Goal: Task Accomplishment & Management: Manage account settings

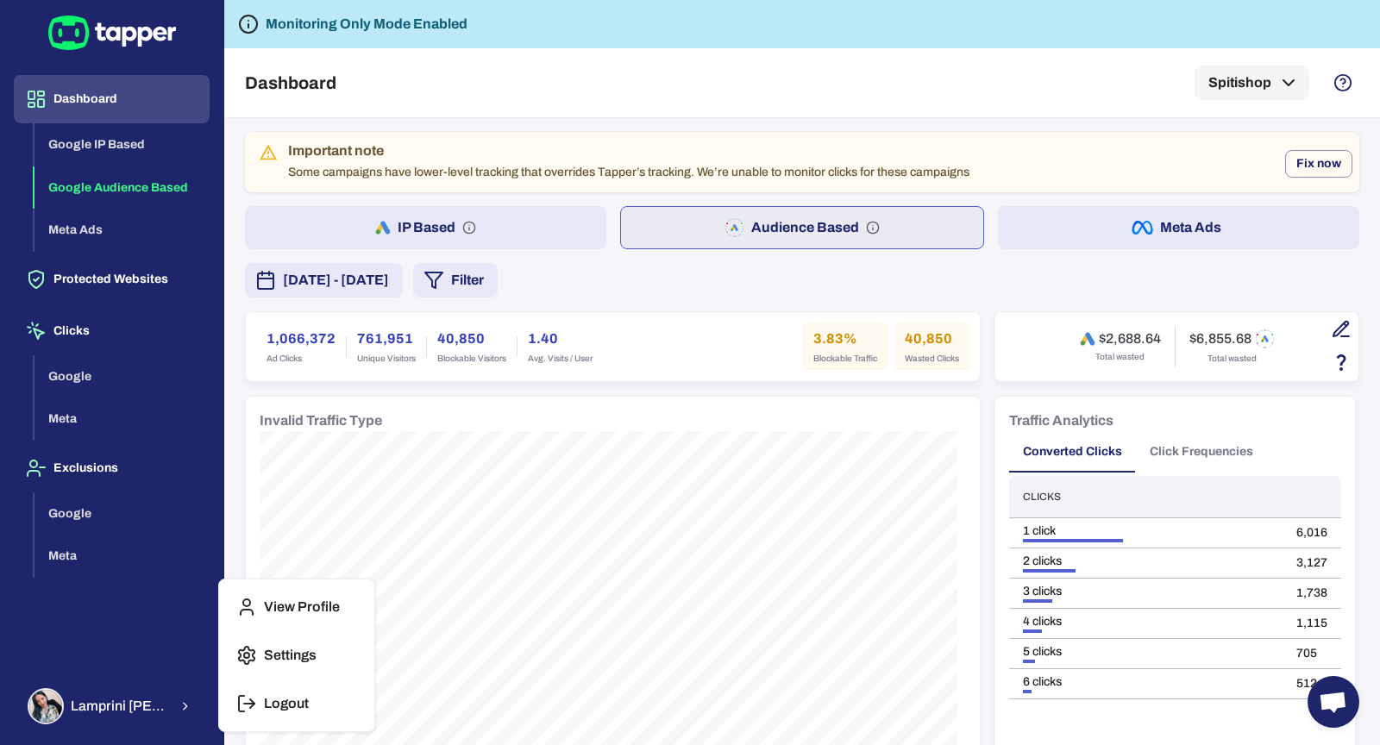
scroll to position [55, 0]
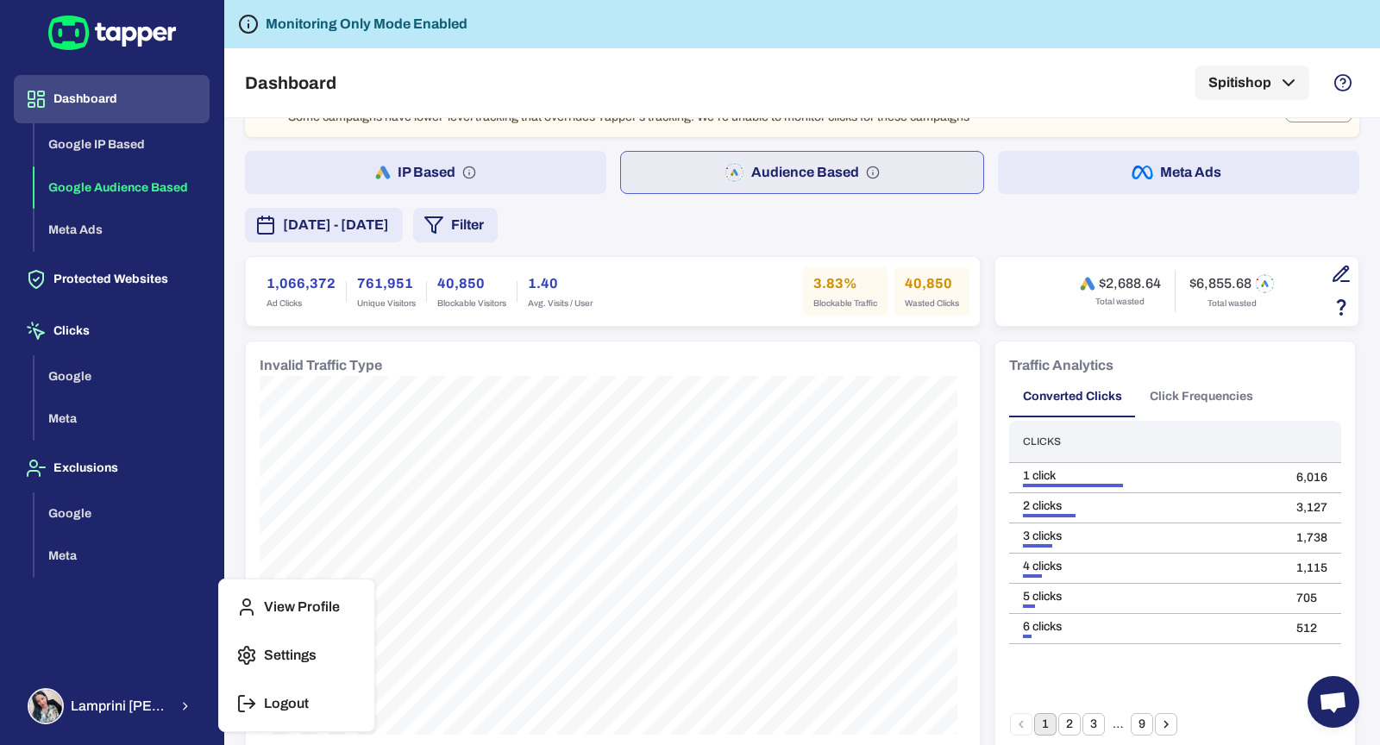
click at [339, 387] on div at bounding box center [690, 372] width 1380 height 745
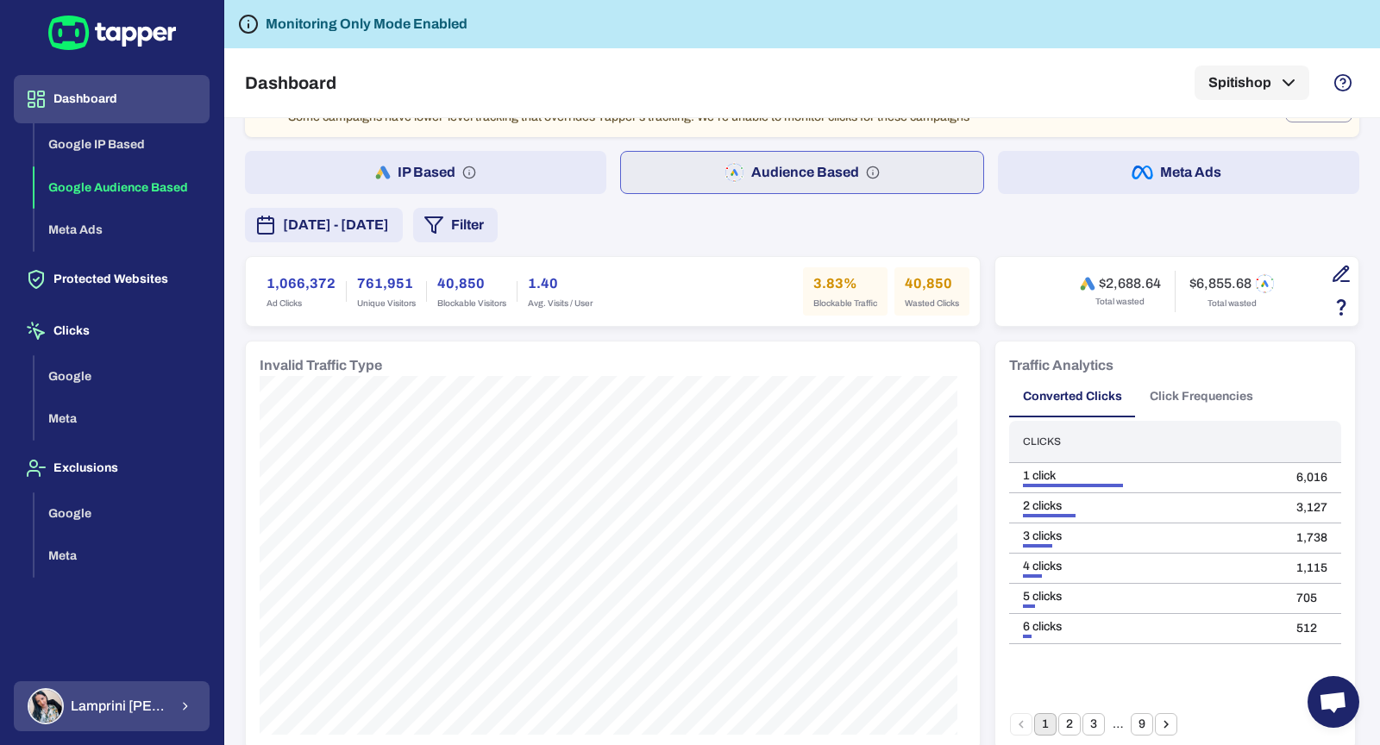
click at [148, 707] on span "Lamprini Reppa" at bounding box center [119, 706] width 97 height 17
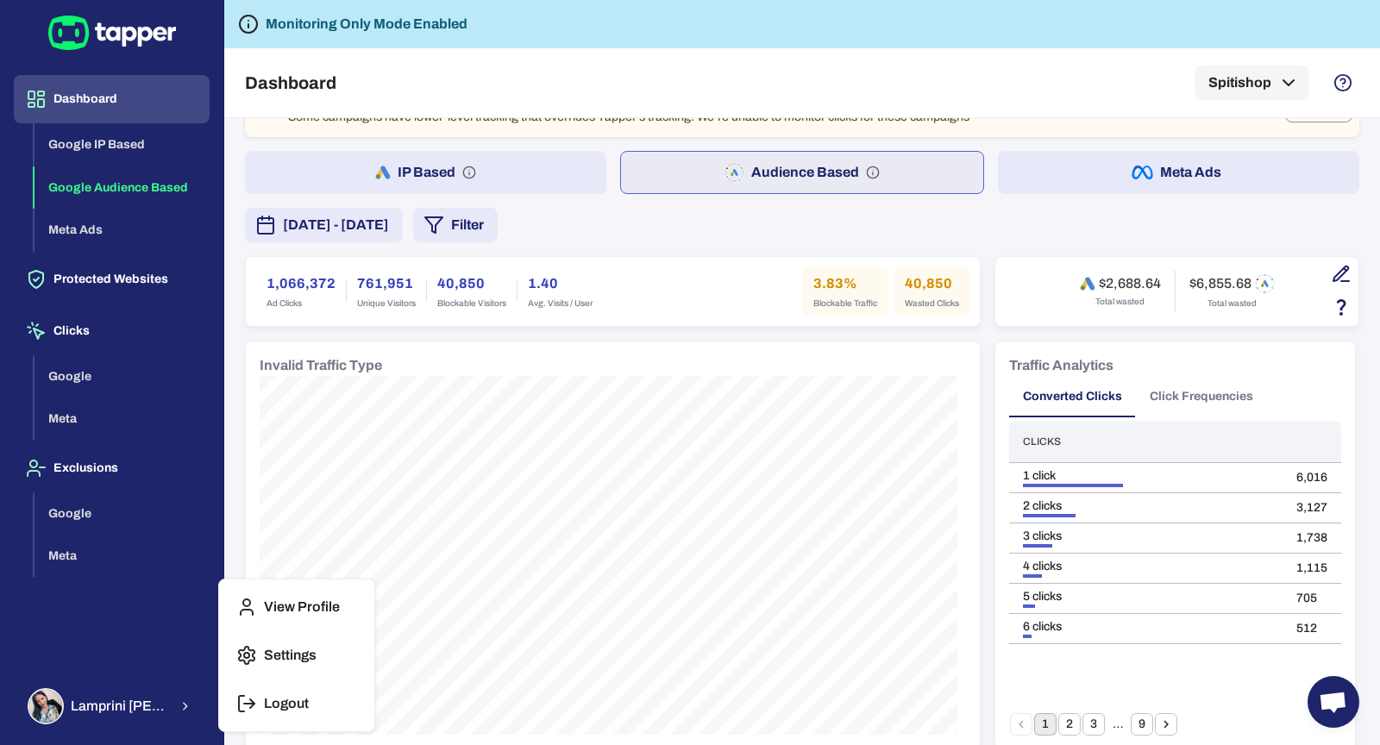
click at [270, 704] on p "Logout" at bounding box center [286, 703] width 45 height 17
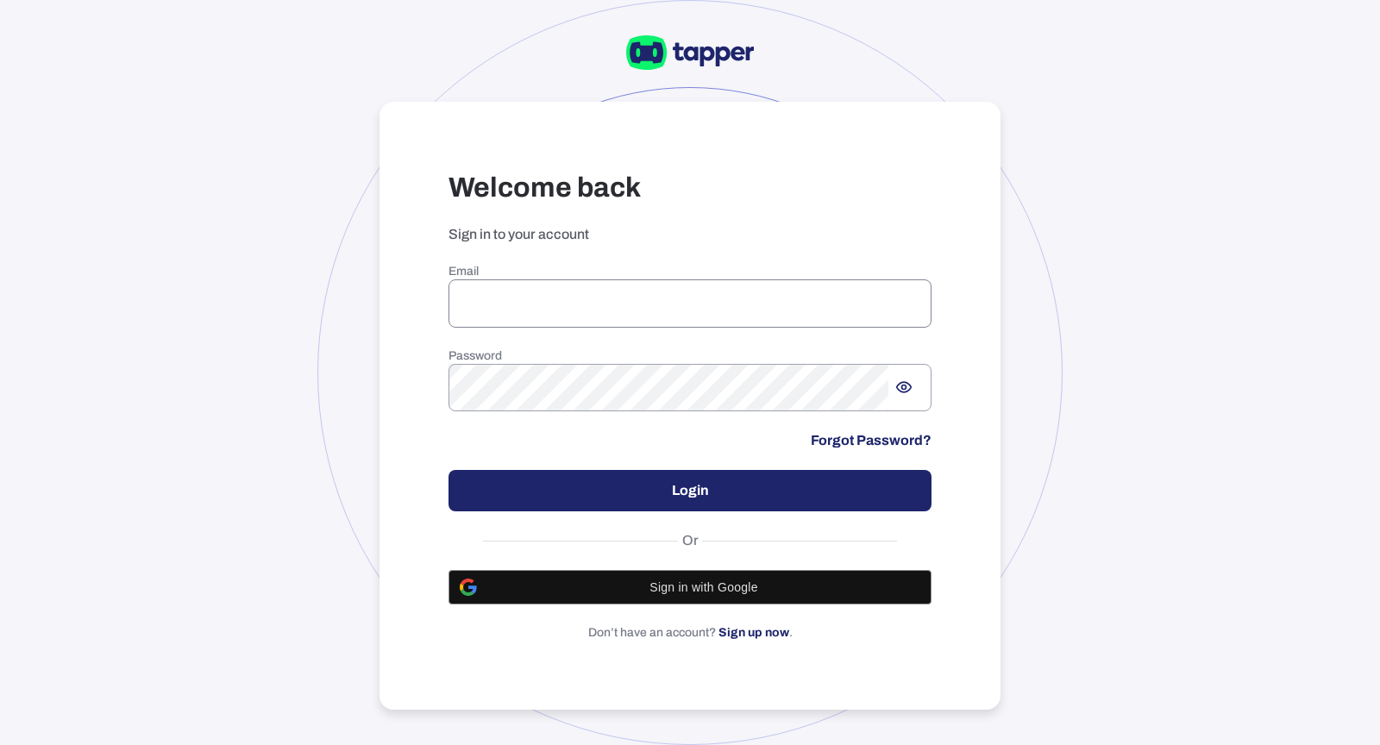
type input "**********"
click at [581, 285] on input "**********" at bounding box center [690, 304] width 483 height 48
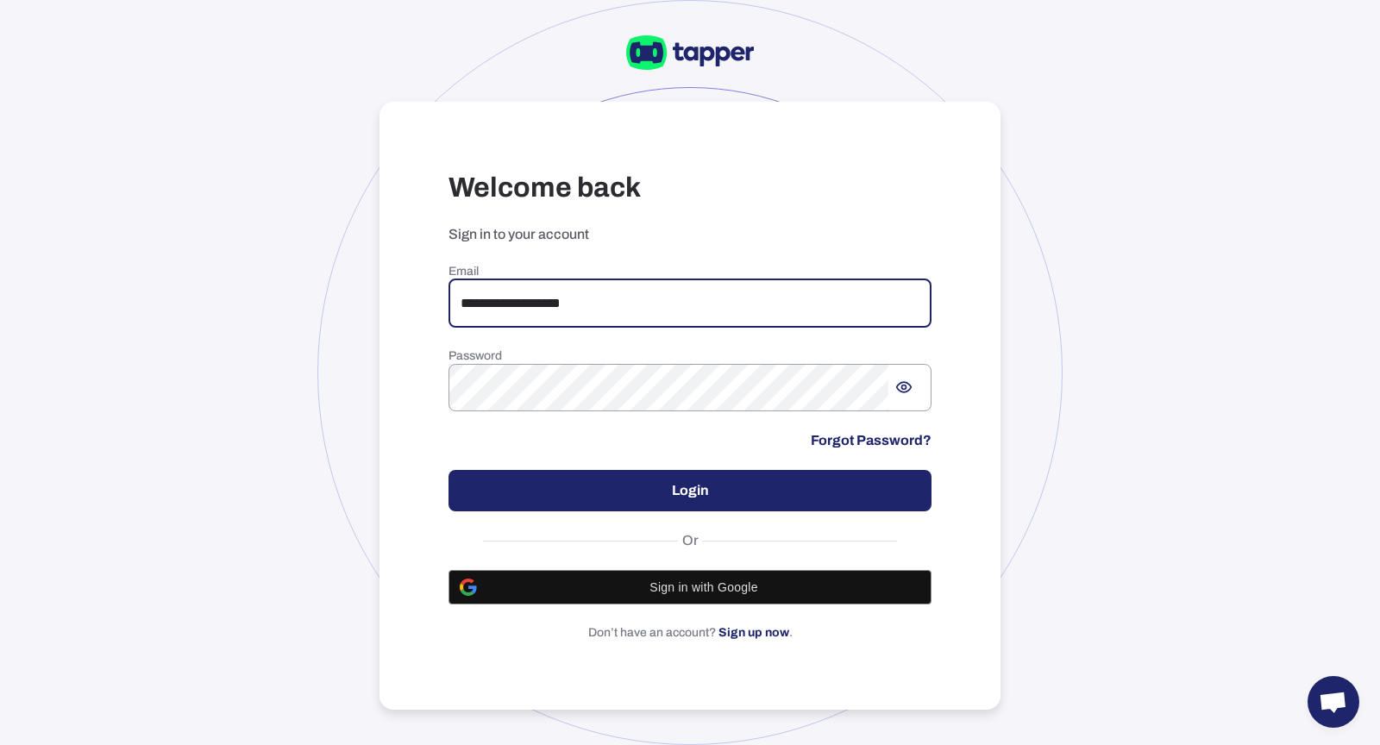
click at [600, 302] on input "**********" at bounding box center [690, 304] width 483 height 48
drag, startPoint x: 600, startPoint y: 302, endPoint x: 420, endPoint y: 305, distance: 179.5
click at [420, 305] on div "**********" at bounding box center [690, 406] width 621 height 609
type input "**********"
drag, startPoint x: 657, startPoint y: 292, endPoint x: 422, endPoint y: 292, distance: 235.5
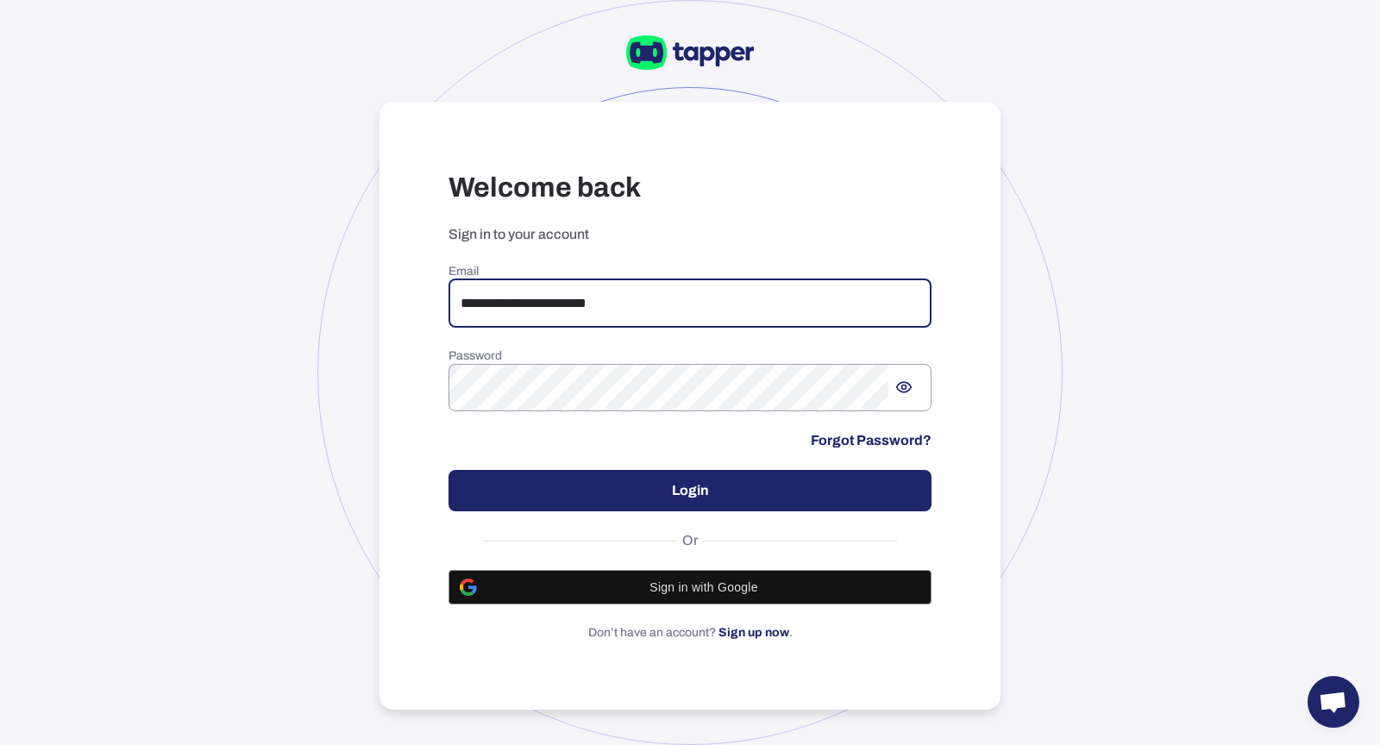
click at [422, 292] on div "**********" at bounding box center [690, 406] width 621 height 609
click at [632, 305] on input "**********" at bounding box center [690, 304] width 483 height 48
drag, startPoint x: 650, startPoint y: 304, endPoint x: 424, endPoint y: 305, distance: 226.1
click at [424, 305] on div "**********" at bounding box center [690, 406] width 621 height 609
type input "**********"
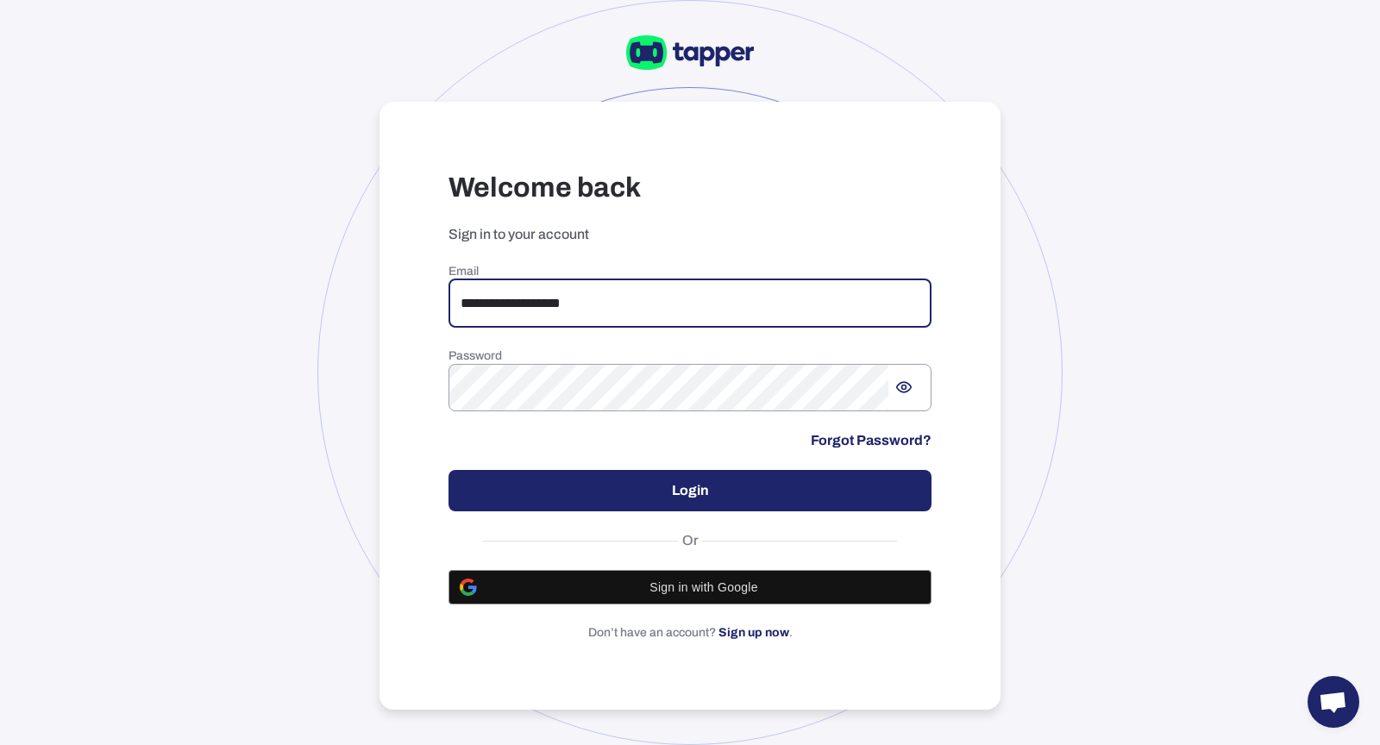
click at [617, 481] on button "Login" at bounding box center [690, 490] width 483 height 41
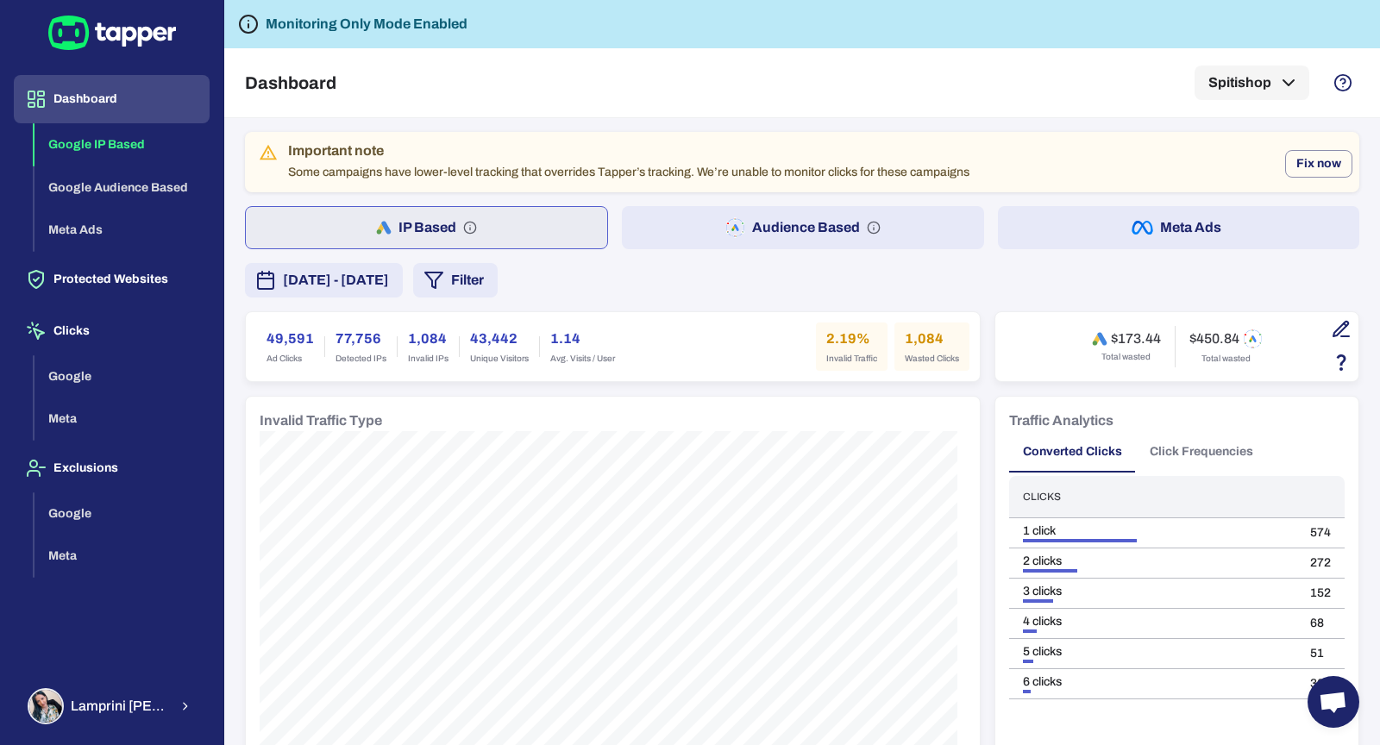
click at [708, 241] on button "Audience Based" at bounding box center [803, 227] width 362 height 43
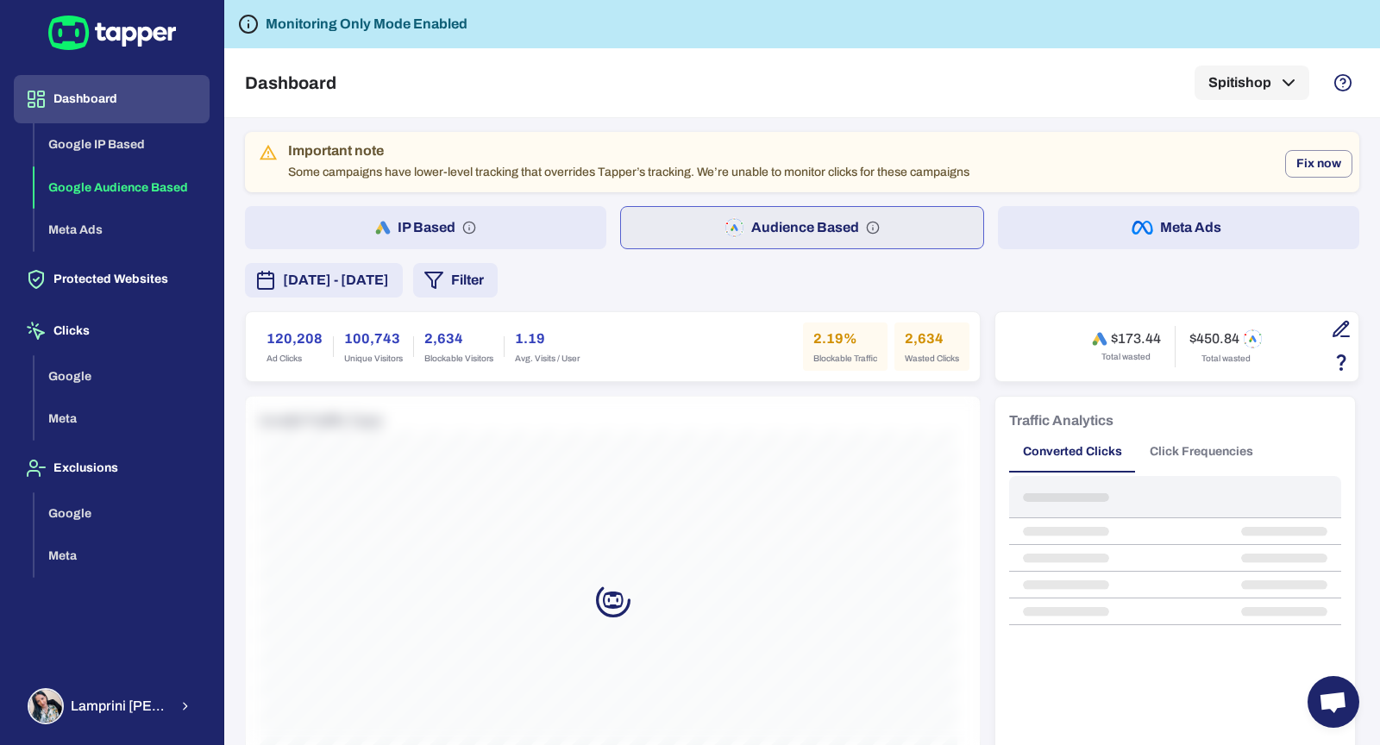
click at [552, 230] on button "IP Based" at bounding box center [426, 227] width 362 height 43
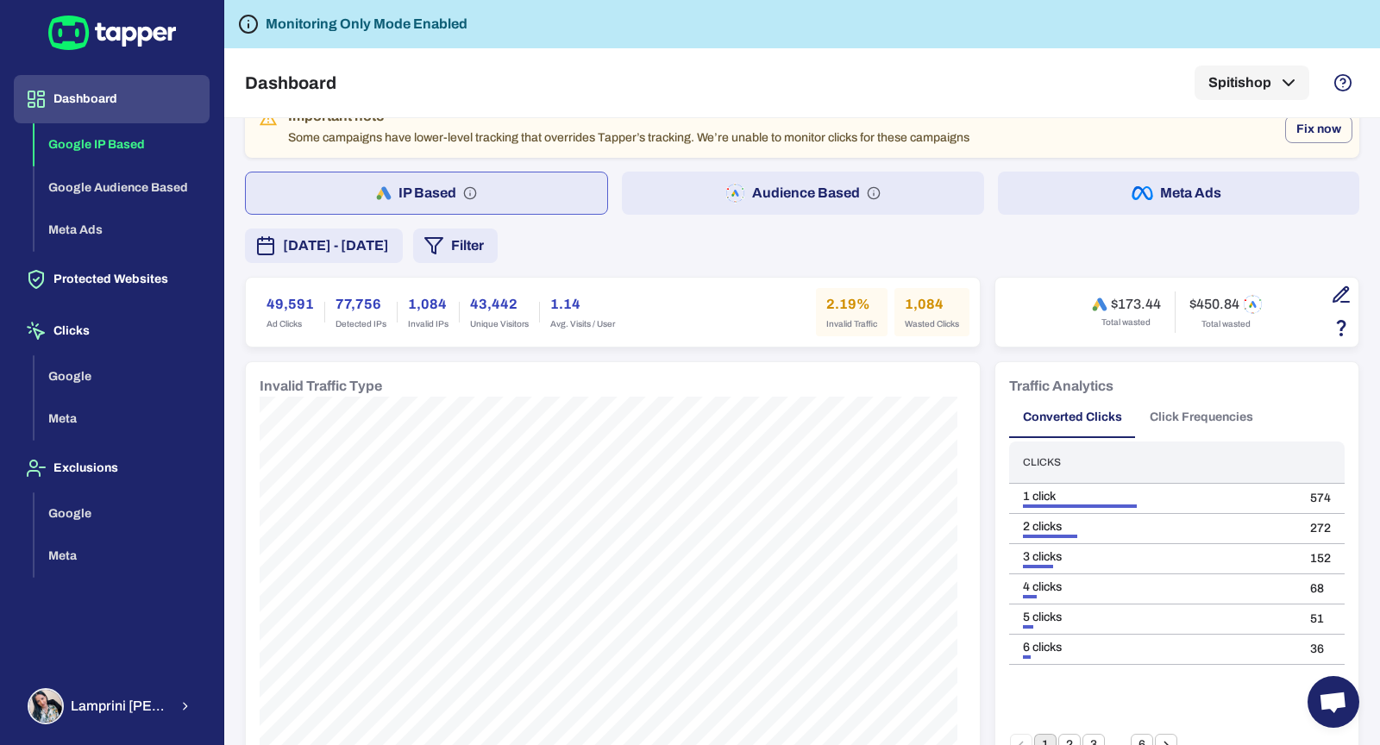
scroll to position [35, 0]
click at [389, 239] on span "[DATE] - [DATE]" at bounding box center [336, 246] width 106 height 21
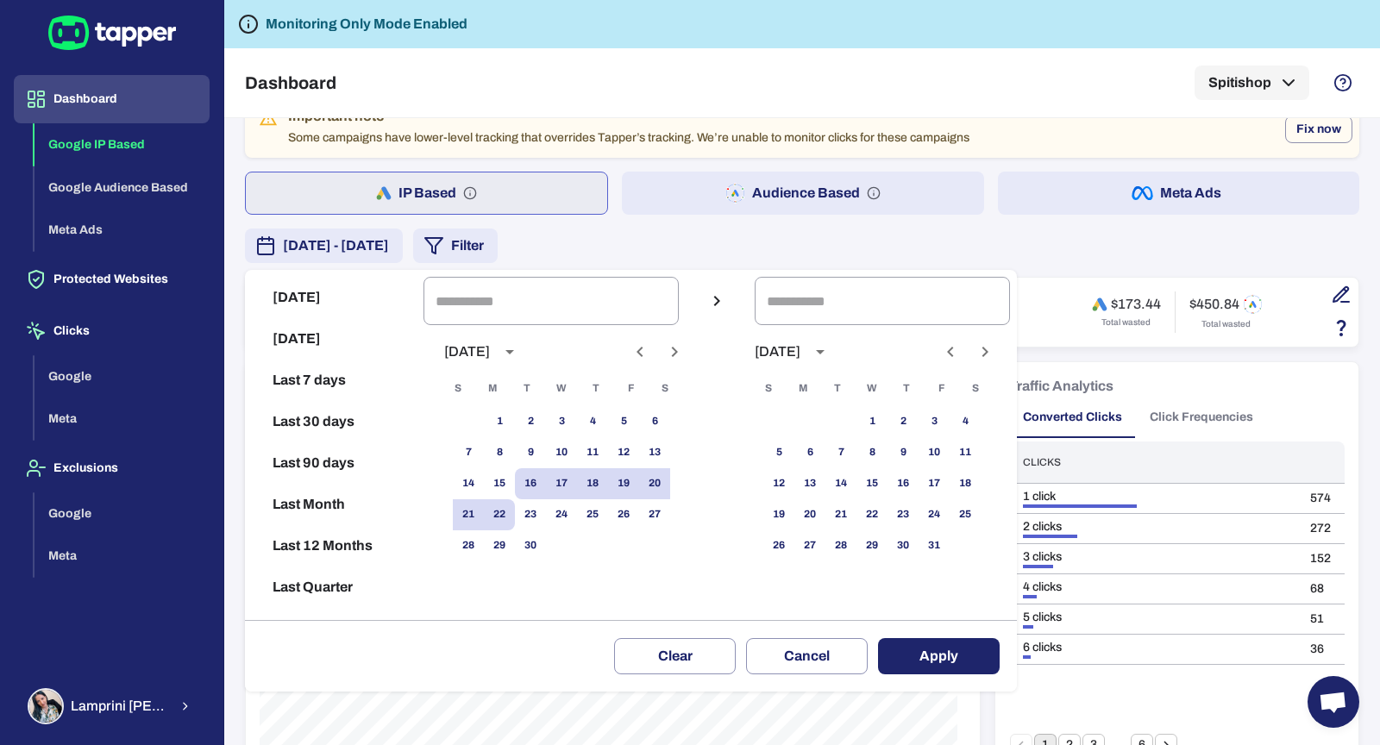
click at [375, 418] on button "Last 30 days" at bounding box center [334, 421] width 165 height 41
type input "**********"
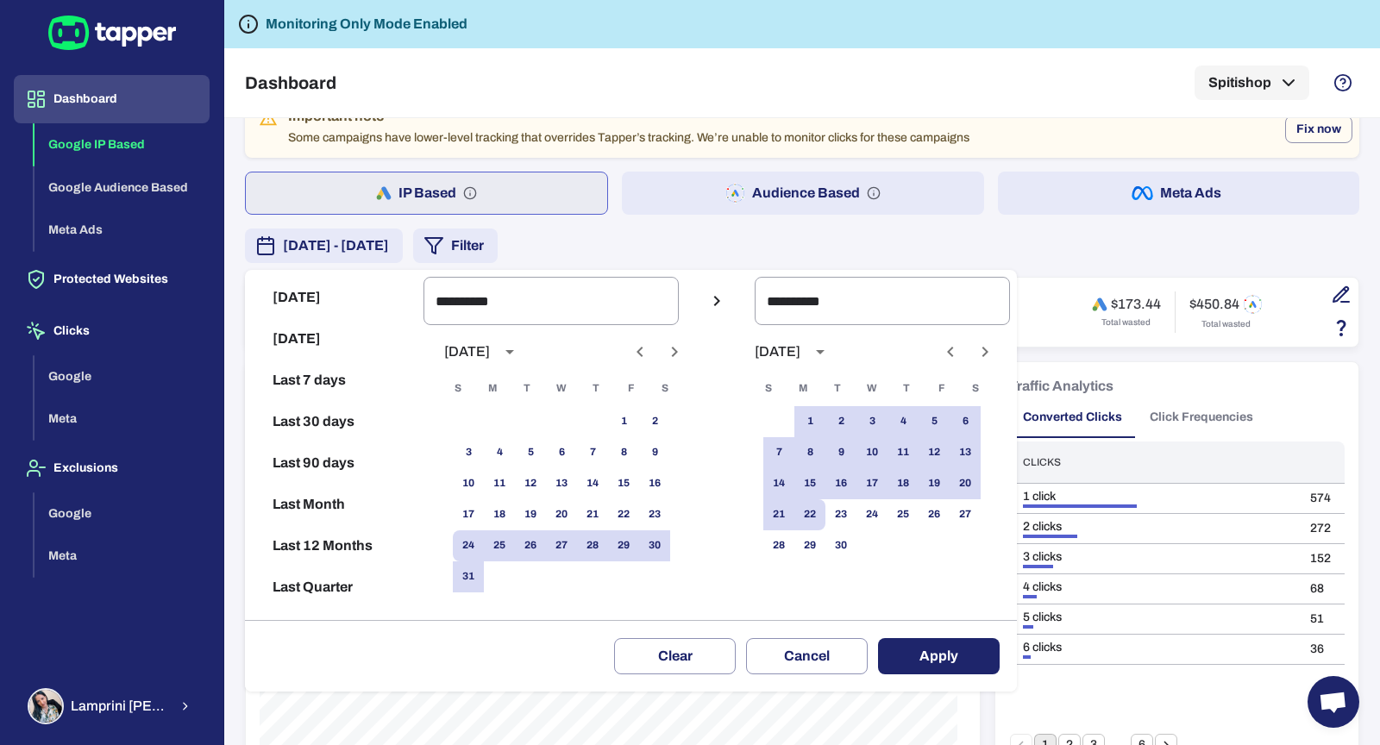
click at [934, 646] on button "Apply" at bounding box center [939, 656] width 122 height 36
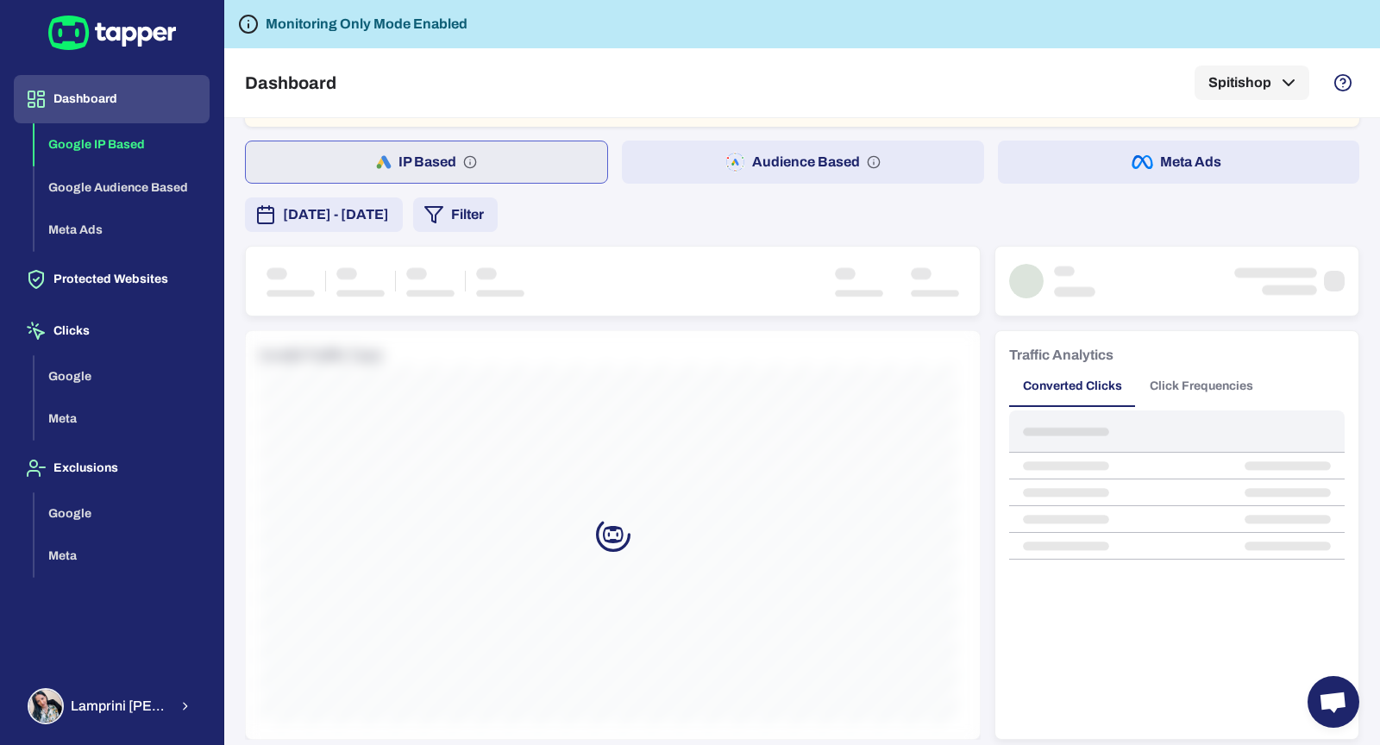
scroll to position [69, 0]
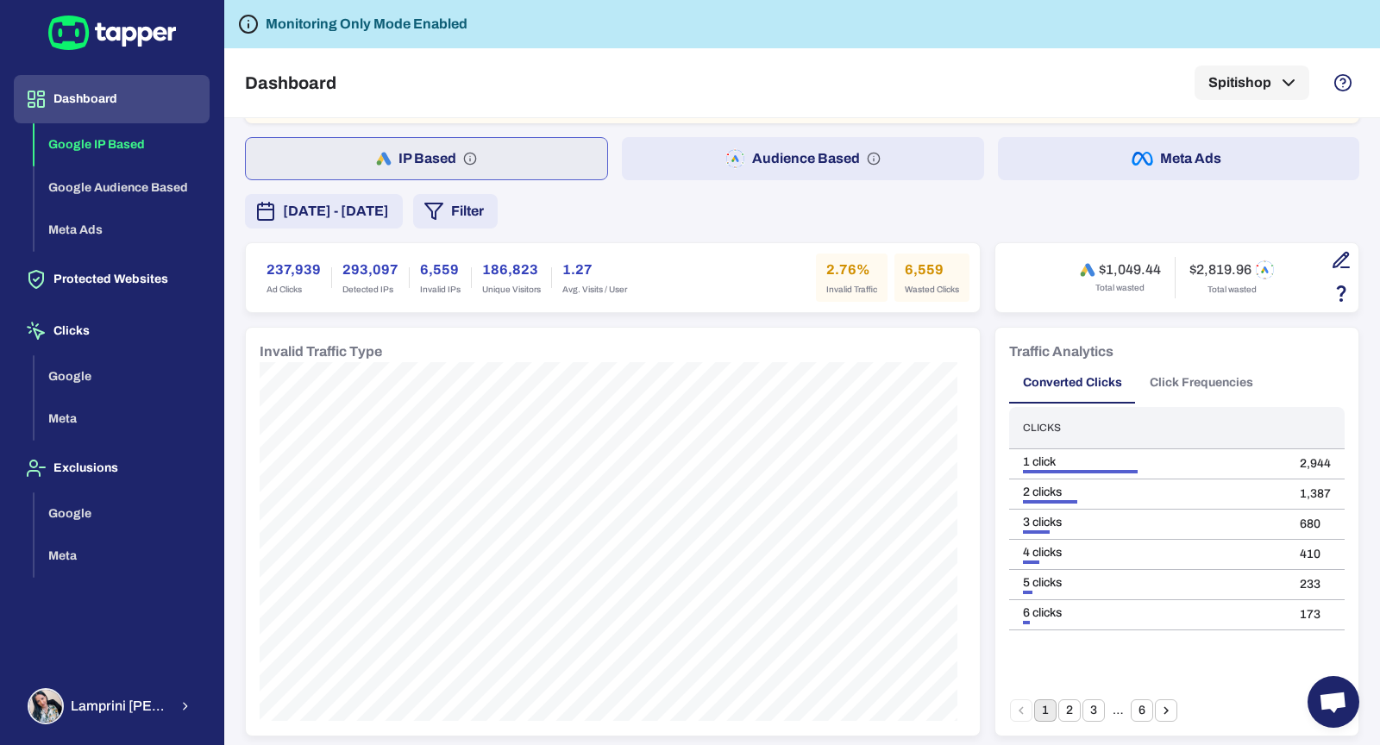
click at [770, 165] on button "Audience Based" at bounding box center [803, 158] width 362 height 43
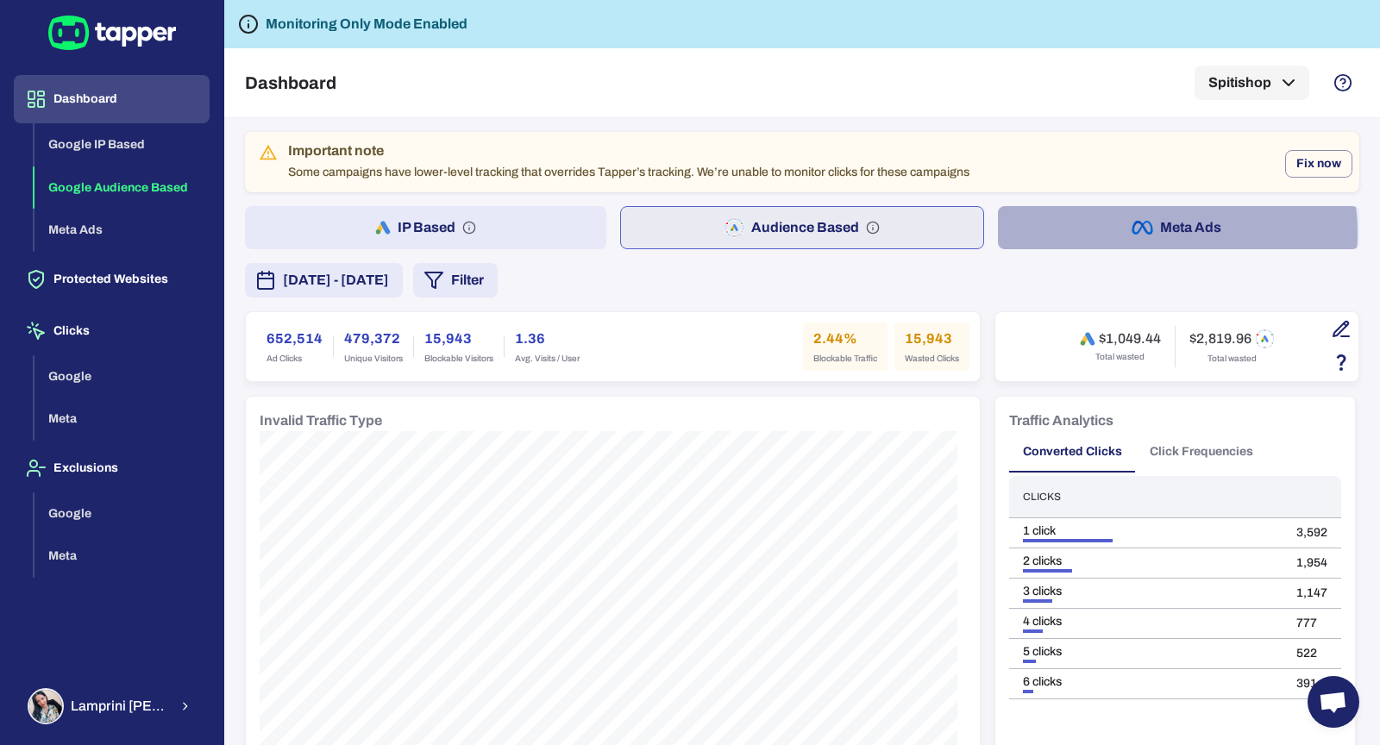
click at [1142, 232] on button "Meta Ads" at bounding box center [1179, 227] width 362 height 43
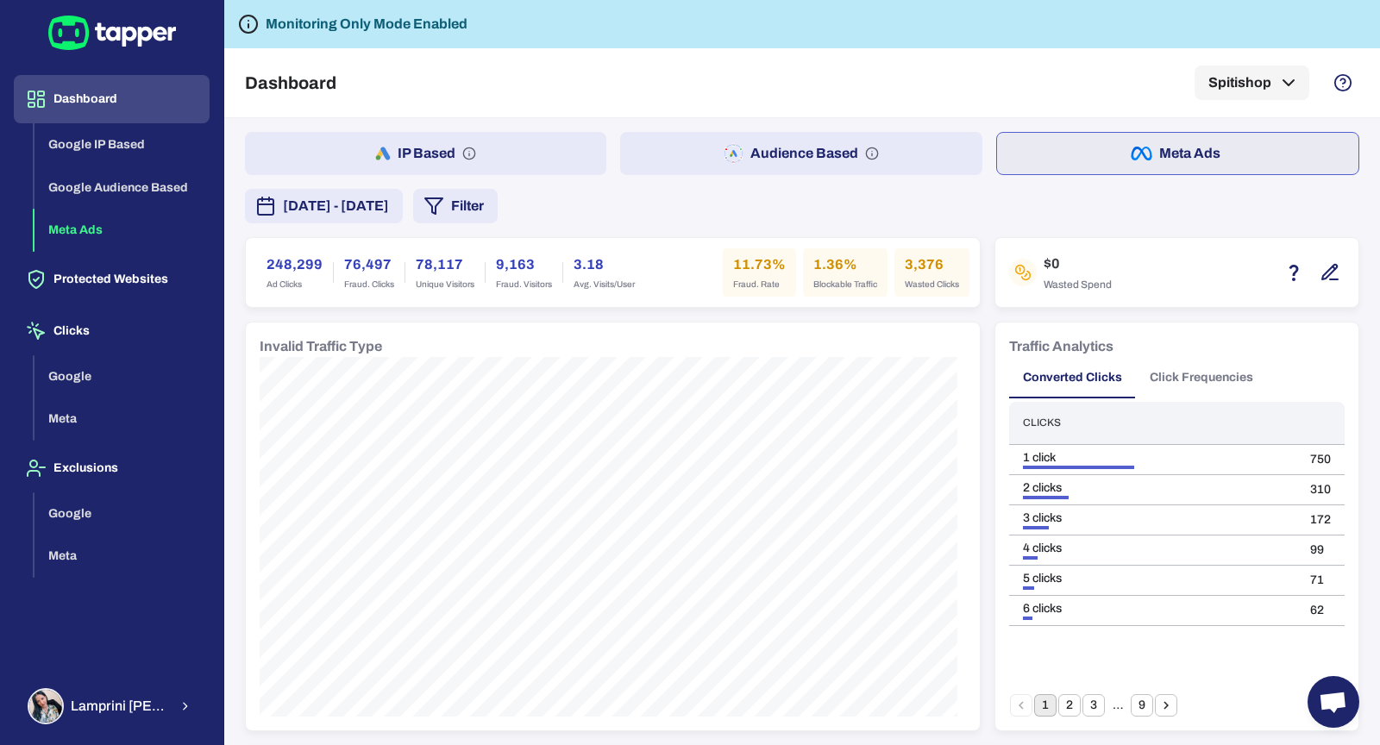
click at [376, 207] on span "August 24, 2025 - September 22, 2025" at bounding box center [336, 206] width 106 height 21
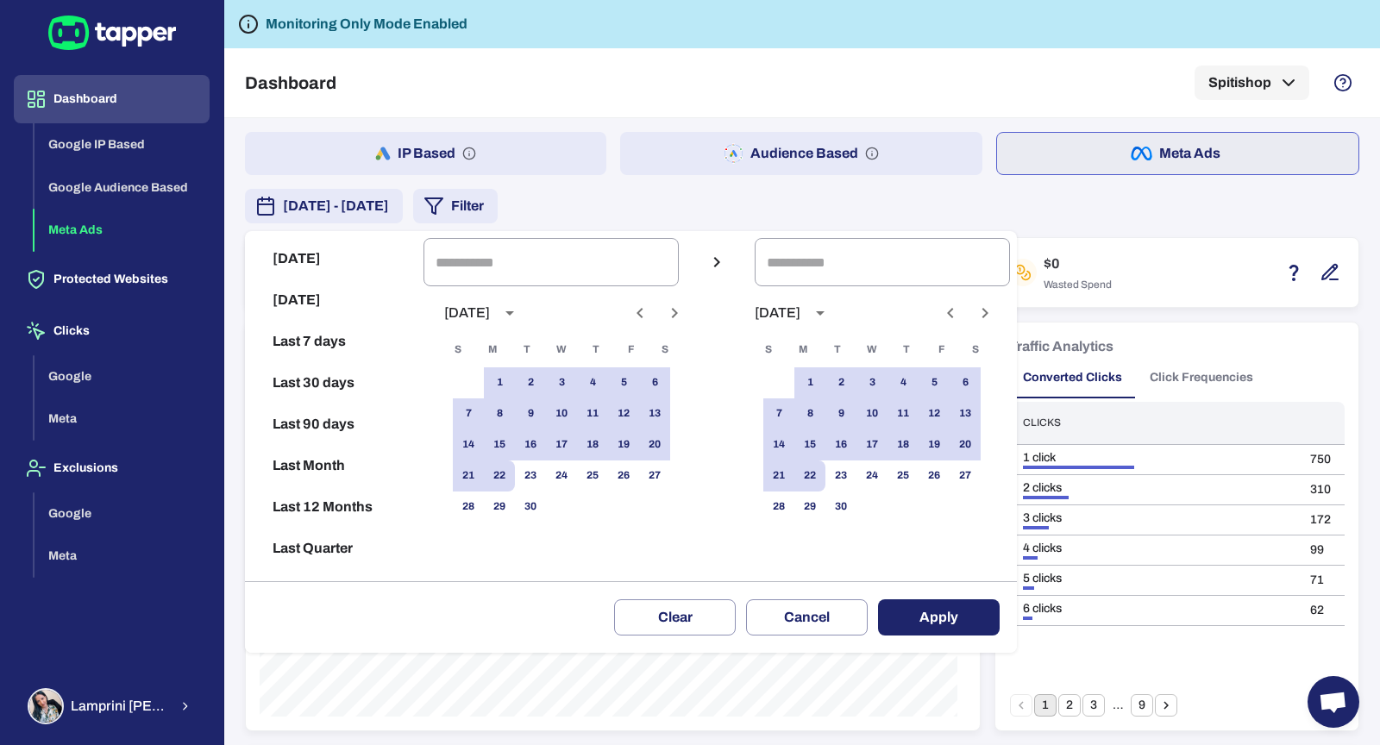
click at [376, 384] on button "Last 30 days" at bounding box center [334, 382] width 165 height 41
type input "**********"
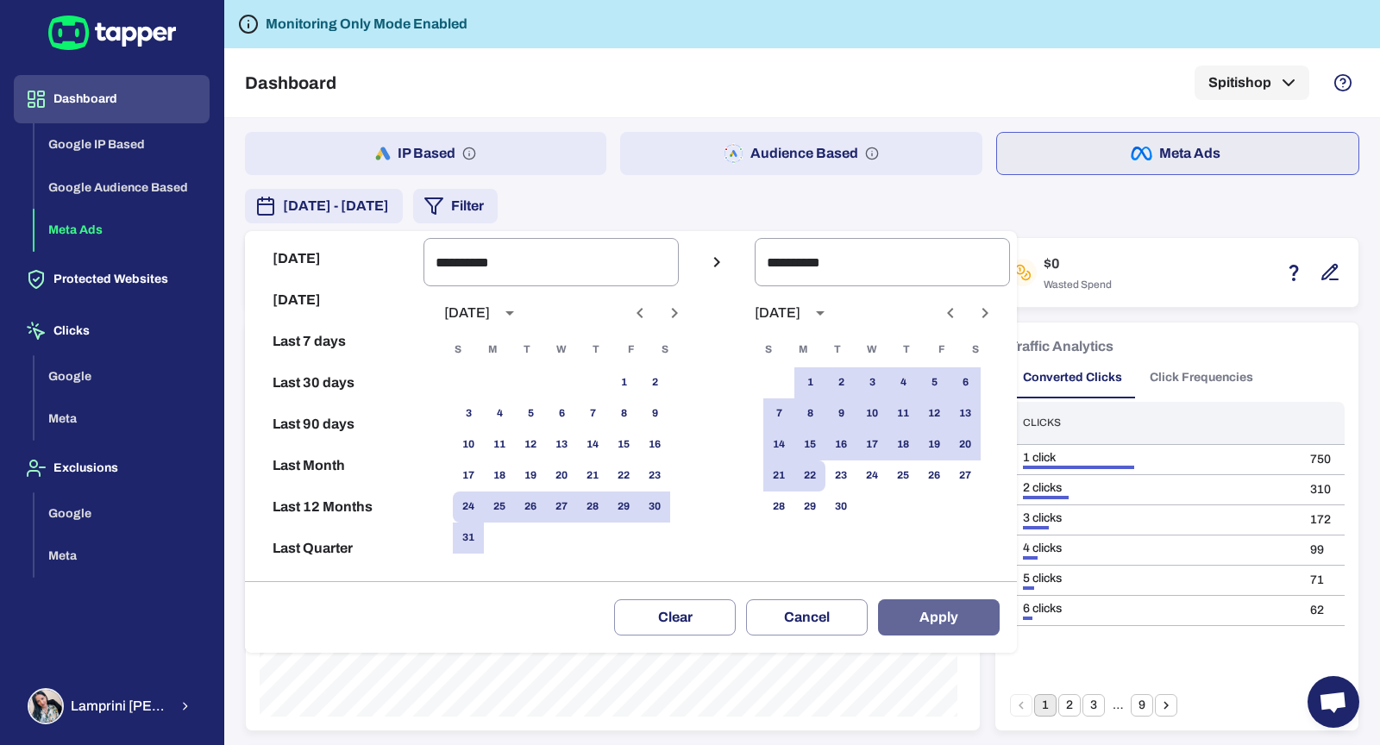
click at [953, 624] on button "Apply" at bounding box center [939, 618] width 122 height 36
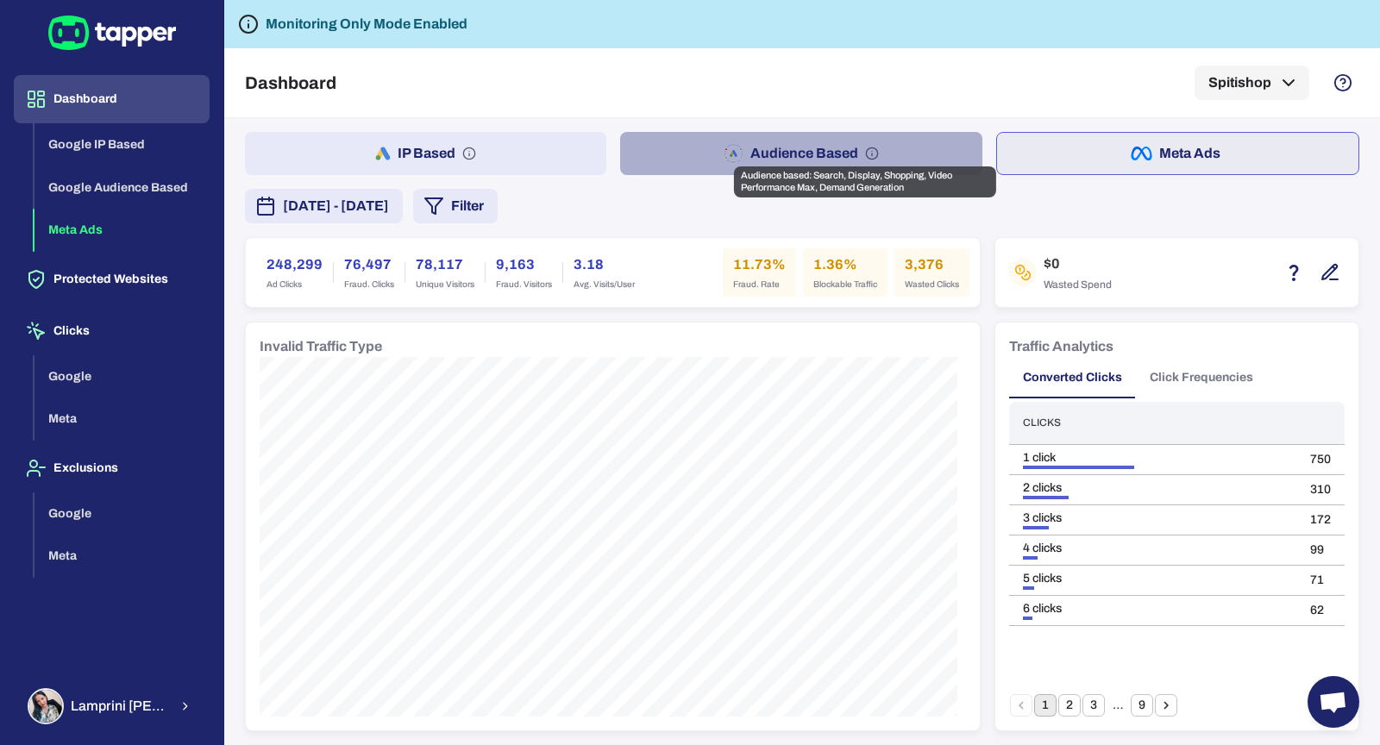
click at [867, 152] on icon "Audience based: Search, Display, Shopping, Video Performance Max, Demand Genera…" at bounding box center [872, 154] width 14 height 14
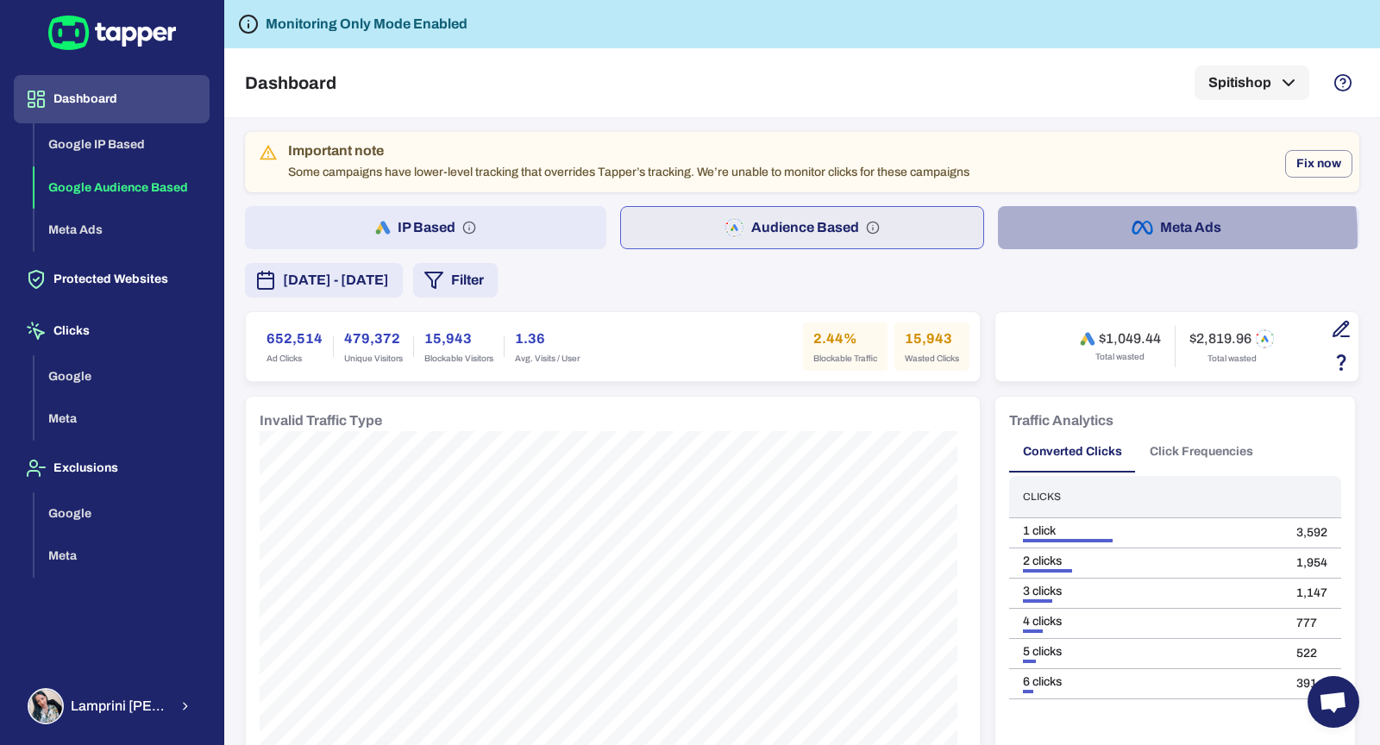
click at [1104, 236] on button "Meta Ads" at bounding box center [1179, 227] width 362 height 43
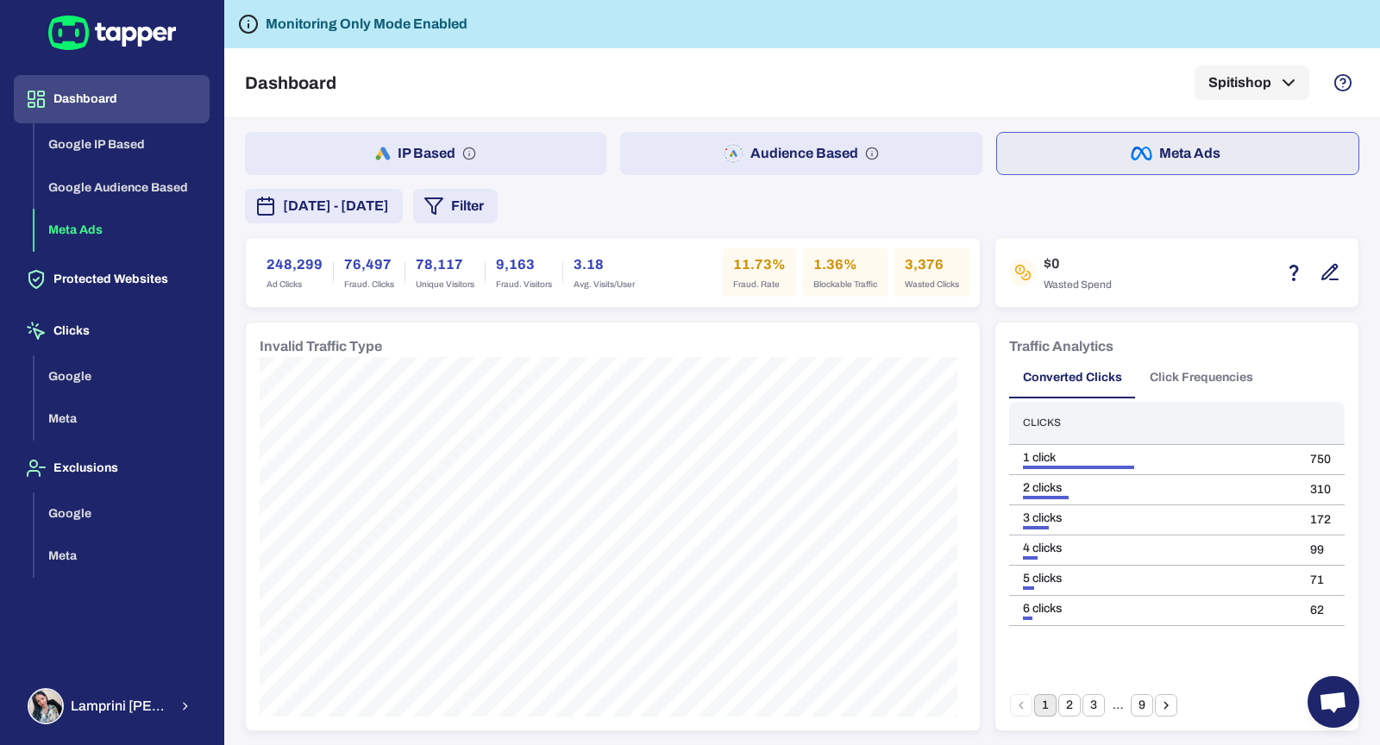
click at [828, 152] on button "Audience Based" at bounding box center [801, 153] width 362 height 43
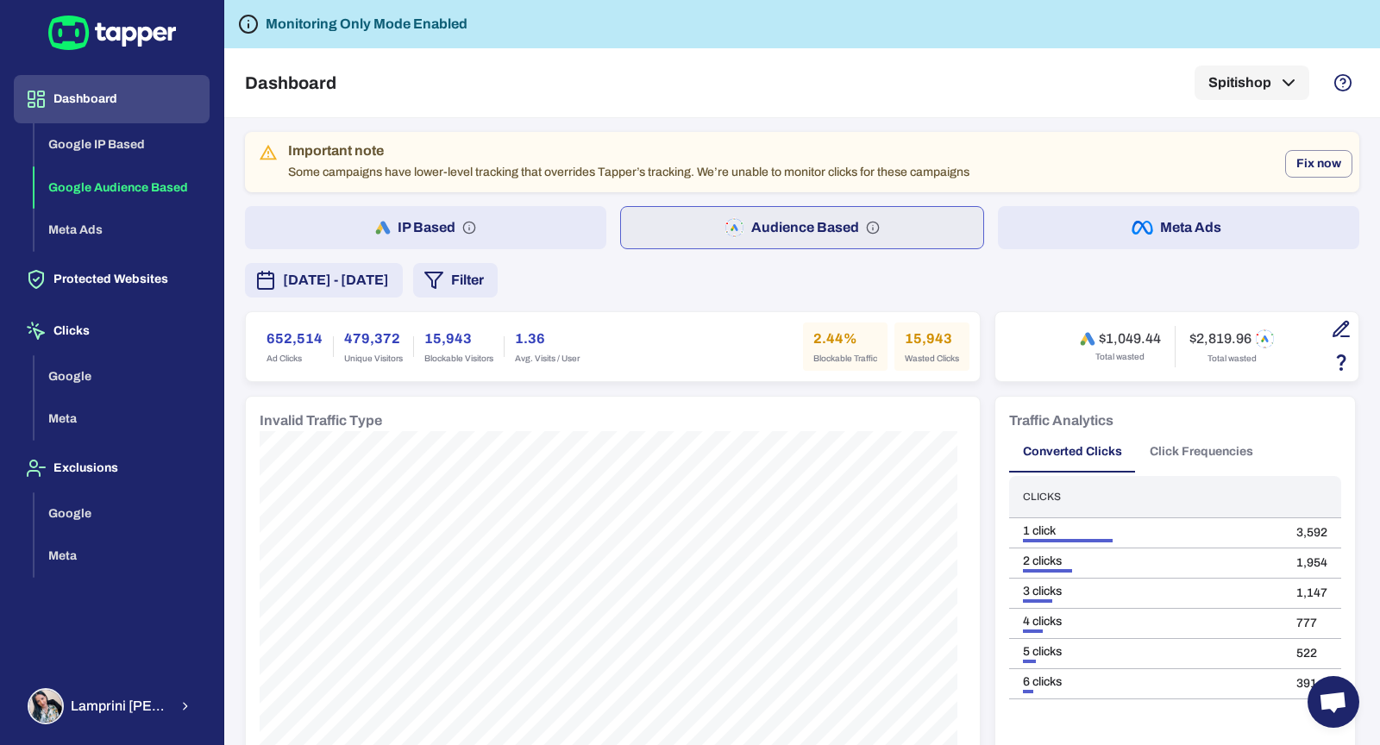
click at [525, 226] on button "IP Based" at bounding box center [426, 227] width 362 height 43
click at [710, 229] on button "Audience Based" at bounding box center [803, 227] width 362 height 43
click at [607, 230] on div "IP Based Audience Based Meta Ads" at bounding box center [802, 227] width 1115 height 43
click at [547, 229] on button "IP Based" at bounding box center [426, 227] width 362 height 43
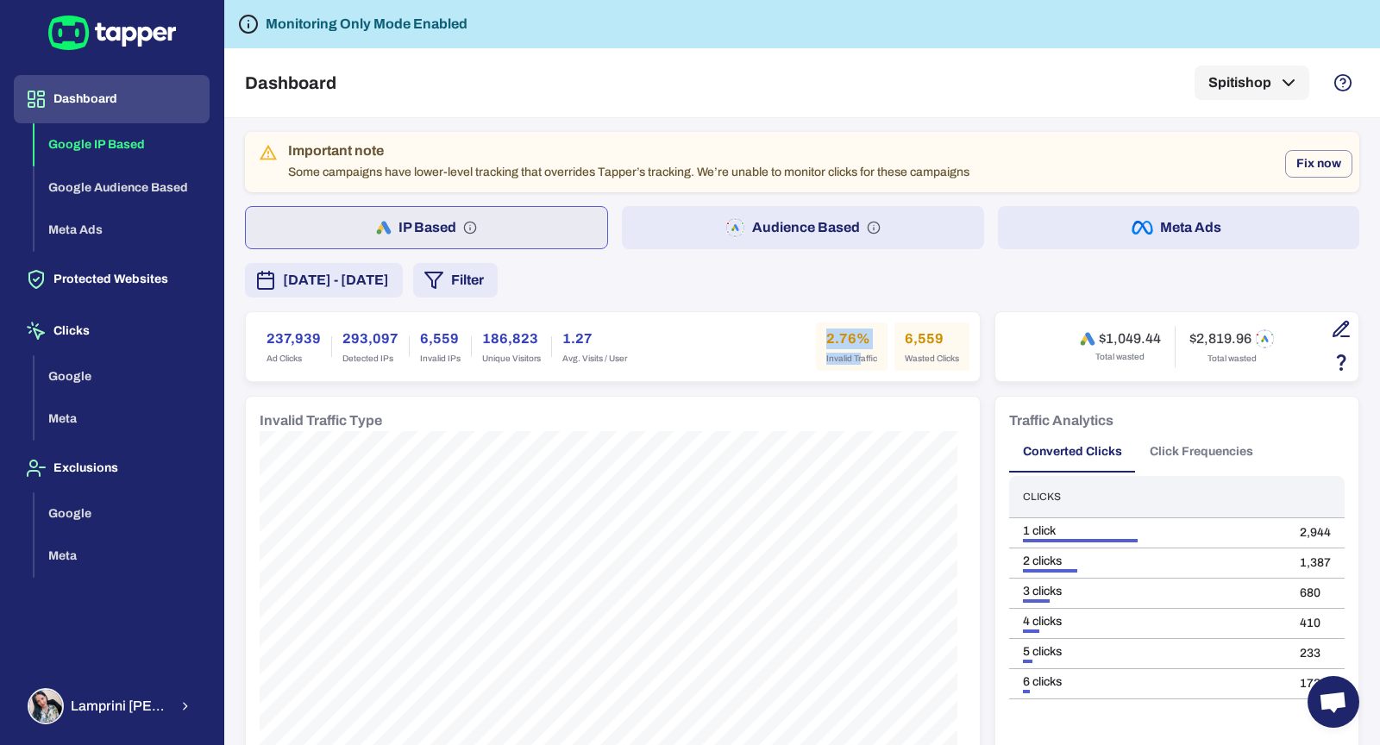
drag, startPoint x: 814, startPoint y: 337, endPoint x: 852, endPoint y: 360, distance: 44.1
click at [852, 360] on div "2.76% Invalid Traffic" at bounding box center [852, 347] width 72 height 48
click at [687, 330] on div "237,939 Ad Clicks 293,097 Detected IPs 6,559 Invalid IPs 186,823 Unique Visitor…" at bounding box center [613, 347] width 714 height 48
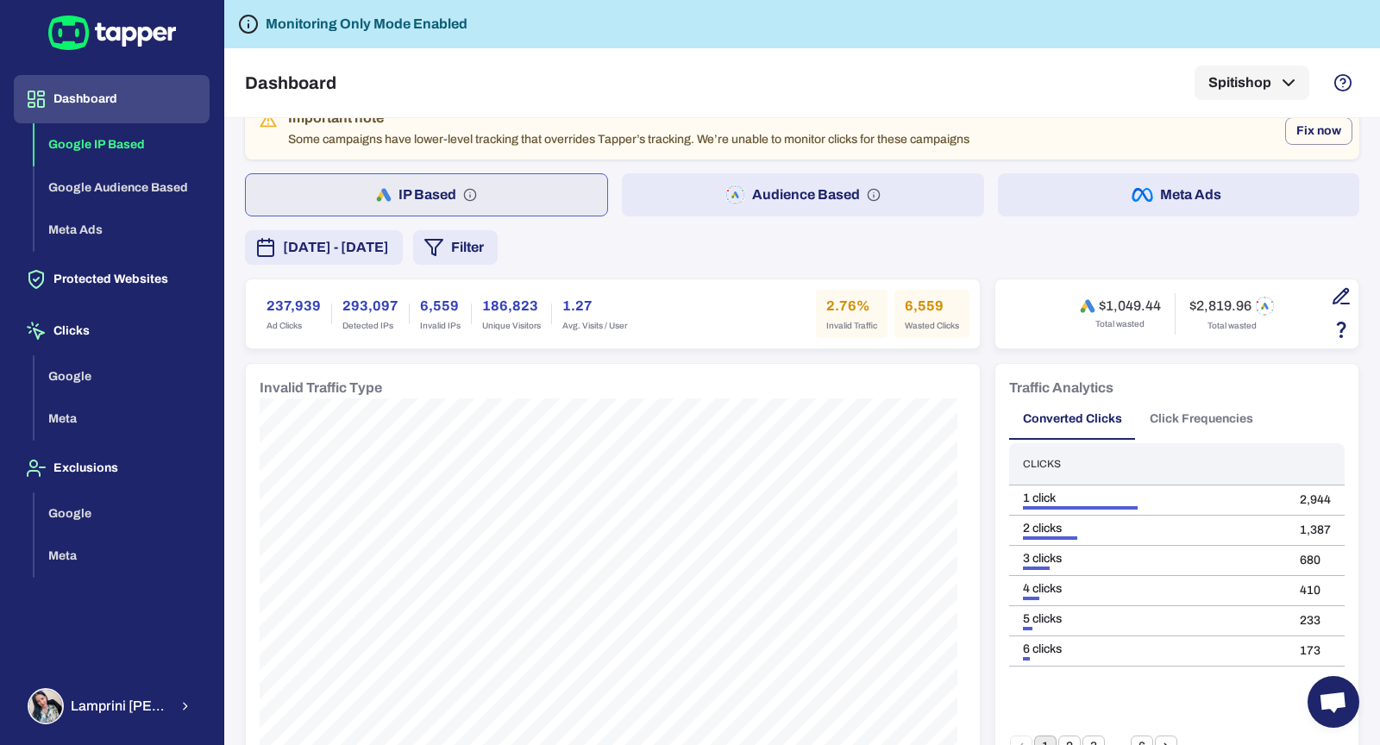
scroll to position [35, 0]
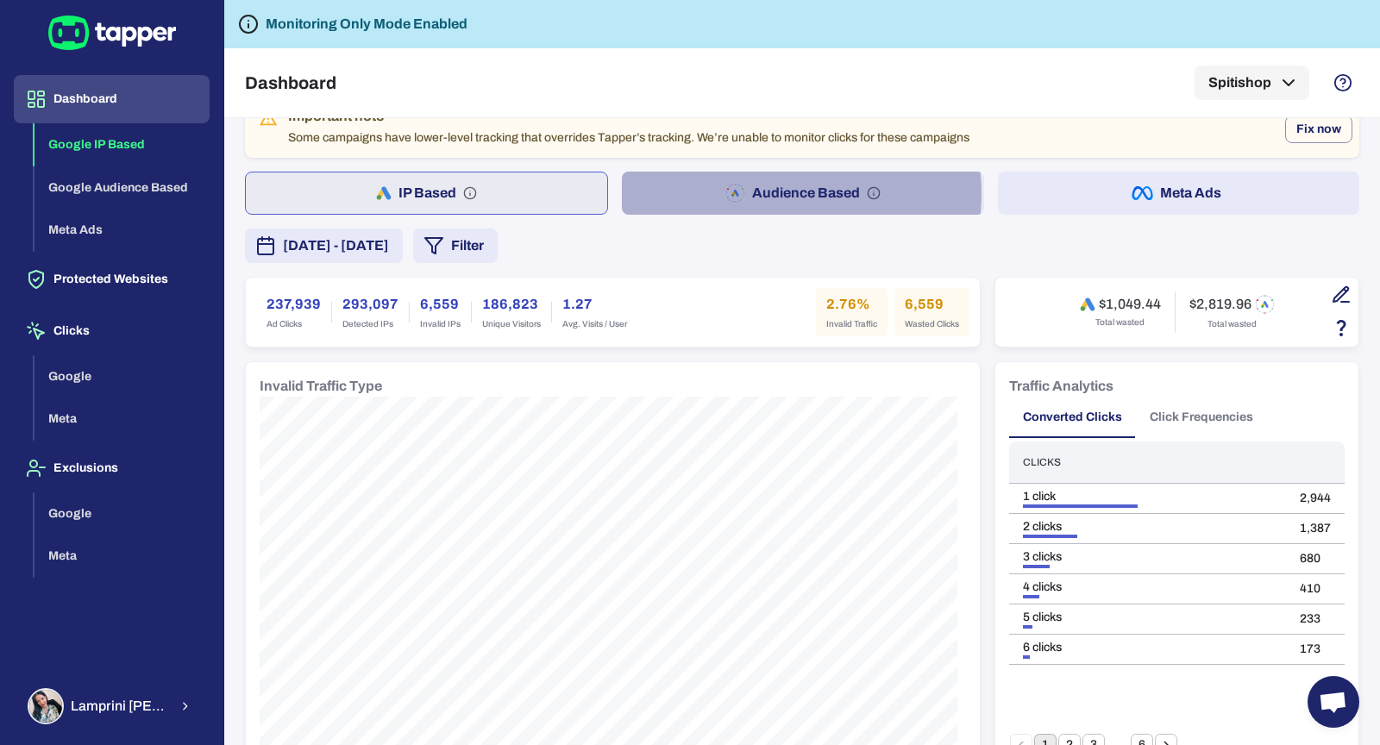
click at [761, 193] on button "Audience Based" at bounding box center [803, 193] width 362 height 43
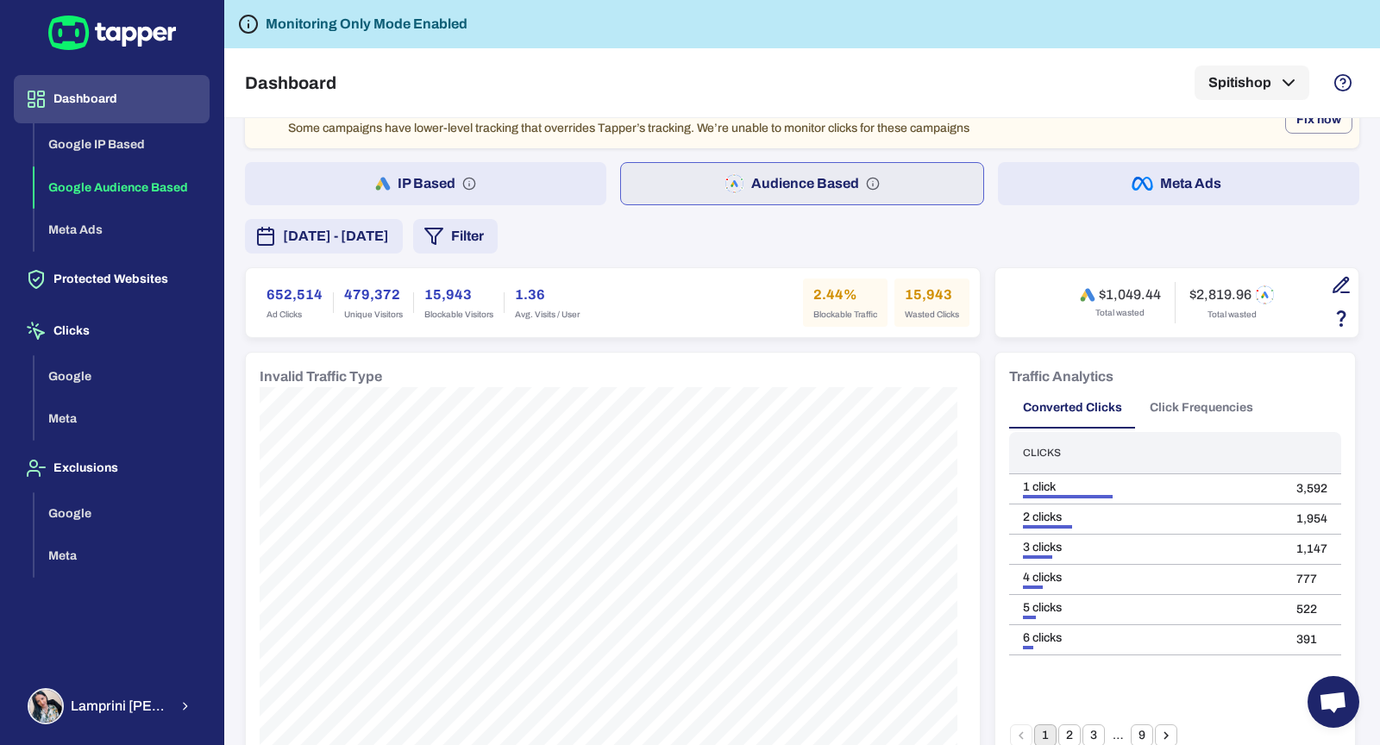
scroll to position [39, 0]
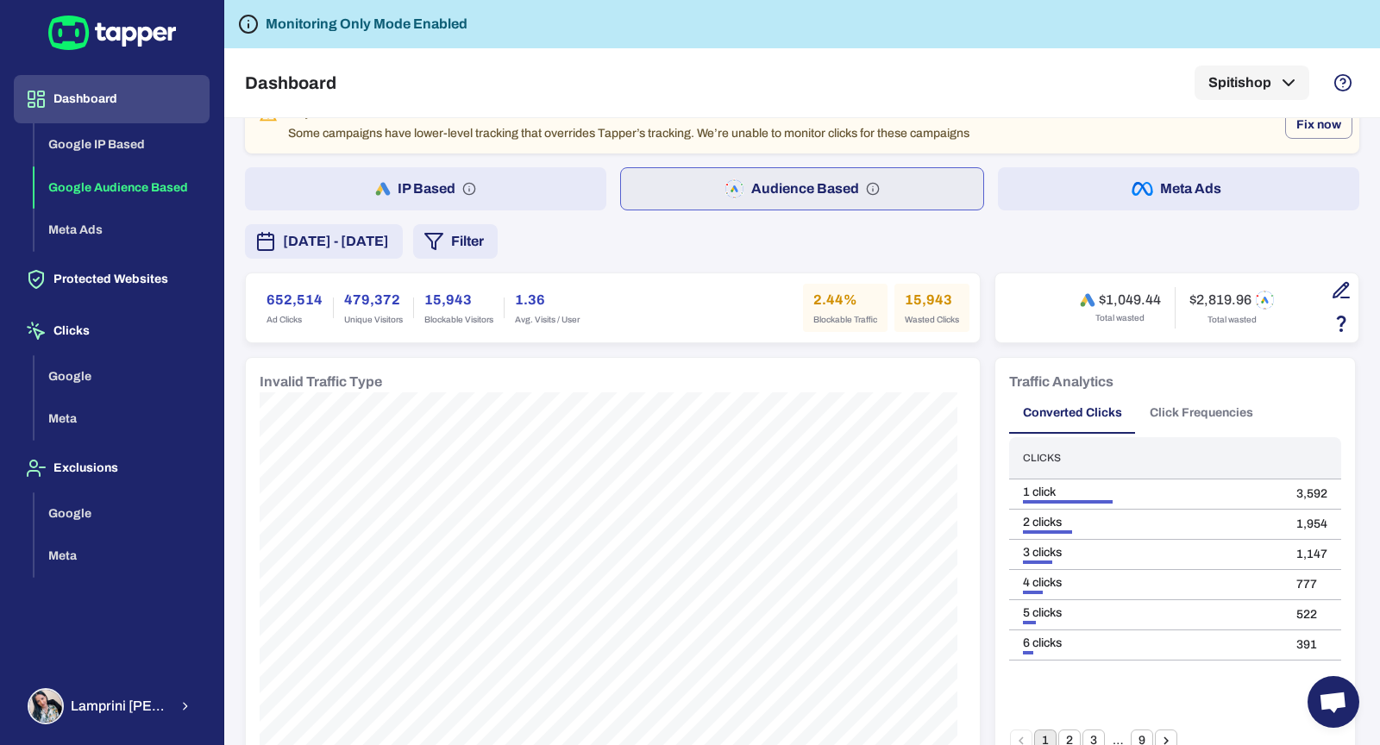
click at [1169, 197] on button "Meta Ads" at bounding box center [1179, 188] width 362 height 43
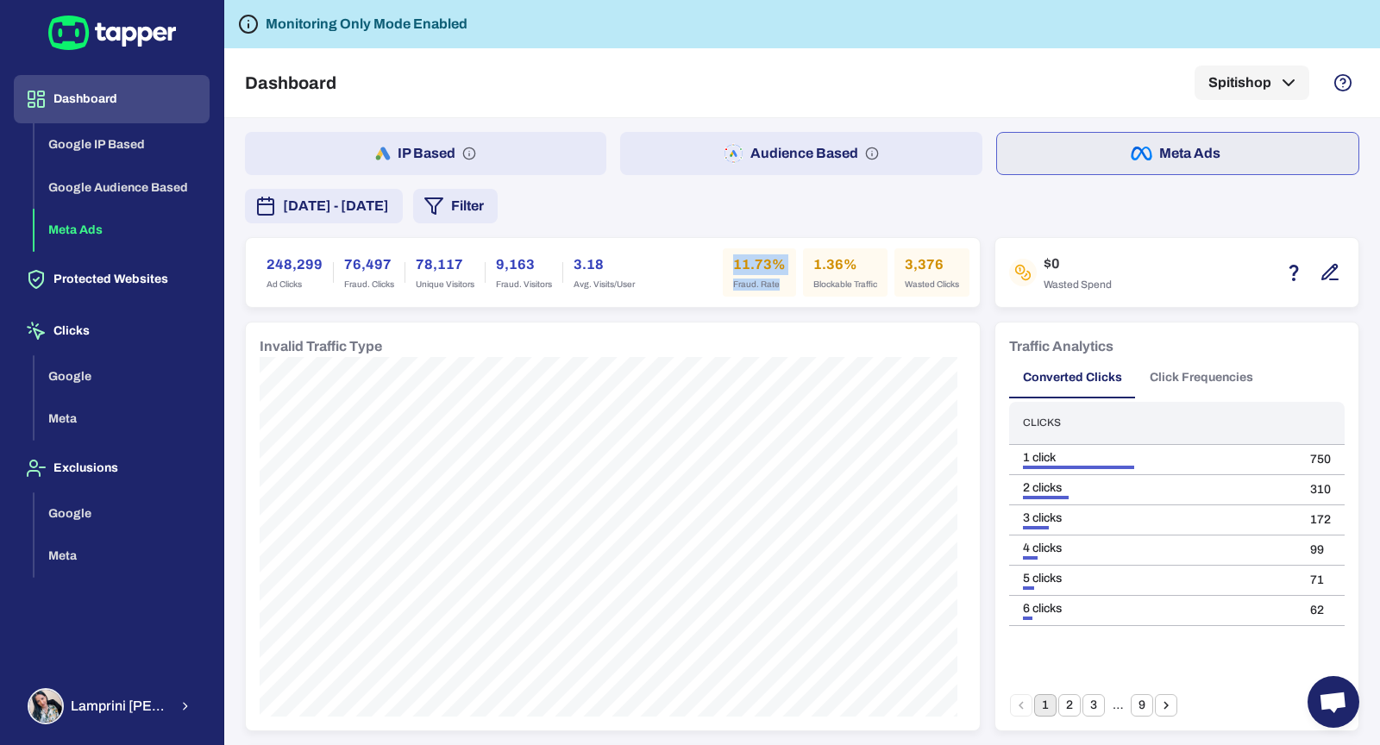
drag, startPoint x: 726, startPoint y: 264, endPoint x: 777, endPoint y: 282, distance: 53.2
click at [777, 282] on div "11.73% Fraud. Rate" at bounding box center [759, 272] width 73 height 48
click at [719, 165] on button "Audience Based" at bounding box center [801, 153] width 362 height 43
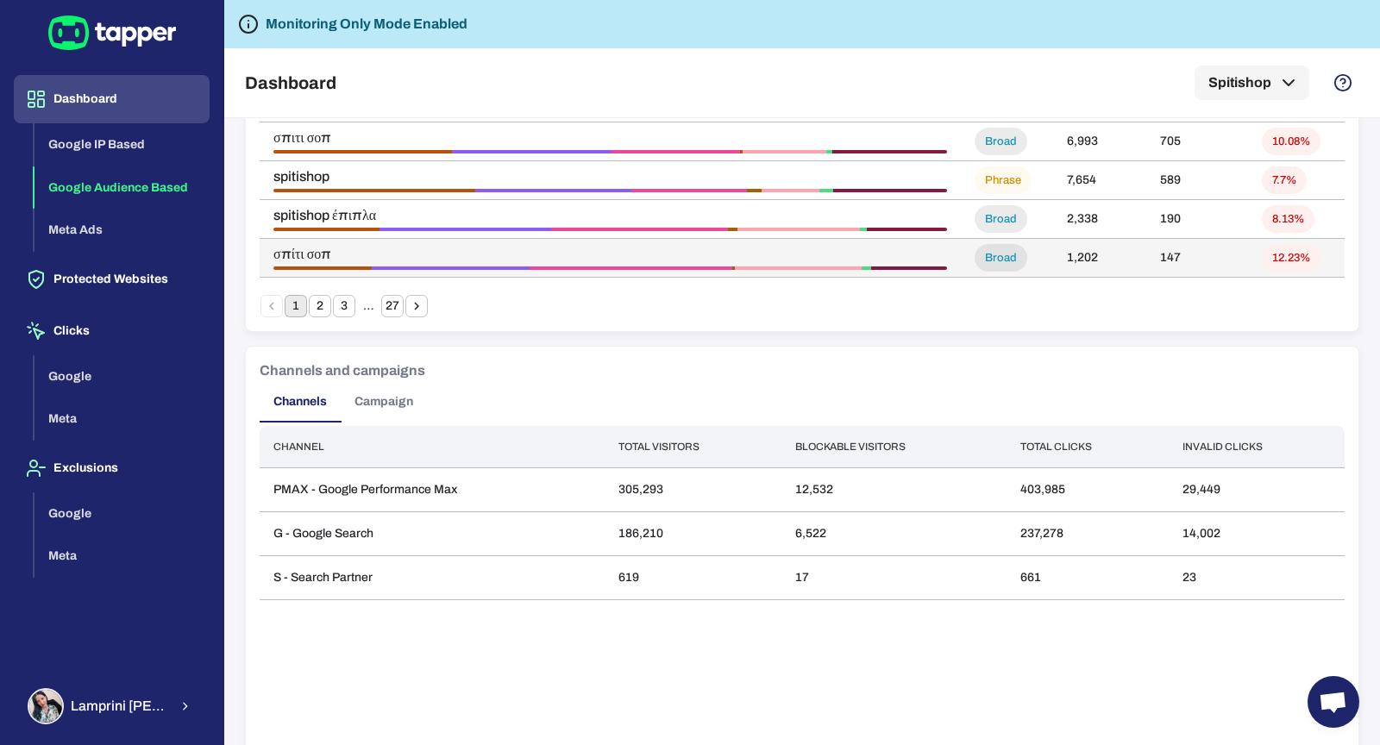
scroll to position [1343, 0]
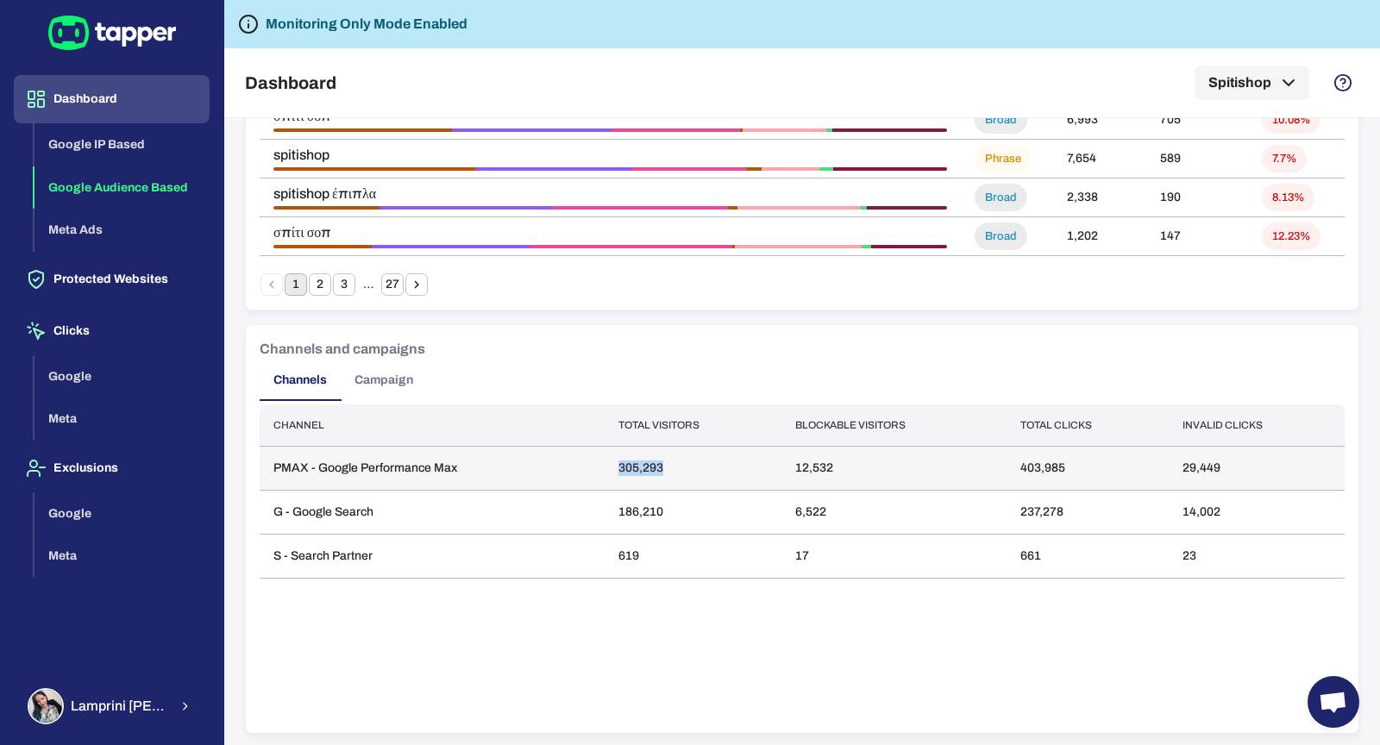
drag, startPoint x: 612, startPoint y: 466, endPoint x: 676, endPoint y: 469, distance: 64.8
click at [676, 469] on td "305,293" at bounding box center [694, 469] width 178 height 44
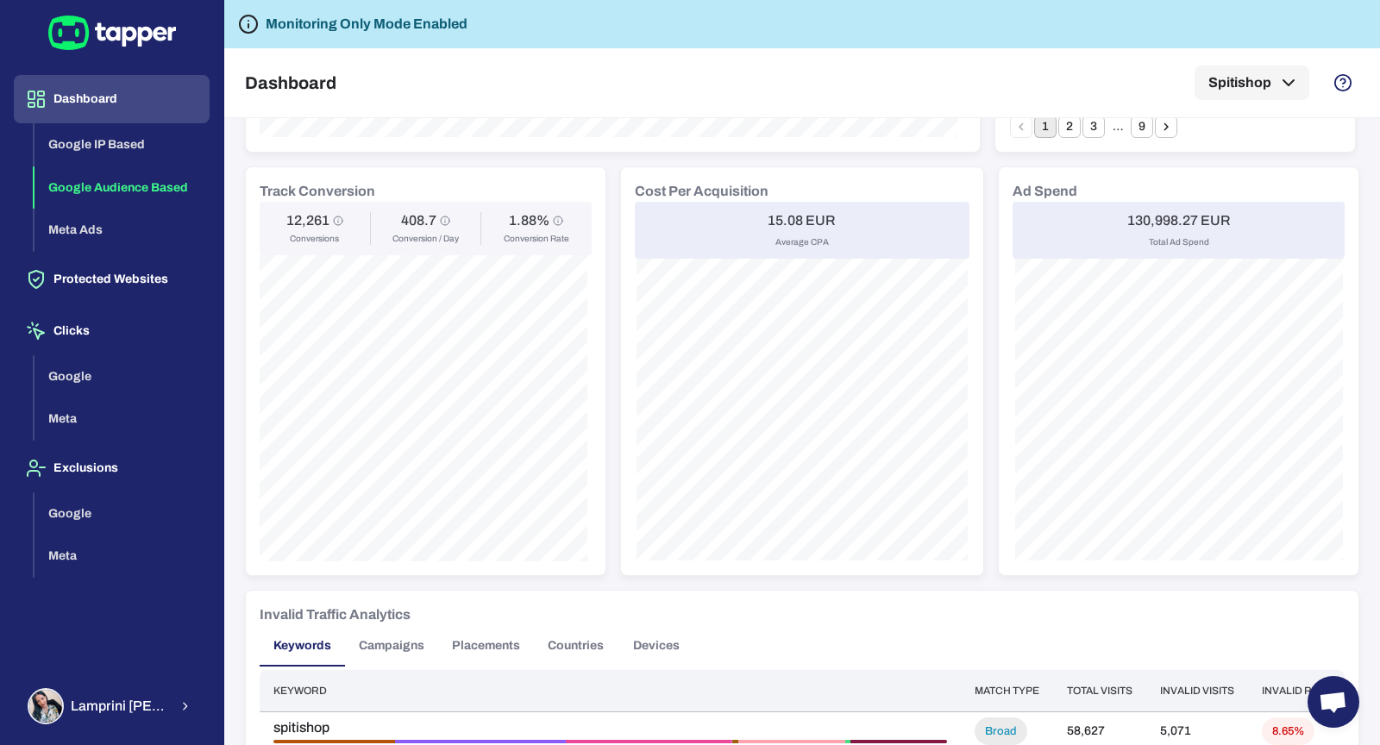
scroll to position [475, 0]
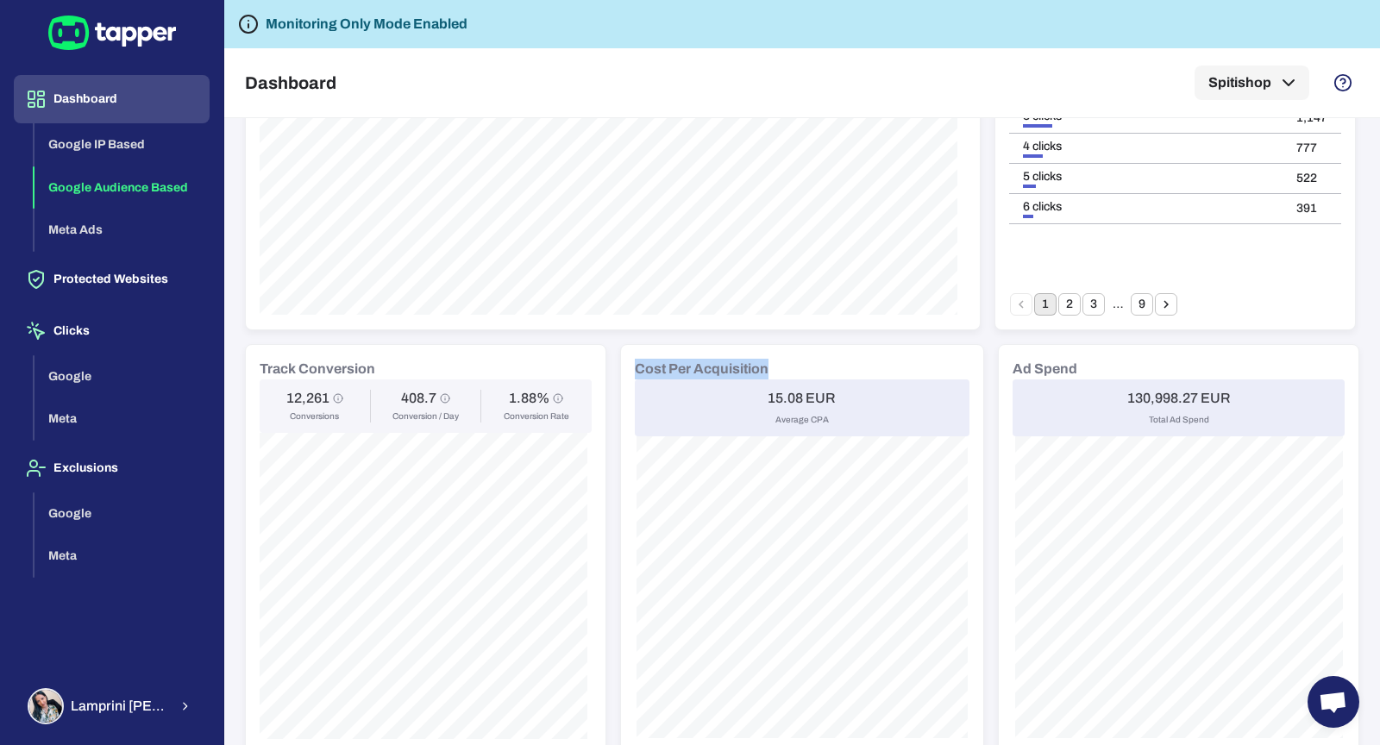
drag, startPoint x: 765, startPoint y: 363, endPoint x: 620, endPoint y: 368, distance: 145.0
click at [621, 368] on div "Cost Per Acquisition 15.08 EUR Average CPA" at bounding box center [802, 549] width 363 height 408
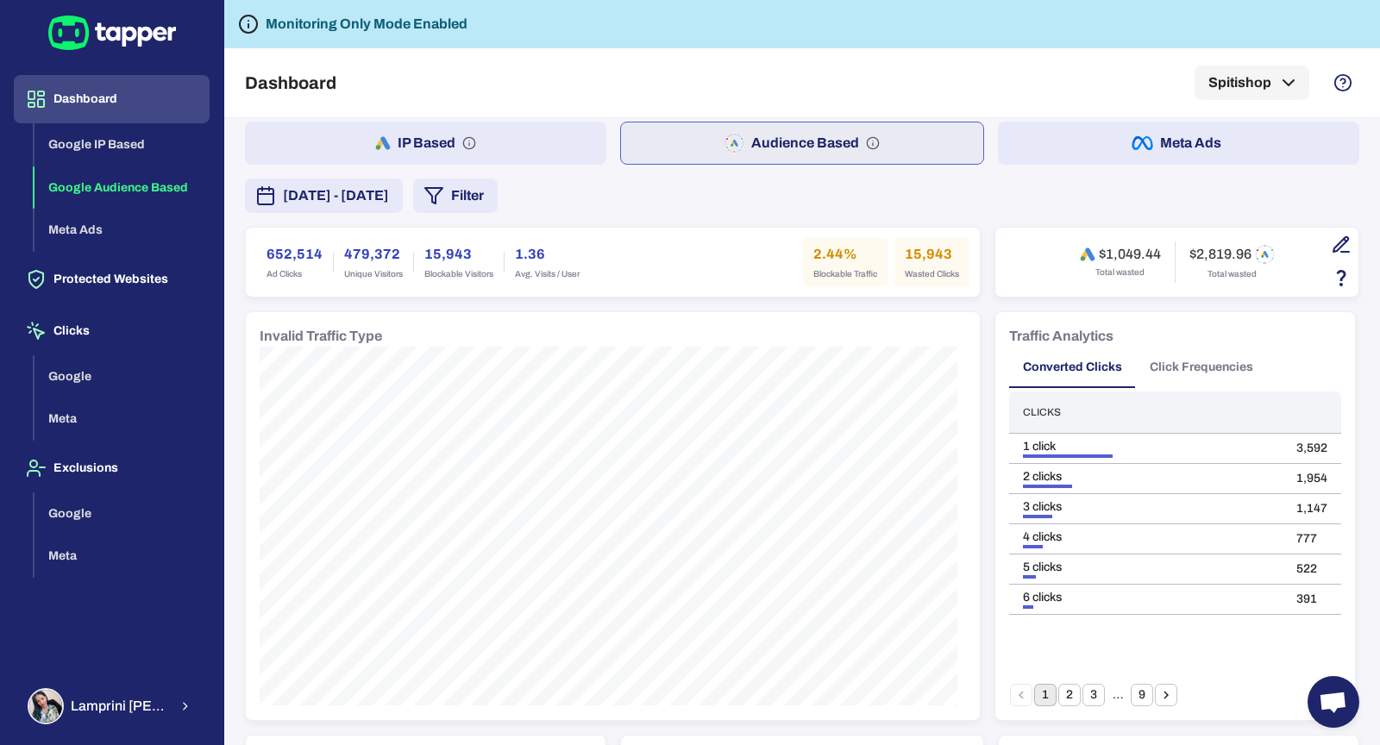
scroll to position [0, 0]
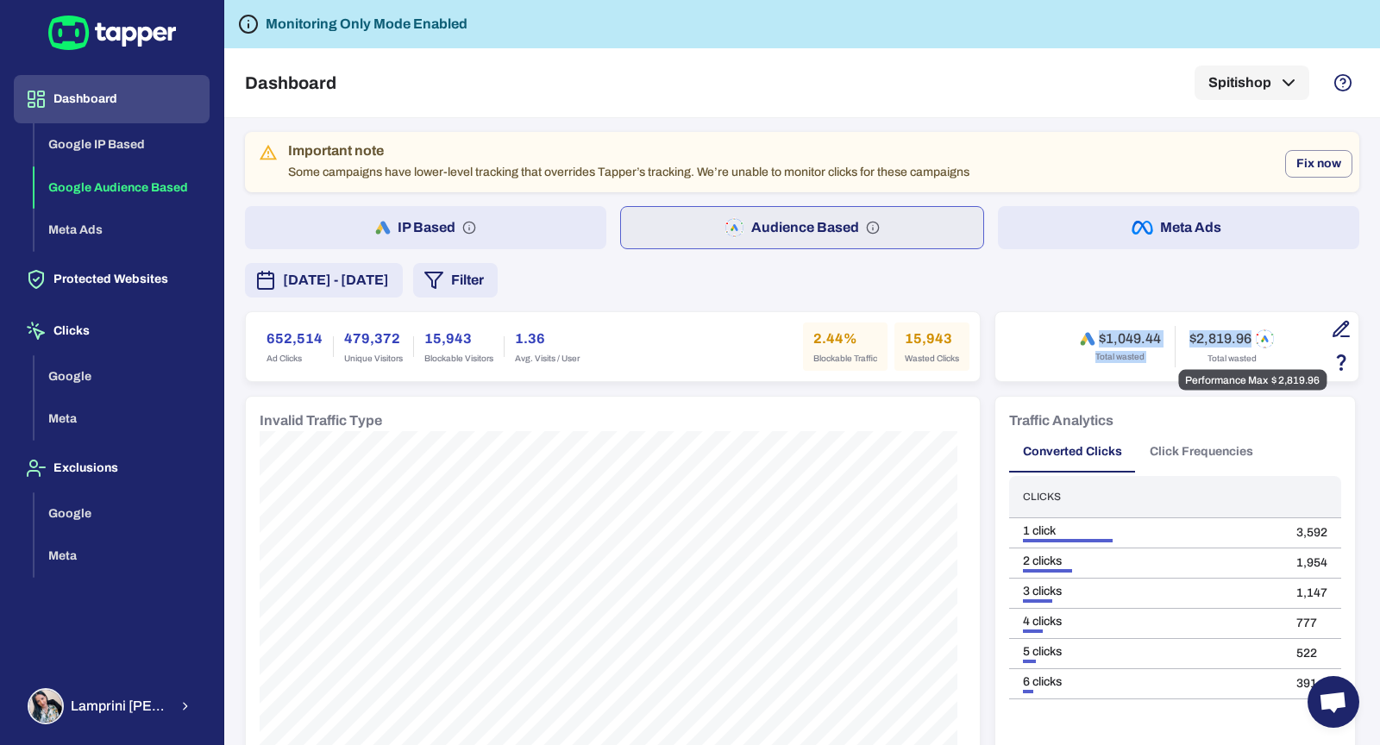
drag, startPoint x: 1069, startPoint y: 337, endPoint x: 1243, endPoint y: 347, distance: 174.5
click at [1243, 347] on div "$1,049.44 Total wasted $2,819.96 Total wasted" at bounding box center [1177, 346] width 195 height 41
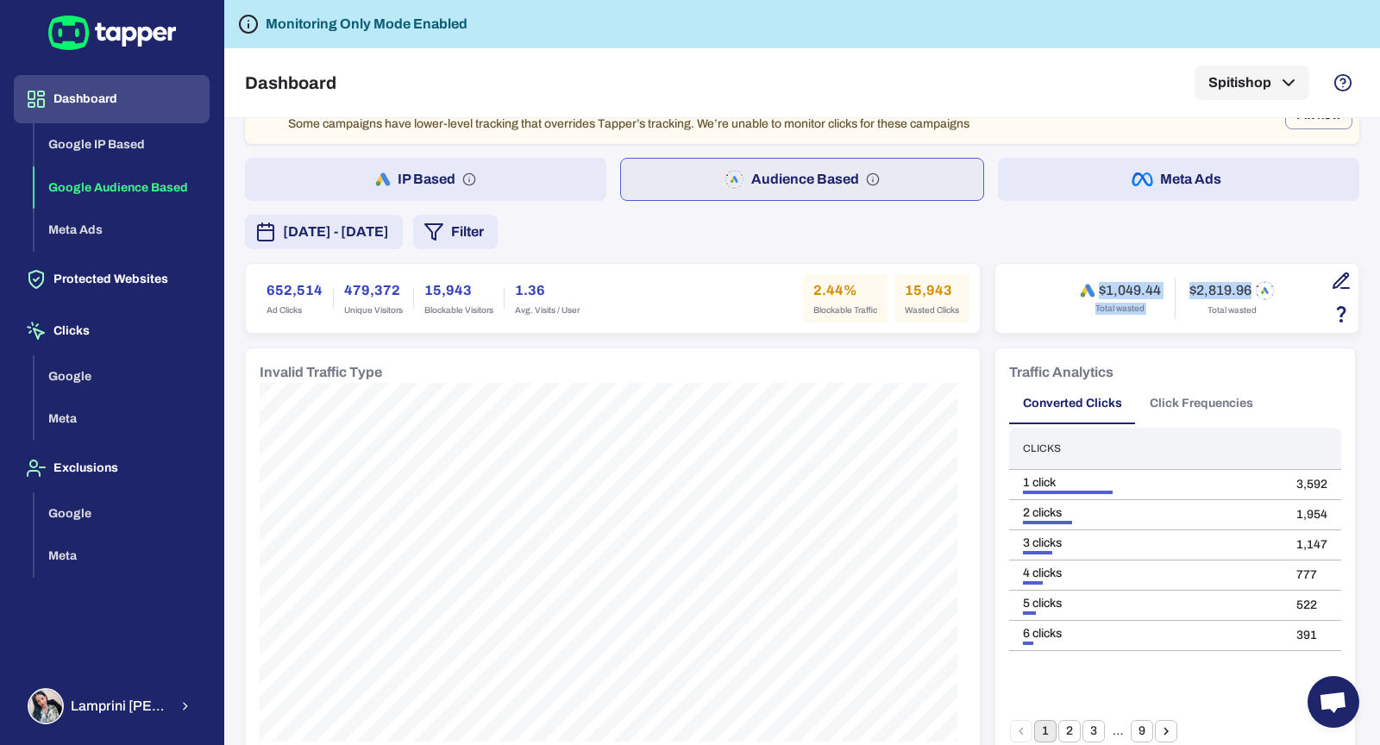
scroll to position [49, 0]
click at [113, 277] on button "Protected Websites" at bounding box center [112, 279] width 196 height 48
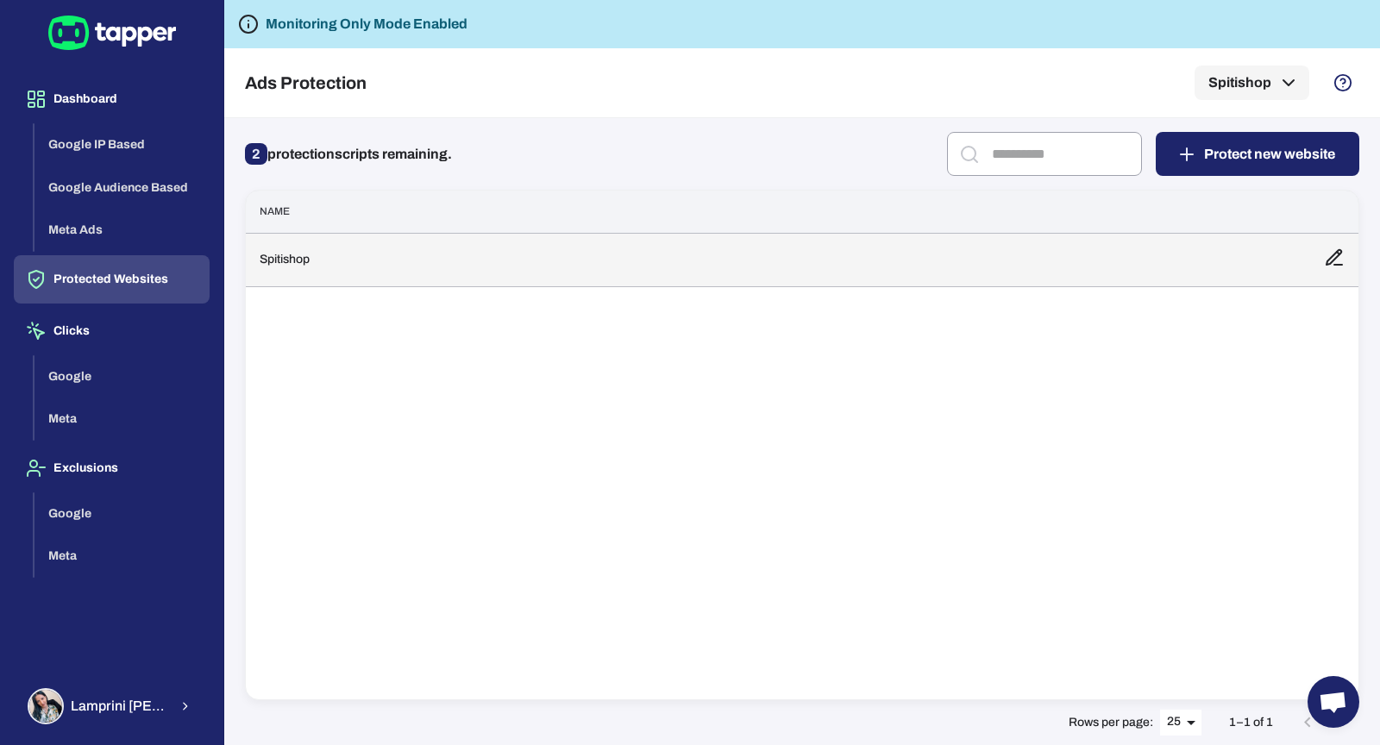
click at [506, 270] on td "Spitishop" at bounding box center [778, 259] width 1065 height 53
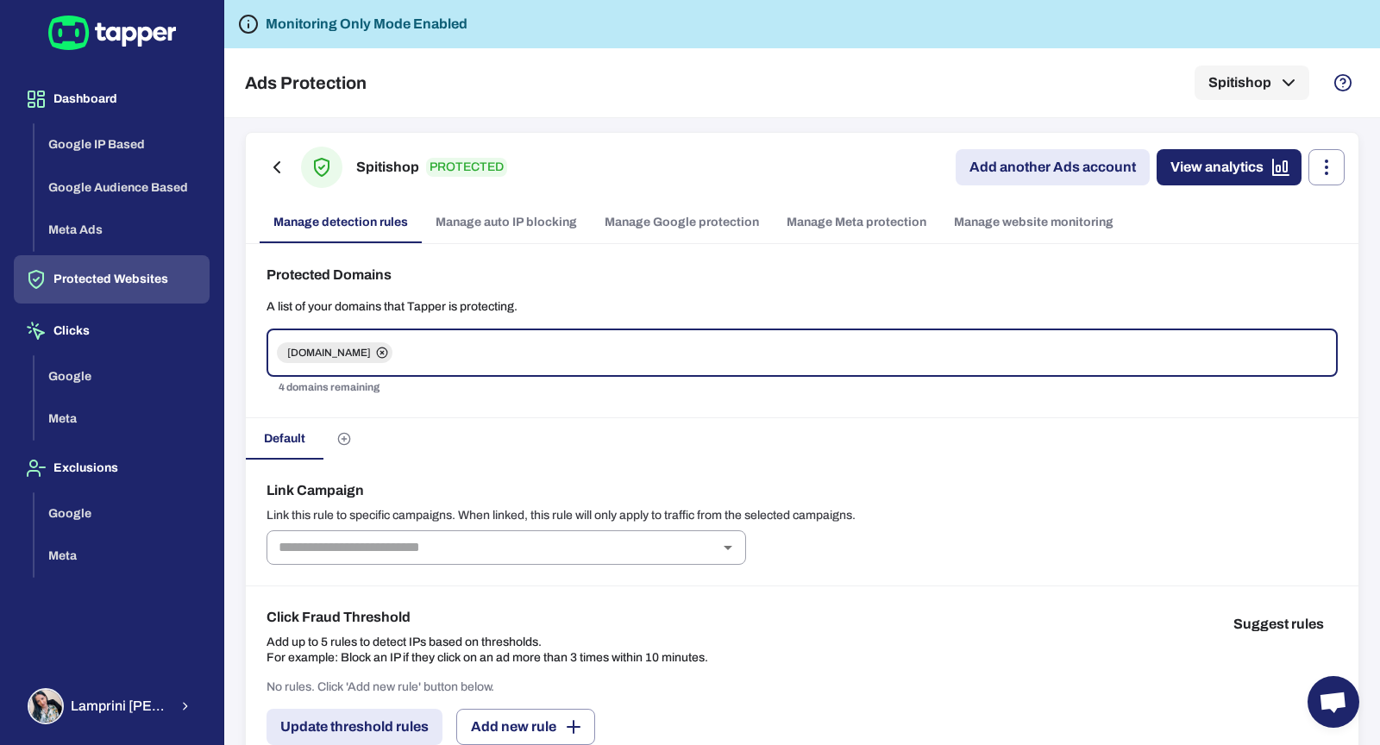
click at [652, 198] on div "Spitishop PROTECTED Add another Ads account View analytics Manage detection rul…" at bounding box center [802, 188] width 1113 height 110
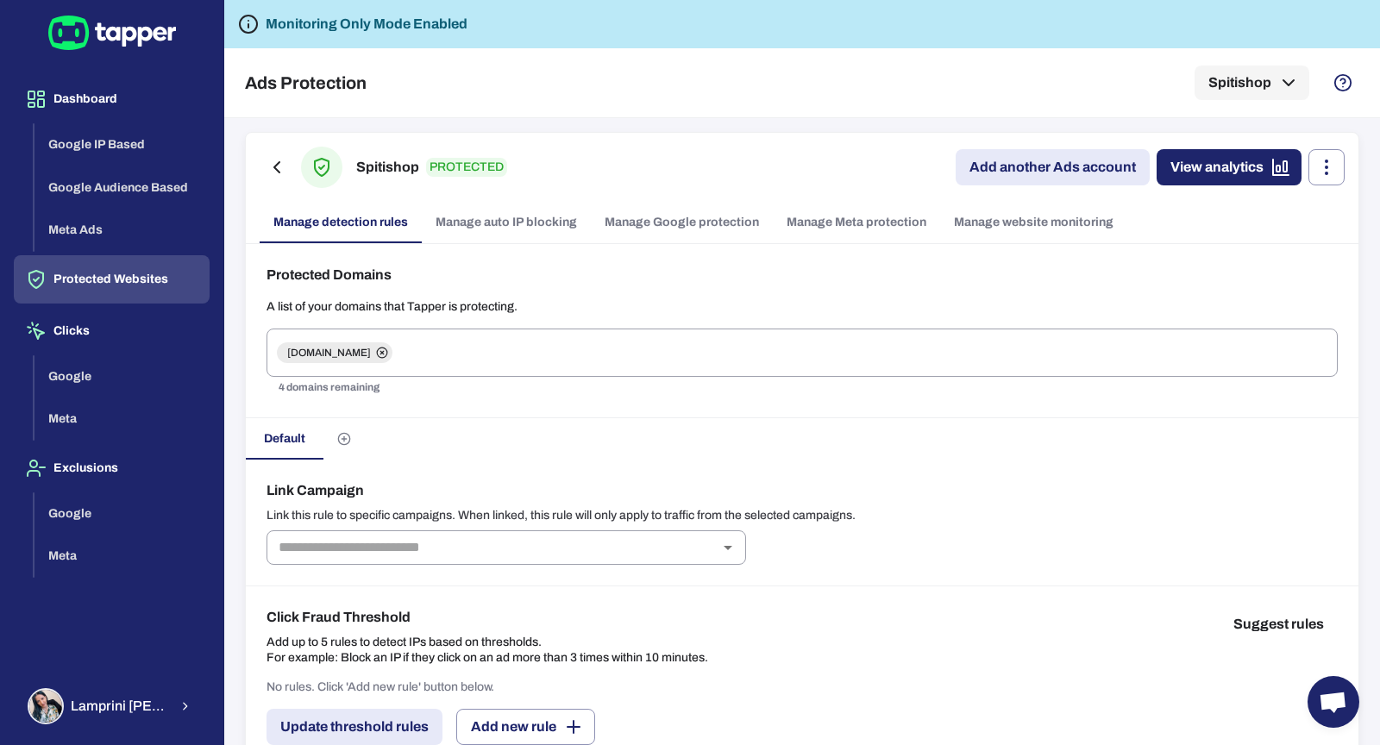
click at [657, 211] on link "Manage Google protection" at bounding box center [682, 222] width 182 height 41
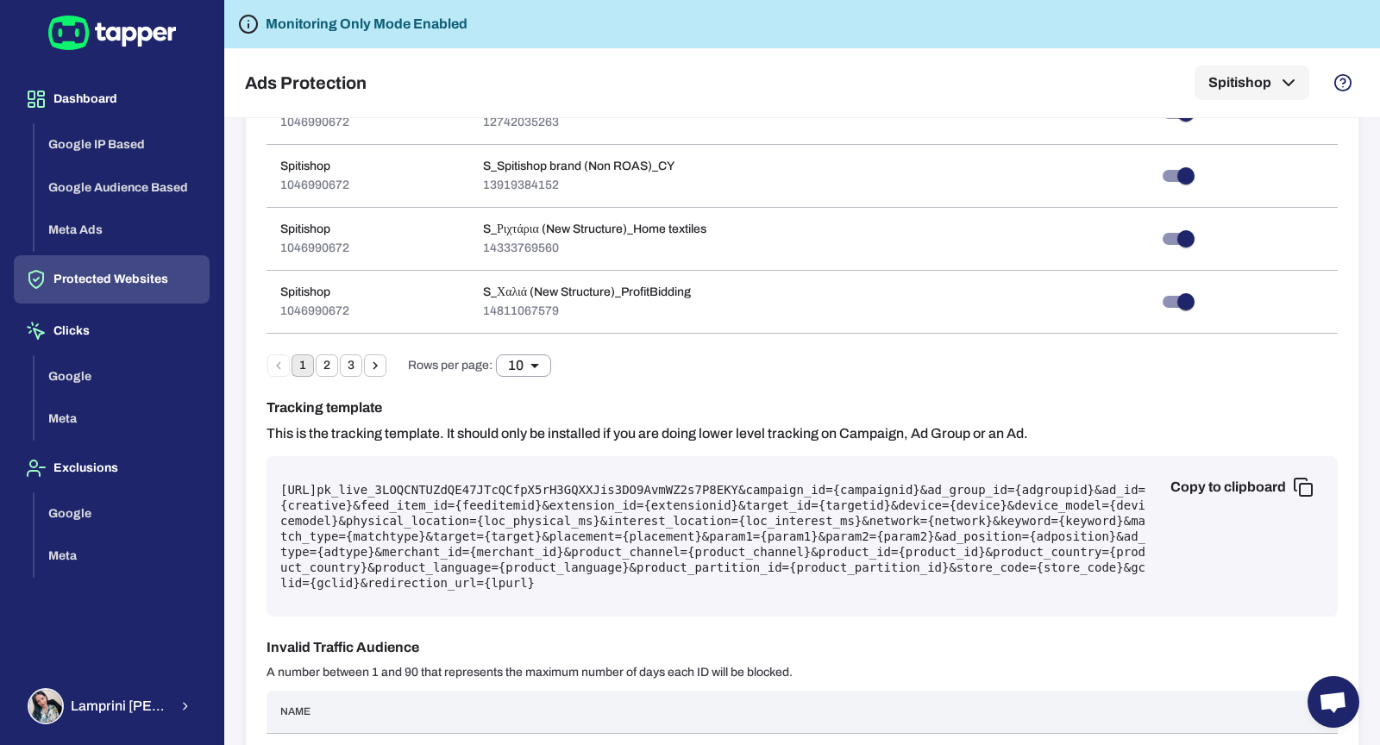
scroll to position [1003, 0]
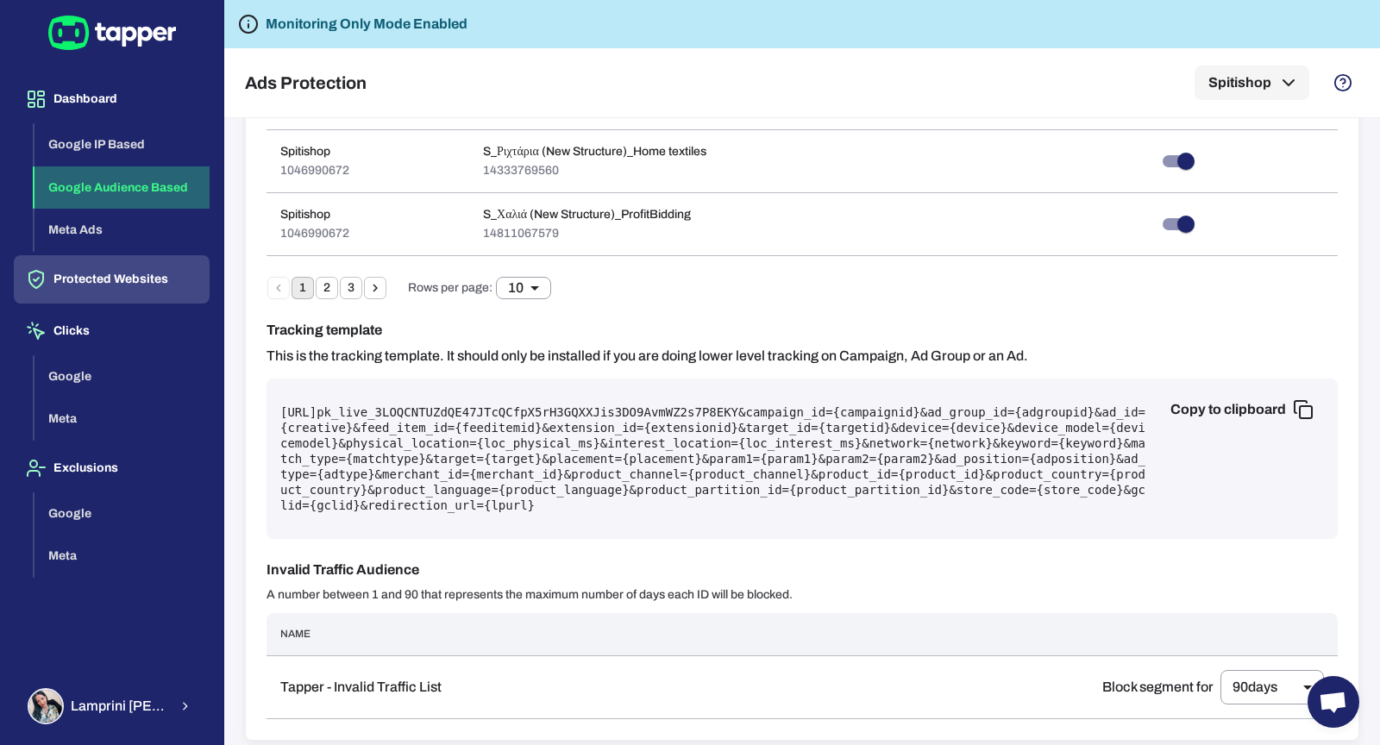
click at [115, 182] on button "Google Audience Based" at bounding box center [122, 188] width 175 height 43
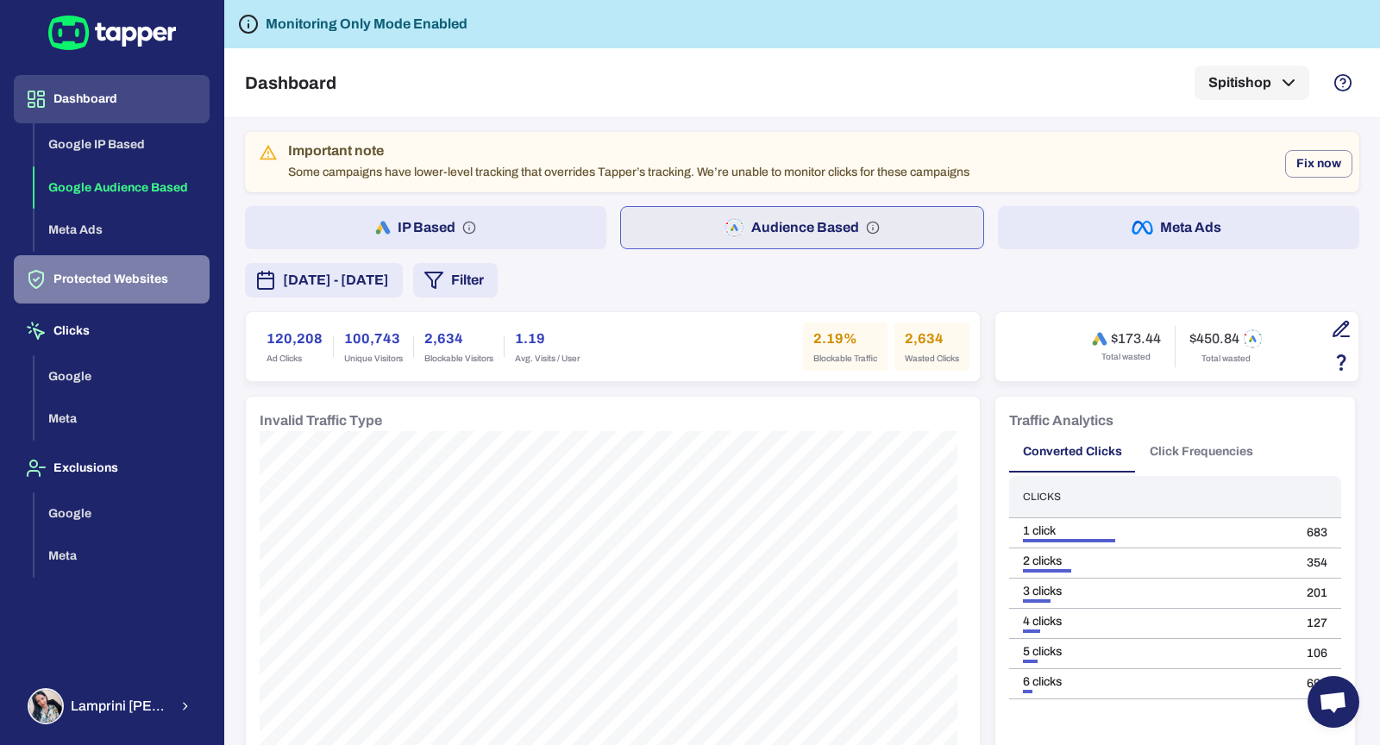
click at [151, 268] on button "Protected Websites" at bounding box center [112, 279] width 196 height 48
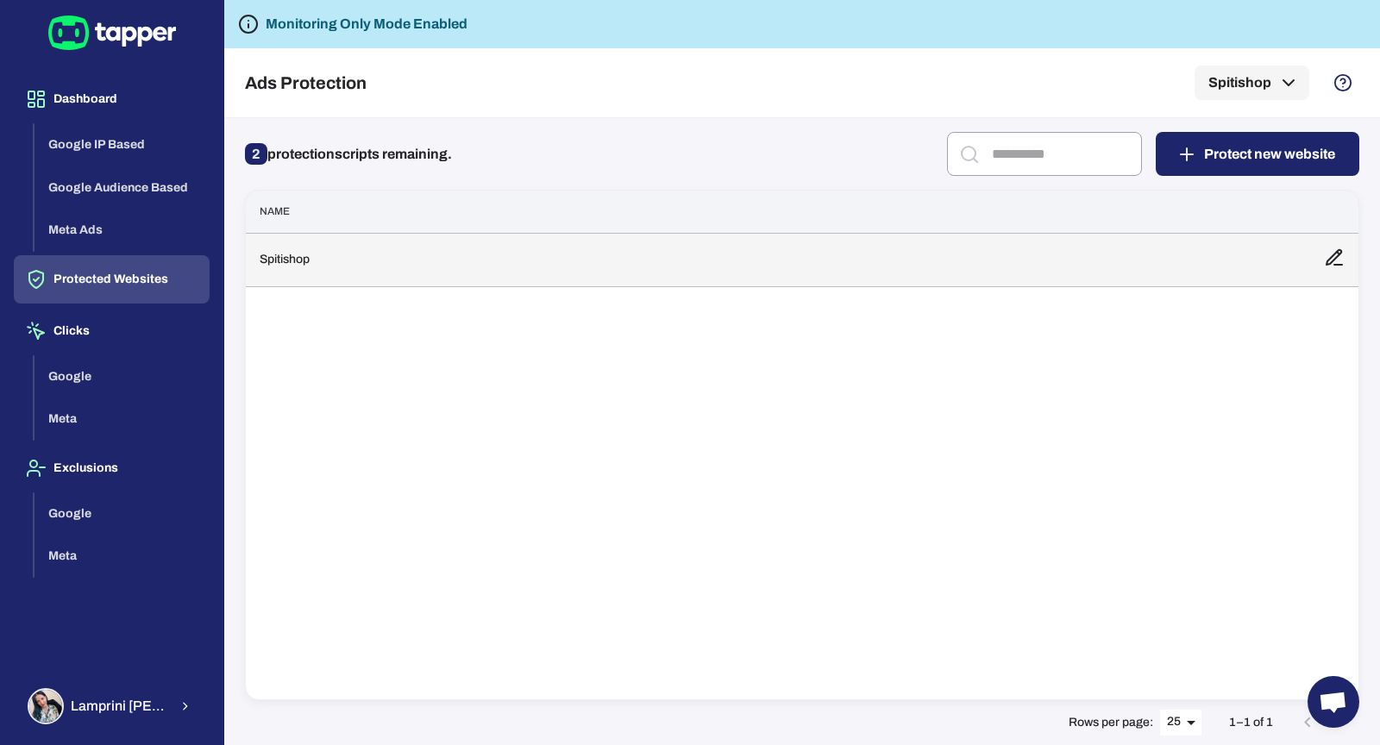
click at [330, 255] on td "Spitishop" at bounding box center [778, 259] width 1065 height 53
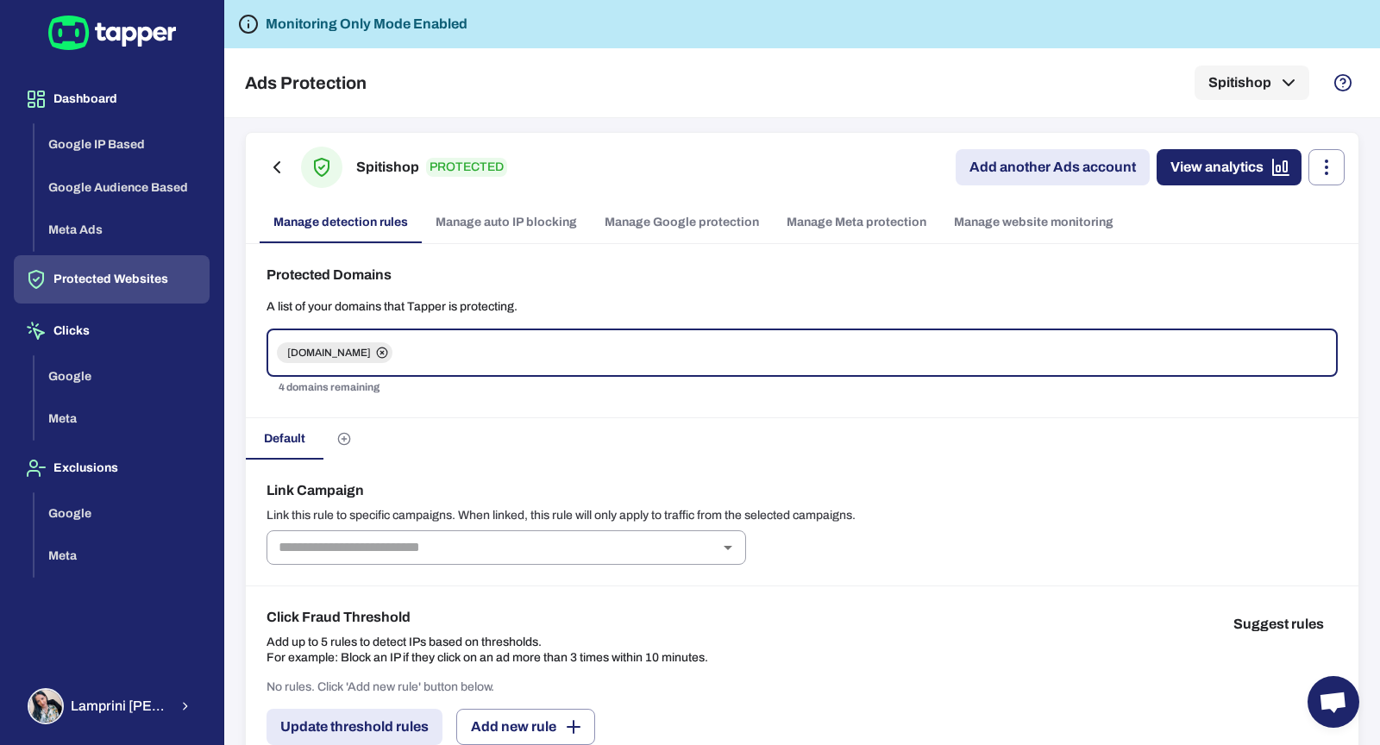
scroll to position [1421, 0]
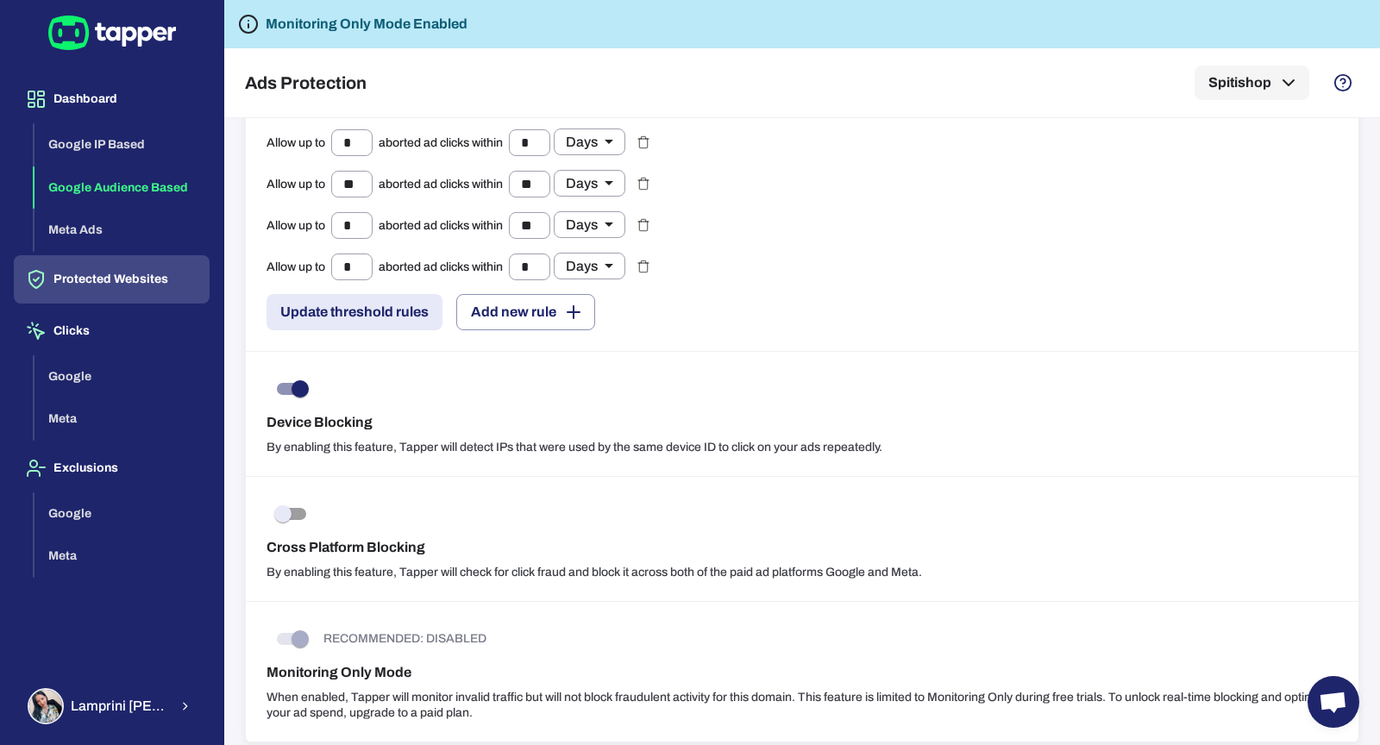
click at [158, 187] on button "Google Audience Based" at bounding box center [122, 188] width 175 height 43
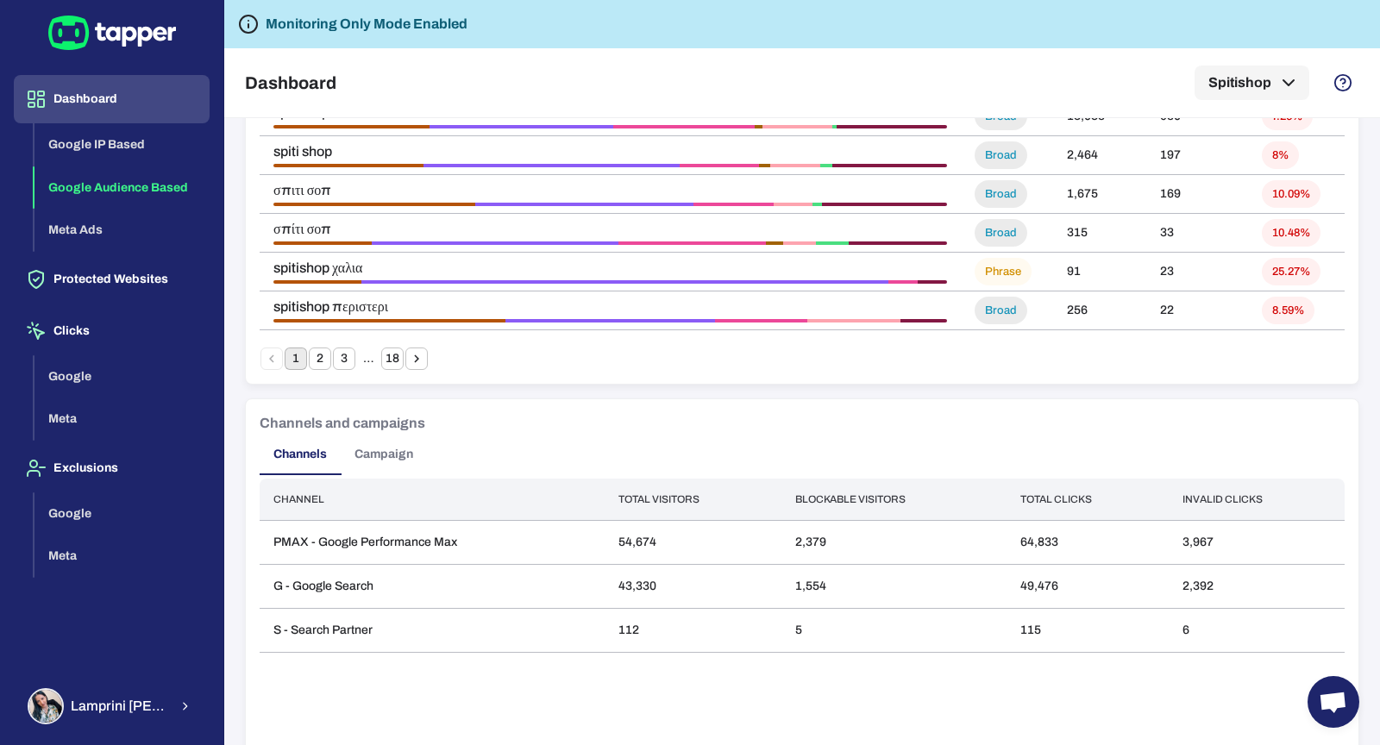
scroll to position [1342, 0]
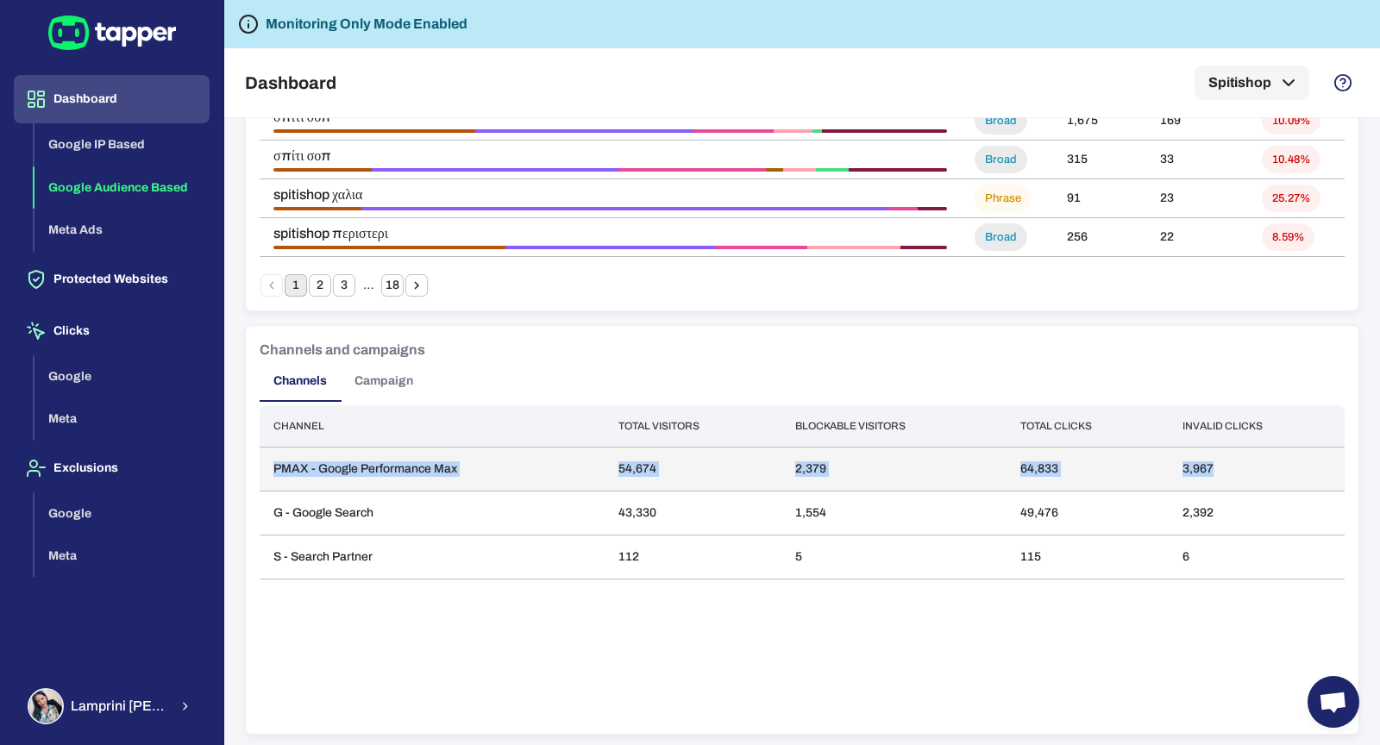
drag, startPoint x: 267, startPoint y: 463, endPoint x: 1286, endPoint y: 462, distance: 1019.0
click at [1286, 462] on tr "PMAX - Google Performance Max 54,674 2,379 64,833 3,967" at bounding box center [802, 470] width 1085 height 44
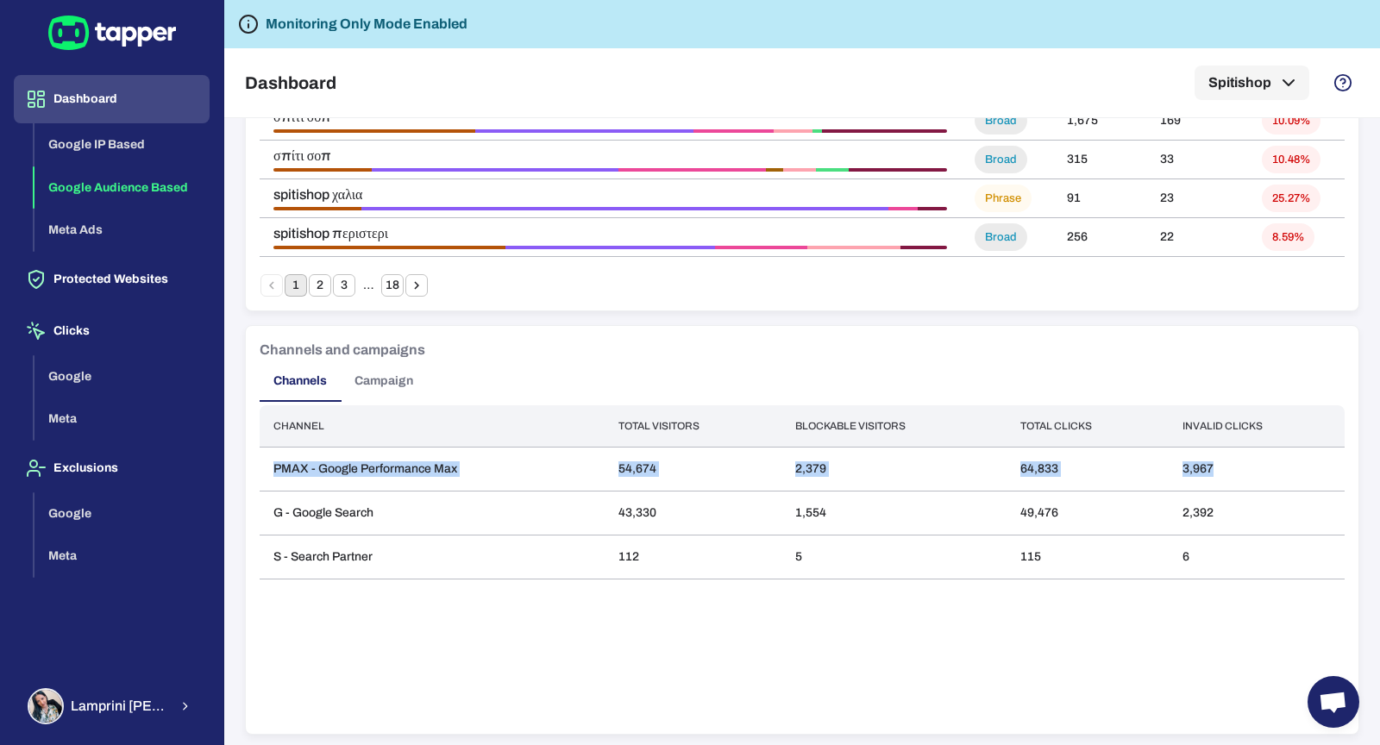
scroll to position [0, 0]
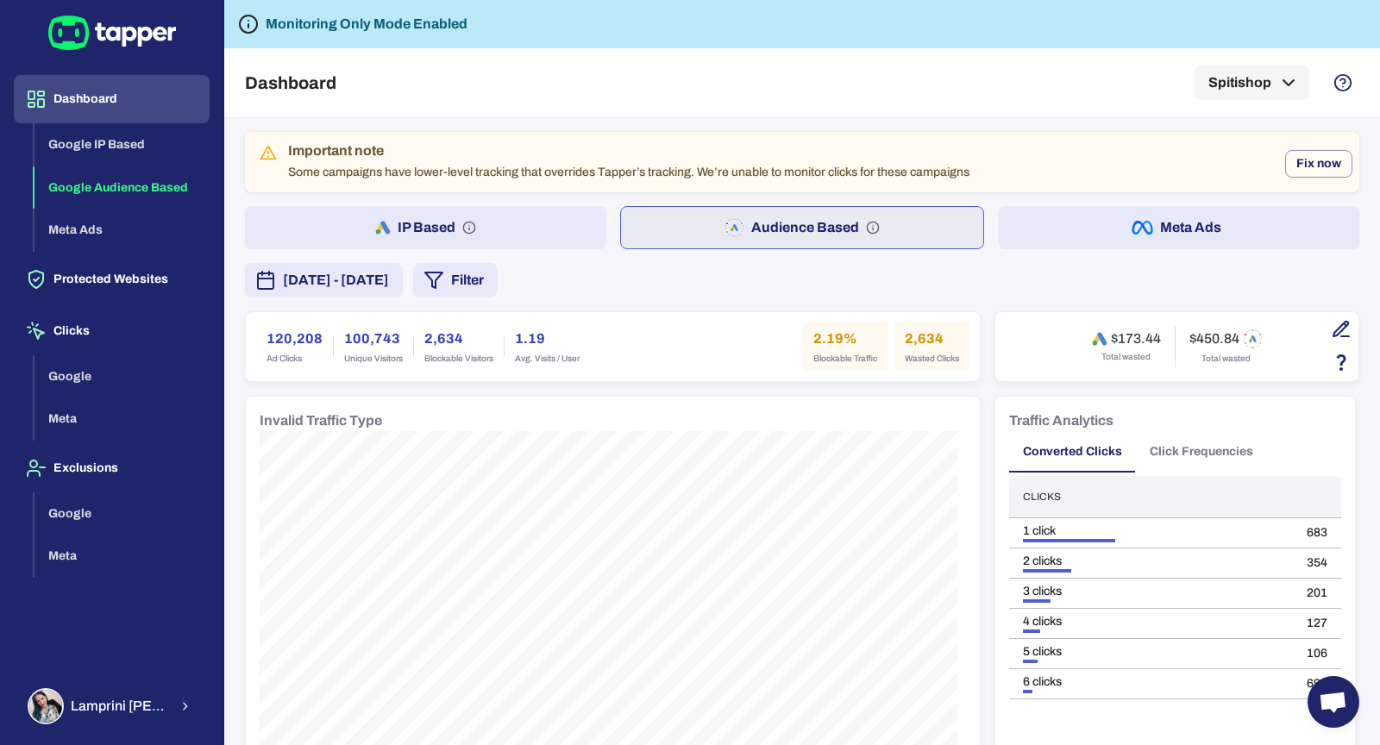
click at [1136, 225] on icon "button" at bounding box center [1143, 228] width 22 height 14
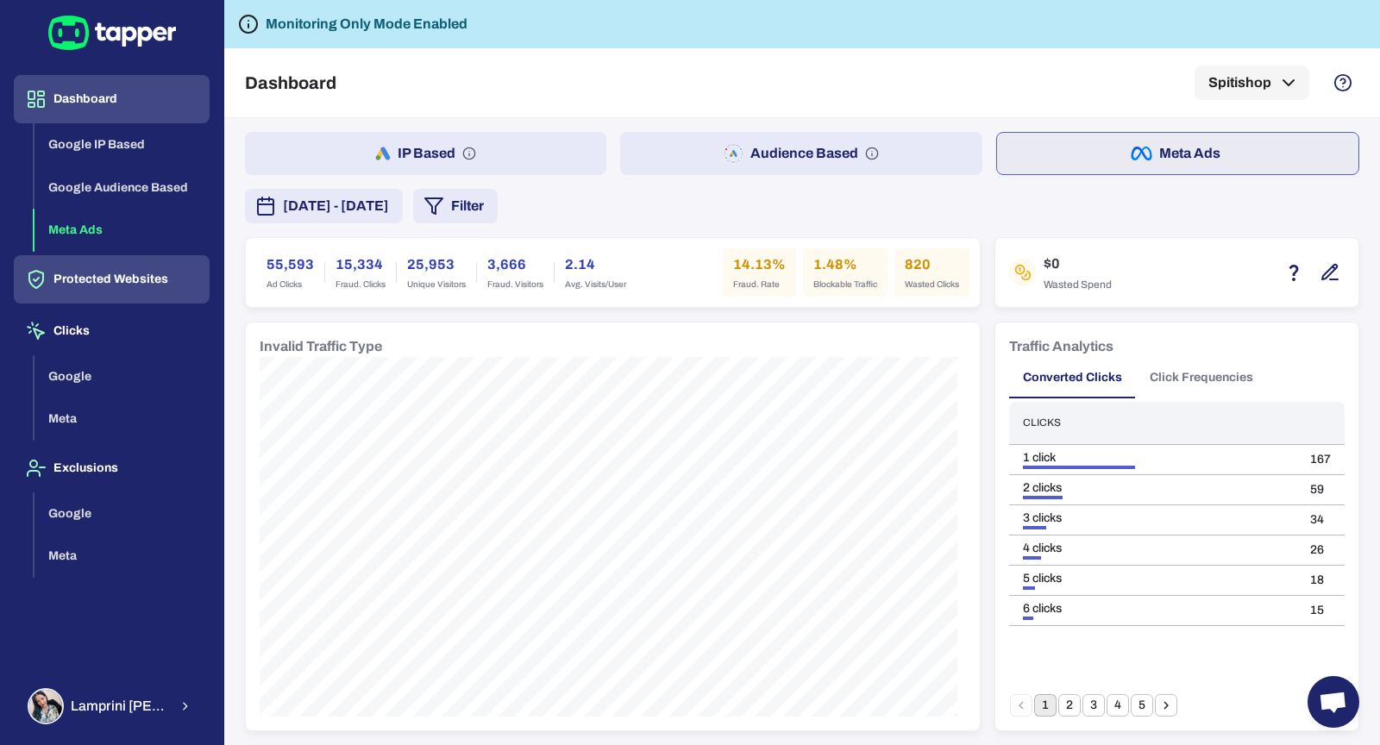
click at [122, 259] on button "Protected Websites" at bounding box center [112, 279] width 196 height 48
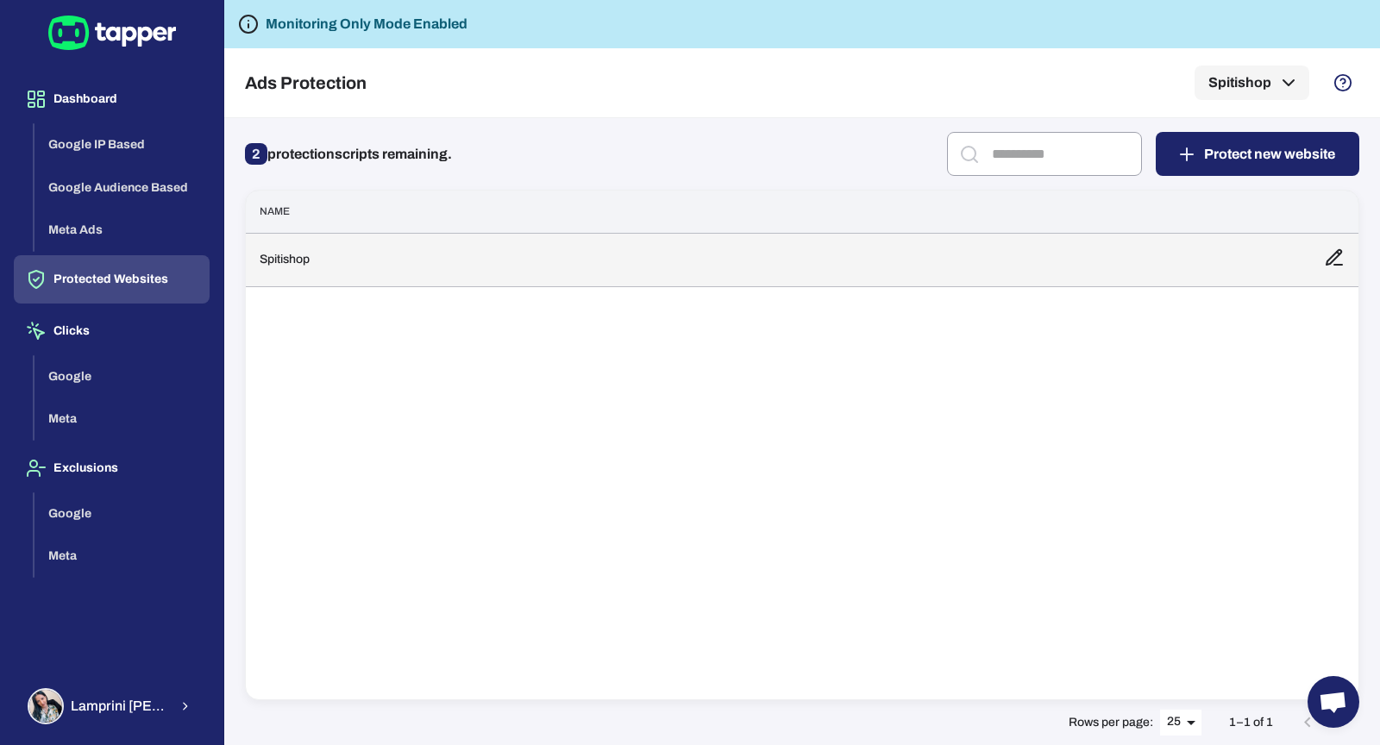
click at [317, 264] on td "Spitishop" at bounding box center [778, 259] width 1065 height 53
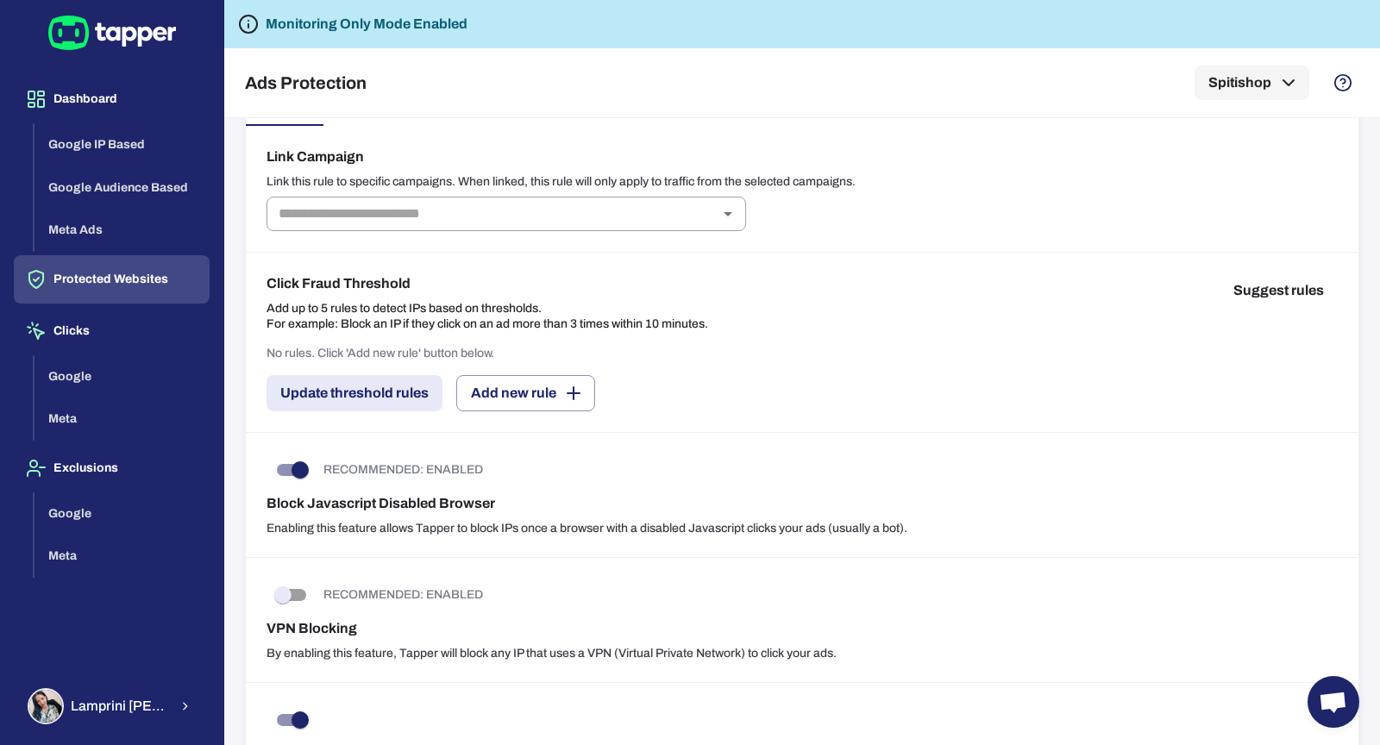
scroll to position [332, 0]
click at [412, 398] on button "Update threshold rules" at bounding box center [355, 395] width 176 height 36
click at [483, 402] on button "Add new rule" at bounding box center [525, 395] width 139 height 36
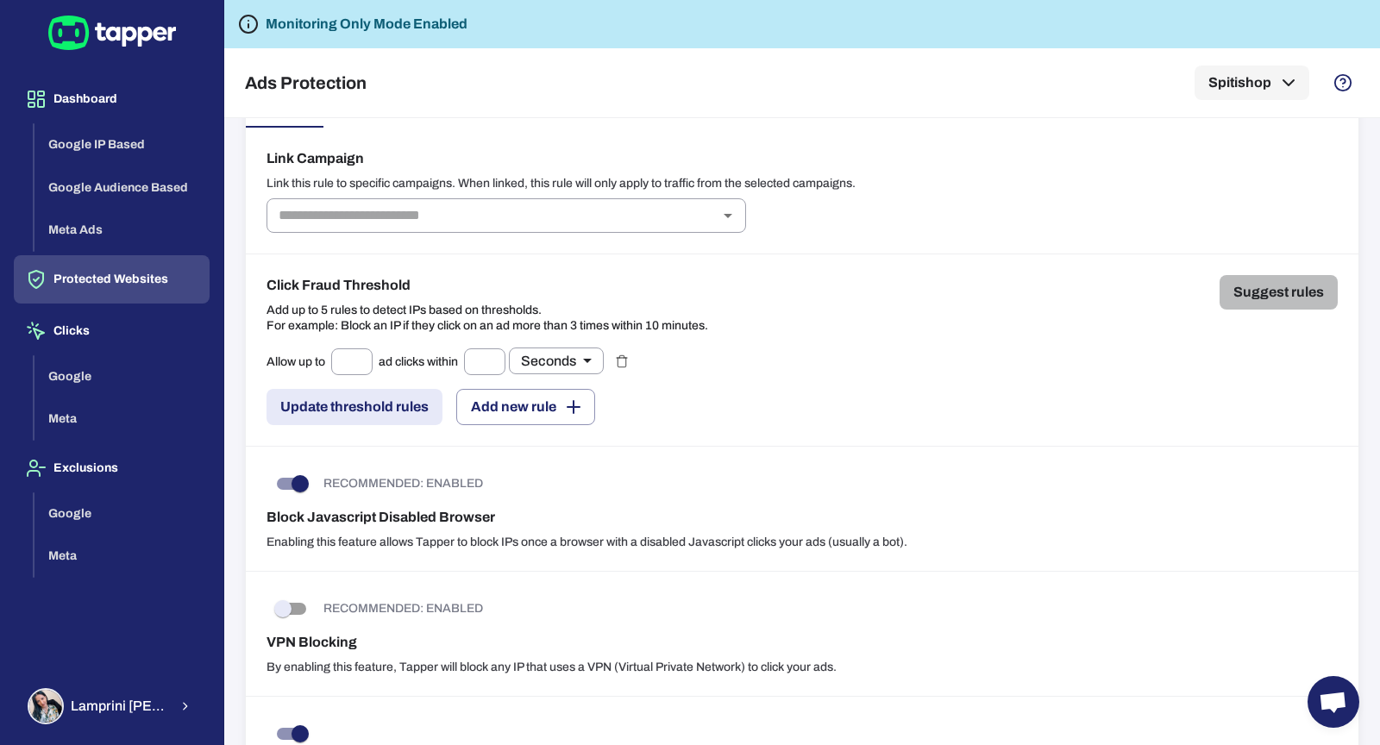
click at [1242, 303] on button "Suggest rules" at bounding box center [1279, 292] width 118 height 35
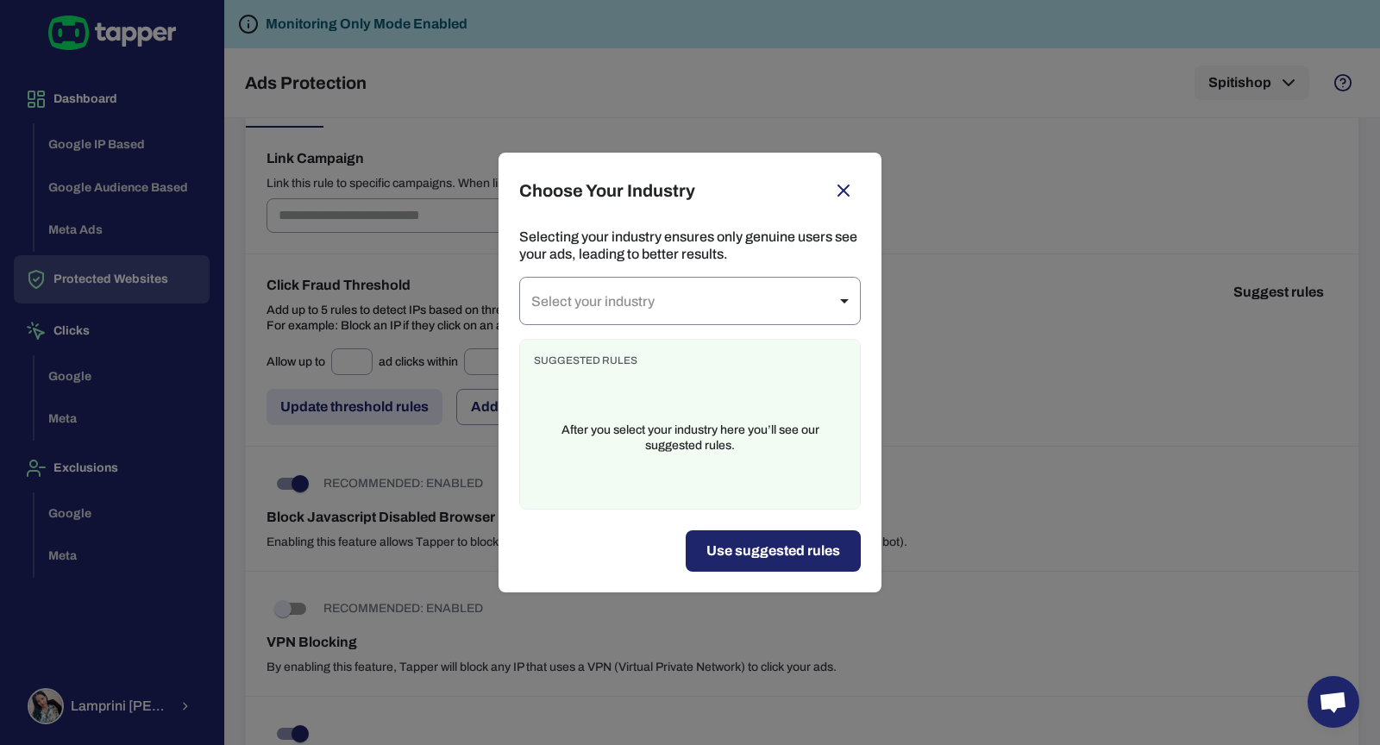
click at [857, 299] on body "Dashboard Google IP Based Google Audience Based Meta Ads Protected Websites Cli…" at bounding box center [690, 372] width 1380 height 745
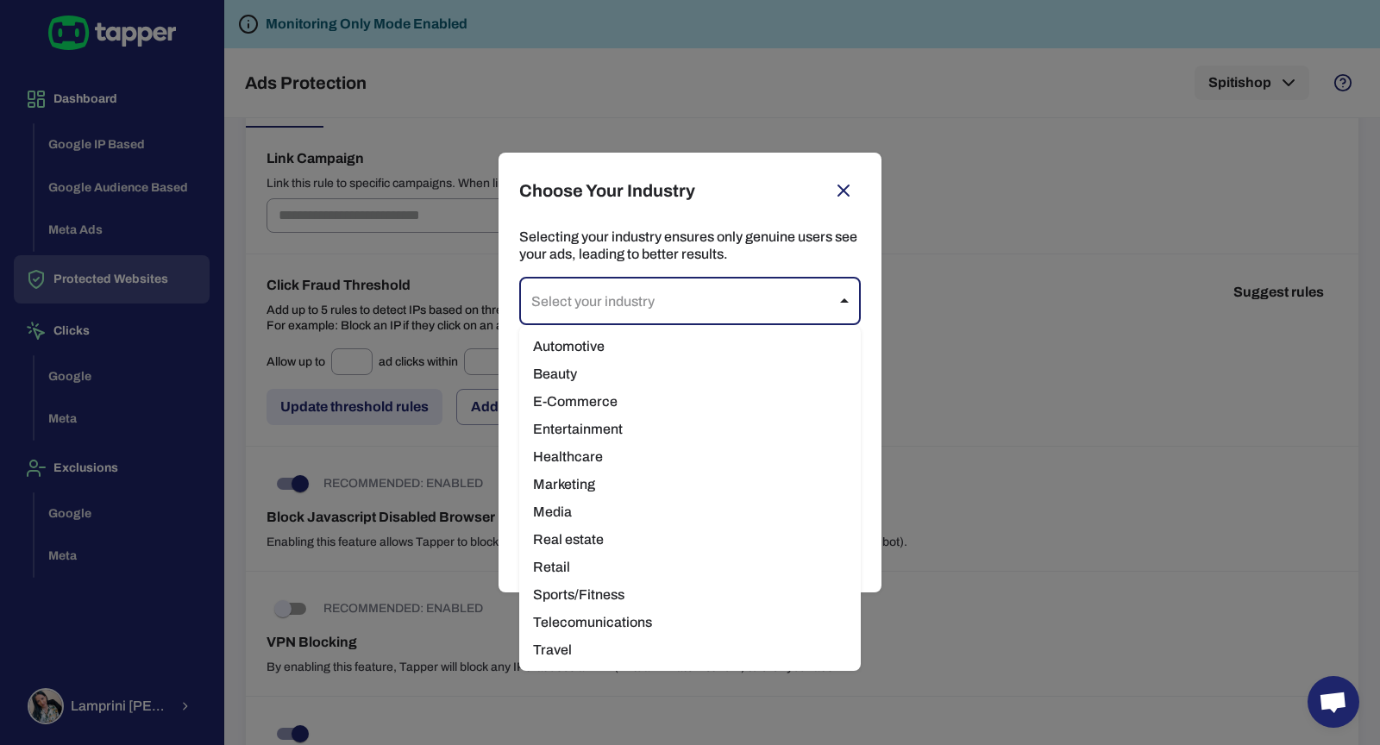
click at [729, 411] on li "E-Commerce" at bounding box center [690, 402] width 342 height 28
type input "*********"
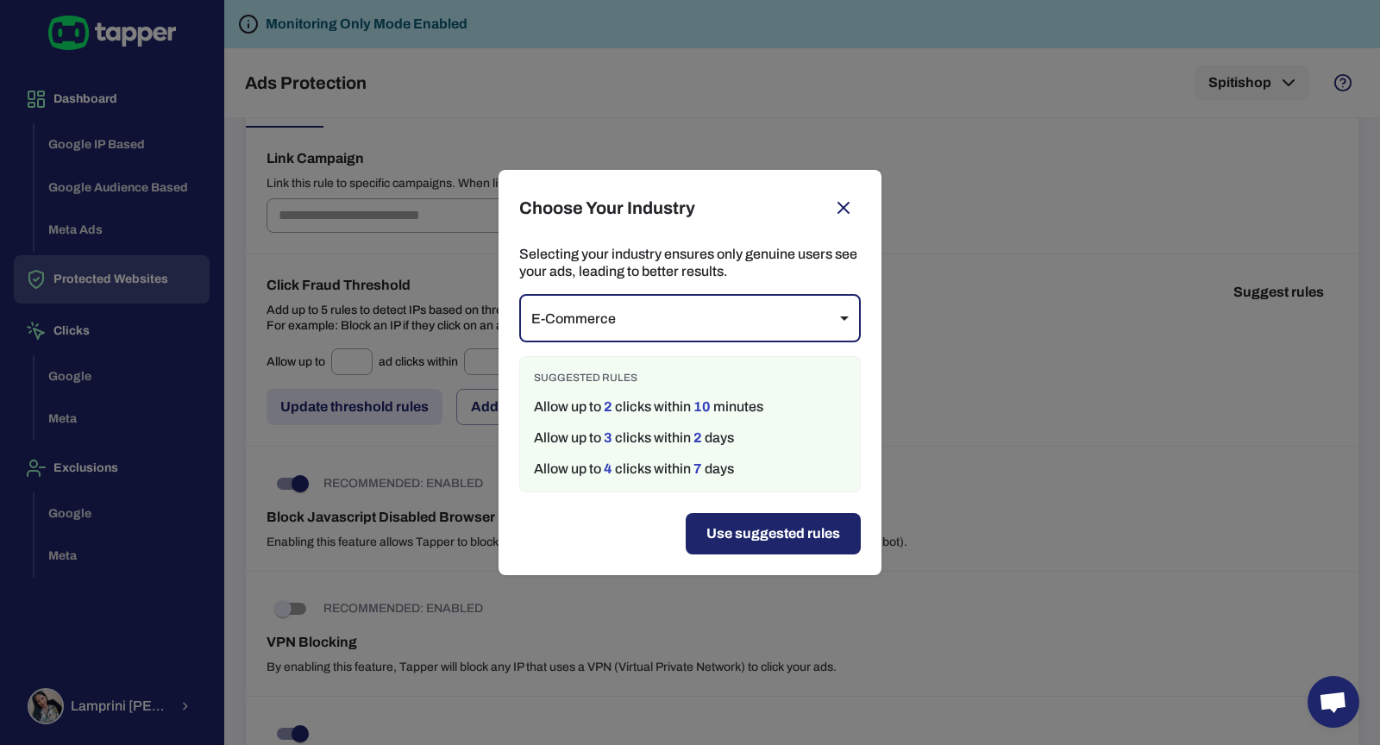
click at [714, 494] on div "Selecting your industry ensures only genuine users see your ads, leading to bet…" at bounding box center [690, 379] width 383 height 267
click at [726, 511] on div "Selecting your industry ensures only genuine users see your ads, leading to bet…" at bounding box center [690, 379] width 383 height 267
click at [777, 527] on button "Use suggested rules" at bounding box center [773, 533] width 175 height 41
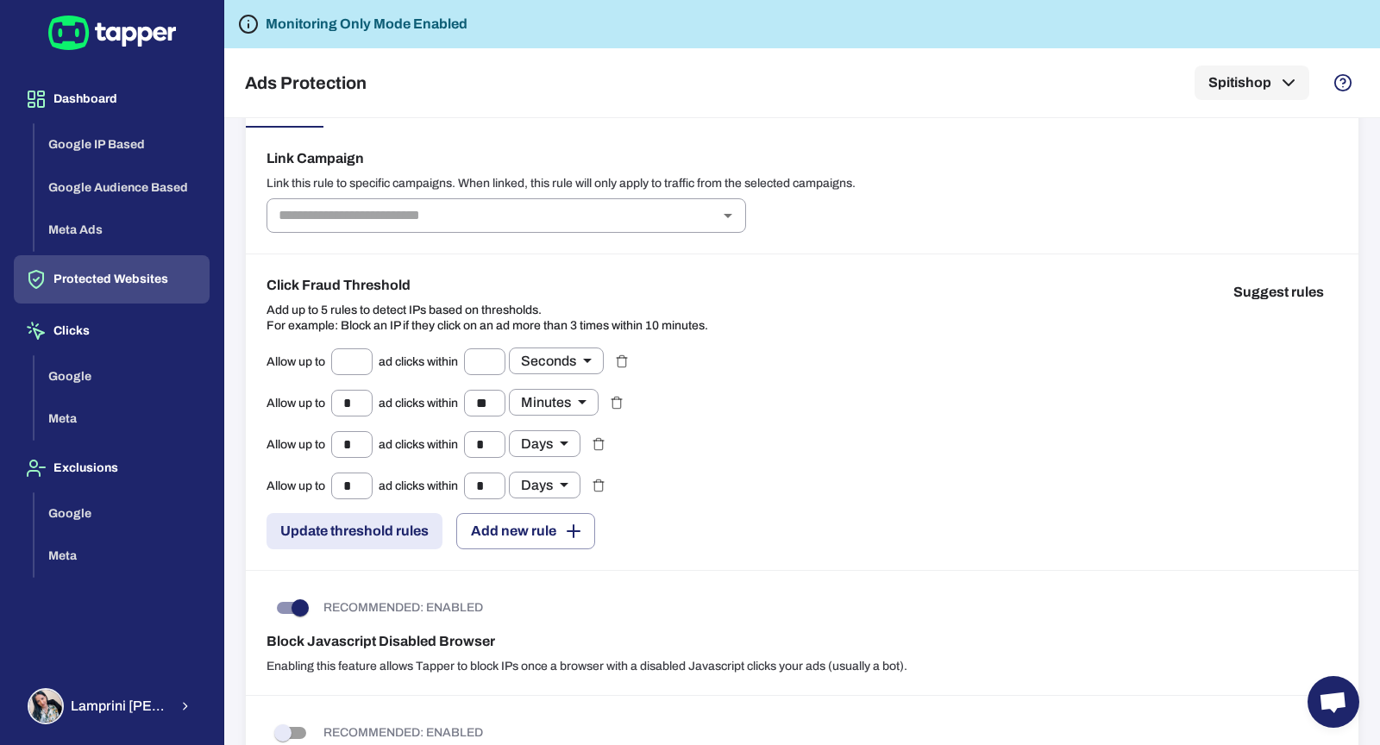
click at [629, 364] on icon "button" at bounding box center [622, 362] width 14 height 14
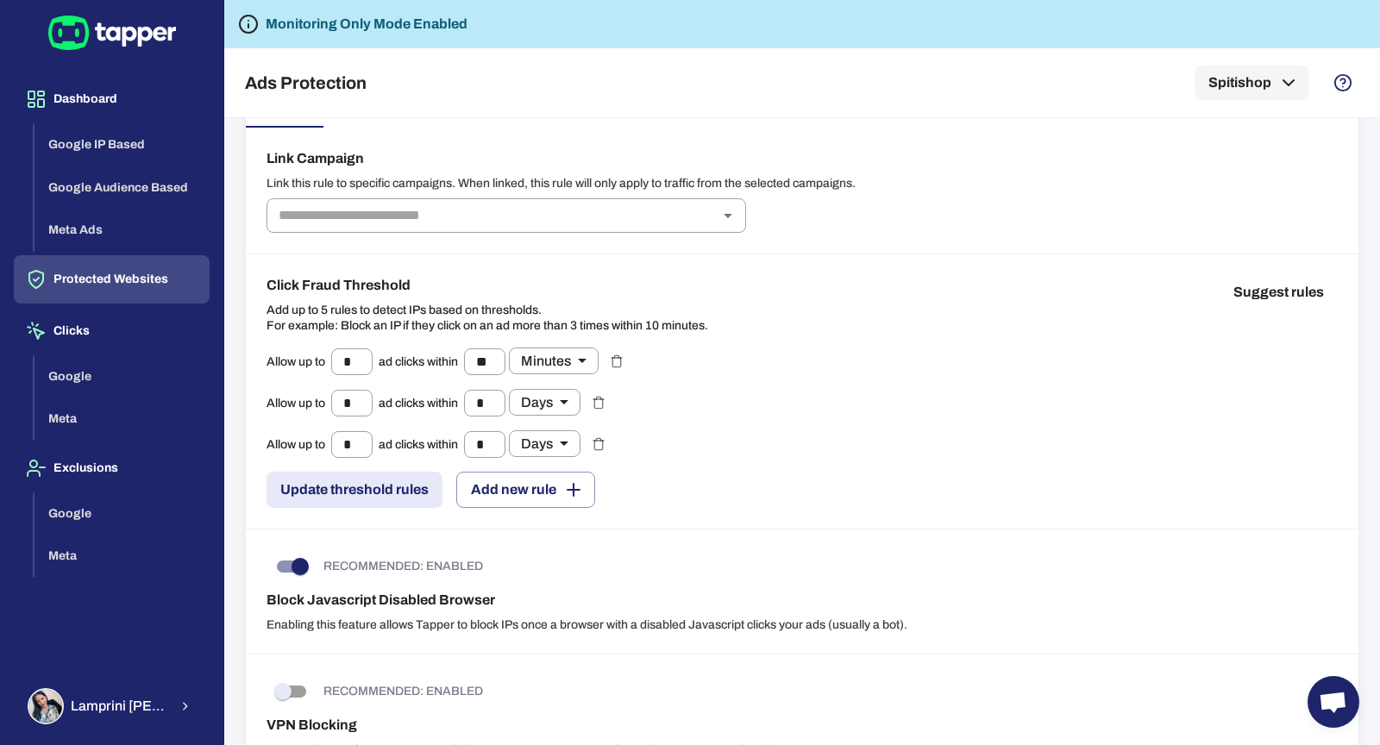
click at [374, 480] on button "Update threshold rules" at bounding box center [355, 490] width 176 height 36
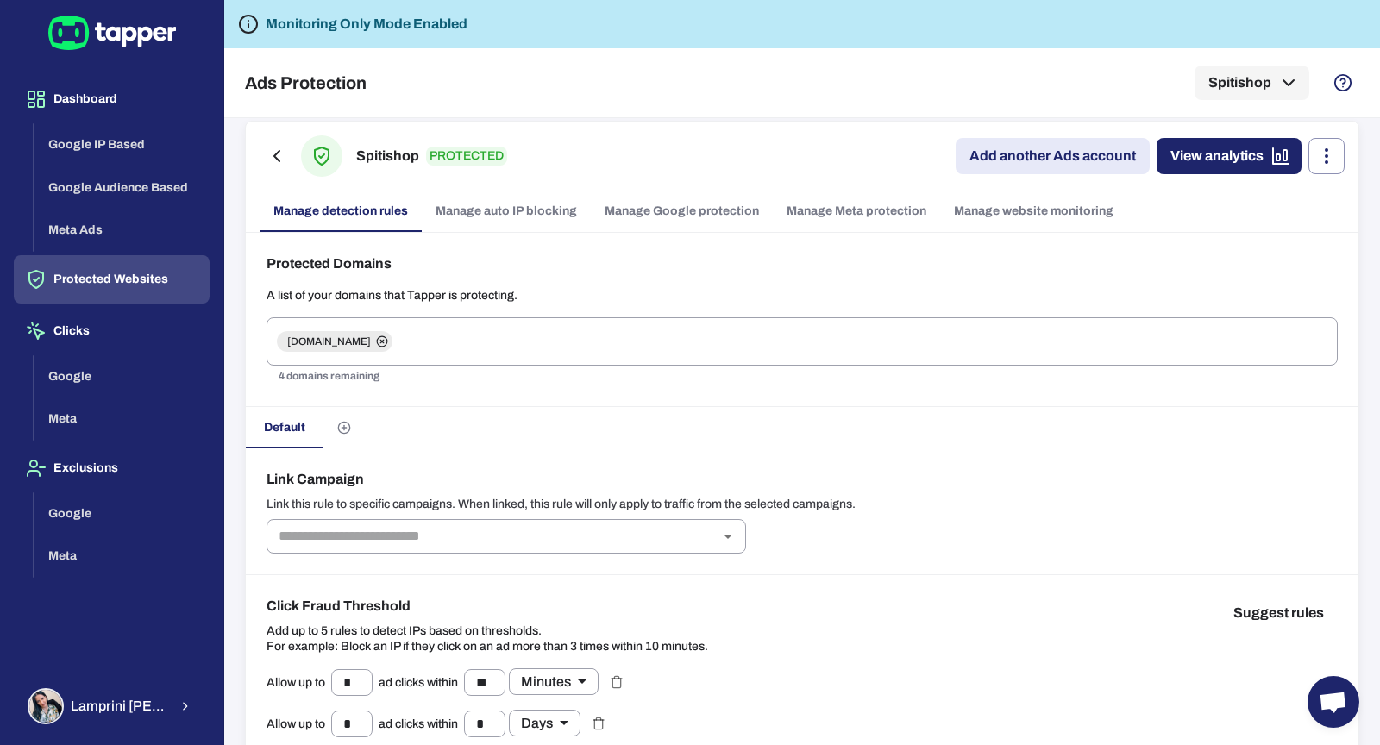
scroll to position [0, 0]
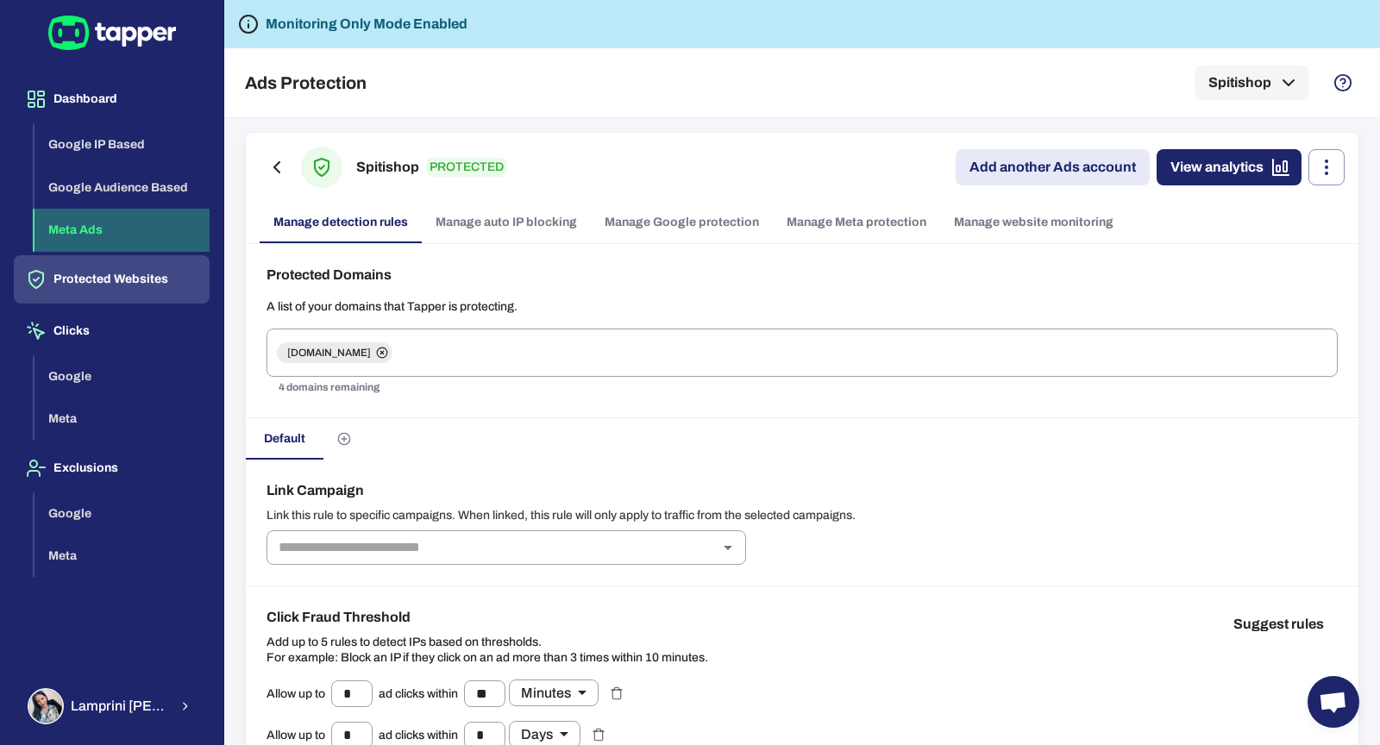
click at [197, 211] on button "Meta Ads" at bounding box center [122, 230] width 175 height 43
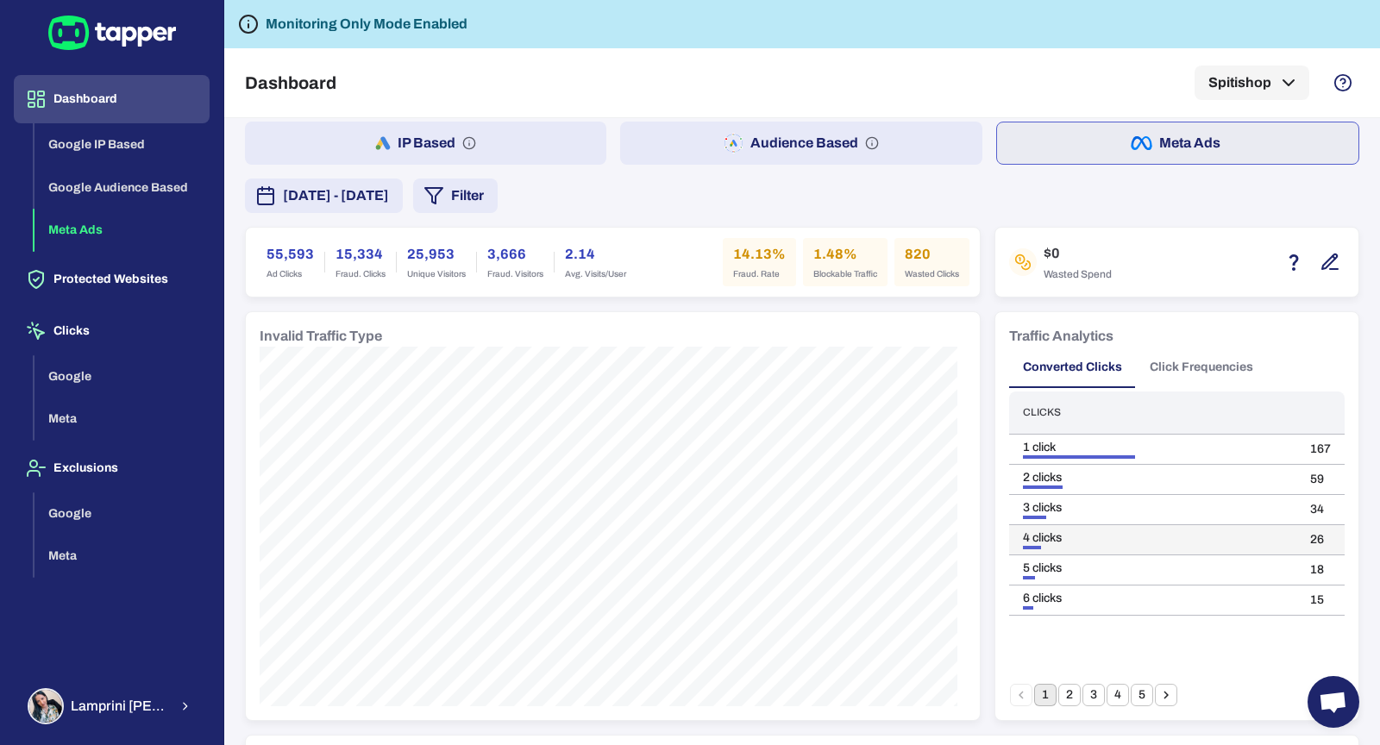
scroll to position [35, 0]
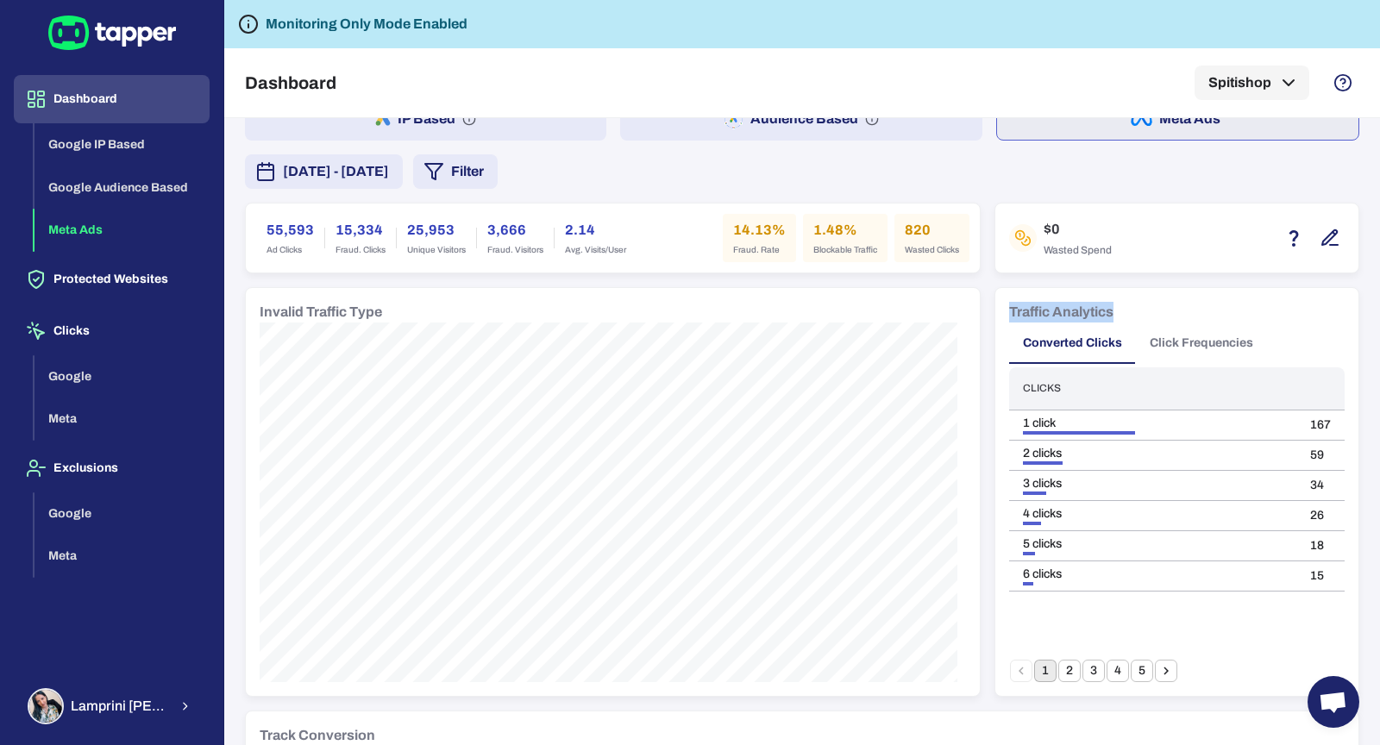
drag, startPoint x: 998, startPoint y: 306, endPoint x: 1116, endPoint y: 305, distance: 118.2
click at [1116, 305] on div "Traffic Analytics Converted Clicks Click Frequencies Clicks 1 click 167 2 click…" at bounding box center [1177, 492] width 363 height 408
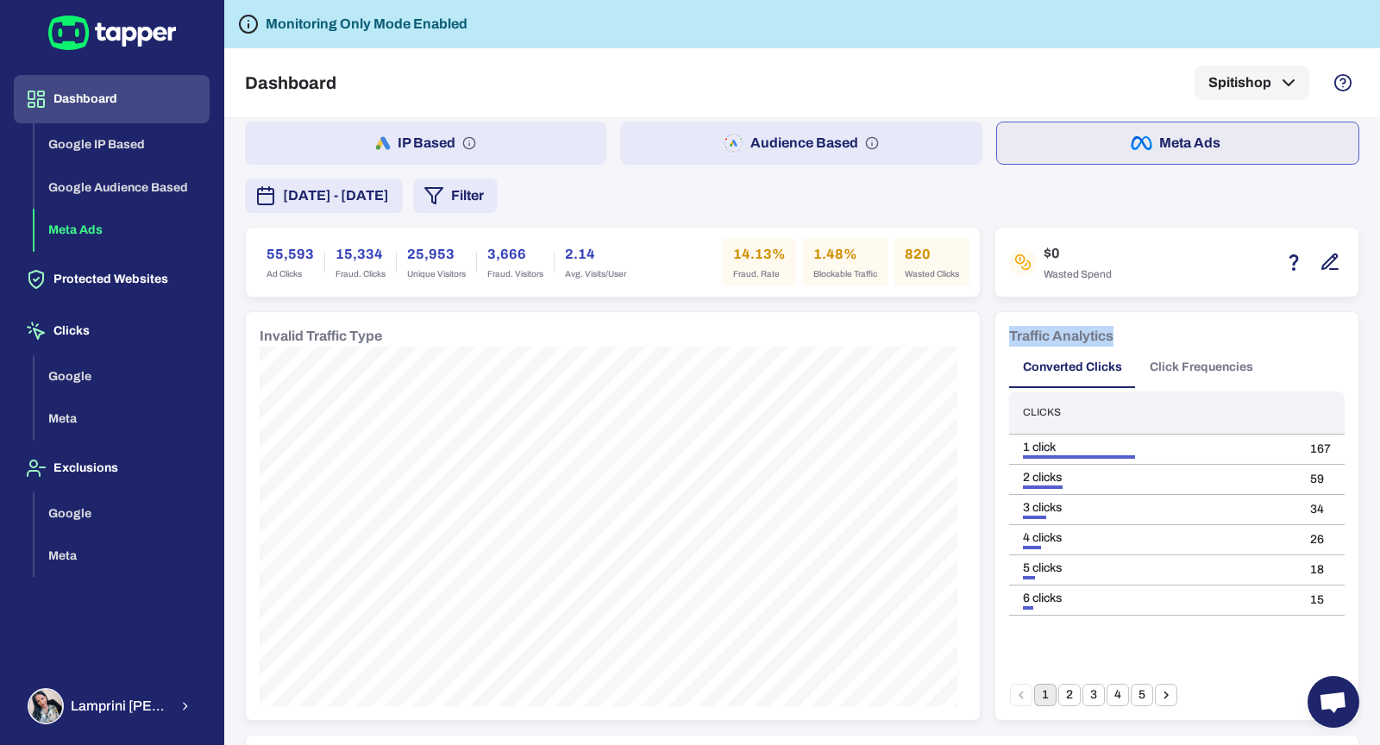
scroll to position [0, 0]
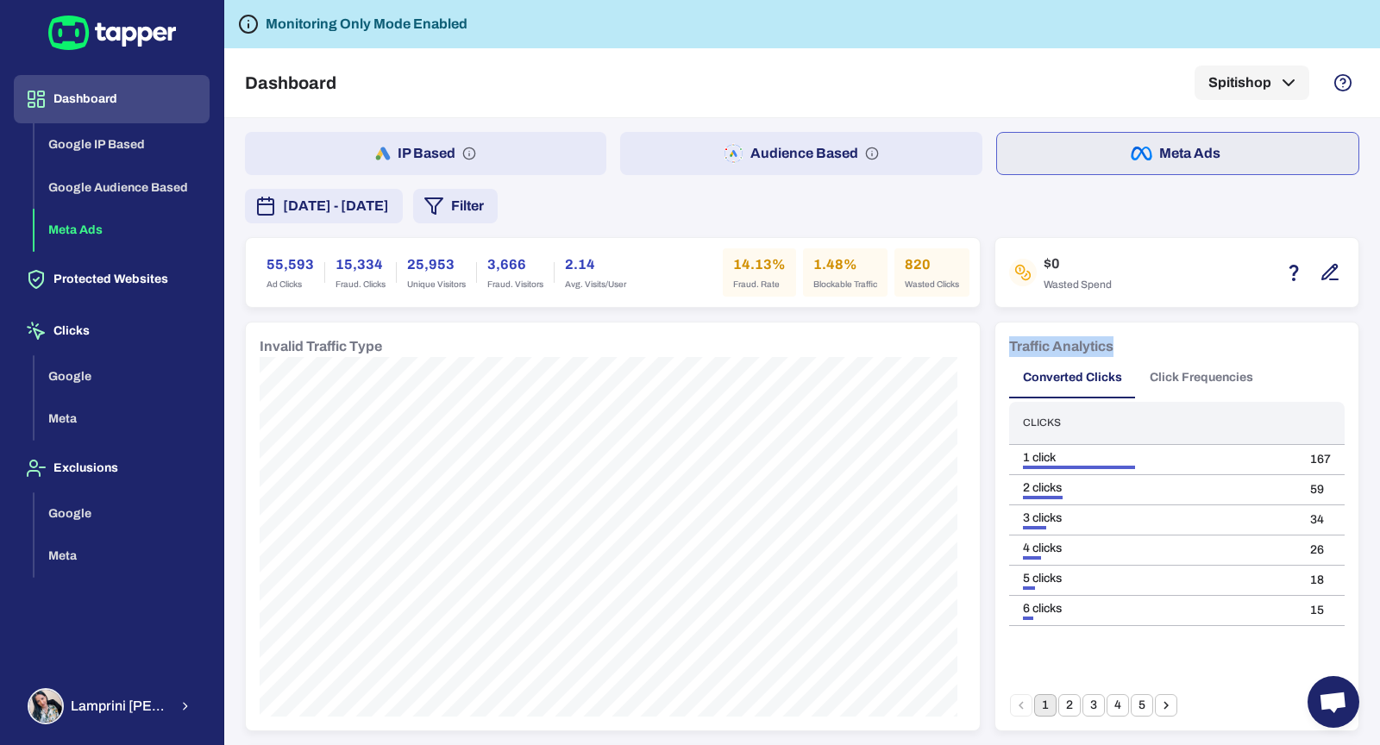
click at [1131, 708] on button "5" at bounding box center [1142, 706] width 22 height 22
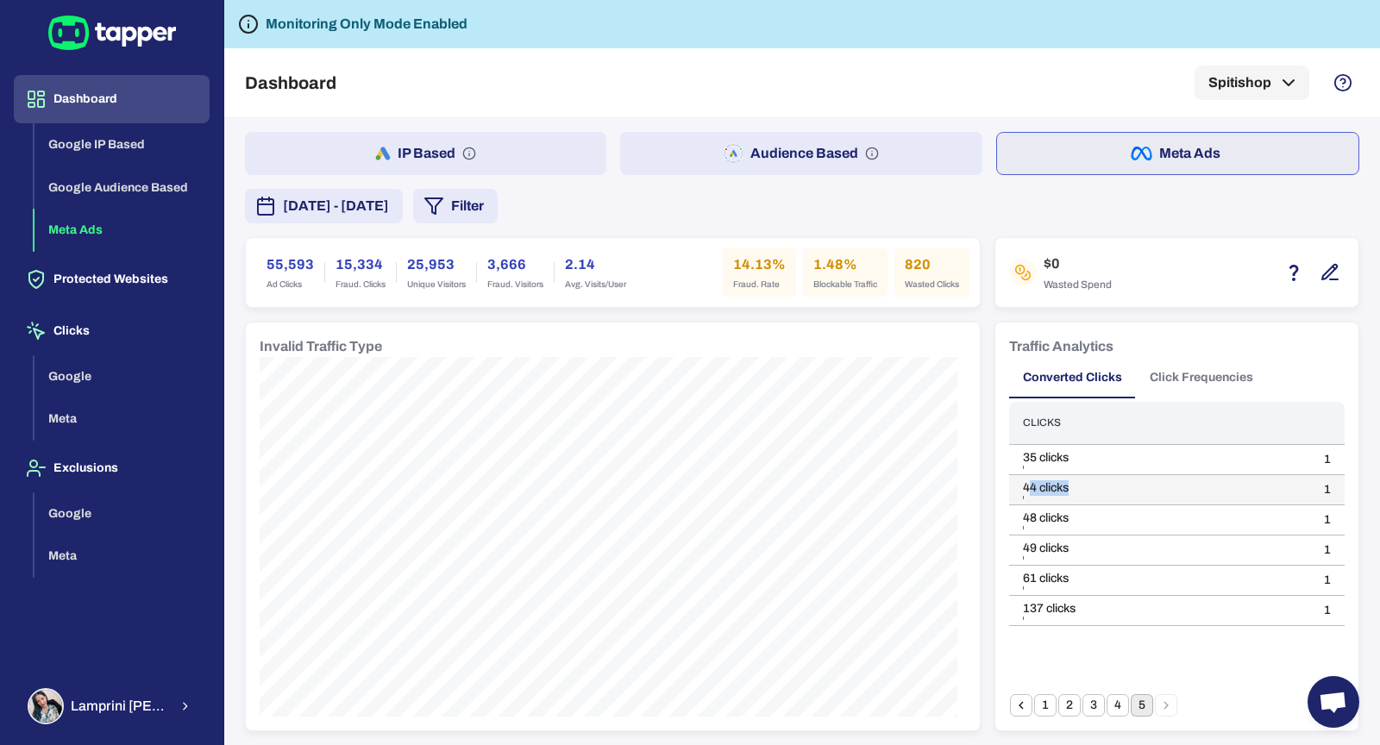
drag, startPoint x: 1017, startPoint y: 487, endPoint x: 1136, endPoint y: 487, distance: 119.1
click at [1136, 487] on div "44 clicks" at bounding box center [1160, 489] width 274 height 16
click at [1107, 700] on button "4" at bounding box center [1118, 706] width 22 height 22
click at [1087, 701] on button "3" at bounding box center [1094, 706] width 22 height 22
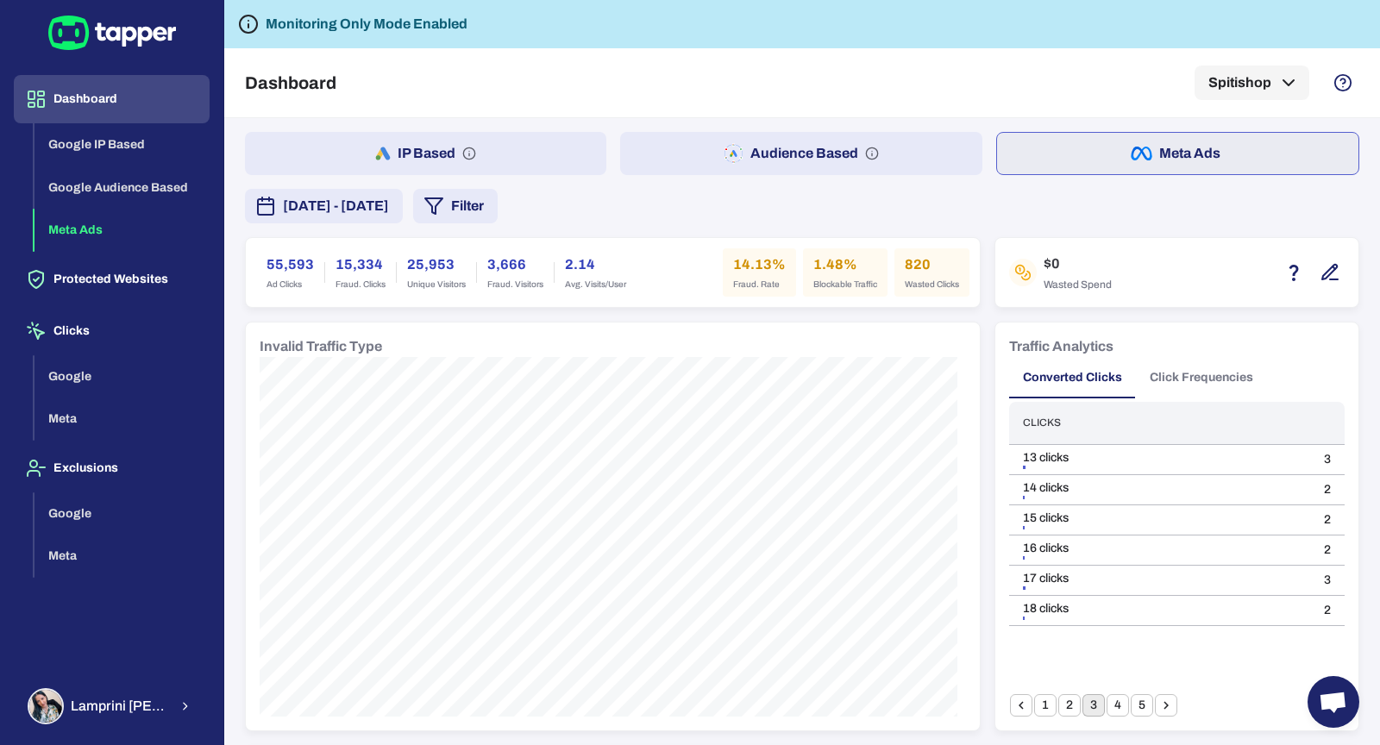
click at [1064, 714] on button "2" at bounding box center [1070, 706] width 22 height 22
click at [1043, 707] on button "1" at bounding box center [1046, 706] width 22 height 22
click at [1176, 378] on button "Click Frequencies" at bounding box center [1201, 377] width 131 height 41
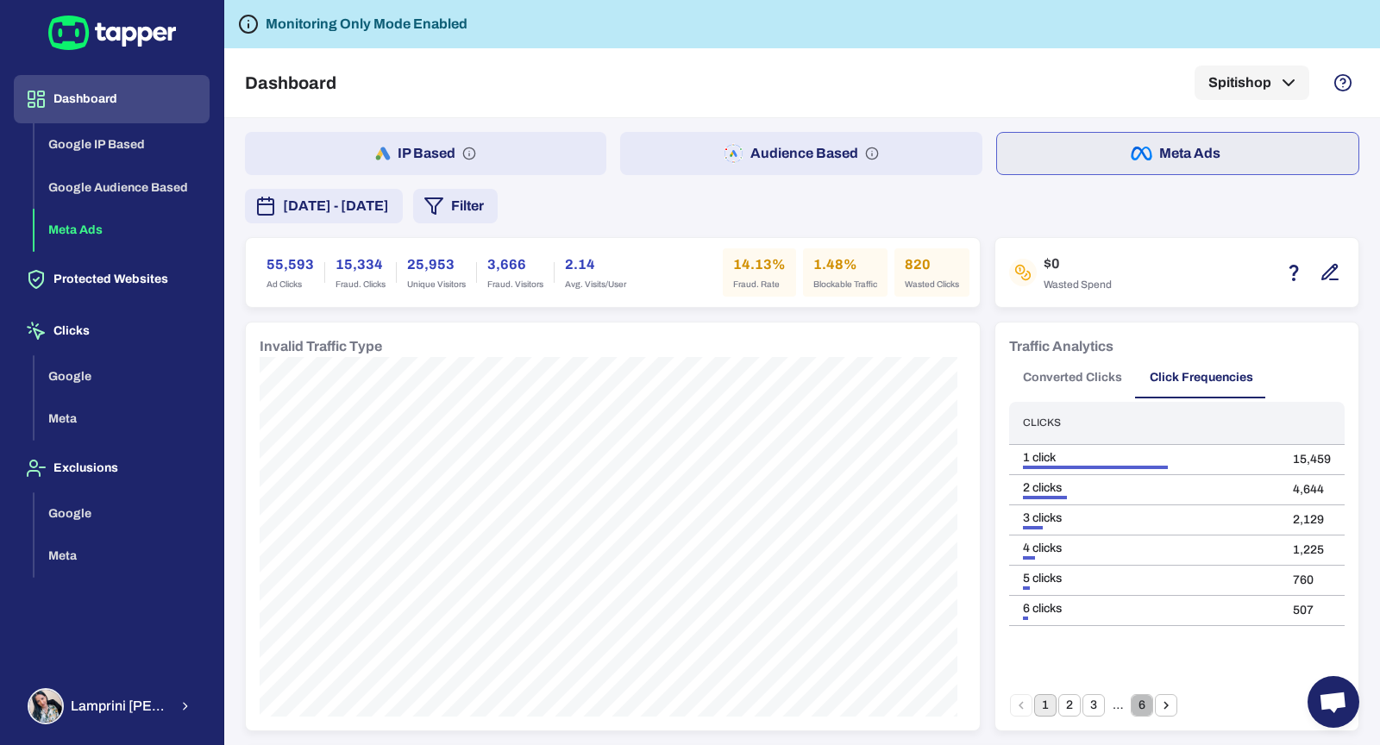
click at [1133, 705] on button "6" at bounding box center [1142, 706] width 22 height 22
click at [1085, 701] on button "4" at bounding box center [1094, 706] width 22 height 22
click at [1040, 707] on button "1" at bounding box center [1046, 706] width 22 height 22
click at [1059, 362] on button "Converted Clicks" at bounding box center [1072, 377] width 127 height 41
click at [1114, 706] on button "4" at bounding box center [1118, 706] width 22 height 22
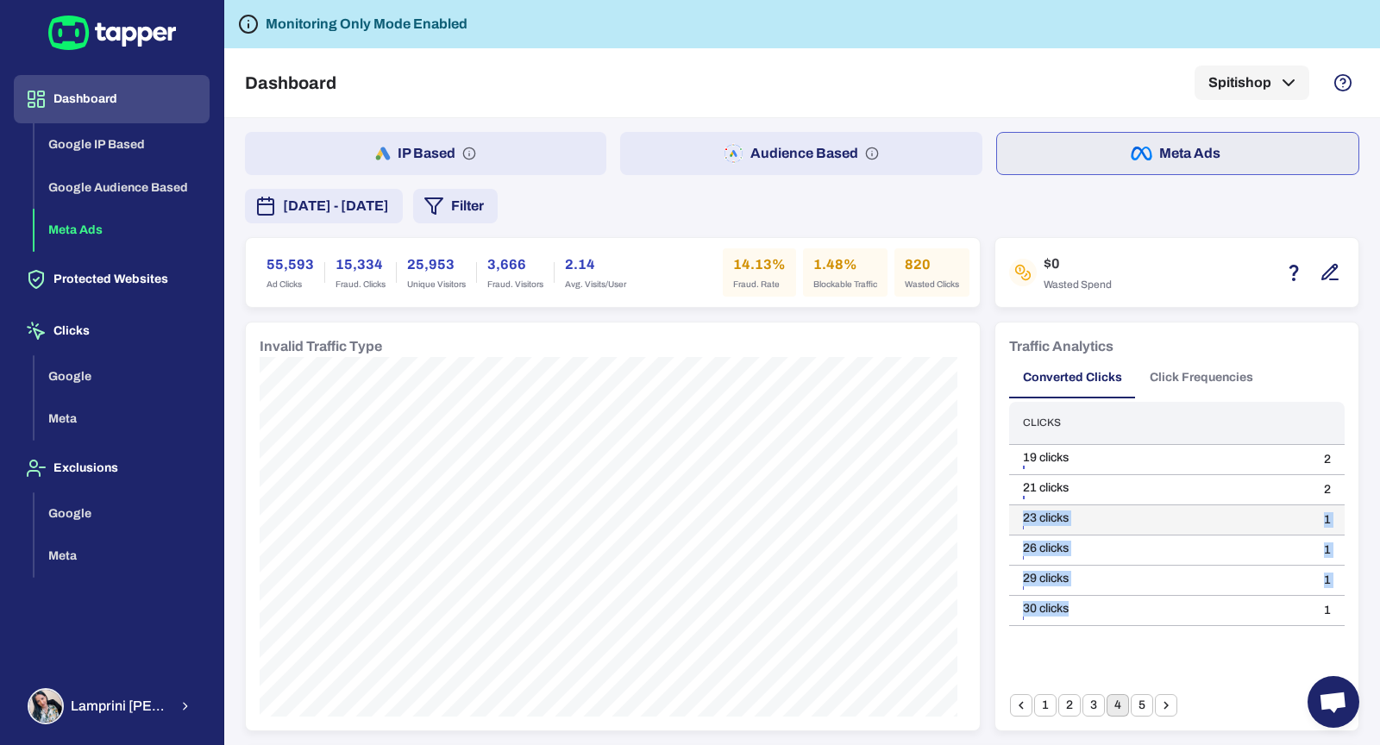
drag, startPoint x: 1062, startPoint y: 614, endPoint x: 1002, endPoint y: 516, distance: 115.4
click at [1009, 516] on tbody "19 clicks 2 21 clicks 2 23 clicks 1 26 clicks 1 29 clicks 1 30 clicks 1" at bounding box center [1177, 534] width 336 height 181
click at [1050, 617] on td "30 clicks" at bounding box center [1159, 610] width 301 height 30
click at [498, 213] on button "Filter" at bounding box center [455, 206] width 85 height 35
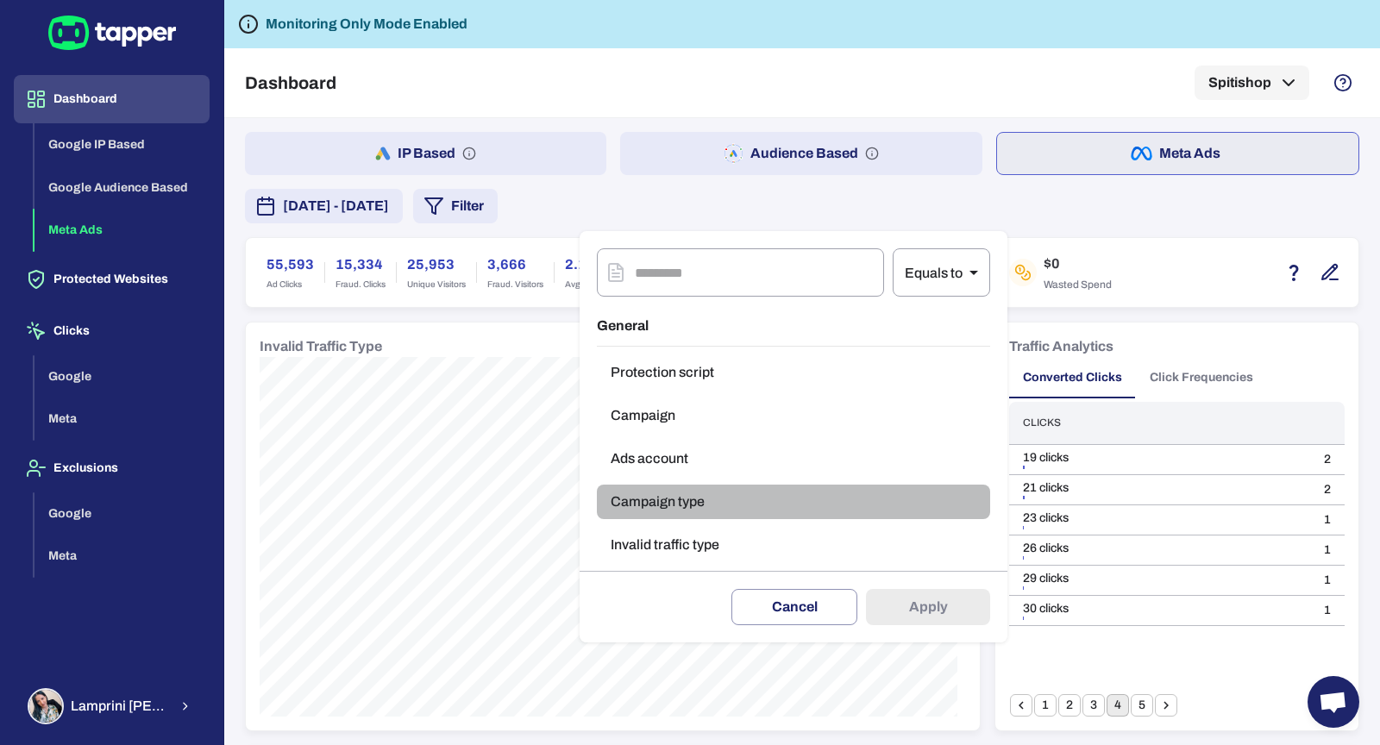
click at [752, 502] on button "Campaign type" at bounding box center [793, 502] width 393 height 35
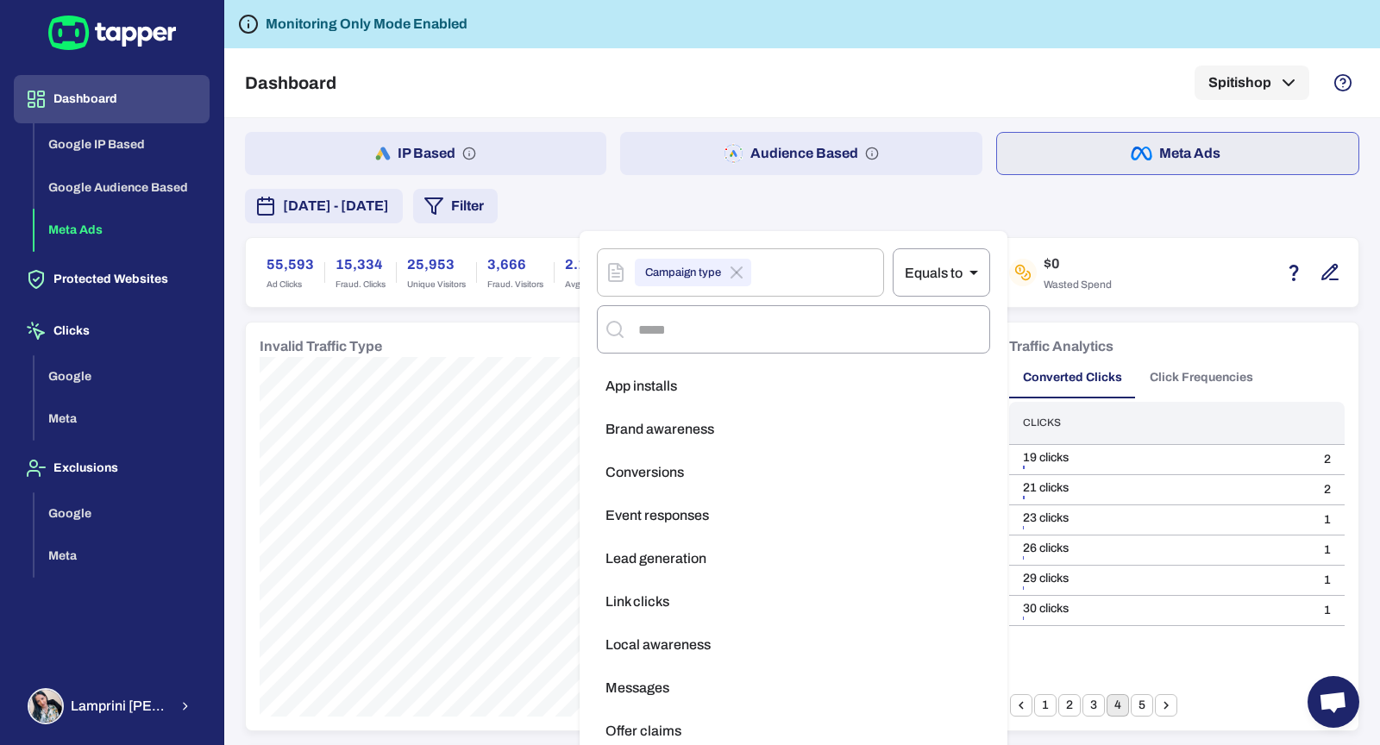
click at [814, 462] on li "Conversions" at bounding box center [793, 473] width 393 height 35
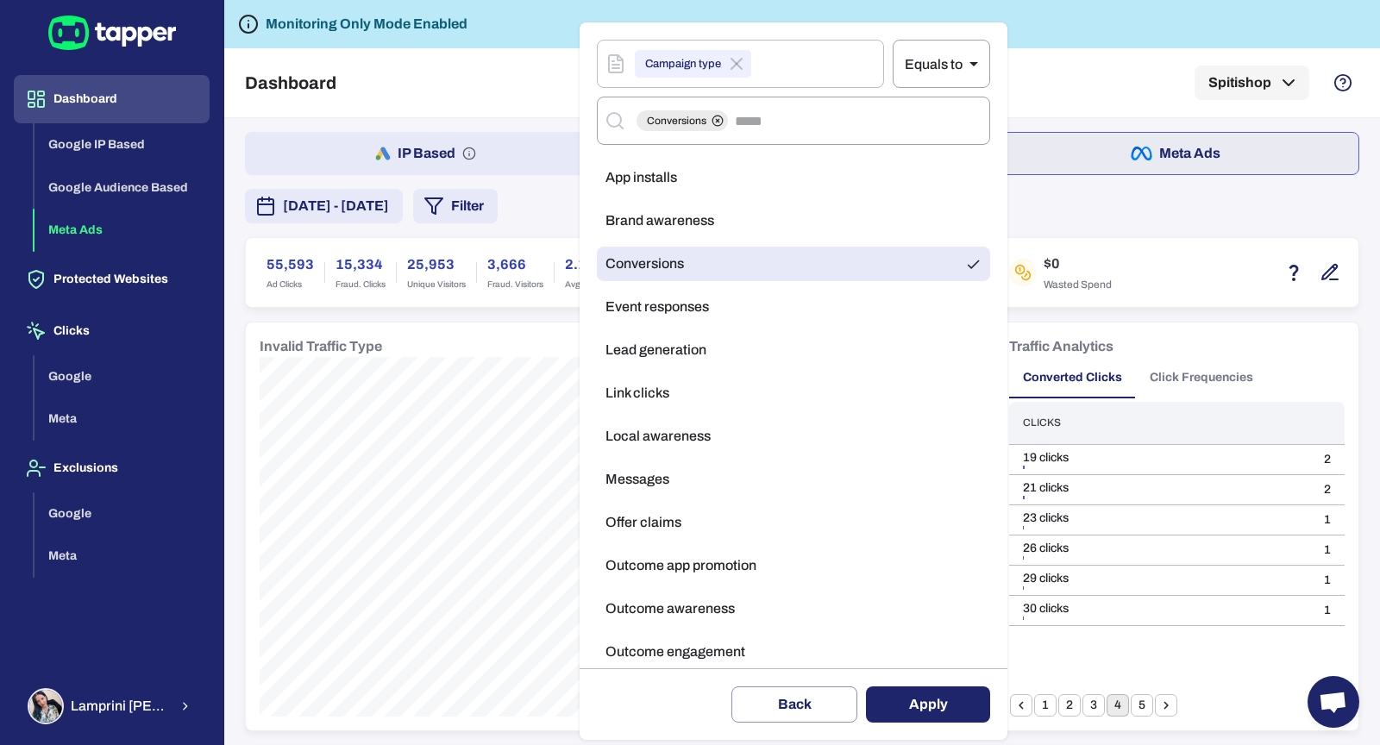
click at [883, 693] on button "Apply" at bounding box center [928, 705] width 124 height 36
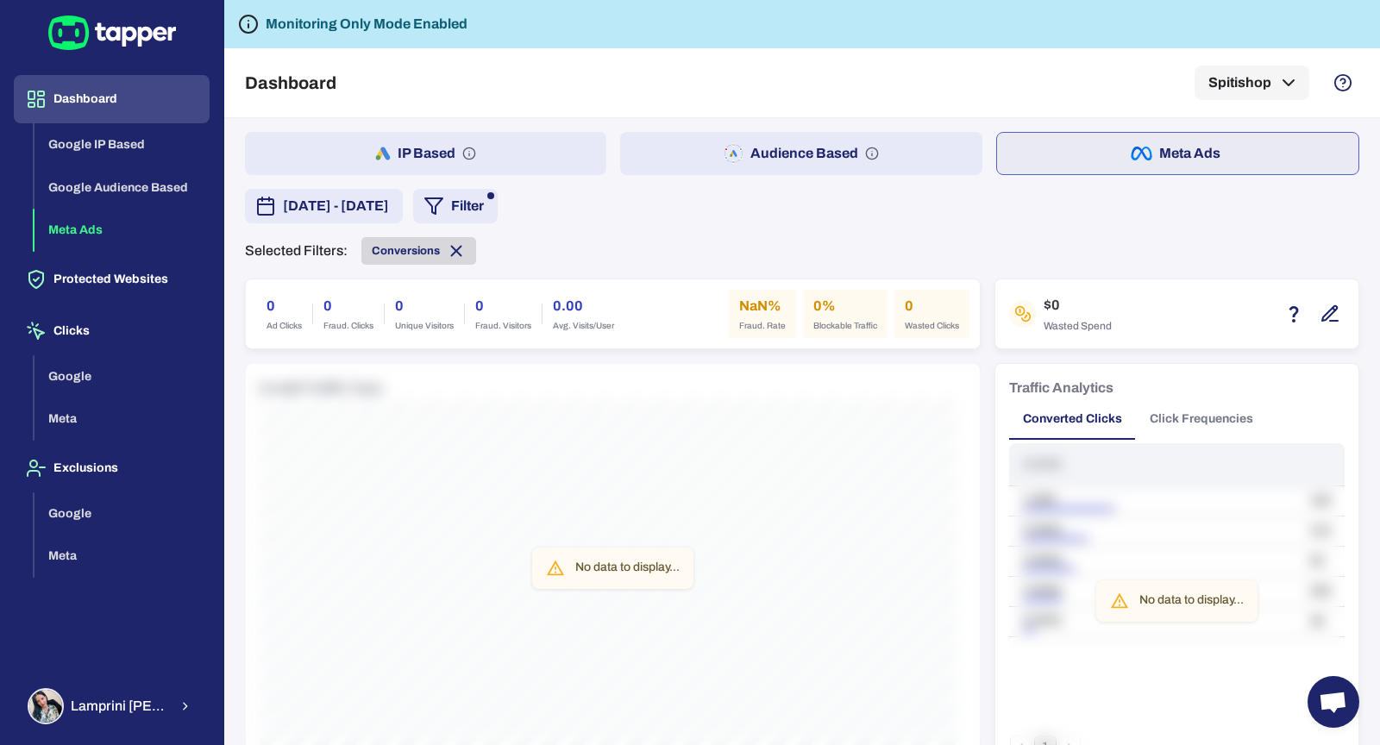
click at [460, 248] on icon at bounding box center [456, 251] width 19 height 19
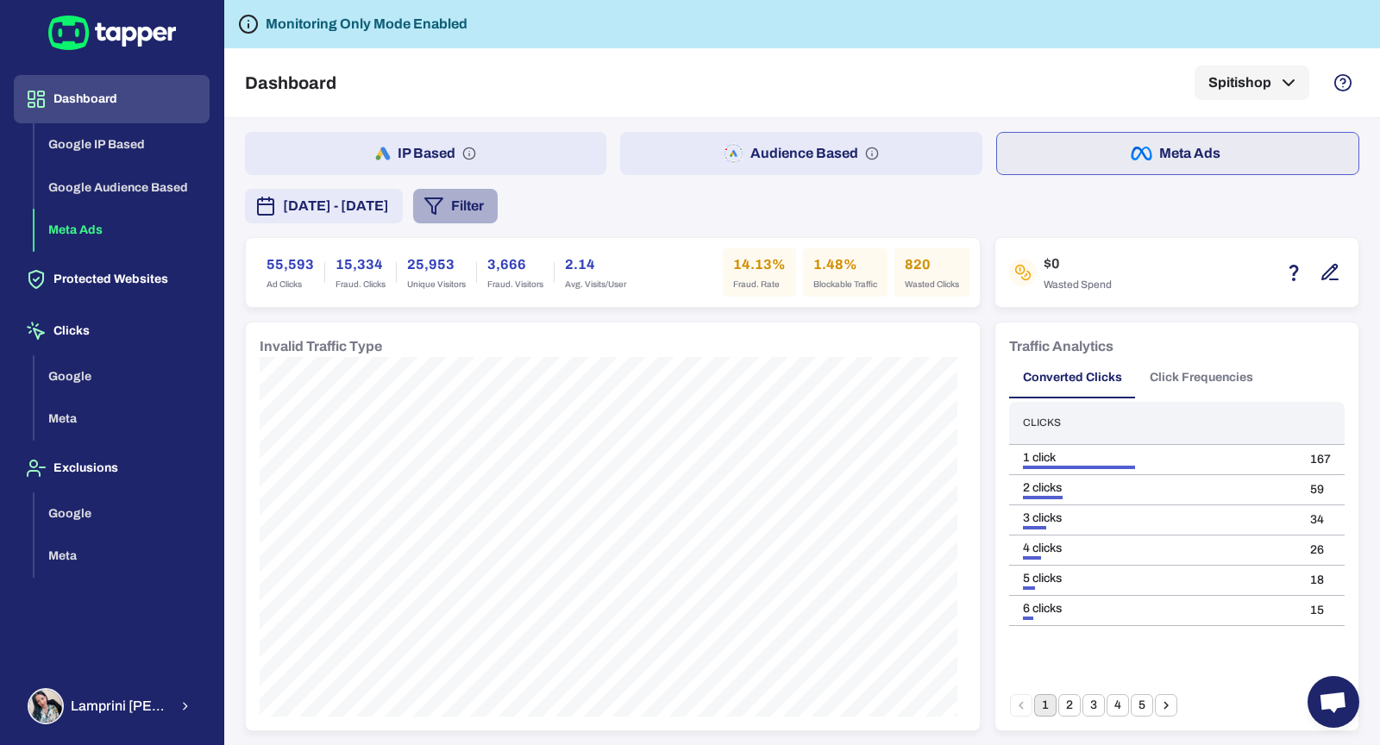
click at [498, 207] on button "Filter" at bounding box center [455, 206] width 85 height 35
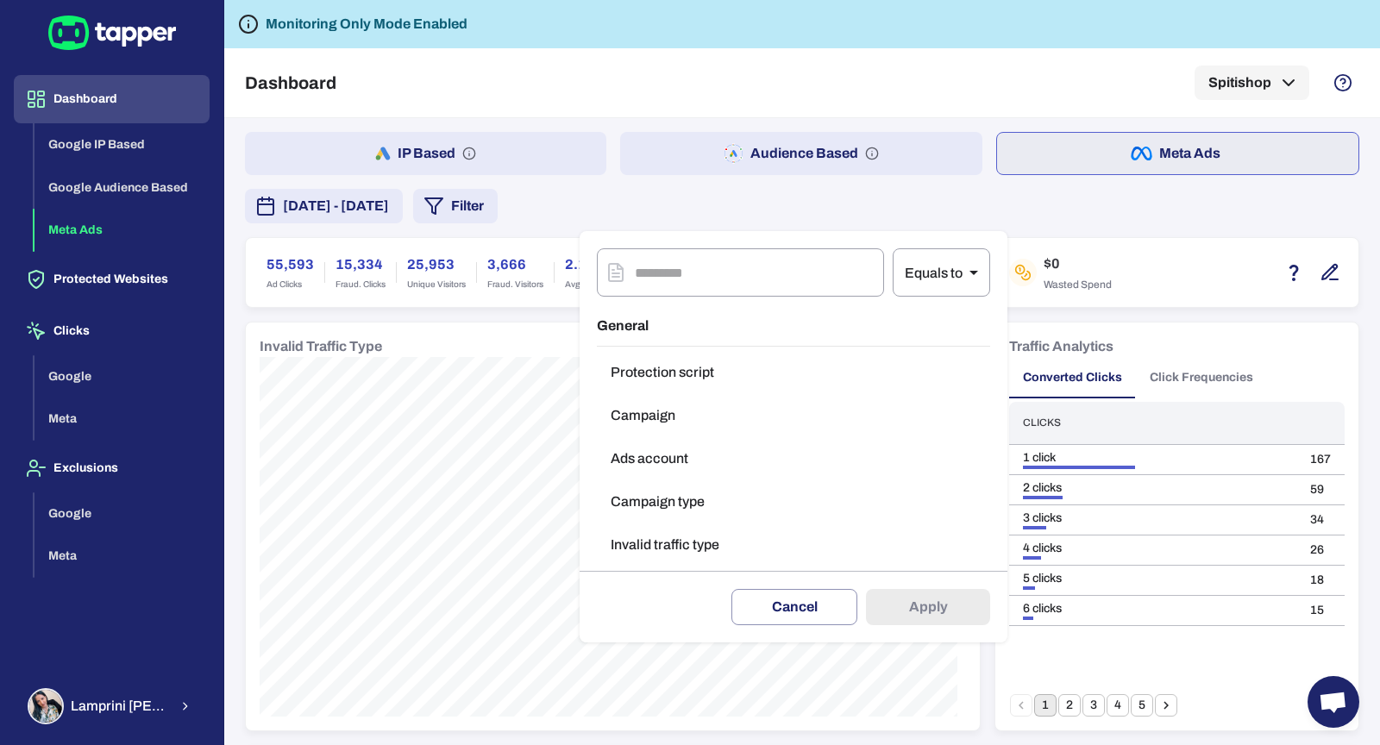
click at [776, 506] on button "Campaign type" at bounding box center [793, 502] width 393 height 35
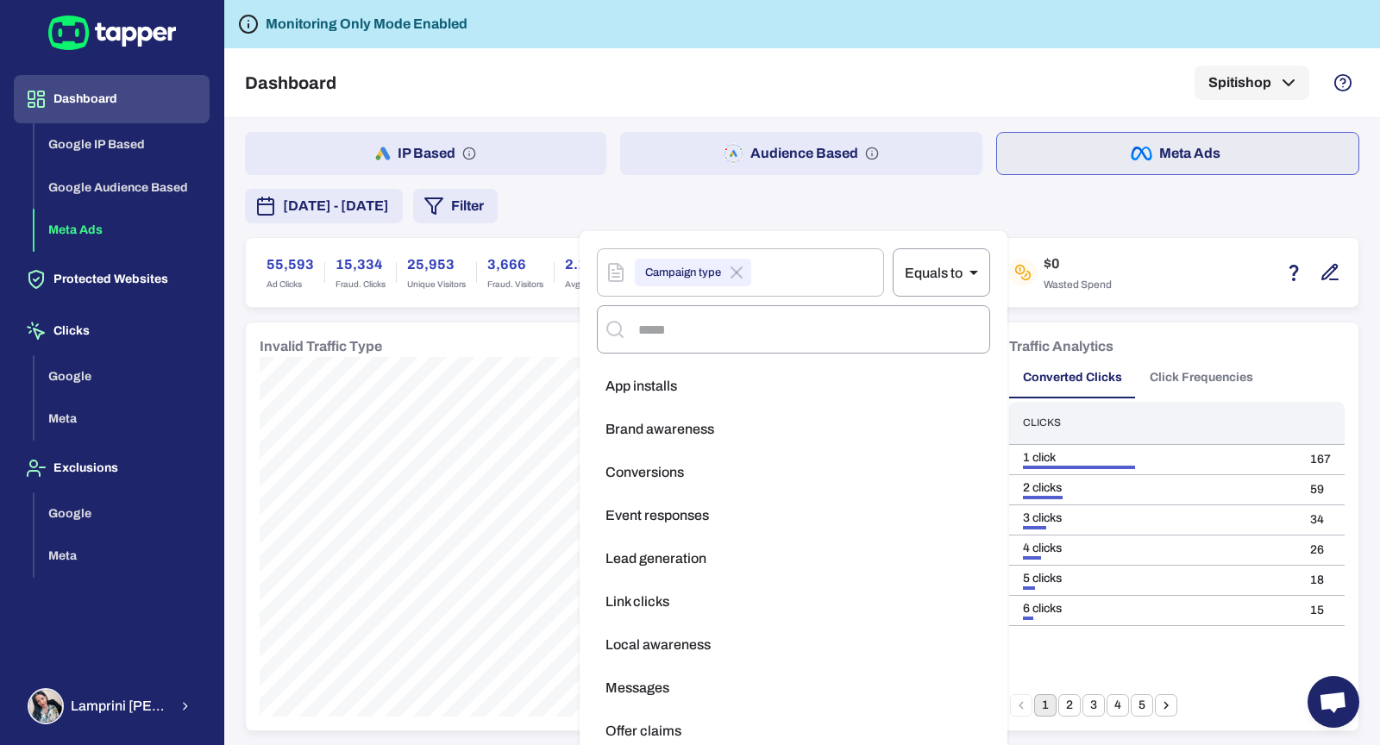
click at [842, 192] on div at bounding box center [690, 372] width 1380 height 745
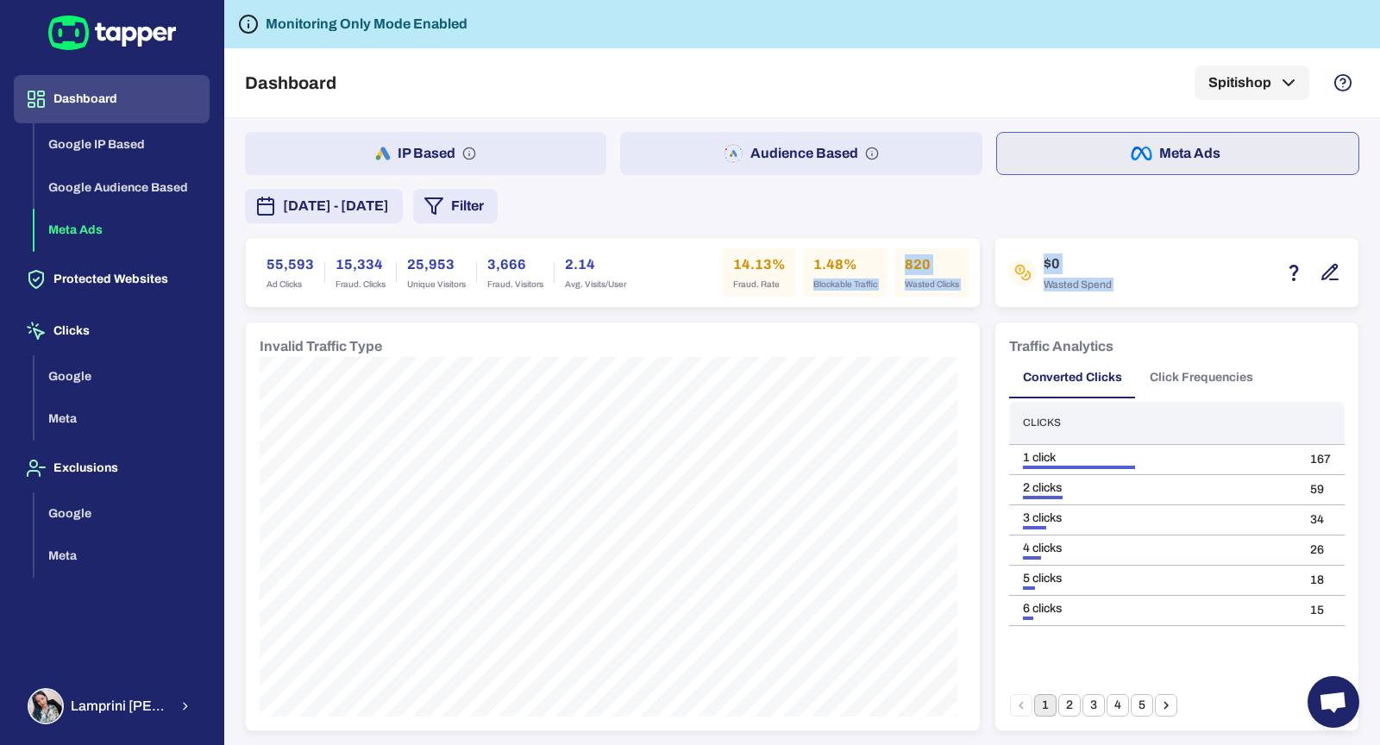
click at [131, 703] on span "Lamprini Reppa" at bounding box center [119, 706] width 97 height 17
click at [300, 698] on p "Logout" at bounding box center [286, 703] width 45 height 17
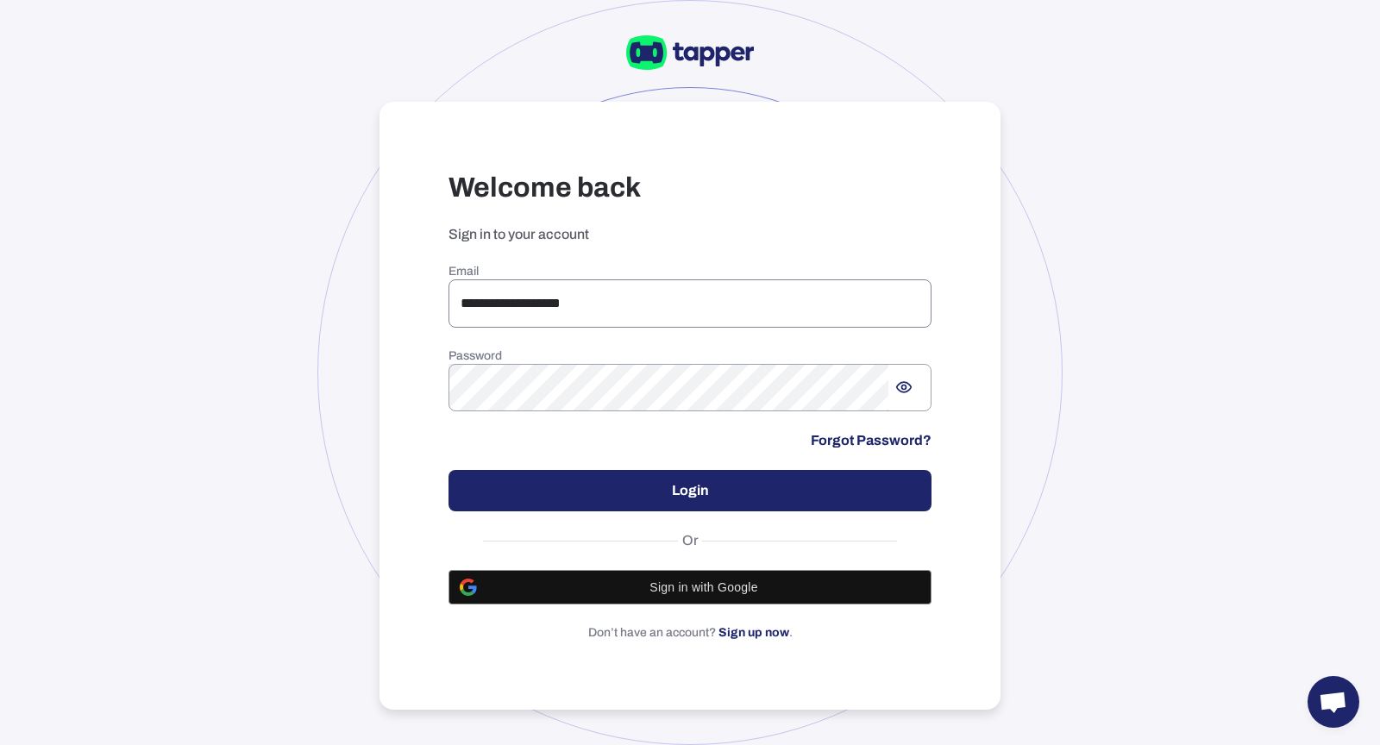
click at [549, 293] on input "**********" at bounding box center [690, 304] width 483 height 48
click at [597, 300] on input "**********" at bounding box center [690, 304] width 483 height 48
drag, startPoint x: 607, startPoint y: 300, endPoint x: 437, endPoint y: 289, distance: 170.3
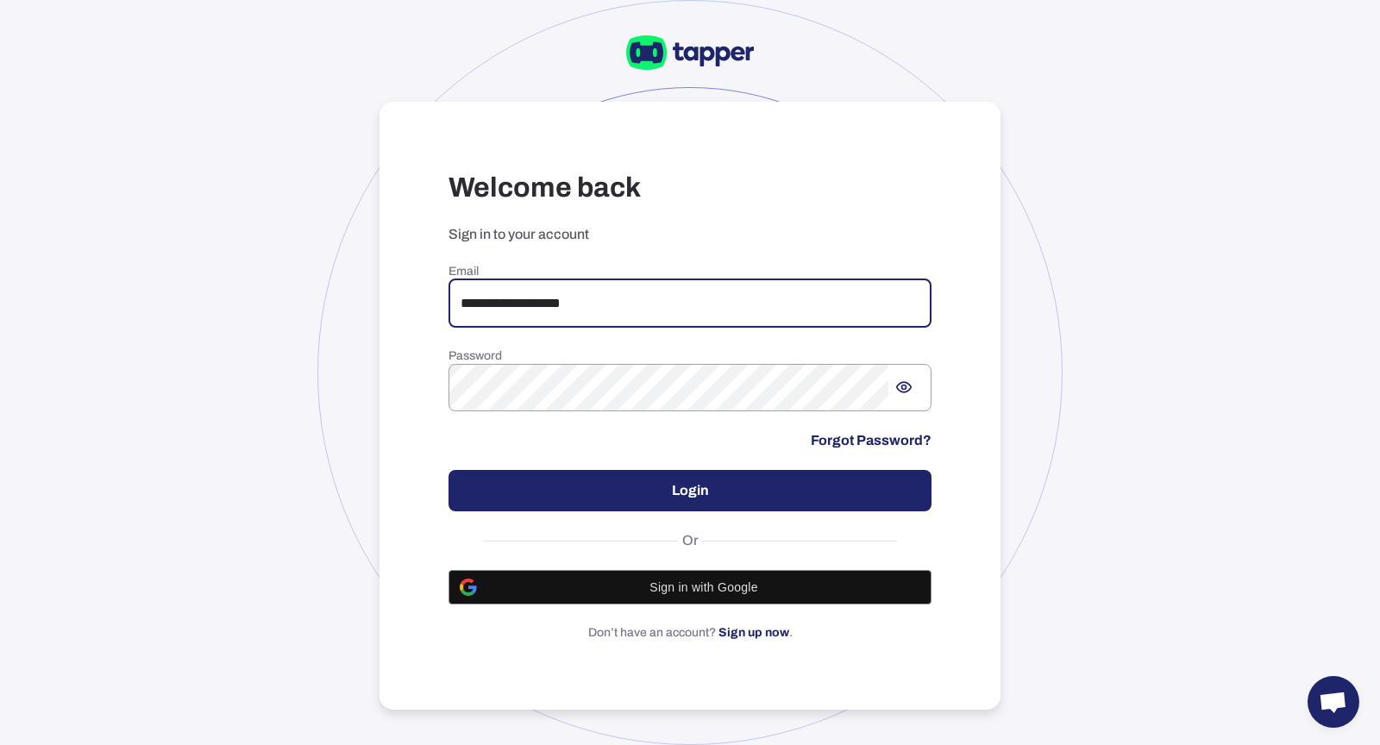
click at [437, 289] on div "**********" at bounding box center [690, 406] width 621 height 609
type input "*"
click at [537, 287] on input "email" at bounding box center [690, 304] width 483 height 48
type input "*"
type input "**********"
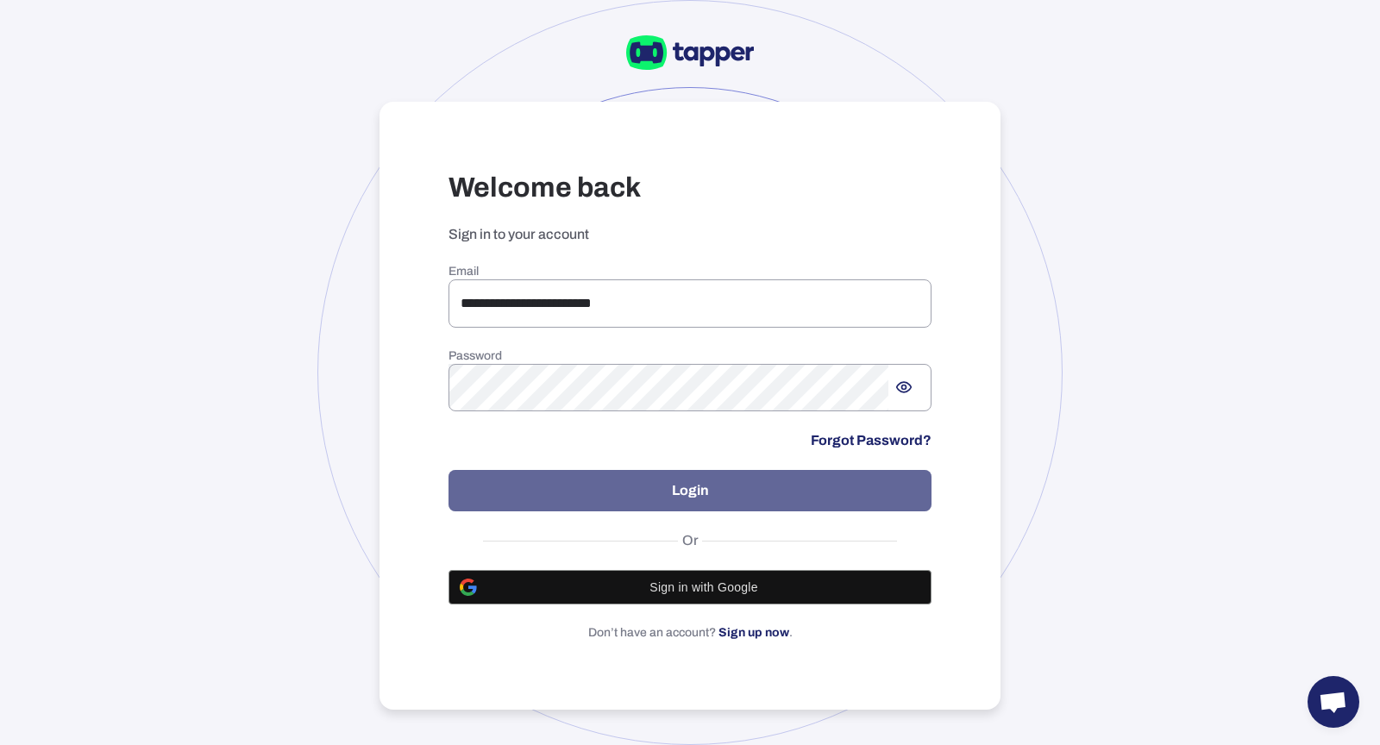
click at [561, 498] on button "Login" at bounding box center [690, 490] width 483 height 41
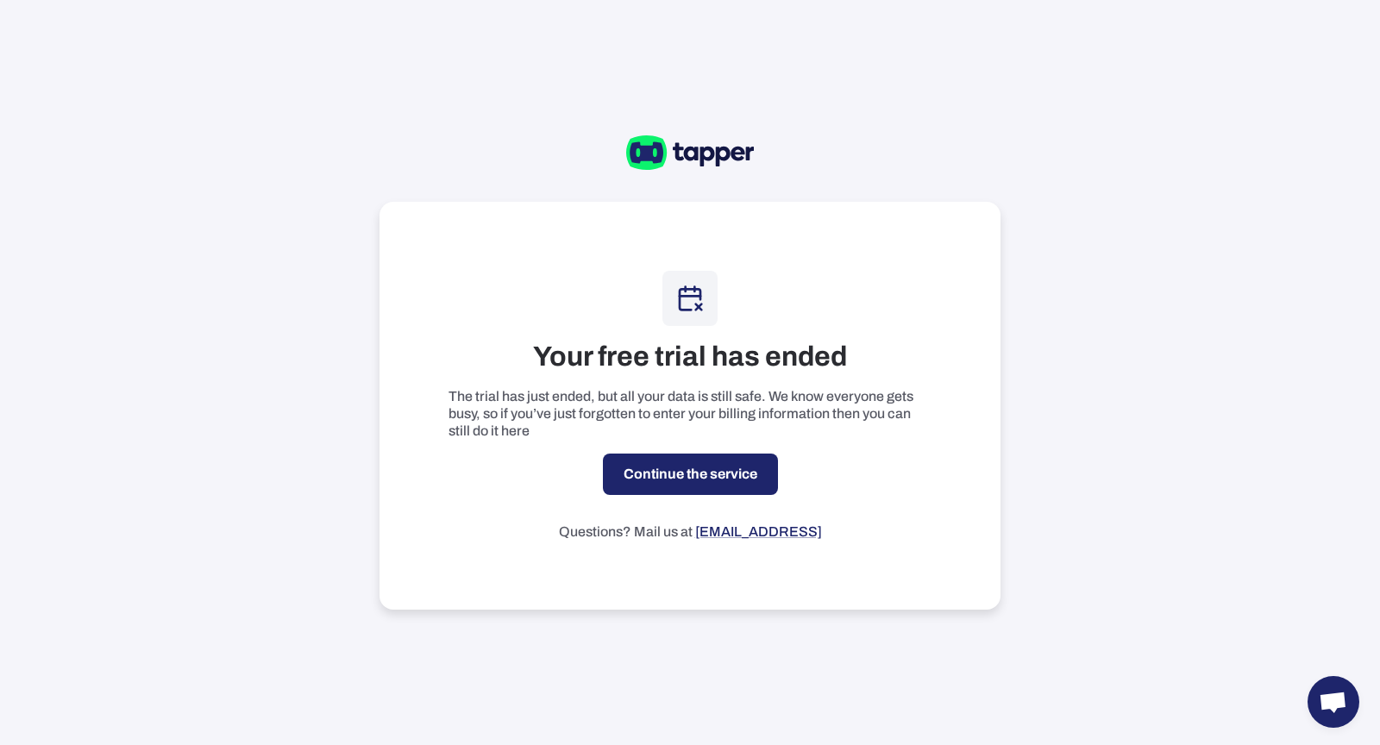
click at [651, 467] on link "Continue the service" at bounding box center [690, 474] width 175 height 41
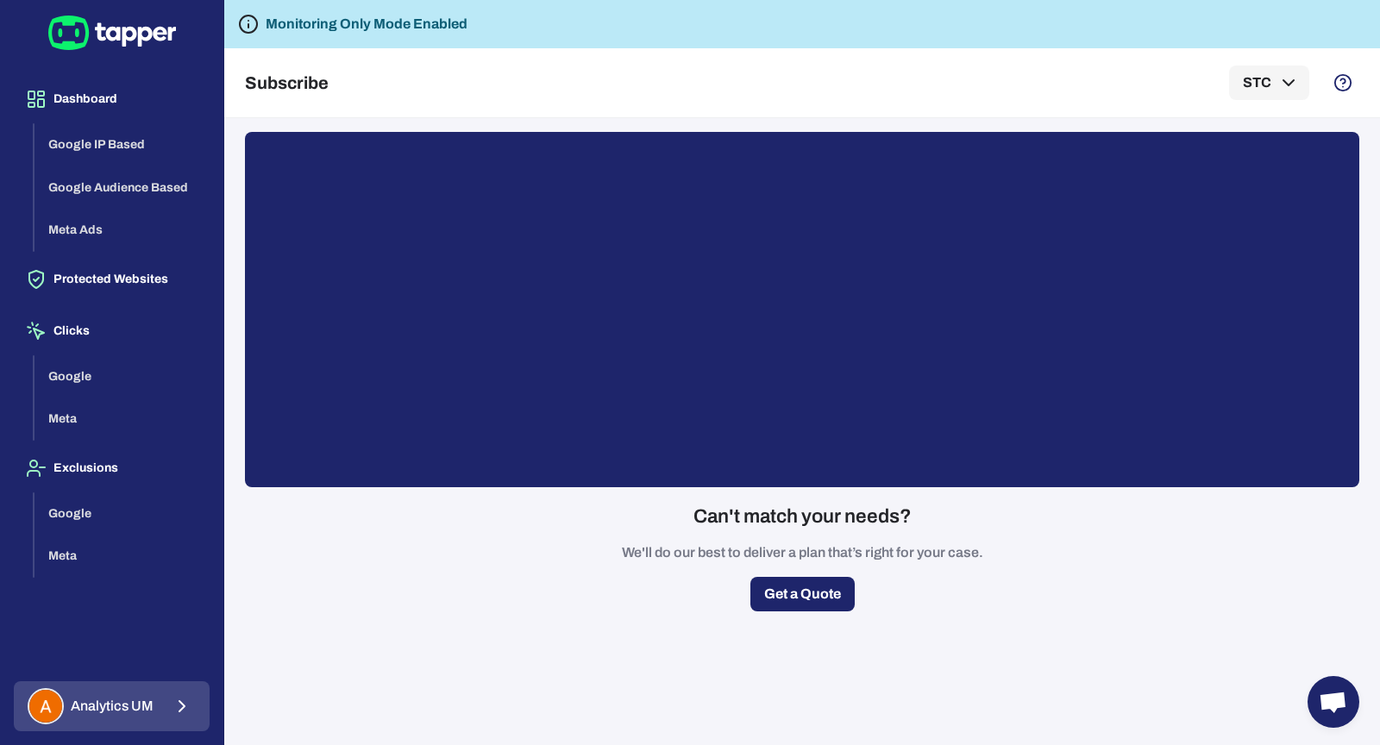
click at [182, 700] on icon "button" at bounding box center [182, 706] width 21 height 21
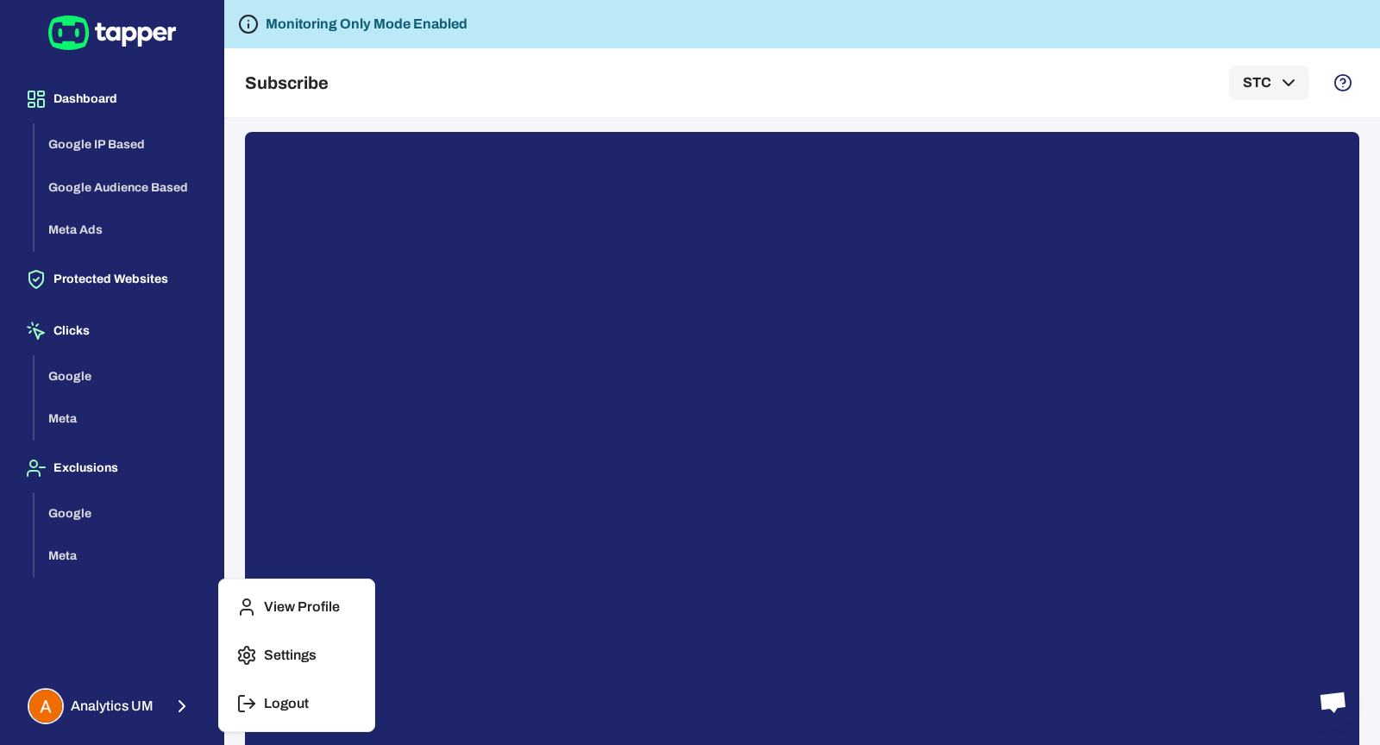
click at [255, 702] on icon "button" at bounding box center [246, 704] width 21 height 21
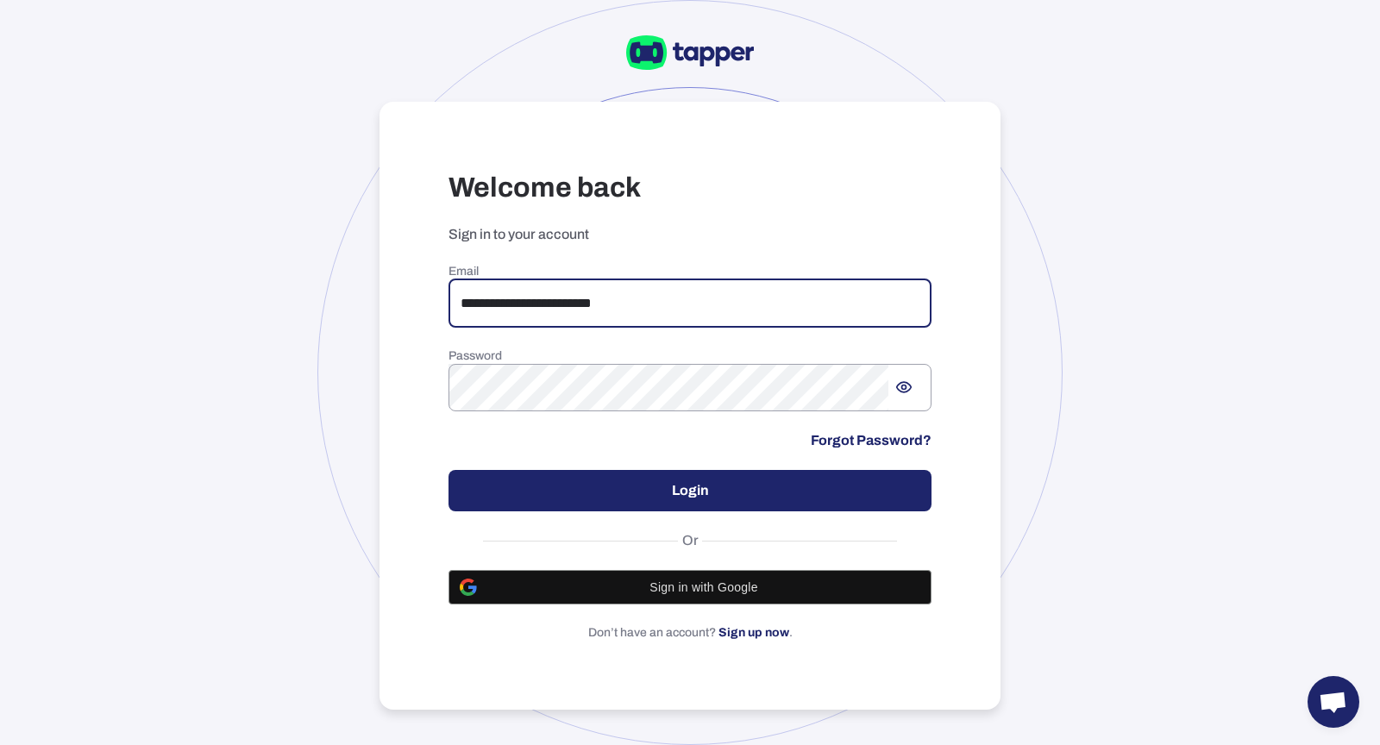
click at [640, 303] on input "**********" at bounding box center [690, 304] width 483 height 48
click at [641, 302] on input "**********" at bounding box center [690, 304] width 483 height 48
click at [769, 305] on input "**********" at bounding box center [690, 304] width 483 height 48
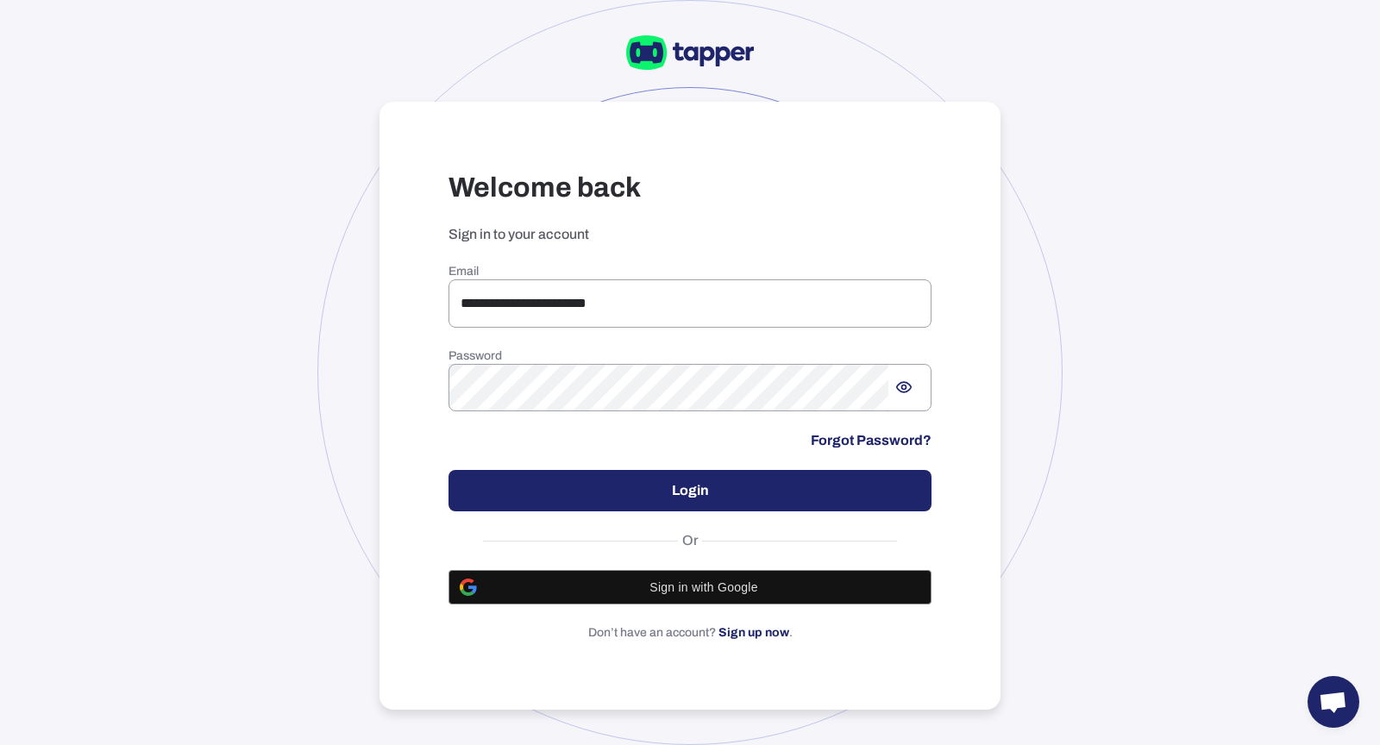
click at [287, 314] on div "**********" at bounding box center [690, 372] width 1380 height 745
click at [571, 309] on input "**********" at bounding box center [690, 304] width 483 height 48
type input "**********"
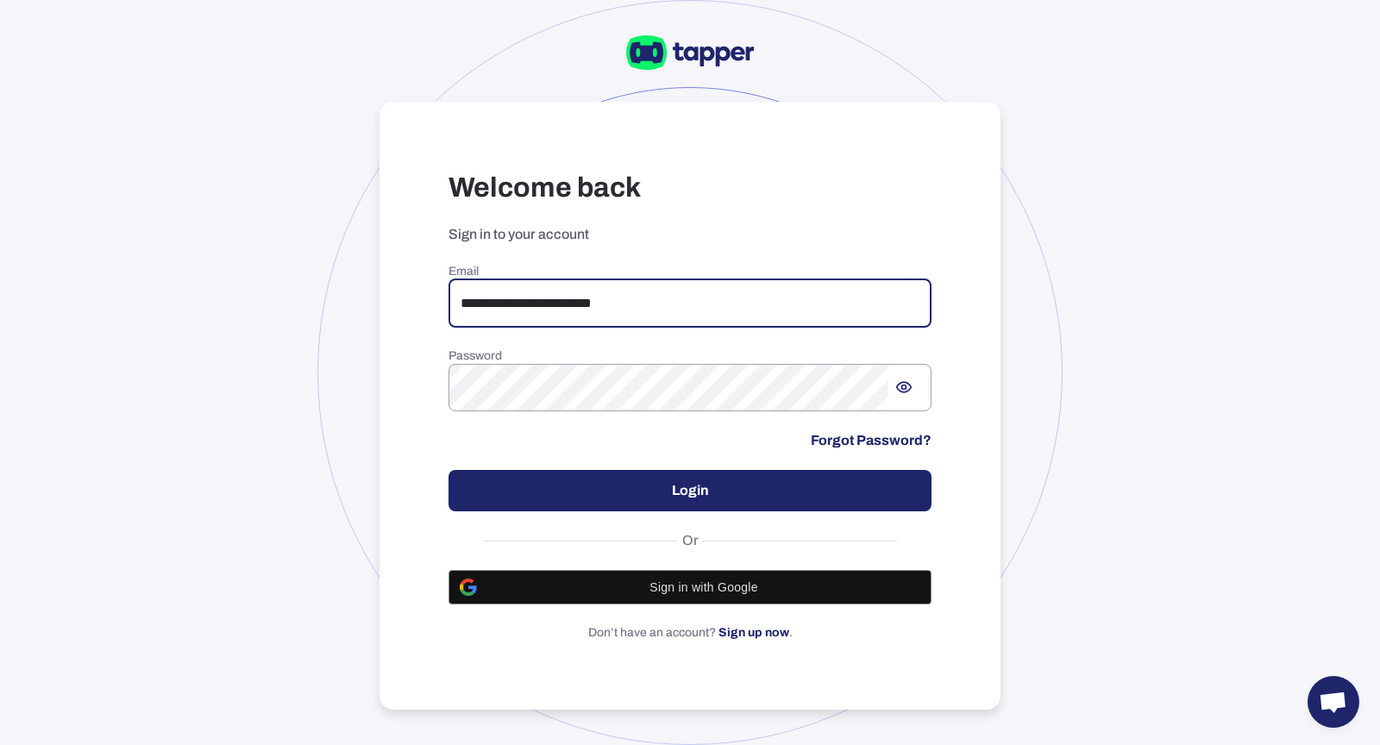
click at [749, 489] on button "Login" at bounding box center [690, 490] width 483 height 41
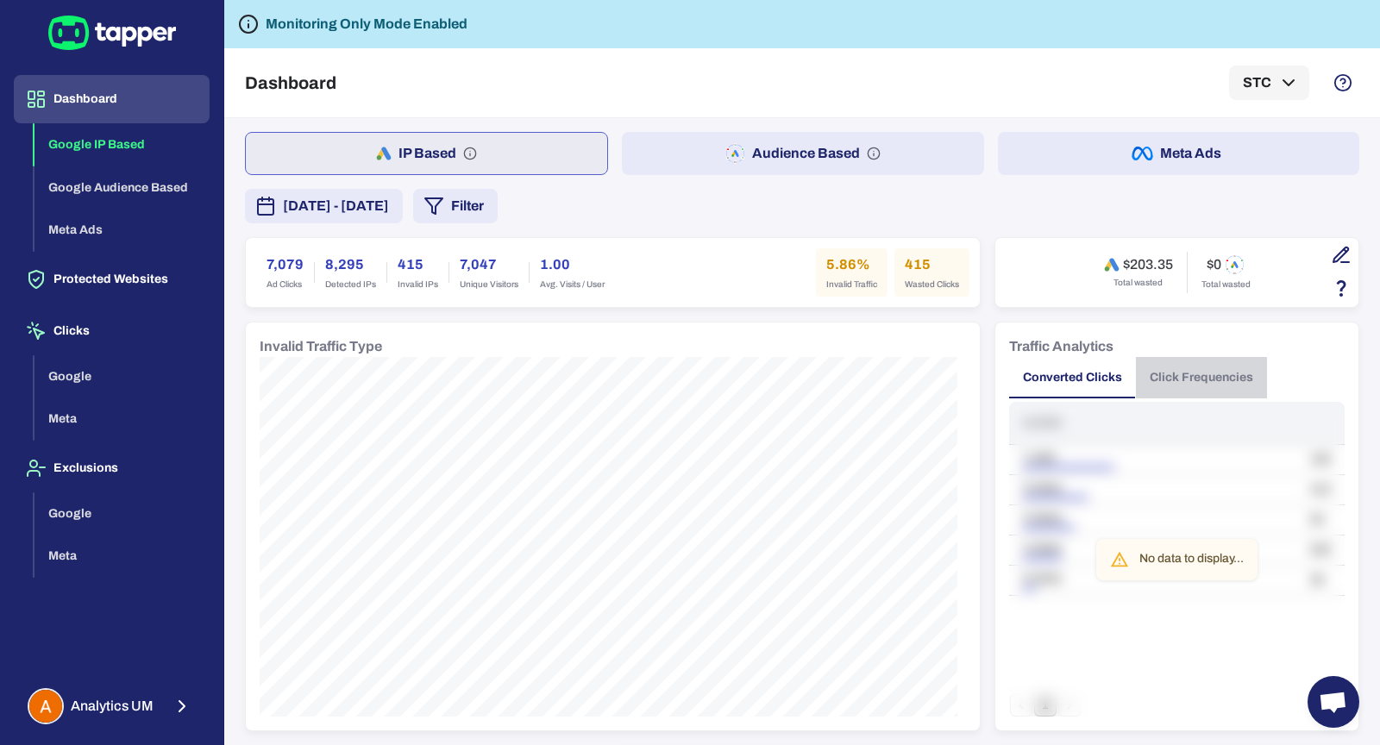
click at [1186, 377] on button "Click Frequencies" at bounding box center [1201, 377] width 131 height 41
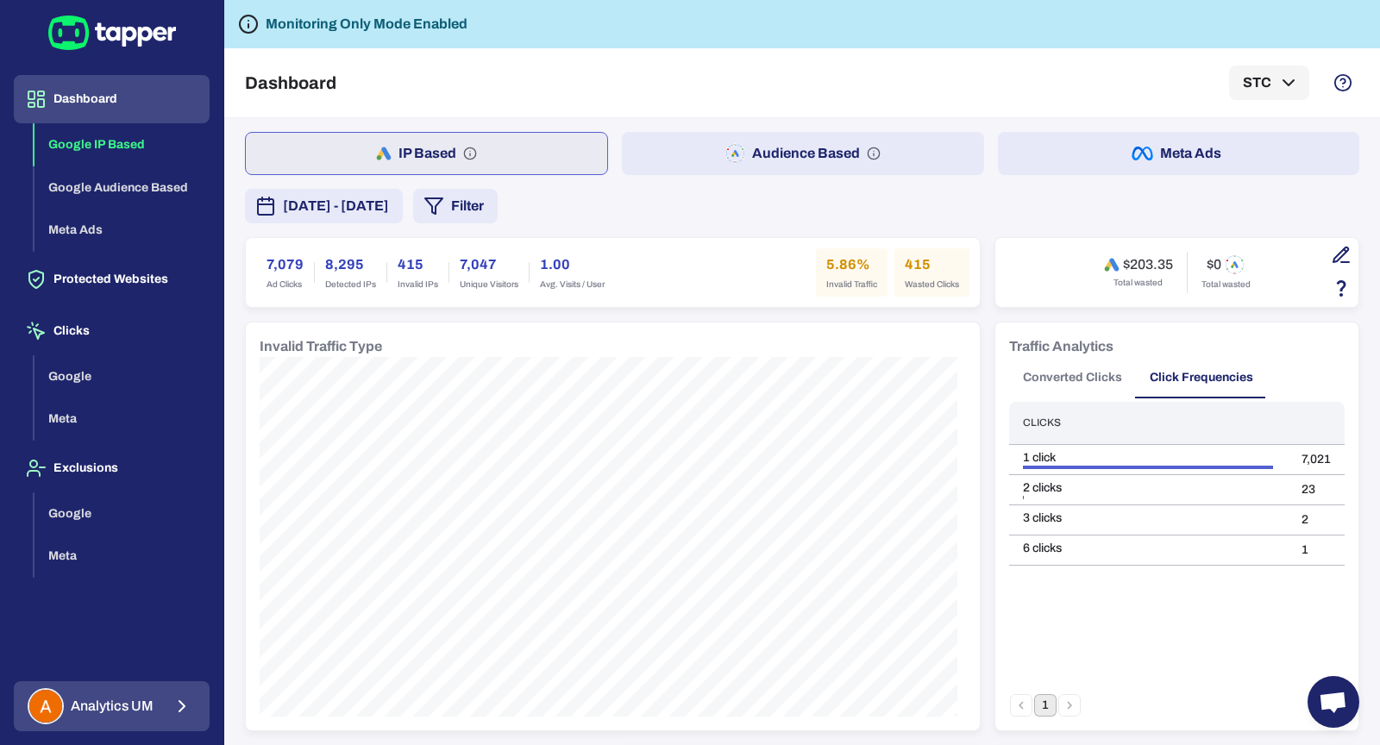
click at [153, 682] on button "Analytics UM" at bounding box center [112, 707] width 196 height 50
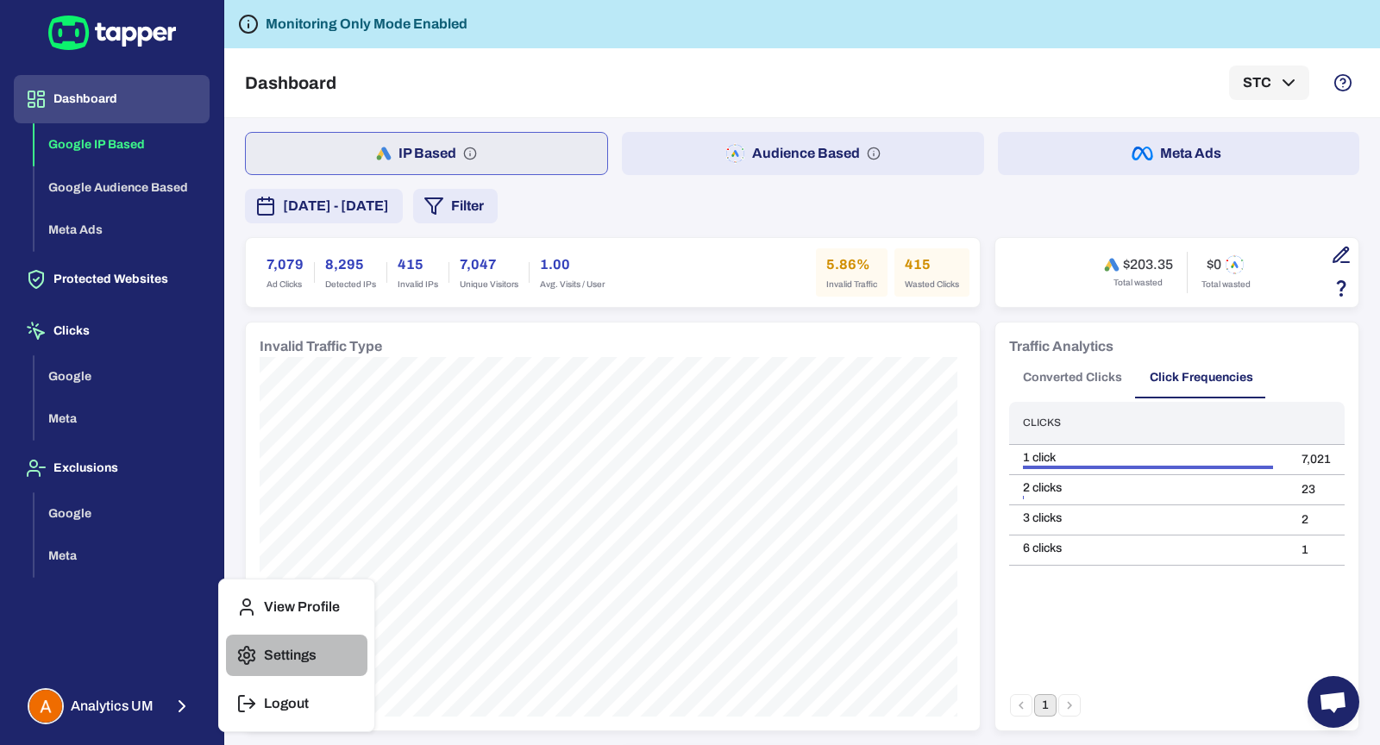
click at [287, 667] on button "Settings" at bounding box center [296, 655] width 141 height 41
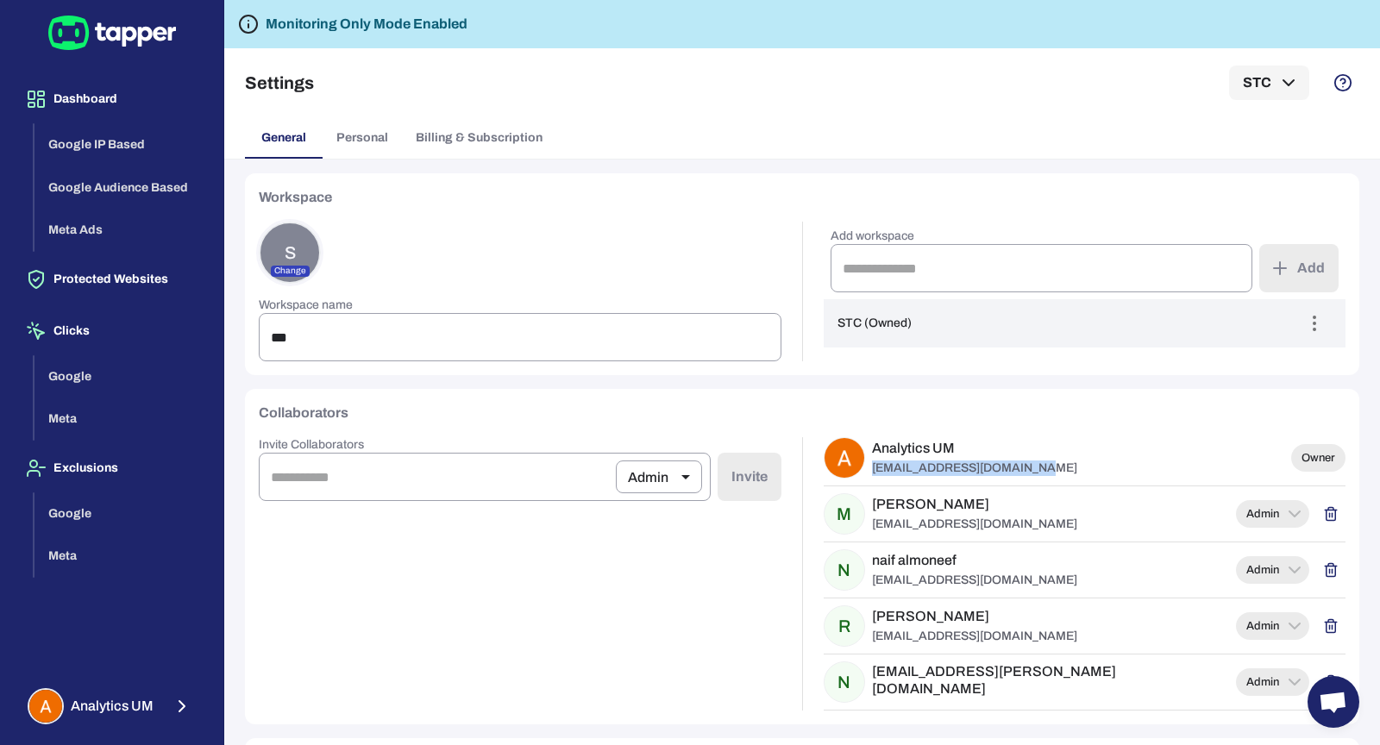
drag, startPoint x: 864, startPoint y: 469, endPoint x: 1025, endPoint y: 472, distance: 161.4
click at [1025, 472] on p "analyticsum2019@gmail.com" at bounding box center [974, 469] width 205 height 16
click at [83, 293] on button "Protected Websites" at bounding box center [112, 279] width 196 height 48
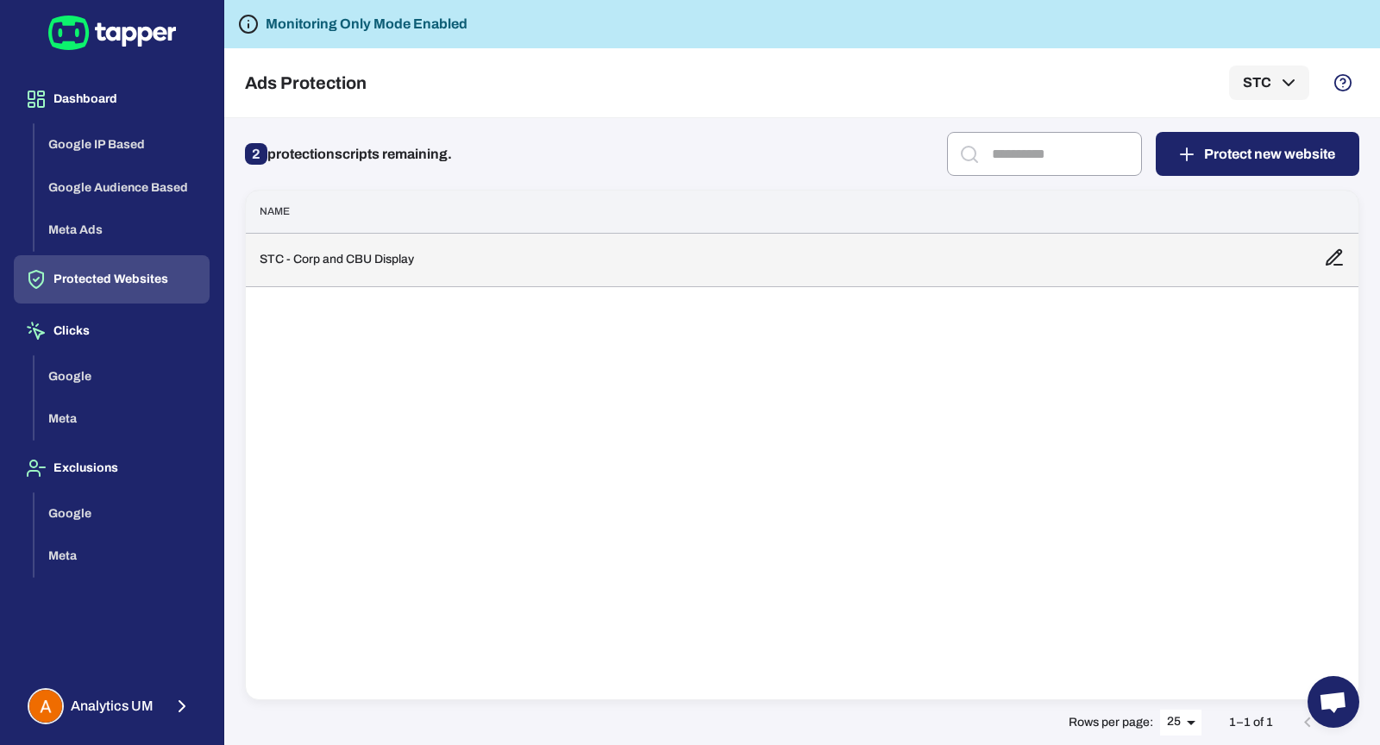
click at [408, 275] on td "STC - Corp and CBU Display" at bounding box center [778, 259] width 1065 height 53
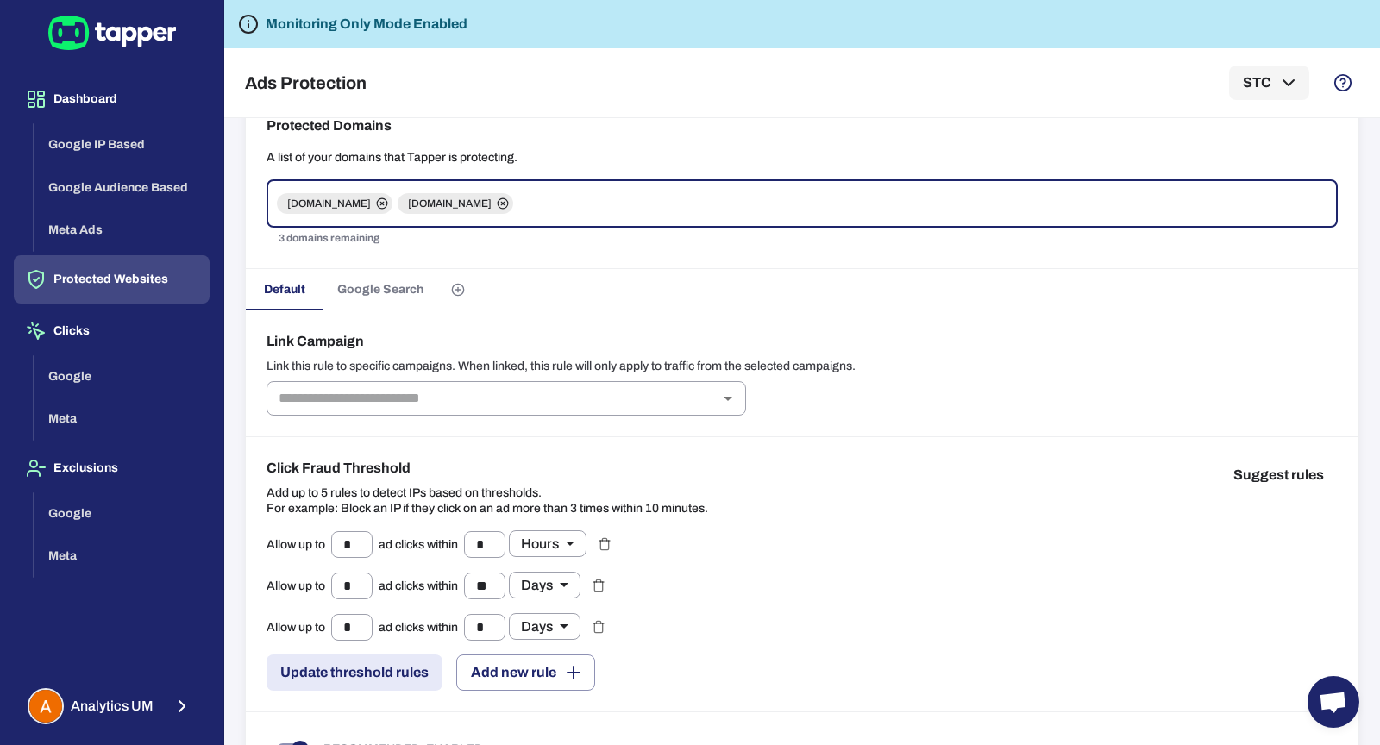
scroll to position [146, 0]
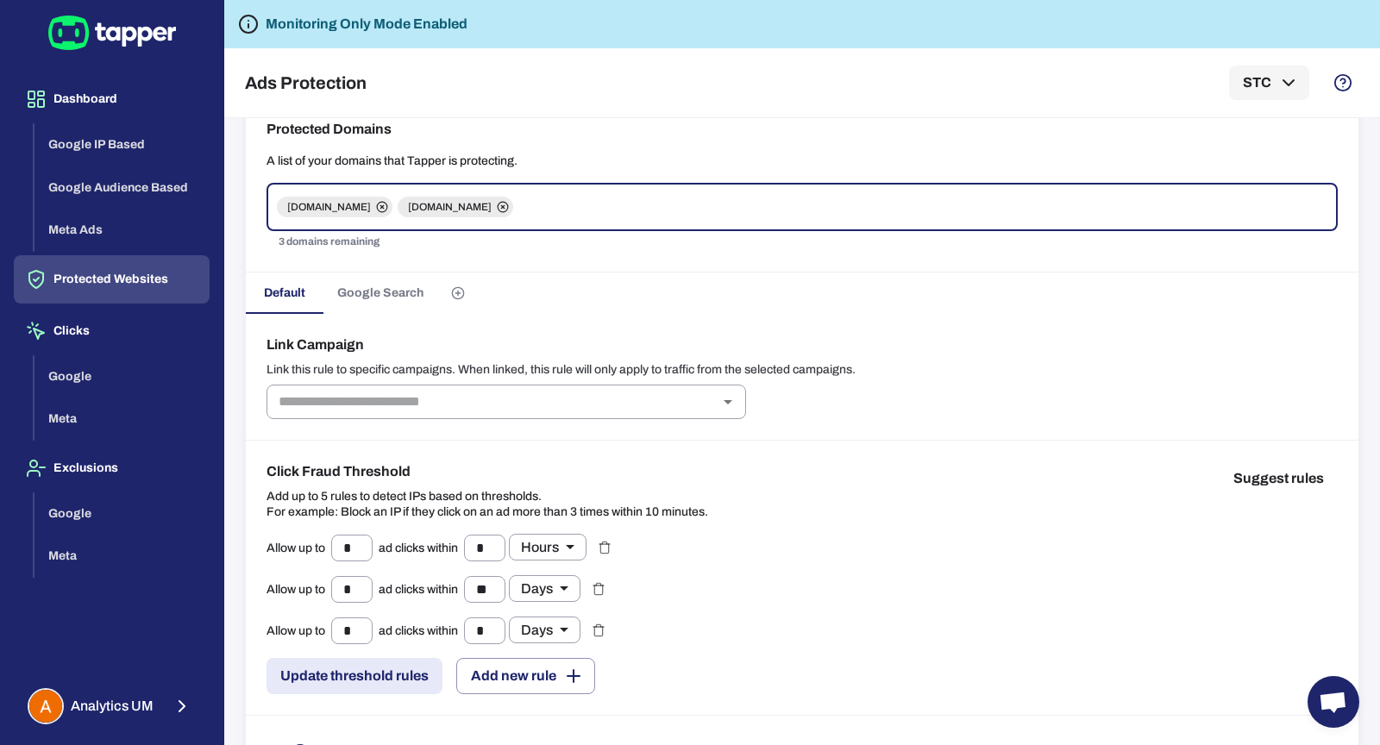
click at [387, 302] on button "Google Search" at bounding box center [381, 293] width 114 height 41
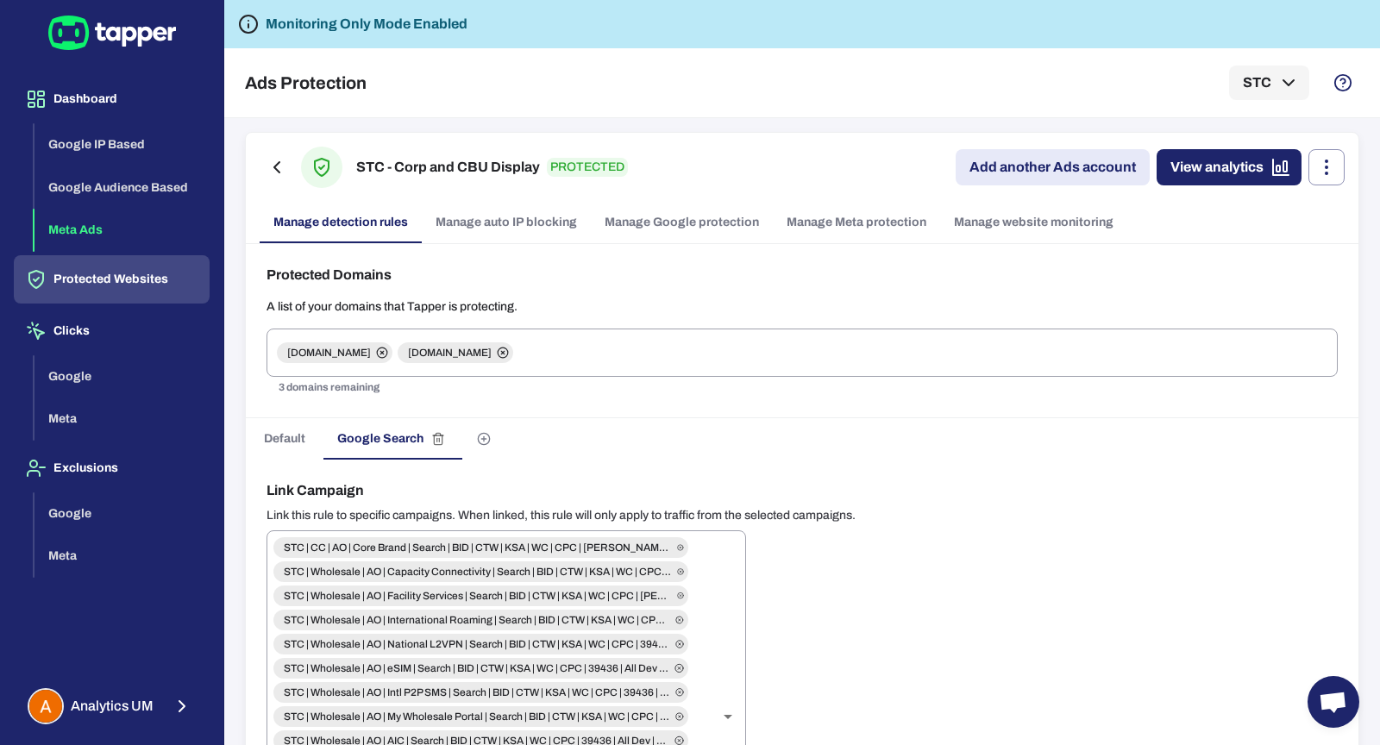
click at [120, 222] on button "Meta Ads" at bounding box center [122, 230] width 175 height 43
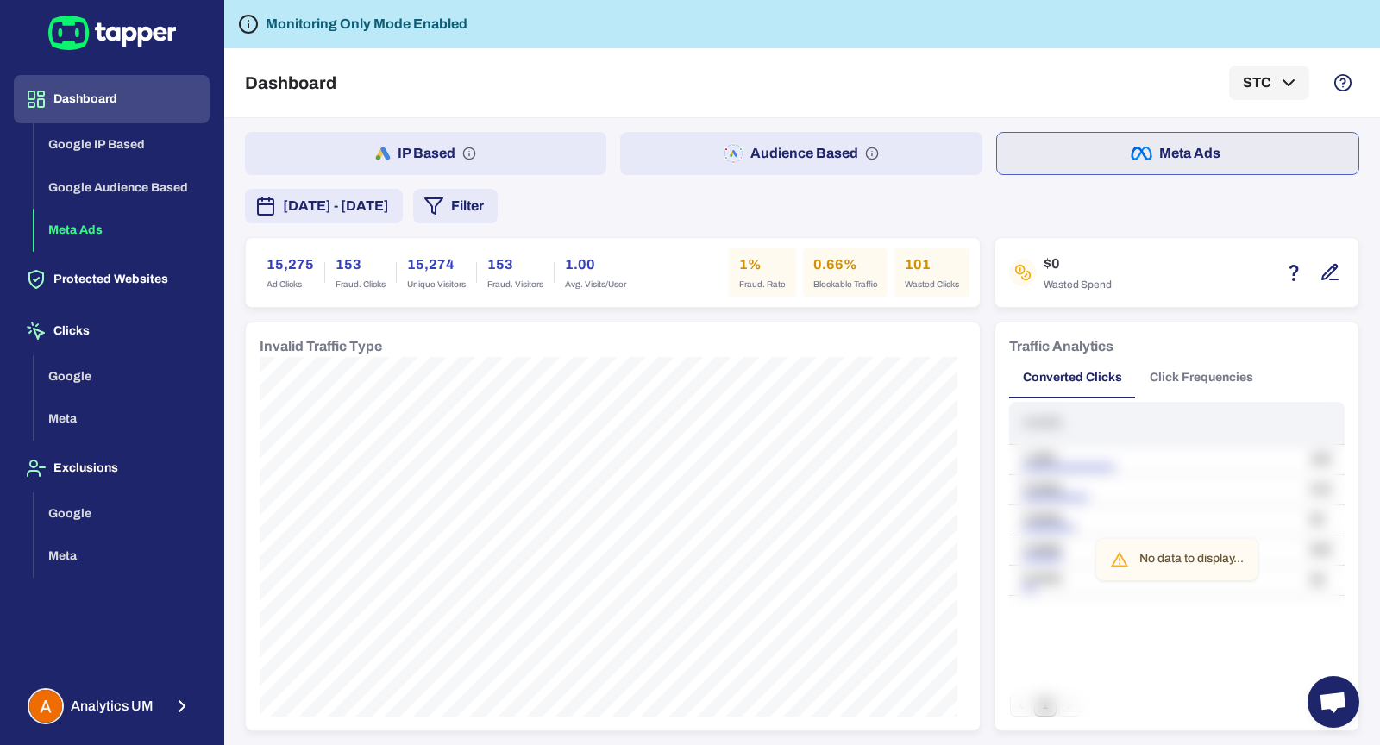
scroll to position [132, 0]
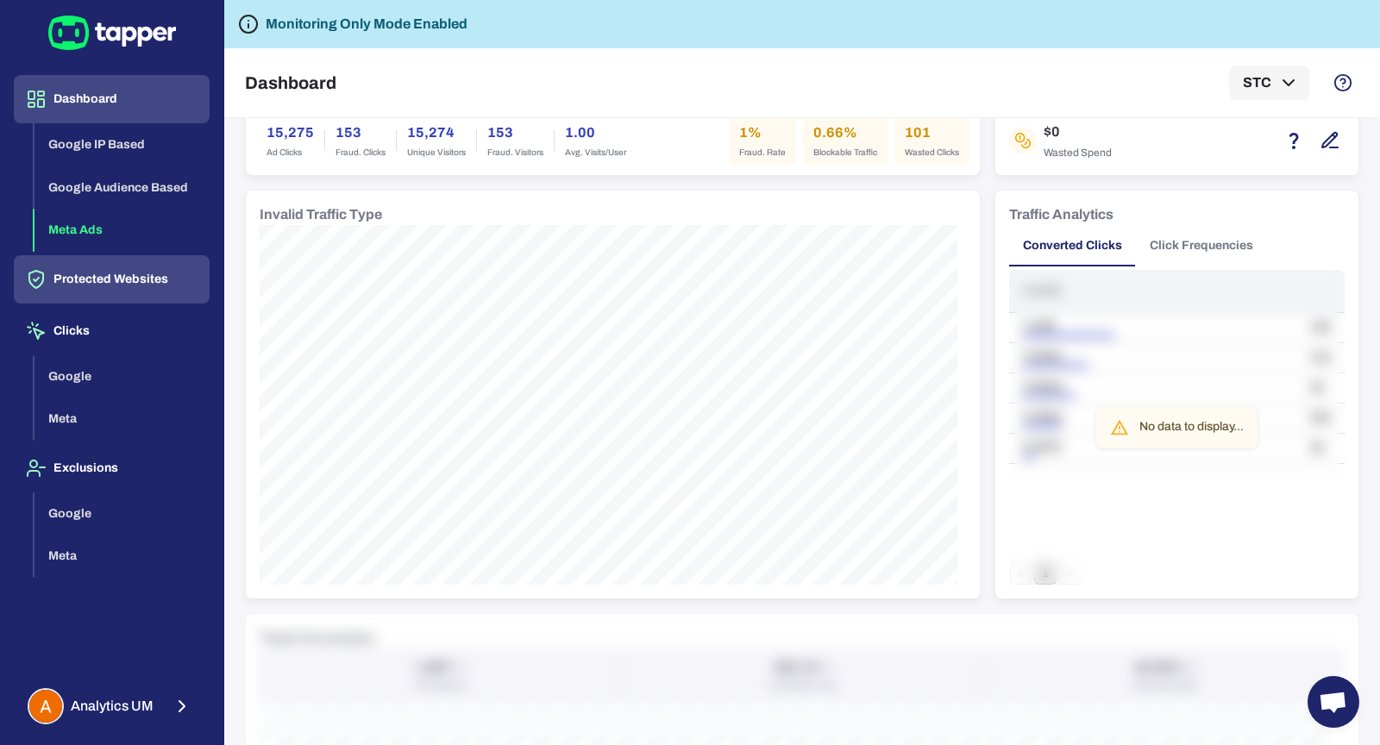
click at [57, 289] on button "Protected Websites" at bounding box center [112, 279] width 196 height 48
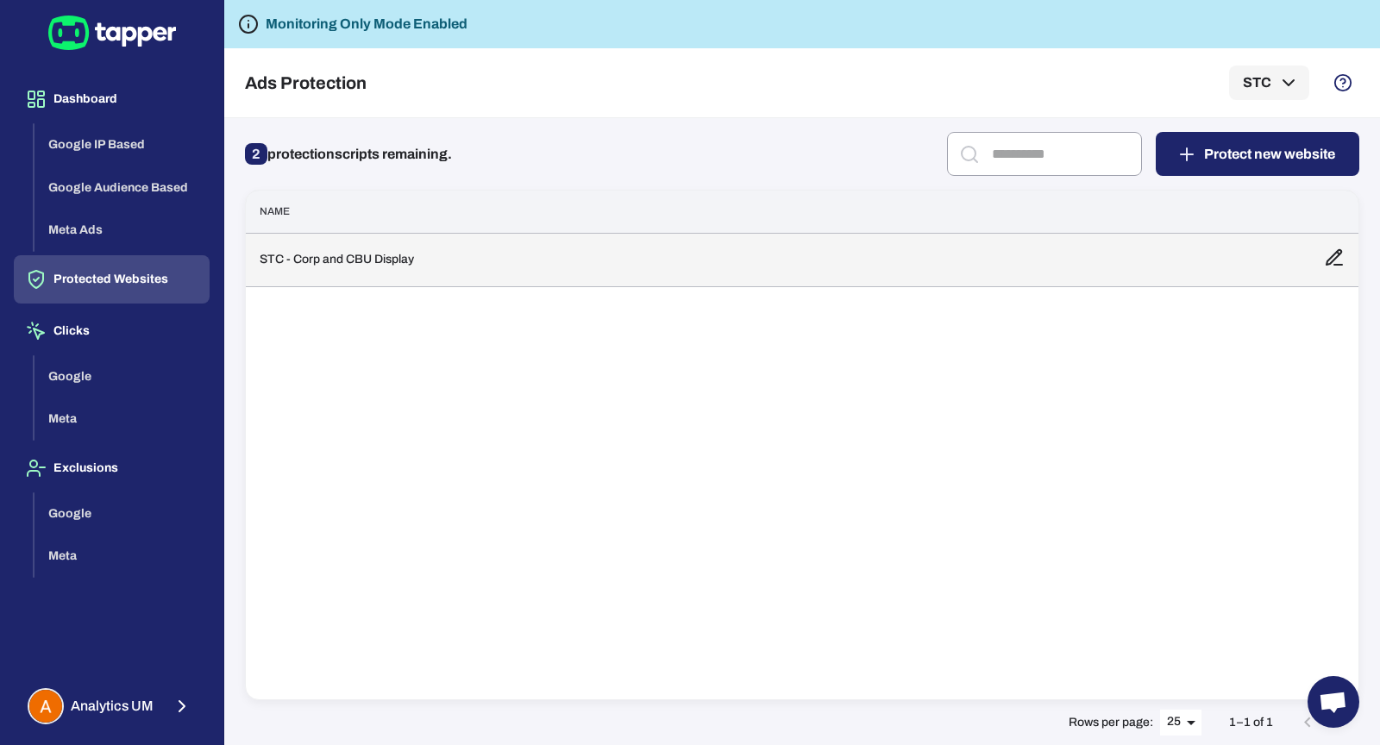
click at [371, 251] on td "STC - Corp and CBU Display" at bounding box center [778, 259] width 1065 height 53
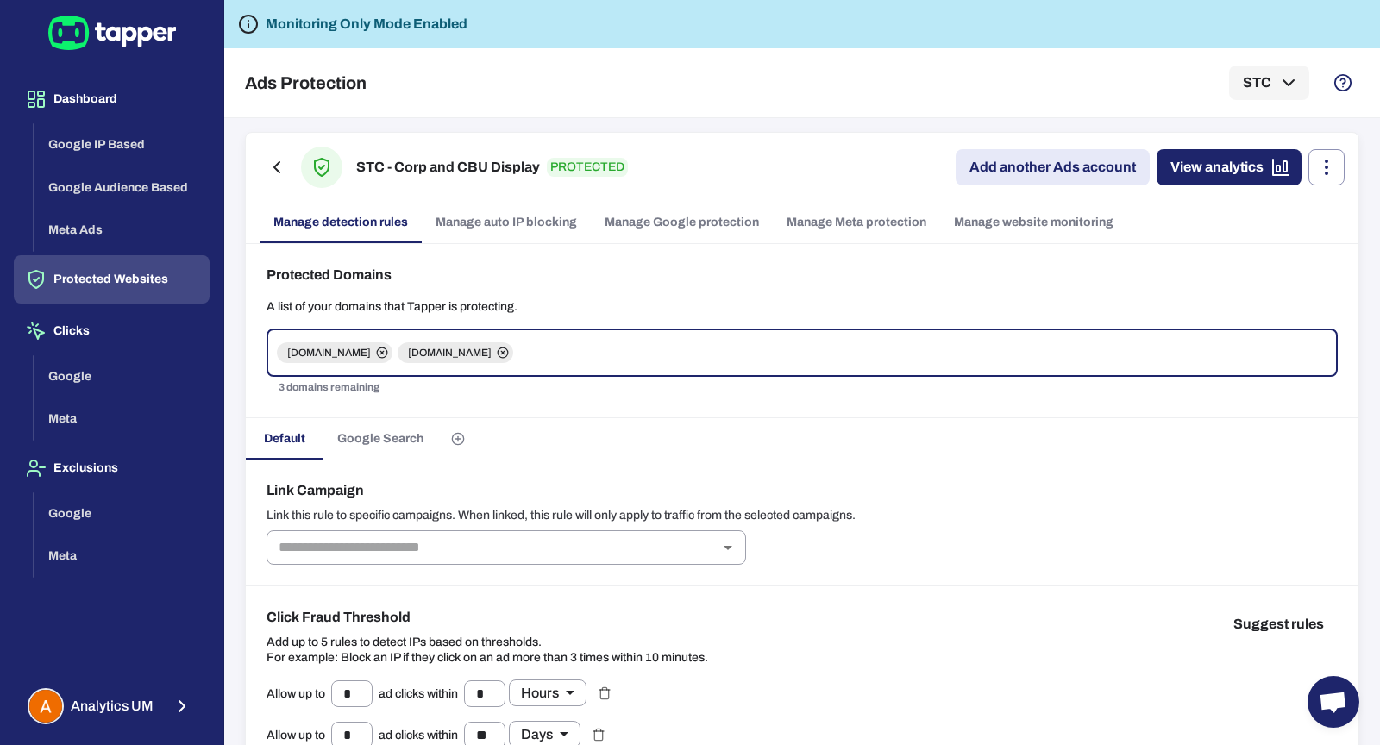
click at [773, 219] on link "Manage Meta protection" at bounding box center [856, 222] width 167 height 41
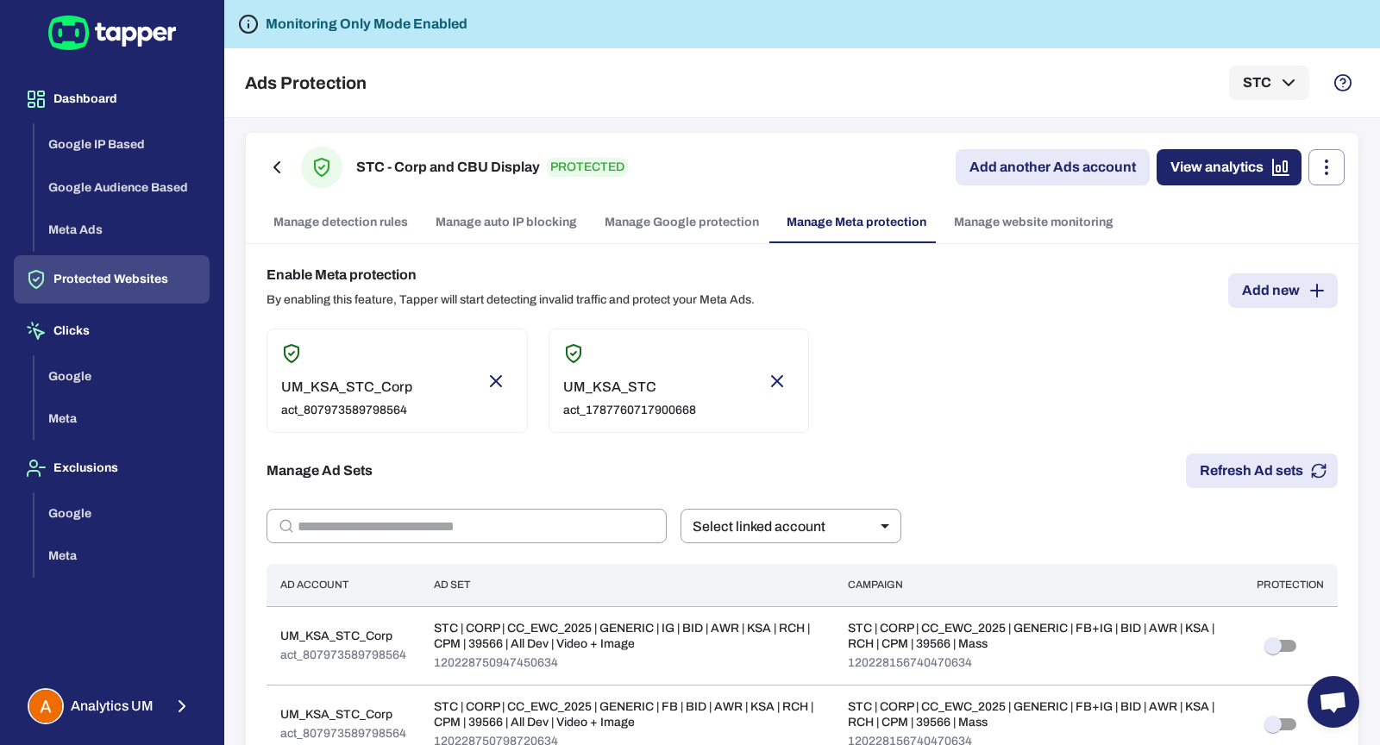
scroll to position [236, 0]
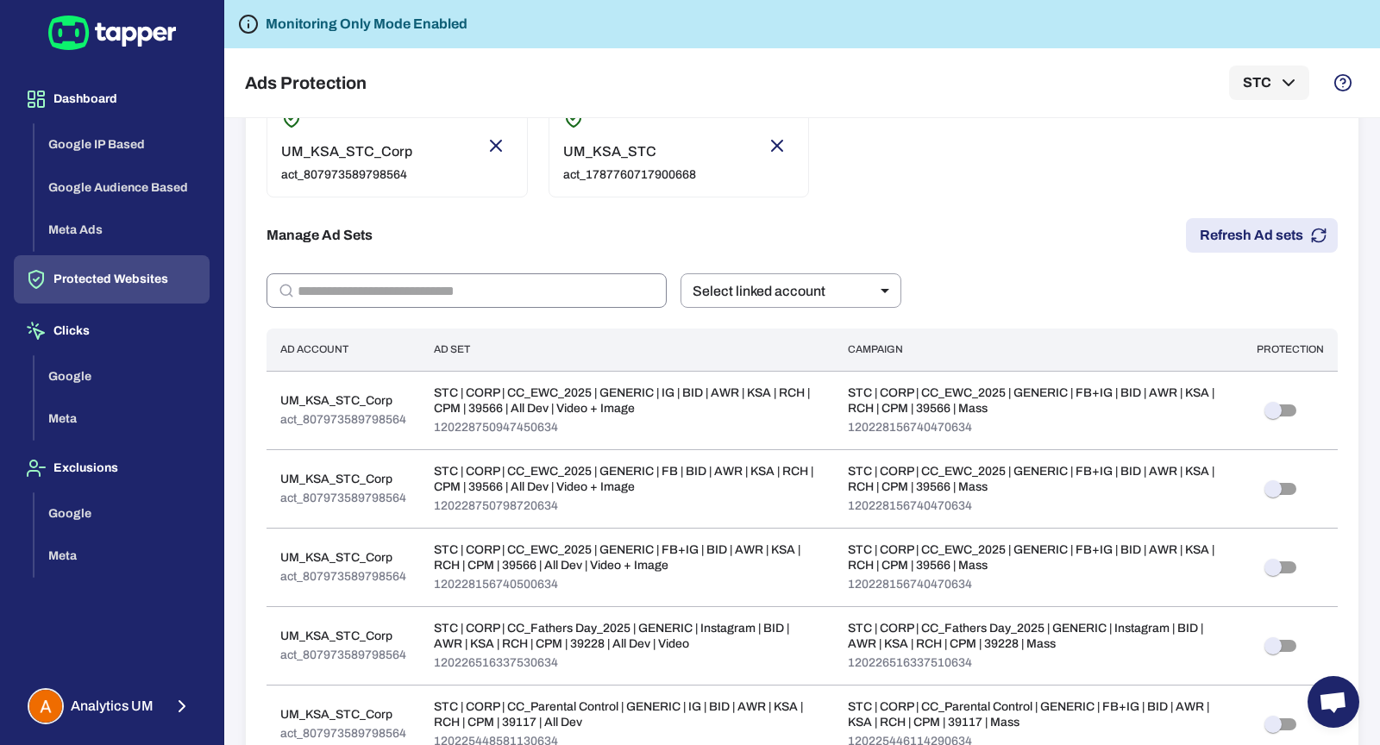
click at [584, 292] on input "text" at bounding box center [482, 291] width 369 height 35
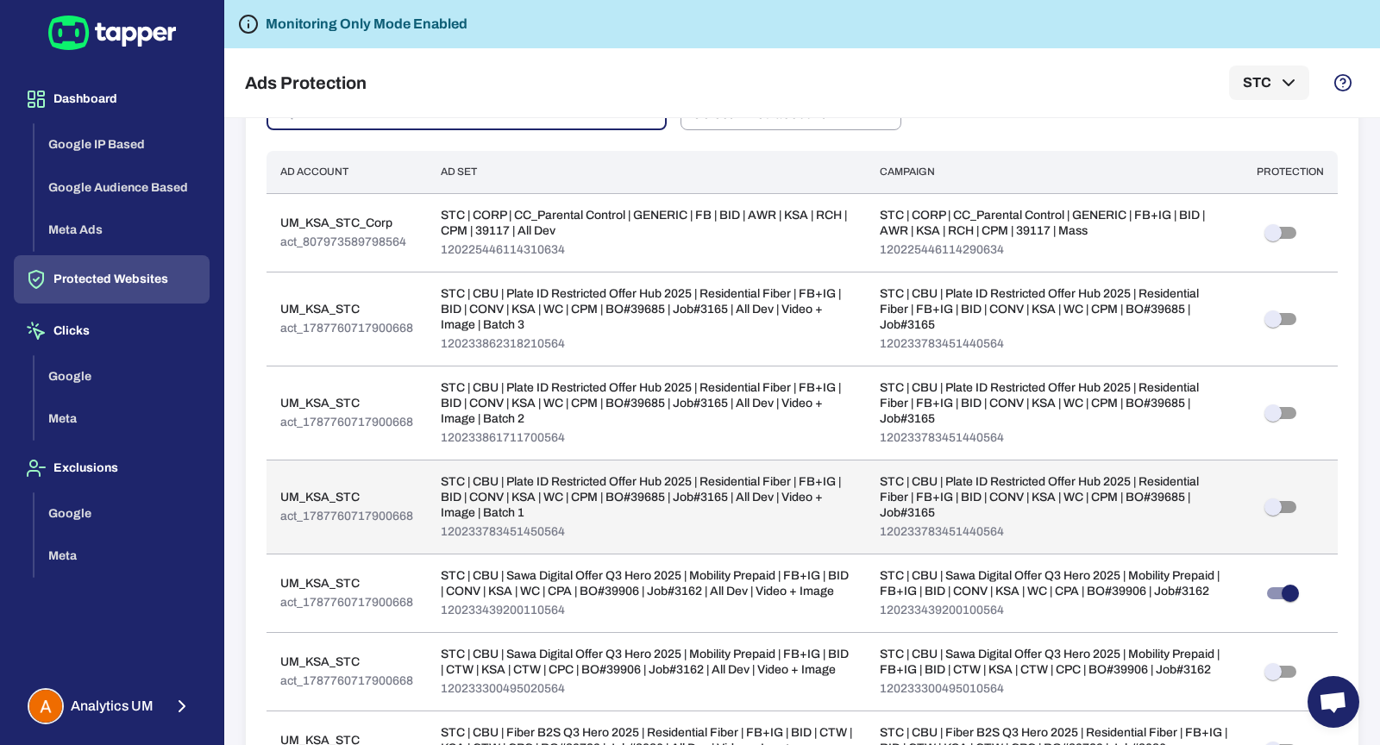
scroll to position [587, 0]
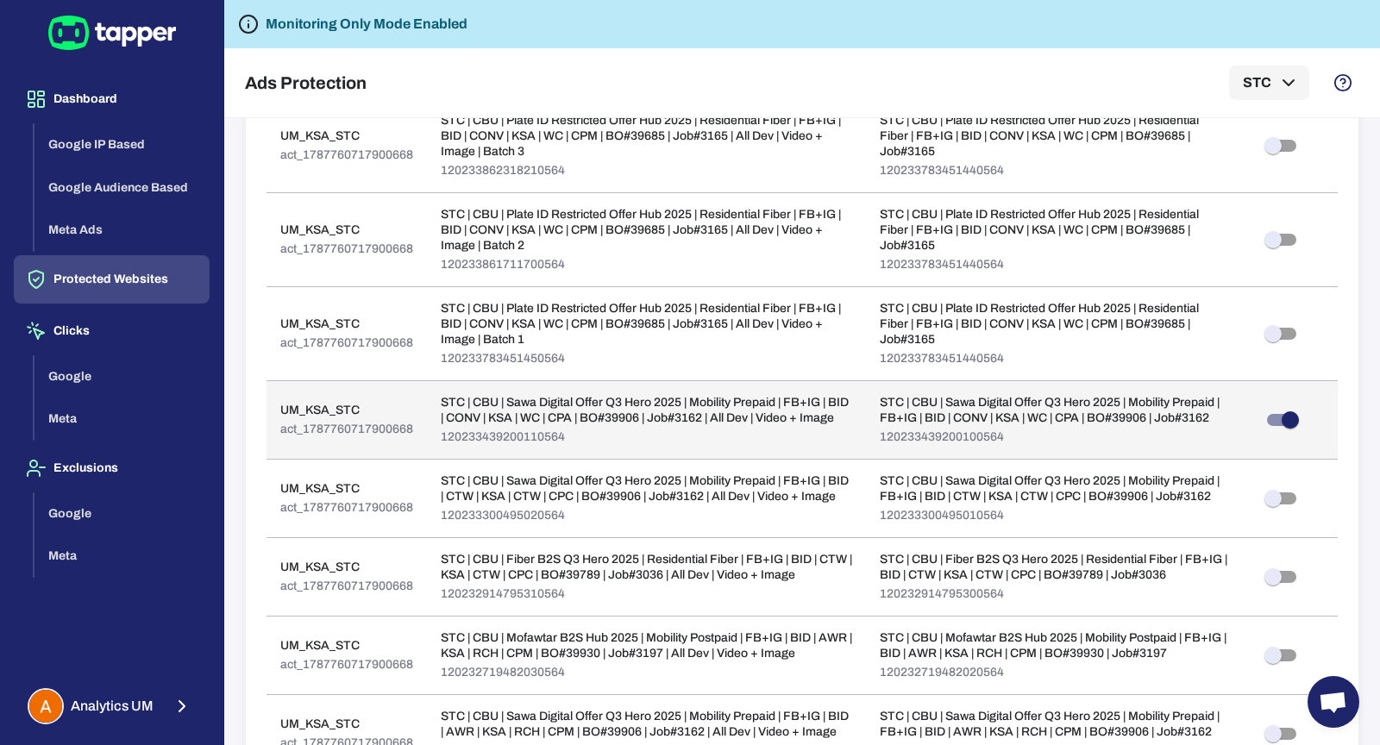
type input "**"
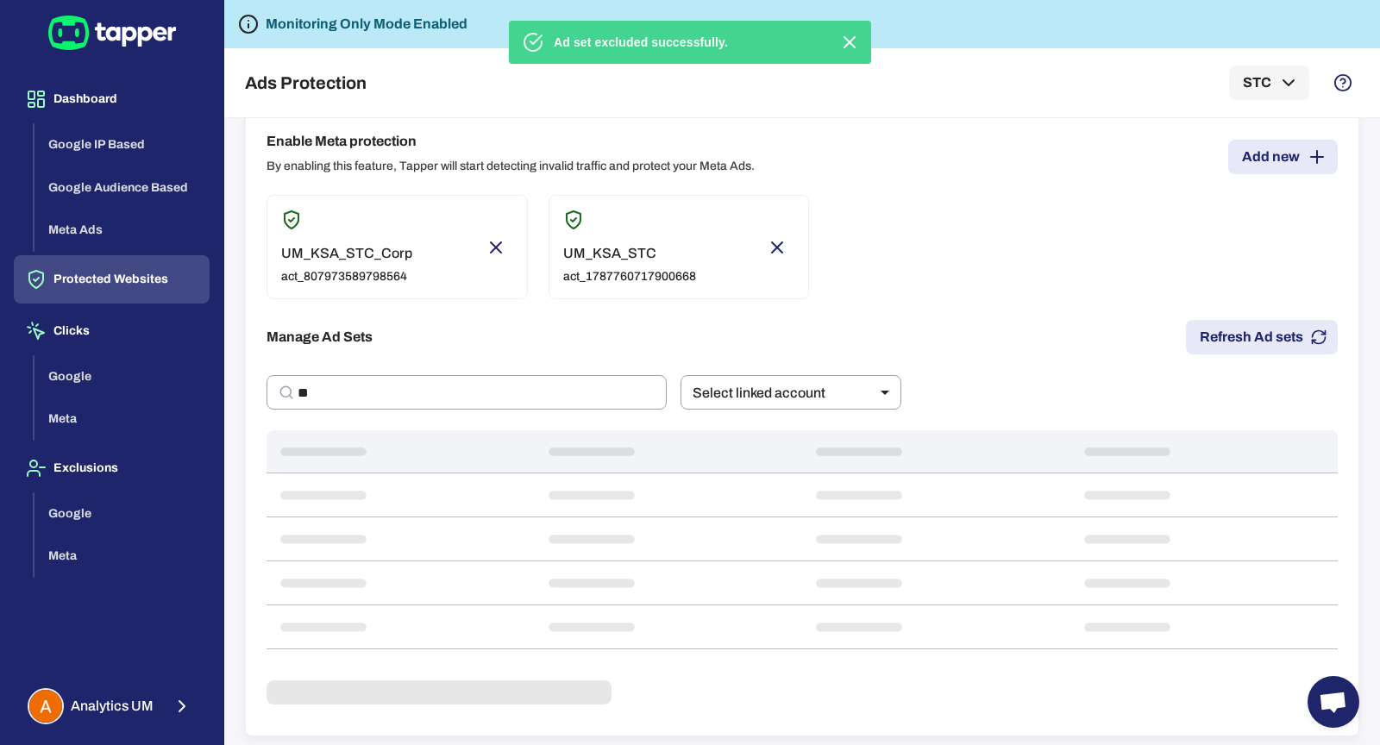
scroll to position [607, 0]
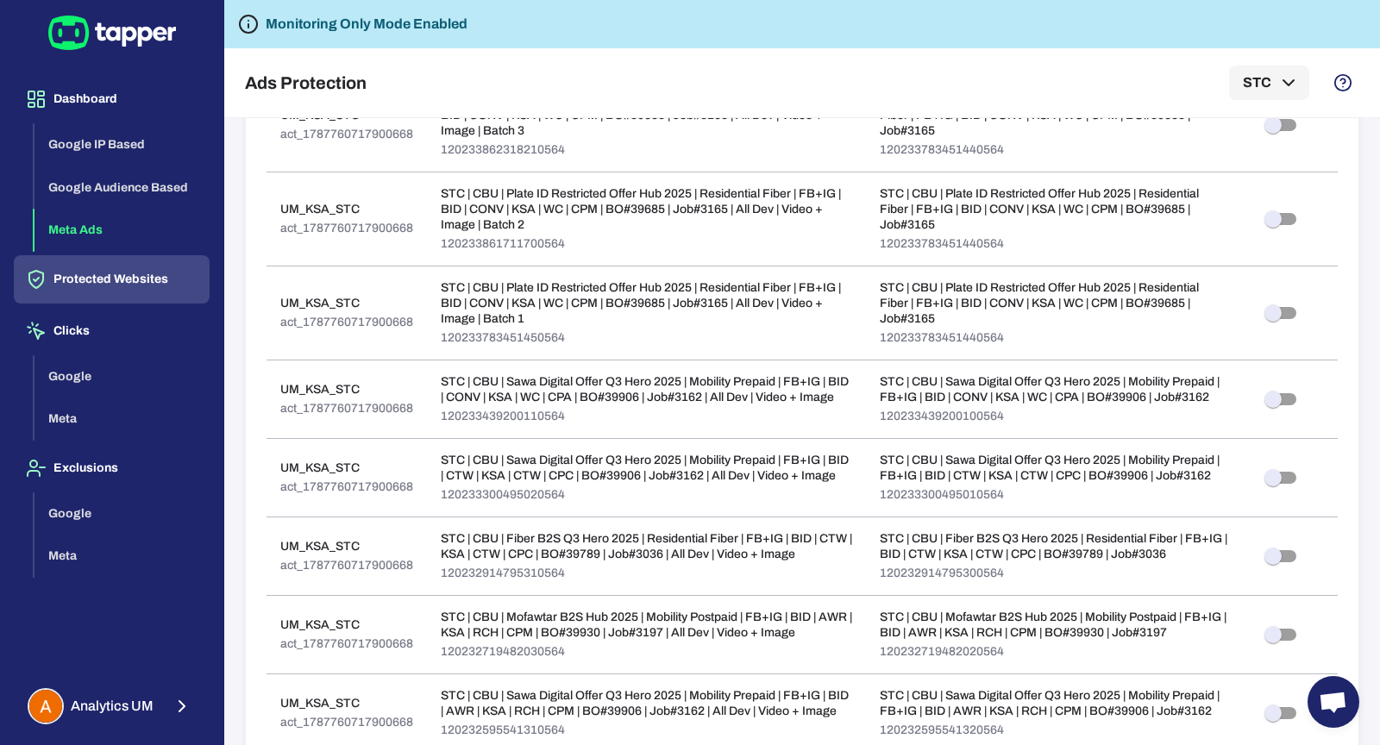
click at [118, 231] on button "Meta Ads" at bounding box center [122, 230] width 175 height 43
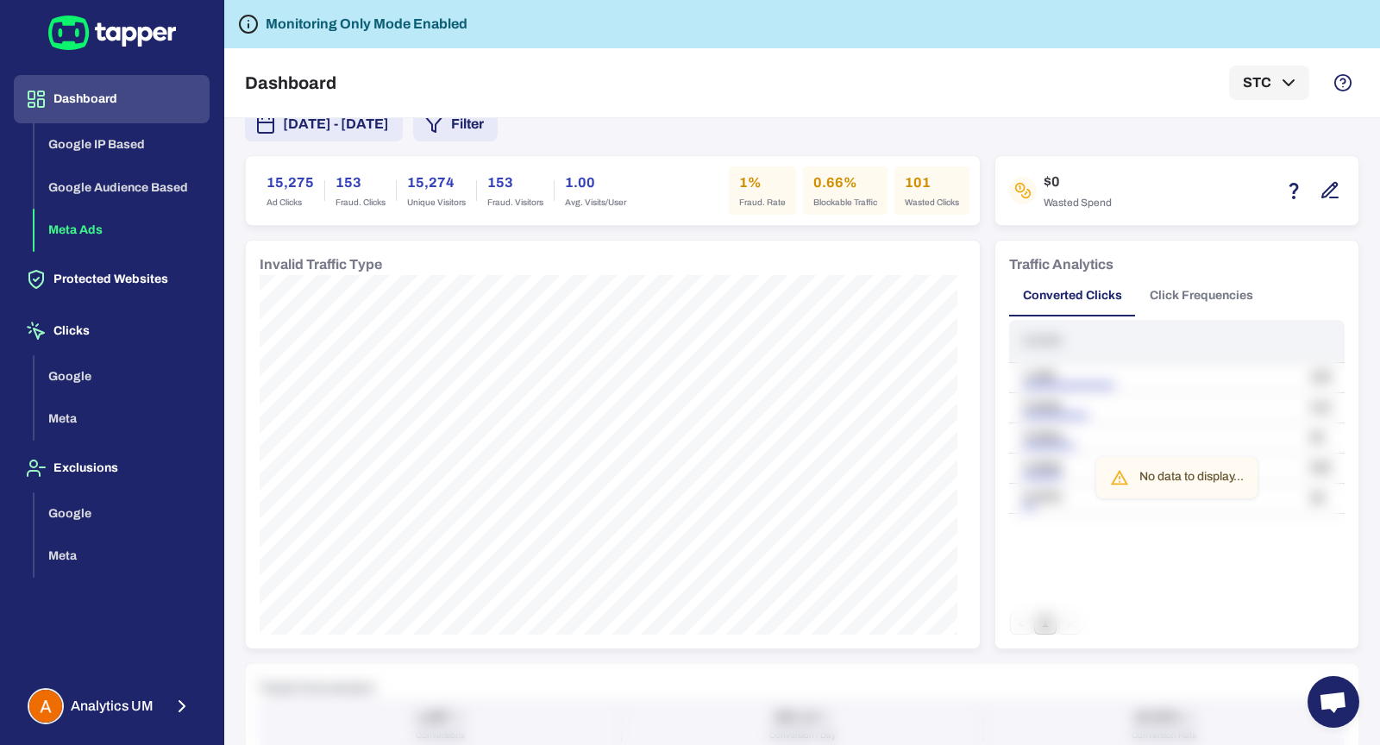
scroll to position [55, 0]
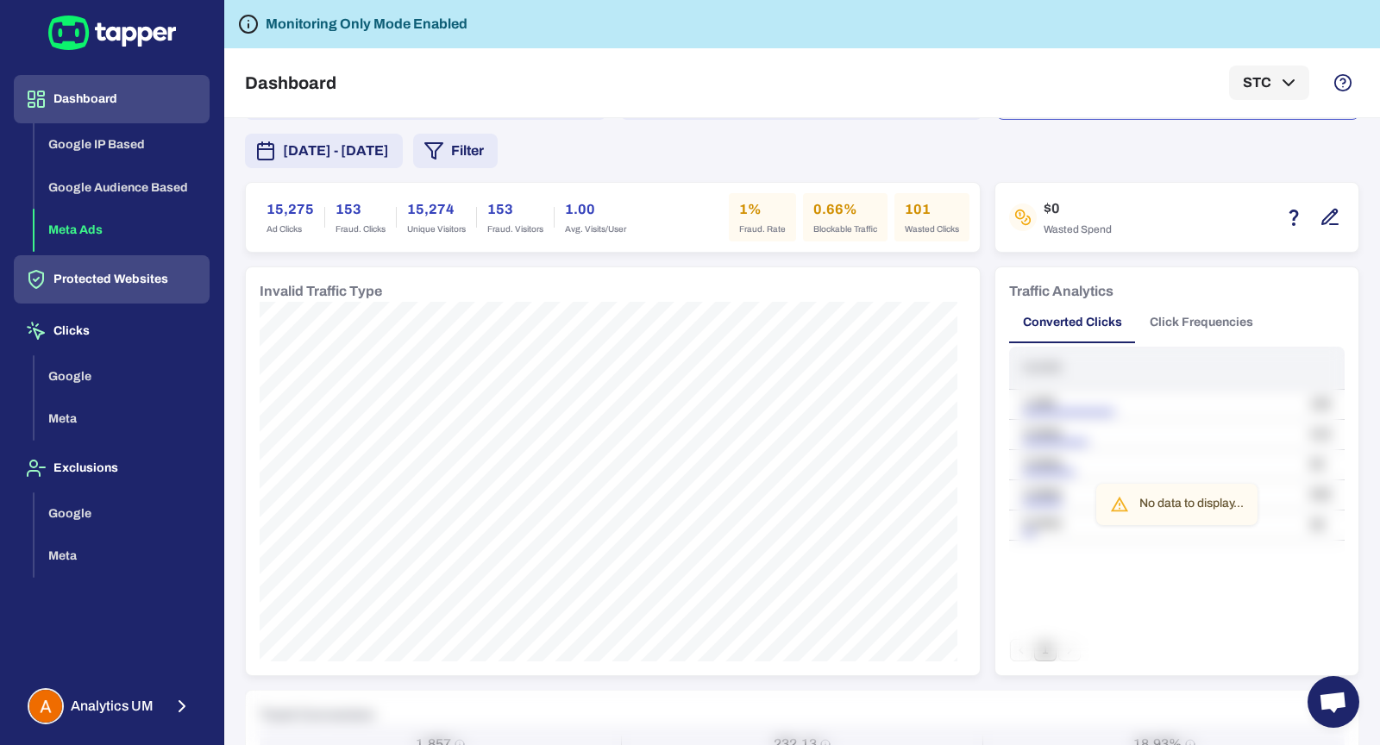
click at [110, 284] on button "Protected Websites" at bounding box center [112, 279] width 196 height 48
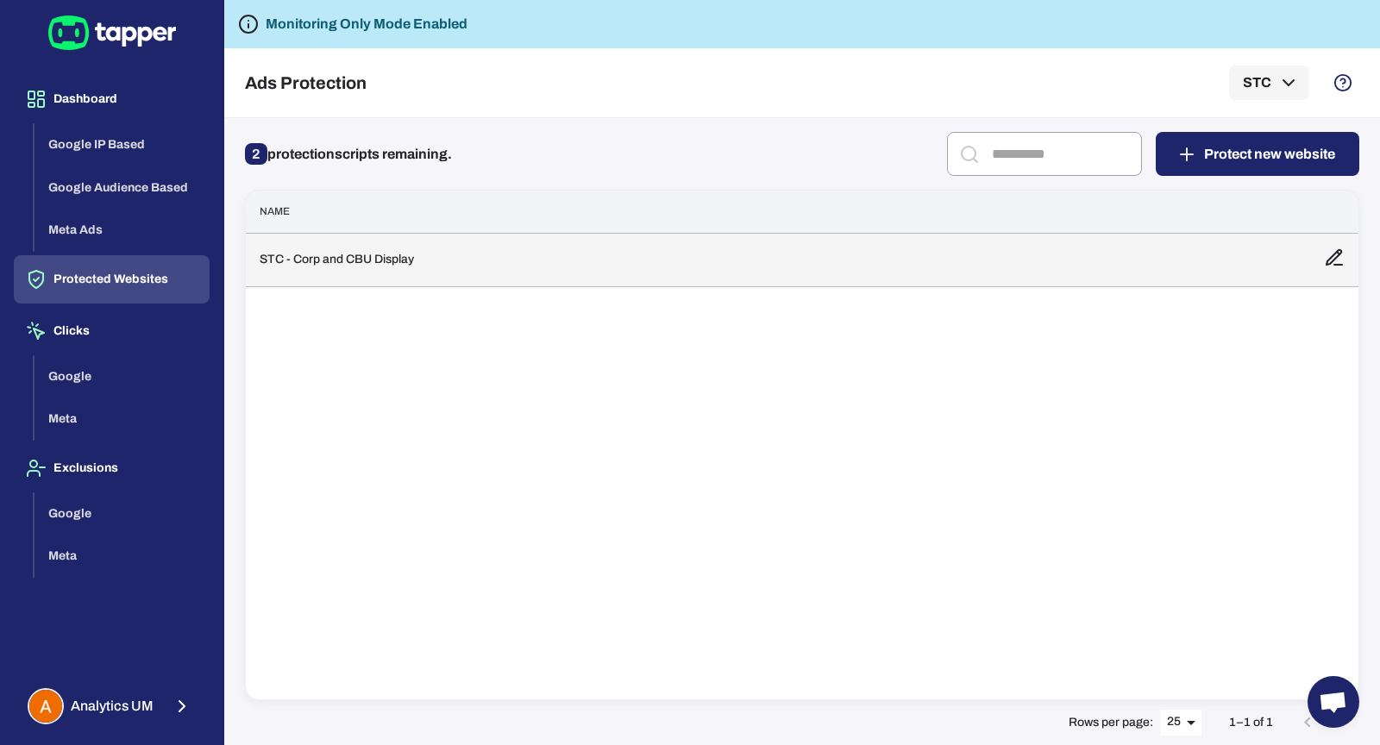
click at [425, 260] on td "STC - Corp and CBU Display" at bounding box center [778, 259] width 1065 height 53
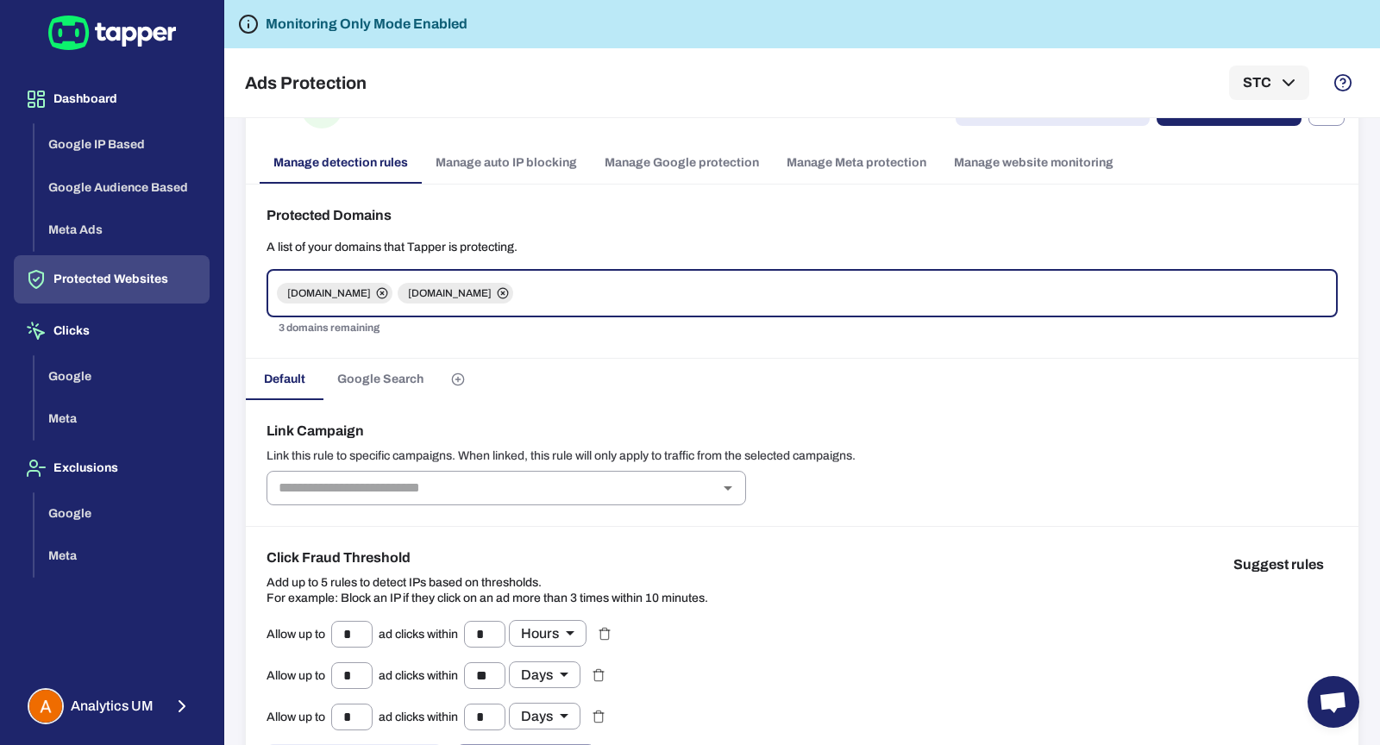
scroll to position [60, 0]
click at [409, 381] on span "Google Search" at bounding box center [380, 379] width 86 height 16
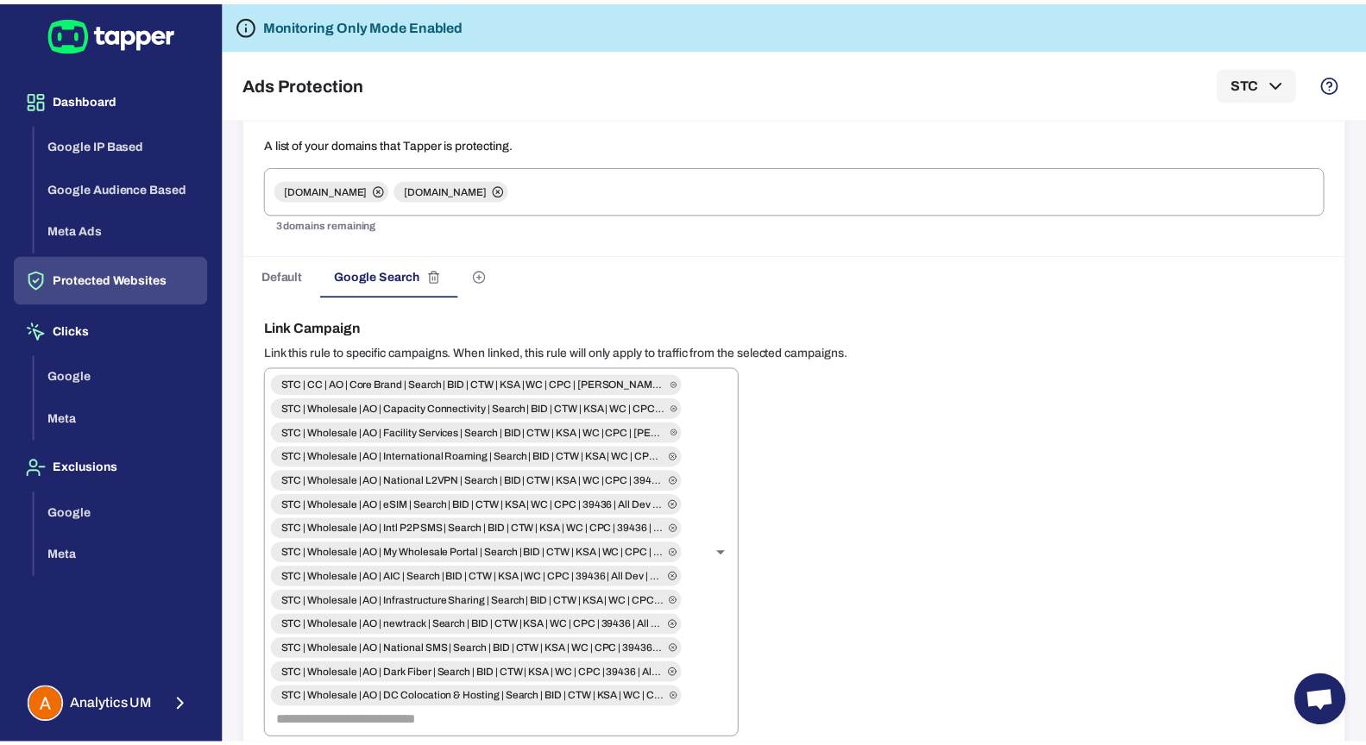
scroll to position [450, 0]
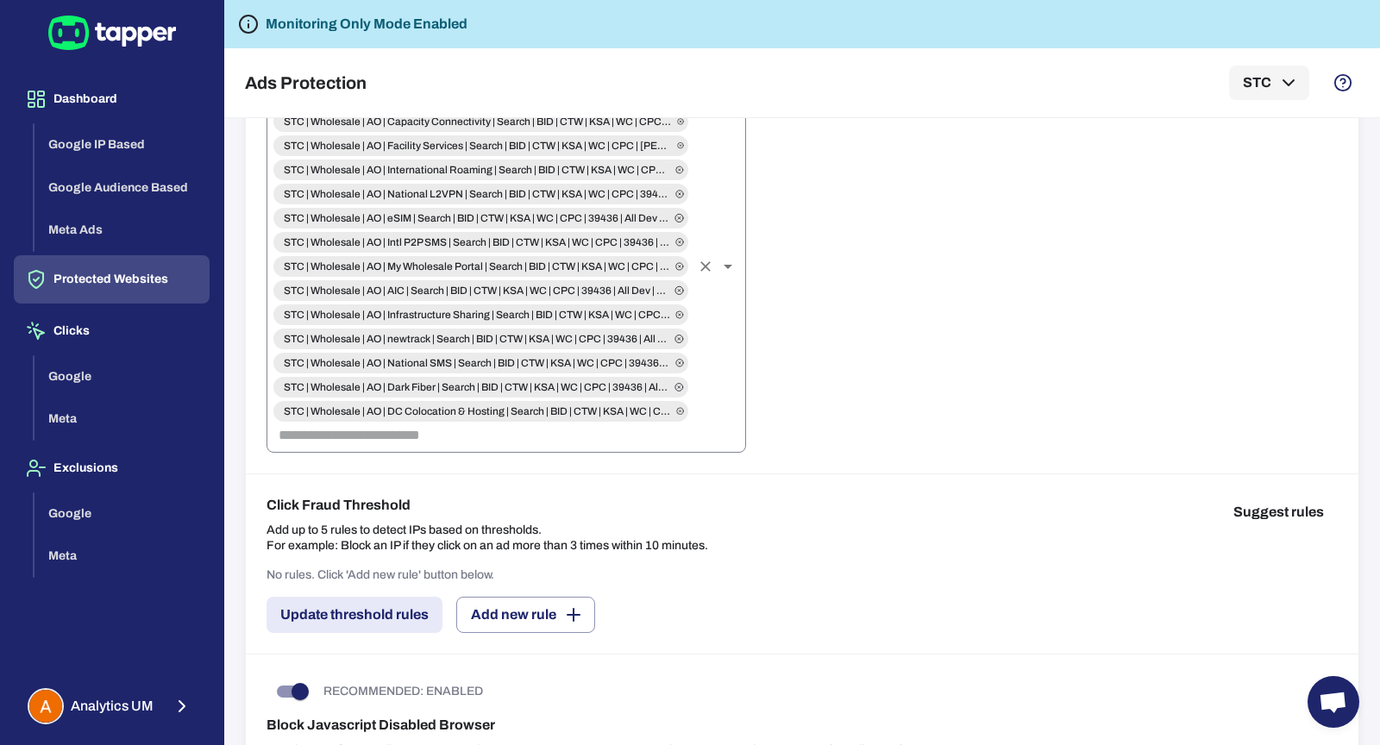
click at [506, 438] on input "text" at bounding box center [481, 436] width 418 height 24
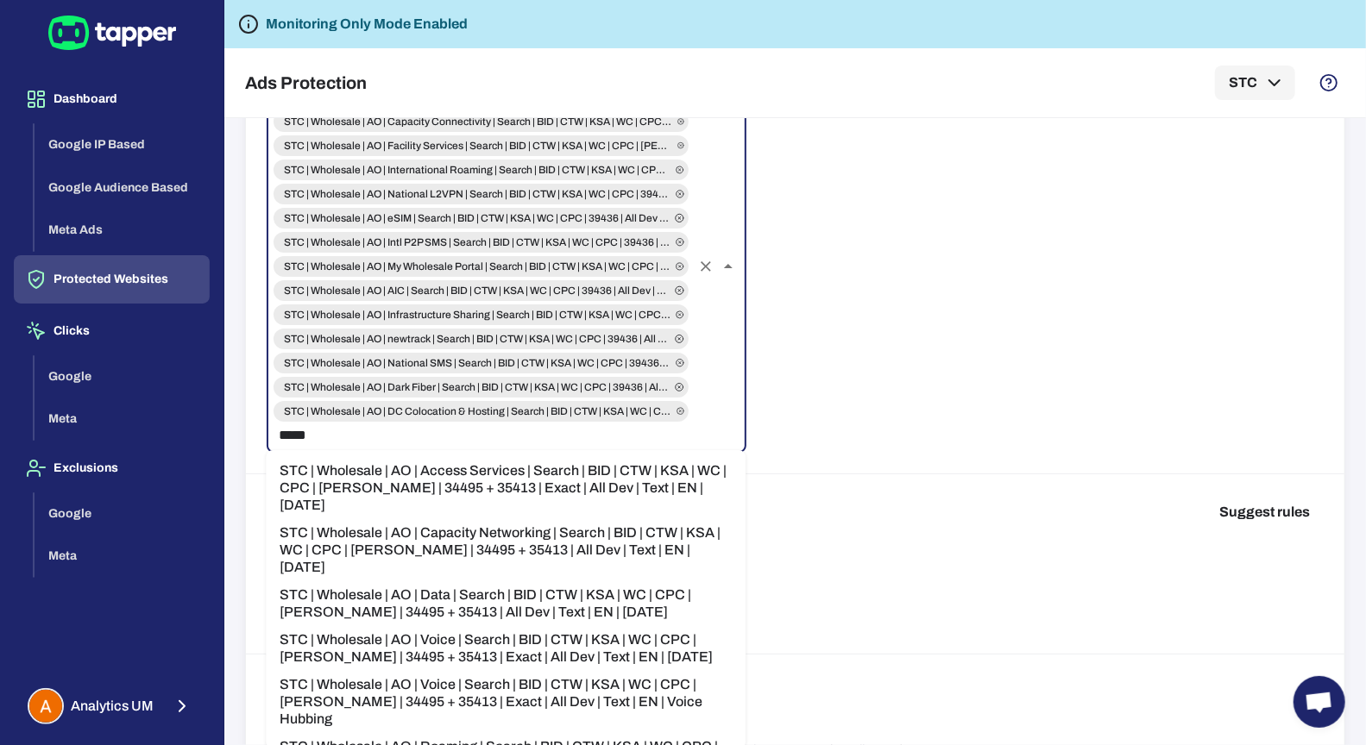
type input "******"
click at [504, 479] on li "STC | Wholesale | AO | Access Services | Search | BID | CTW | KSA | WC | CPC | …" at bounding box center [506, 487] width 480 height 62
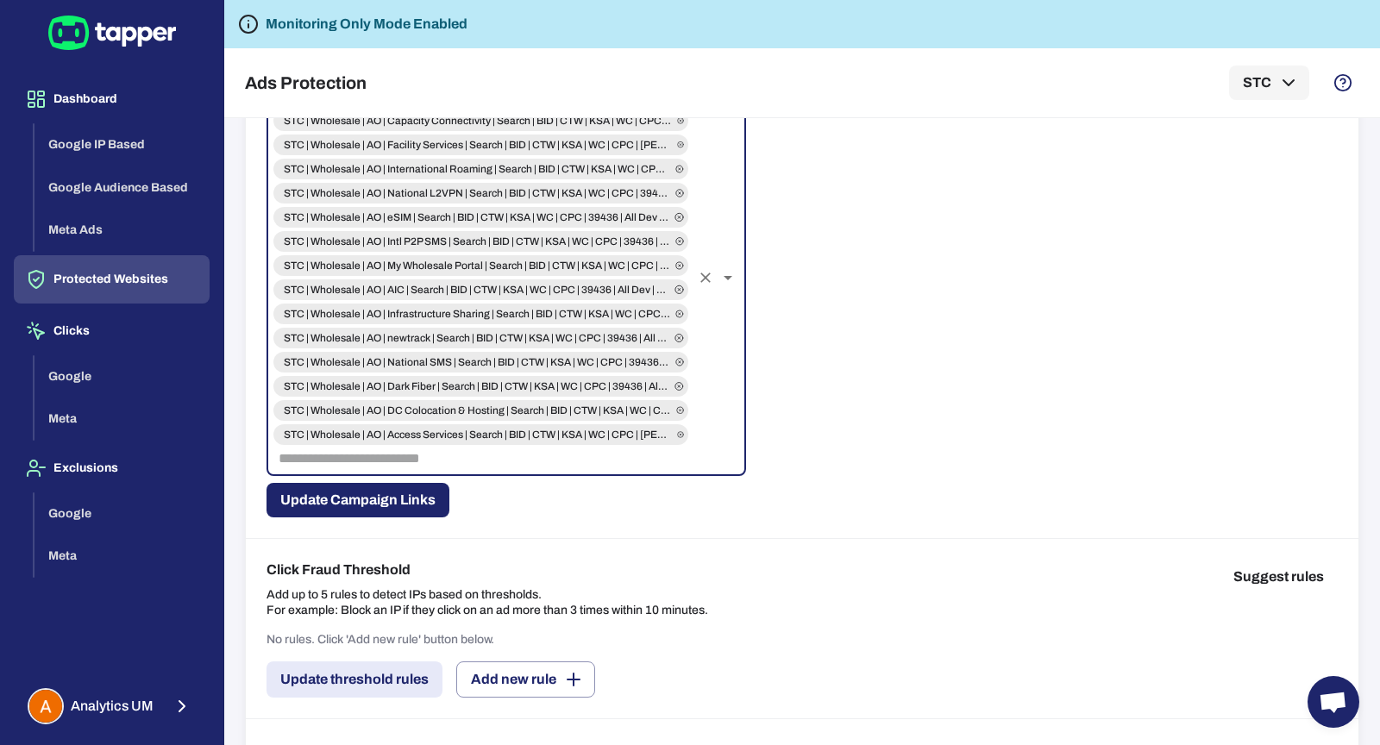
click at [506, 460] on input "text" at bounding box center [481, 459] width 418 height 24
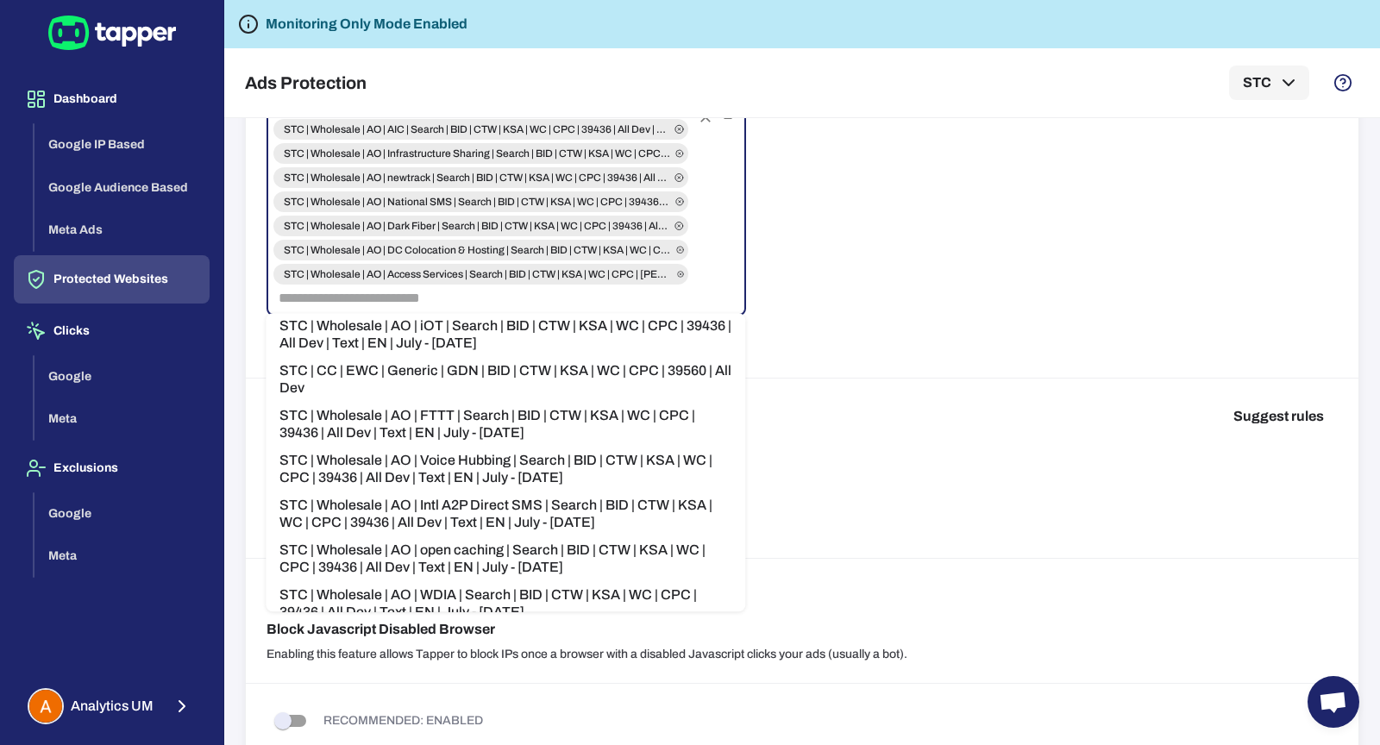
scroll to position [1285, 0]
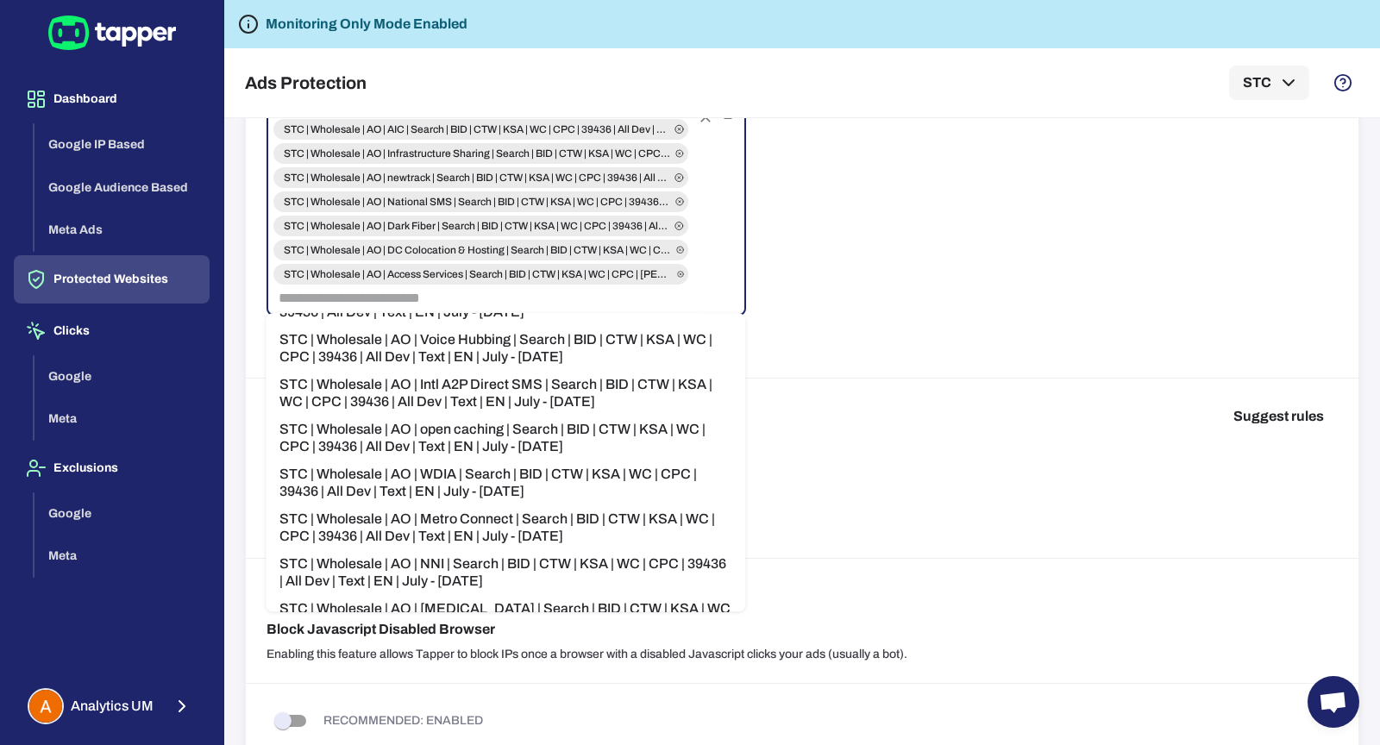
click at [581, 595] on li "STC | Wholesale | AO | IBS | Search | BID | CTW | KSA | WC | CPC | 39436 | All …" at bounding box center [506, 617] width 480 height 45
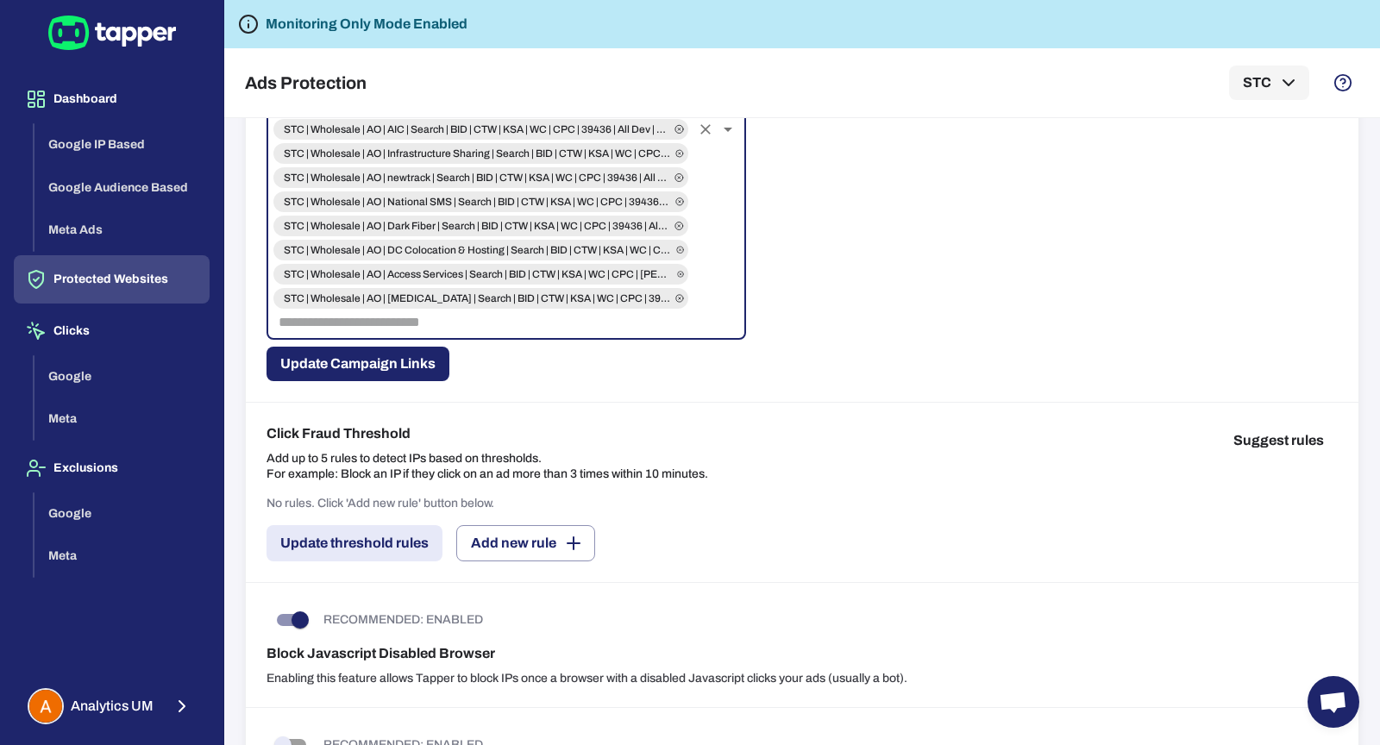
click at [557, 319] on input "text" at bounding box center [481, 323] width 418 height 24
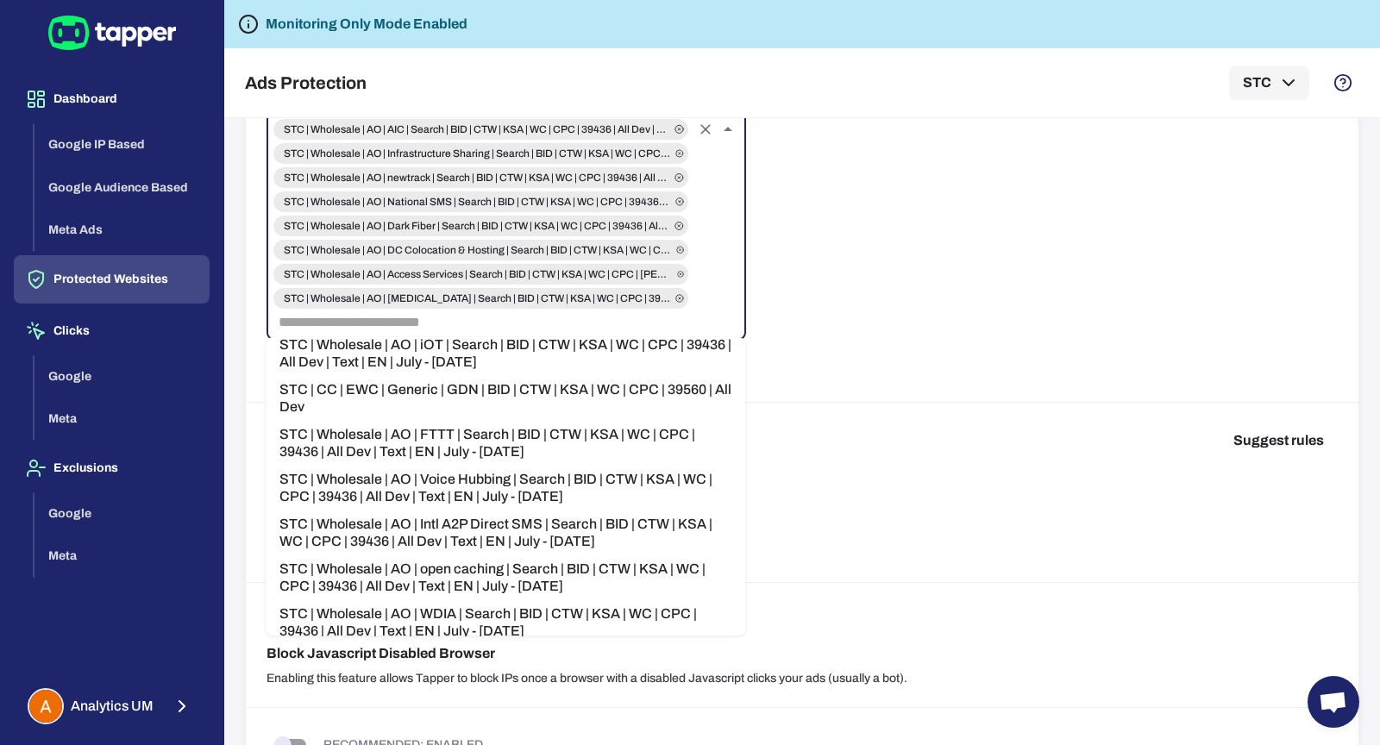
scroll to position [1240, 0]
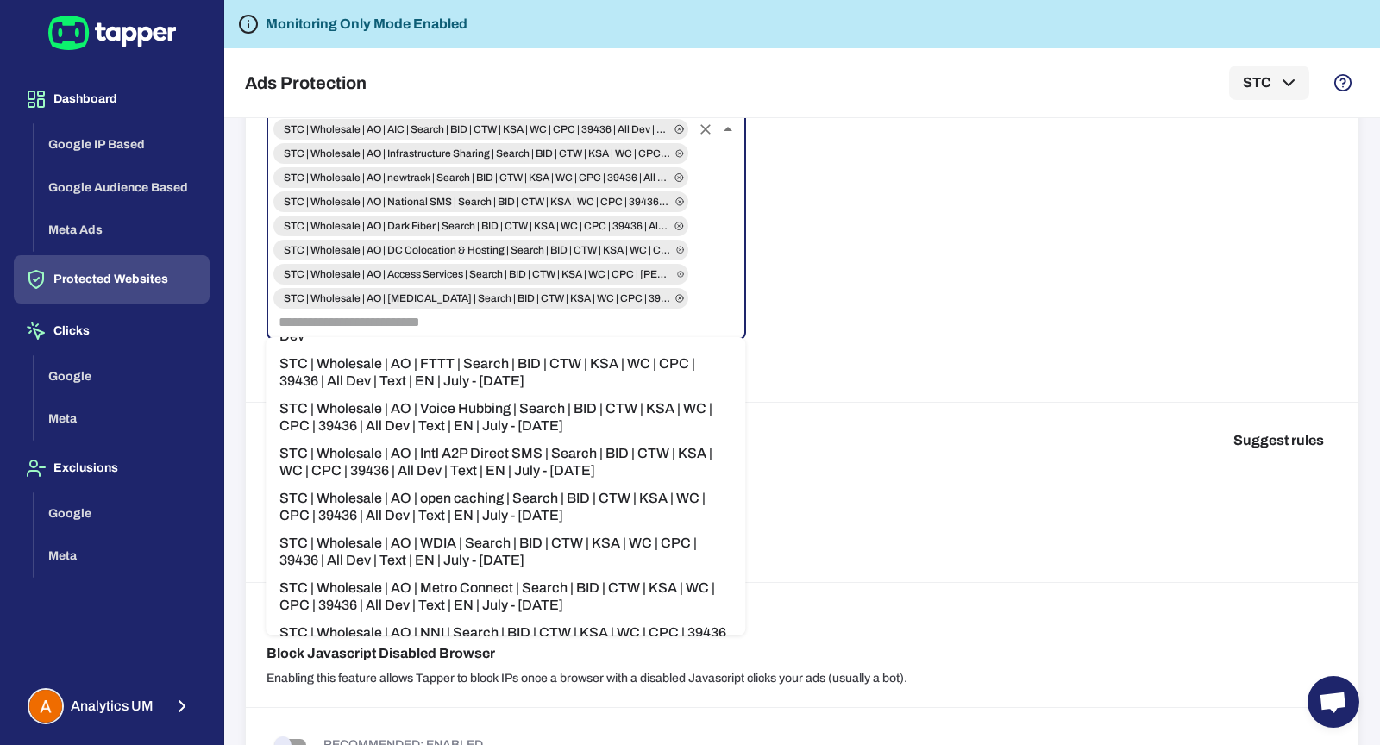
click at [569, 575] on li "STC | Wholesale | AO | Metro Connect | Search | BID | CTW | KSA | WC | CPC | 39…" at bounding box center [506, 597] width 480 height 45
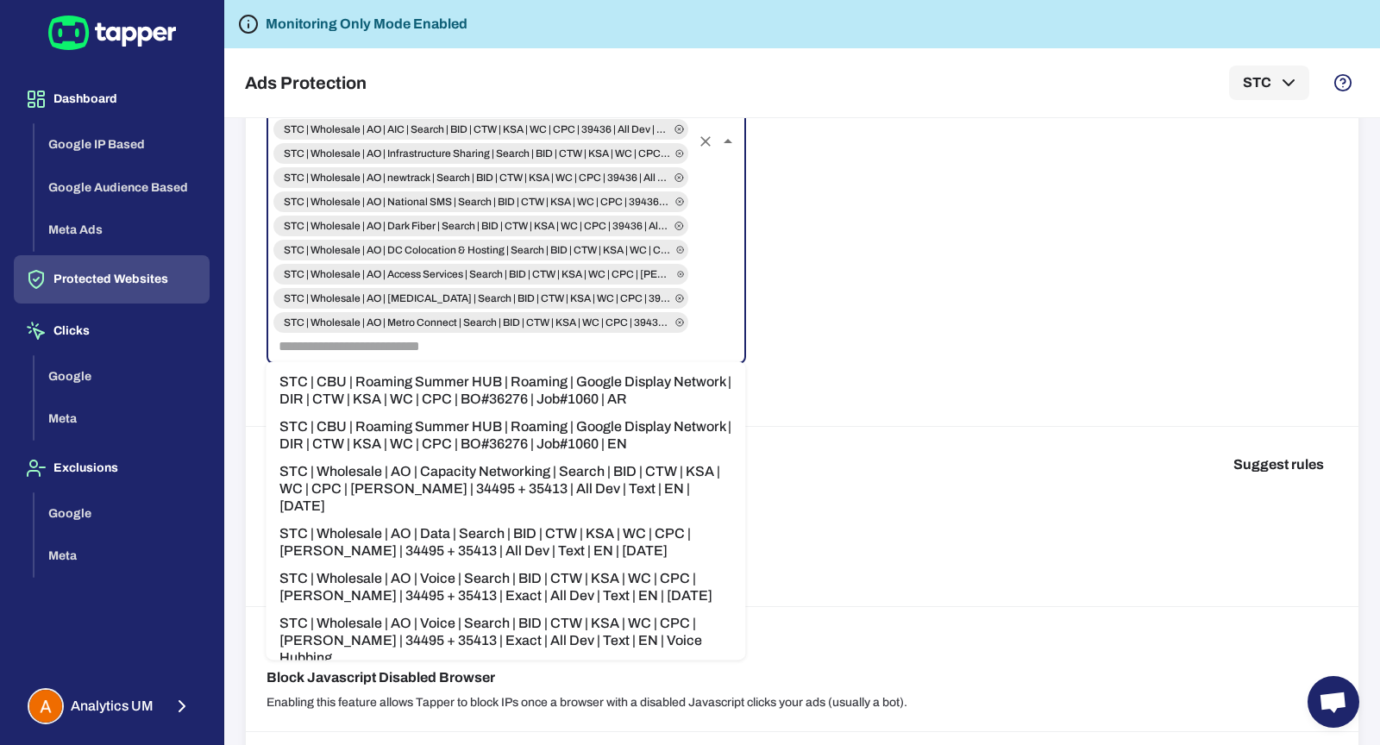
click at [561, 352] on input "text" at bounding box center [481, 347] width 418 height 24
click at [541, 458] on li "STC | Wholesale | AO | Capacity Networking | Search | BID | CTW | KSA | WC | CP…" at bounding box center [506, 489] width 480 height 62
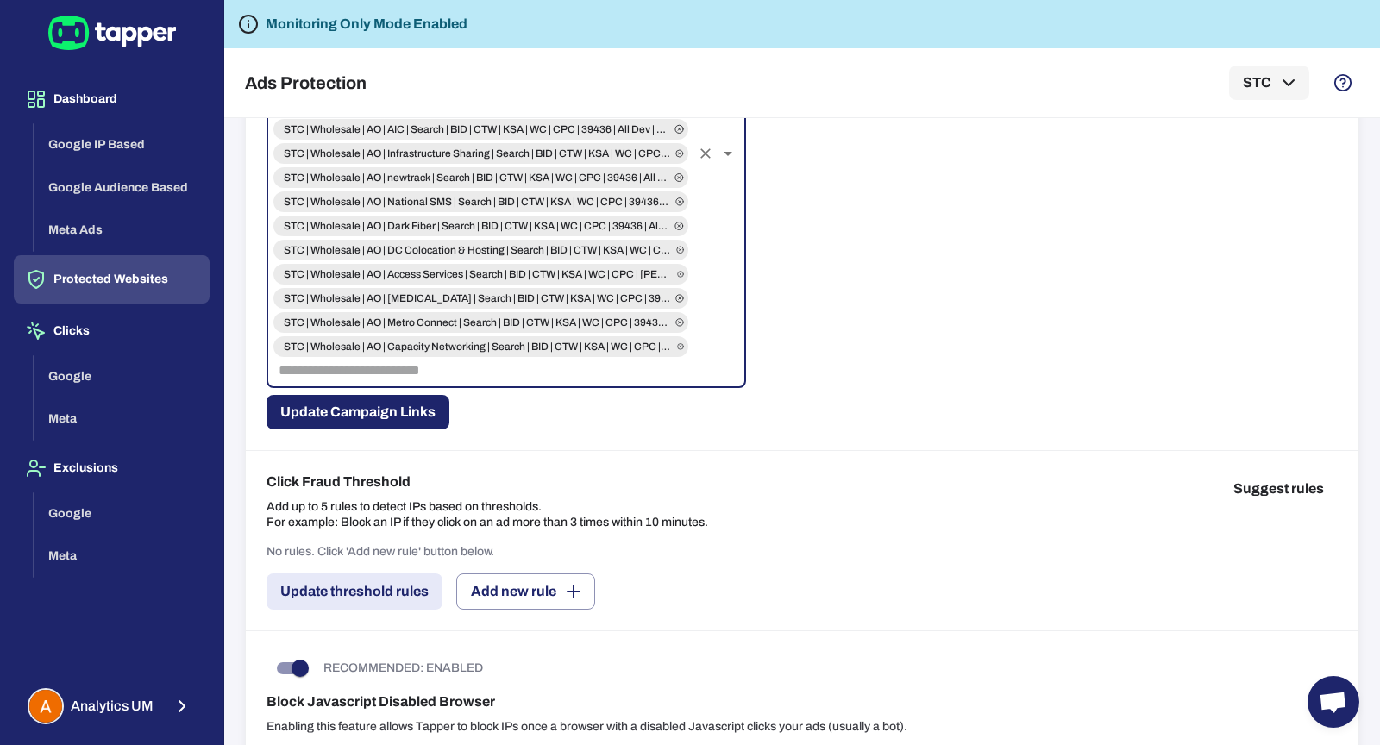
click at [527, 359] on input "text" at bounding box center [481, 371] width 418 height 24
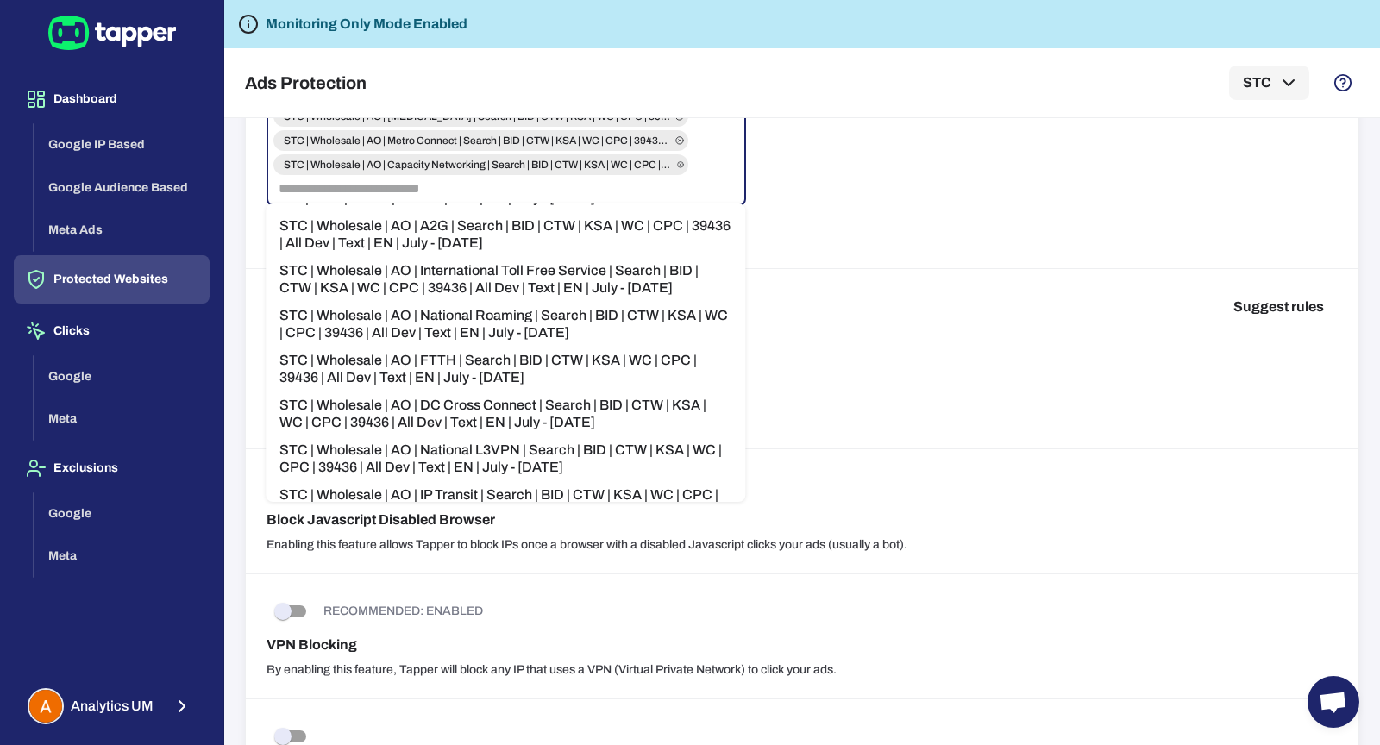
scroll to position [536, 0]
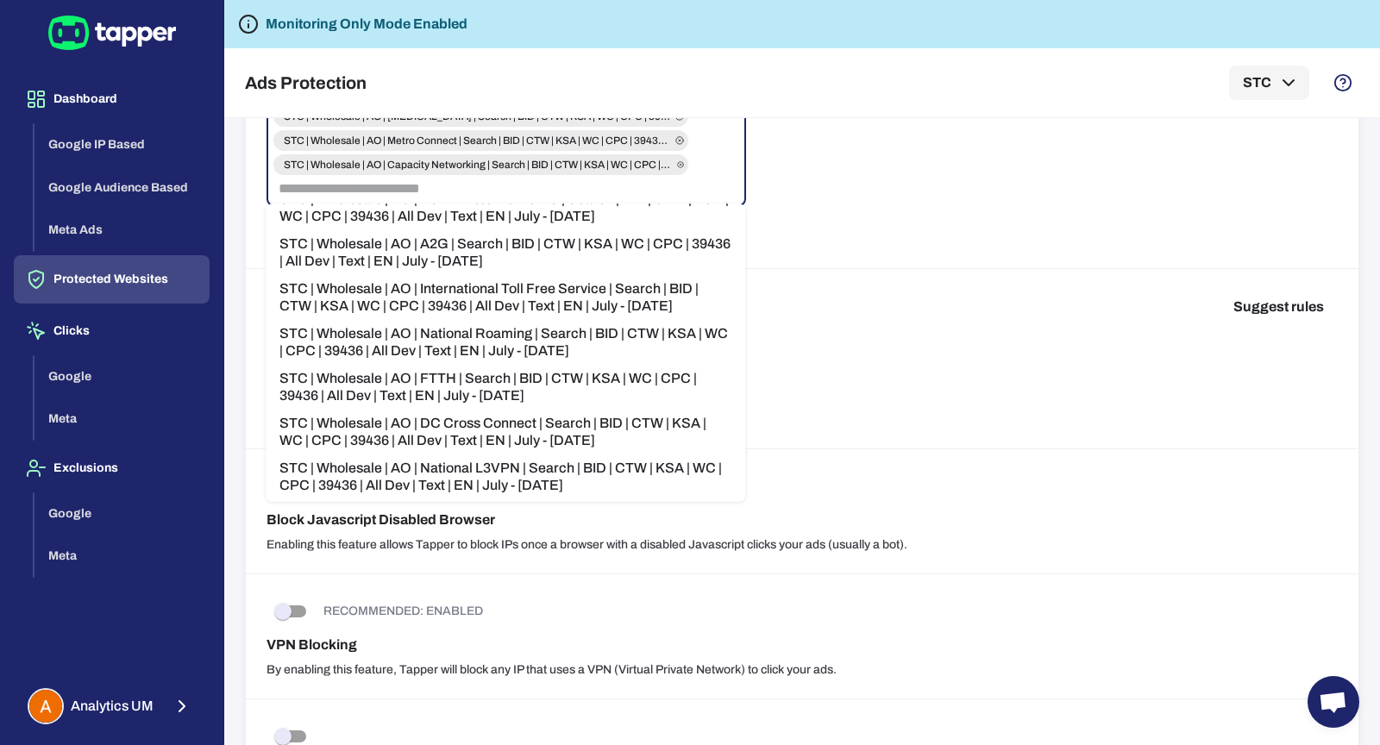
click at [541, 320] on li "STC | Wholesale | AO | National Roaming | Search | BID | CTW | KSA | WC | CPC |…" at bounding box center [506, 342] width 480 height 45
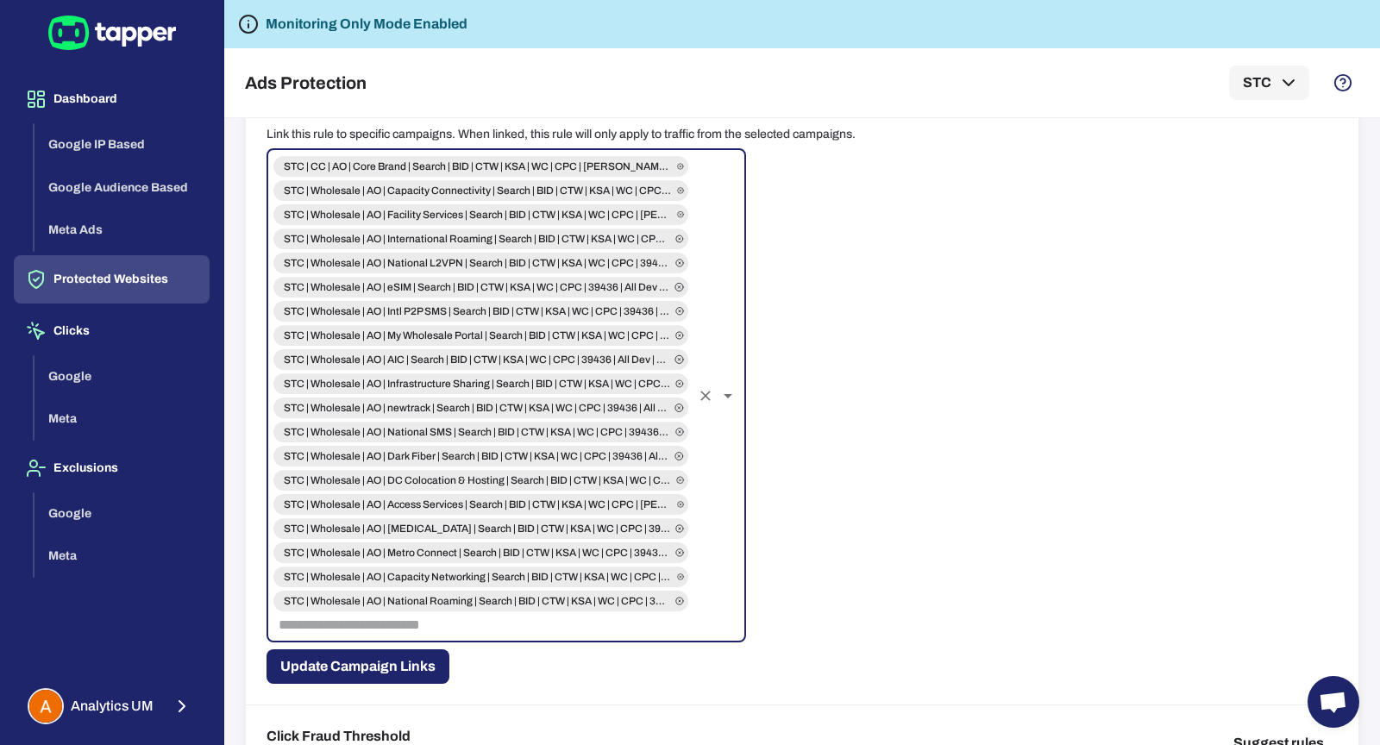
scroll to position [351, 0]
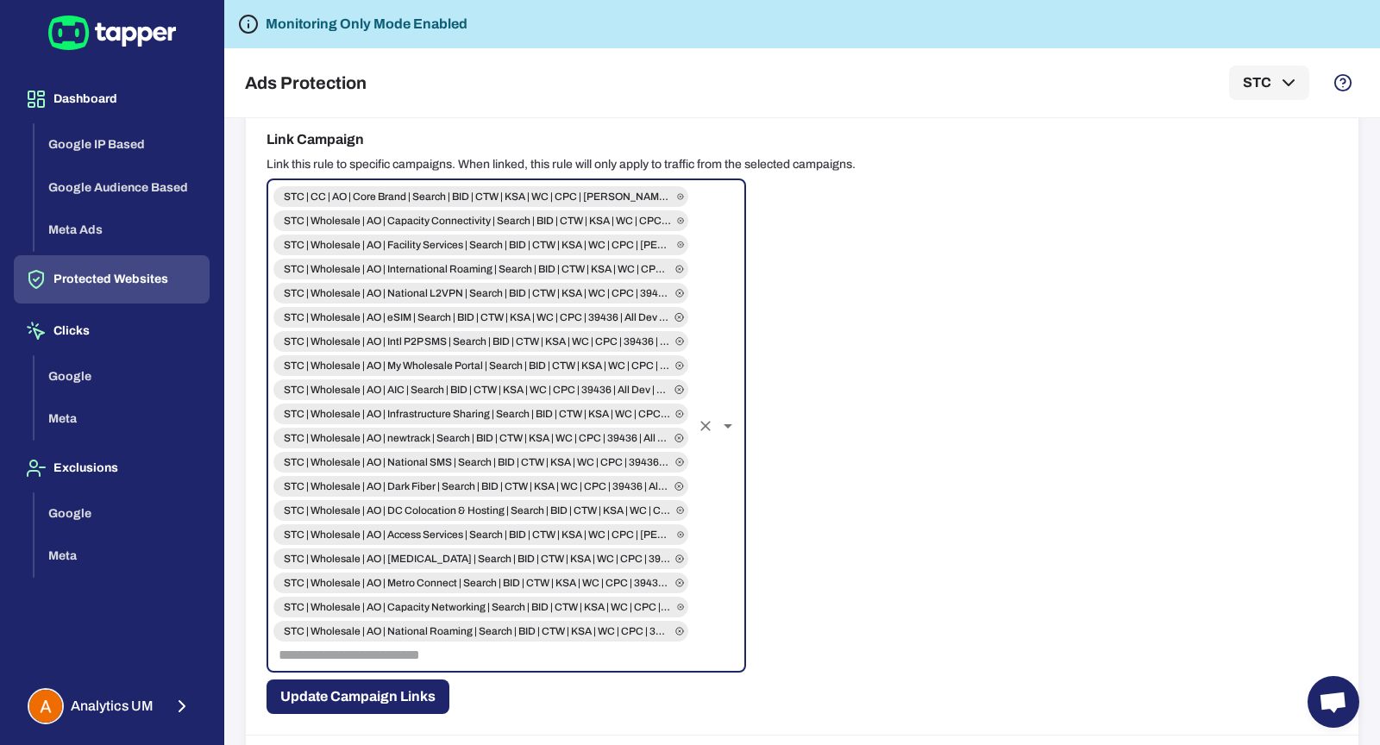
click at [708, 426] on icon "Clear" at bounding box center [706, 426] width 10 height 10
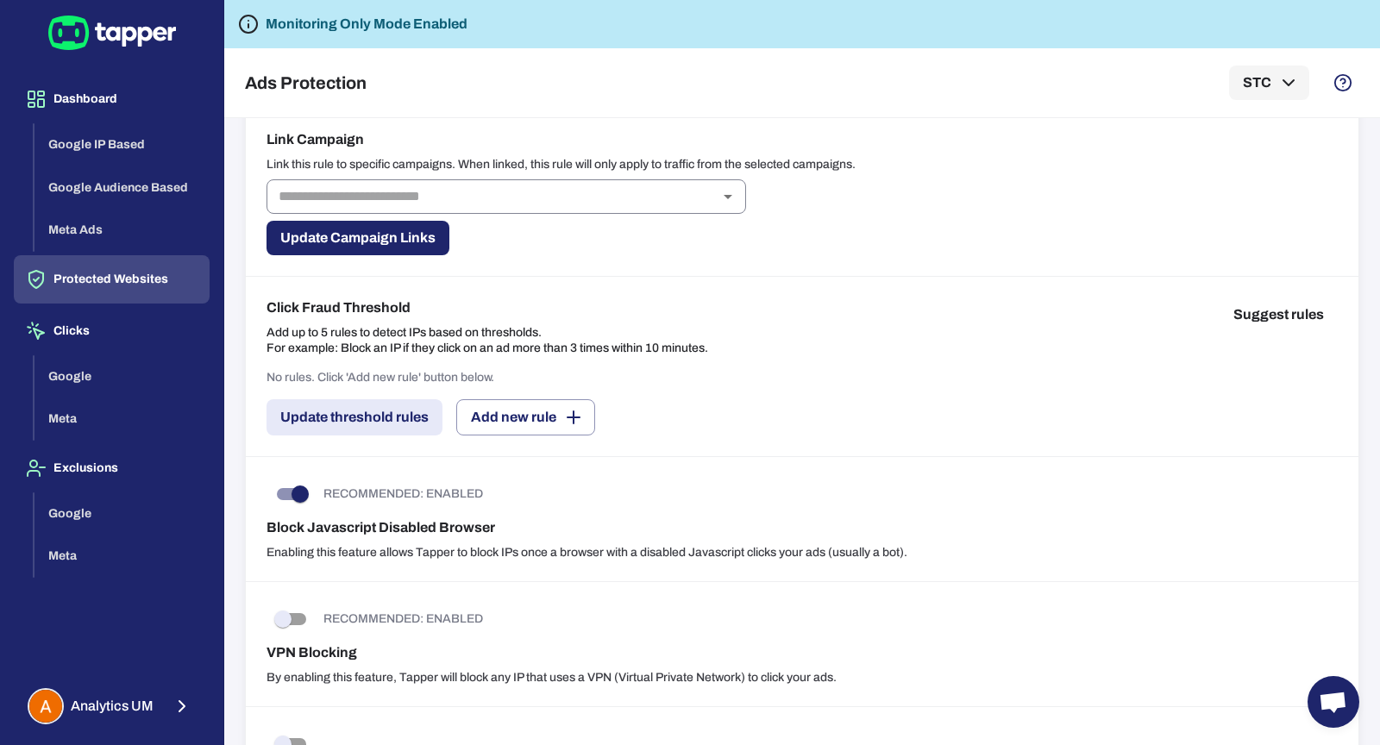
click at [752, 281] on div "Click Fraud Threshold Add up to 5 rules to detect IPs based on thresholds. For …" at bounding box center [802, 367] width 1113 height 180
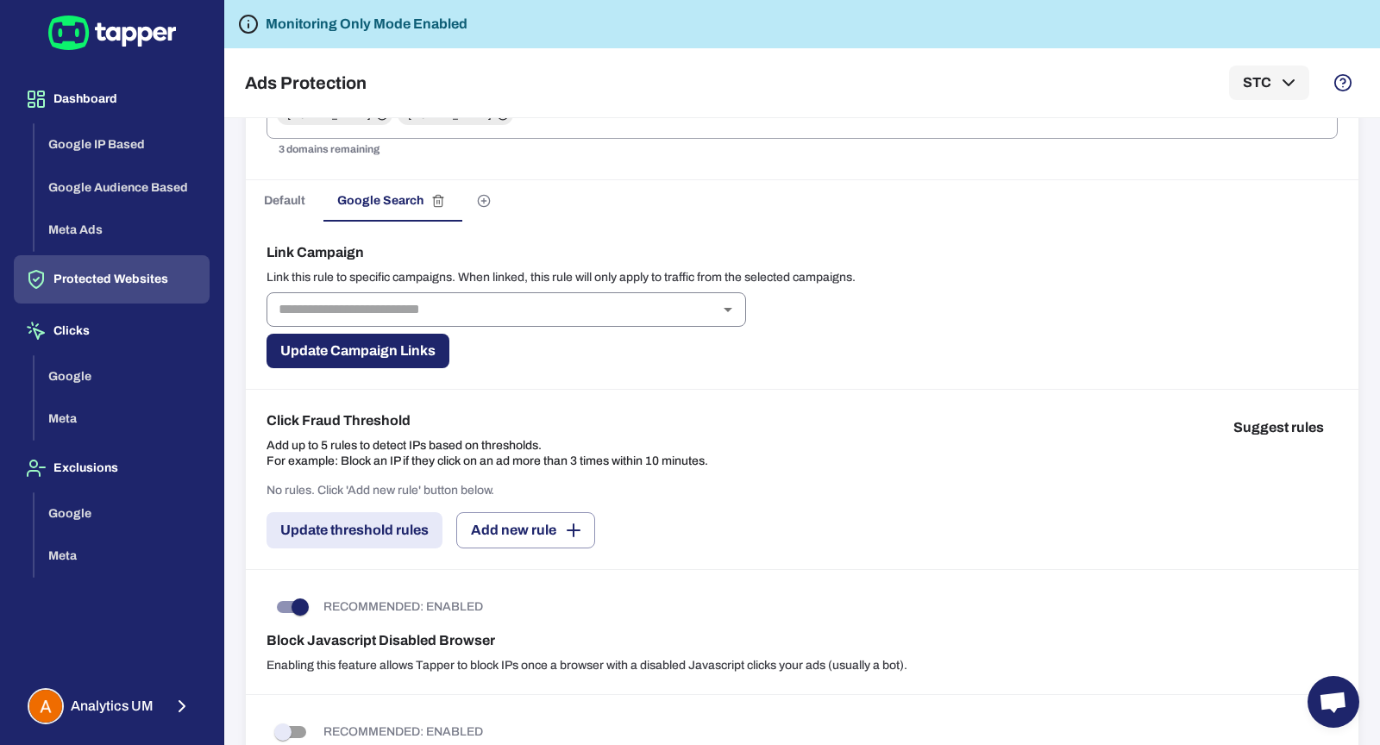
scroll to position [237, 0]
click at [553, 321] on div "​" at bounding box center [507, 310] width 480 height 35
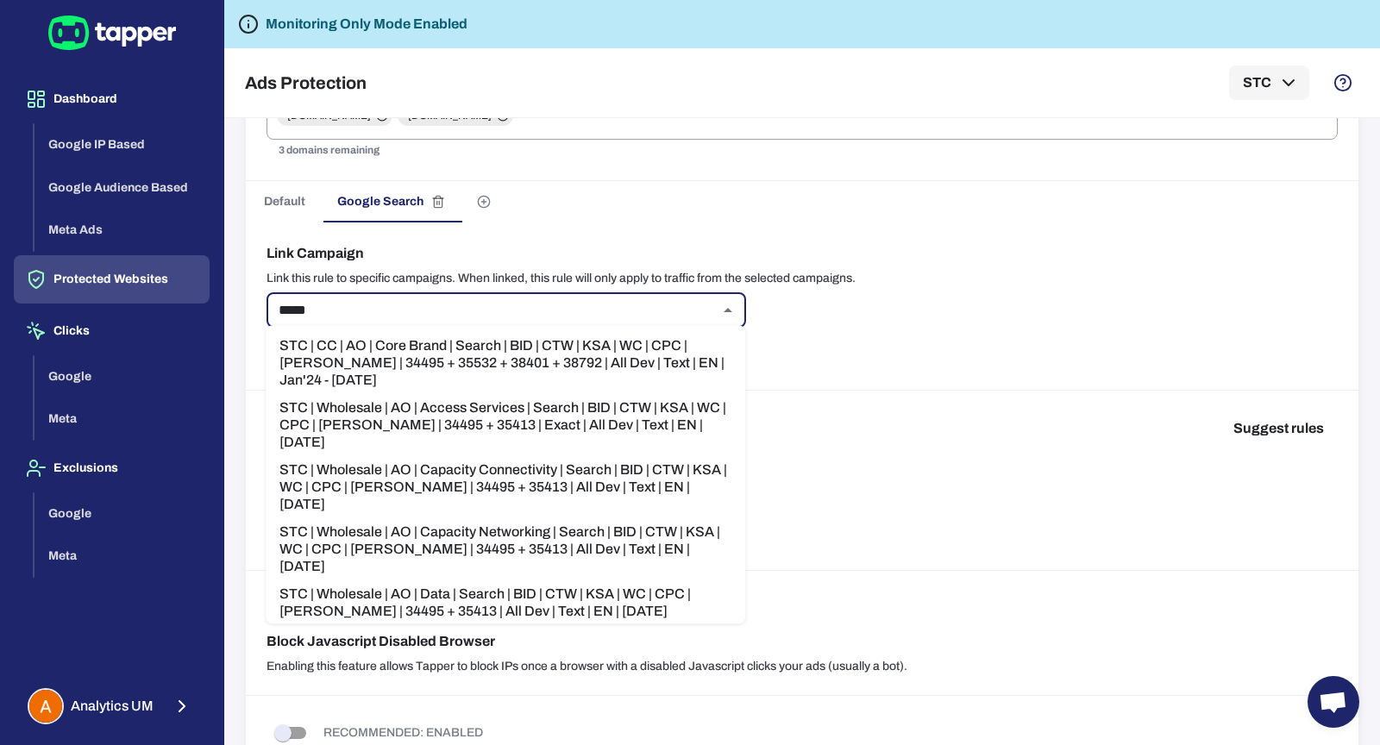
type input "******"
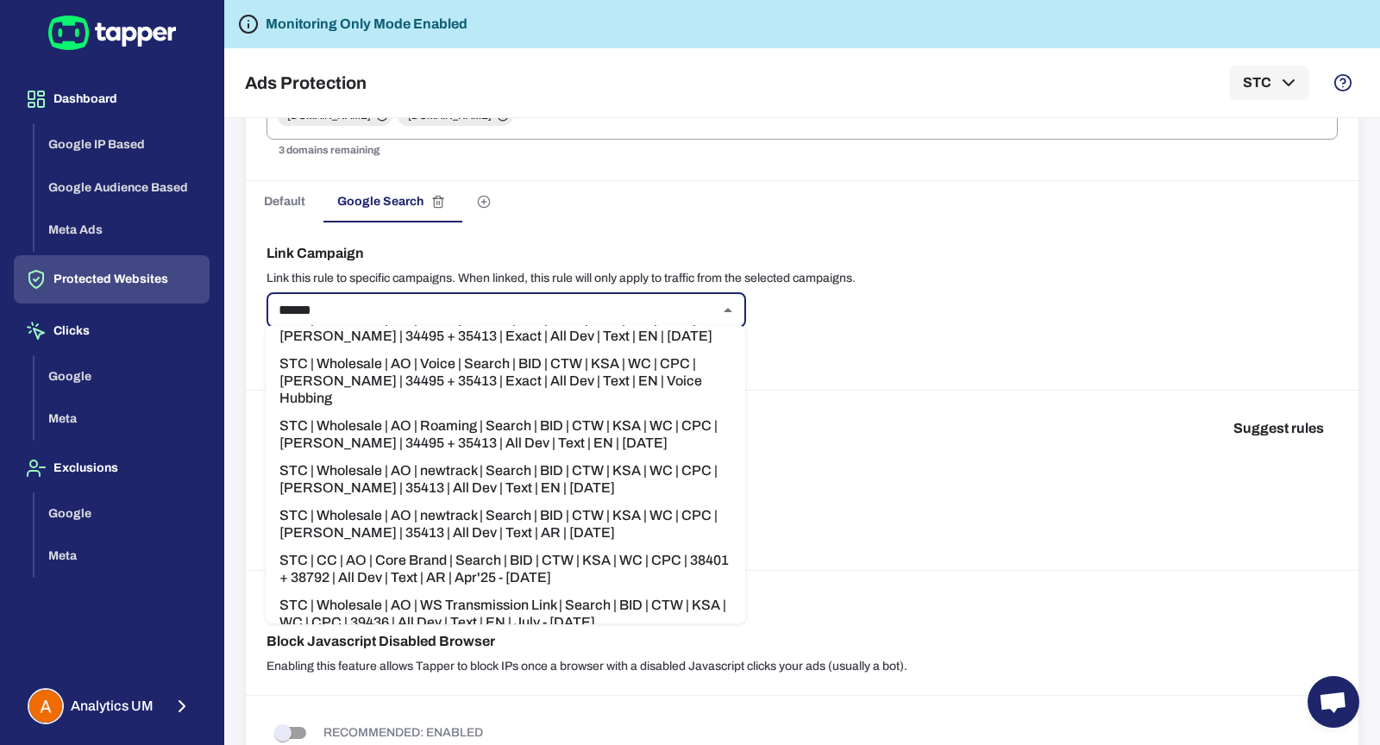
scroll to position [0, 0]
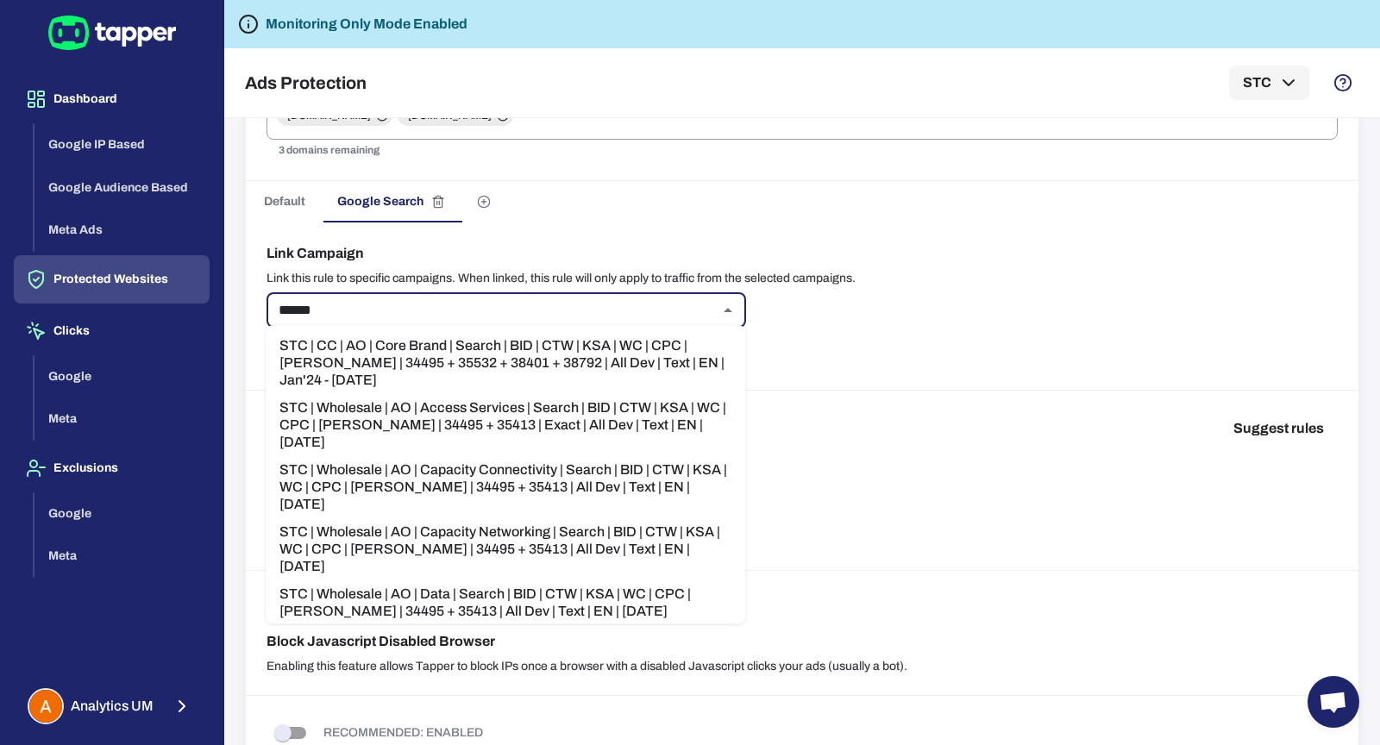
click at [623, 368] on li "STC | CC | AO | Core Brand | Search | BID | CTW | KSA | WC | CPC | BONO | 34495…" at bounding box center [506, 363] width 480 height 62
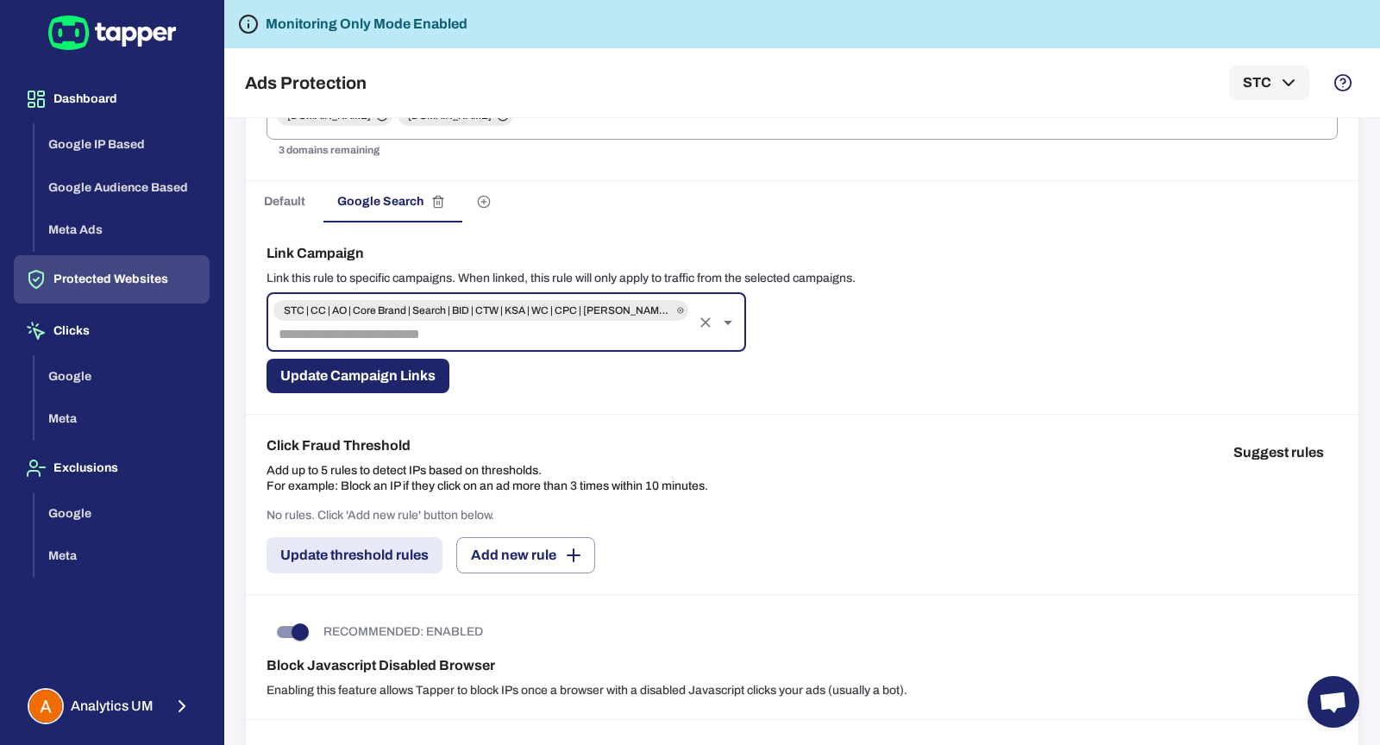
click at [564, 329] on input "text" at bounding box center [481, 335] width 418 height 24
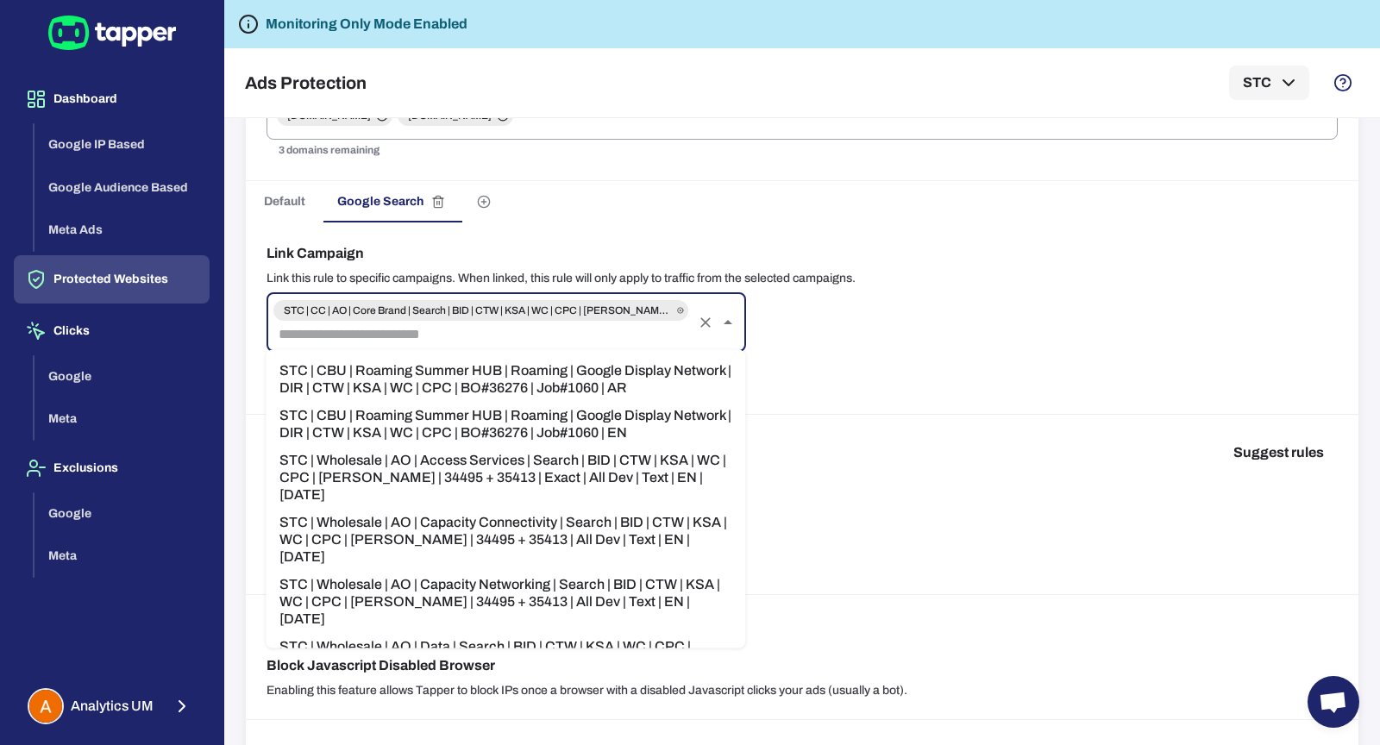
click at [603, 435] on li "STC | CBU | Roaming Summer HUB | Roaming | Google Display Network | DIR | CTW |…" at bounding box center [506, 424] width 480 height 45
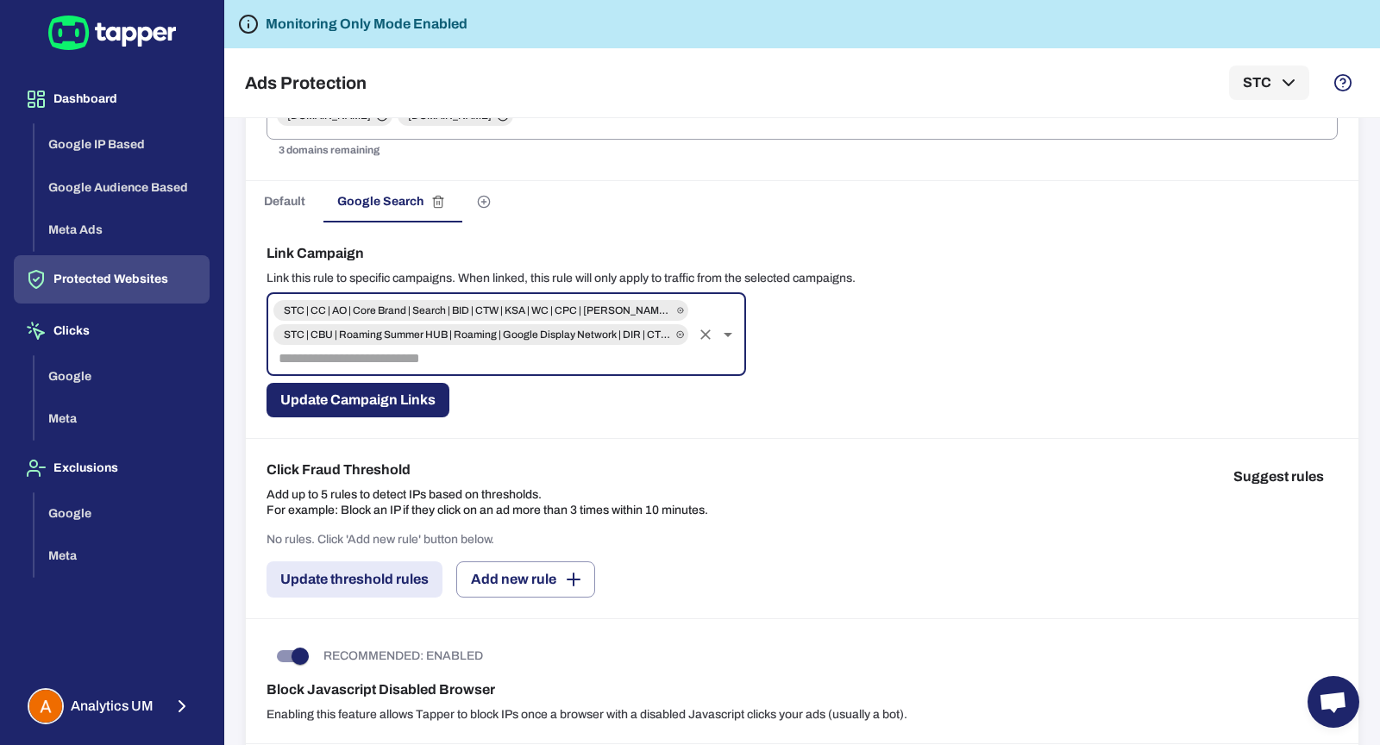
click at [582, 365] on input "text" at bounding box center [481, 359] width 418 height 24
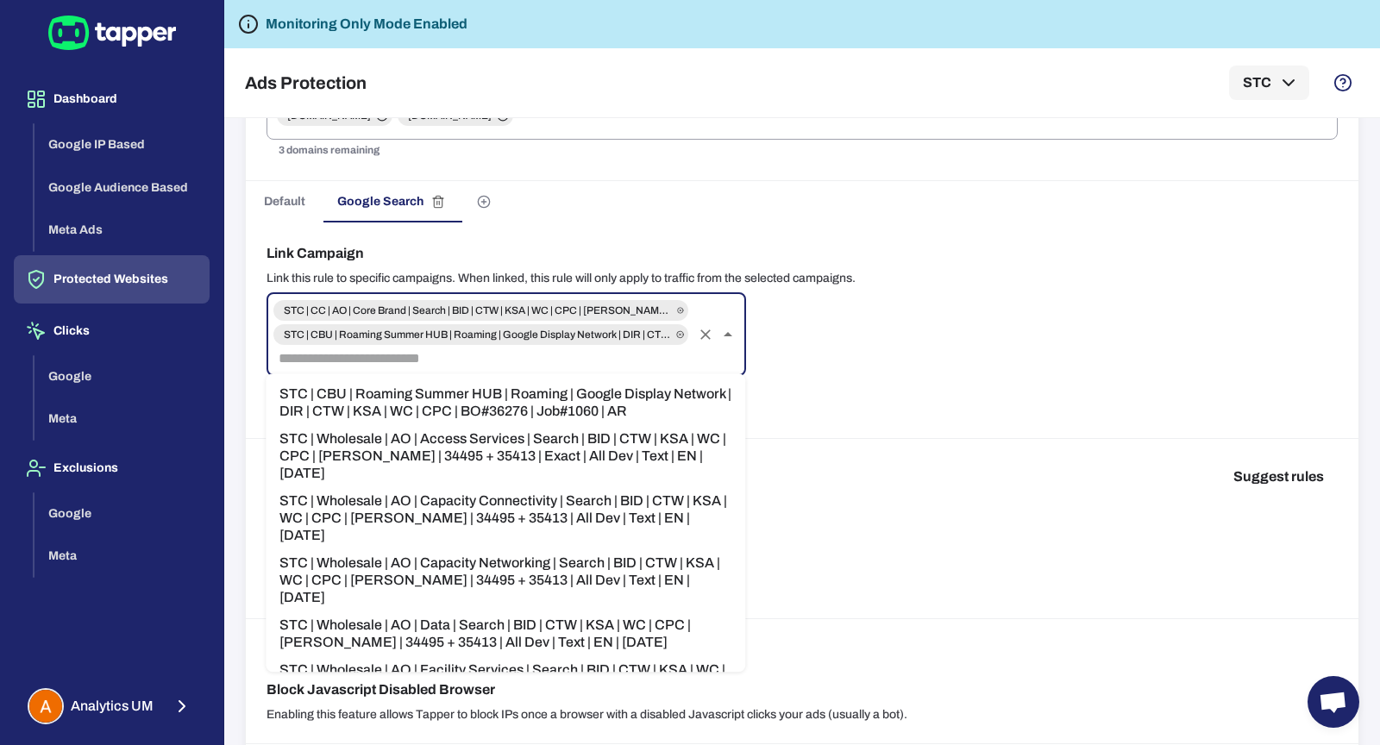
click at [607, 498] on li "STC | Wholesale | AO | Capacity Connectivity | Search | BID | CTW | KSA | WC | …" at bounding box center [506, 518] width 480 height 62
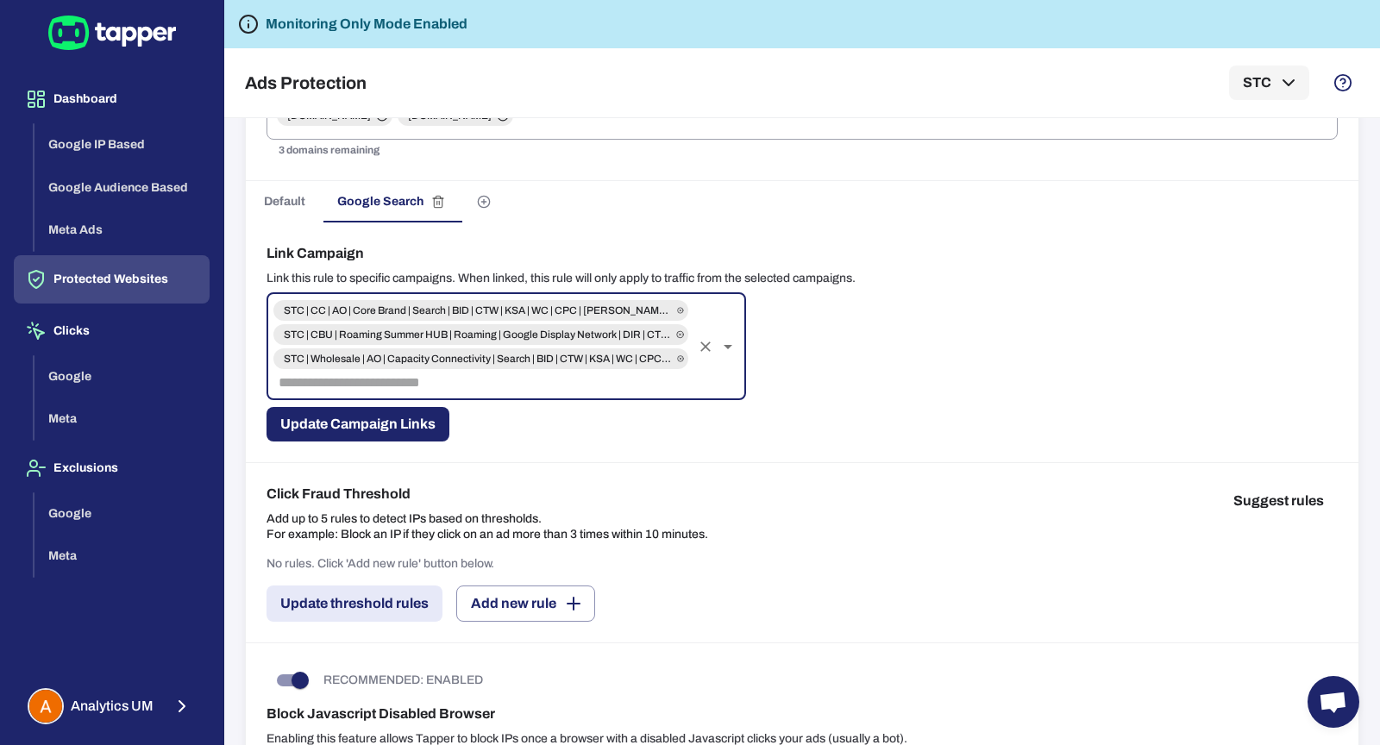
click at [554, 387] on input "text" at bounding box center [481, 383] width 418 height 24
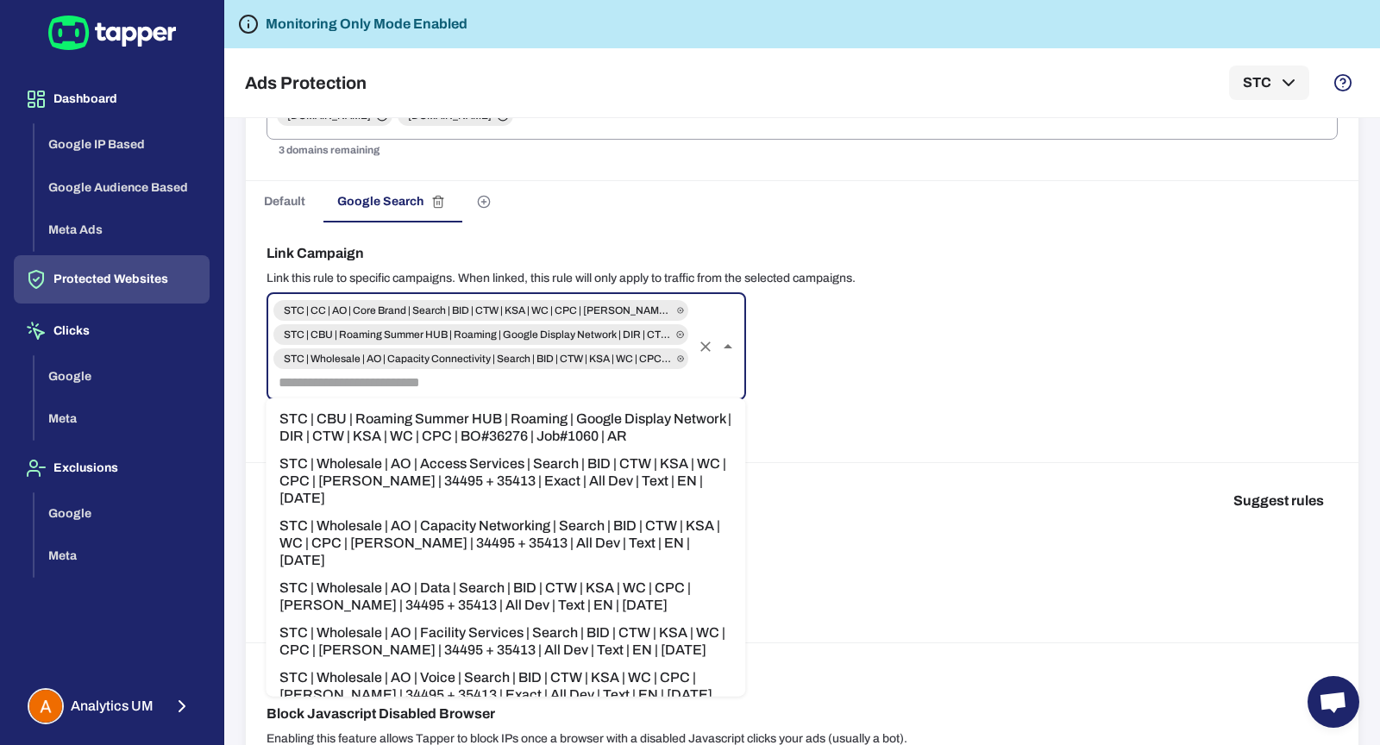
click at [590, 575] on li "STC | Wholesale | AO | Data | Search | BID | CTW | KSA | WC | CPC | BONO | 3449…" at bounding box center [506, 597] width 480 height 45
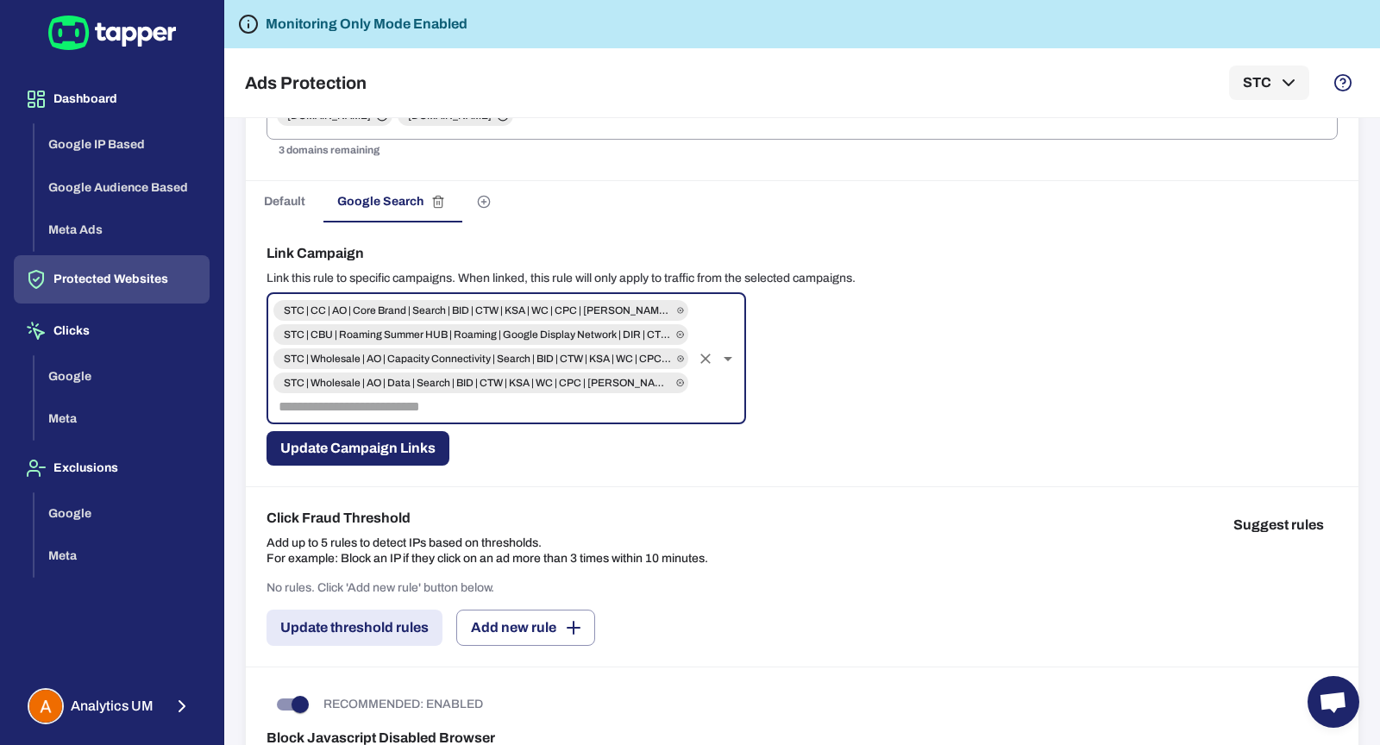
click at [585, 417] on input "text" at bounding box center [481, 407] width 418 height 24
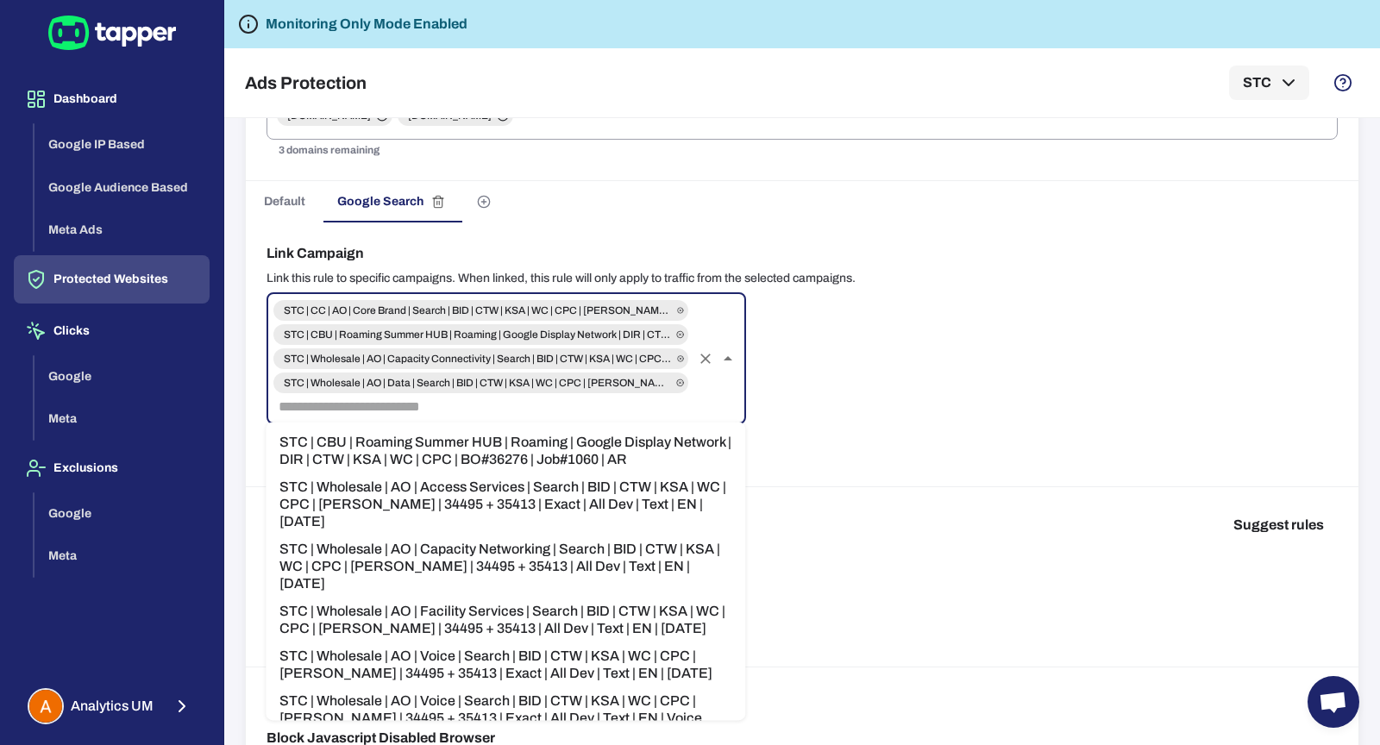
click at [611, 643] on li "STC | Wholesale | AO | Voice | Search | BID | CTW | KSA | WC | CPC | BONO | 344…" at bounding box center [506, 665] width 480 height 45
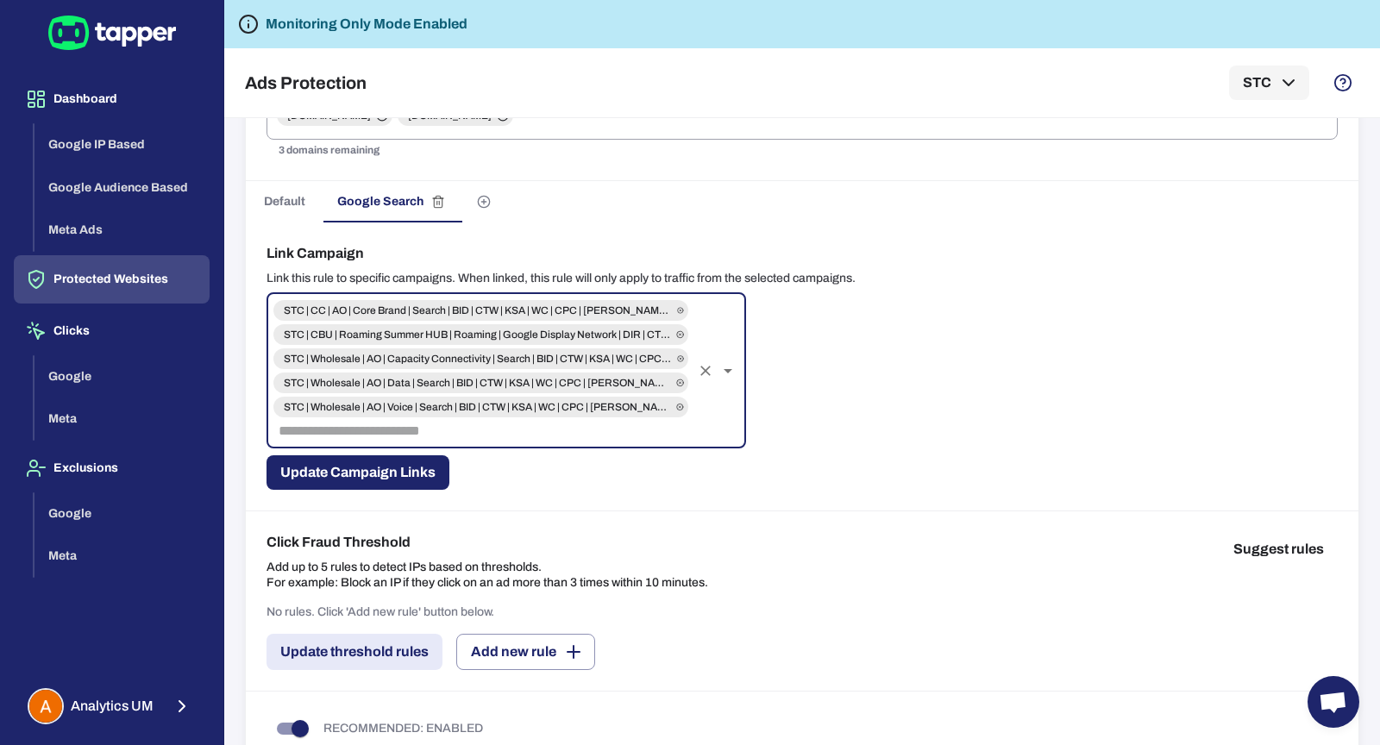
click at [586, 427] on input "text" at bounding box center [481, 431] width 418 height 24
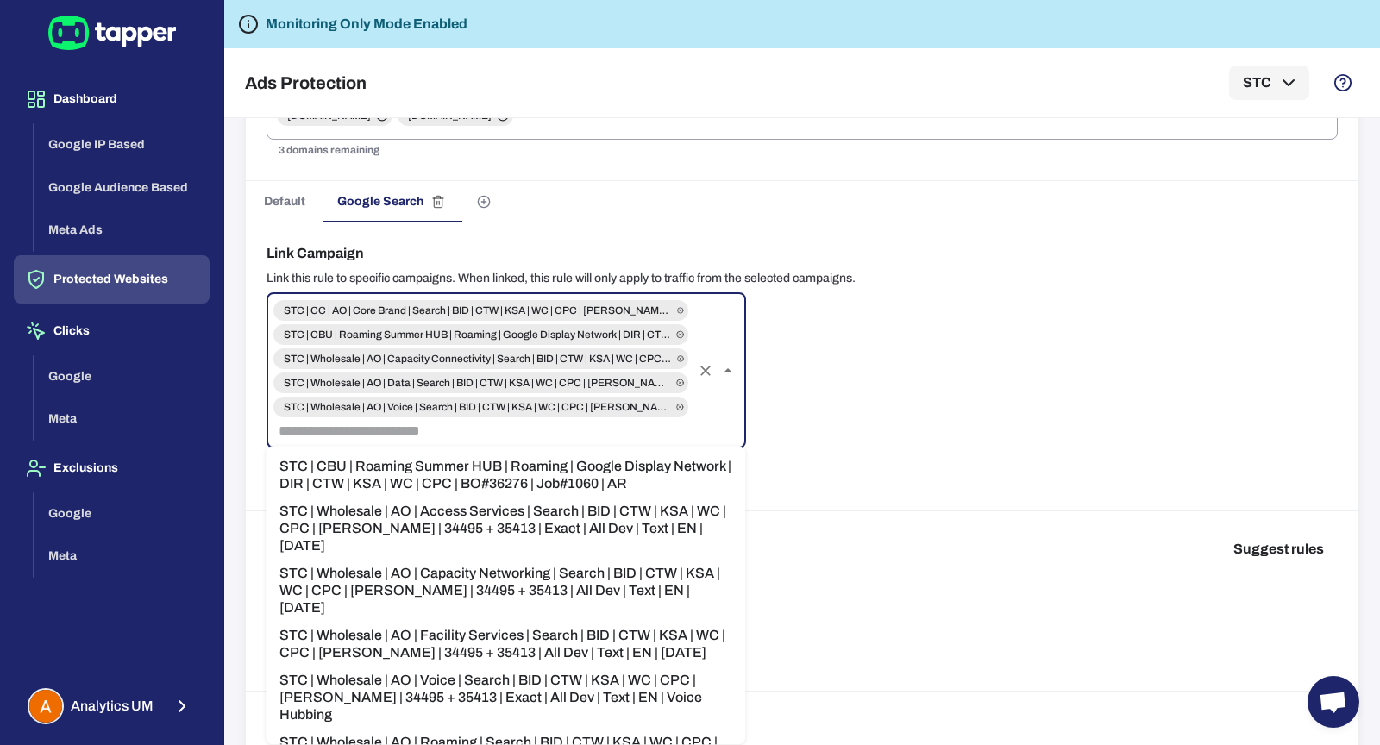
click at [543, 431] on input "text" at bounding box center [481, 431] width 418 height 24
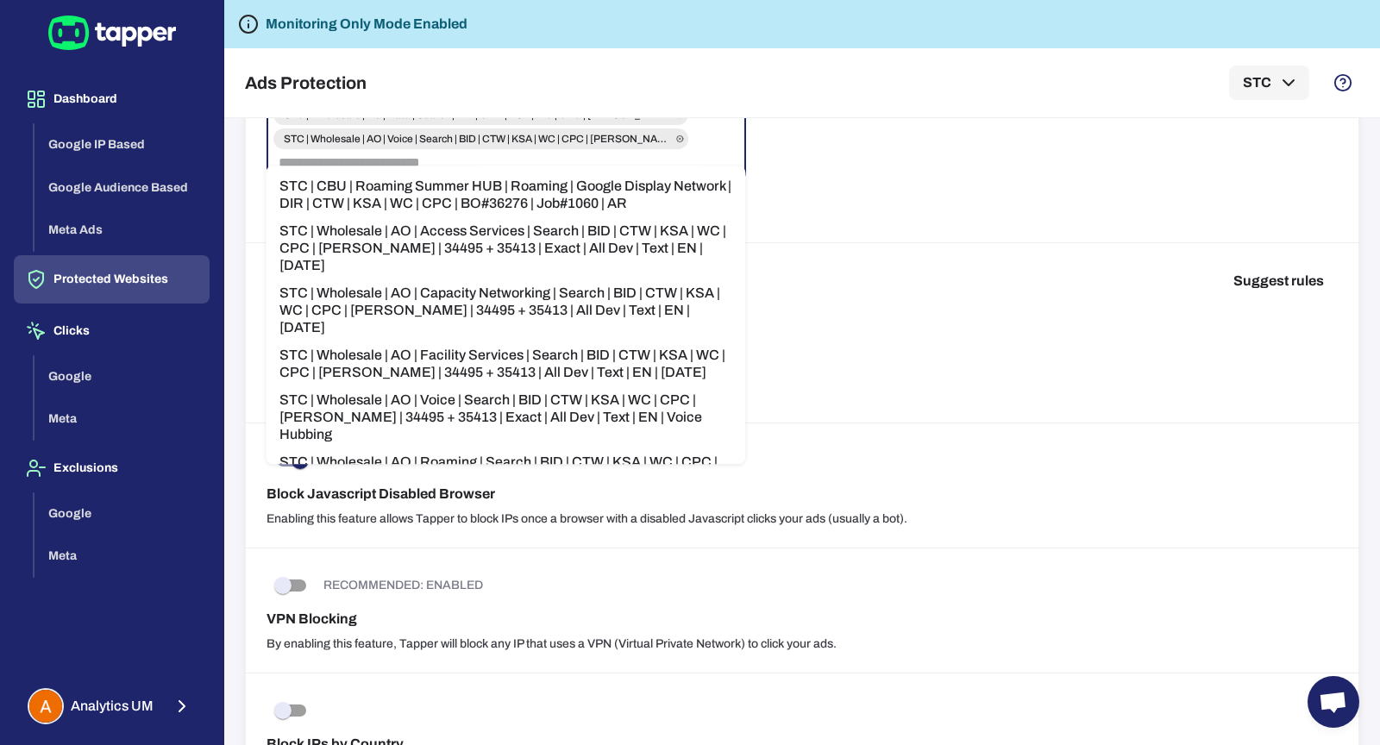
scroll to position [500, 0]
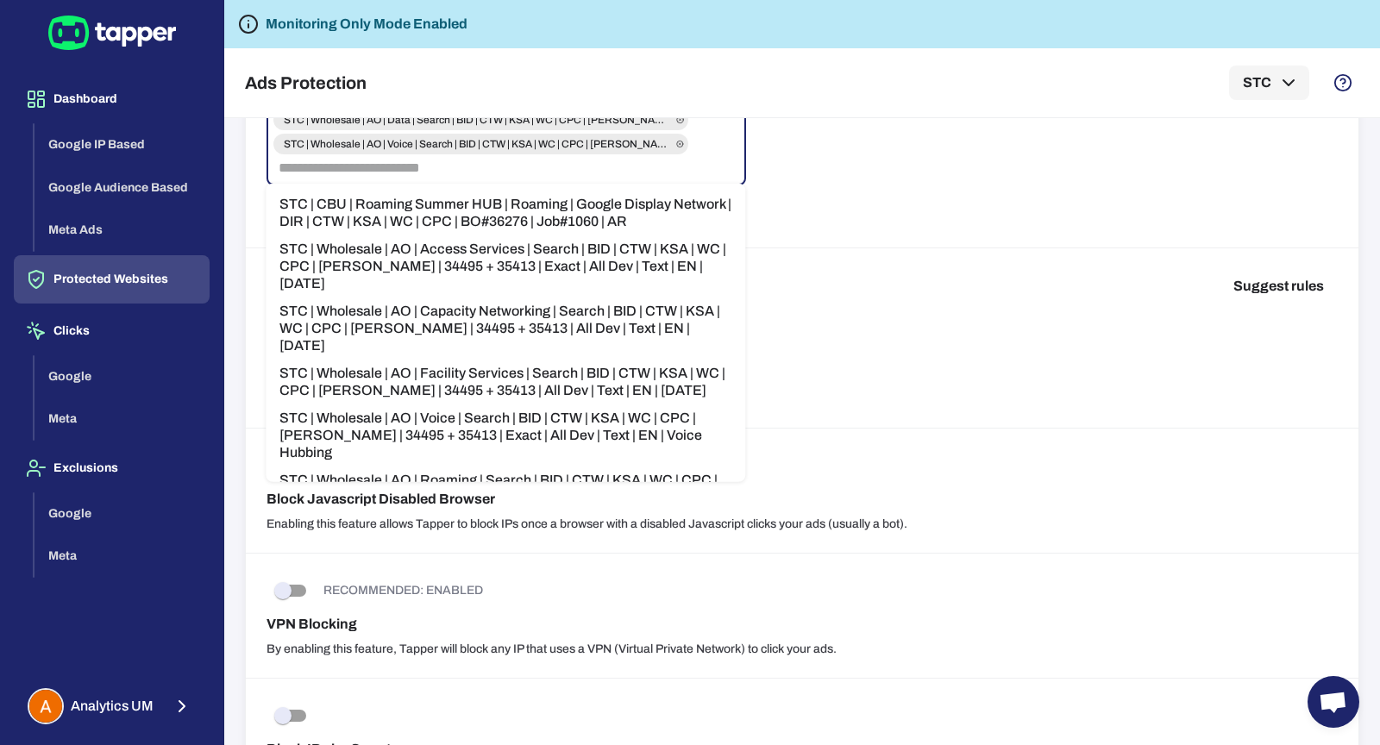
click at [654, 467] on li "STC | Wholesale | AO | Roaming | Search | BID | CTW | KSA | WC | CPC | BONO | 3…" at bounding box center [506, 489] width 480 height 45
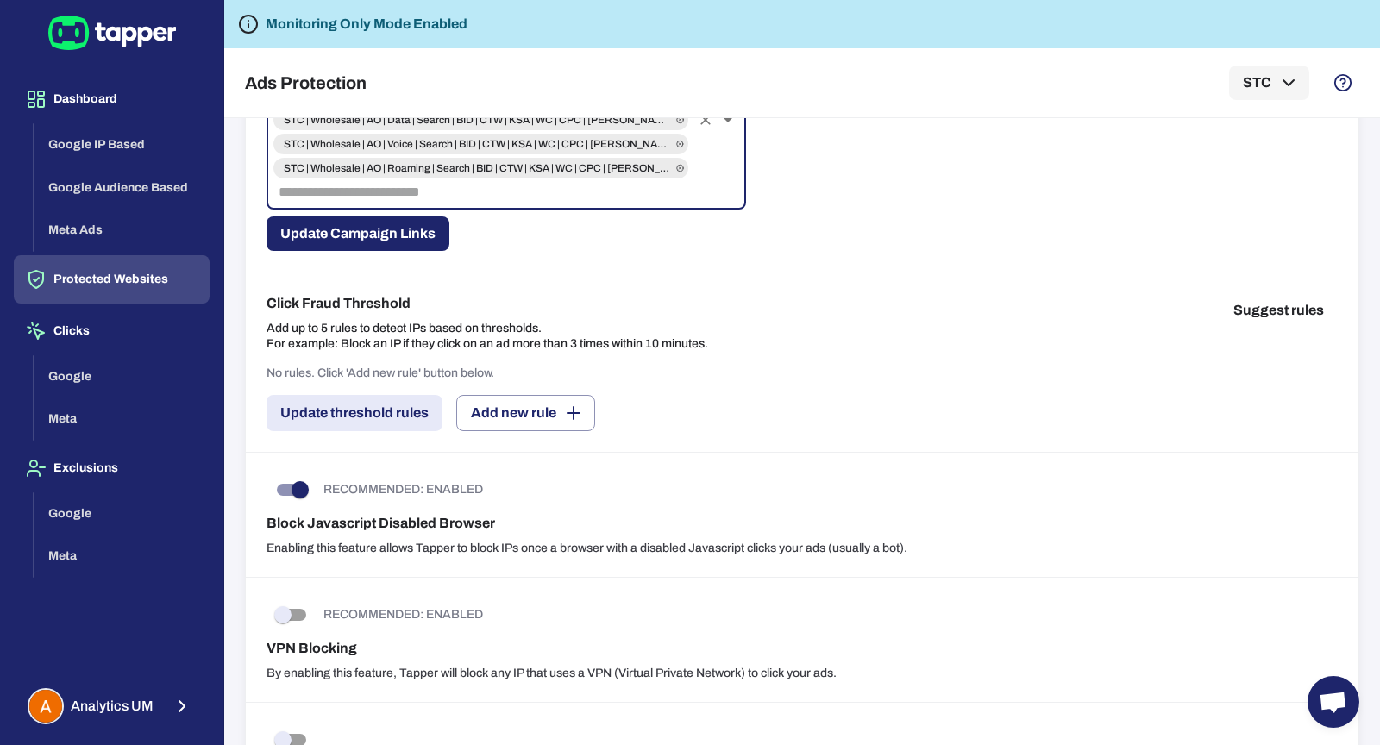
click at [521, 203] on div "STC | CC | AO | Core Brand | Search | BID | CTW | KSA | WC | CPC | BONO | 34495…" at bounding box center [507, 119] width 480 height 179
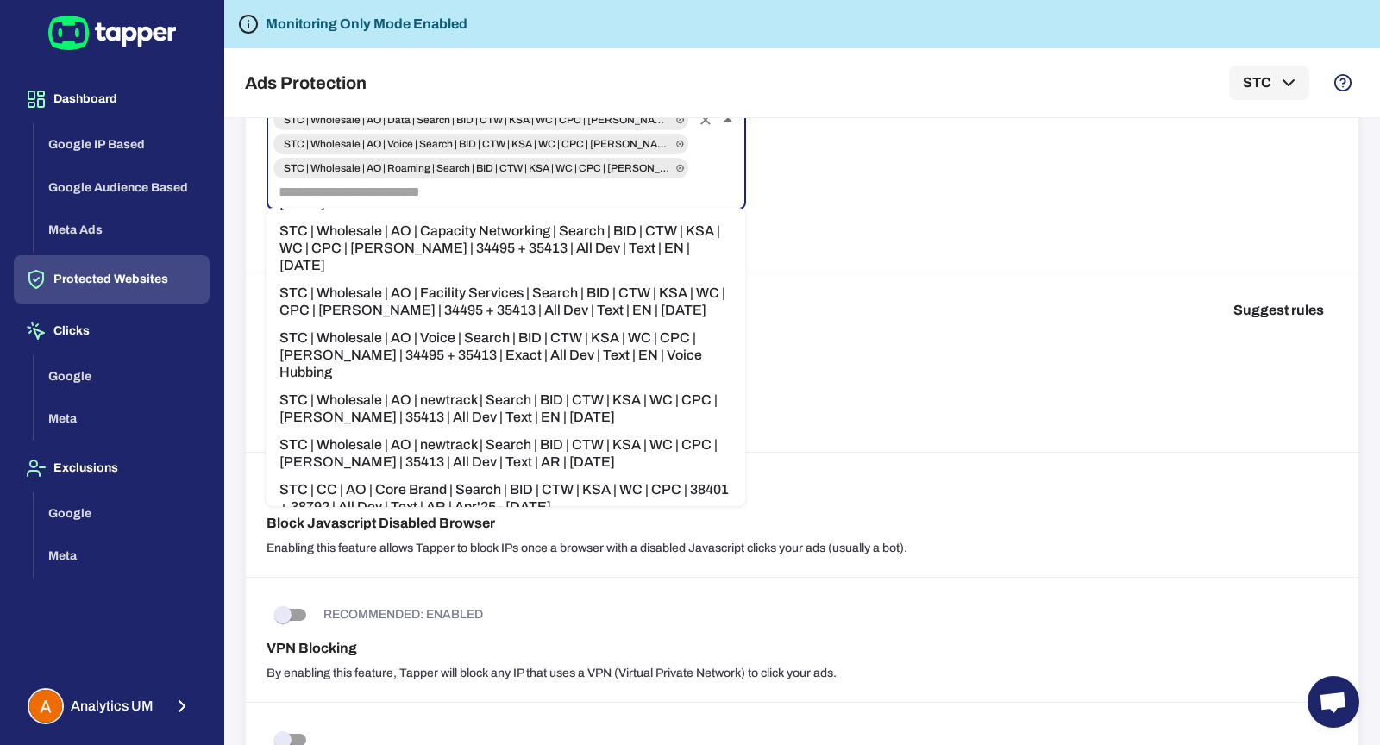
scroll to position [133, 0]
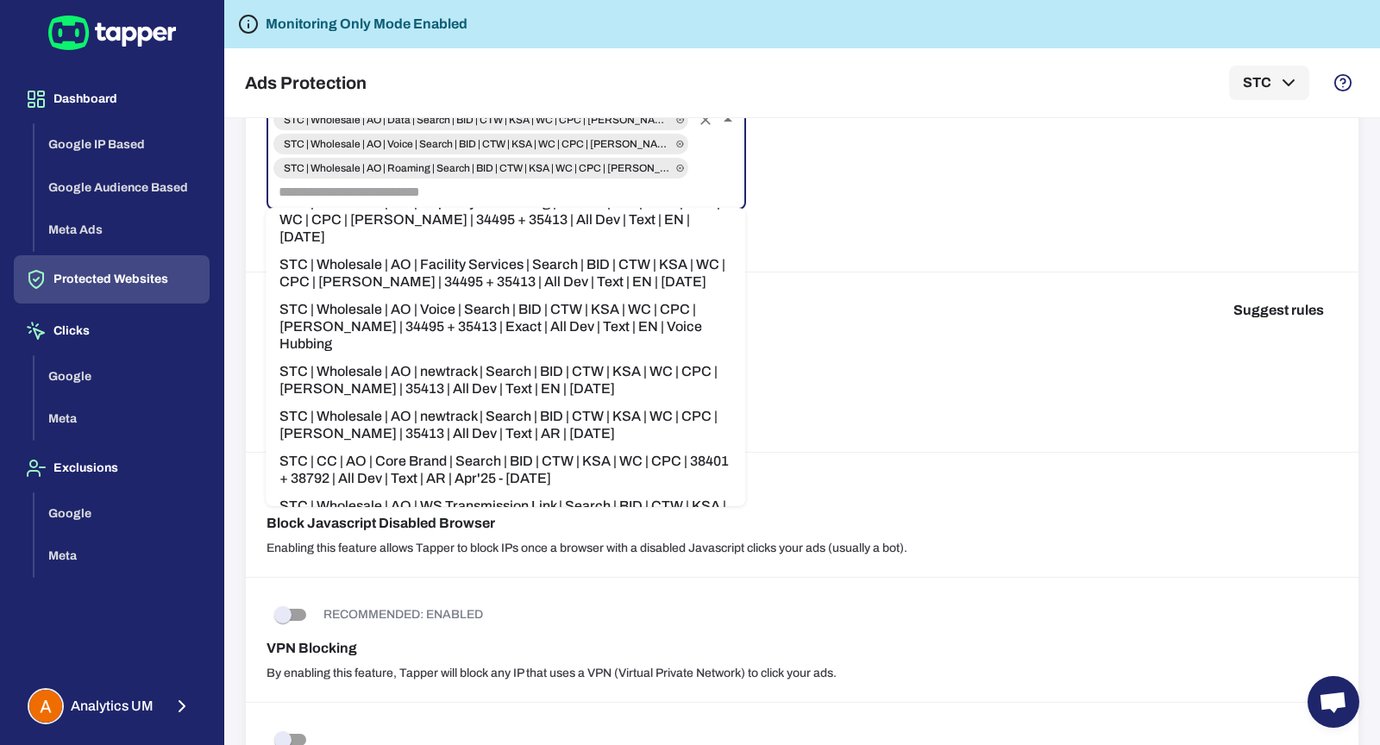
click at [603, 403] on li "STC | Wholesale | AO | newtrack | Search | BID | CTW | KSA | WC | CPC | BONO | …" at bounding box center [506, 425] width 480 height 45
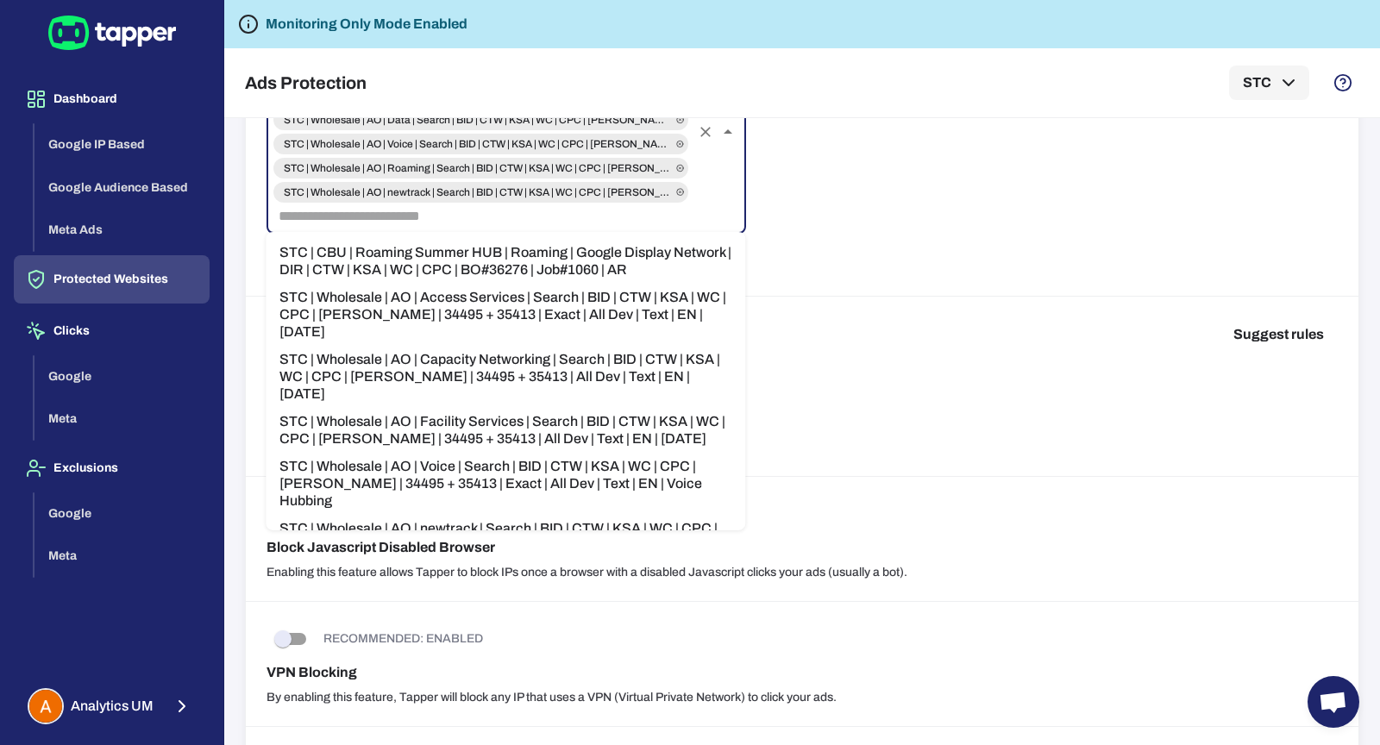
click at [576, 219] on input "text" at bounding box center [481, 216] width 418 height 24
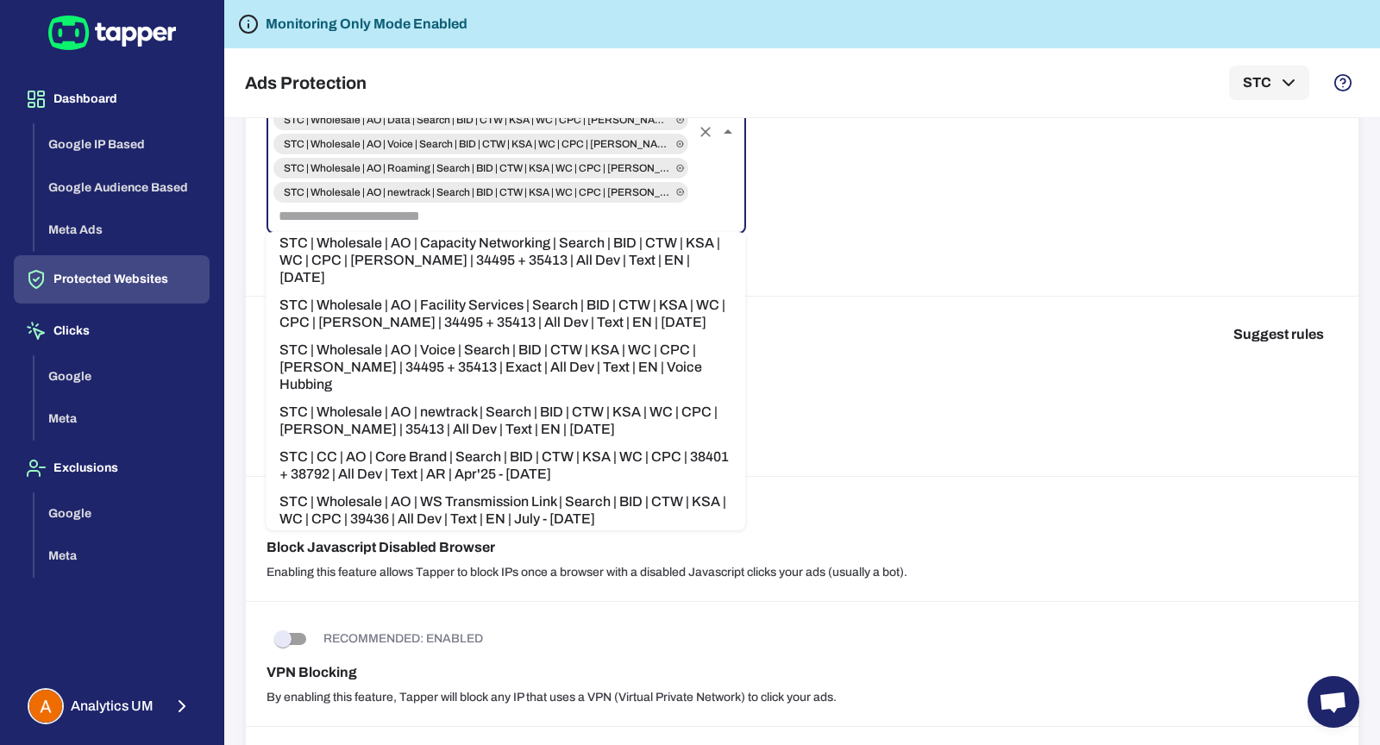
scroll to position [118, 0]
click at [619, 442] on li "STC | CC | AO | Core Brand | Search | BID | CTW | KSA | WC | CPC | 38401 + 3879…" at bounding box center [506, 464] width 480 height 45
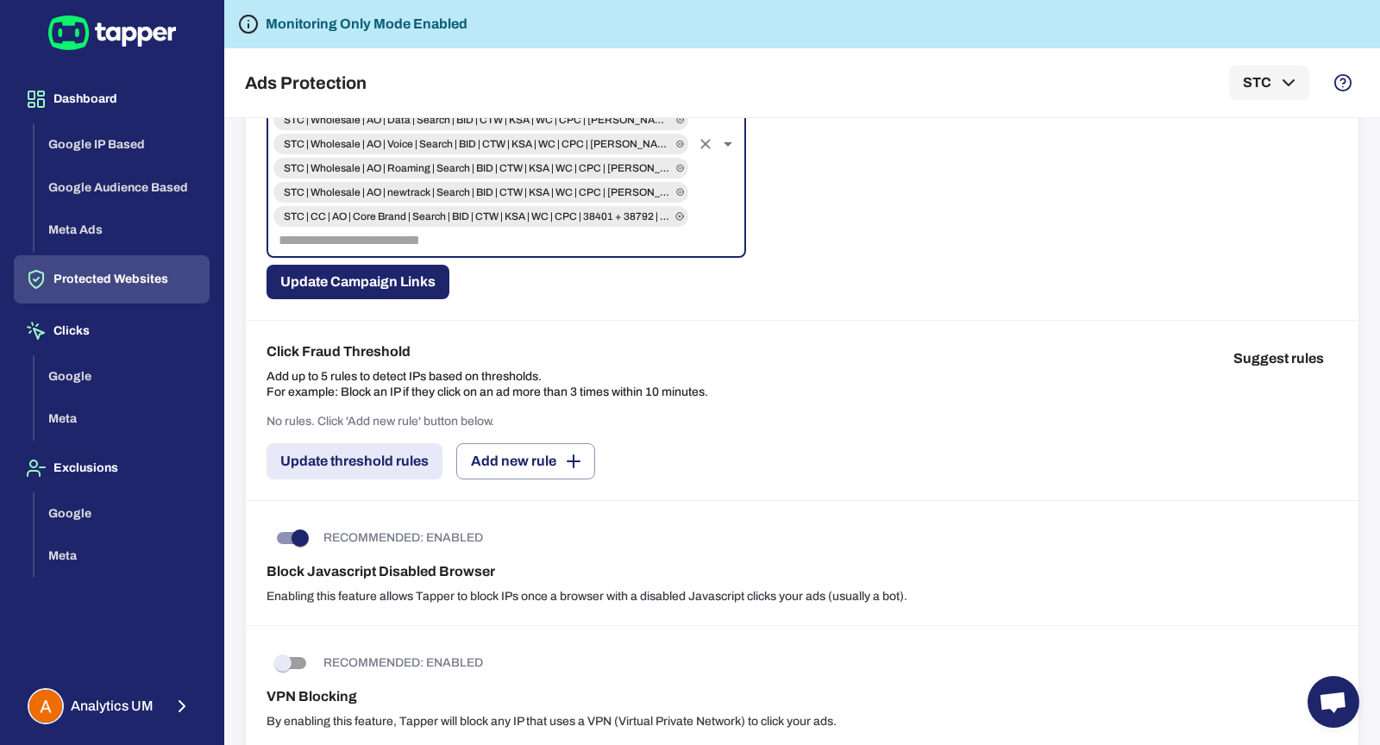
click at [576, 237] on input "text" at bounding box center [481, 241] width 418 height 24
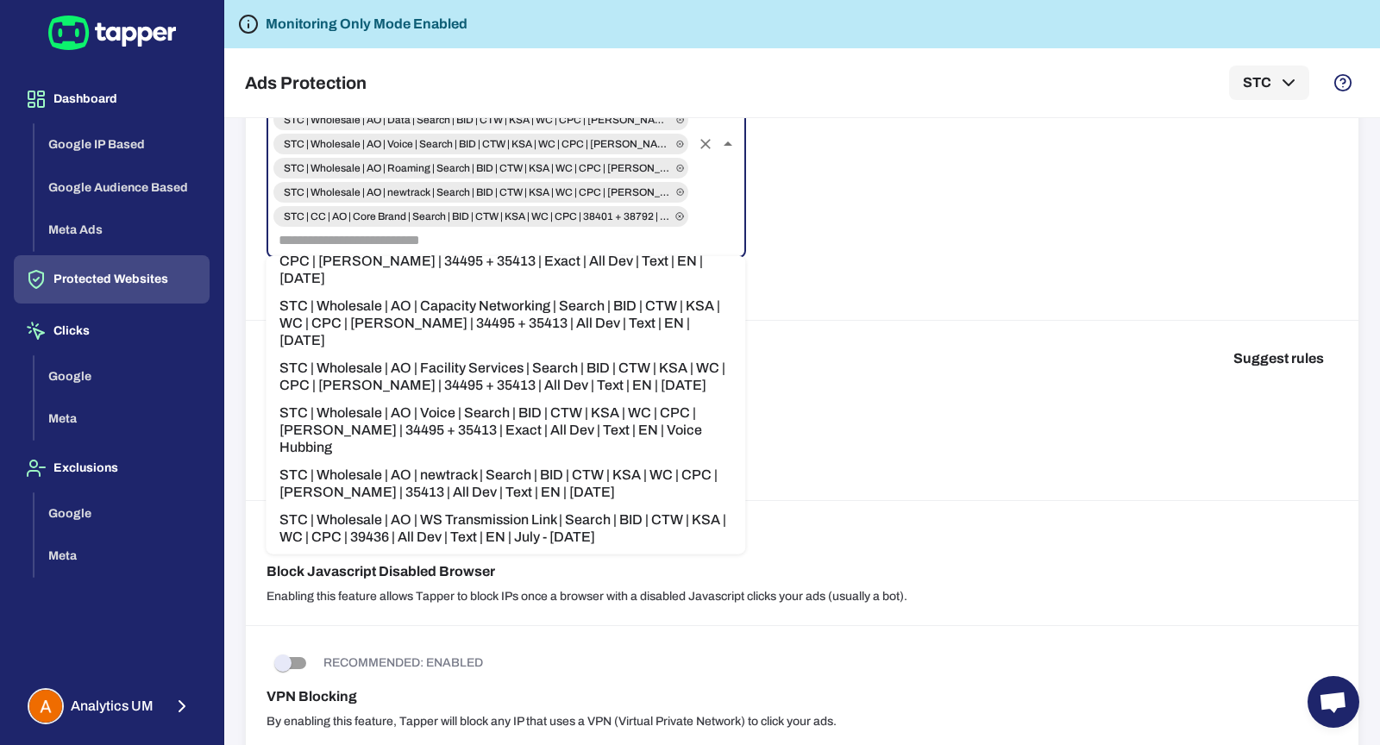
scroll to position [79, 0]
click at [629, 550] on li "STC | Wholesale | AO | IDD | Search | BID | CTW | KSA | WC | CPC | 39436 | All …" at bounding box center [506, 572] width 480 height 45
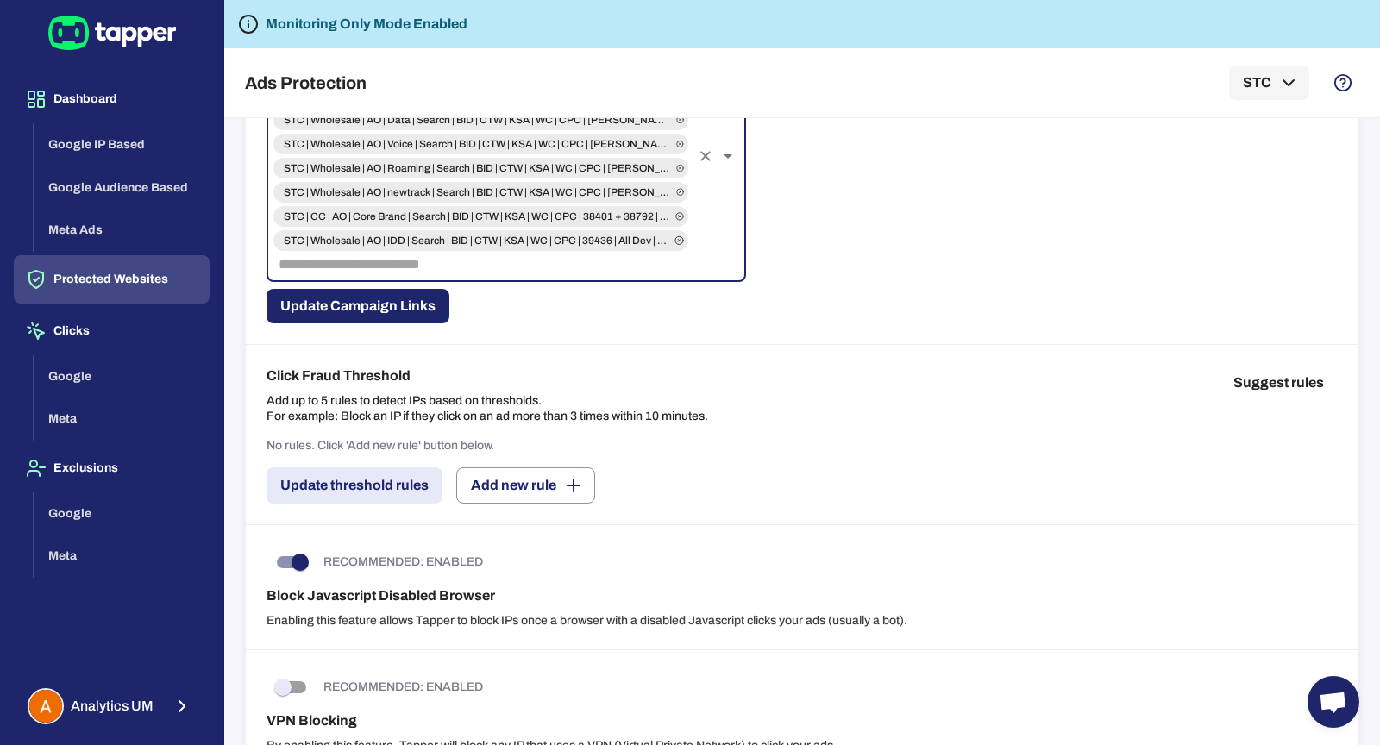
click at [609, 262] on input "text" at bounding box center [481, 265] width 418 height 24
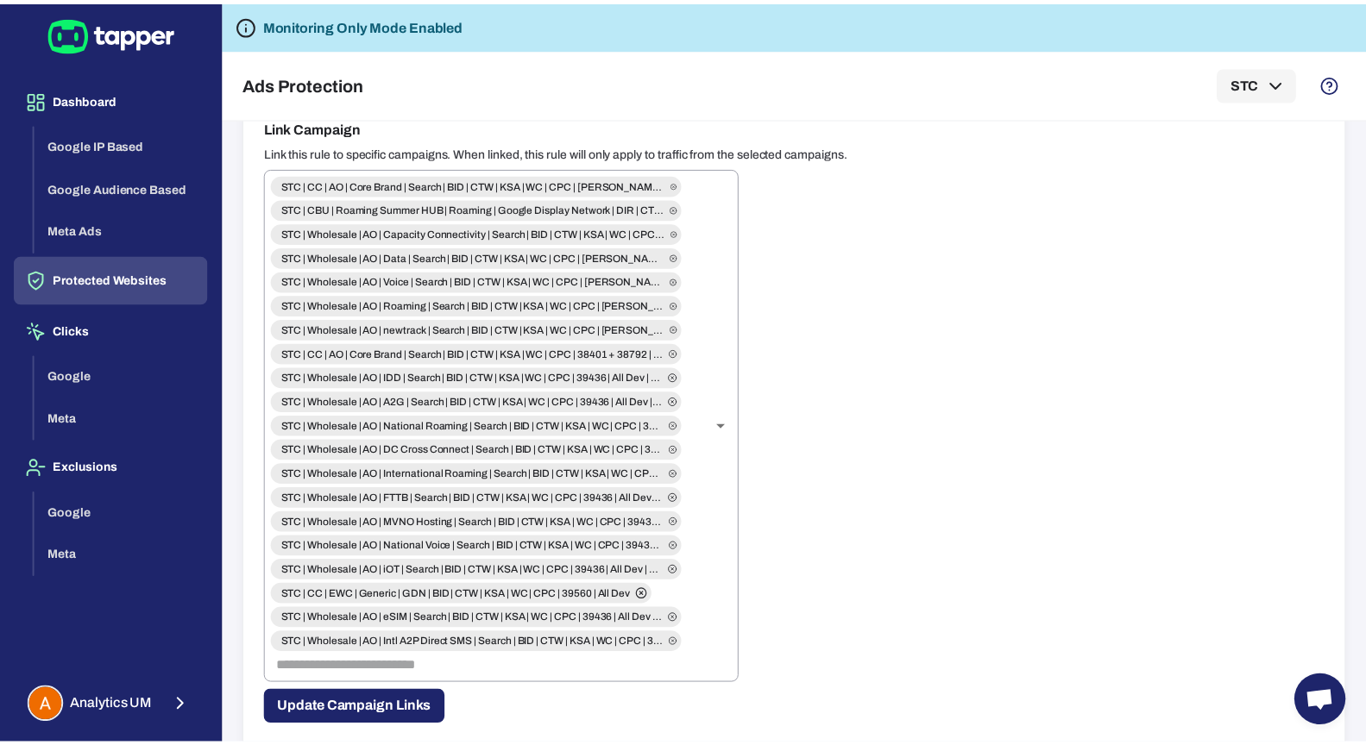
scroll to position [538, 0]
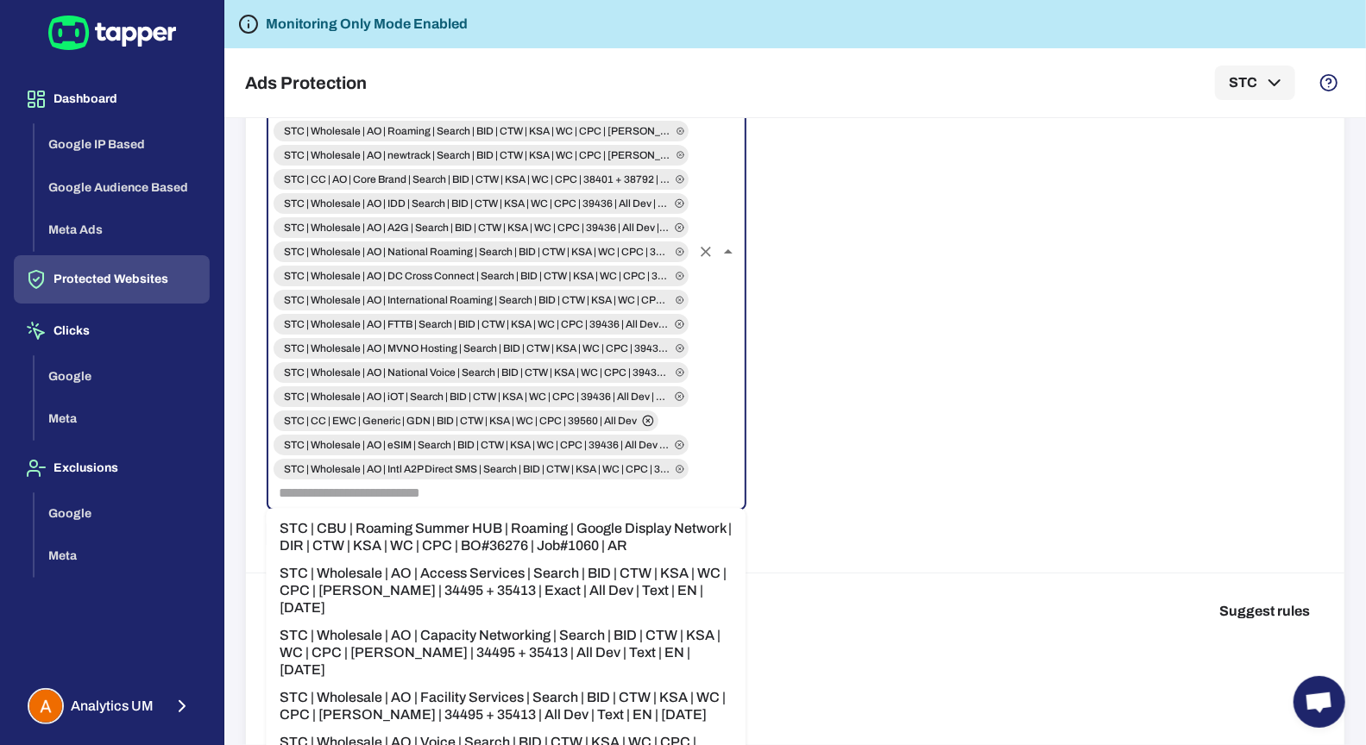
click at [602, 497] on input "text" at bounding box center [481, 493] width 418 height 24
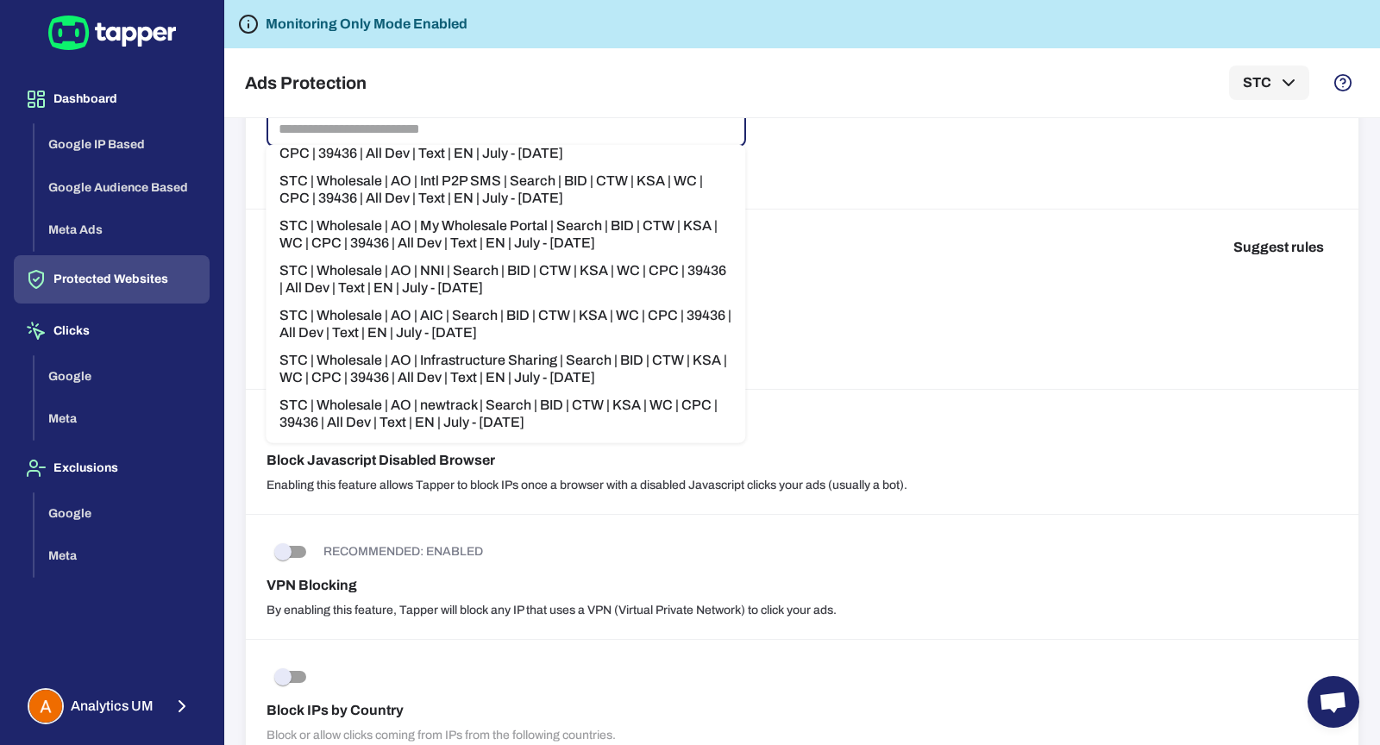
scroll to position [1061, 0]
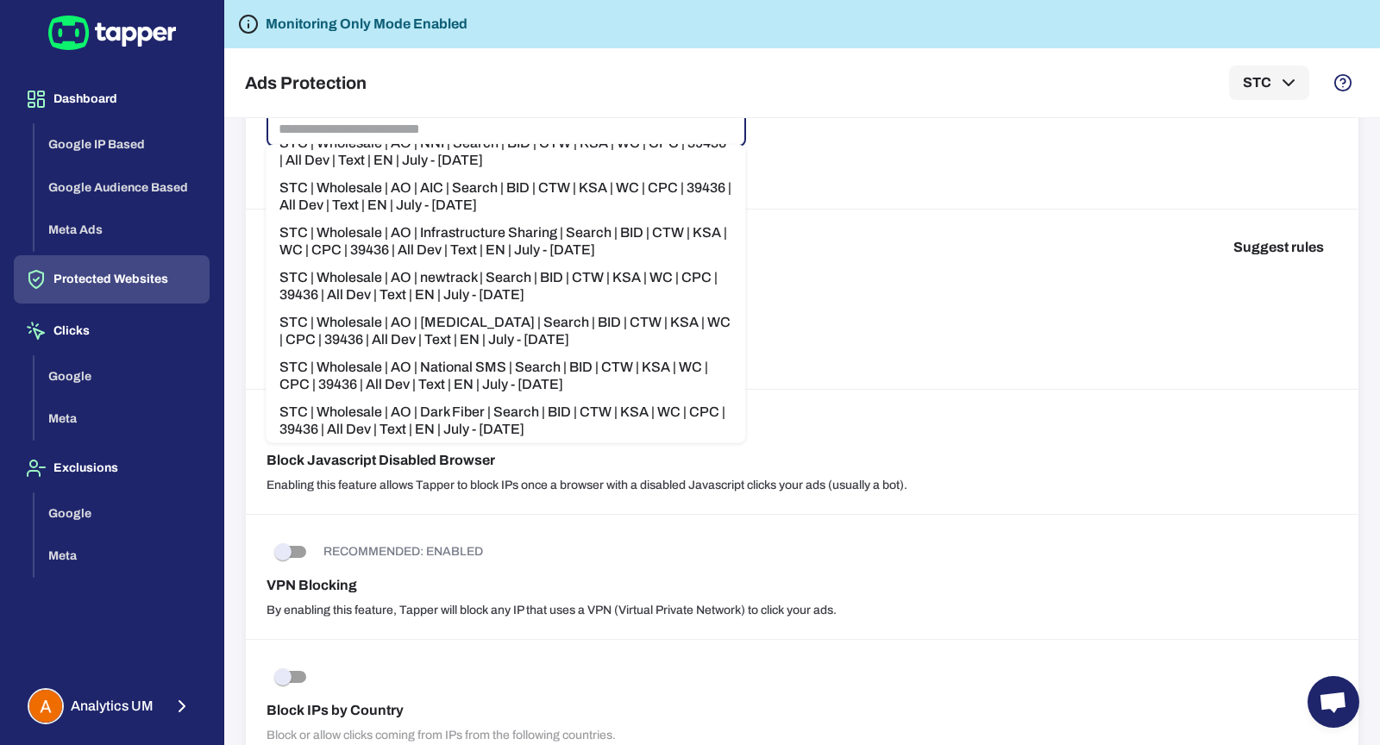
click at [635, 443] on li "STC | Wholesale | AO | DC Colocation & Hosting | Search | BID | CTW | KSA | WC …" at bounding box center [506, 465] width 480 height 45
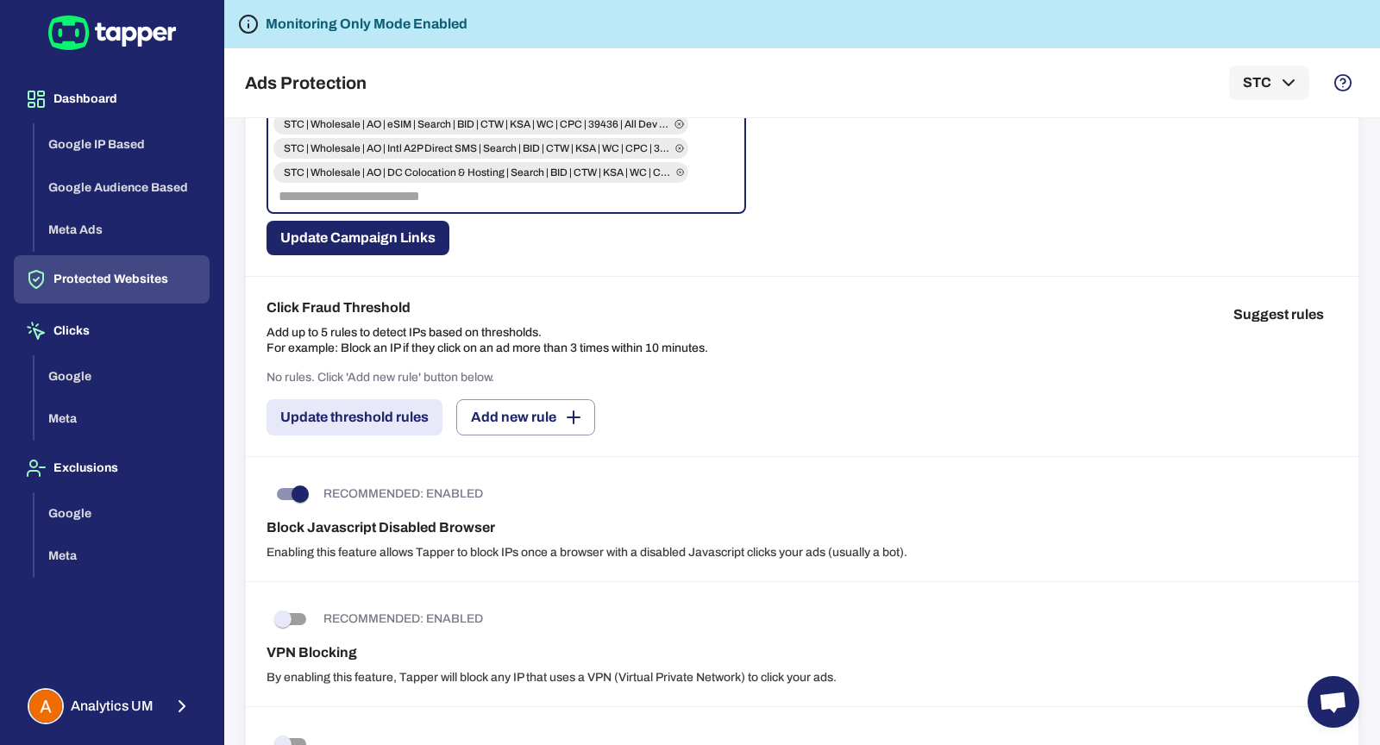
scroll to position [823, 0]
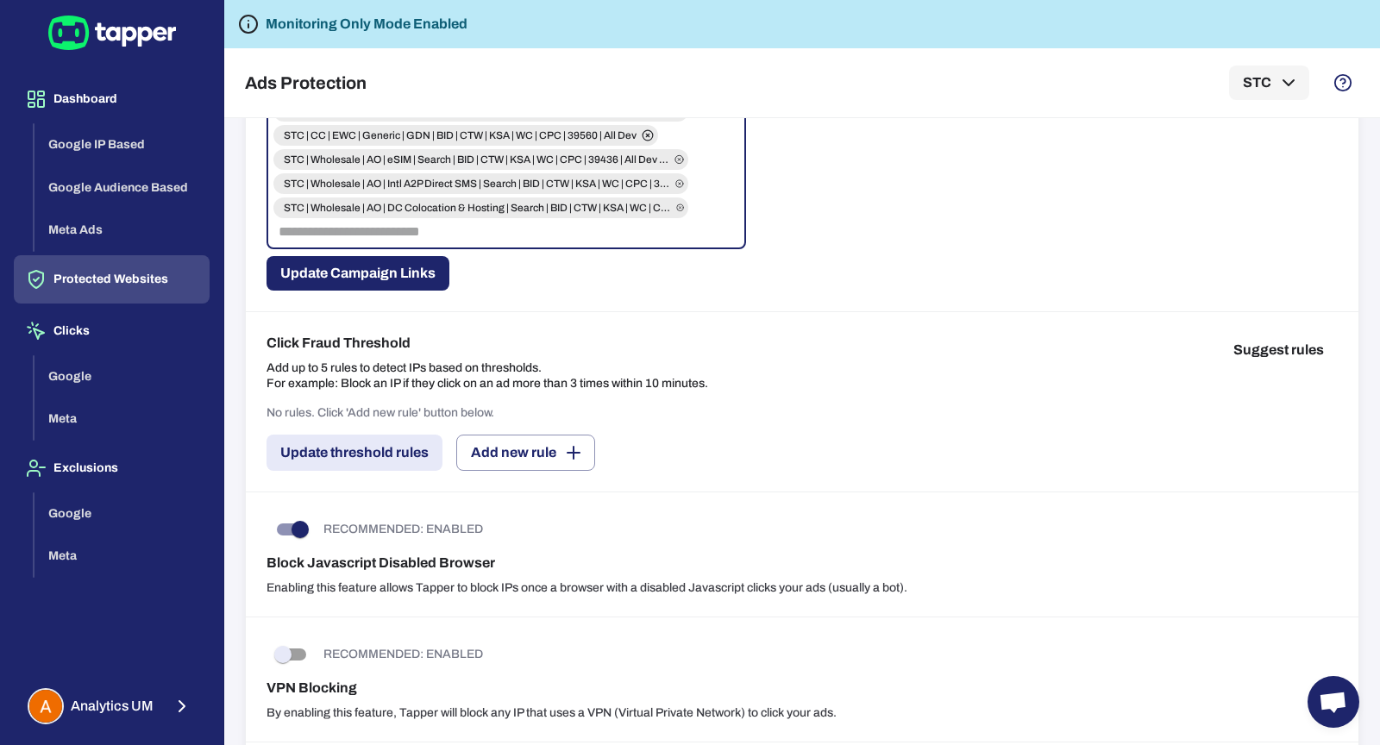
click at [582, 234] on input "text" at bounding box center [481, 232] width 418 height 24
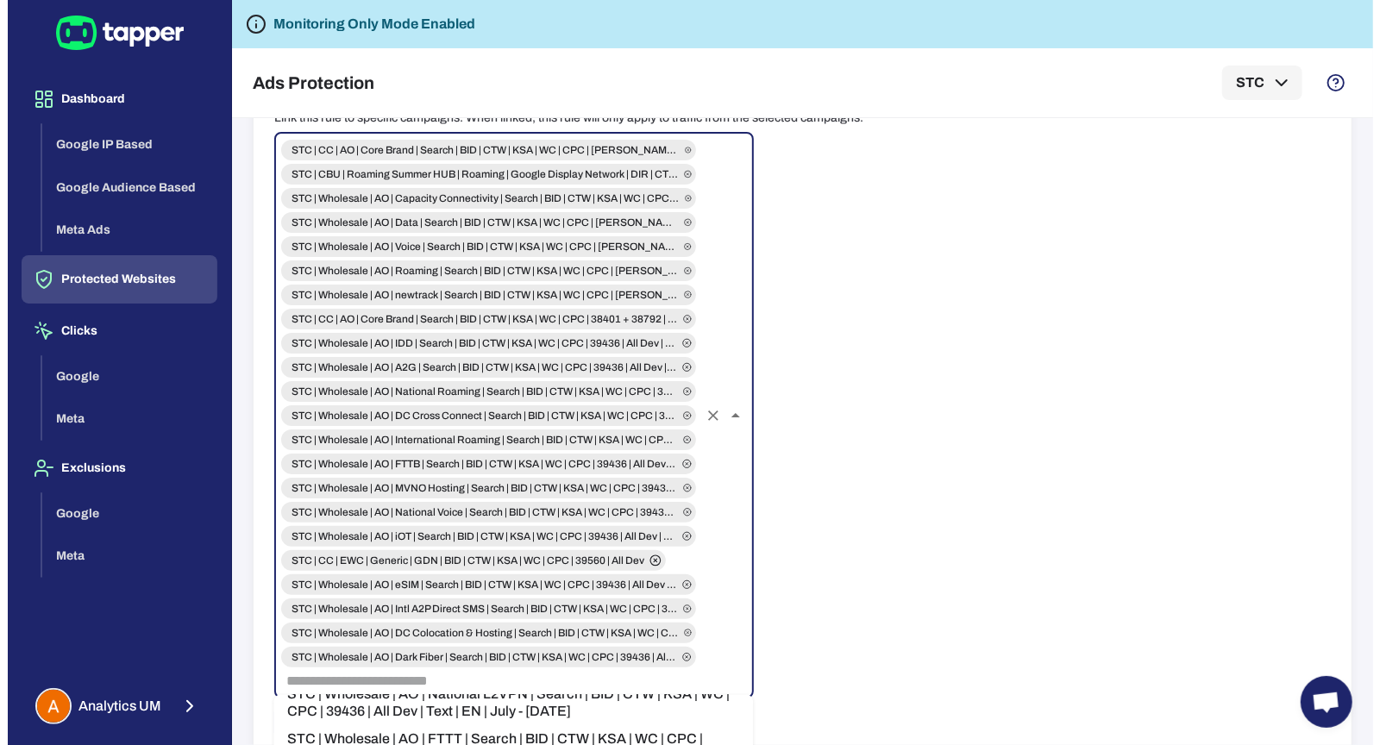
scroll to position [401, 0]
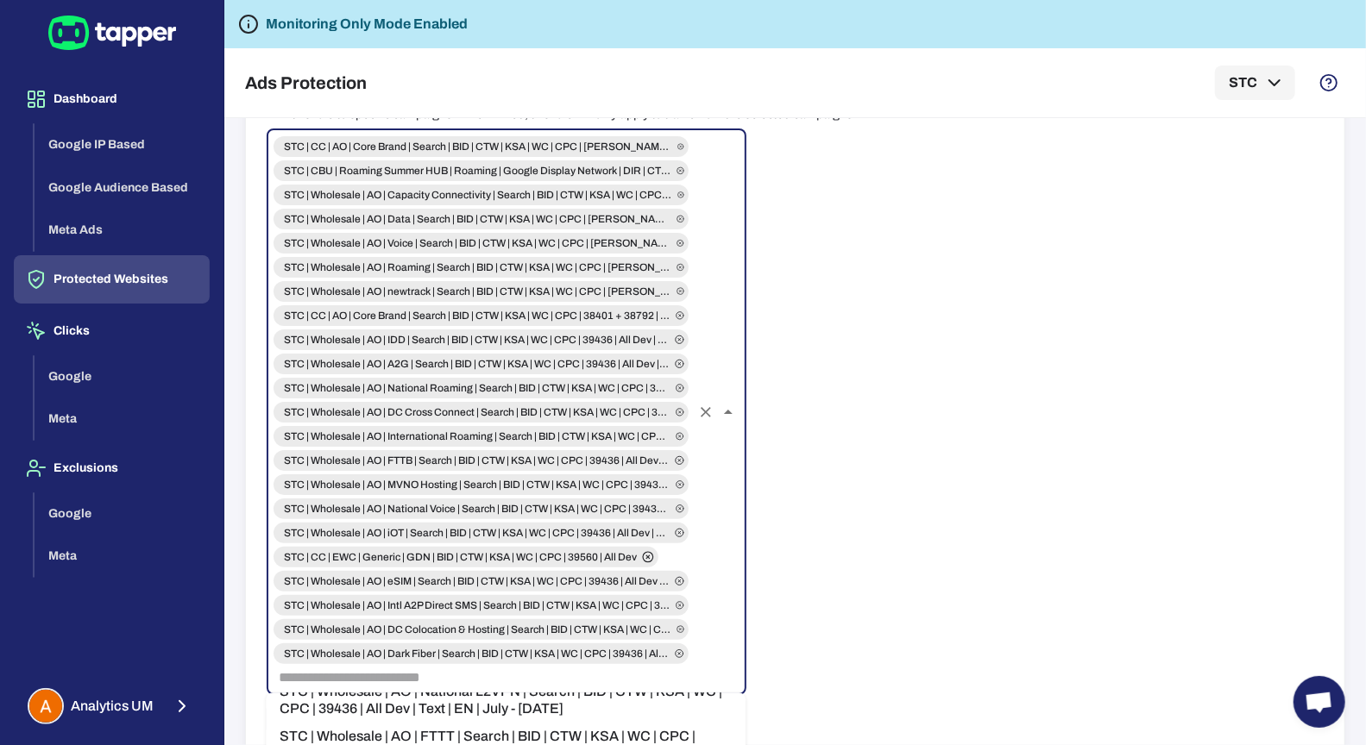
click at [707, 409] on icon "Clear" at bounding box center [705, 412] width 17 height 17
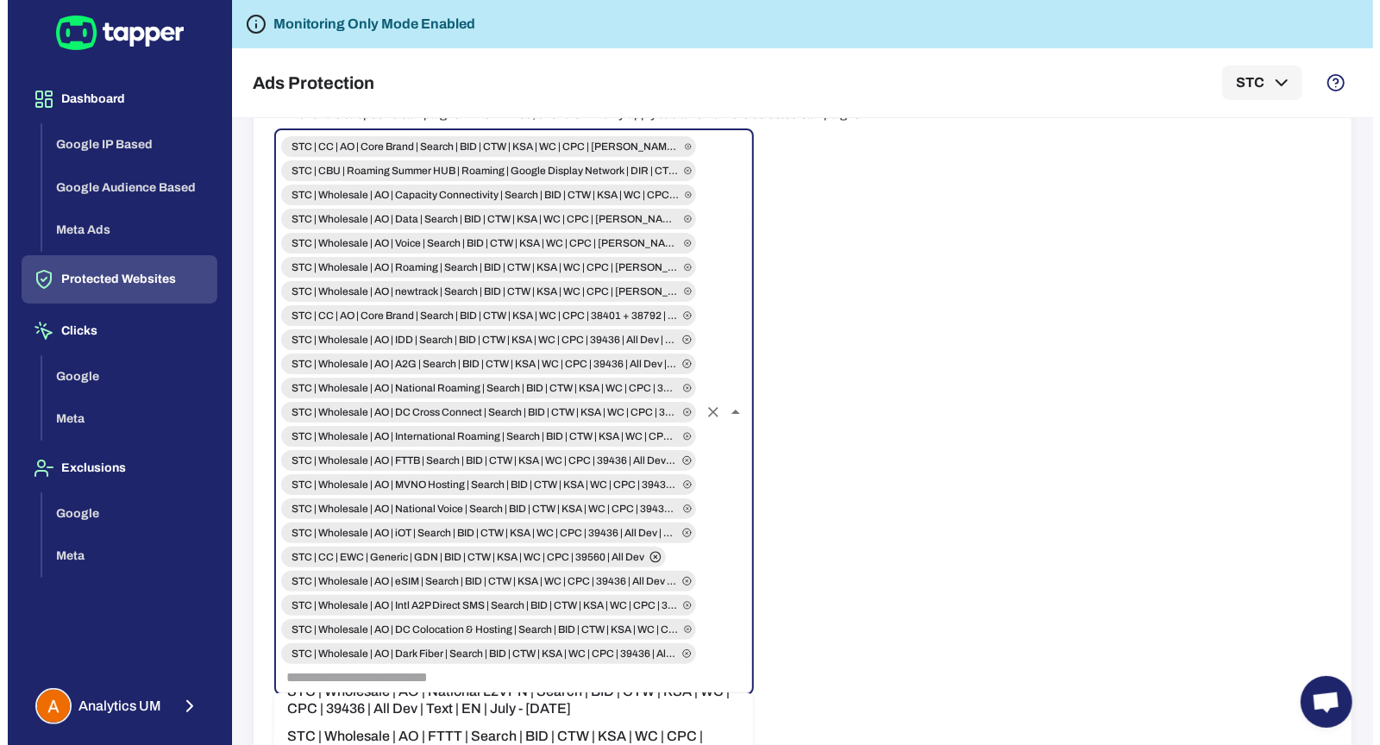
scroll to position [0, 0]
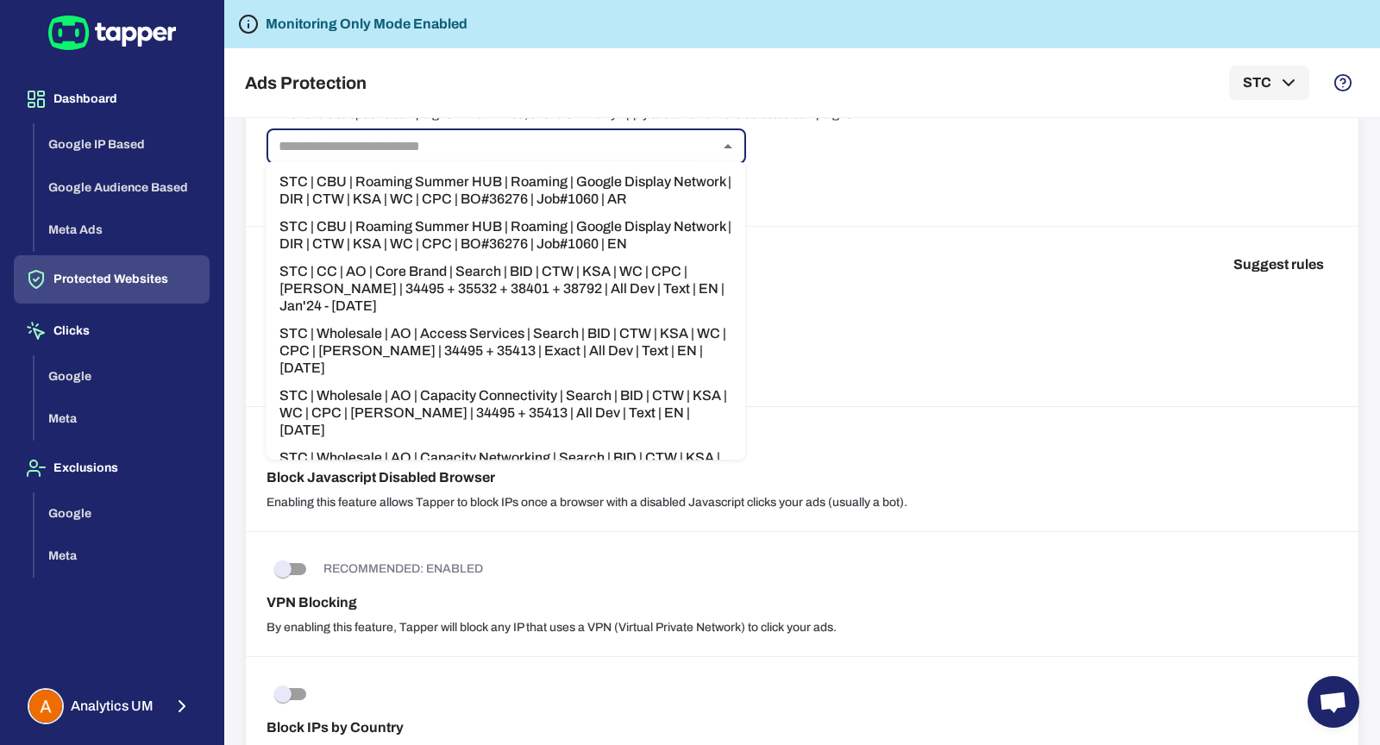
click at [841, 419] on div "RECOMMENDED: ENABLED Block Javascript Disabled Browser Enabling this feature al…" at bounding box center [802, 469] width 1113 height 125
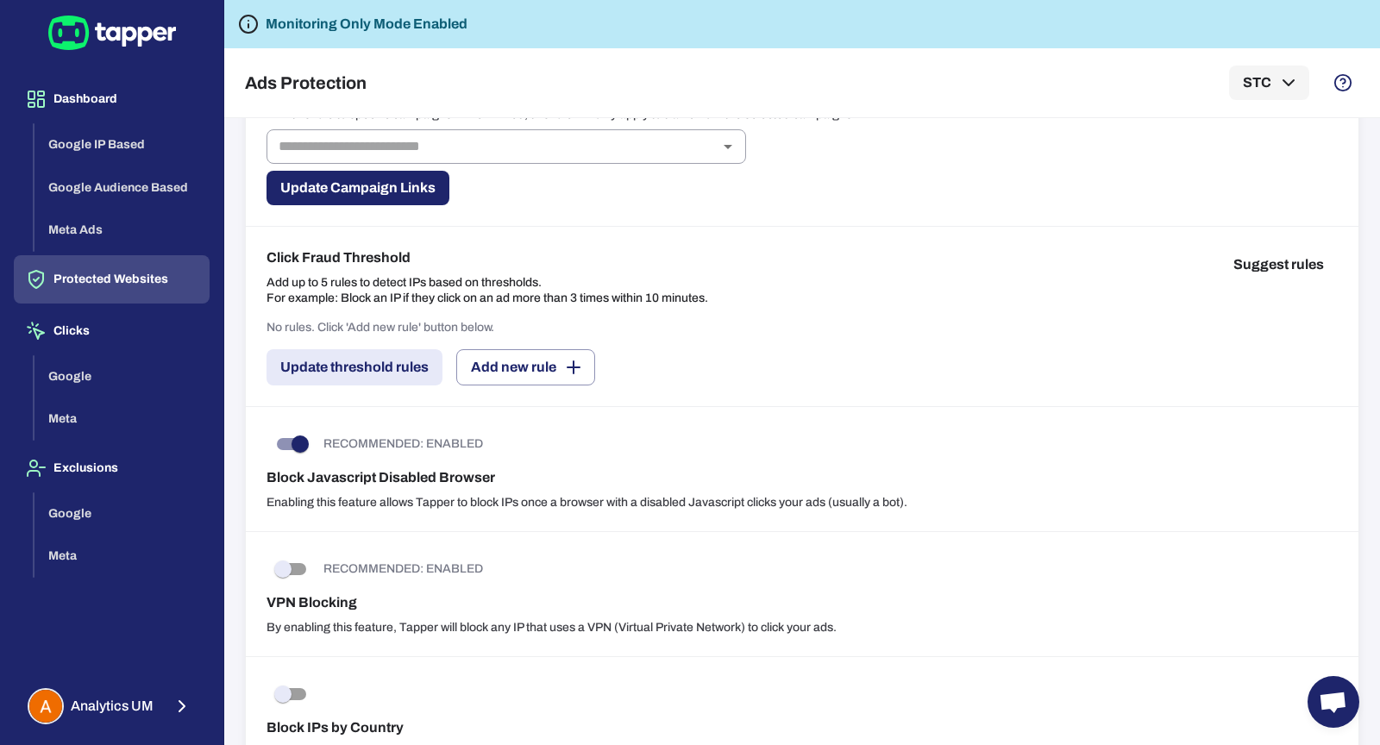
click at [852, 350] on div "No rules. Click 'Add new rule' button below. Update threshold rules Add new rule" at bounding box center [803, 353] width 1072 height 66
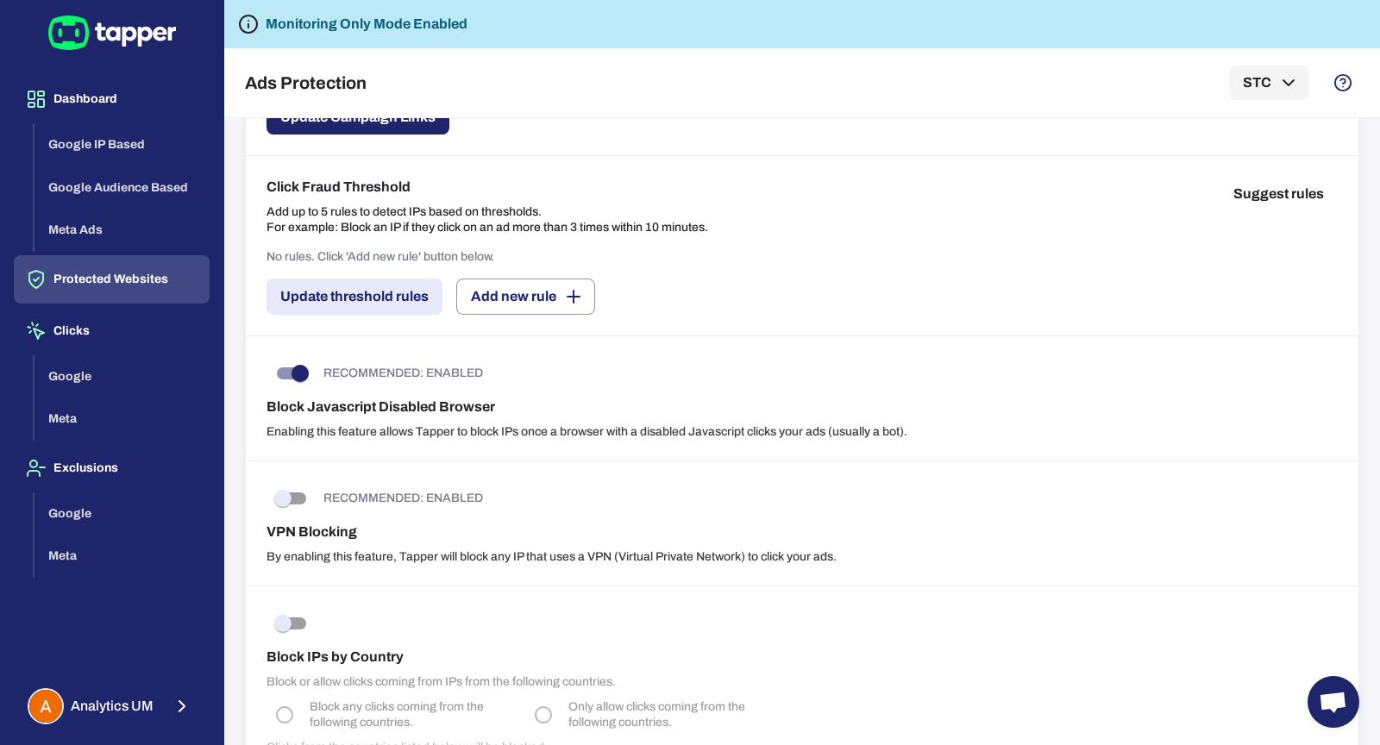
scroll to position [474, 0]
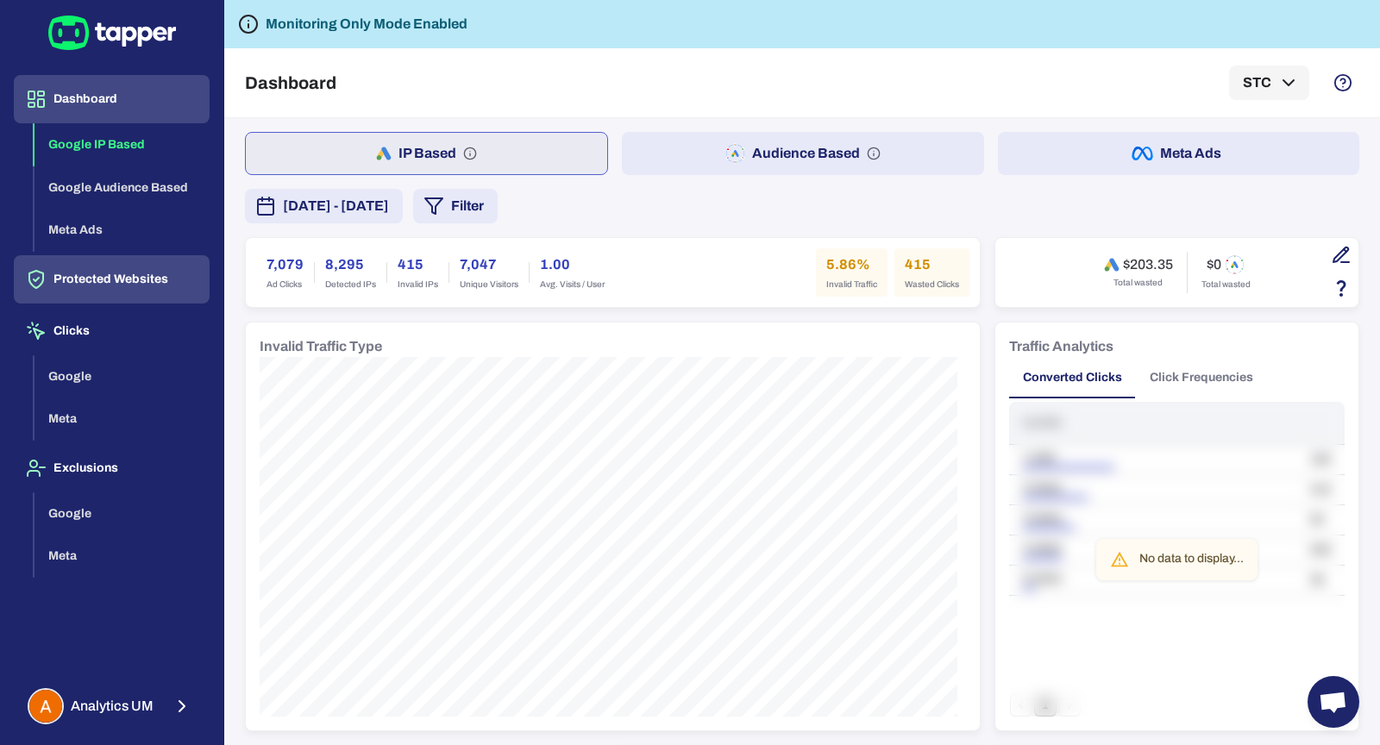
click at [126, 286] on button "Protected Websites" at bounding box center [112, 279] width 196 height 48
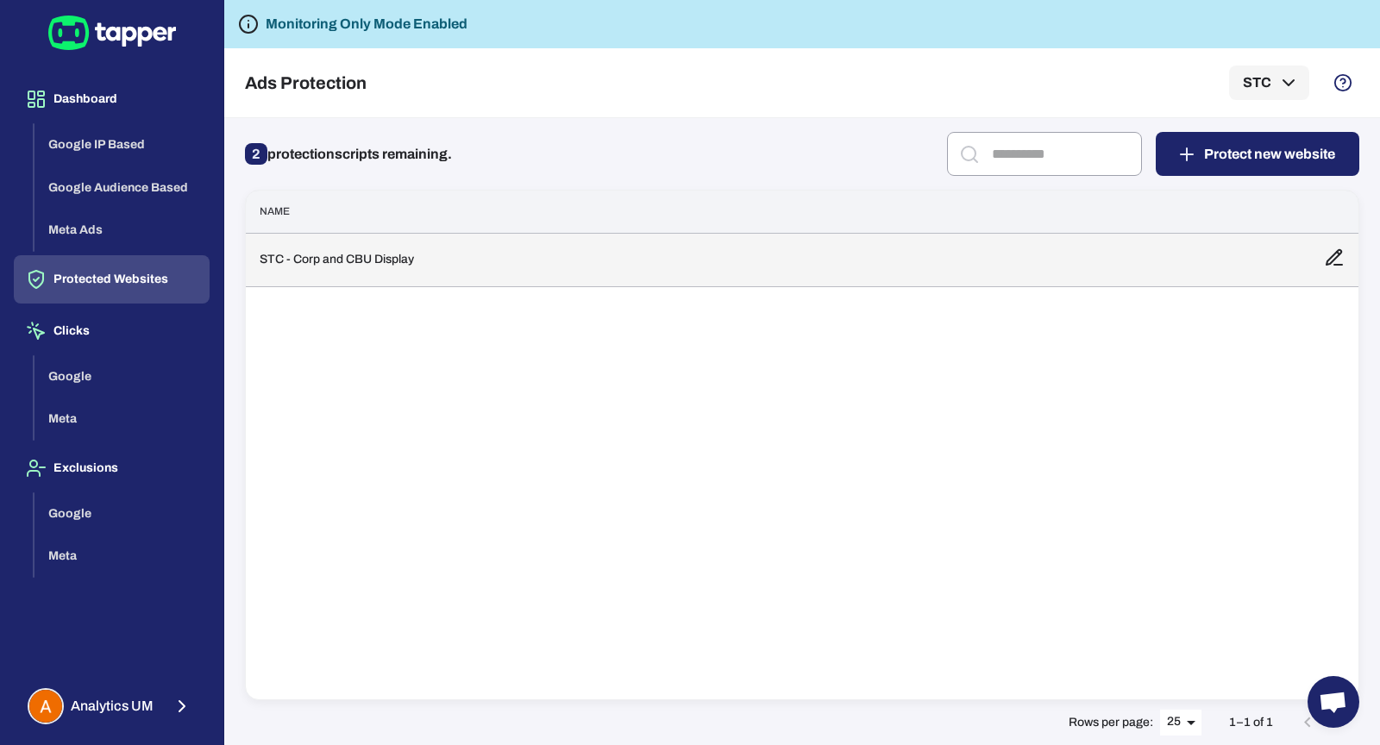
click at [393, 279] on td "STC - Corp and CBU Display" at bounding box center [778, 259] width 1065 height 53
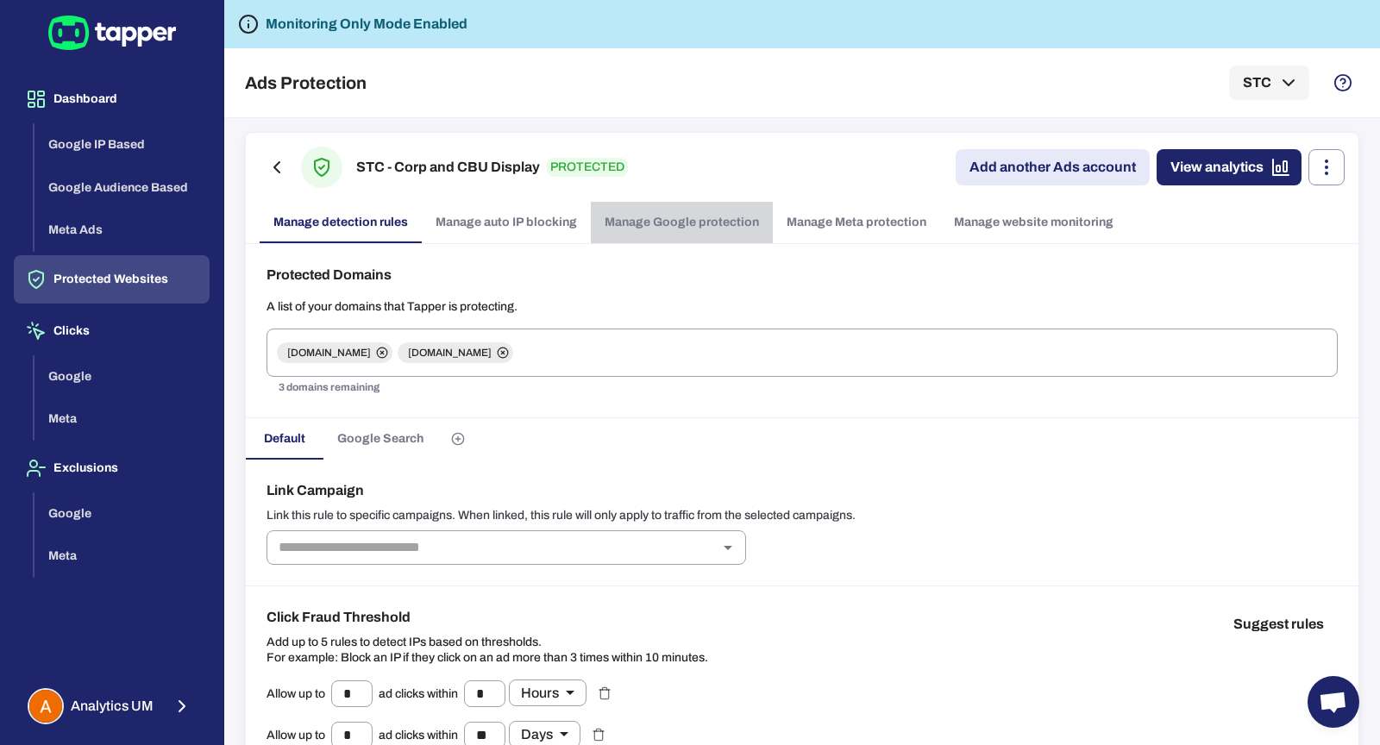
click at [720, 216] on link "Manage Google protection" at bounding box center [682, 222] width 182 height 41
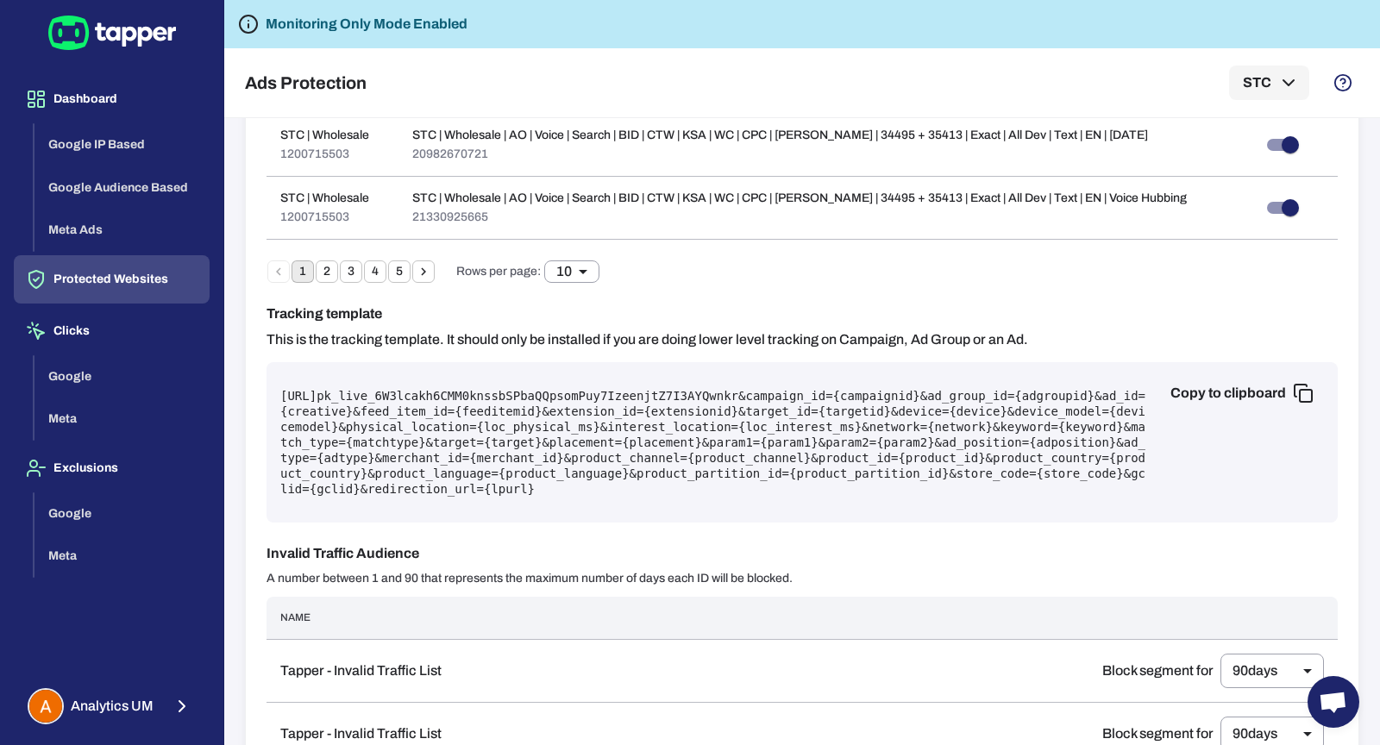
scroll to position [1015, 0]
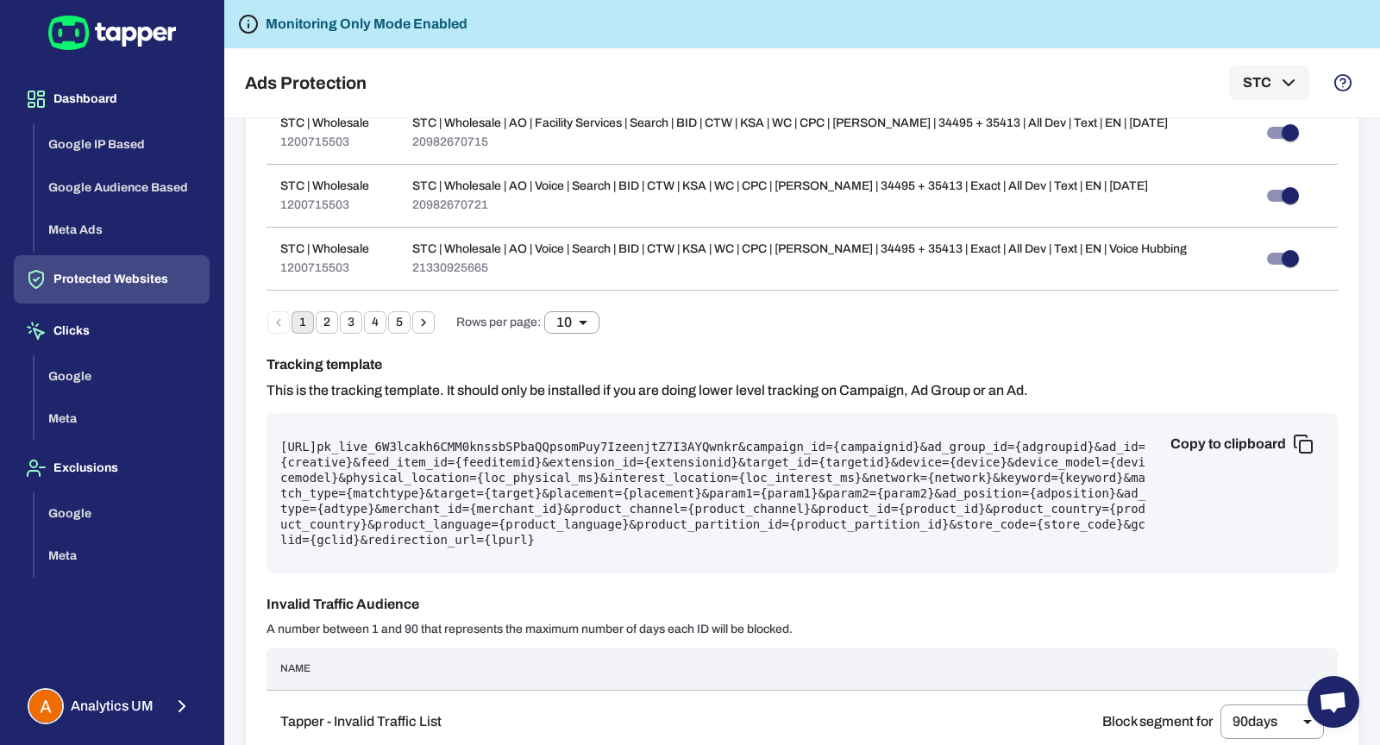
click at [397, 311] on button "5" at bounding box center [399, 322] width 22 height 22
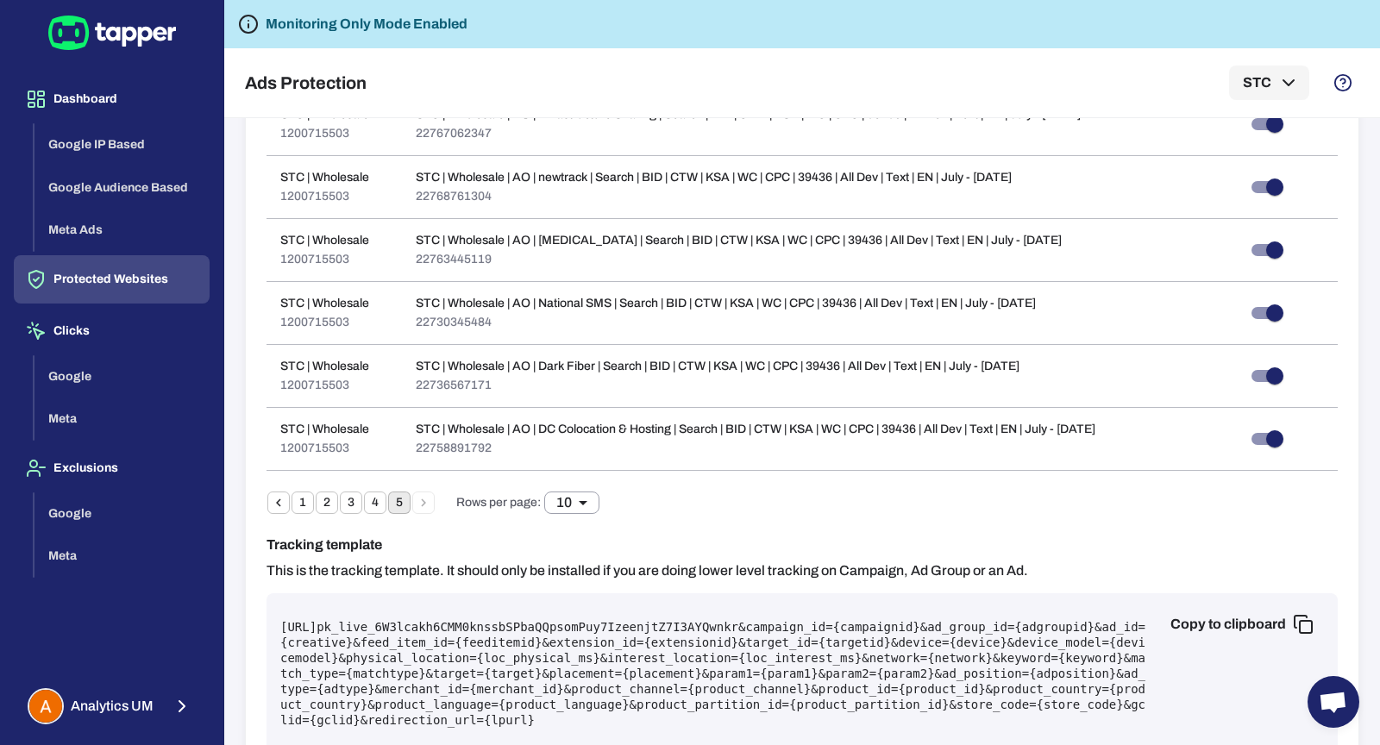
scroll to position [828, 0]
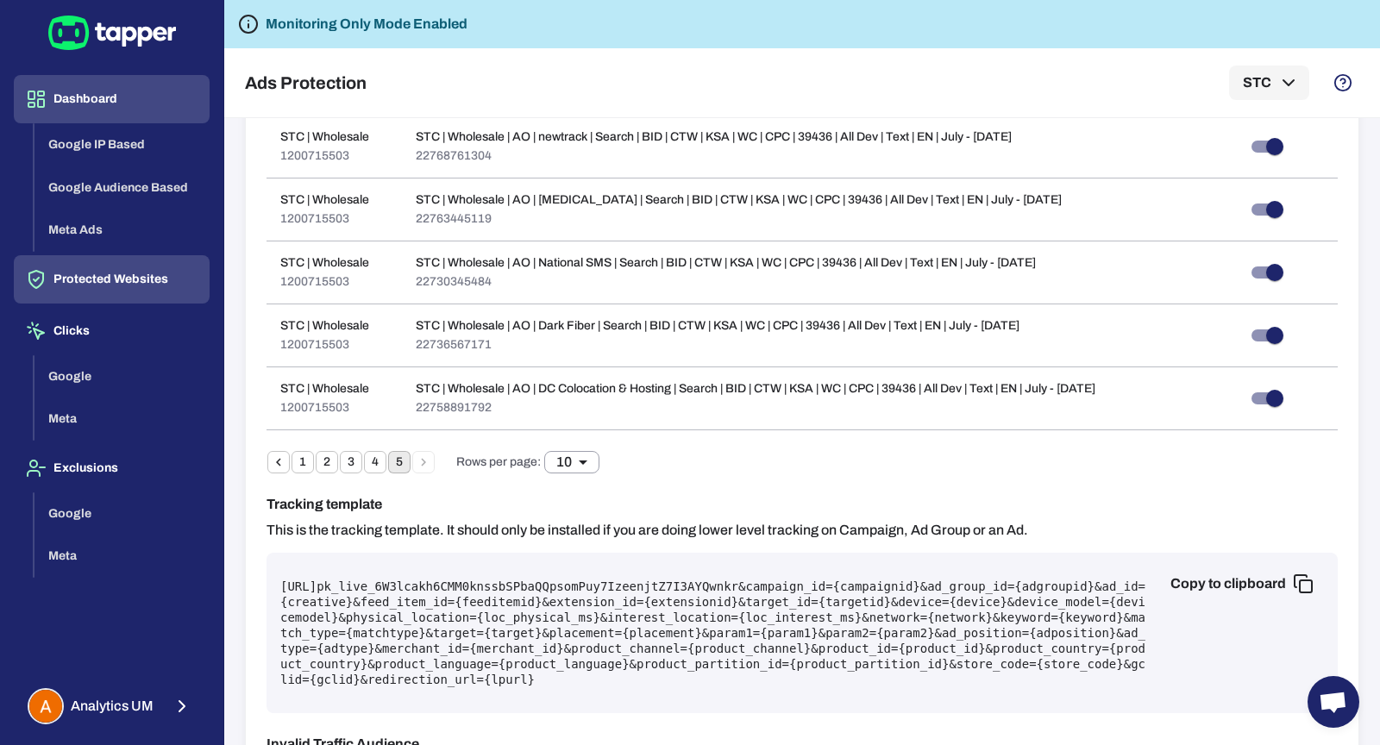
click at [104, 91] on button "Dashboard" at bounding box center [112, 99] width 196 height 48
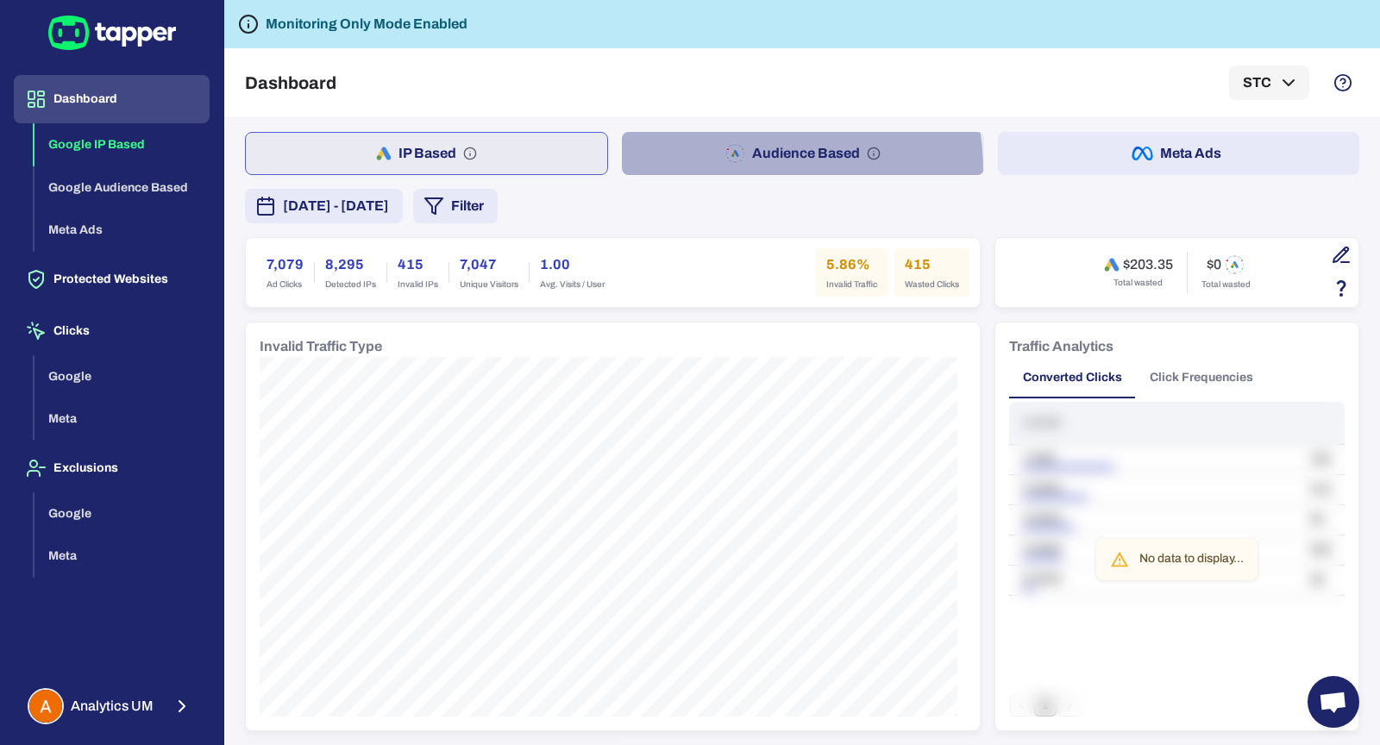
click at [705, 172] on button "Audience Based" at bounding box center [803, 153] width 362 height 43
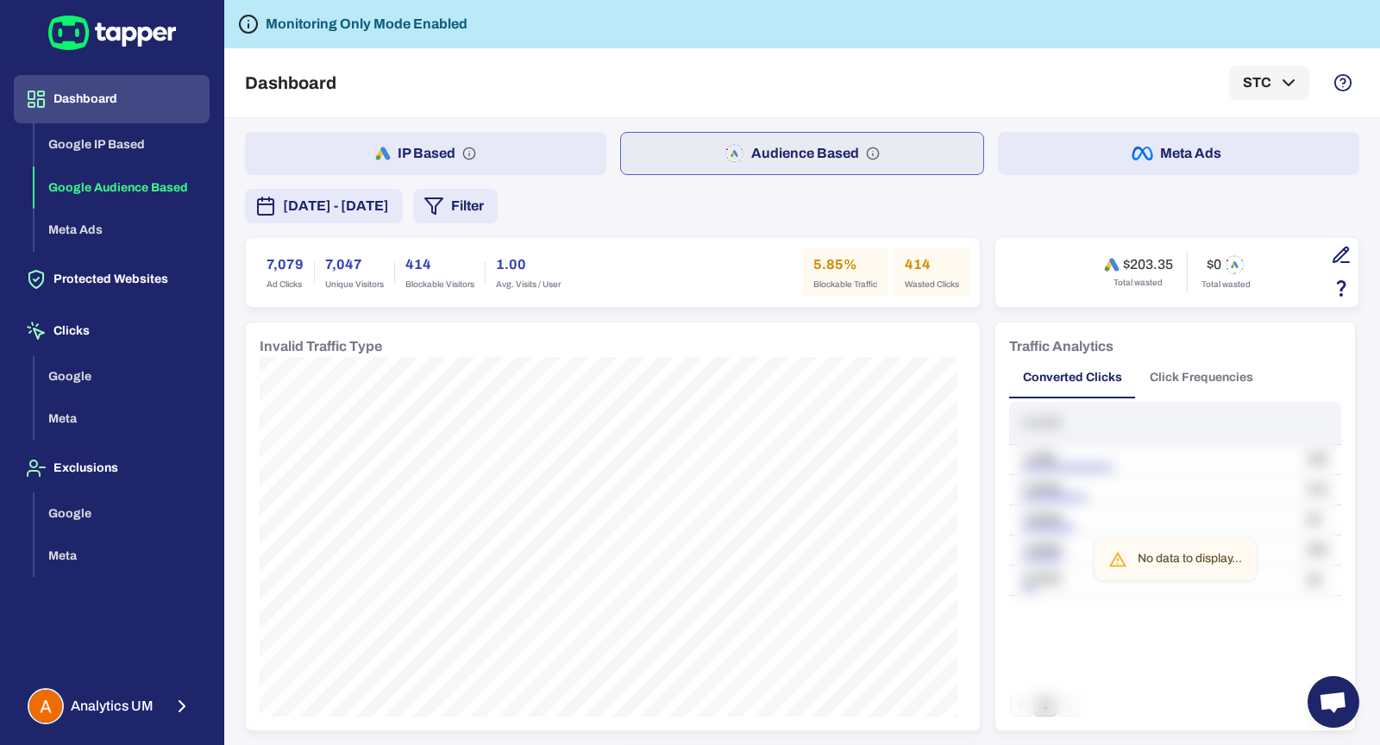
click at [444, 210] on icon "button" at bounding box center [434, 206] width 21 height 21
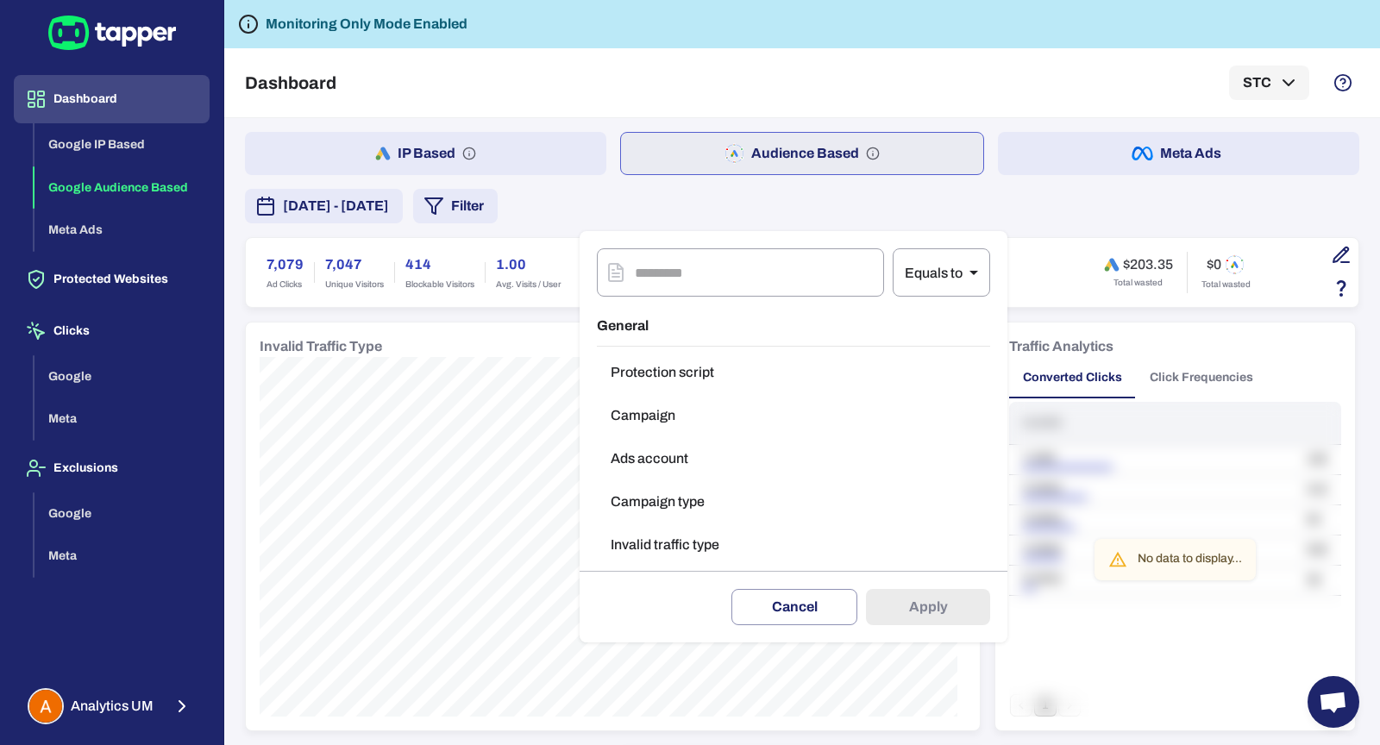
click at [733, 493] on button "Campaign type" at bounding box center [793, 502] width 393 height 35
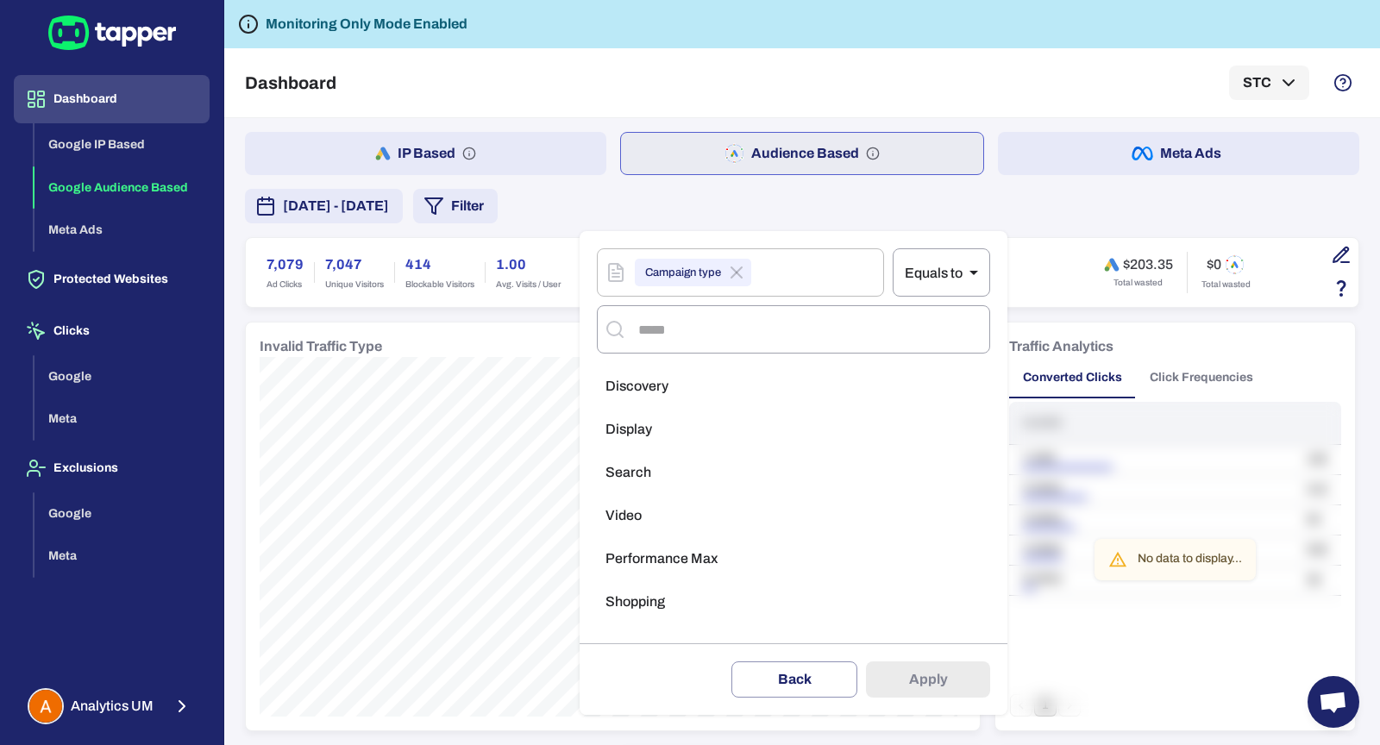
click at [541, 354] on div at bounding box center [690, 372] width 1380 height 745
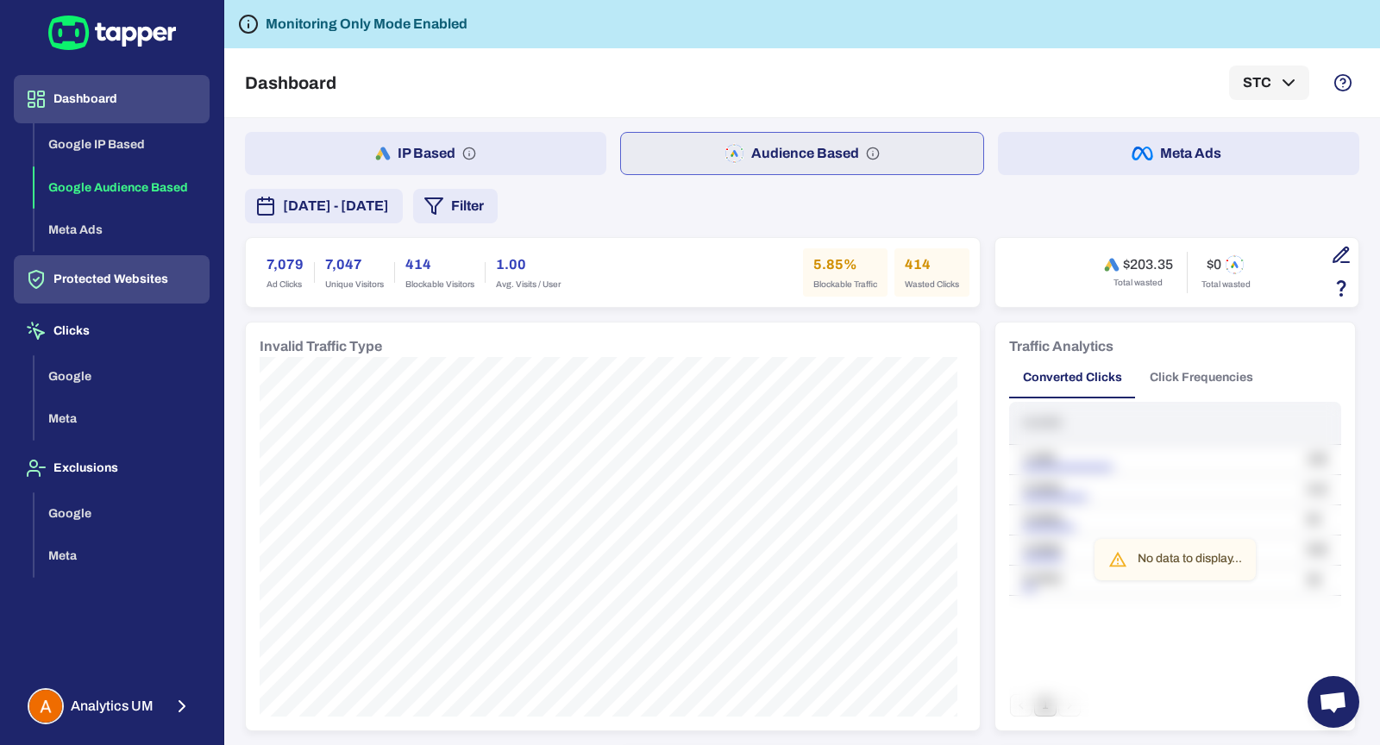
click at [204, 280] on button "Protected Websites" at bounding box center [112, 279] width 196 height 48
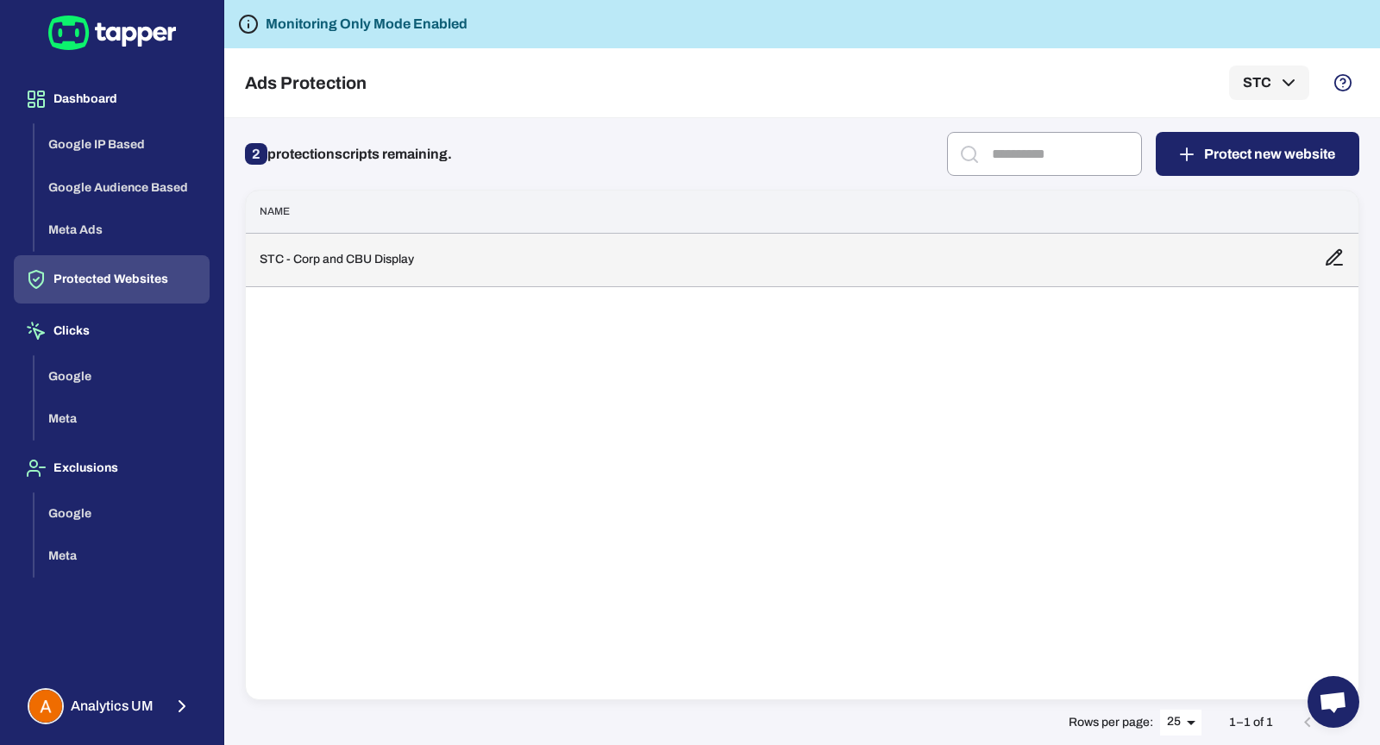
click at [482, 266] on td "STC - Corp and CBU Display" at bounding box center [778, 259] width 1065 height 53
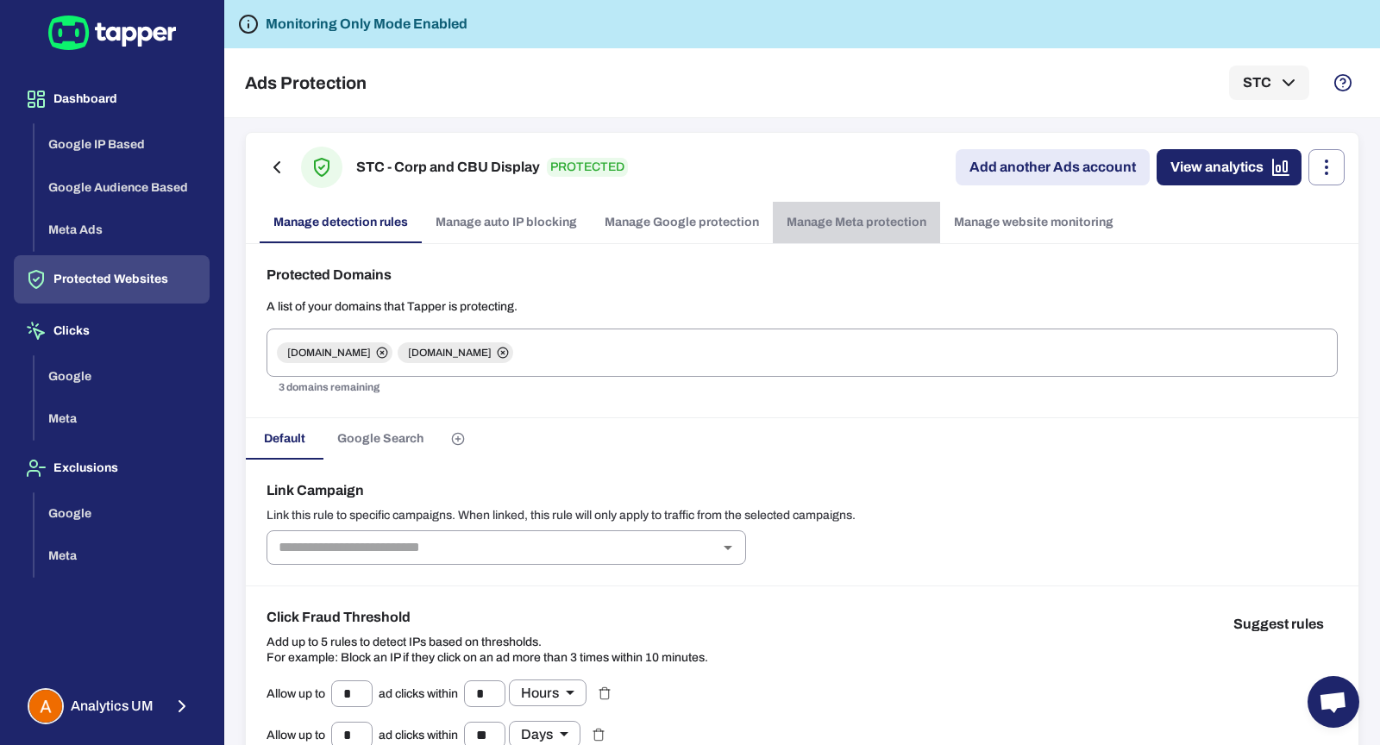
click at [822, 231] on link "Manage Meta protection" at bounding box center [856, 222] width 167 height 41
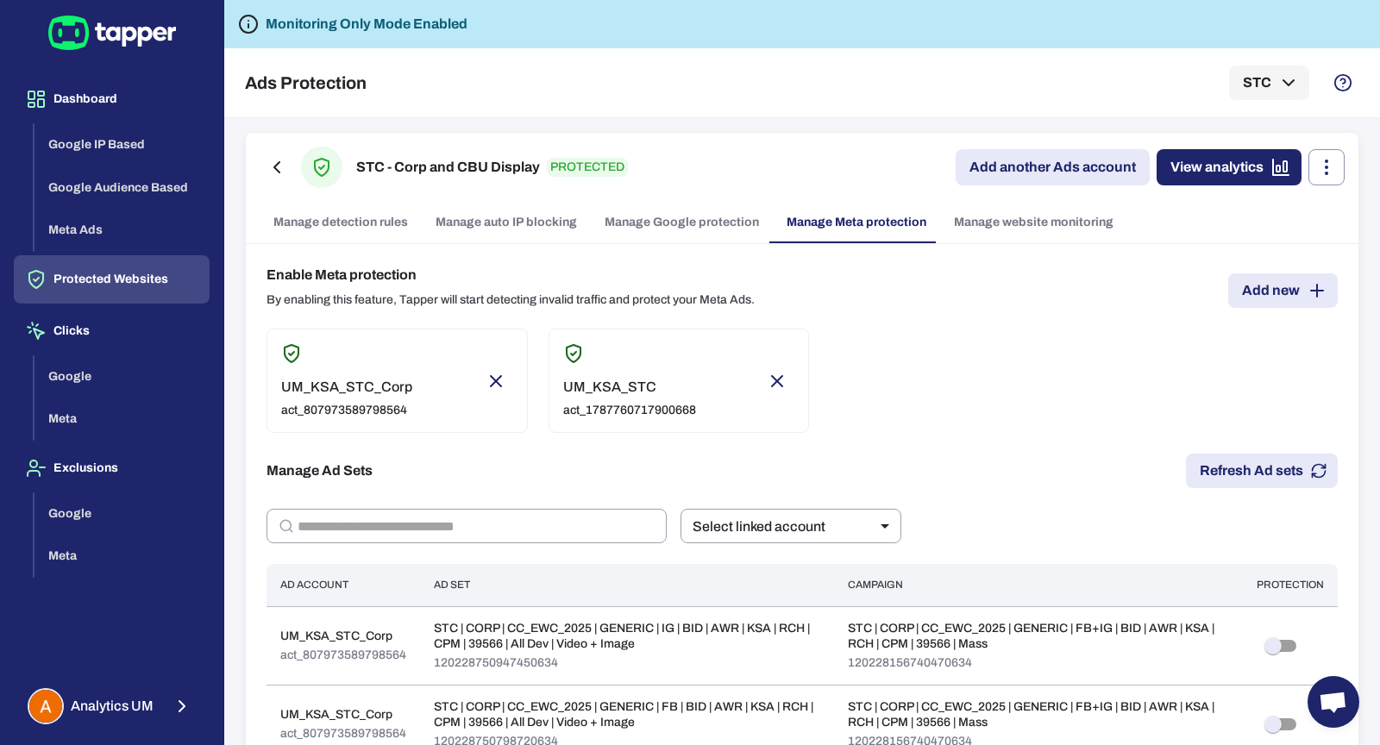
click at [330, 227] on link "Manage detection rules" at bounding box center [341, 222] width 162 height 41
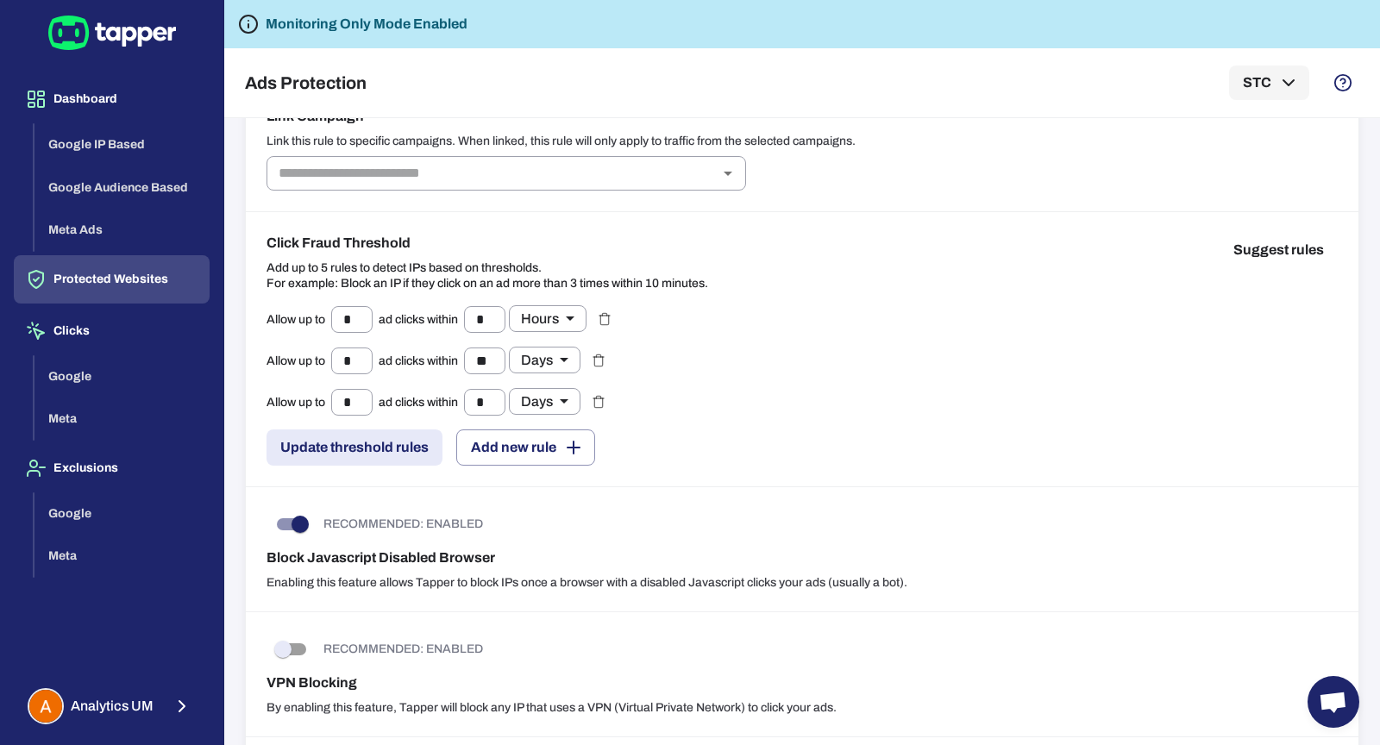
scroll to position [49, 0]
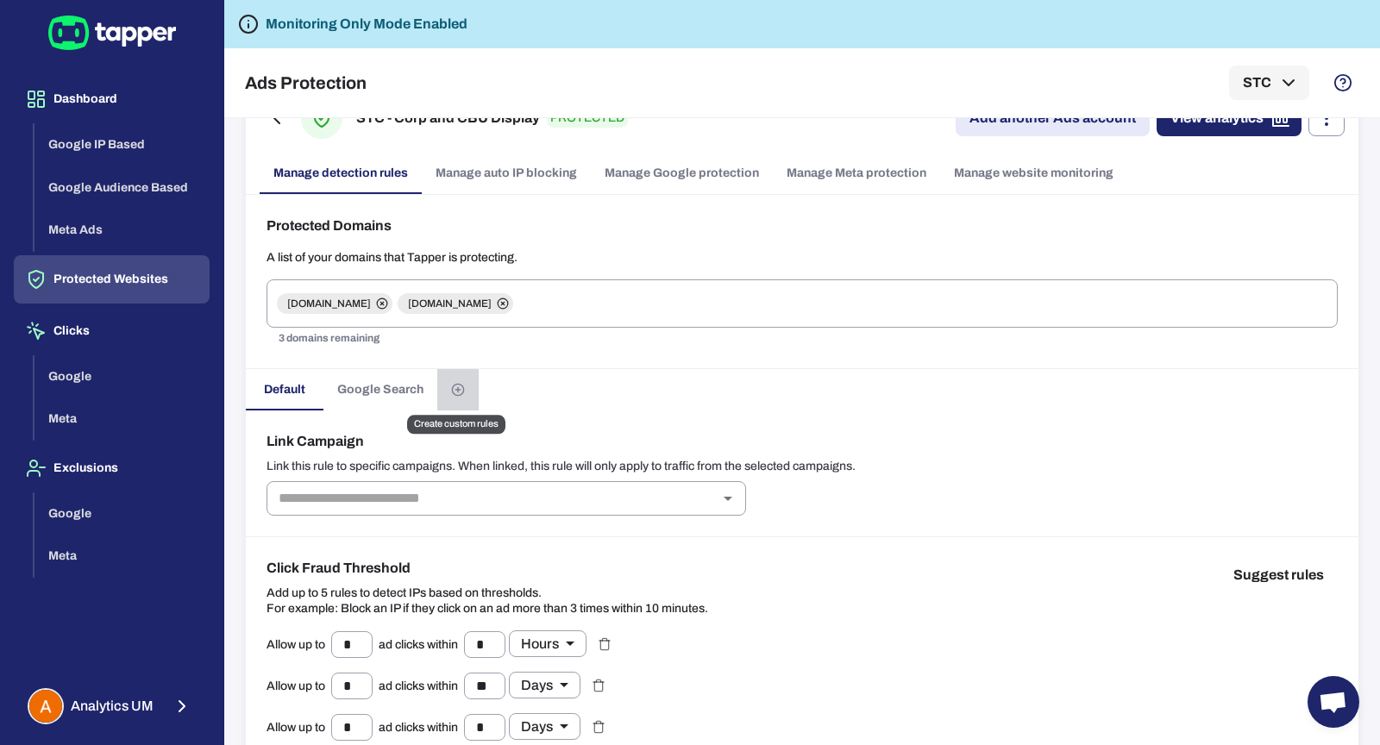
click at [462, 384] on circle "Create custom rules" at bounding box center [457, 389] width 11 height 11
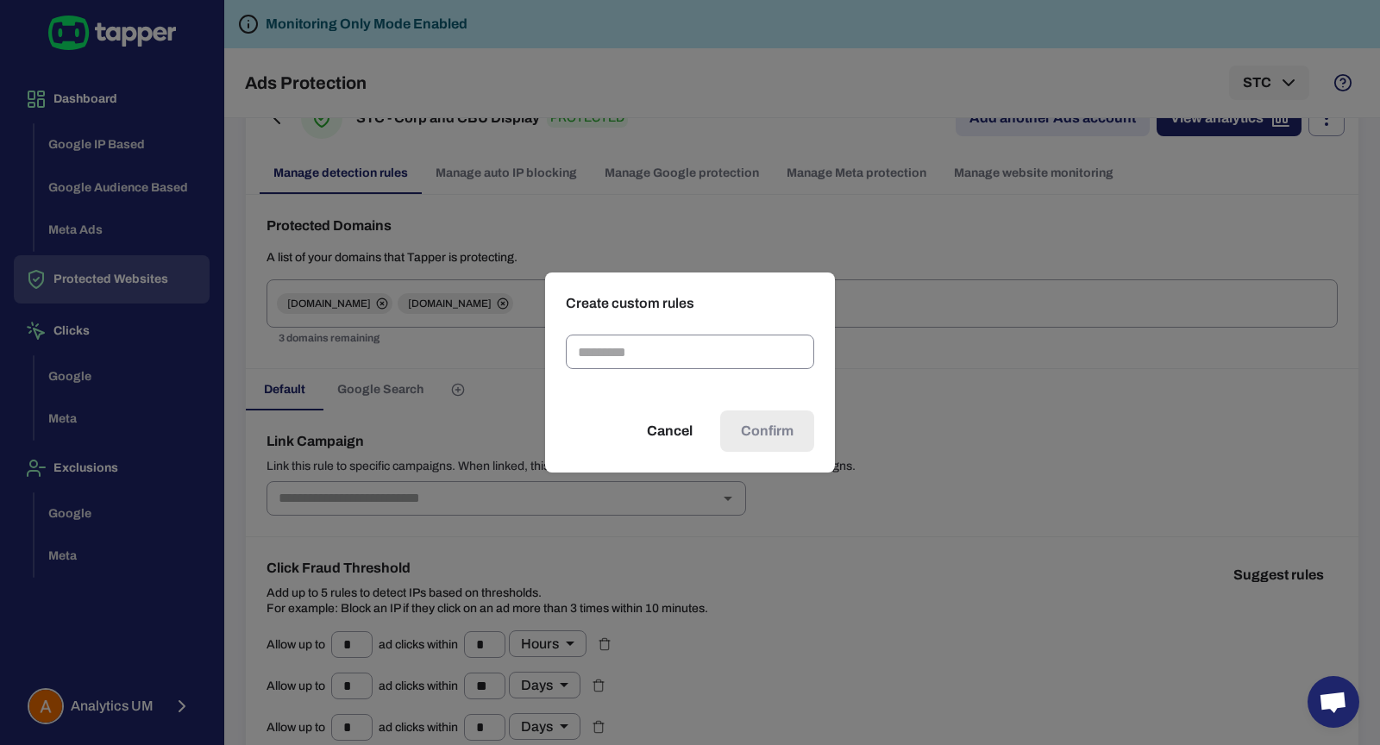
click at [632, 357] on input "text" at bounding box center [690, 352] width 248 height 35
type input "****"
click at [778, 443] on button "Confirm" at bounding box center [767, 431] width 94 height 41
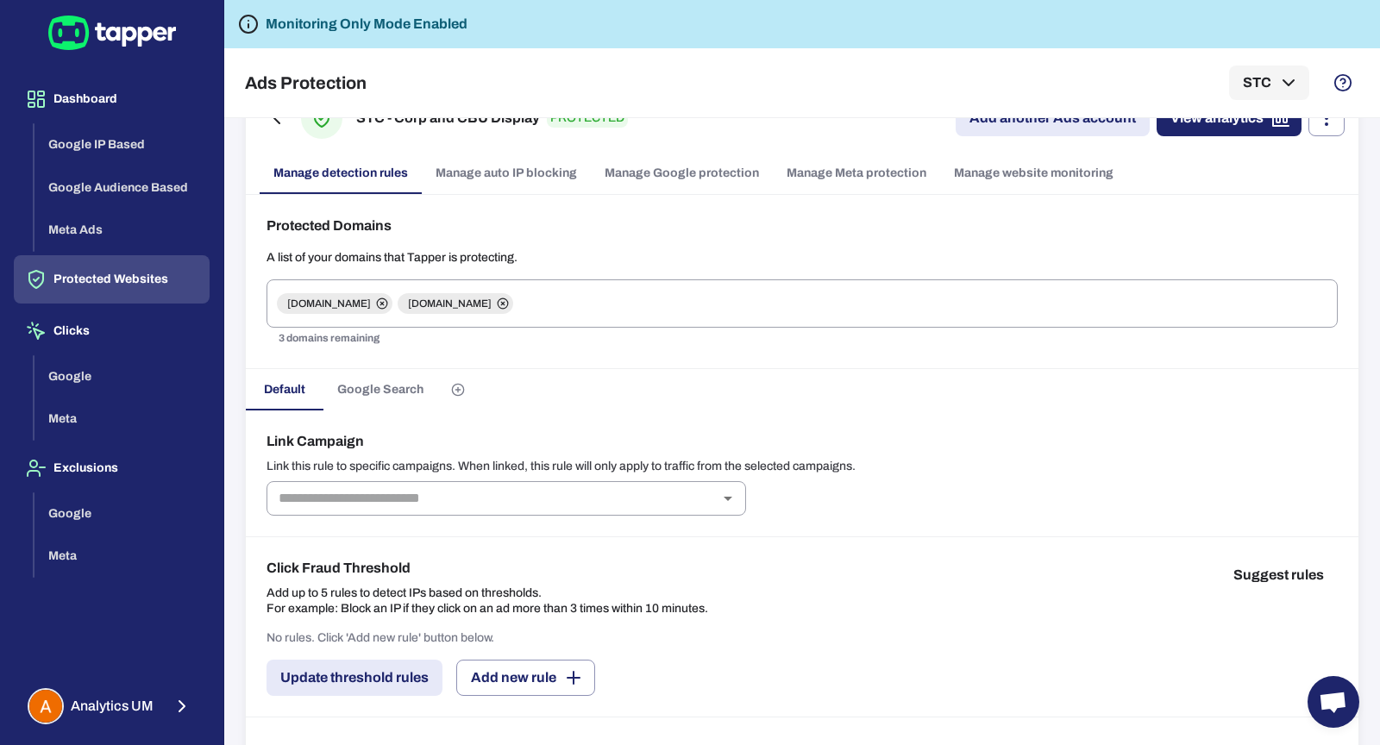
type input "*"
click at [458, 389] on span "Meta" at bounding box center [488, 390] width 75 height 22
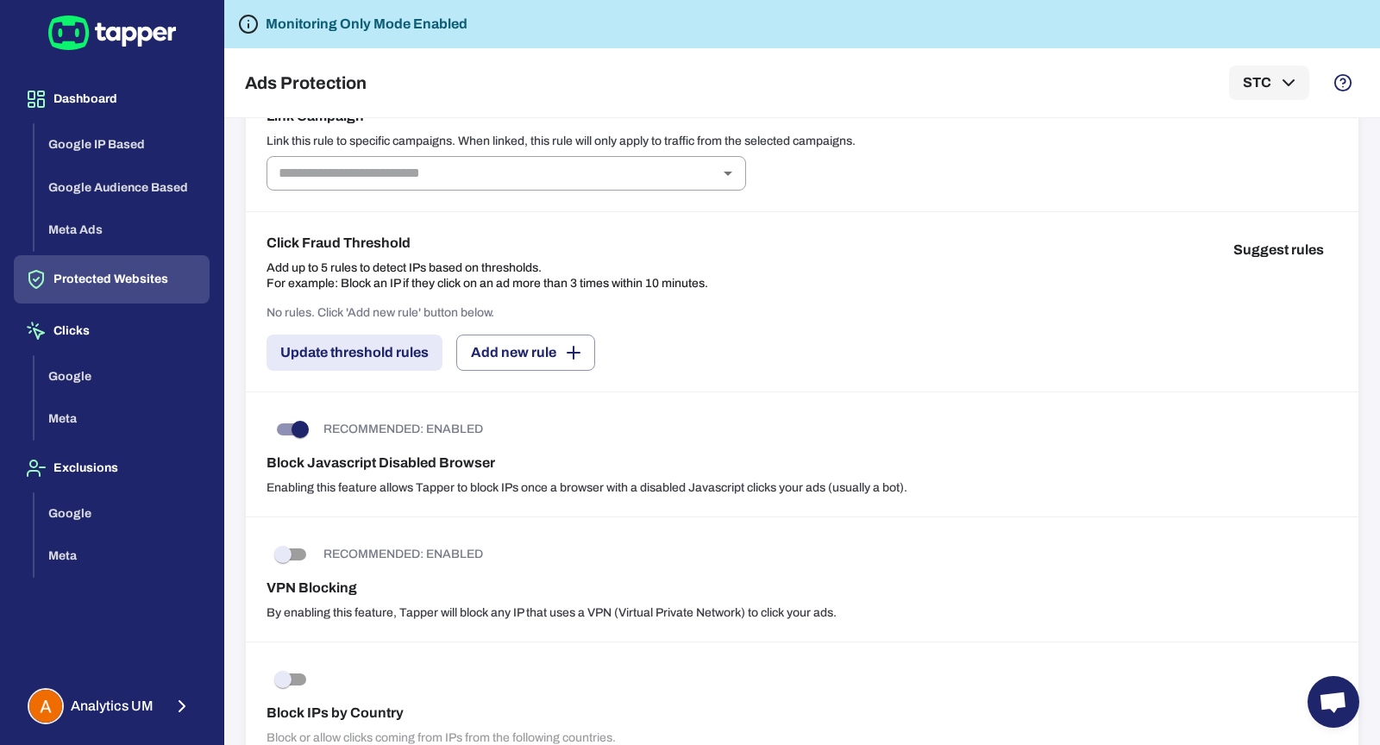
scroll to position [311, 0]
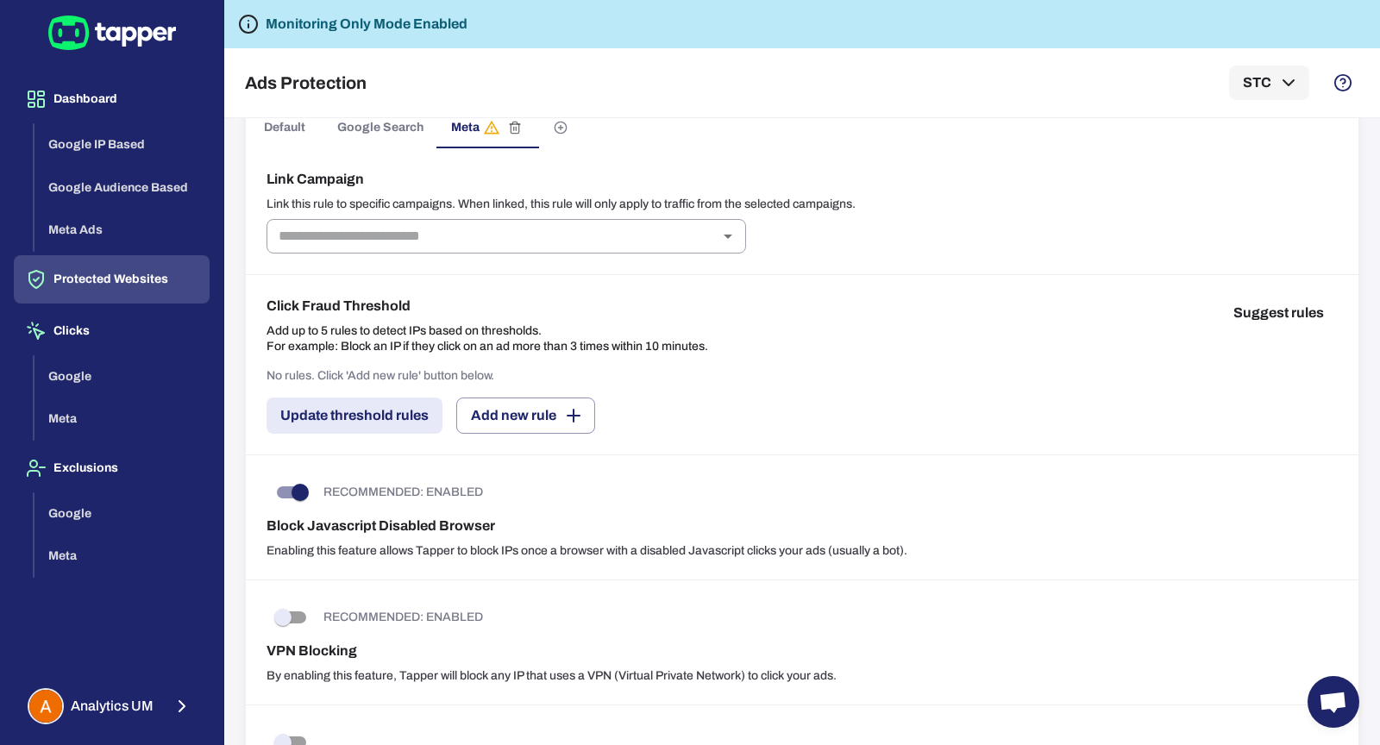
click at [487, 252] on div "Link Campaign Link this rule to specific campaigns. When linked, this rule will…" at bounding box center [802, 211] width 1113 height 127
click at [490, 242] on input "text" at bounding box center [492, 236] width 441 height 24
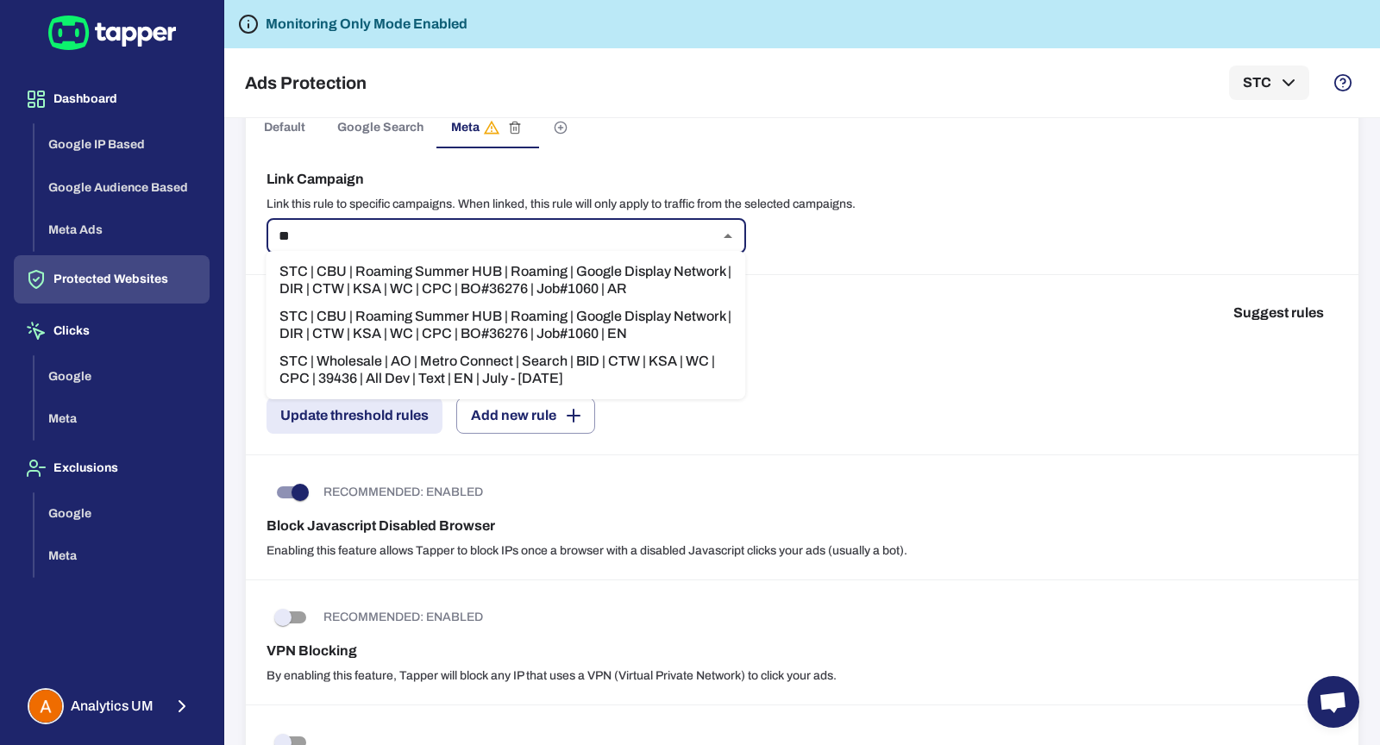
type input "*"
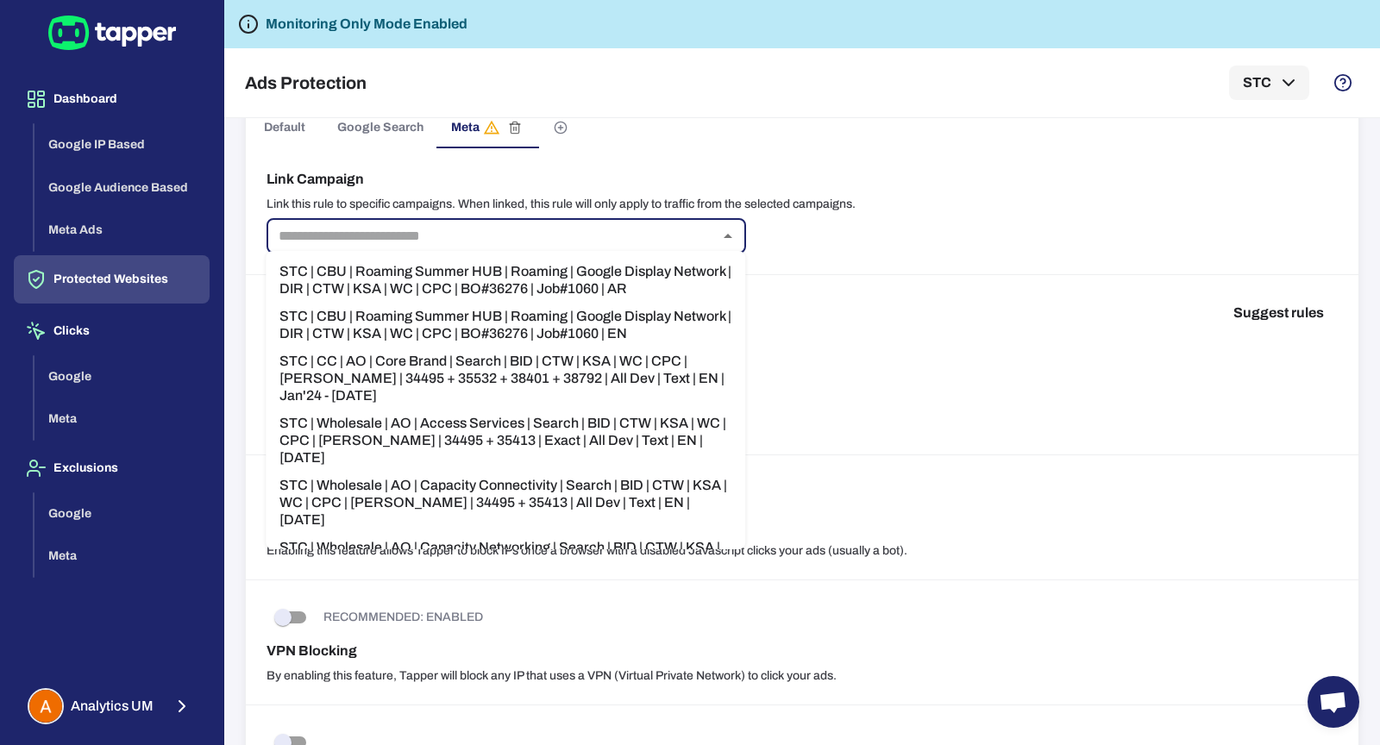
click at [888, 262] on div "Link Campaign Link this rule to specific campaigns. When linked, this rule will…" at bounding box center [802, 211] width 1113 height 127
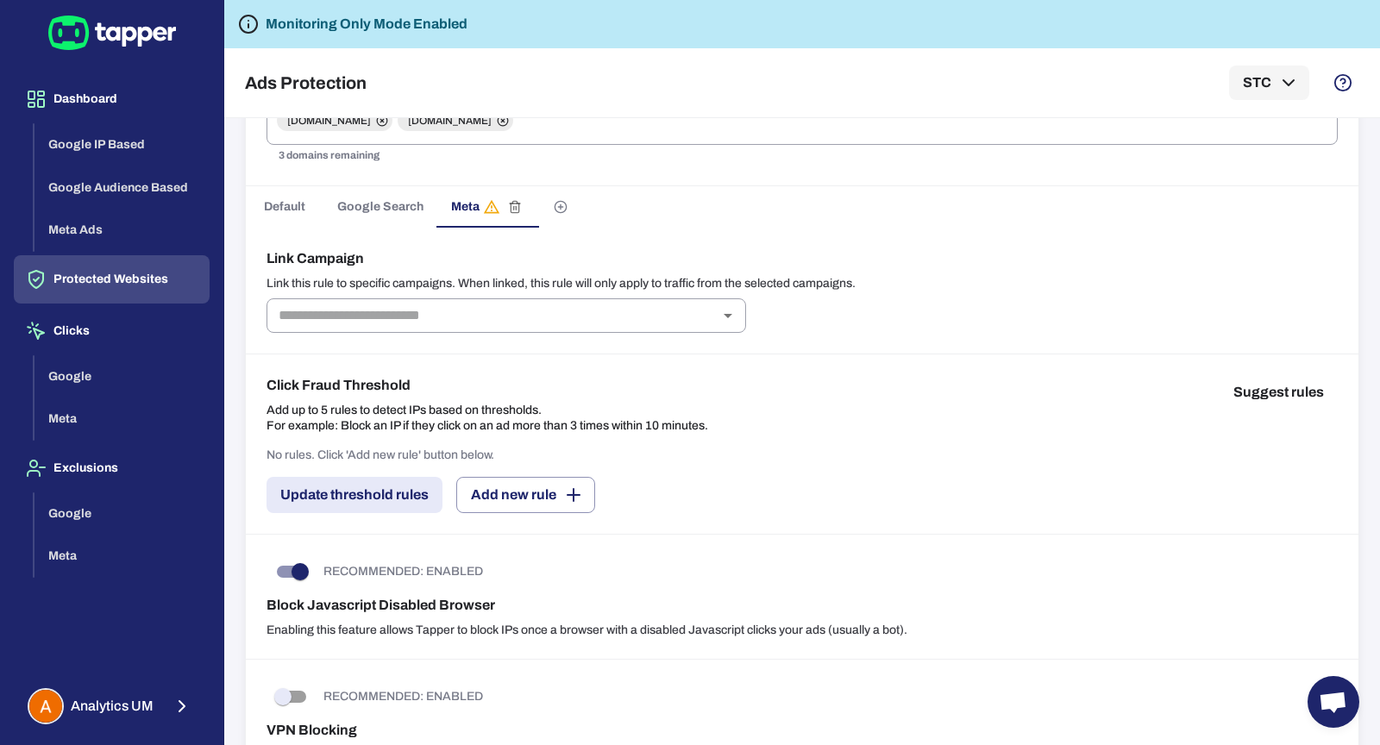
scroll to position [69, 0]
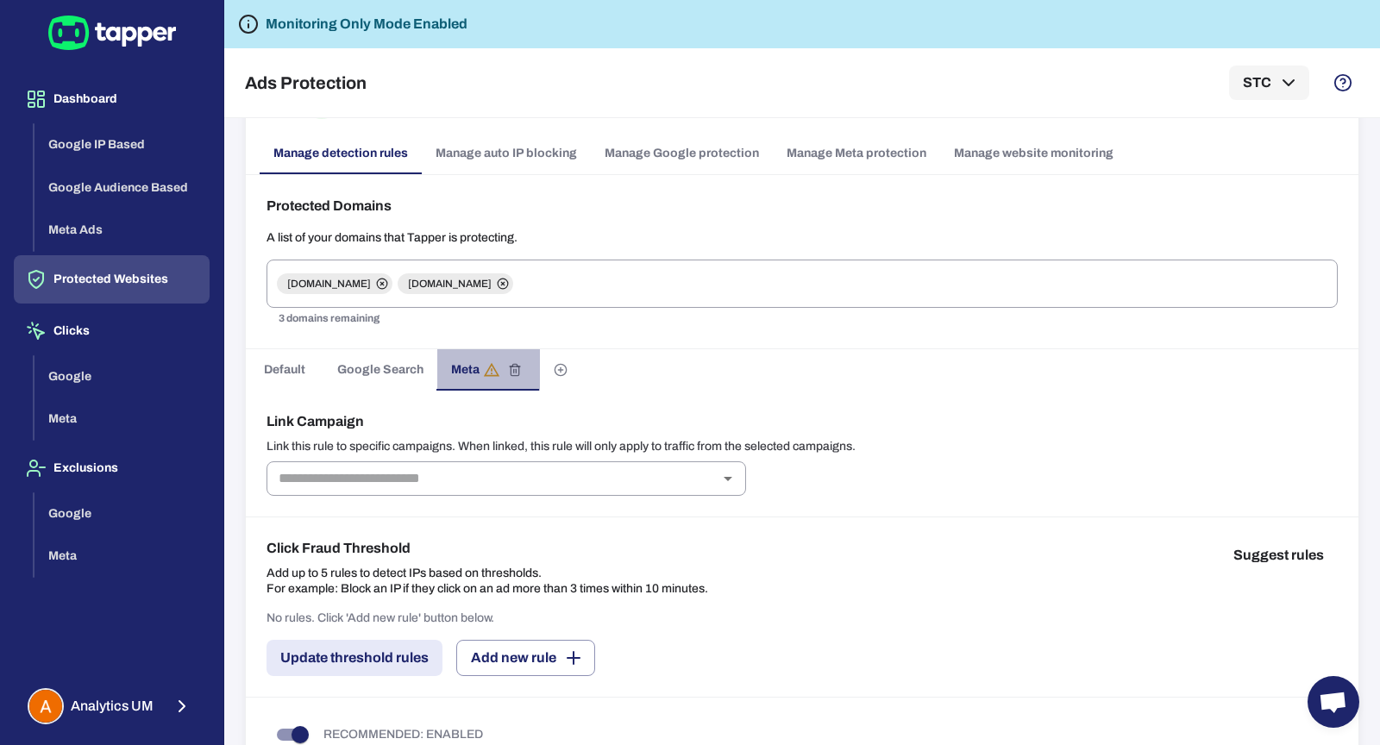
click at [470, 360] on span "Meta" at bounding box center [488, 370] width 75 height 22
click at [476, 481] on input "text" at bounding box center [492, 479] width 441 height 24
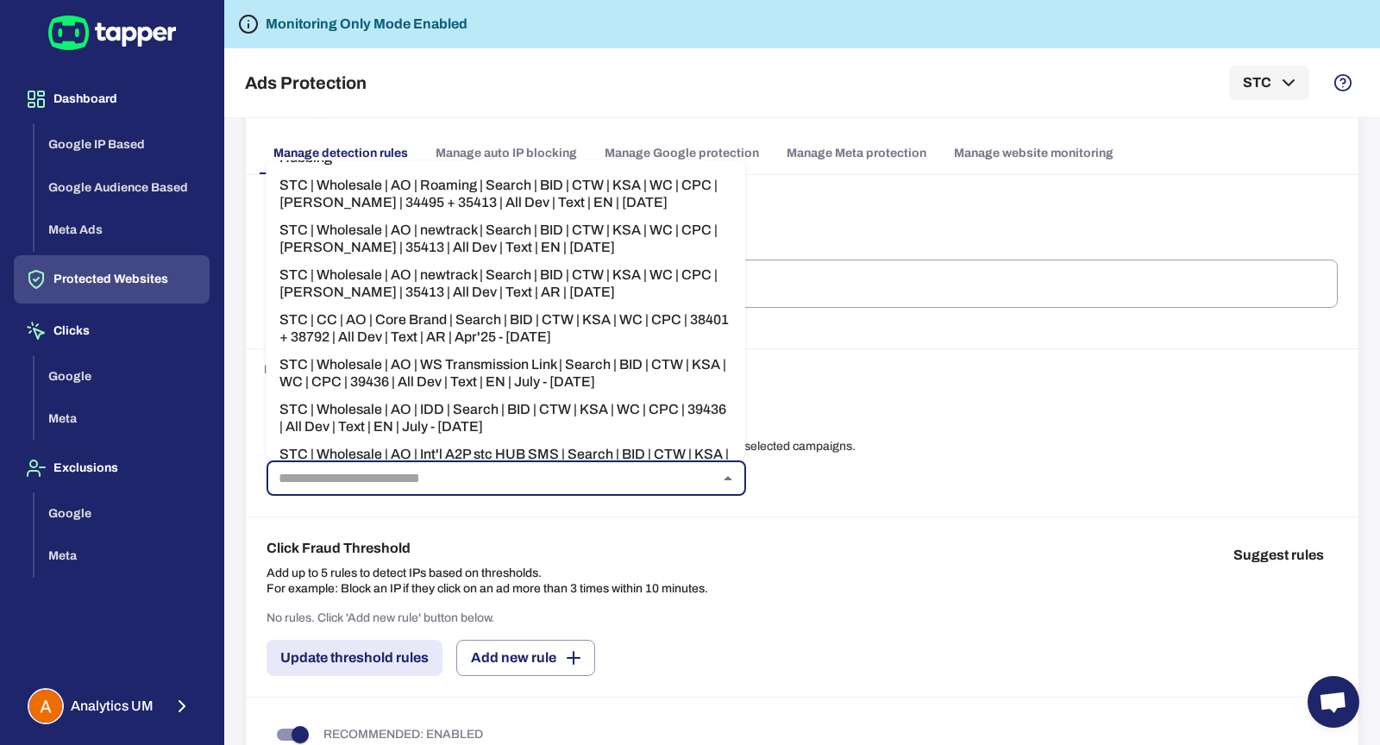
scroll to position [0, 0]
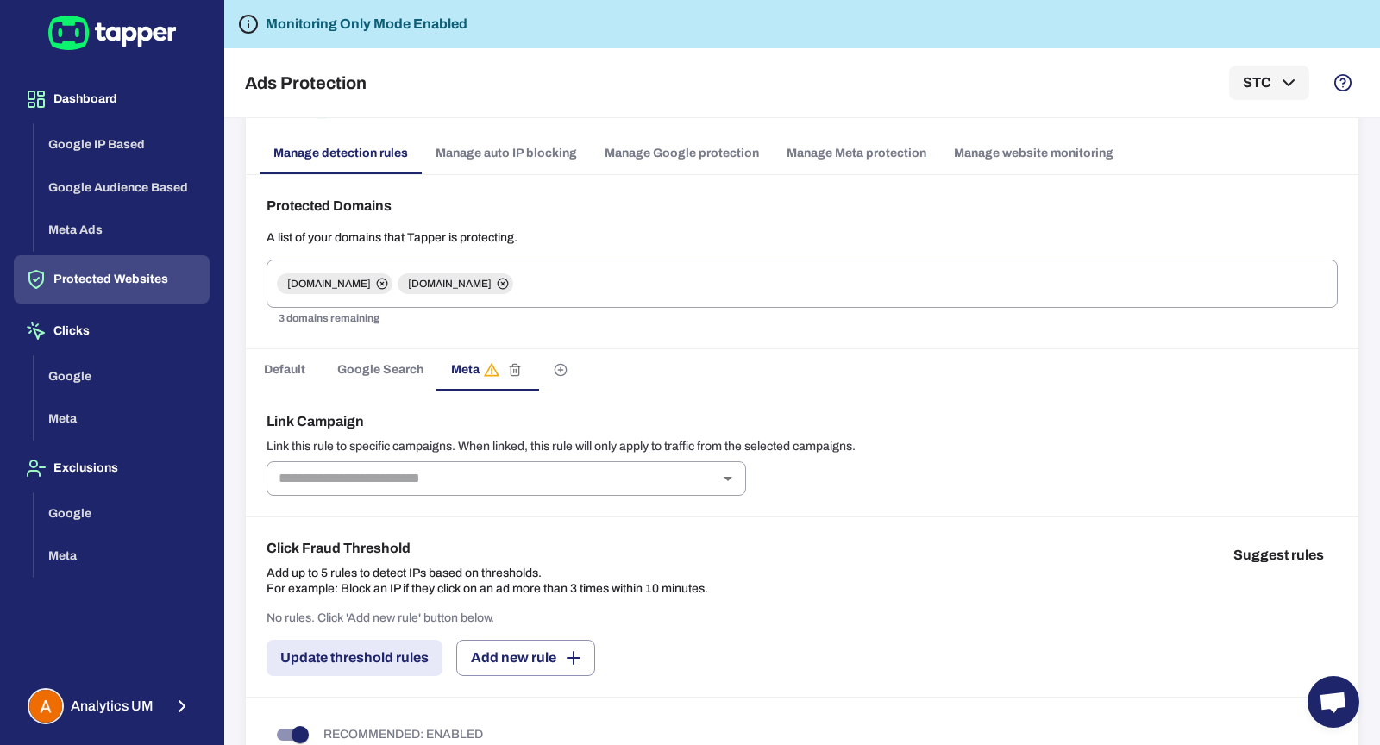
click at [863, 413] on h6 "Link Campaign" at bounding box center [803, 422] width 1072 height 21
click at [390, 366] on span "Google Search" at bounding box center [380, 370] width 86 height 16
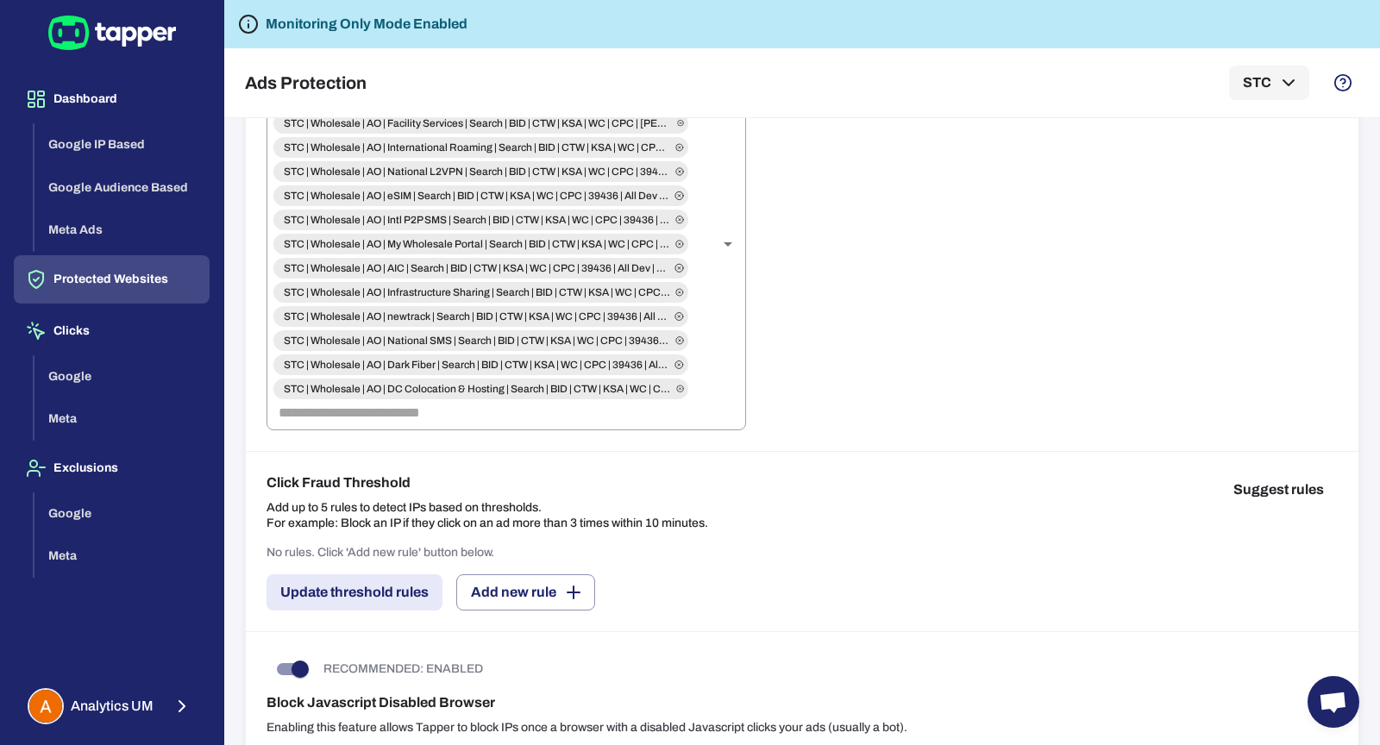
scroll to position [296, 0]
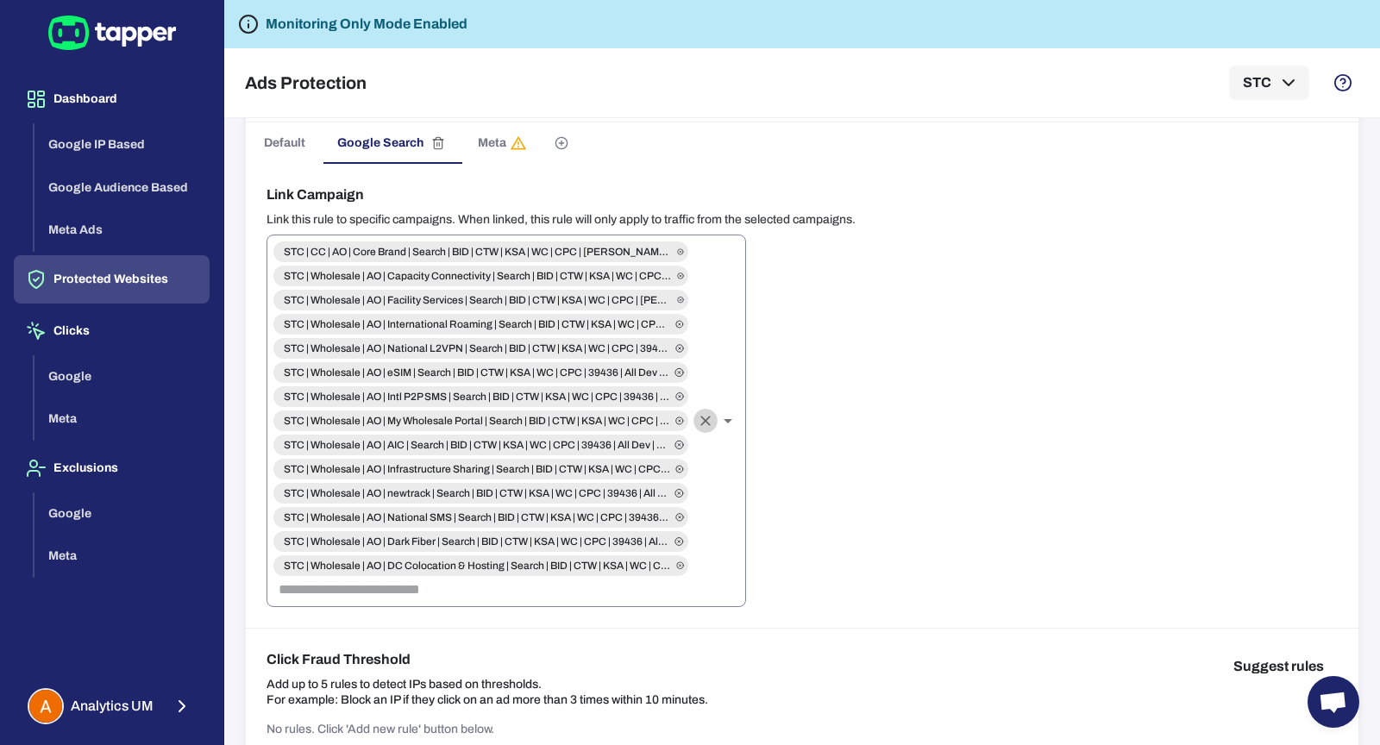
click at [701, 424] on icon "Clear" at bounding box center [705, 420] width 17 height 17
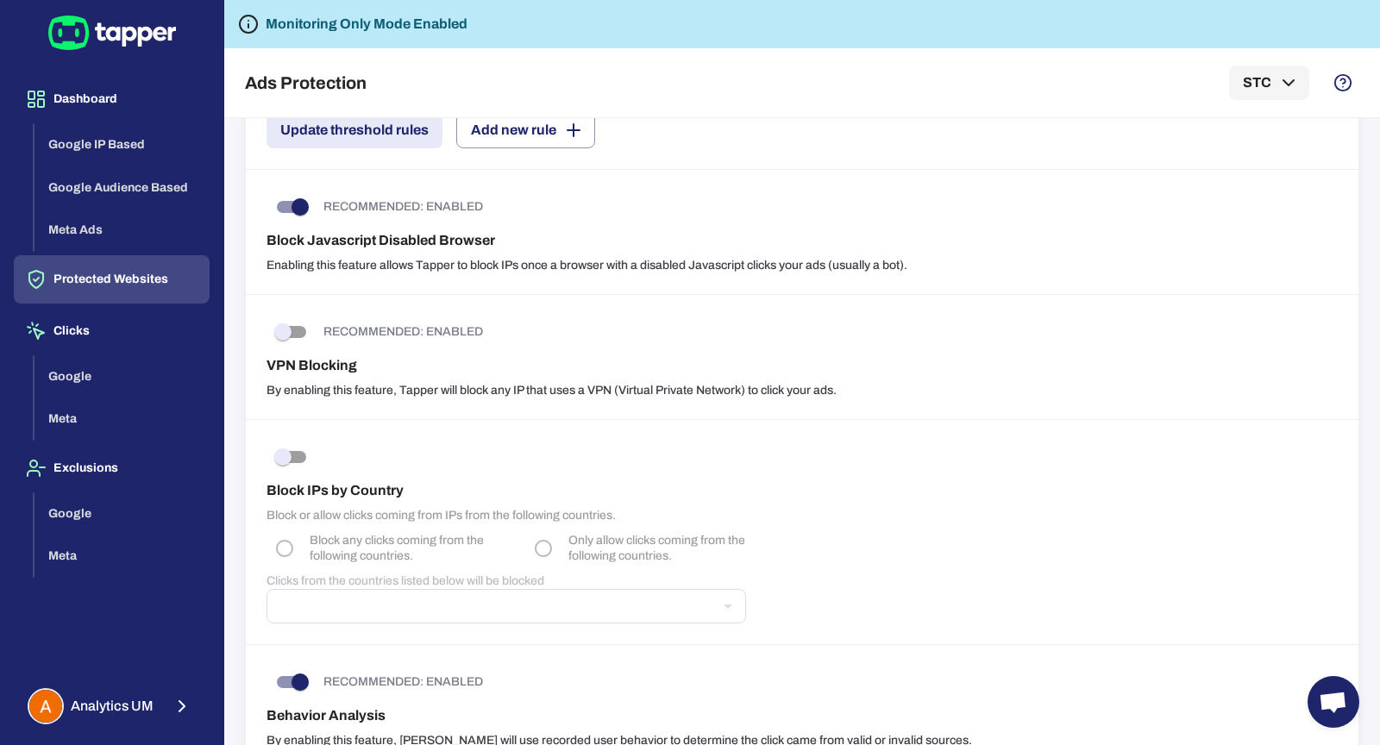
scroll to position [749, 0]
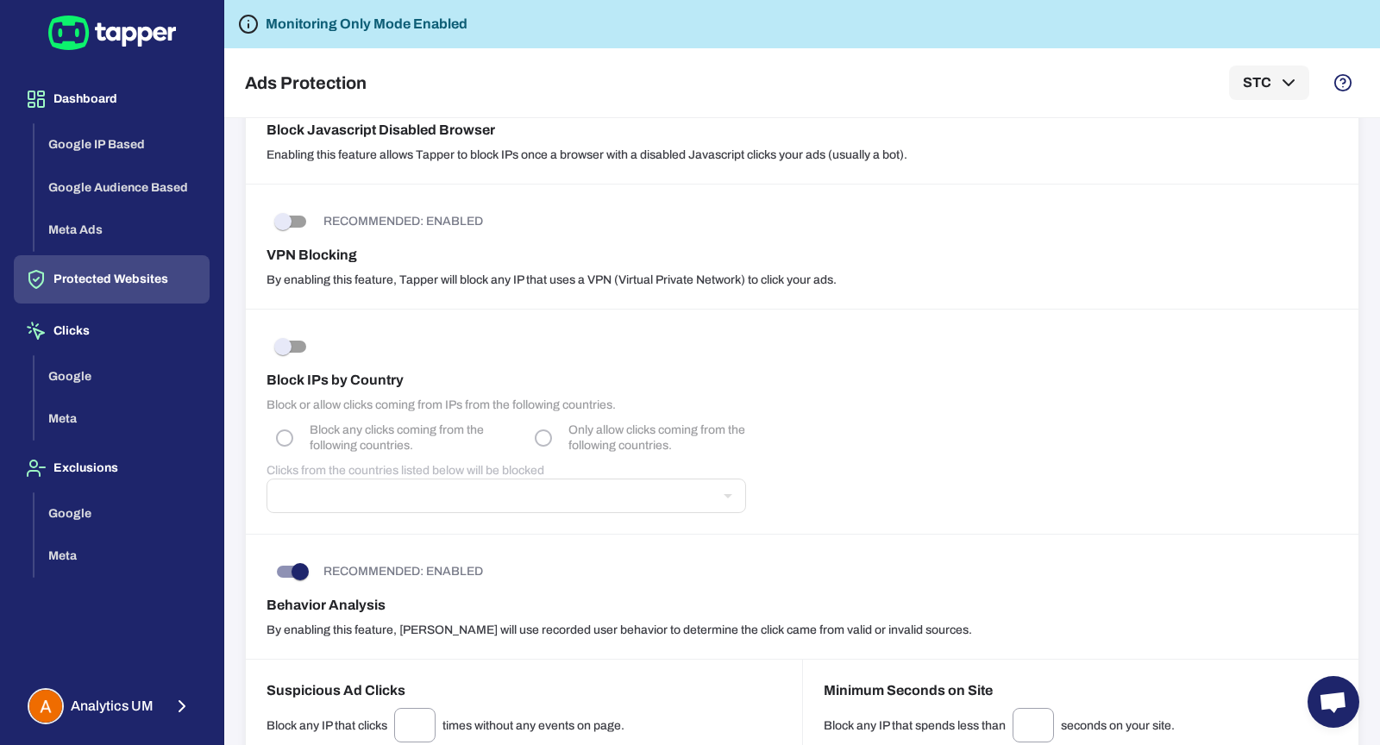
click at [411, 491] on div "Block IPs by Country Block or allow clicks coming from IPs from the following c…" at bounding box center [802, 422] width 1113 height 225
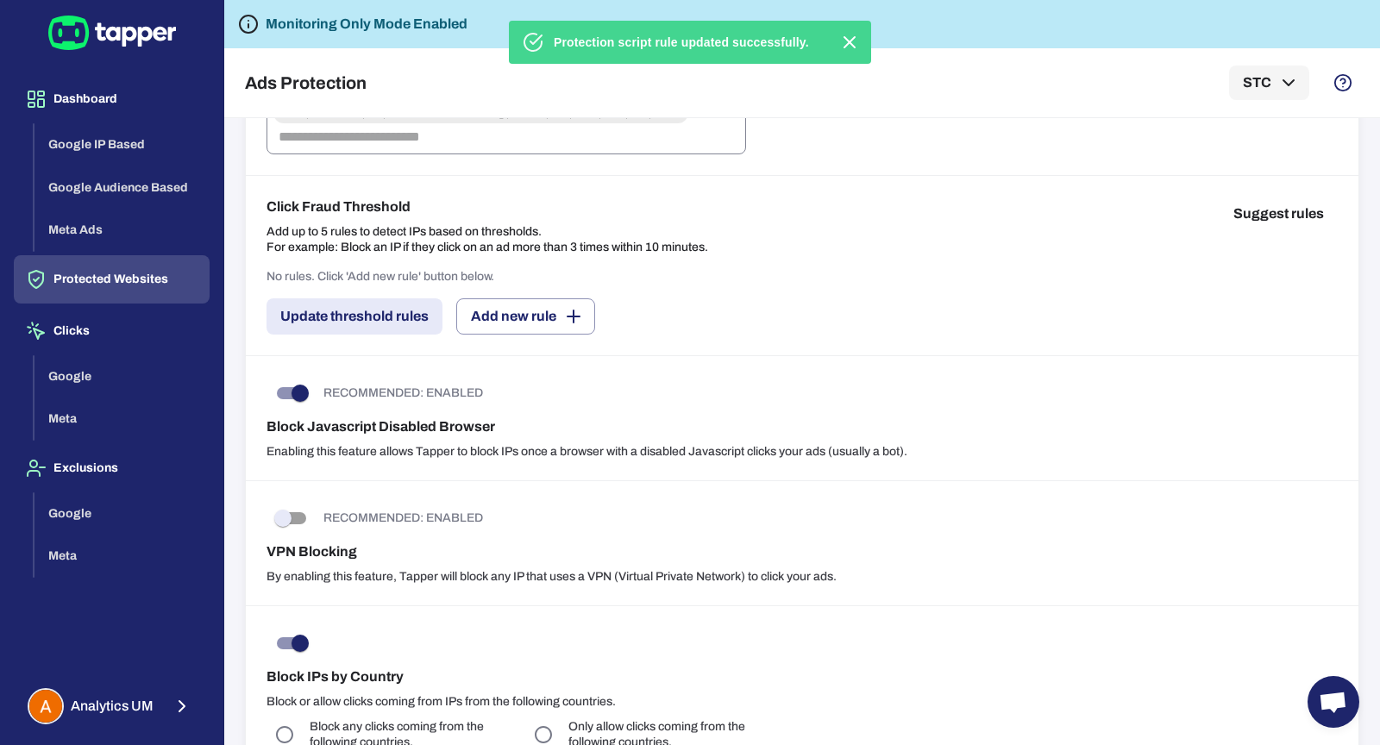
scroll to position [1046, 0]
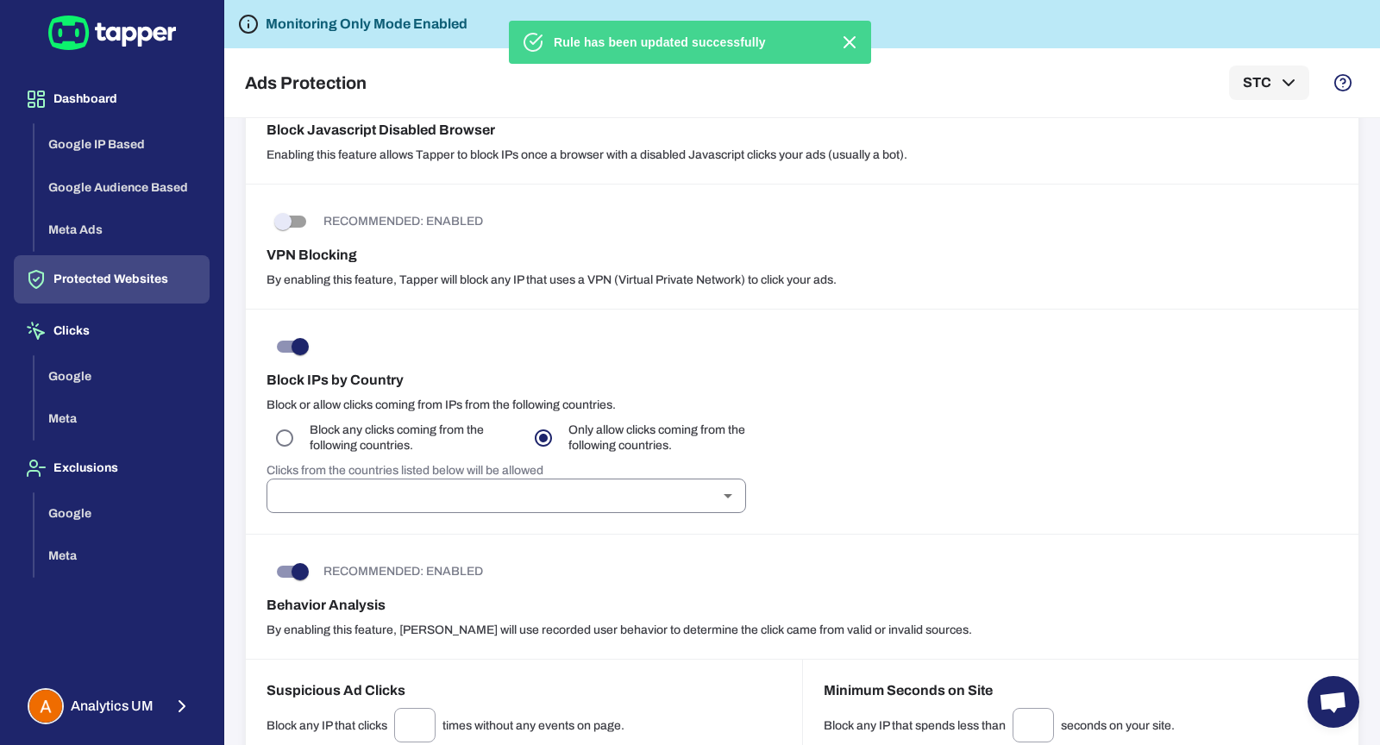
click at [506, 496] on input "text" at bounding box center [492, 496] width 441 height 24
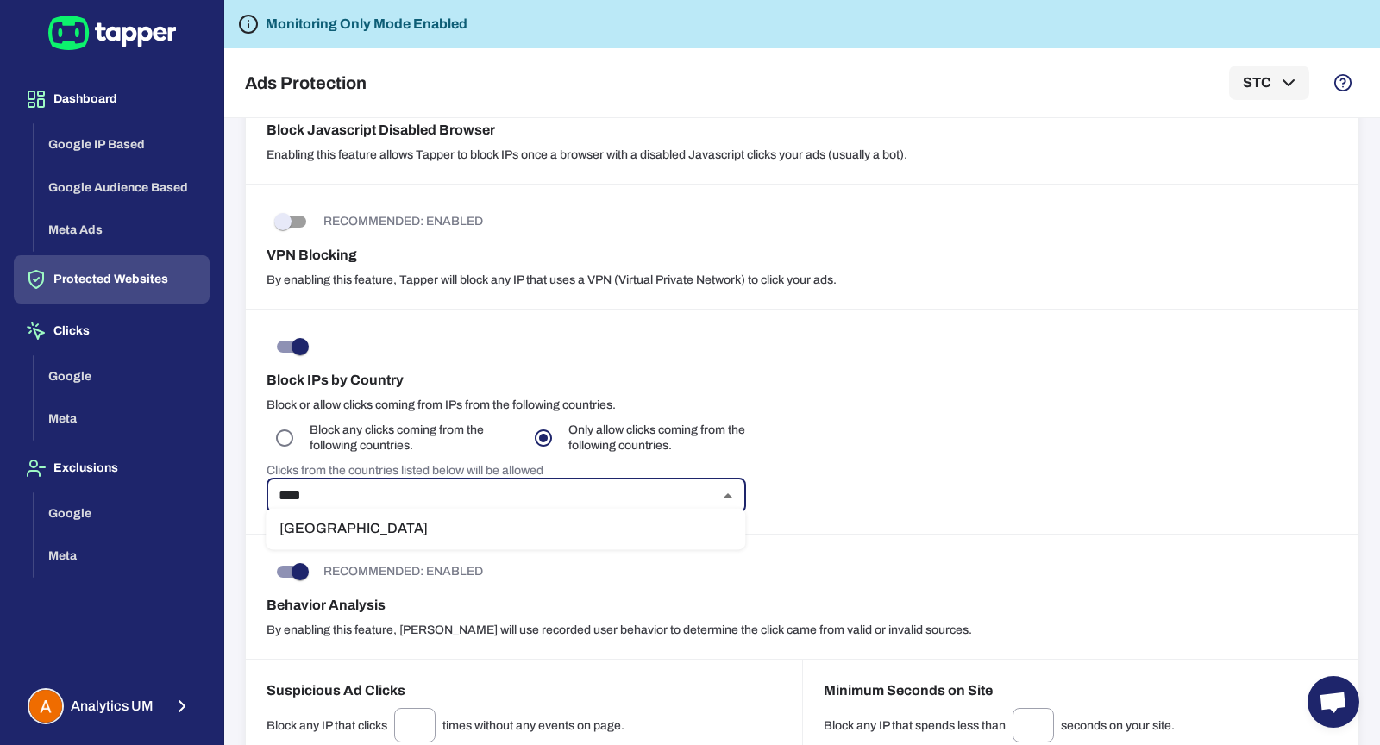
type input "*****"
click at [466, 540] on li "Saudi Arabia" at bounding box center [506, 529] width 480 height 28
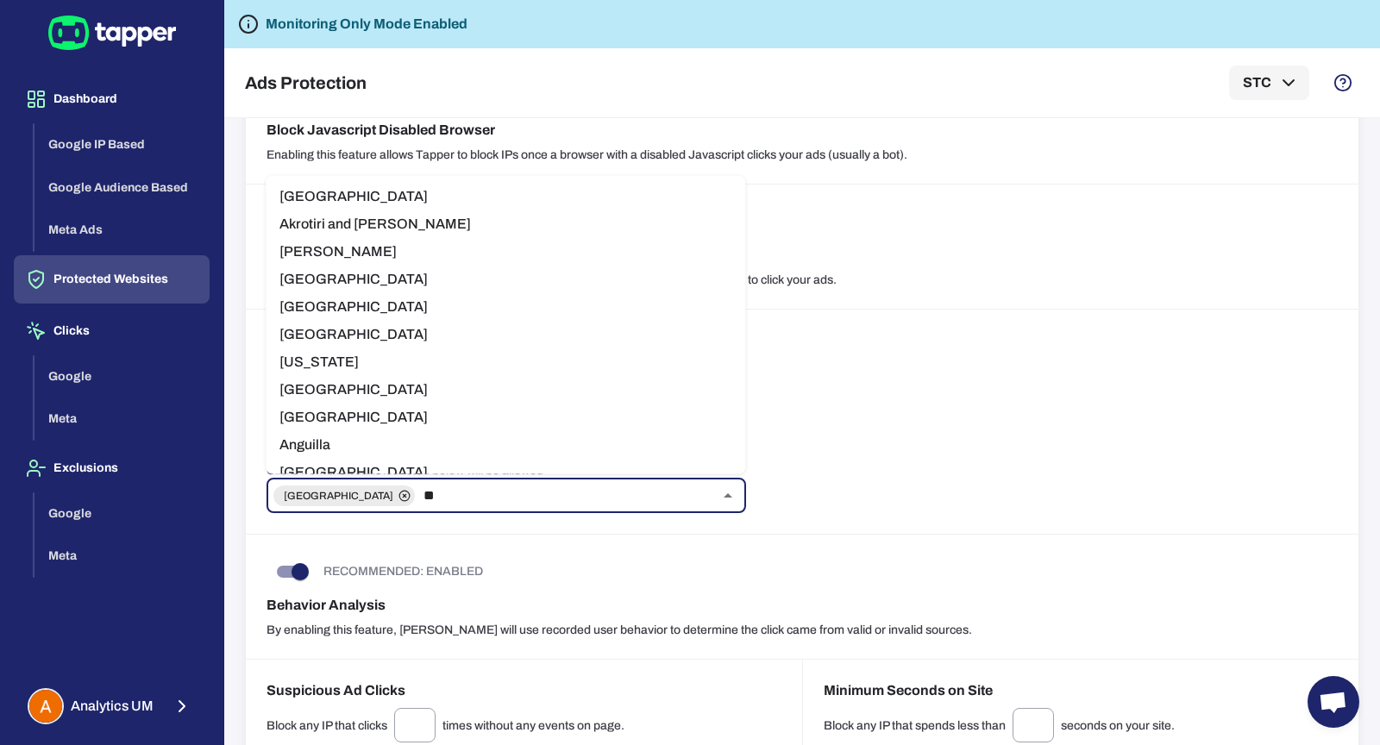
type input "***"
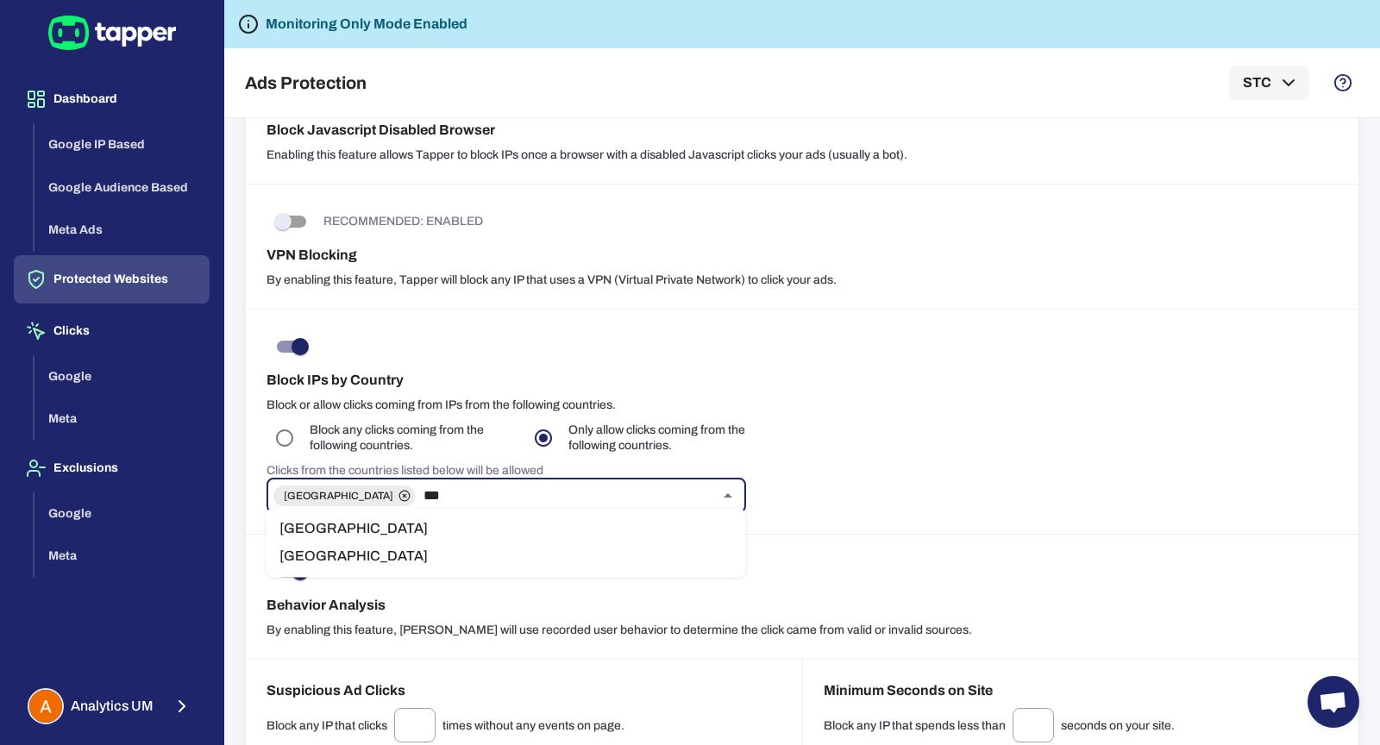
click at [344, 517] on li "Australia" at bounding box center [506, 529] width 480 height 28
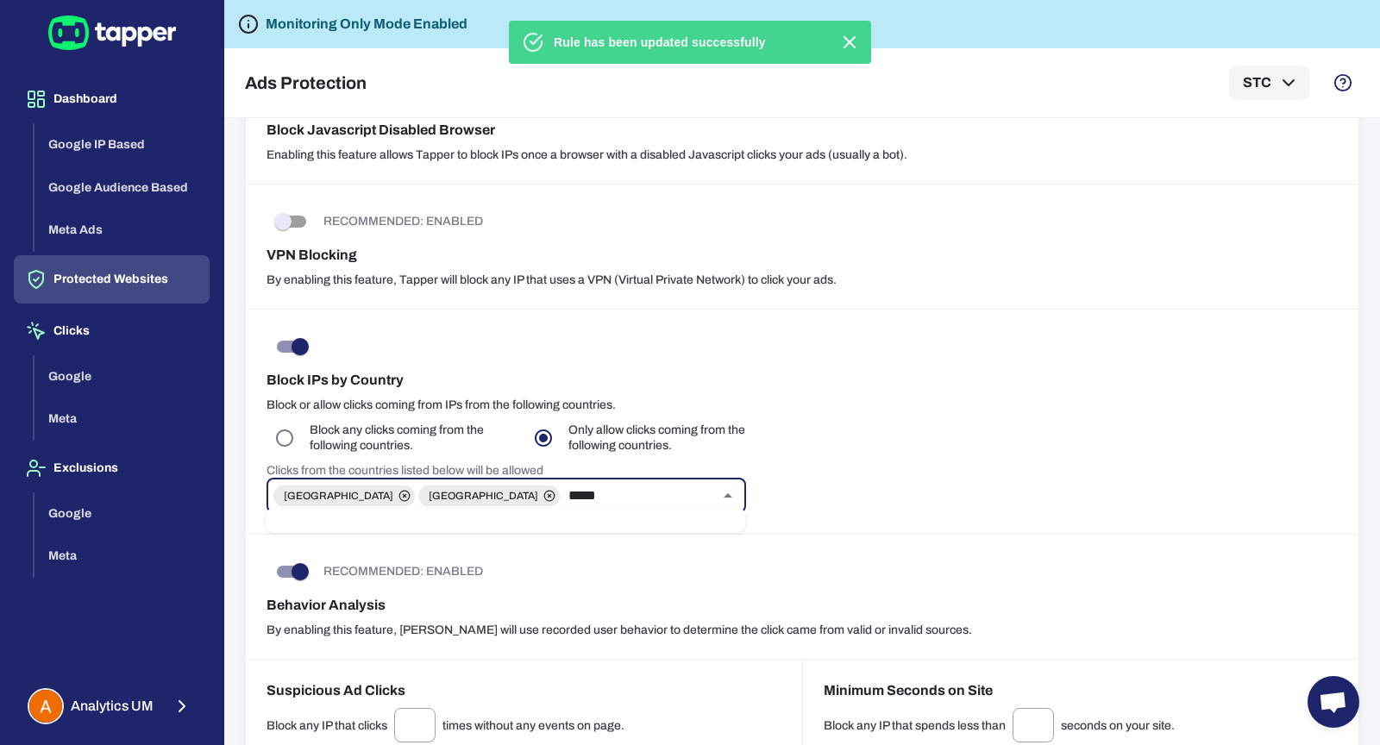
type input "******"
click at [333, 533] on li "Canada" at bounding box center [506, 529] width 480 height 28
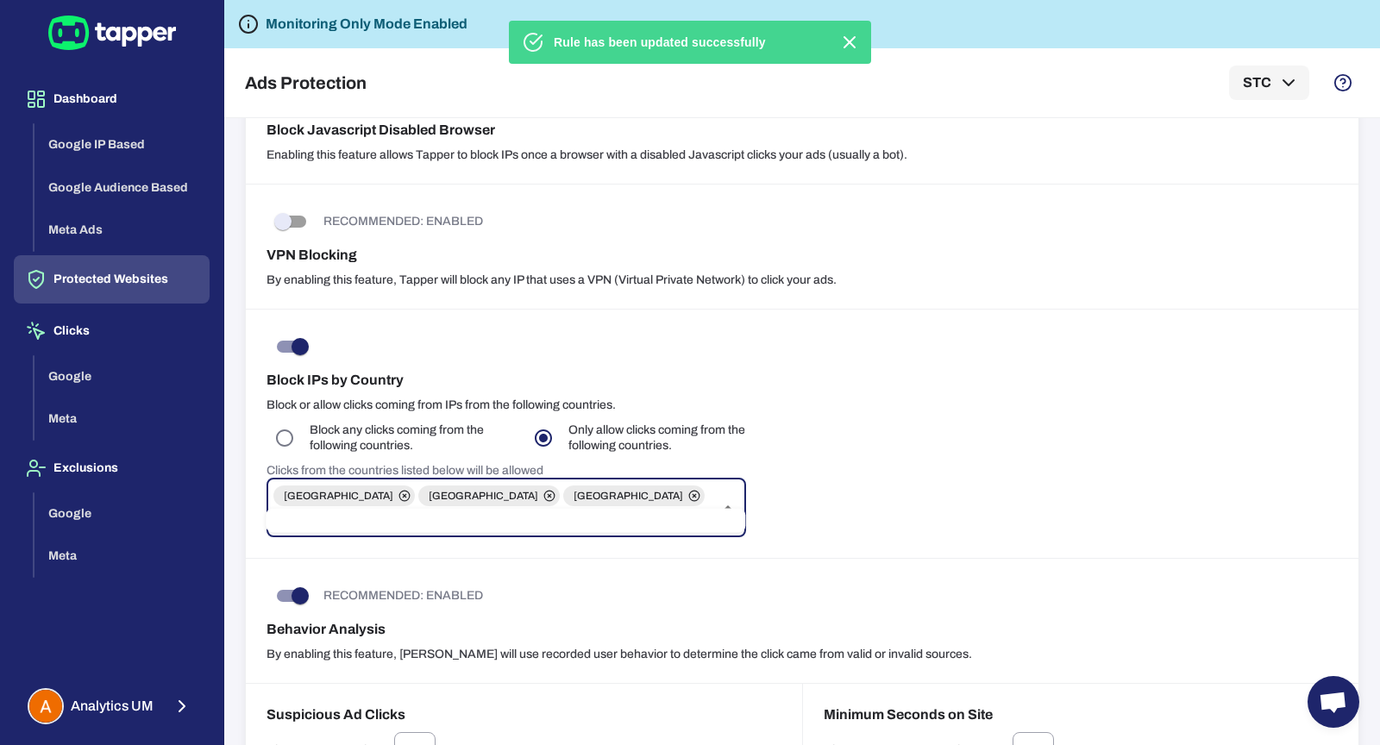
type input "**"
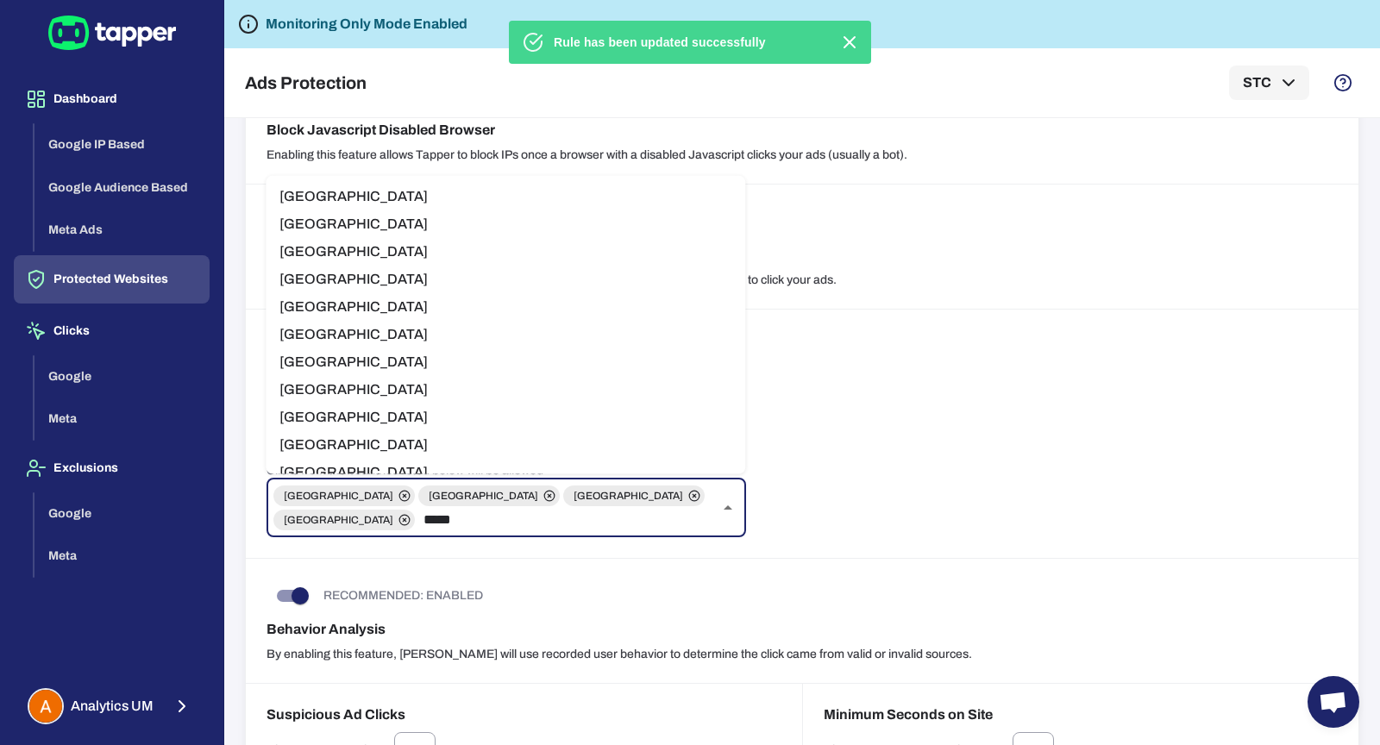
type input "******"
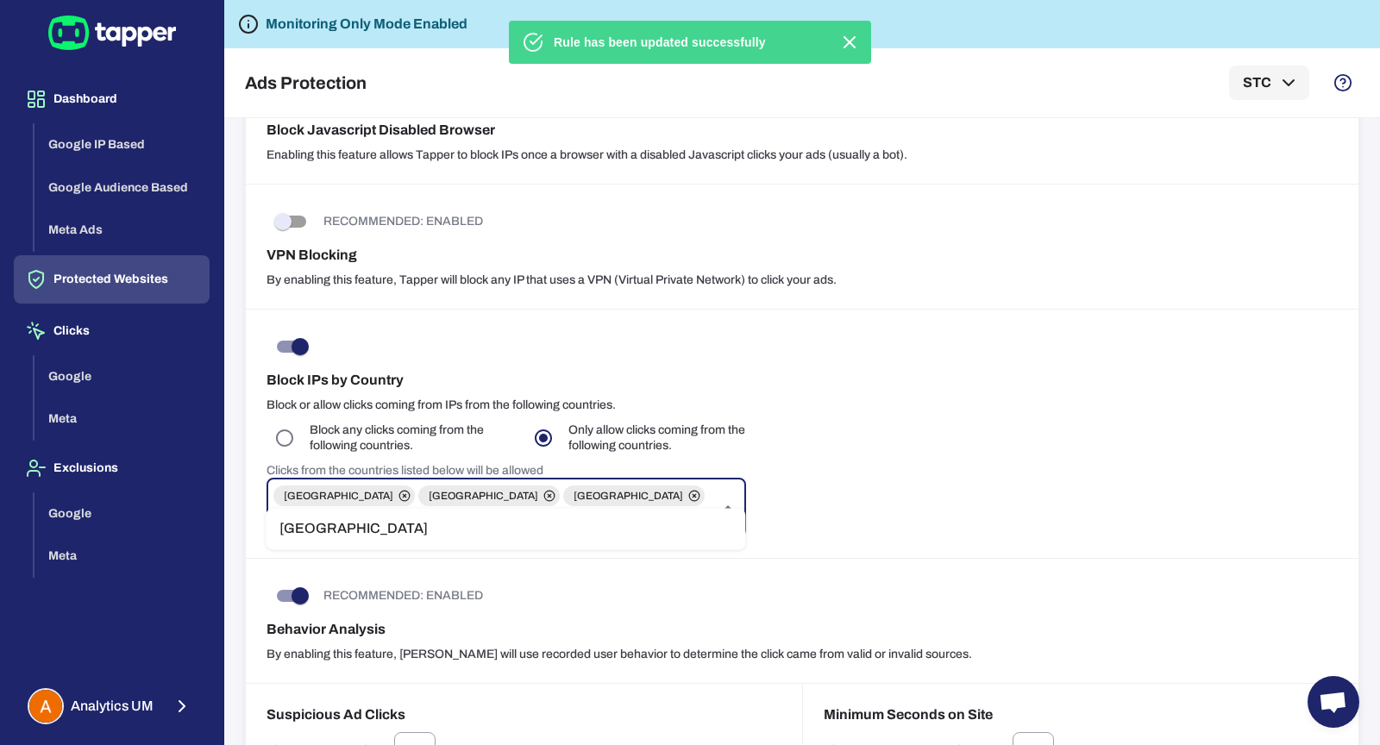
click at [317, 531] on li "France" at bounding box center [506, 529] width 480 height 28
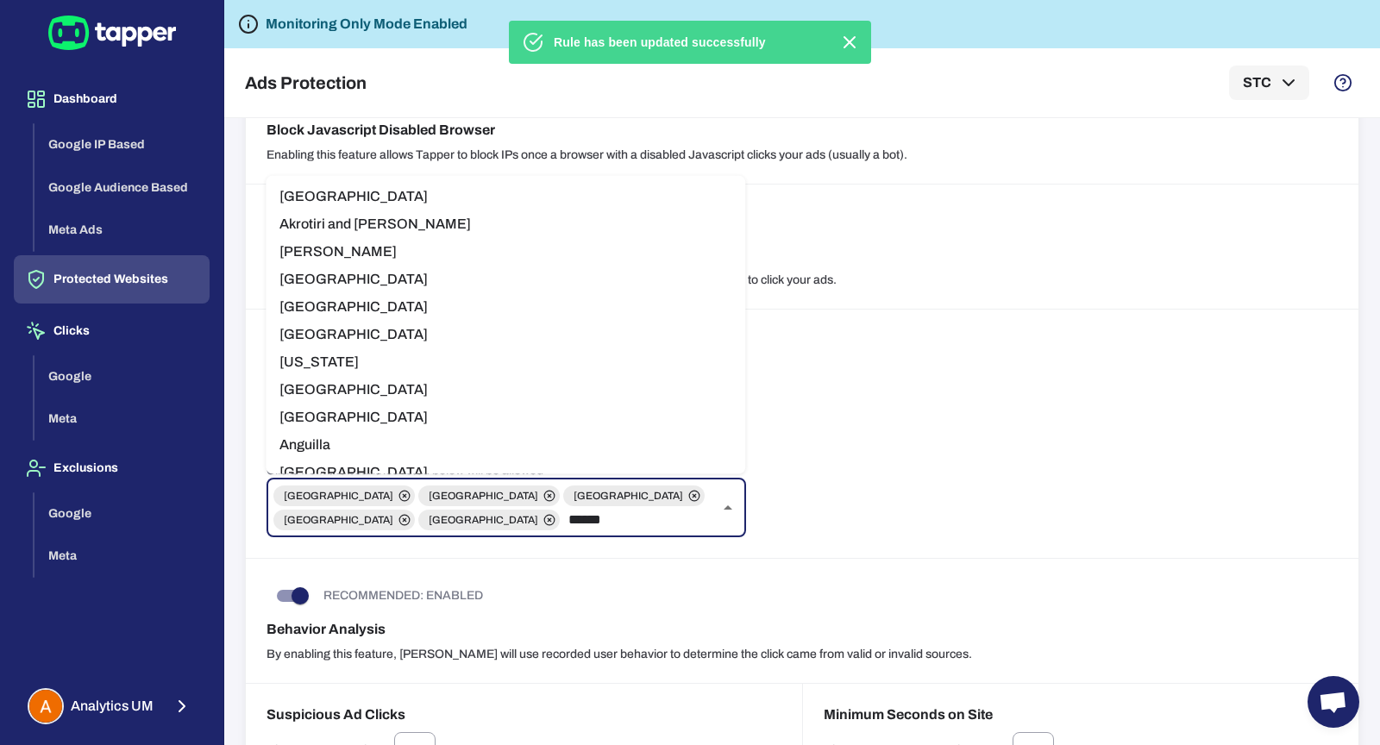
type input "*******"
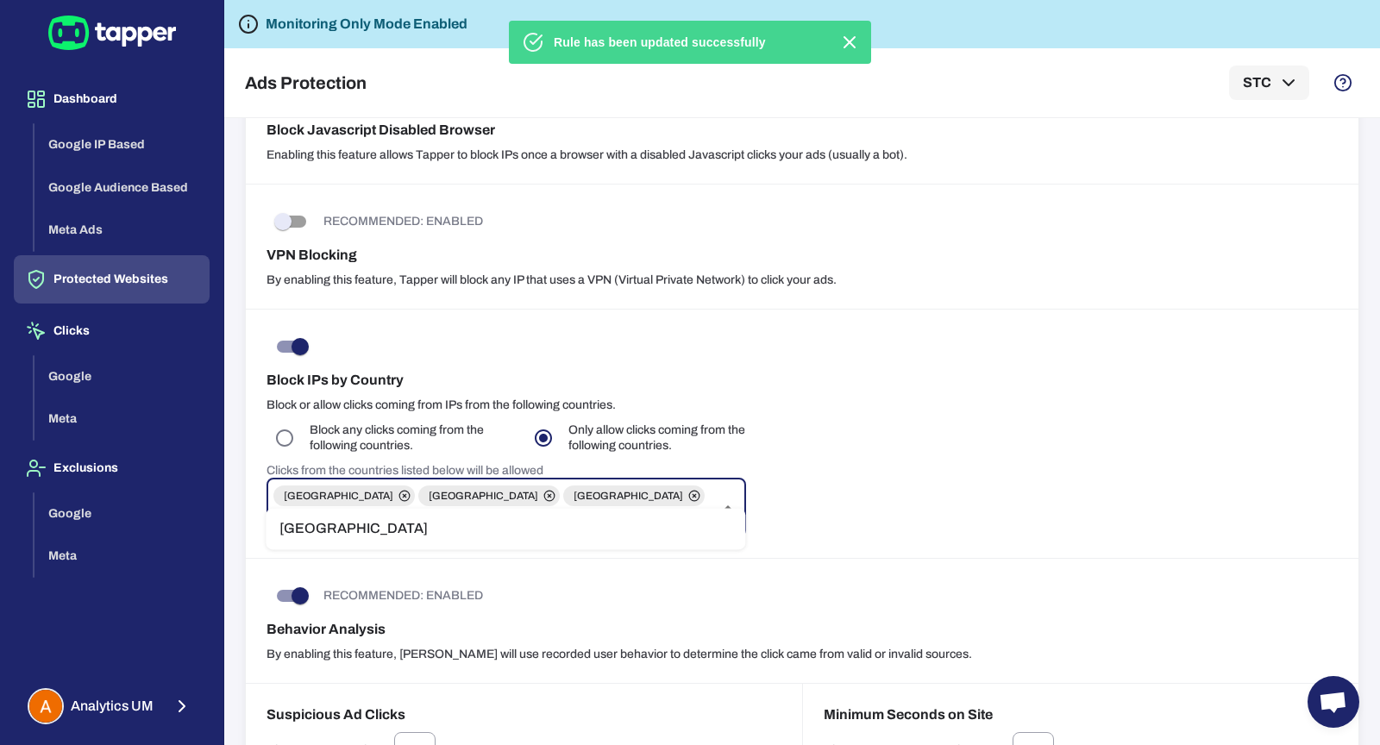
click at [393, 525] on li "Germany" at bounding box center [506, 529] width 480 height 28
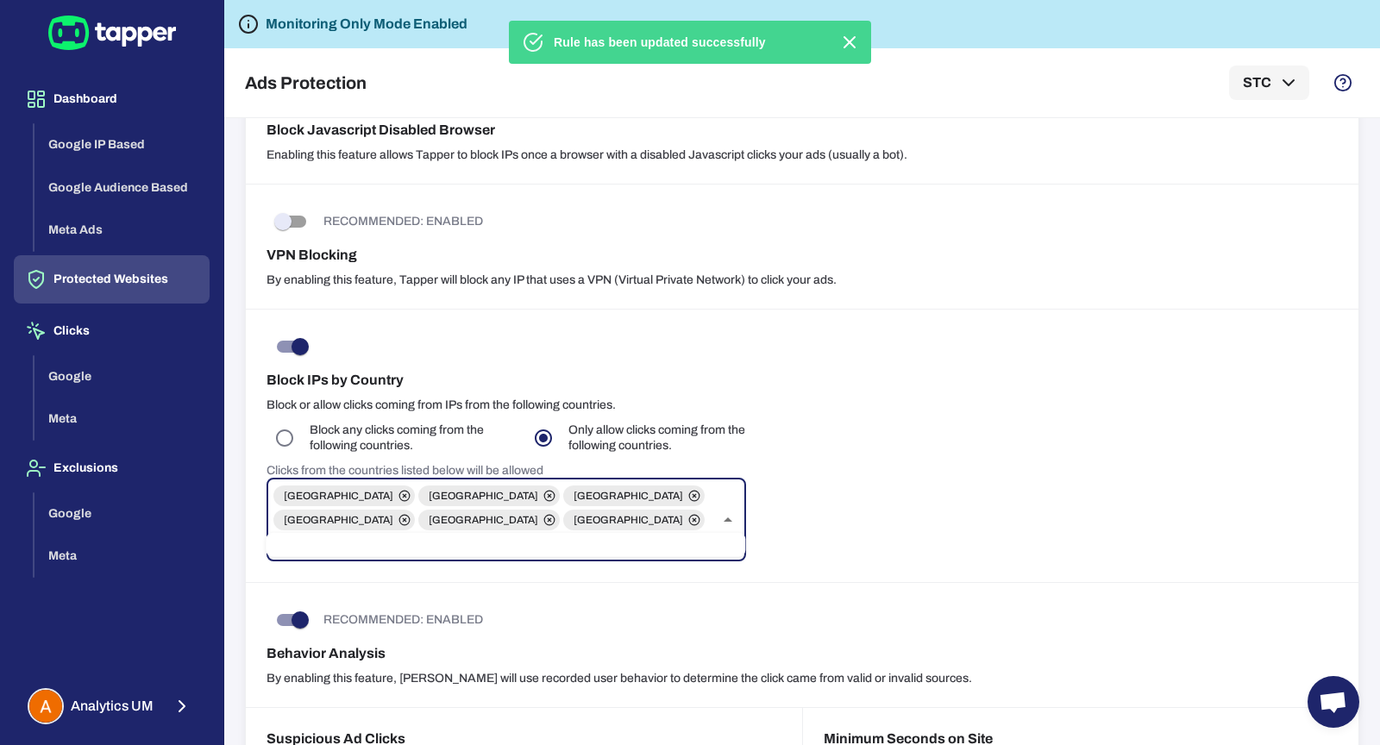
type input "*****"
click at [420, 558] on li "Italy" at bounding box center [506, 554] width 480 height 28
type input "*"
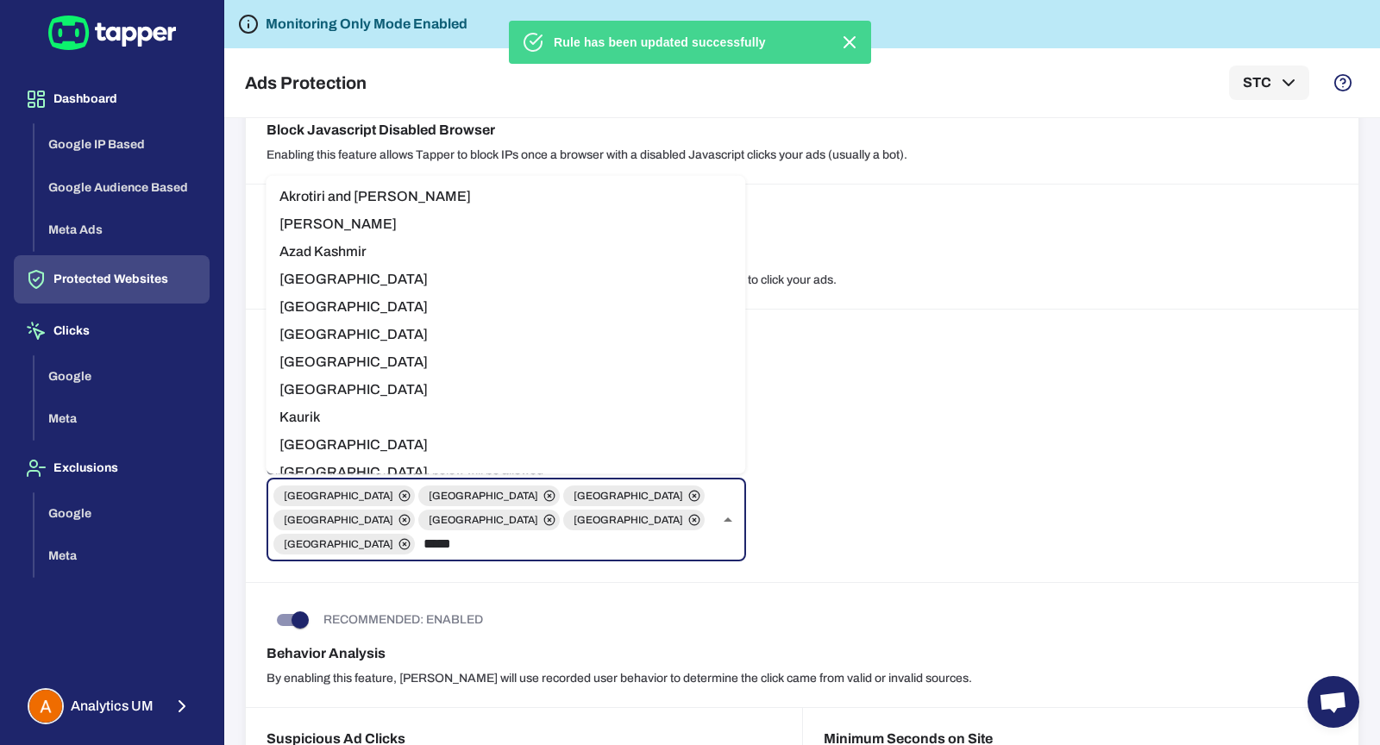
type input "******"
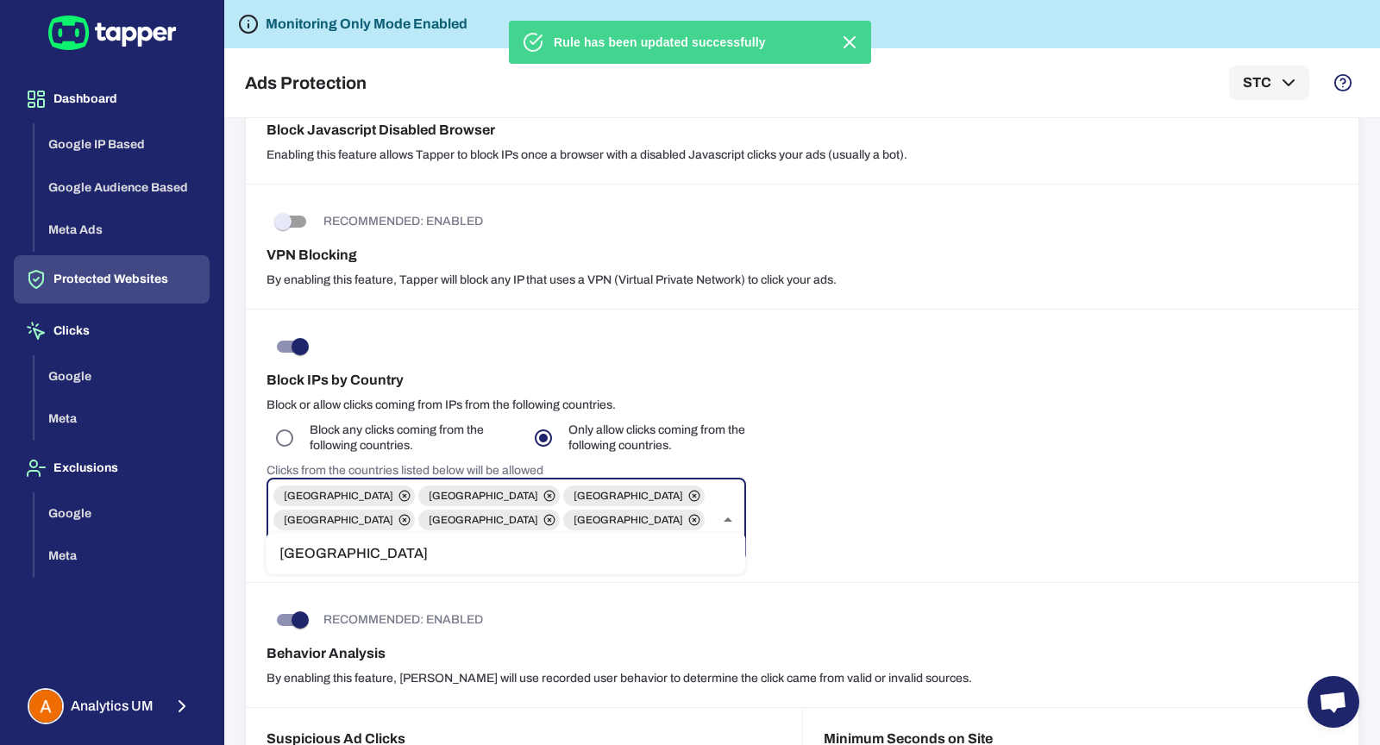
click at [376, 564] on li "Kuwait" at bounding box center [506, 554] width 480 height 28
type input "*****"
click at [343, 554] on li "Libya" at bounding box center [506, 554] width 480 height 28
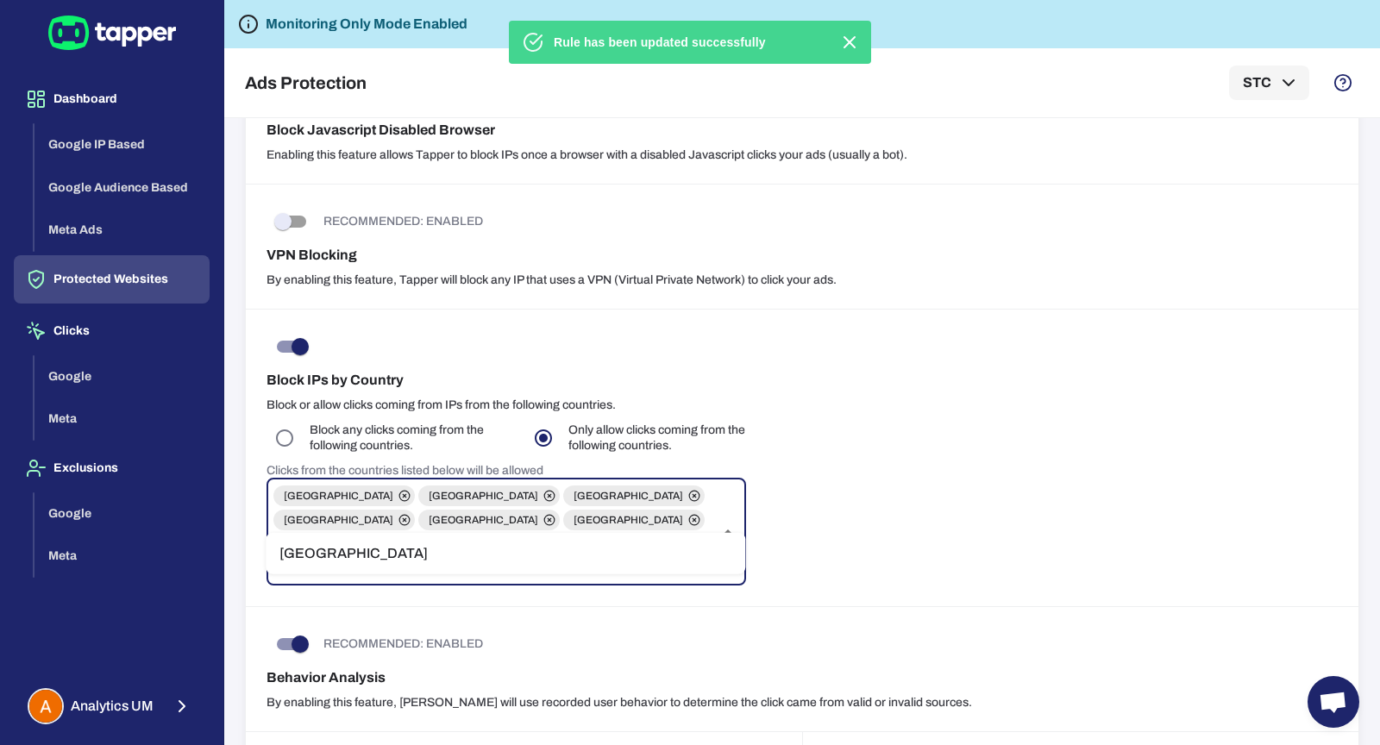
type input "**********"
click at [332, 560] on li "Netherlands" at bounding box center [506, 554] width 480 height 28
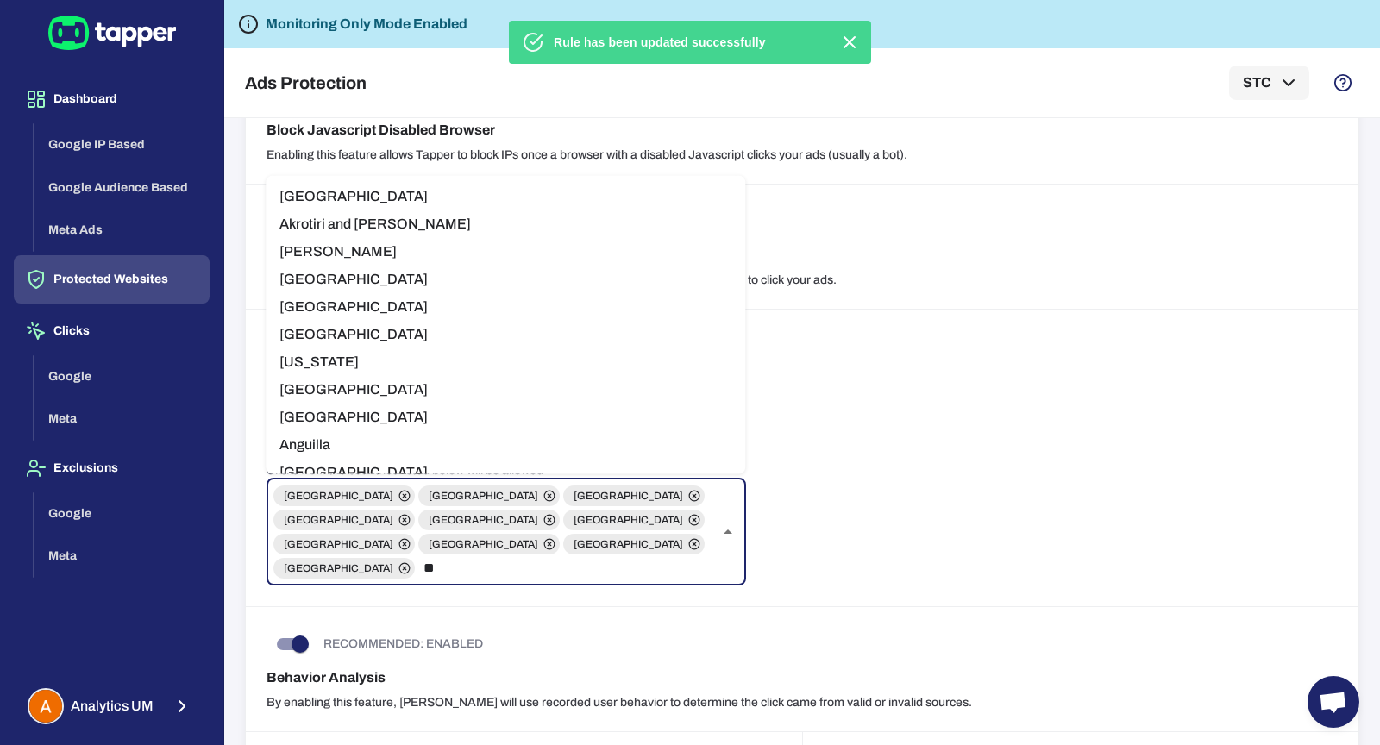
type input "***"
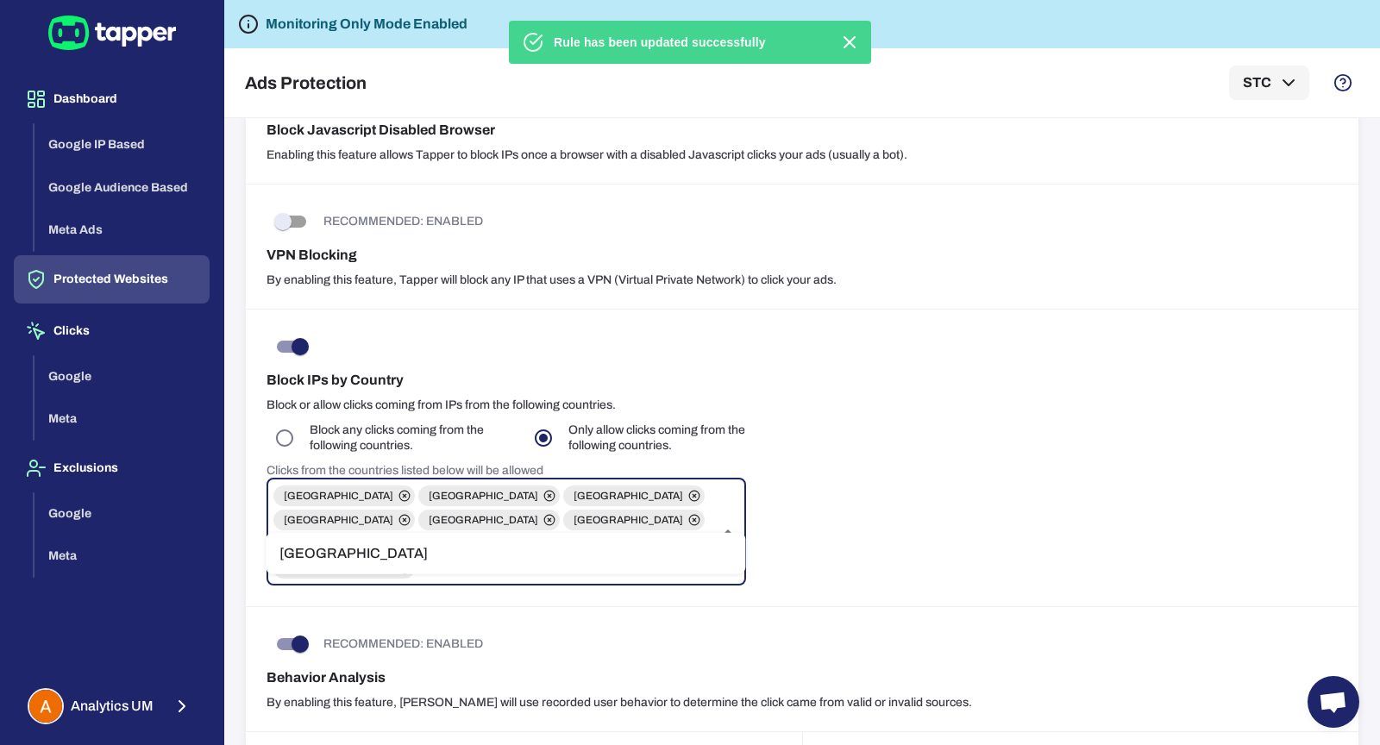
click at [429, 545] on li "Qatar" at bounding box center [506, 554] width 480 height 28
type input "*****"
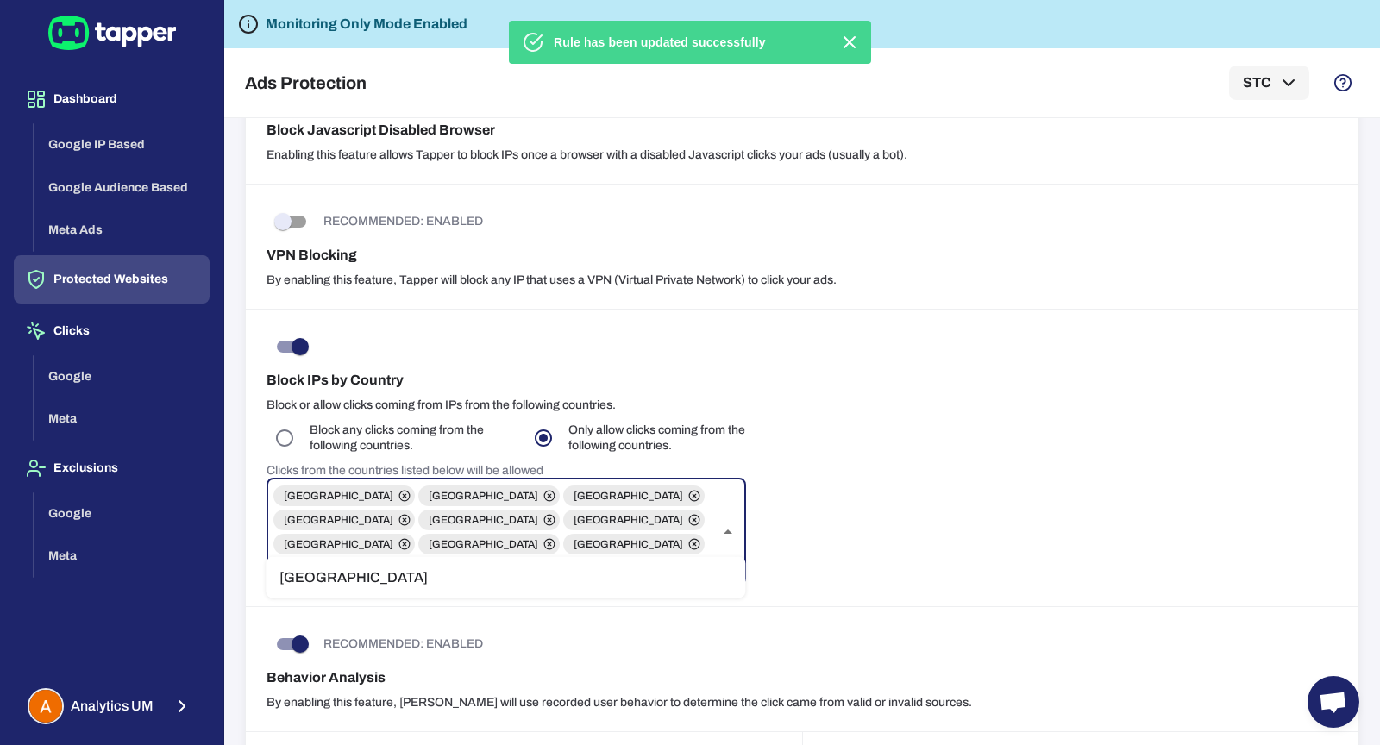
click at [402, 585] on li "Spain" at bounding box center [506, 578] width 480 height 28
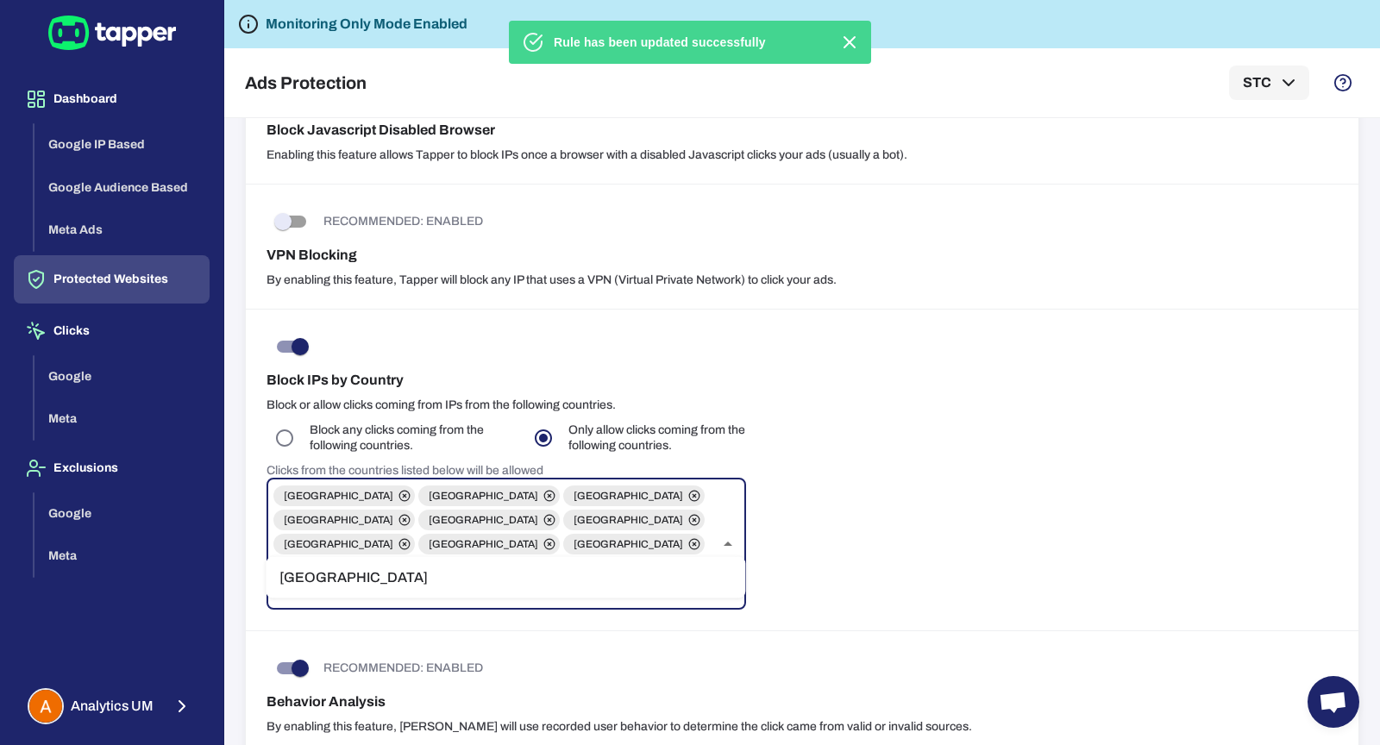
type input "******"
click at [356, 588] on li "Taiwan" at bounding box center [506, 578] width 480 height 28
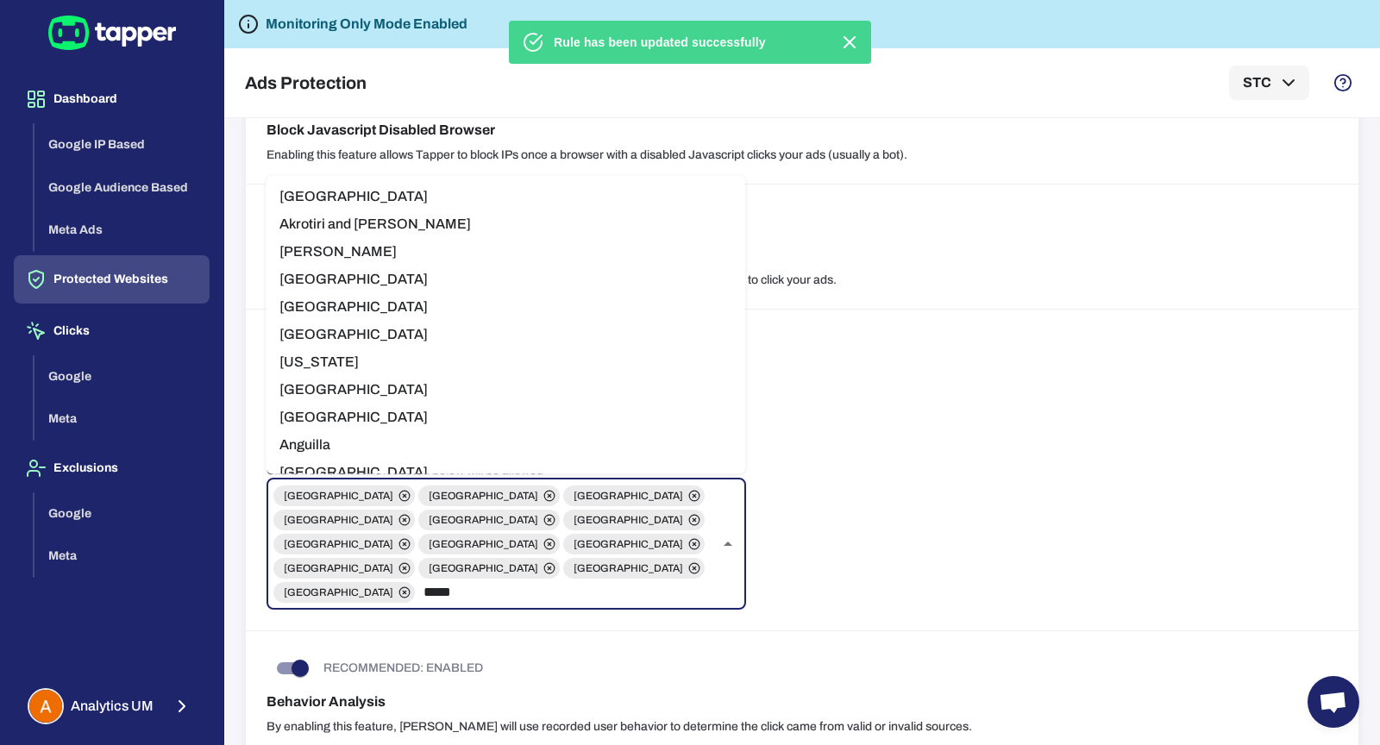
type input "******"
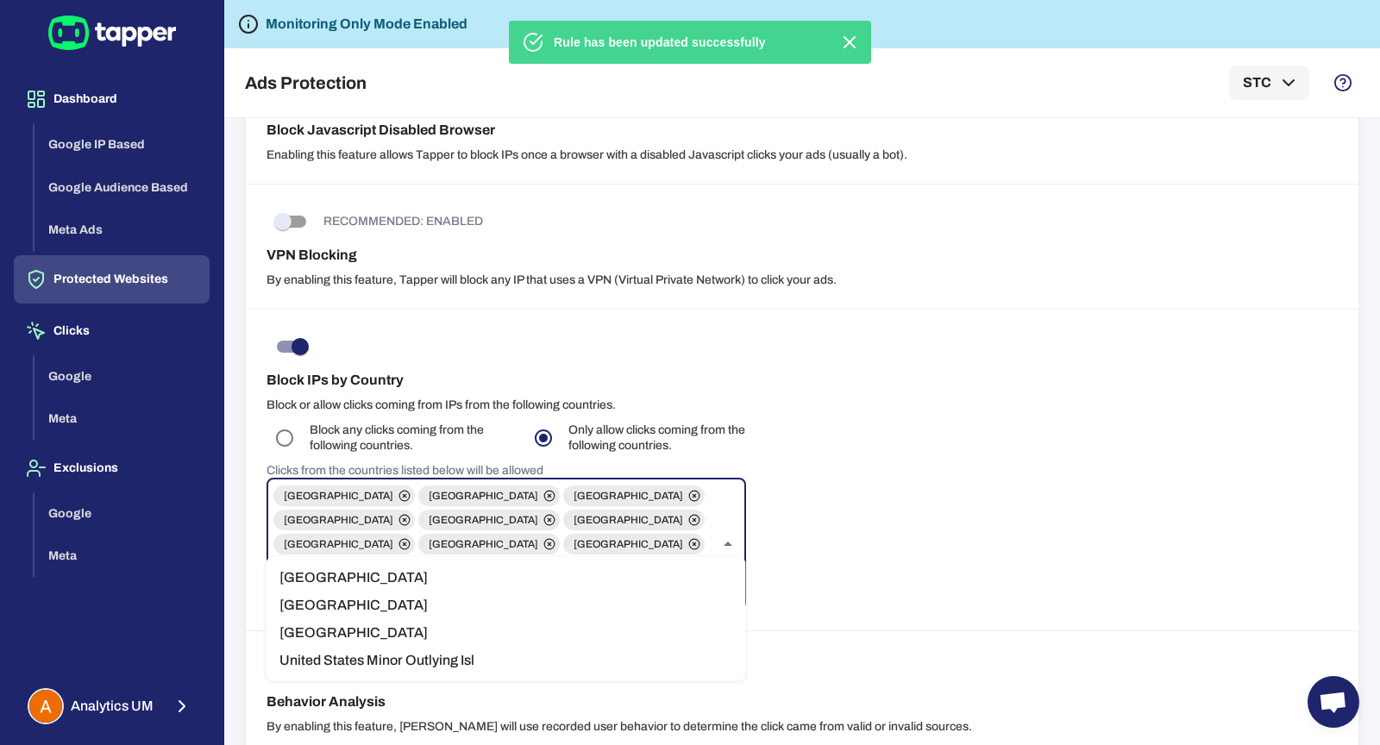
click at [343, 599] on li "United Kingdom" at bounding box center [506, 606] width 480 height 28
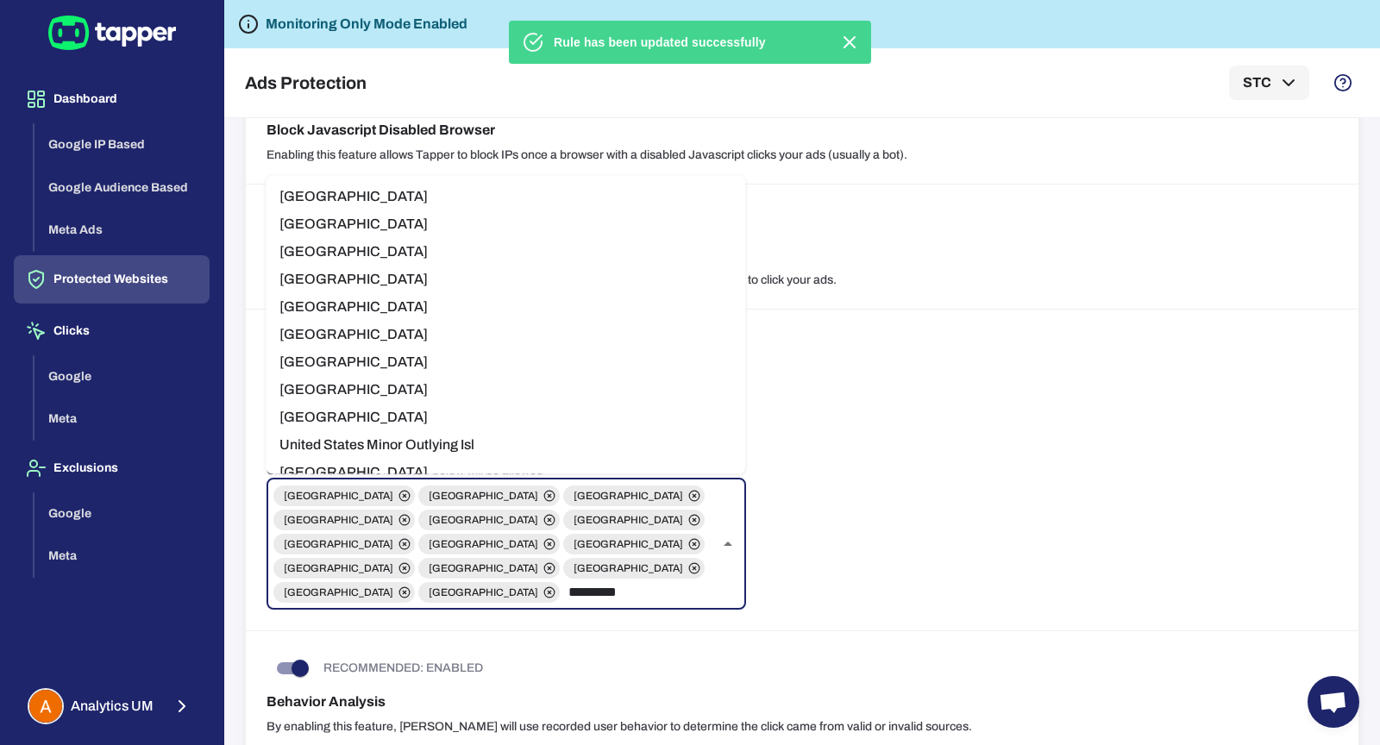
type input "**********"
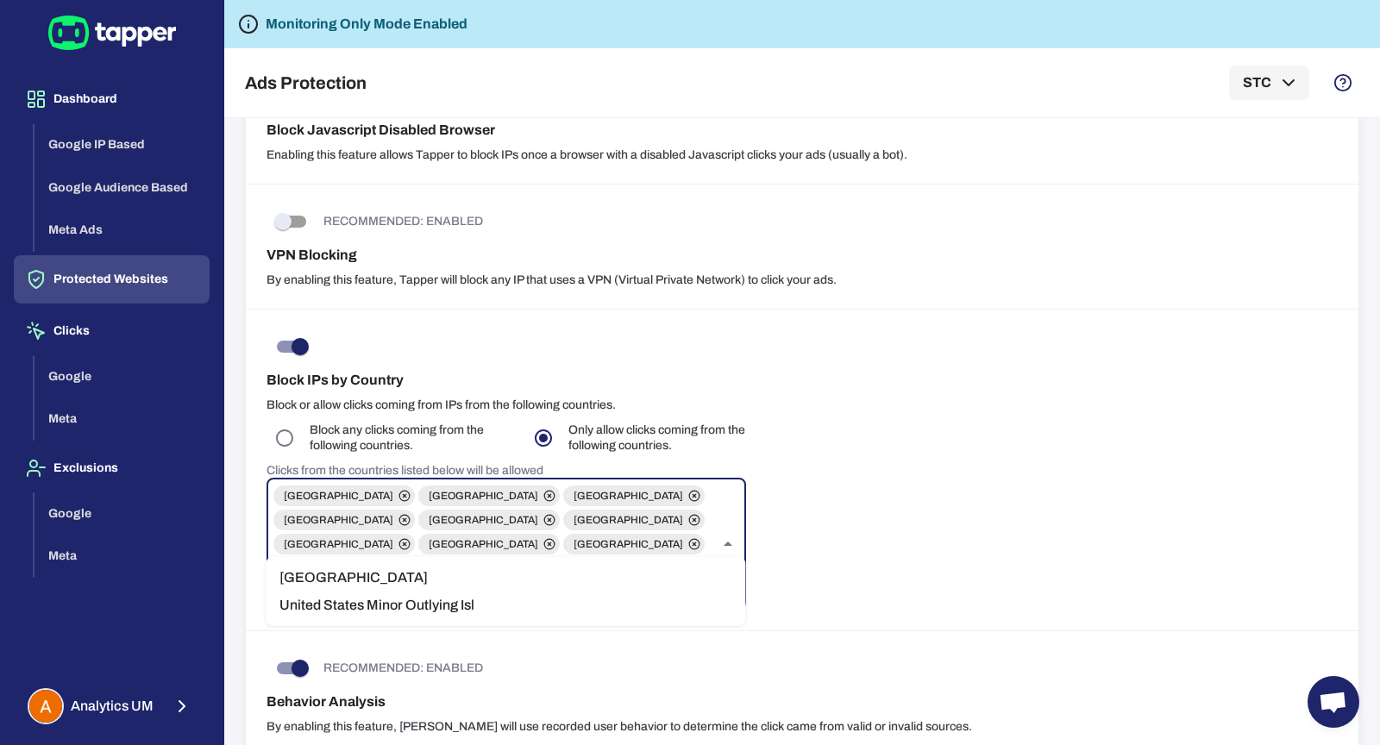
click at [399, 580] on li "United States" at bounding box center [506, 578] width 480 height 28
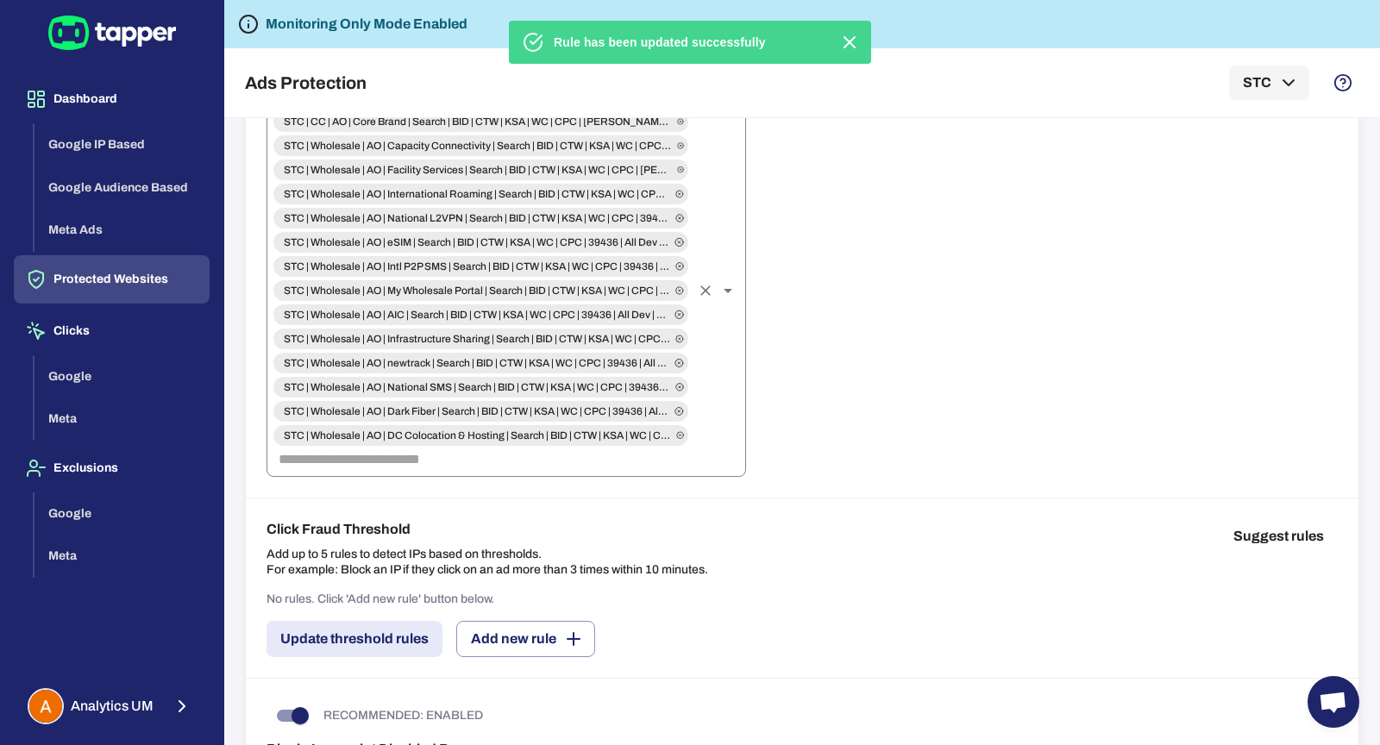
scroll to position [352, 0]
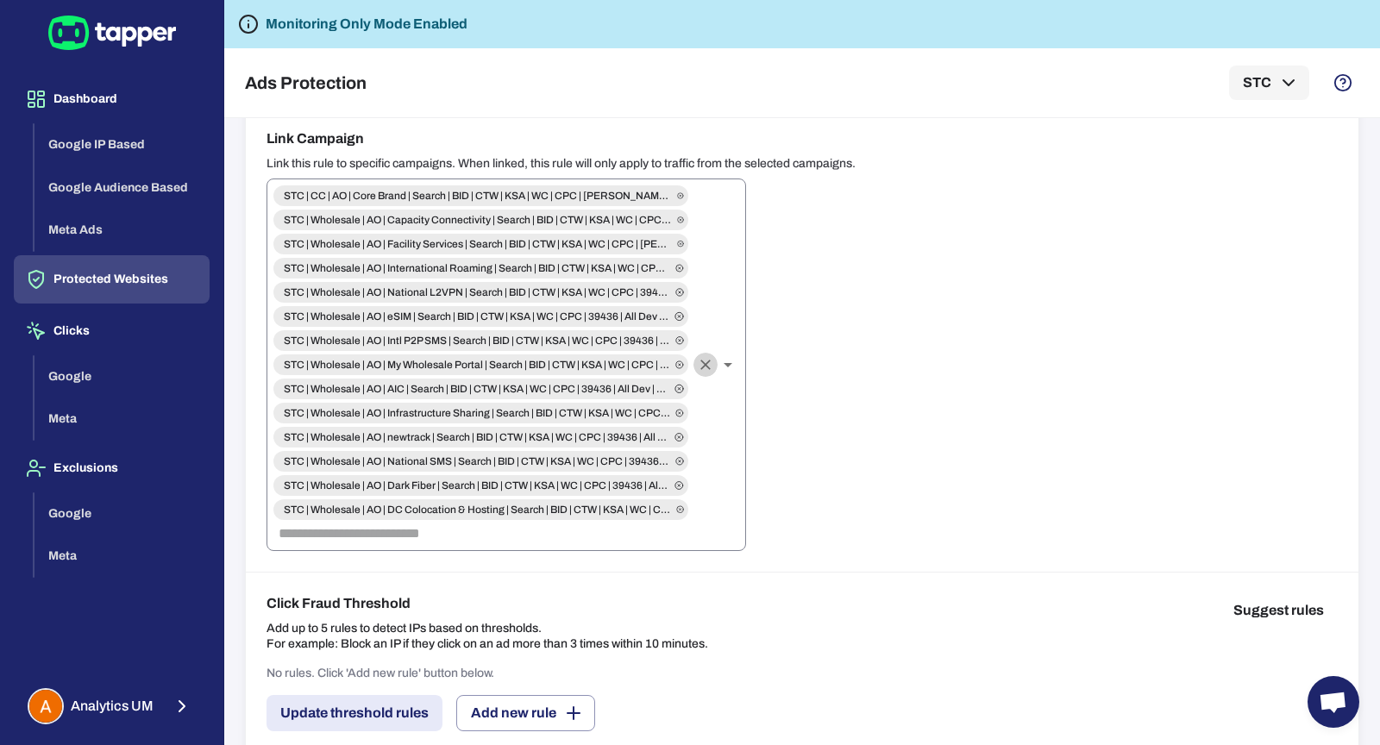
click at [703, 360] on icon "Clear" at bounding box center [706, 365] width 10 height 10
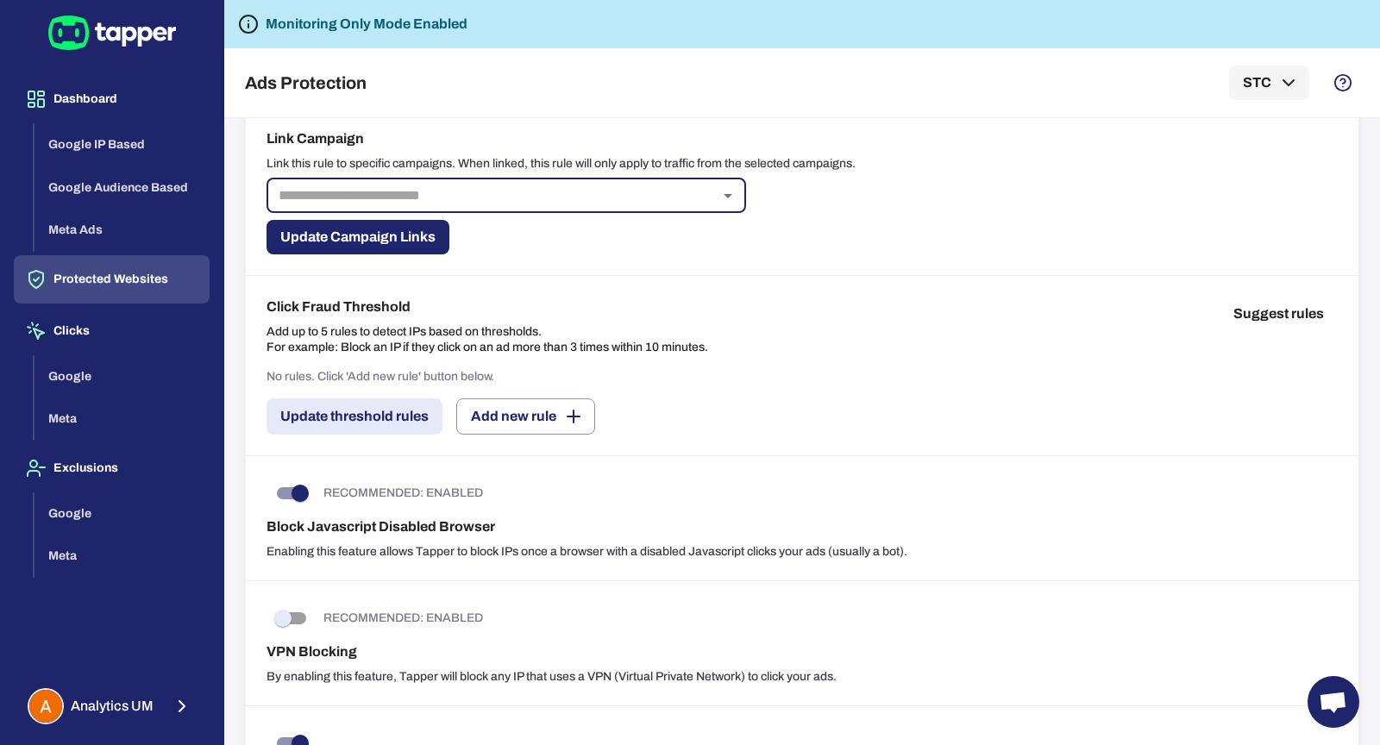
click at [783, 377] on div "No rules. Click 'Add new rule' button below. Update threshold rules Add new rule" at bounding box center [803, 402] width 1072 height 66
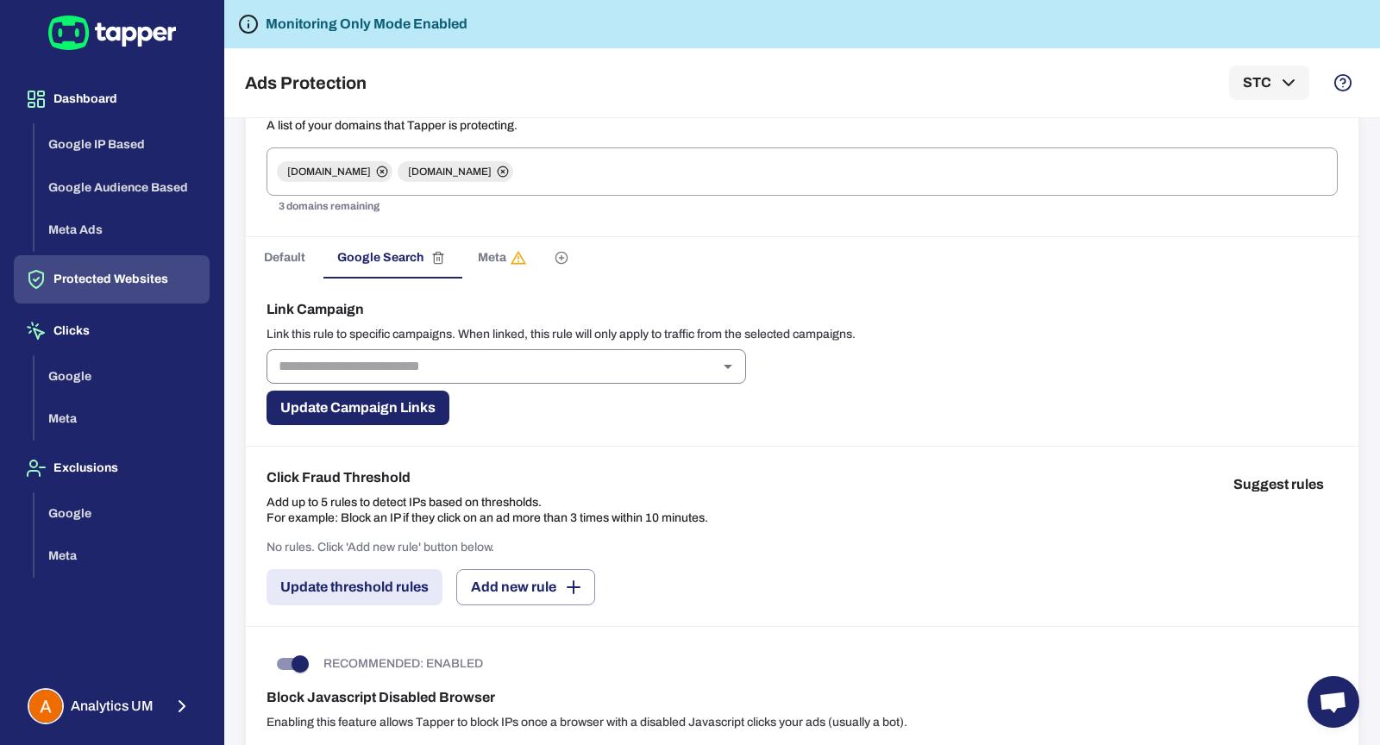
scroll to position [153, 0]
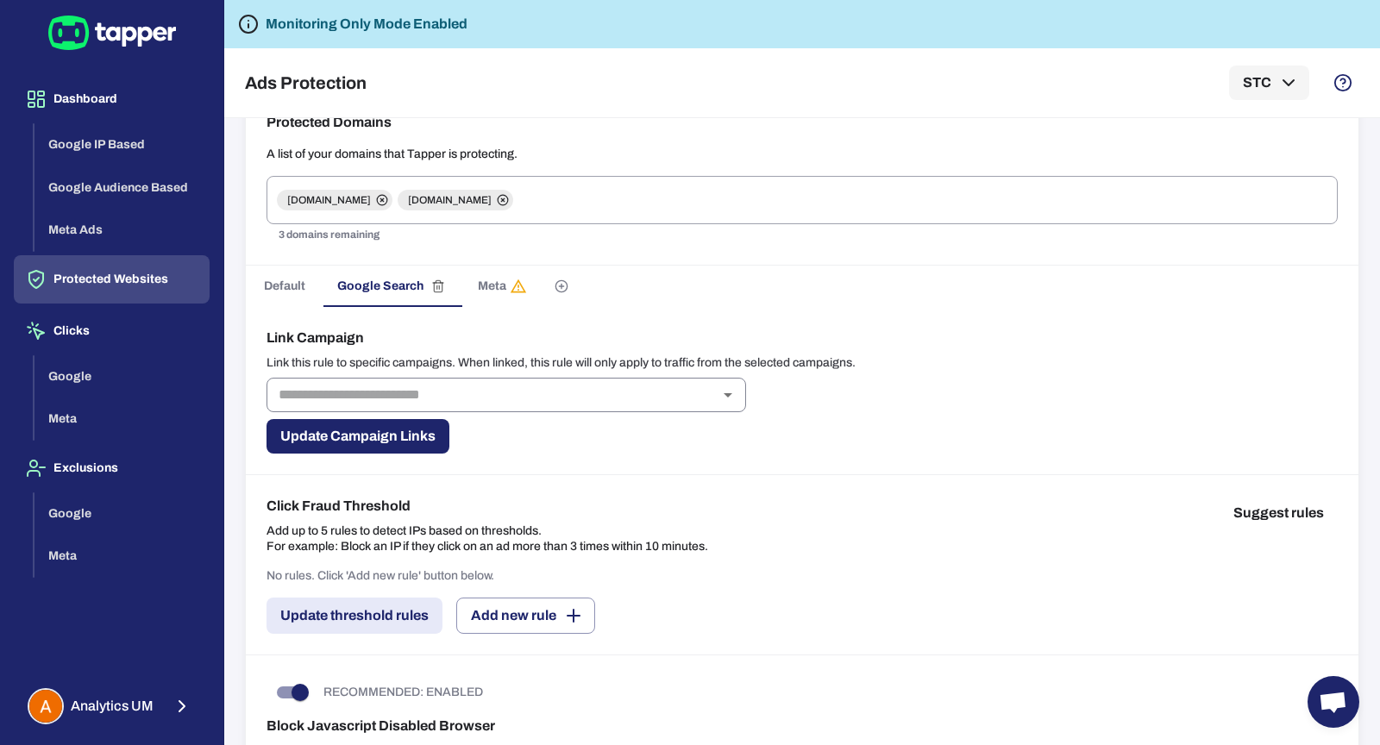
click at [429, 387] on input "text" at bounding box center [492, 395] width 441 height 24
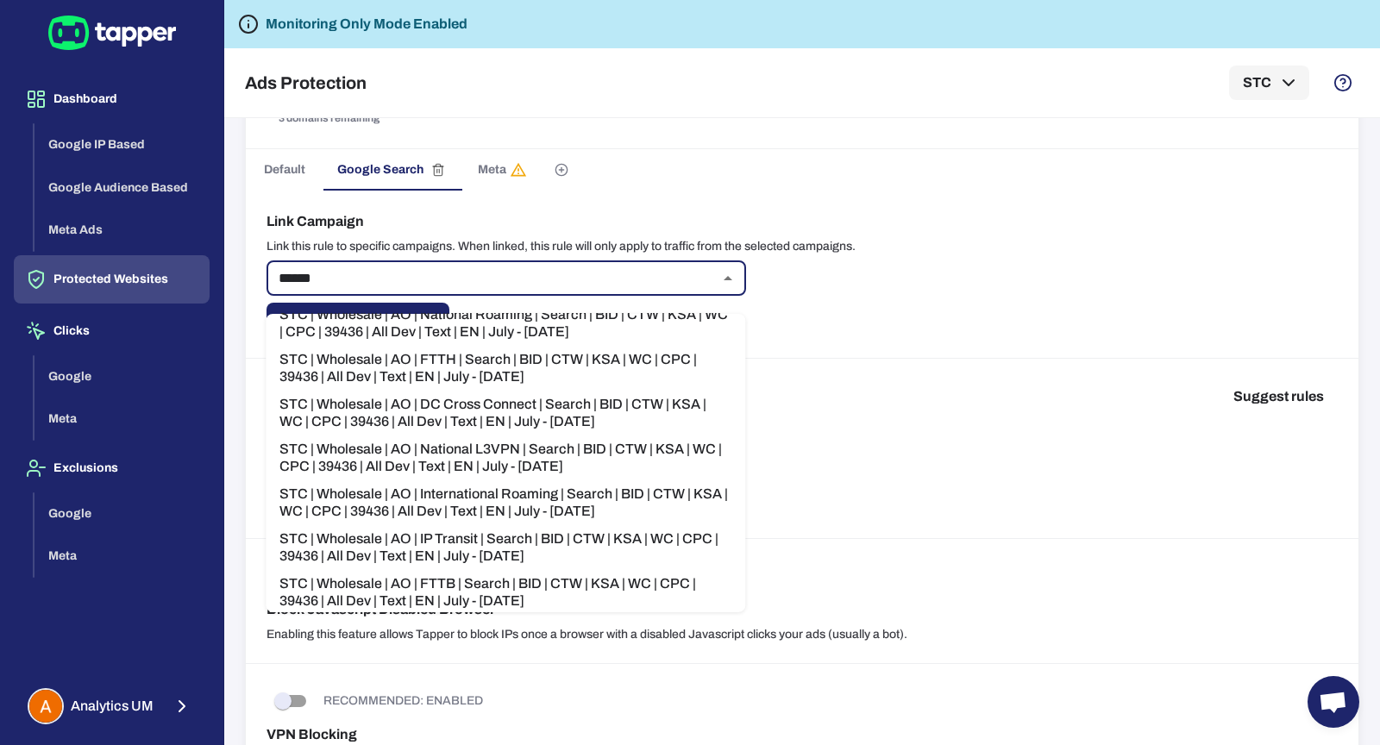
scroll to position [247, 0]
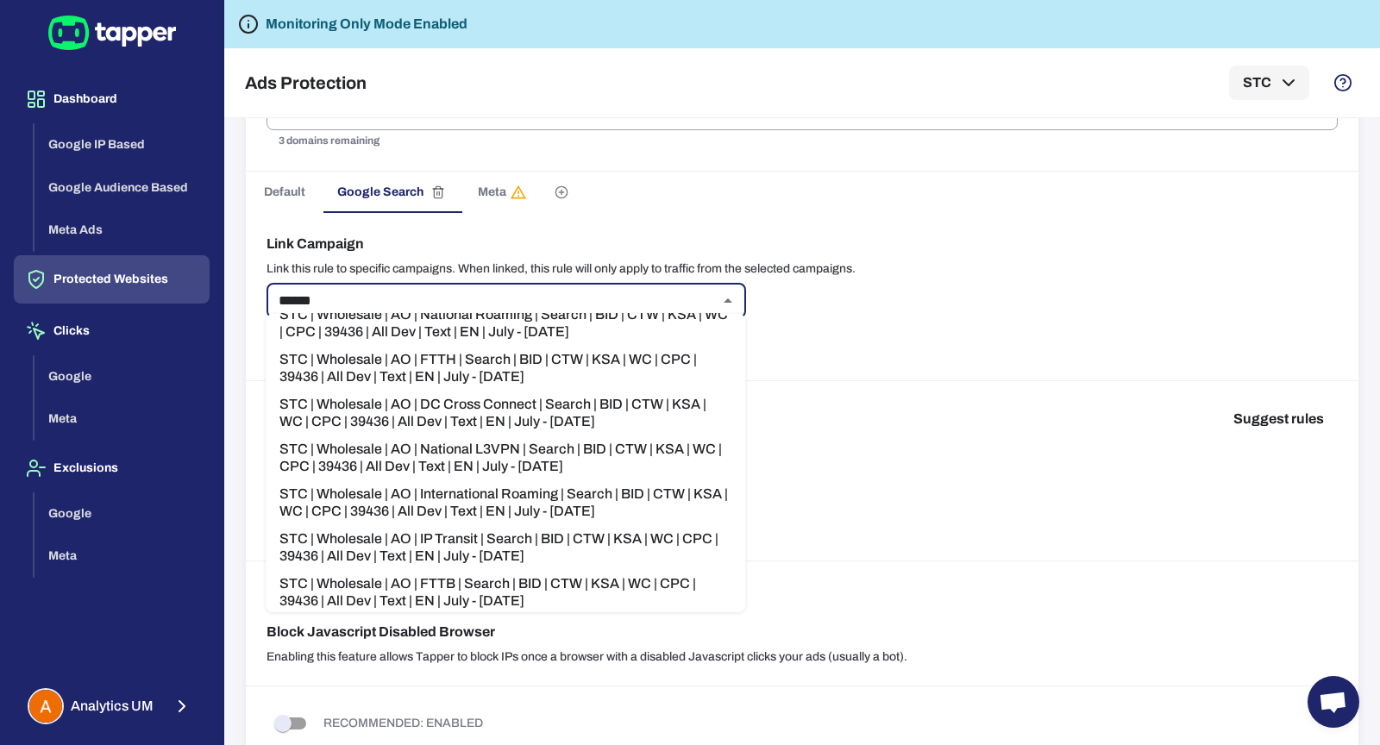
type input "******"
click at [901, 286] on div "Link Campaign Link this rule to specific campaigns. When linked, this rule will…" at bounding box center [802, 297] width 1113 height 168
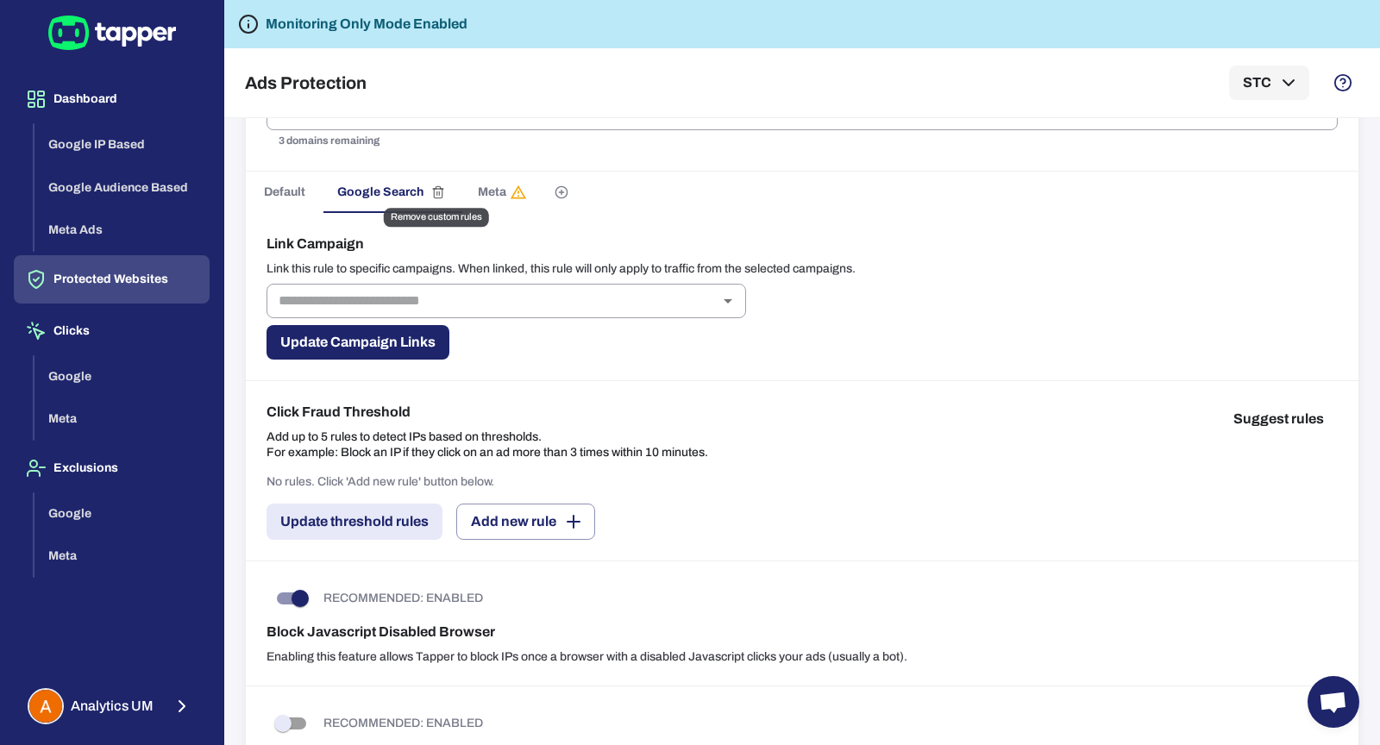
click at [442, 187] on icon "Remove custom rules" at bounding box center [438, 193] width 14 height 14
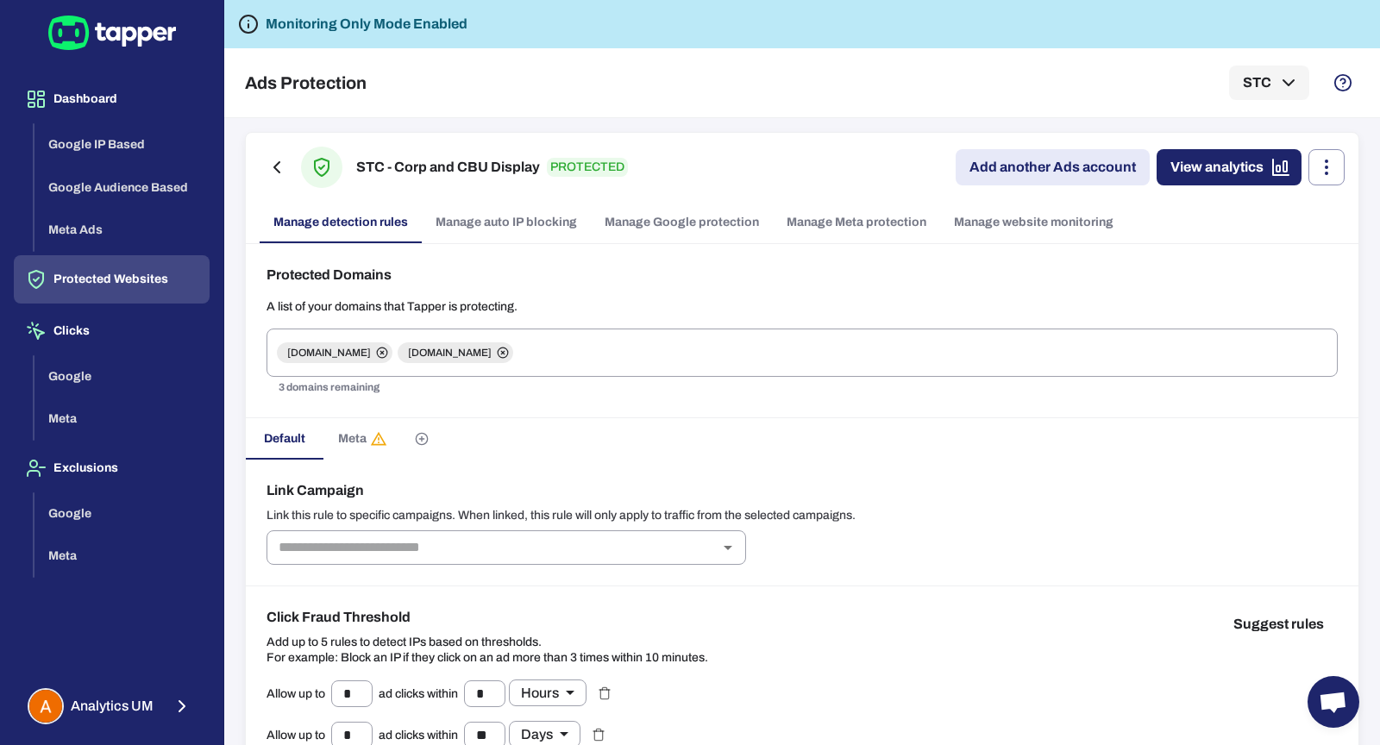
click at [362, 432] on span "Meta" at bounding box center [362, 439] width 49 height 17
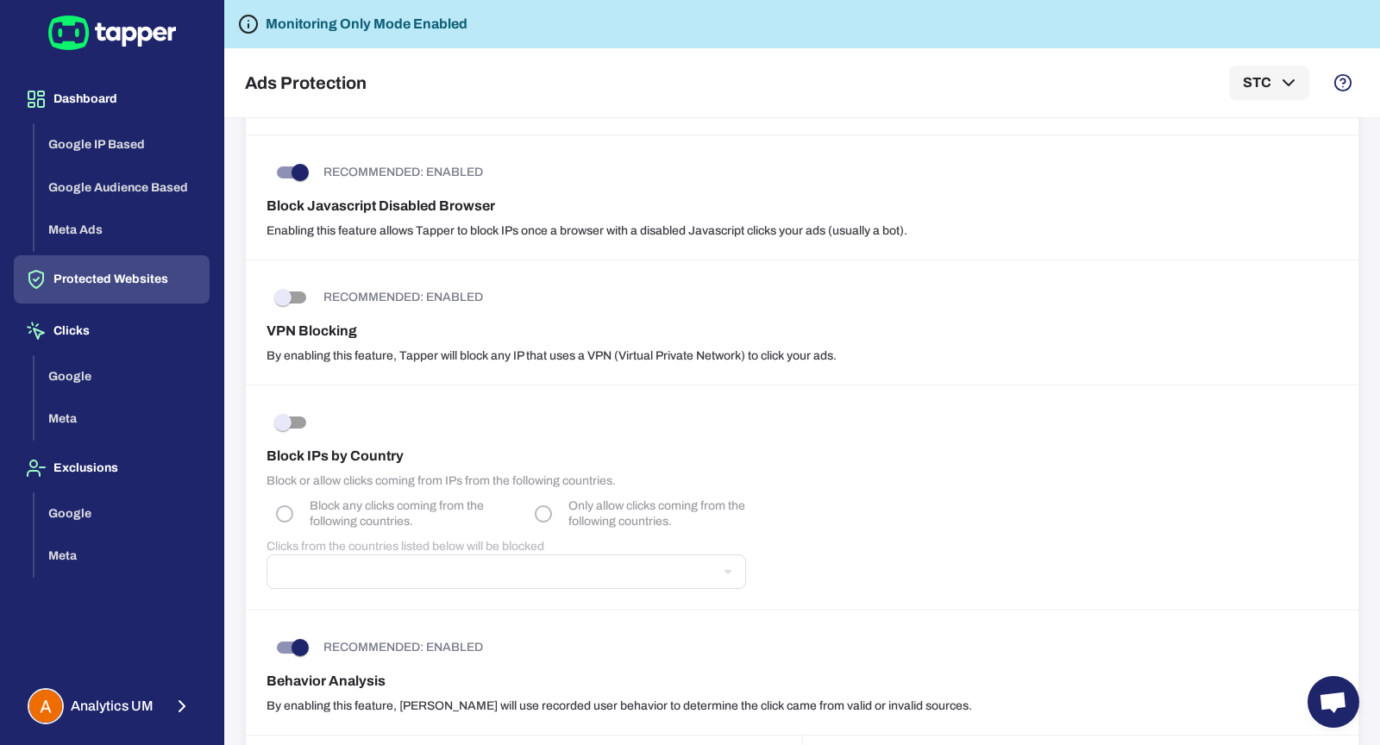
scroll to position [875, 0]
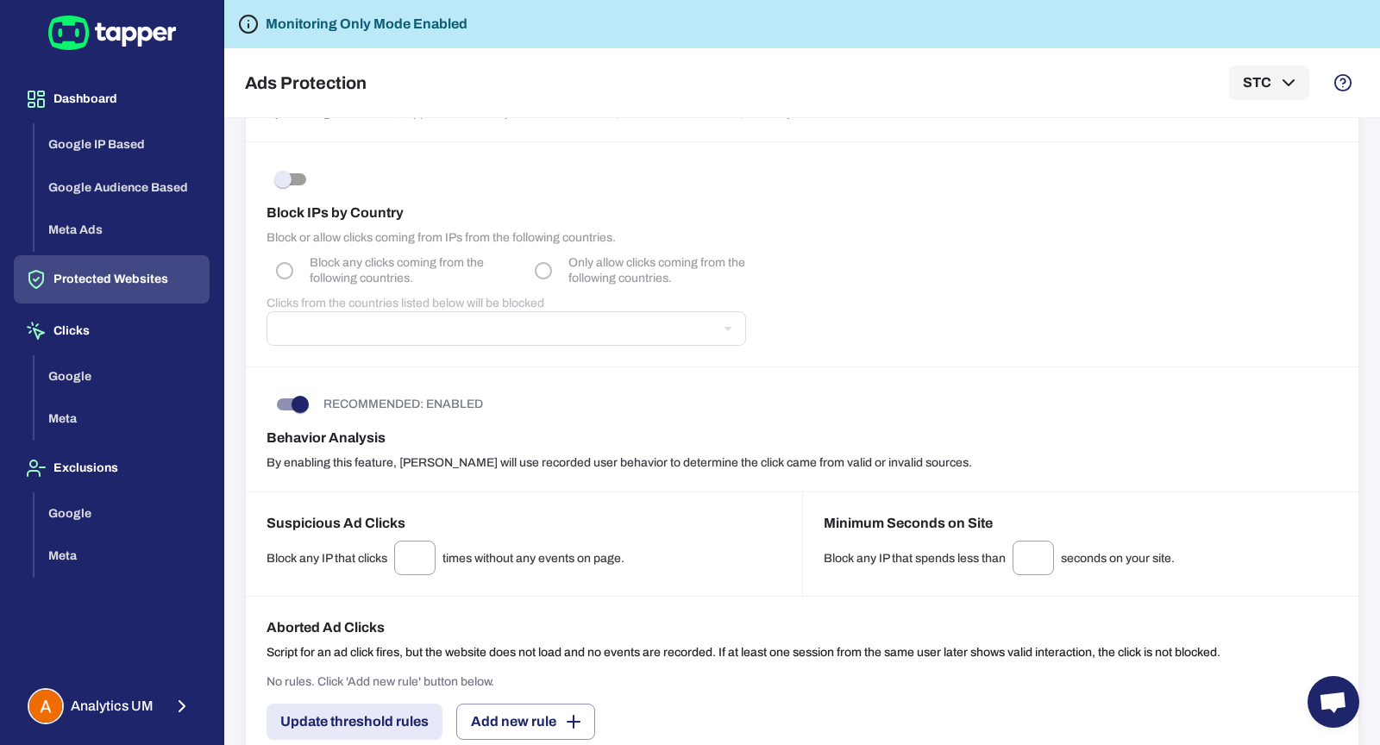
click at [293, 192] on div "Block IPs by Country Block or allow clicks coming from IPs from the following c…" at bounding box center [802, 254] width 1113 height 225
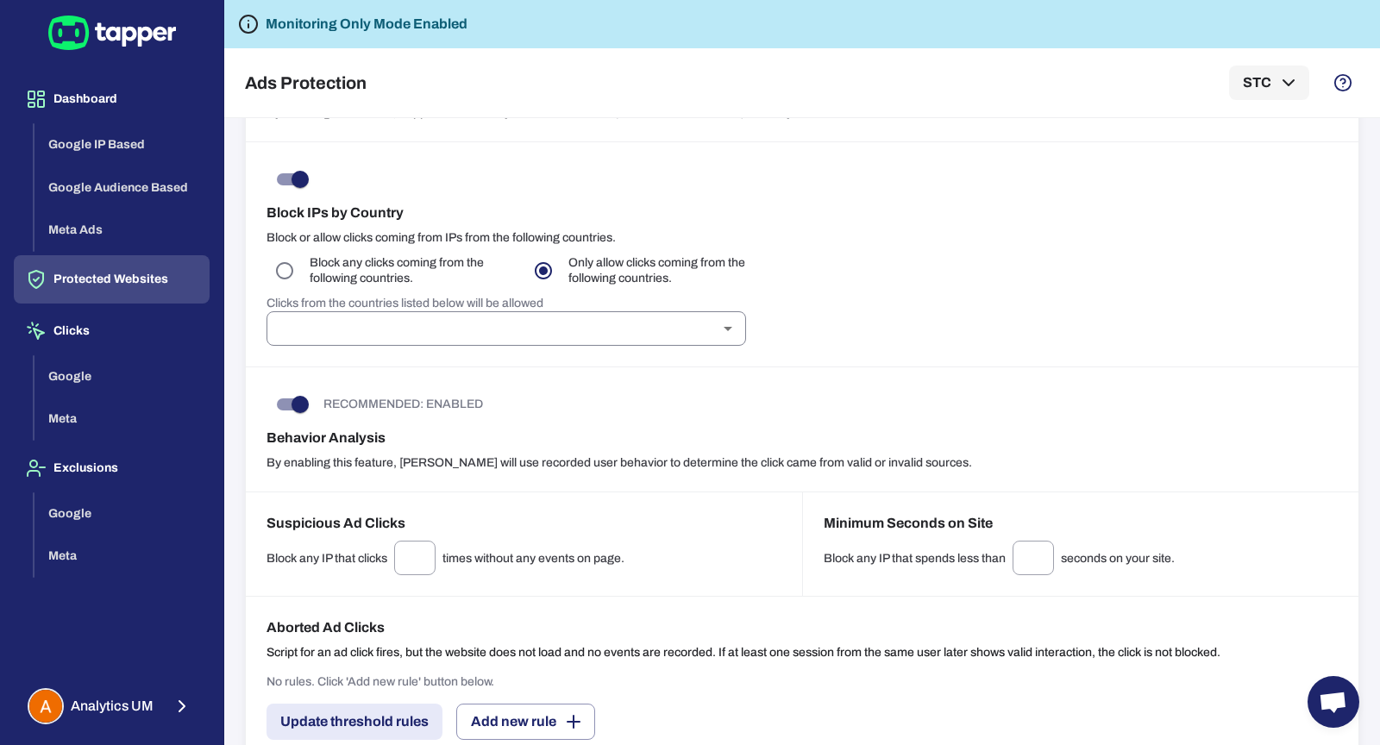
click at [560, 322] on input "text" at bounding box center [492, 329] width 441 height 24
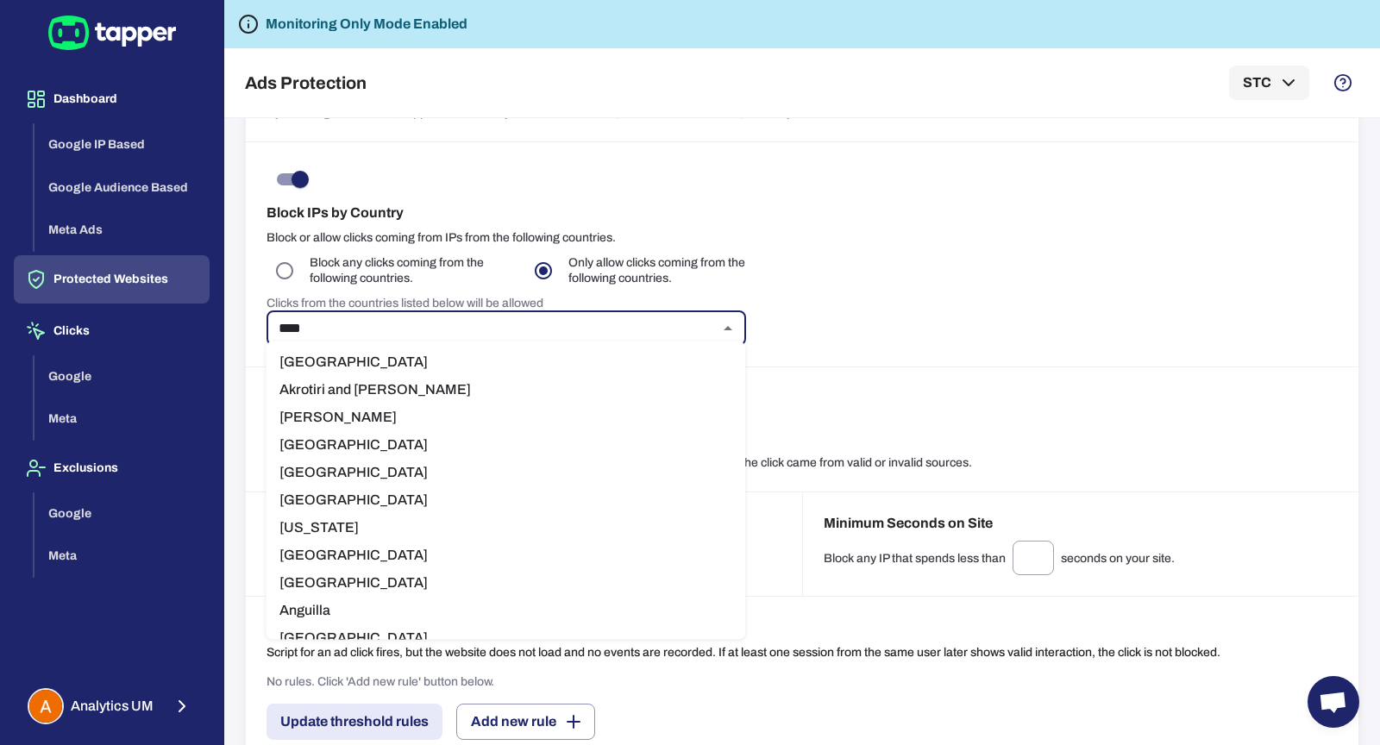
type input "*****"
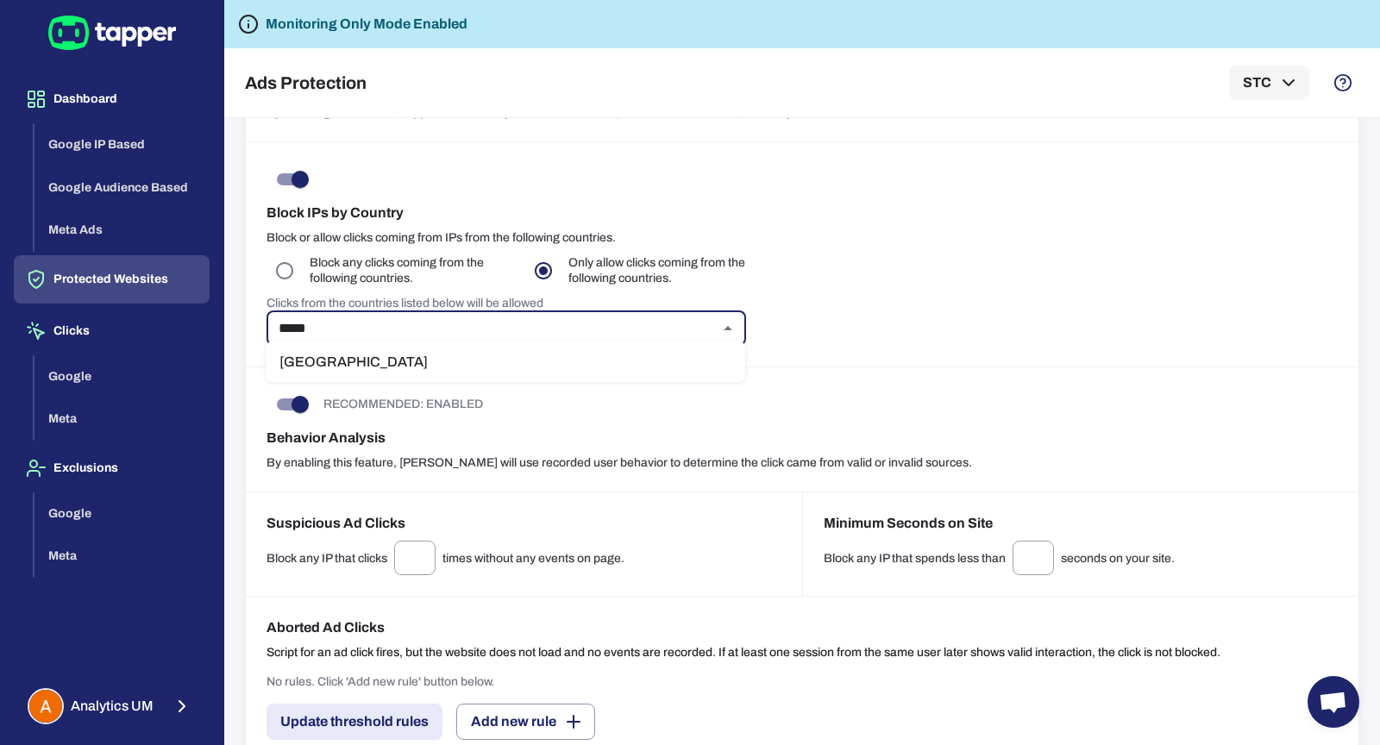
click at [371, 353] on li "Saudi Arabia" at bounding box center [506, 363] width 480 height 28
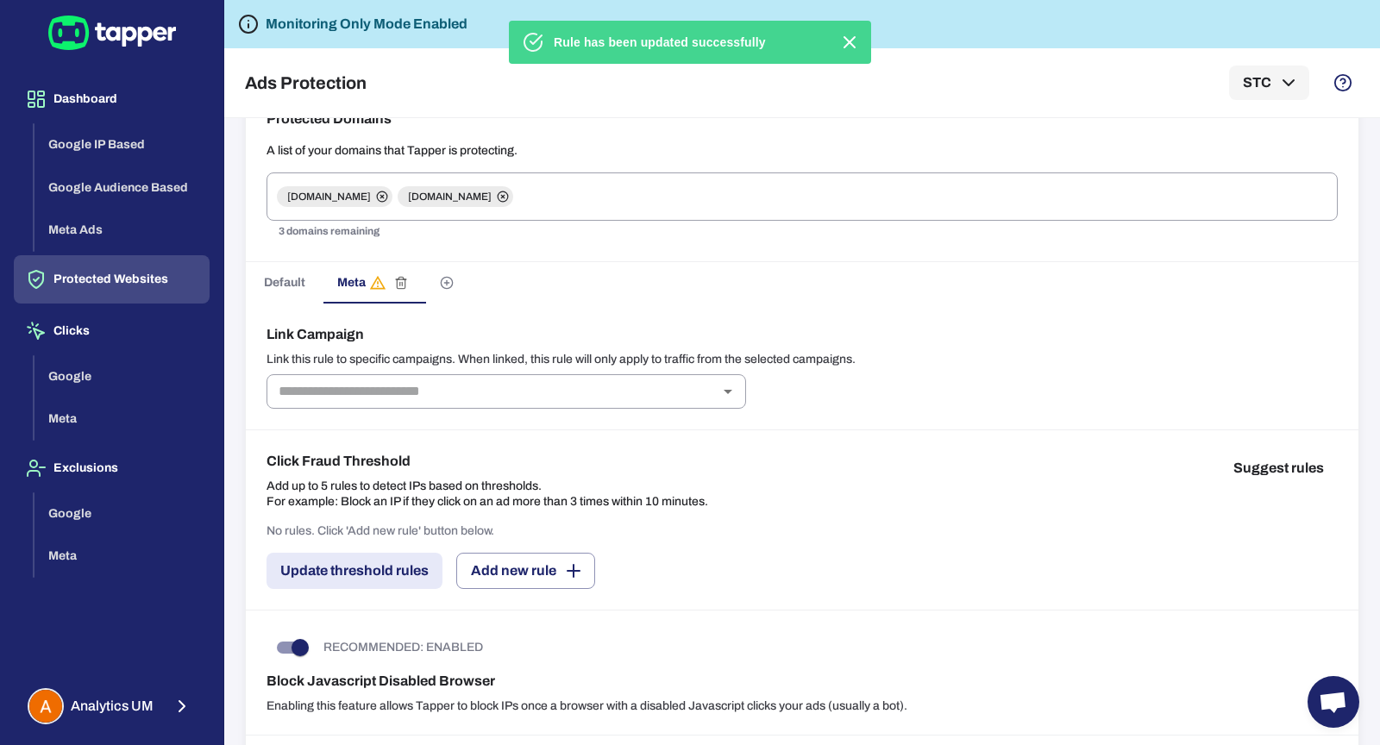
scroll to position [155, 0]
click at [302, 284] on span "Default" at bounding box center [284, 284] width 41 height 16
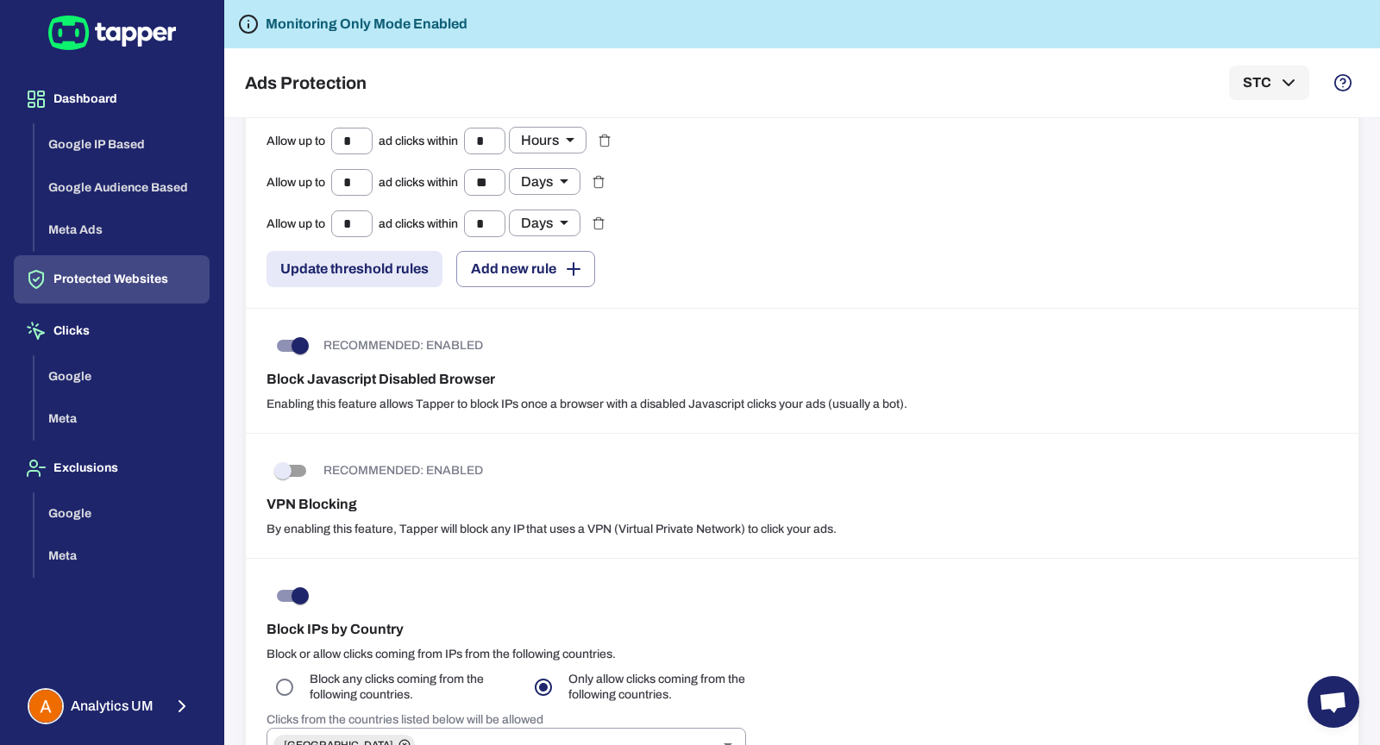
scroll to position [793, 0]
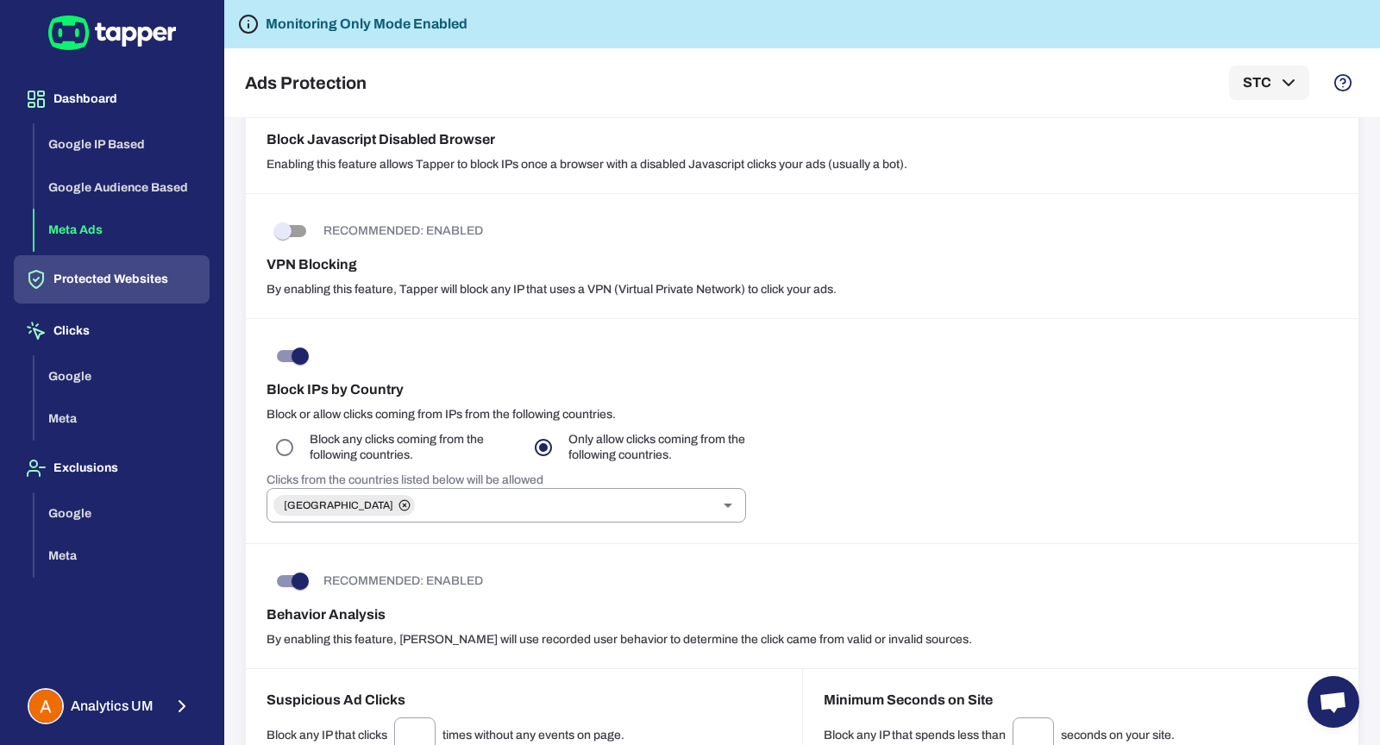
click at [138, 226] on button "Meta Ads" at bounding box center [122, 230] width 175 height 43
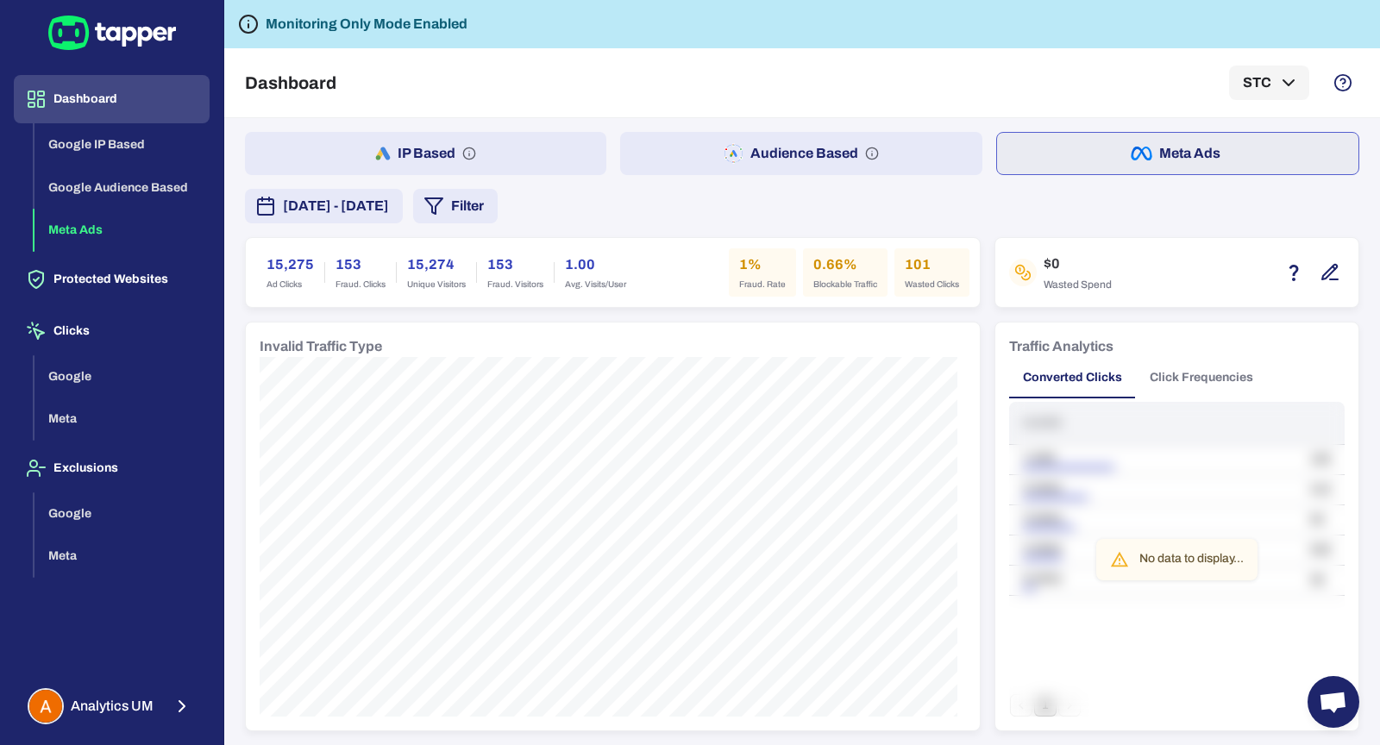
click at [750, 160] on button "Audience Based" at bounding box center [801, 153] width 362 height 43
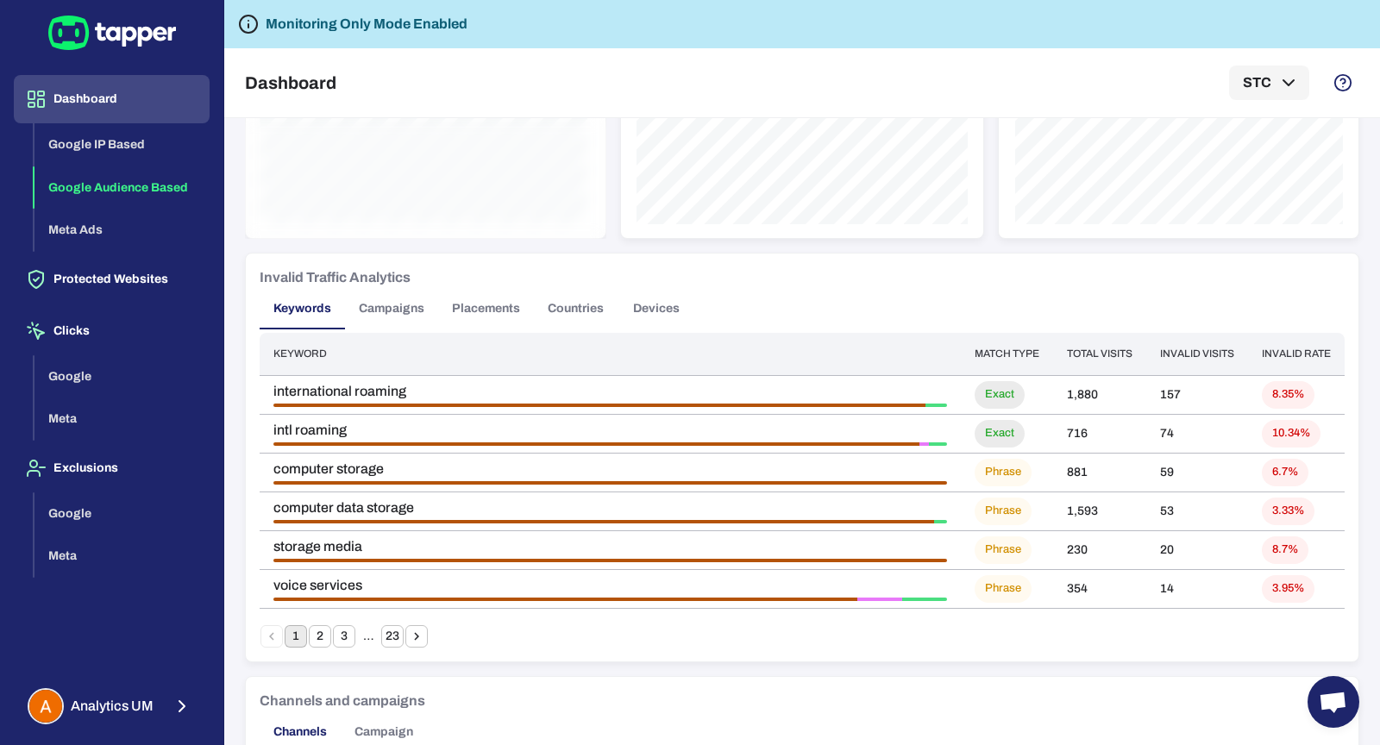
scroll to position [977, 0]
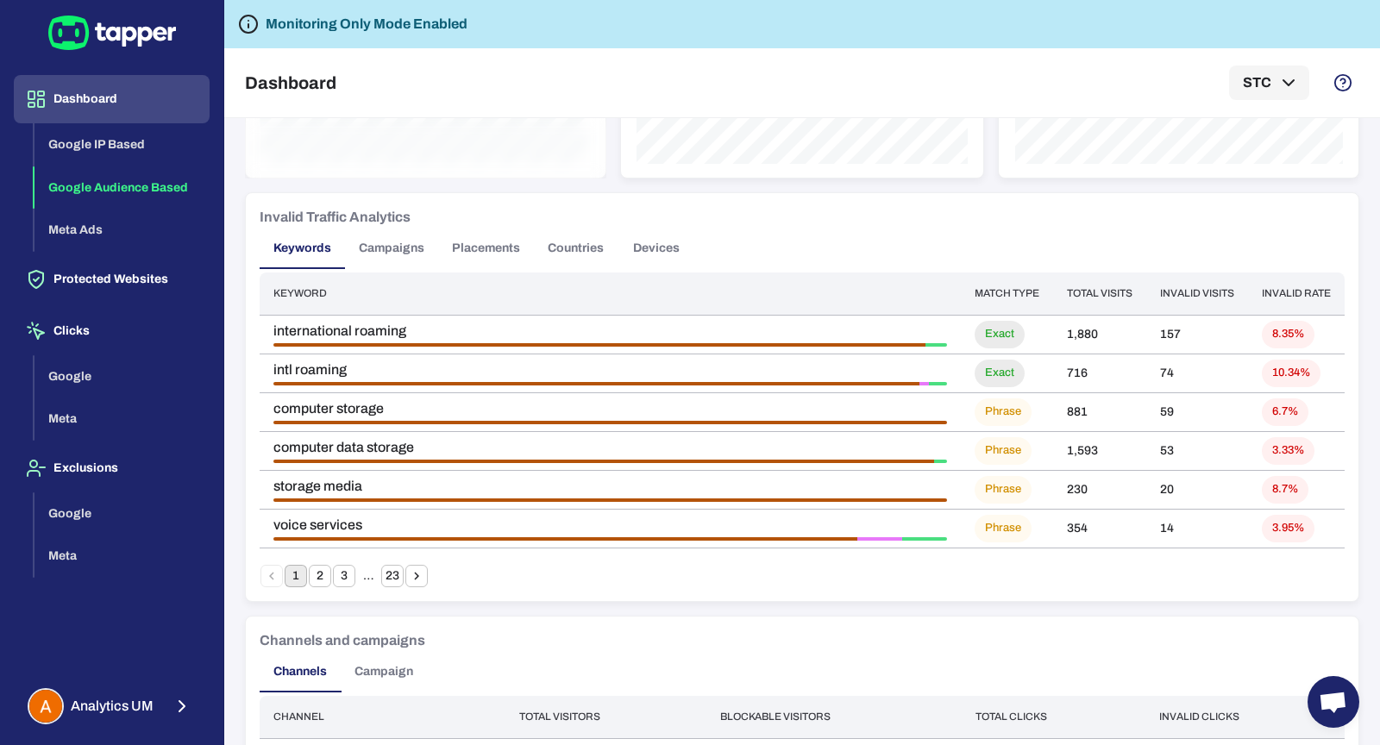
click at [388, 252] on button "Campaigns" at bounding box center [391, 248] width 93 height 41
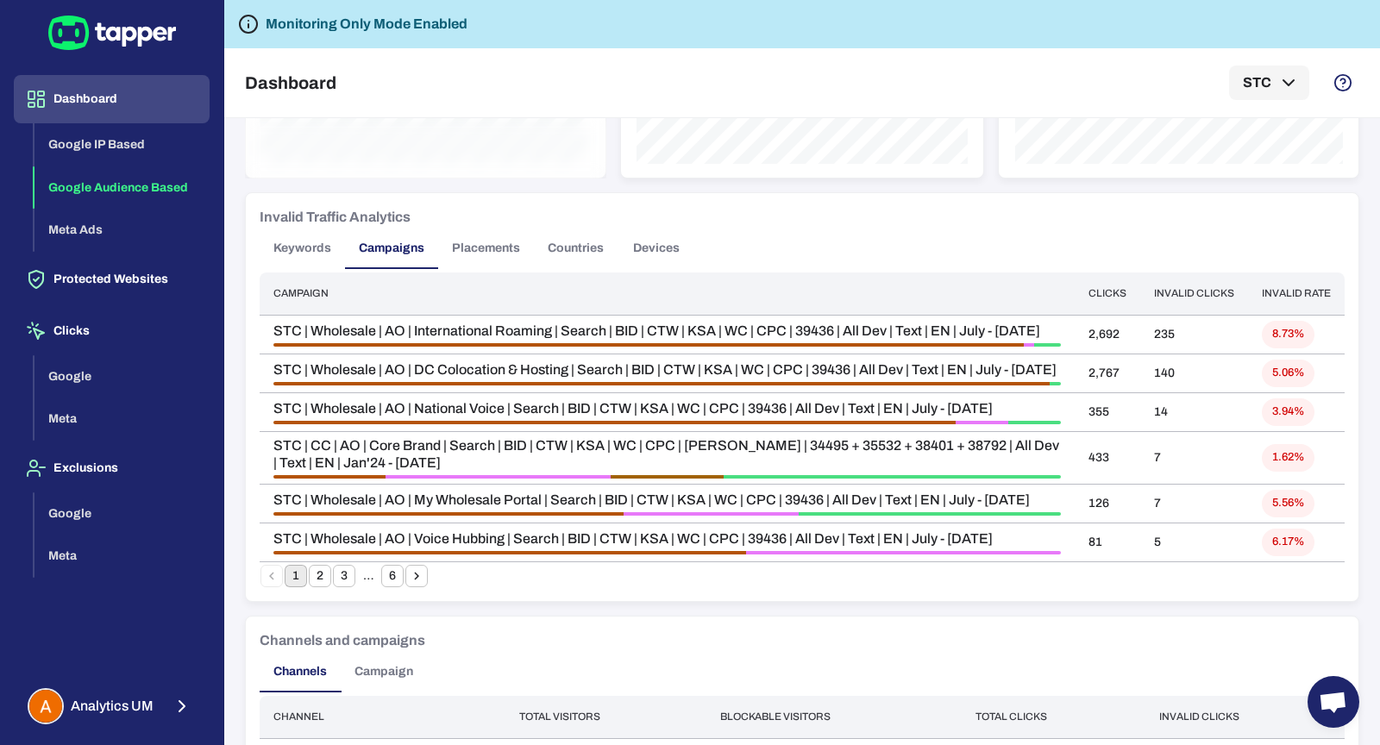
click at [576, 246] on button "Countries" at bounding box center [576, 248] width 84 height 41
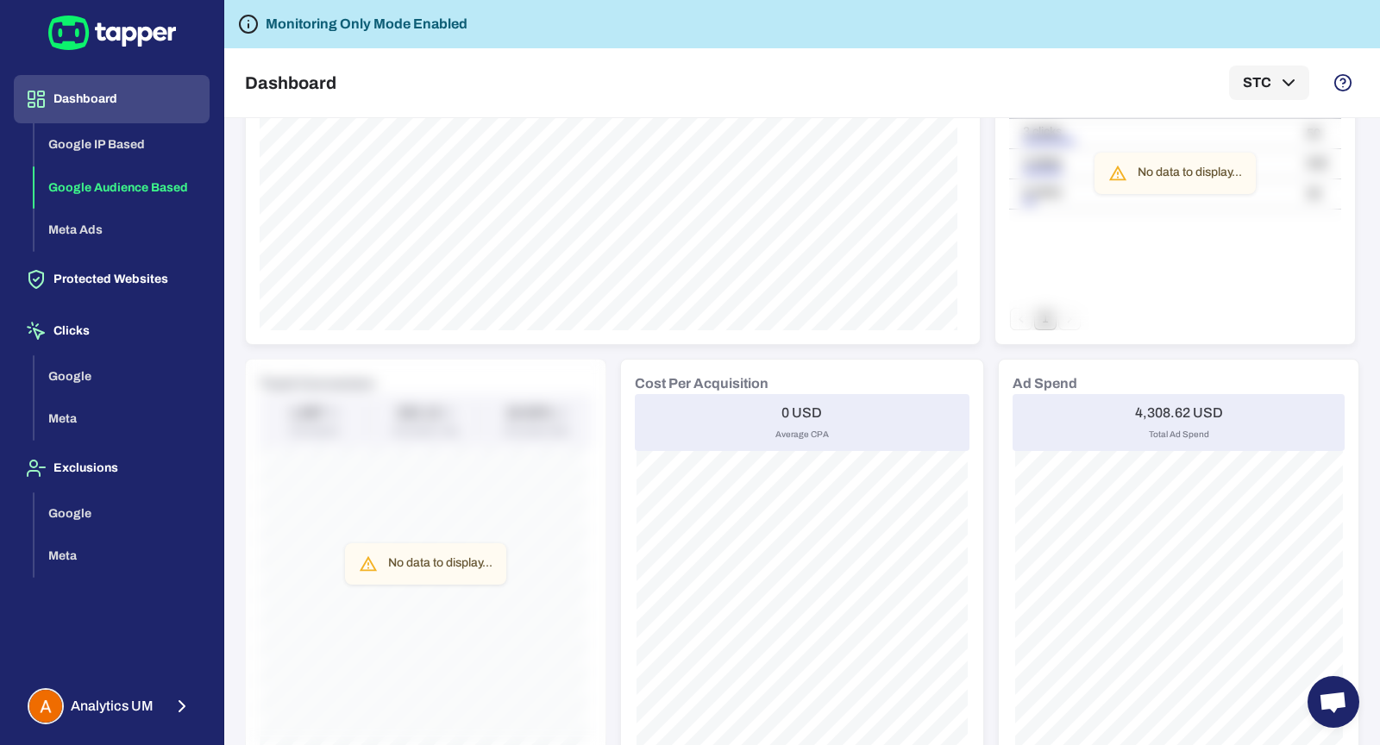
scroll to position [0, 0]
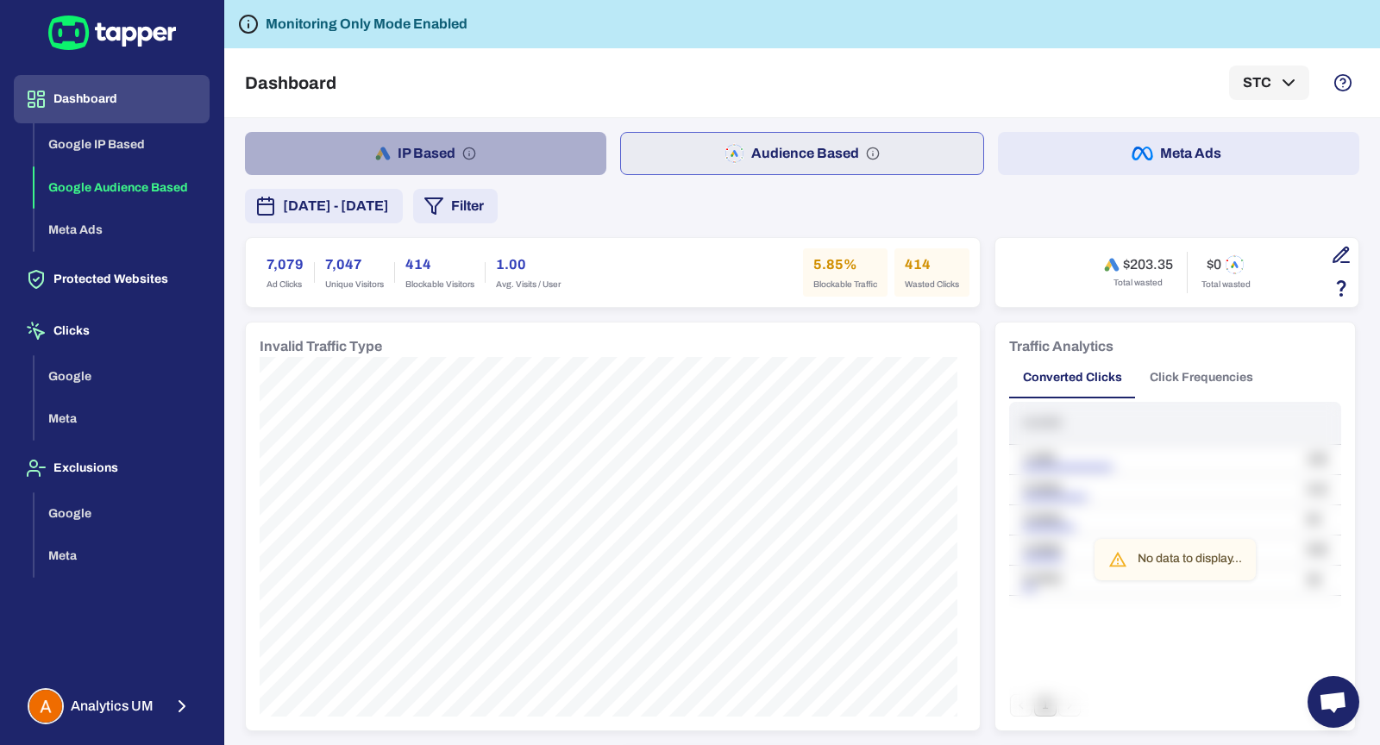
click at [489, 135] on button "IP Based" at bounding box center [426, 153] width 362 height 43
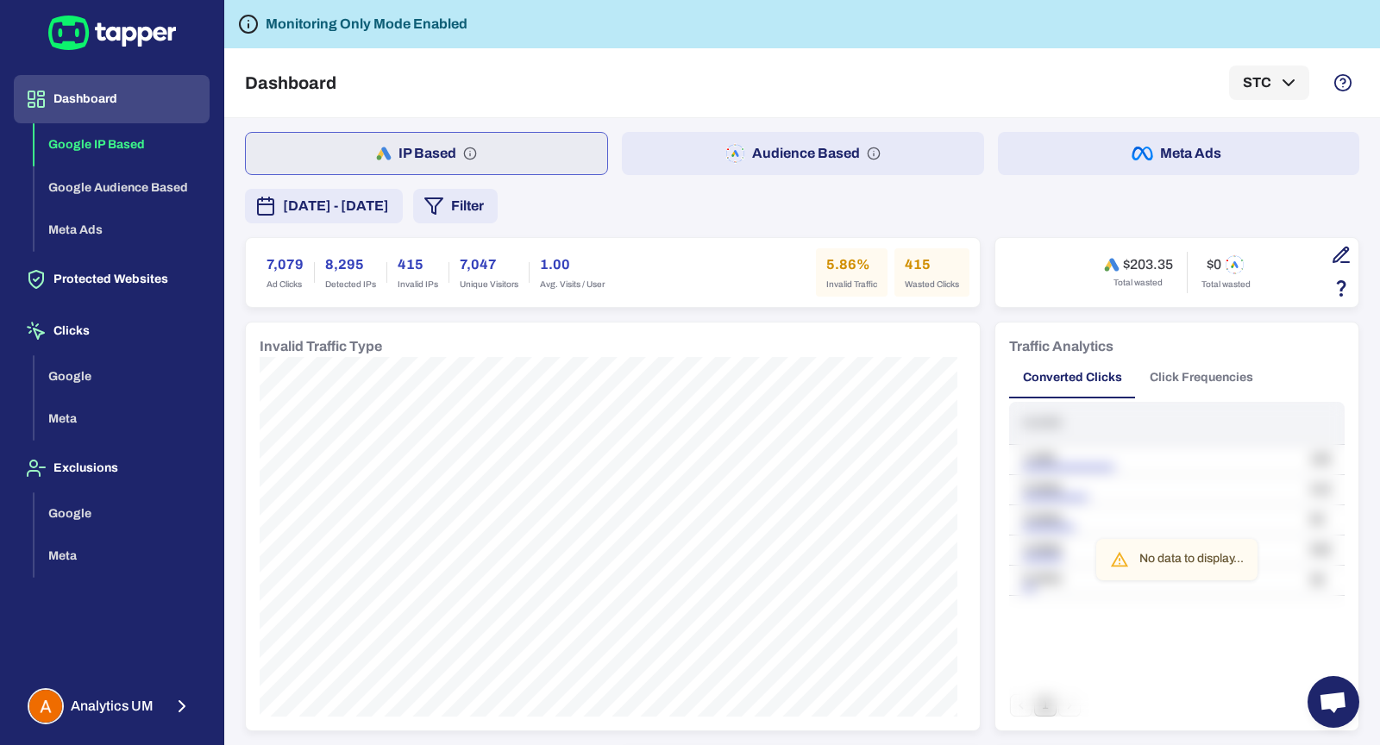
click at [689, 148] on button "Audience Based" at bounding box center [803, 153] width 362 height 43
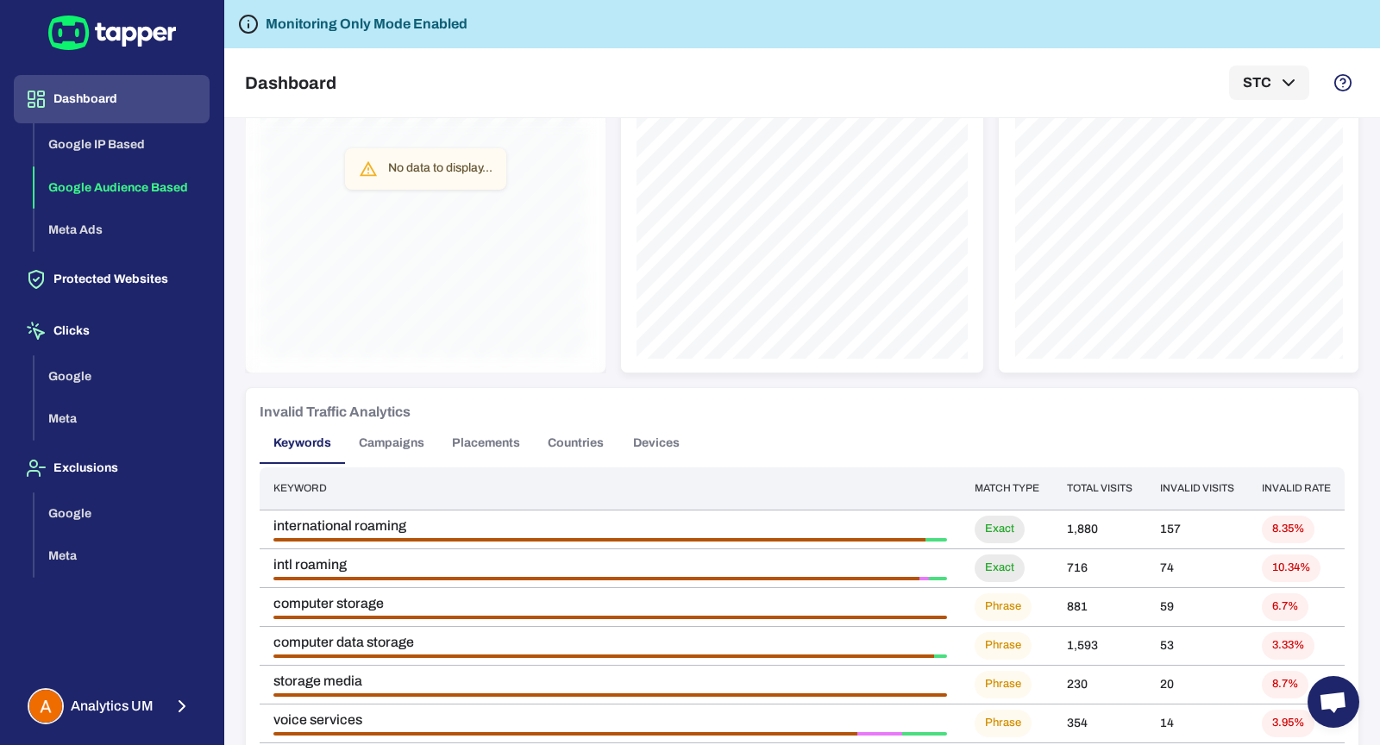
scroll to position [844, 0]
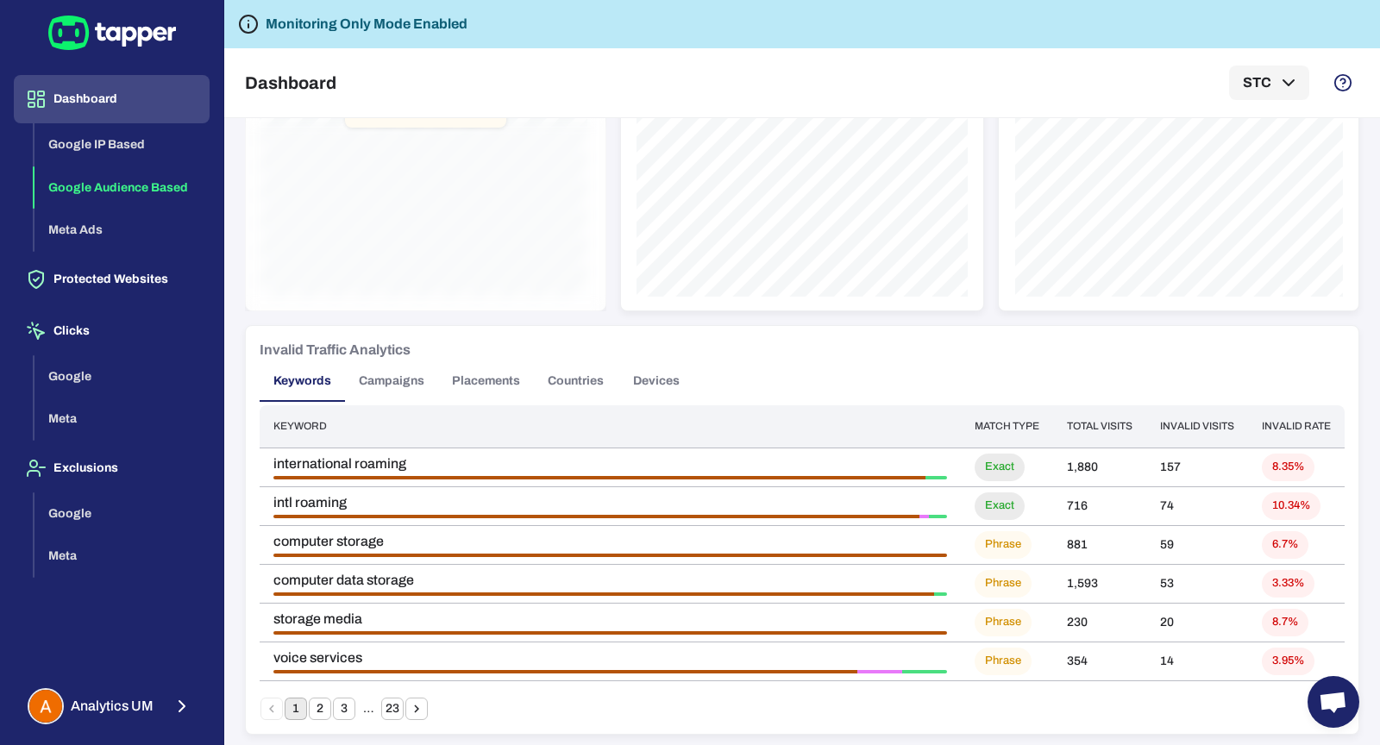
click at [599, 385] on button "Countries" at bounding box center [576, 381] width 84 height 41
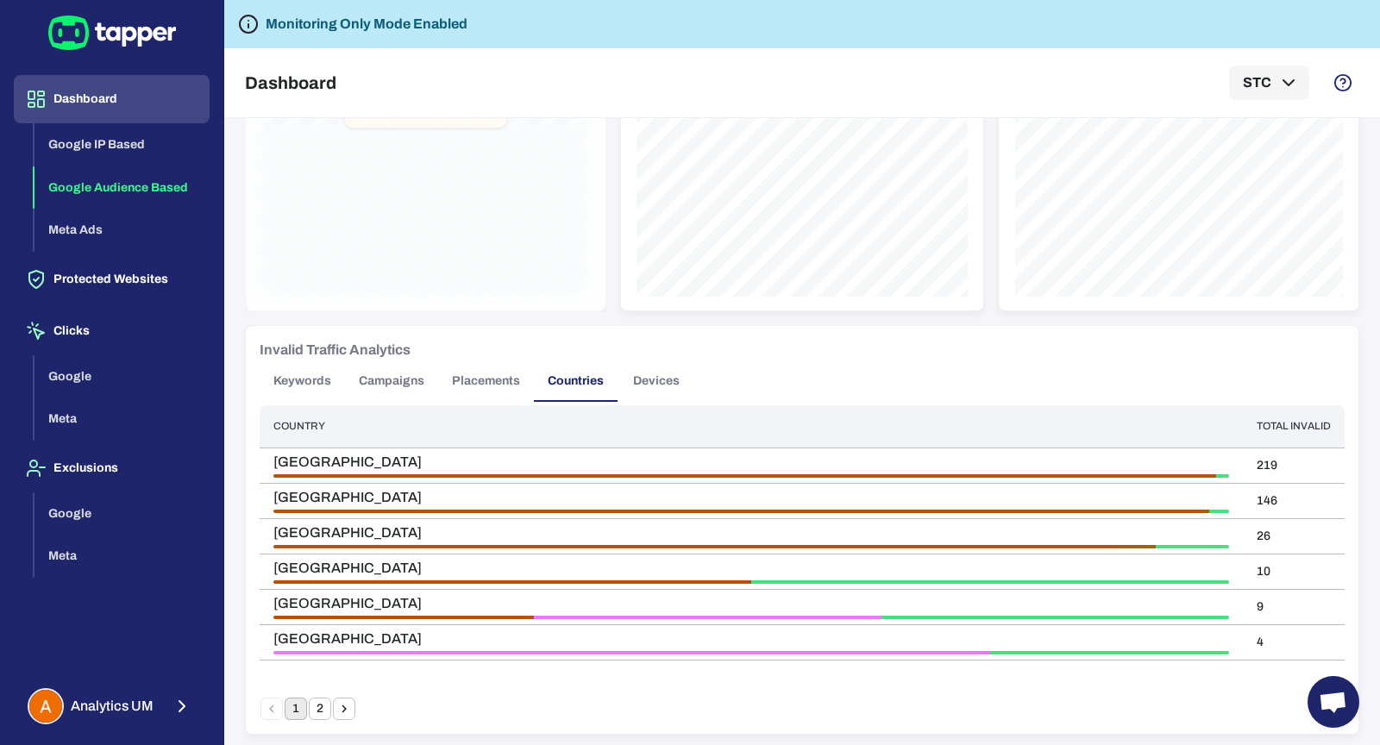
click at [317, 375] on button "Keywords" at bounding box center [302, 381] width 85 height 41
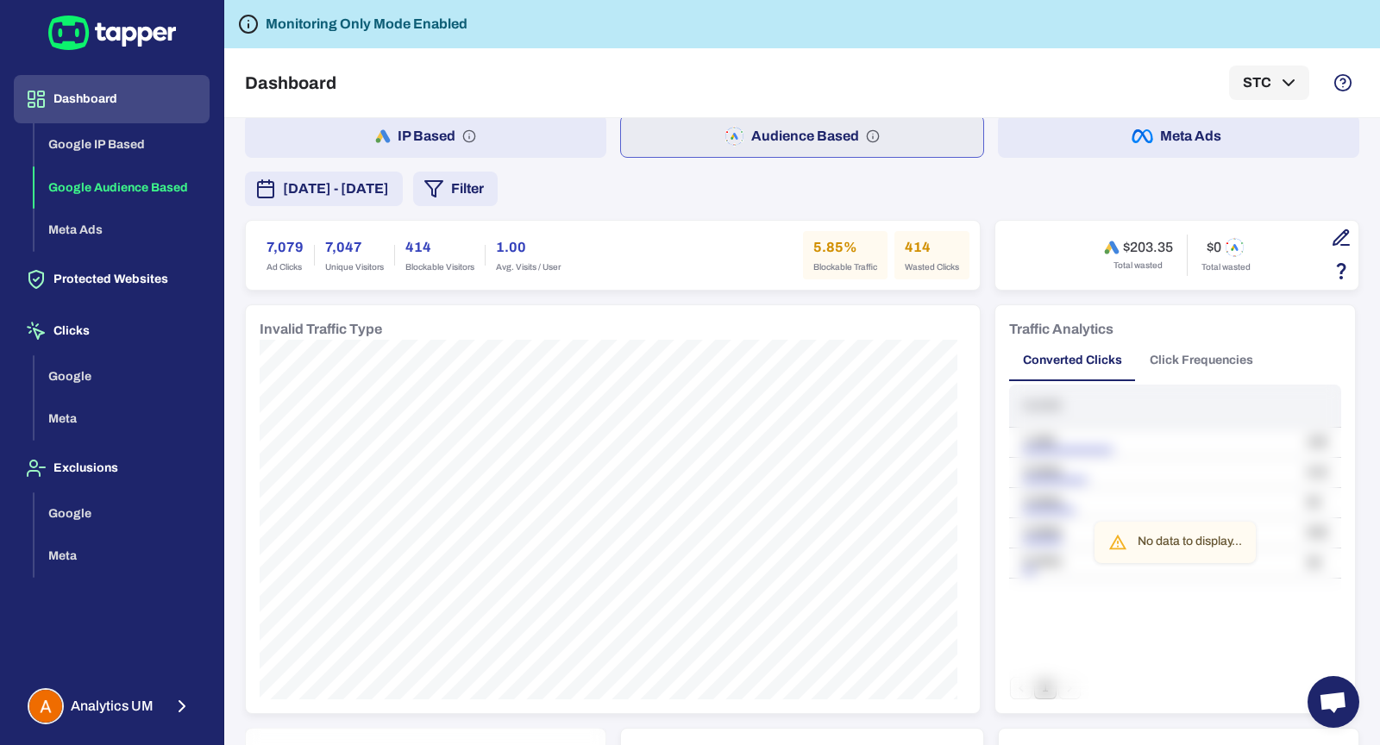
scroll to position [0, 0]
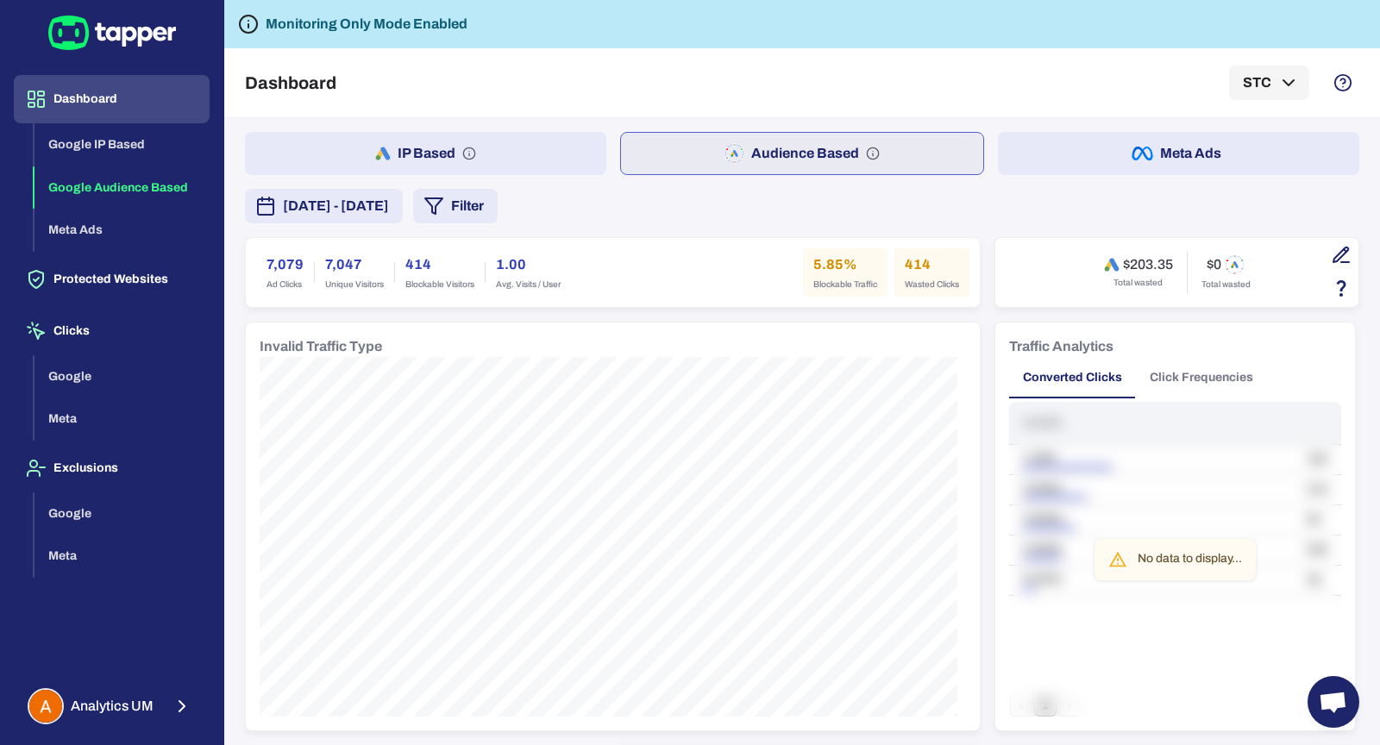
click at [1202, 389] on button "Click Frequencies" at bounding box center [1201, 377] width 131 height 41
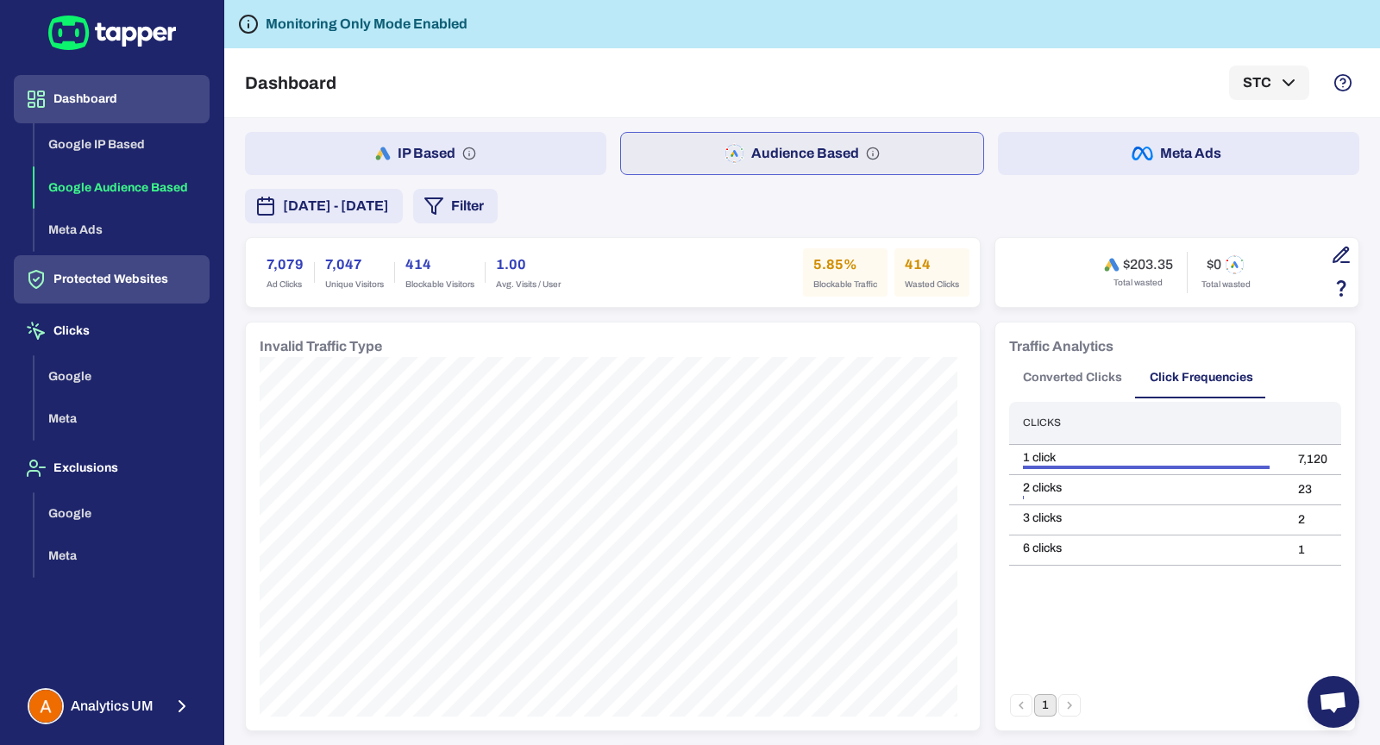
click at [121, 274] on button "Protected Websites" at bounding box center [112, 279] width 196 height 48
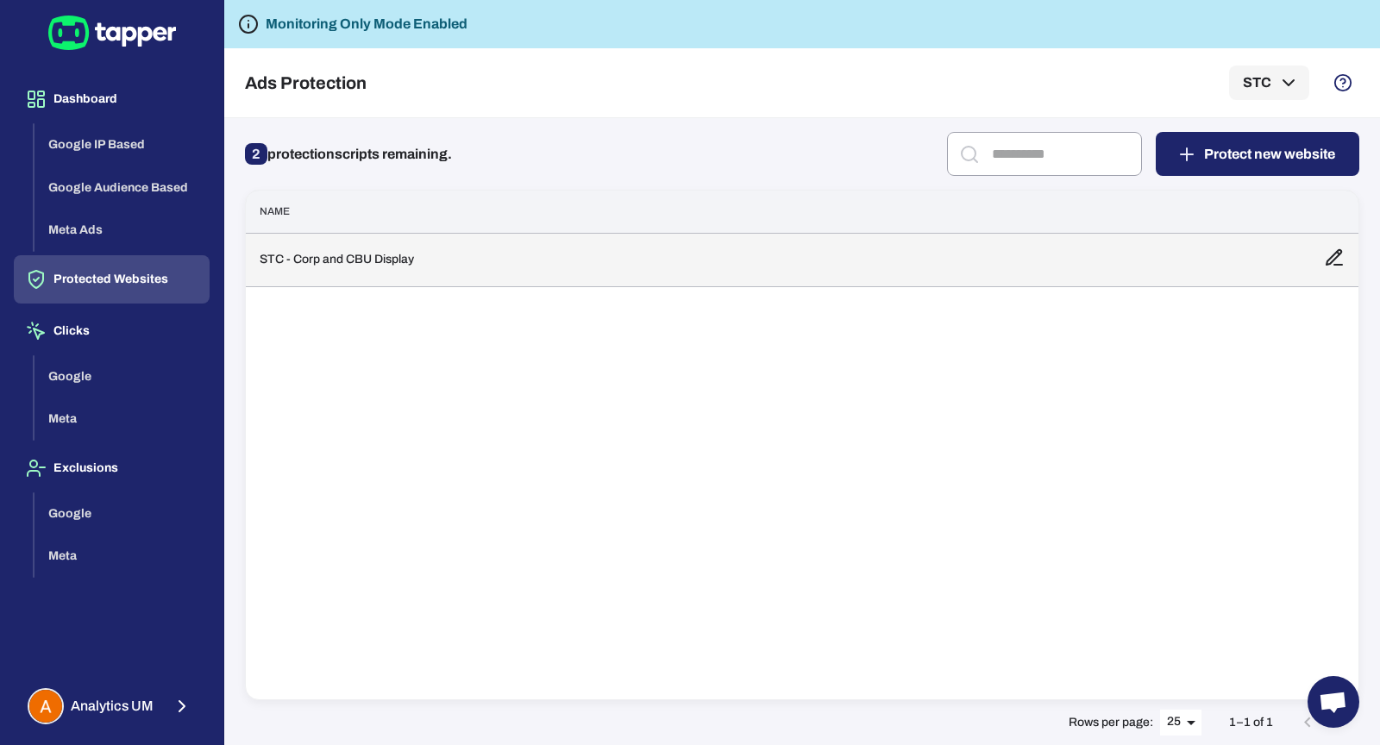
click at [450, 272] on td "STC - Corp and CBU Display" at bounding box center [778, 259] width 1065 height 53
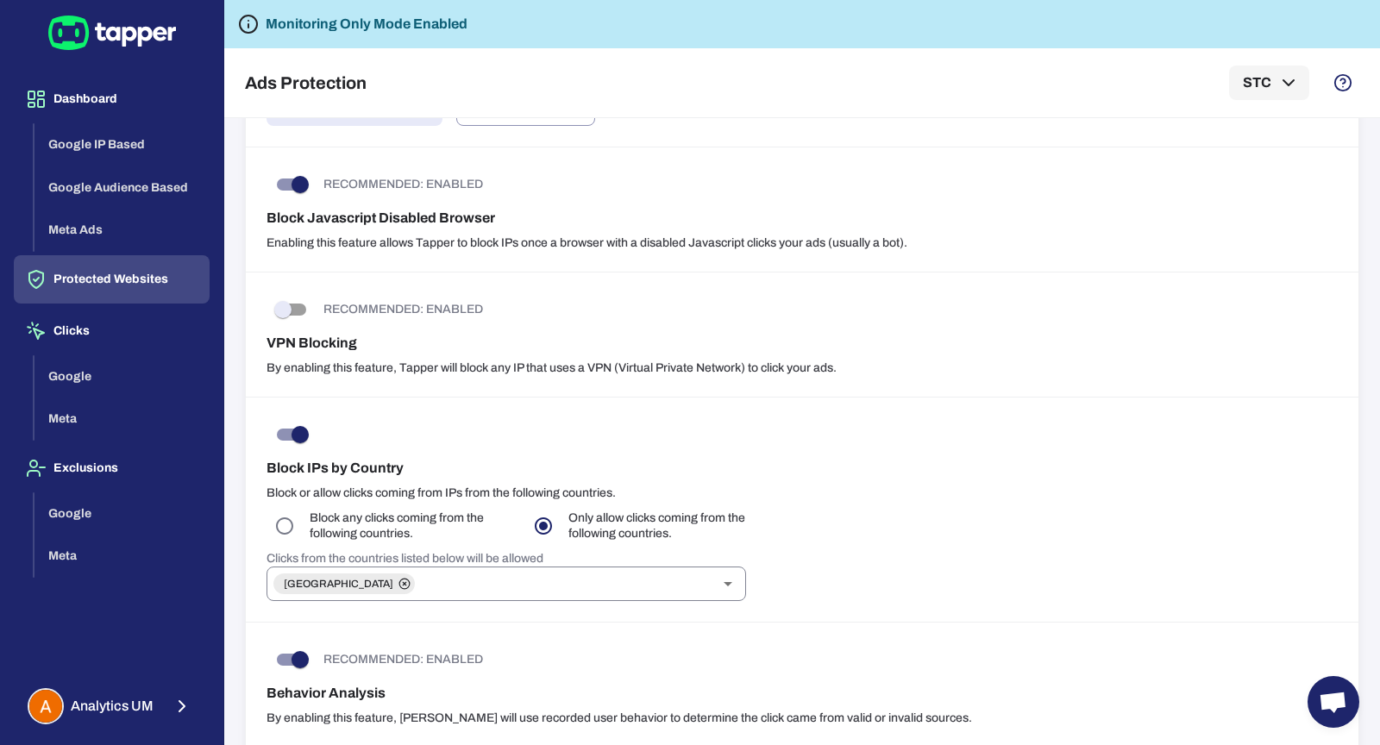
scroll to position [892, 0]
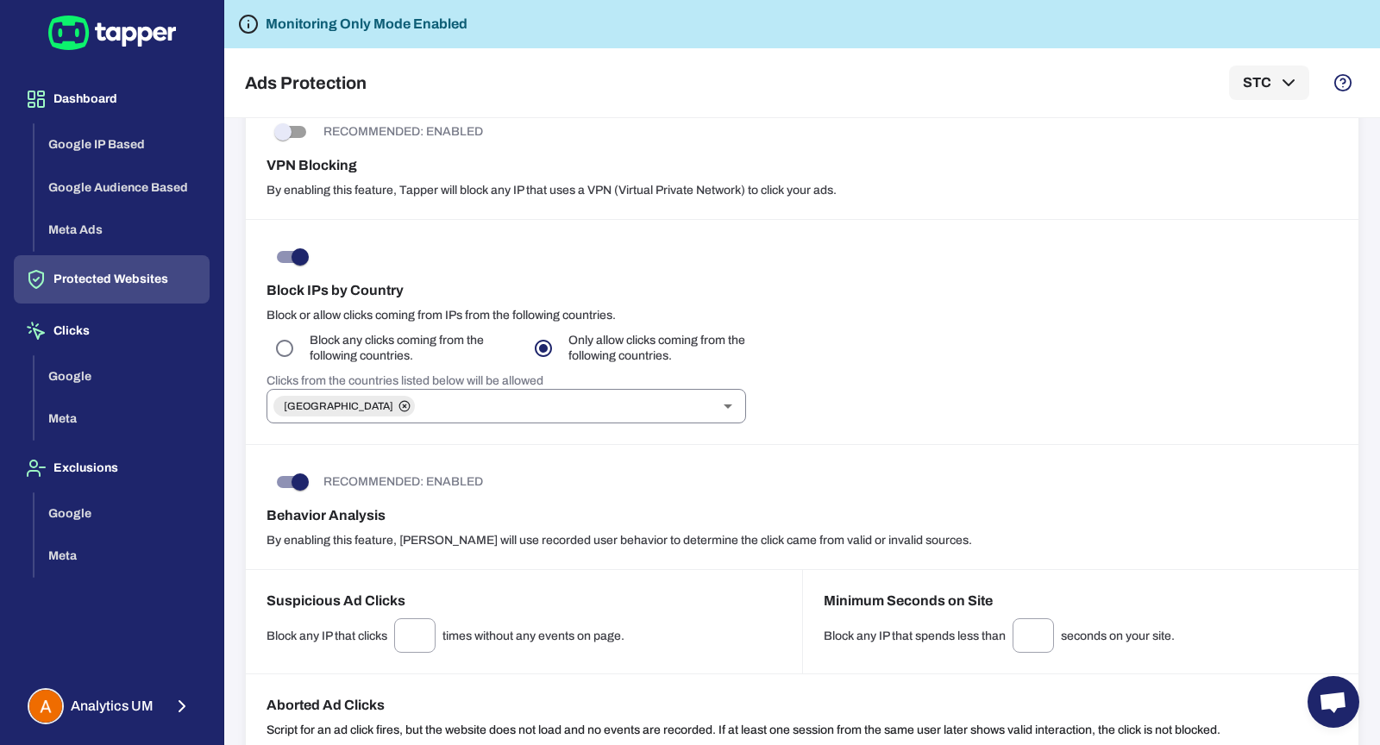
click at [431, 415] on div "Saudi Arabia ​" at bounding box center [507, 406] width 480 height 35
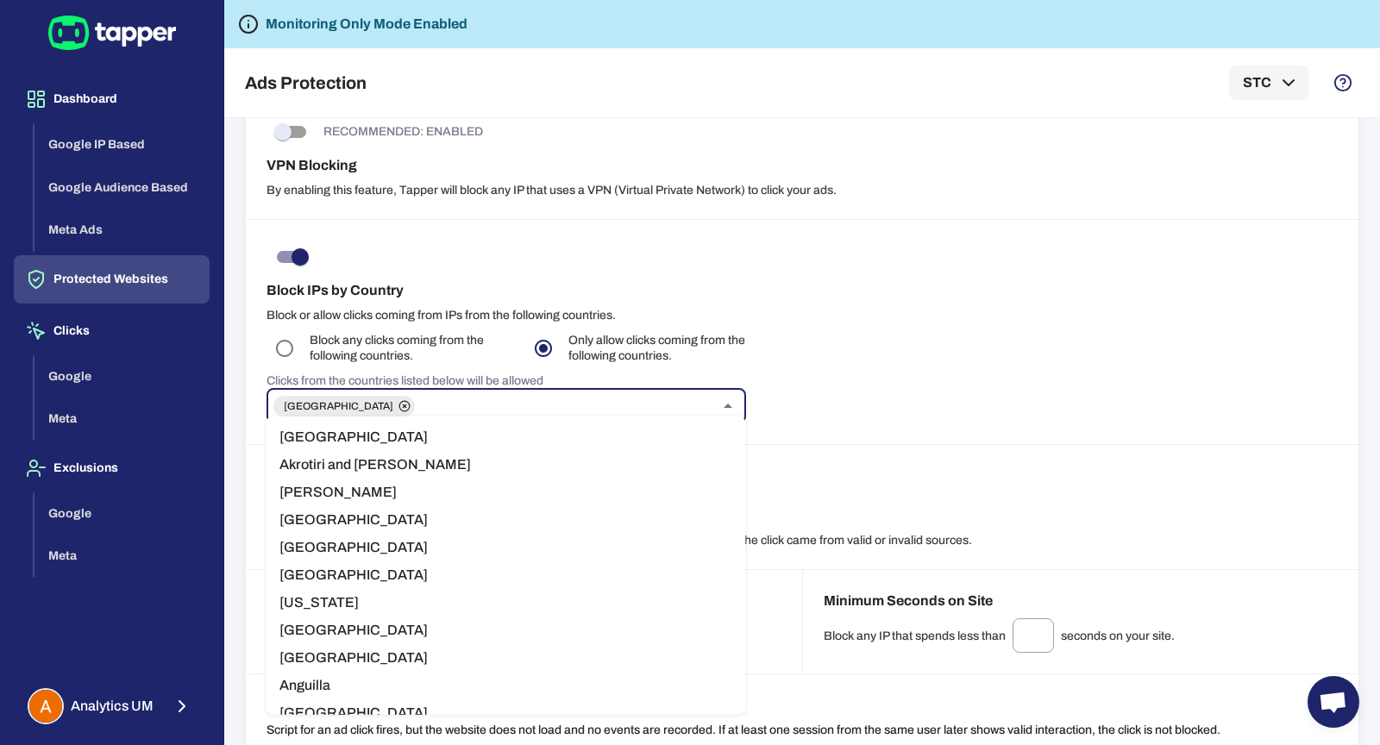
click at [431, 412] on div "Saudi Arabia ​" at bounding box center [507, 406] width 480 height 35
type input "*****"
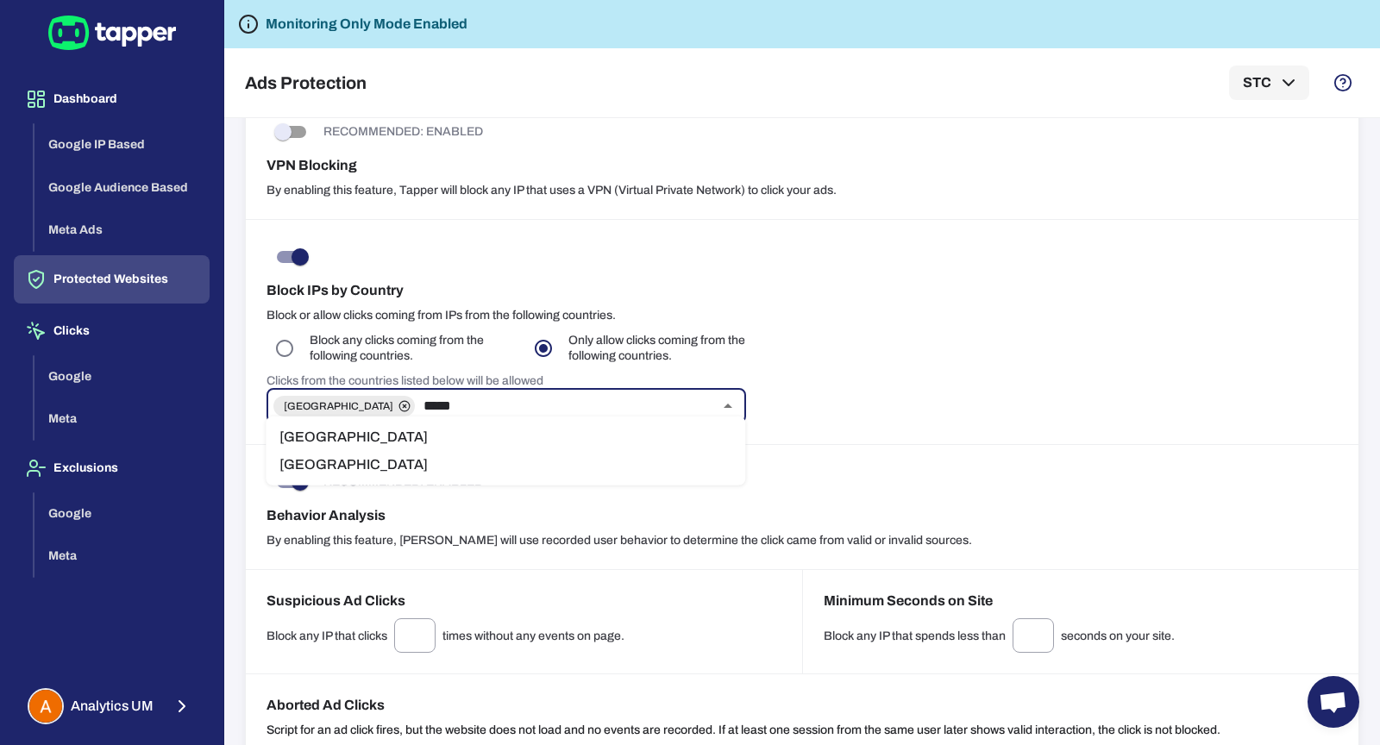
click at [362, 445] on li "Australia" at bounding box center [506, 438] width 480 height 28
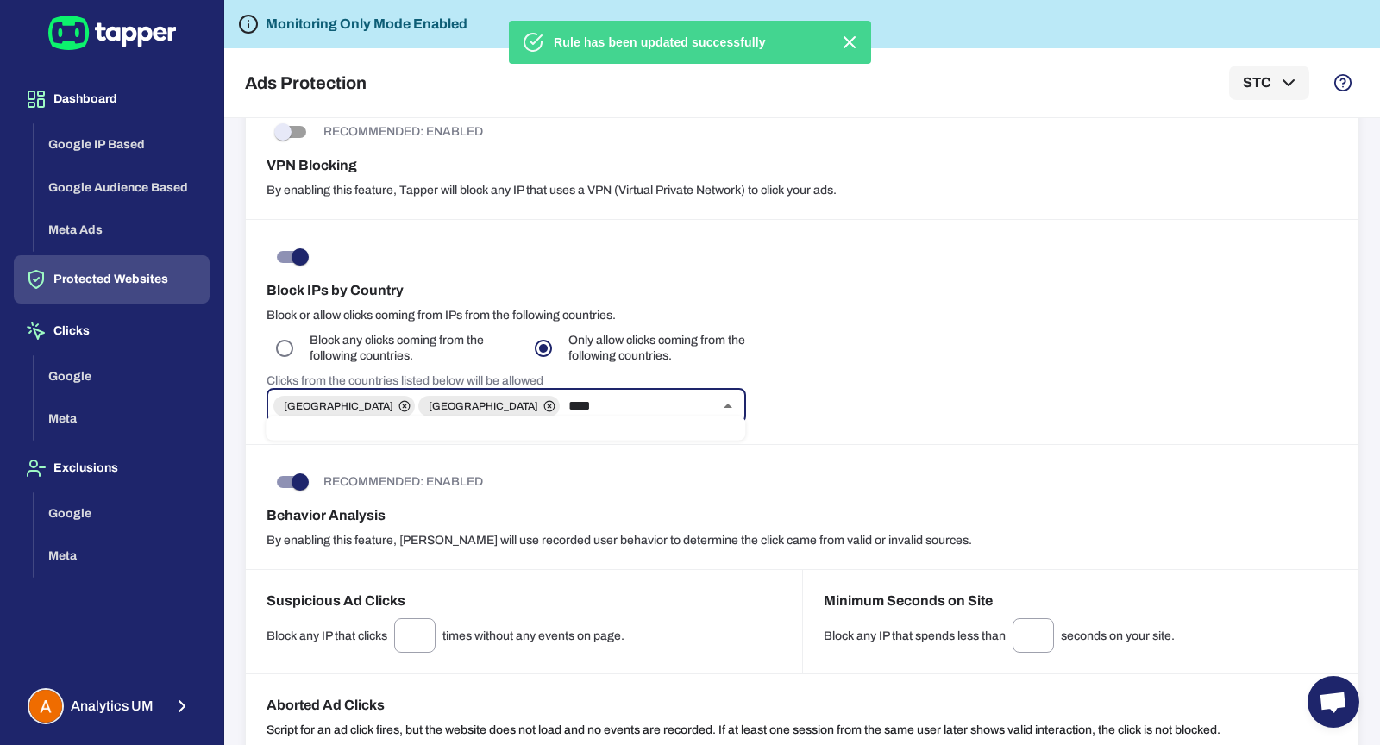
type input "*****"
click at [343, 431] on li "Canada" at bounding box center [506, 438] width 480 height 28
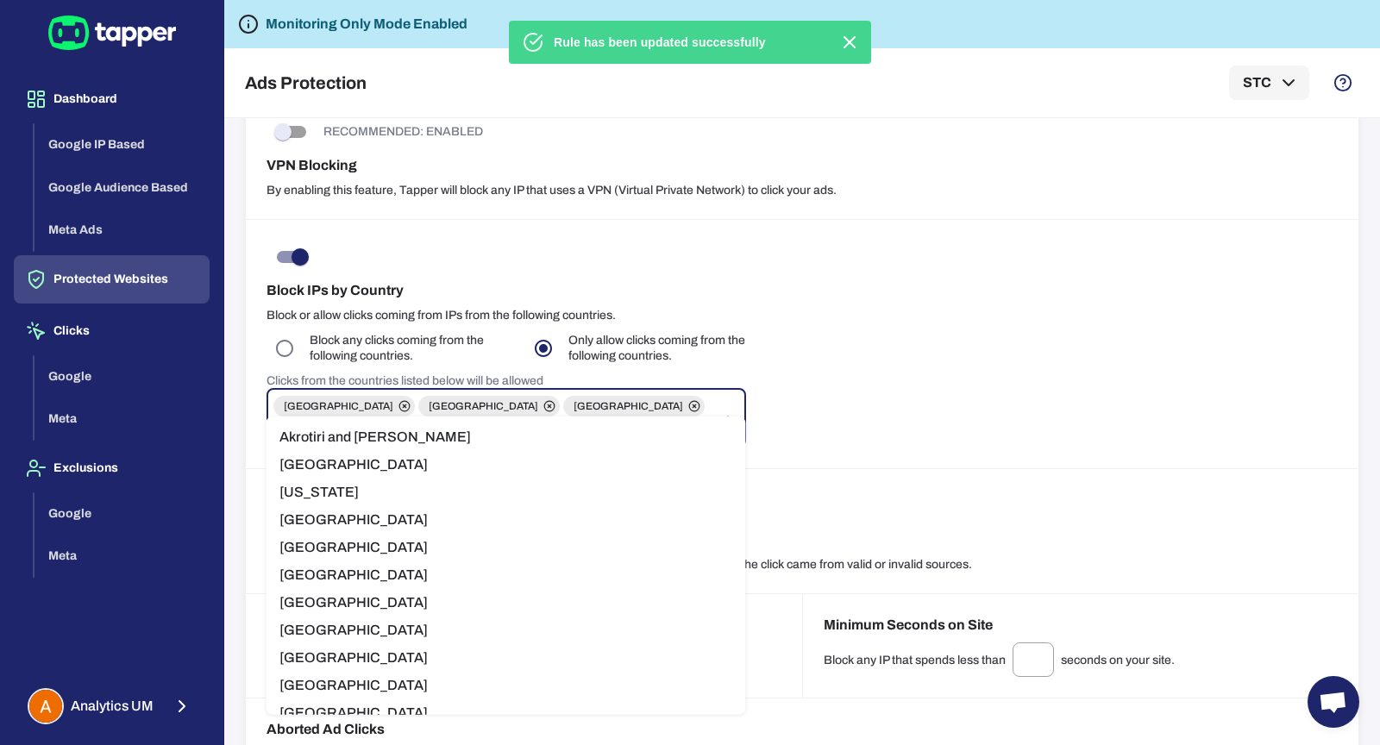
type input "**"
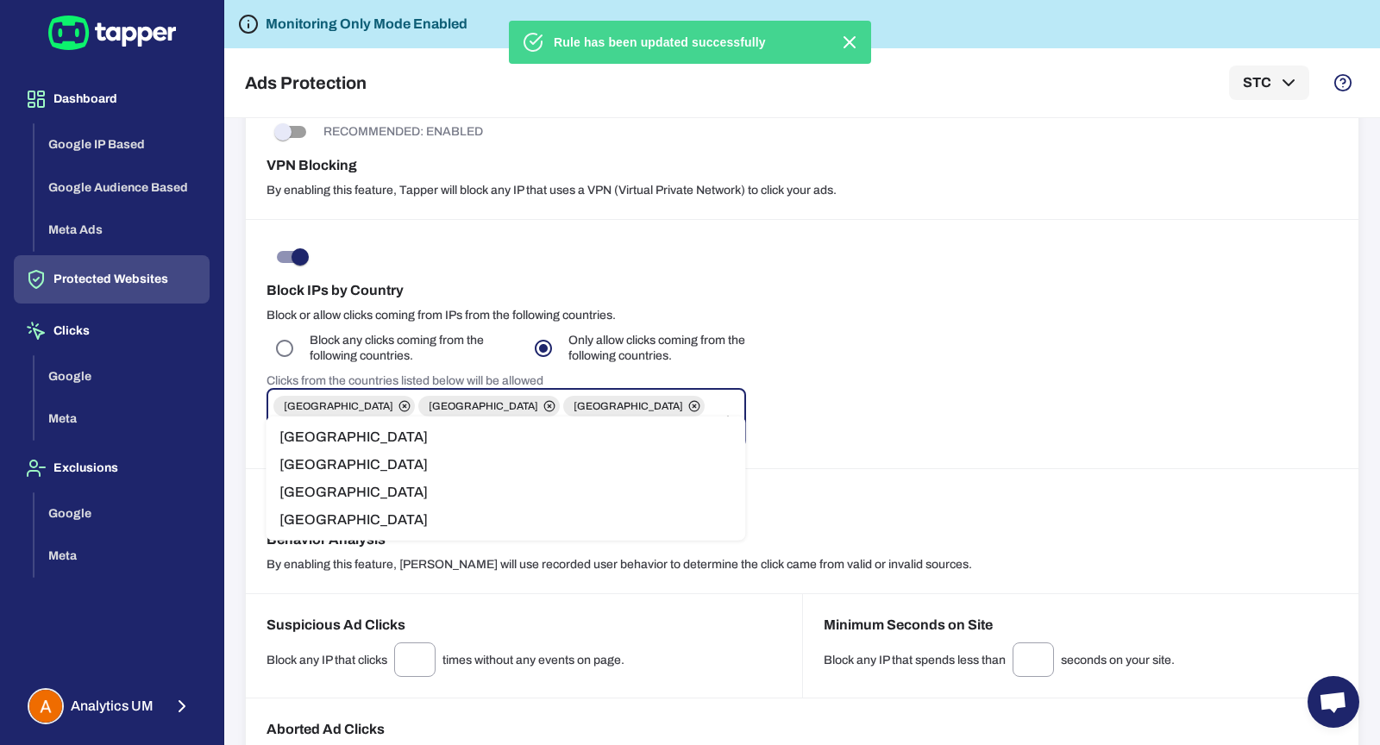
click at [291, 472] on li "Egypt" at bounding box center [506, 465] width 480 height 28
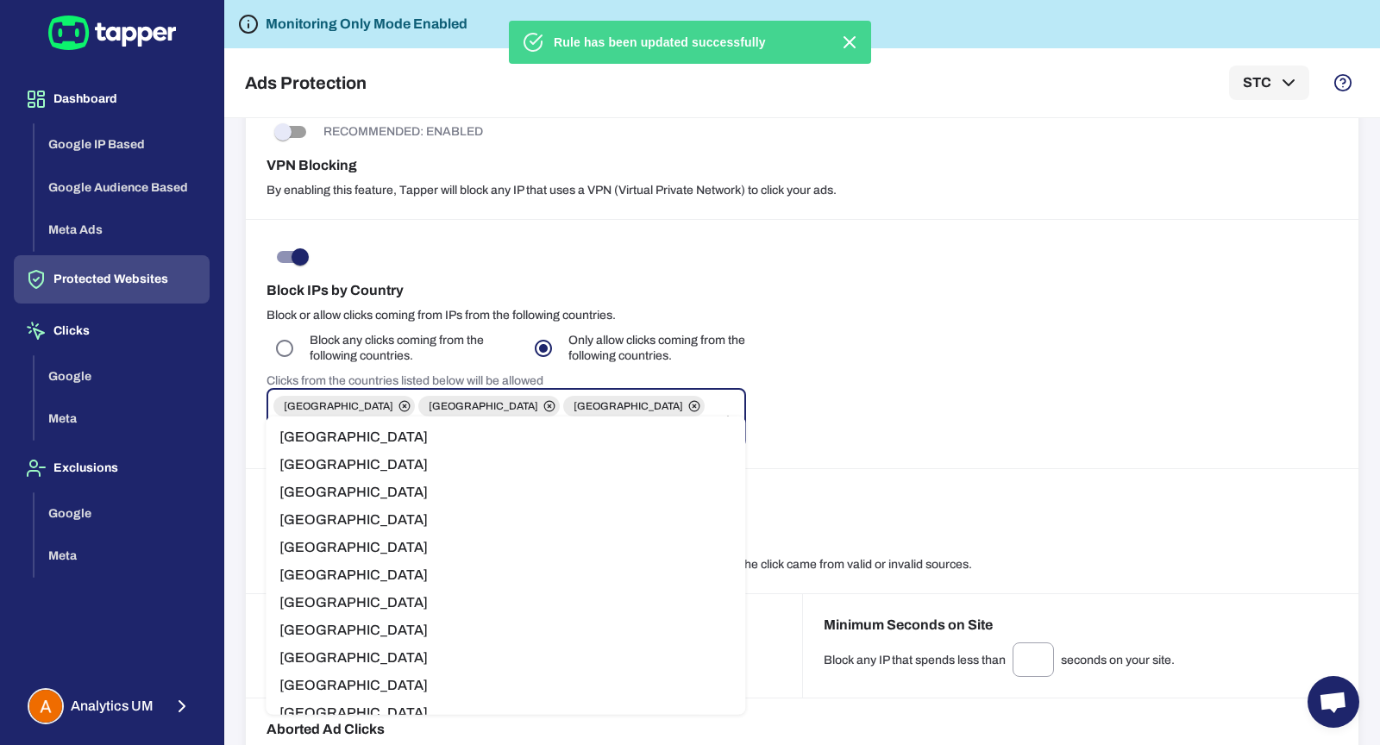
type input "*****"
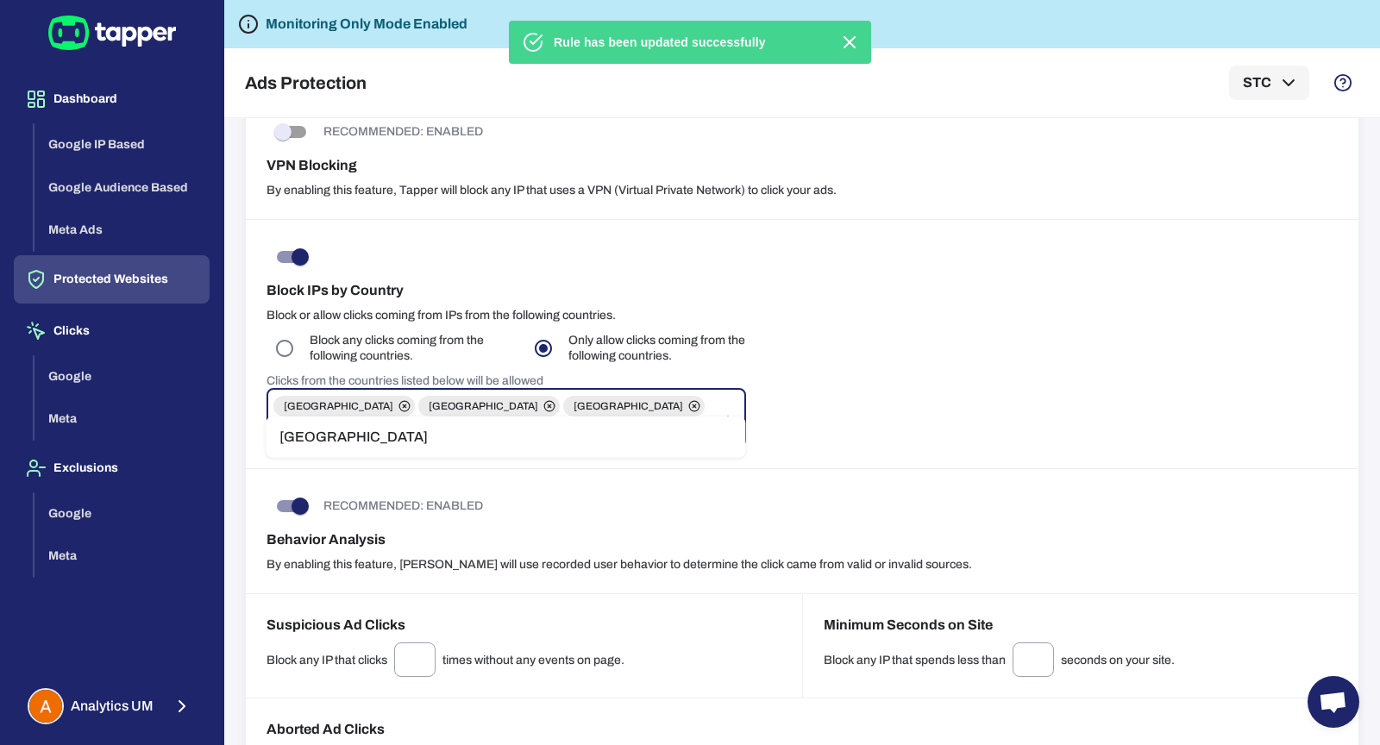
click at [287, 446] on li "France" at bounding box center [506, 438] width 480 height 28
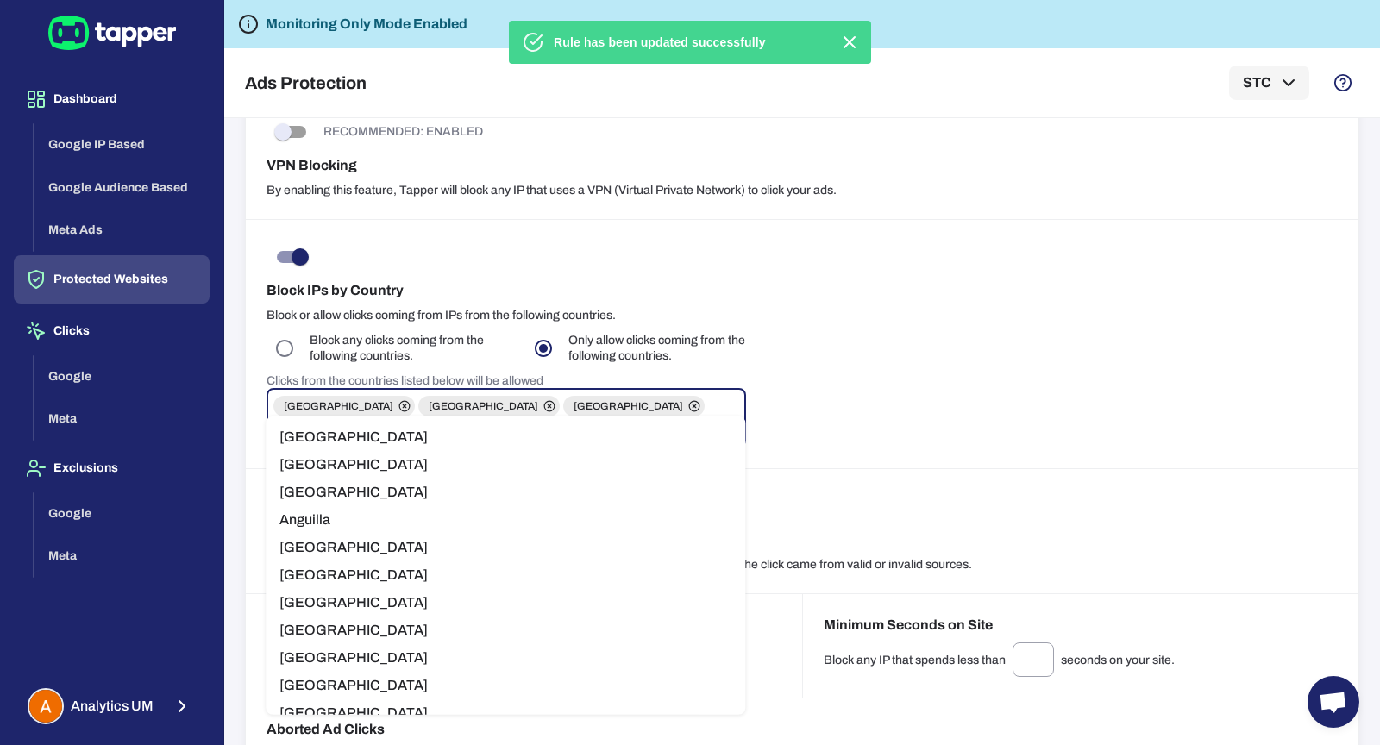
scroll to position [0, 1]
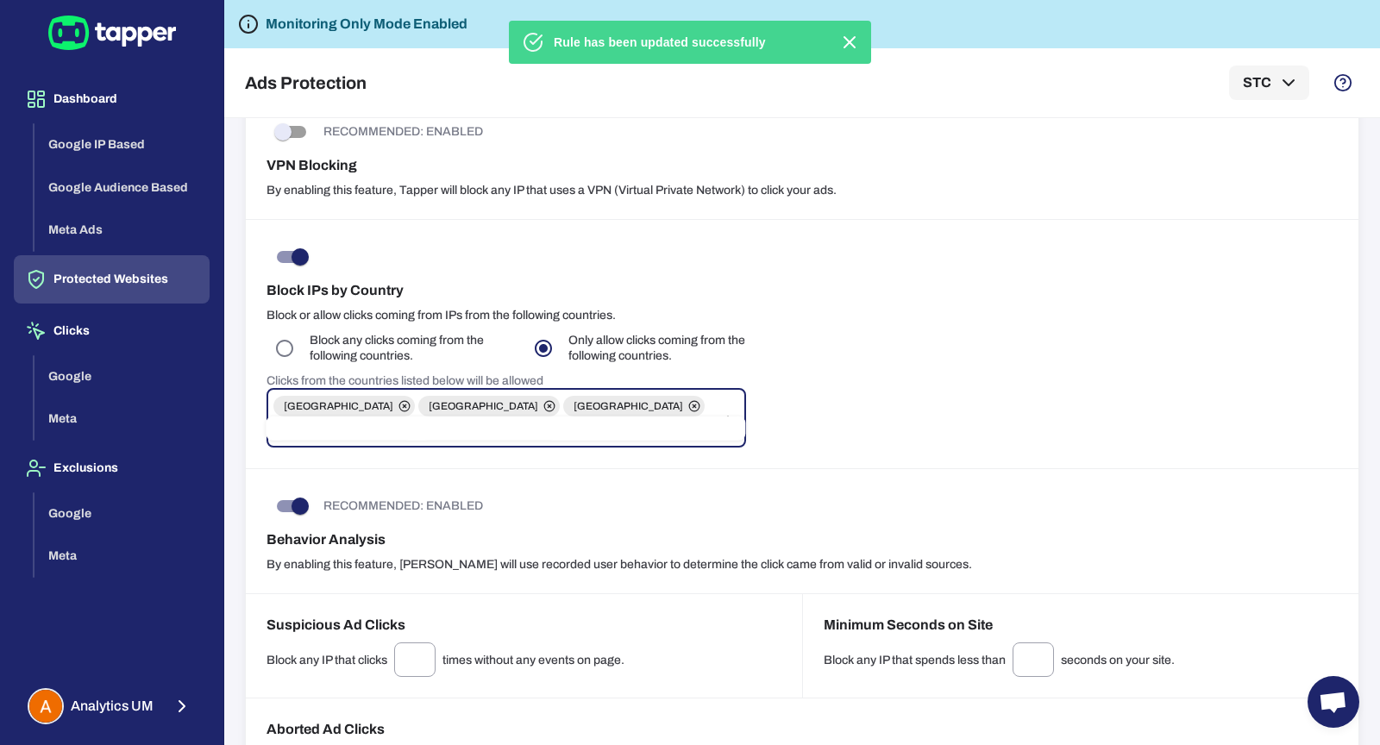
type input "*******"
click at [330, 430] on li "Germany" at bounding box center [506, 438] width 480 height 28
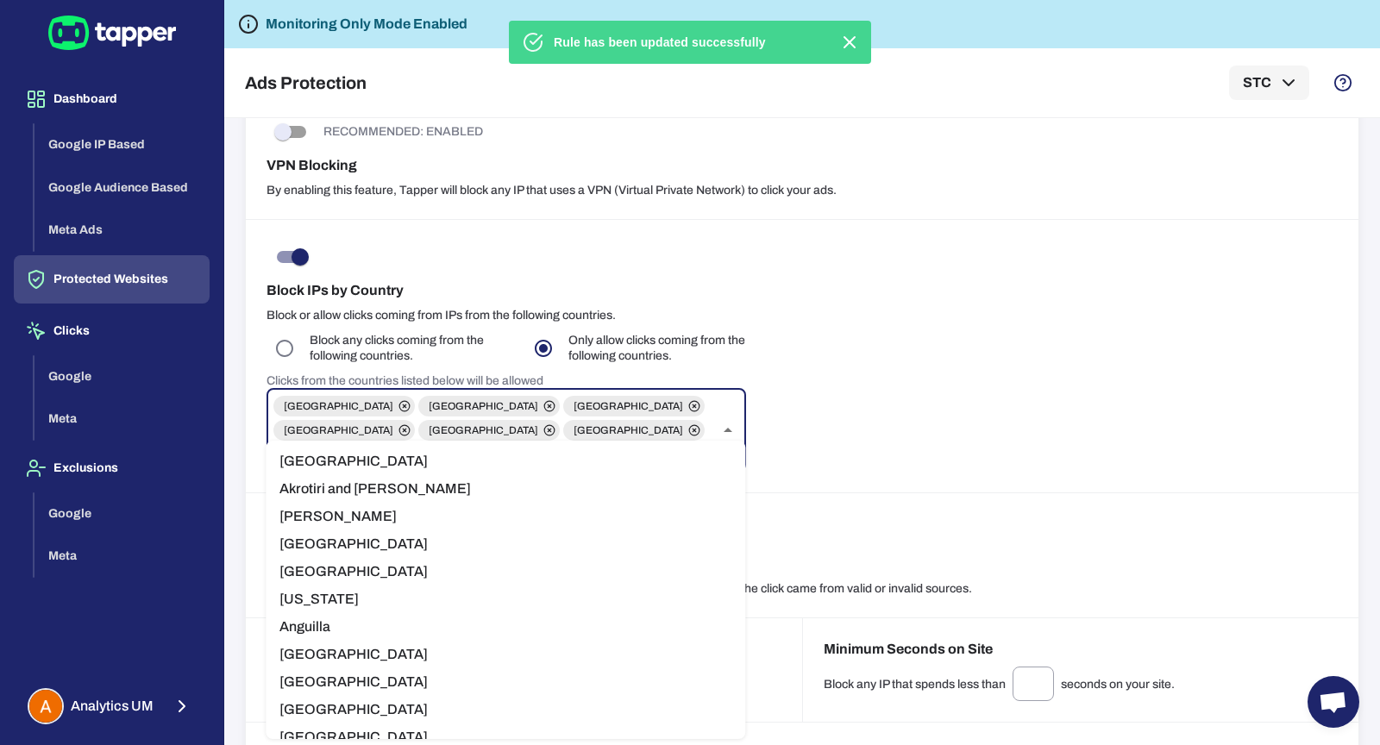
type input "***"
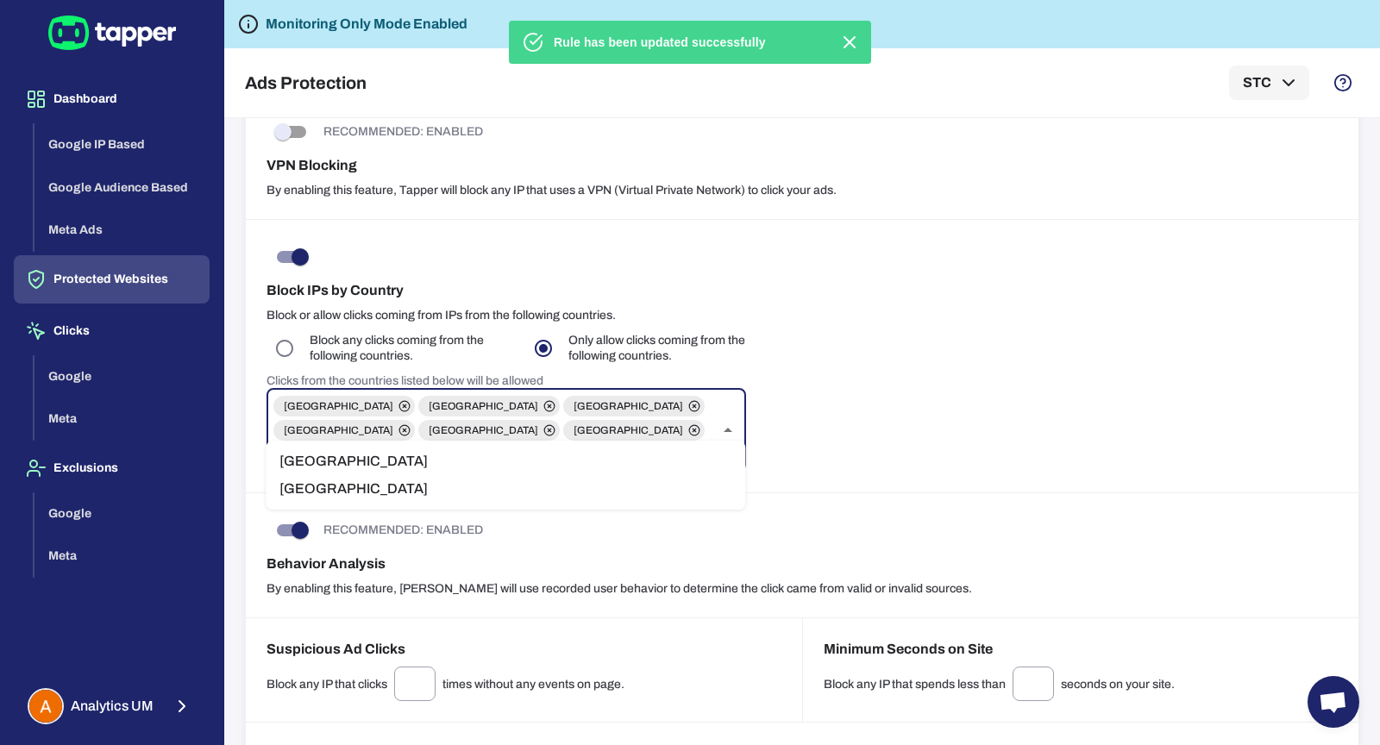
click at [404, 449] on li "Italy" at bounding box center [506, 462] width 480 height 28
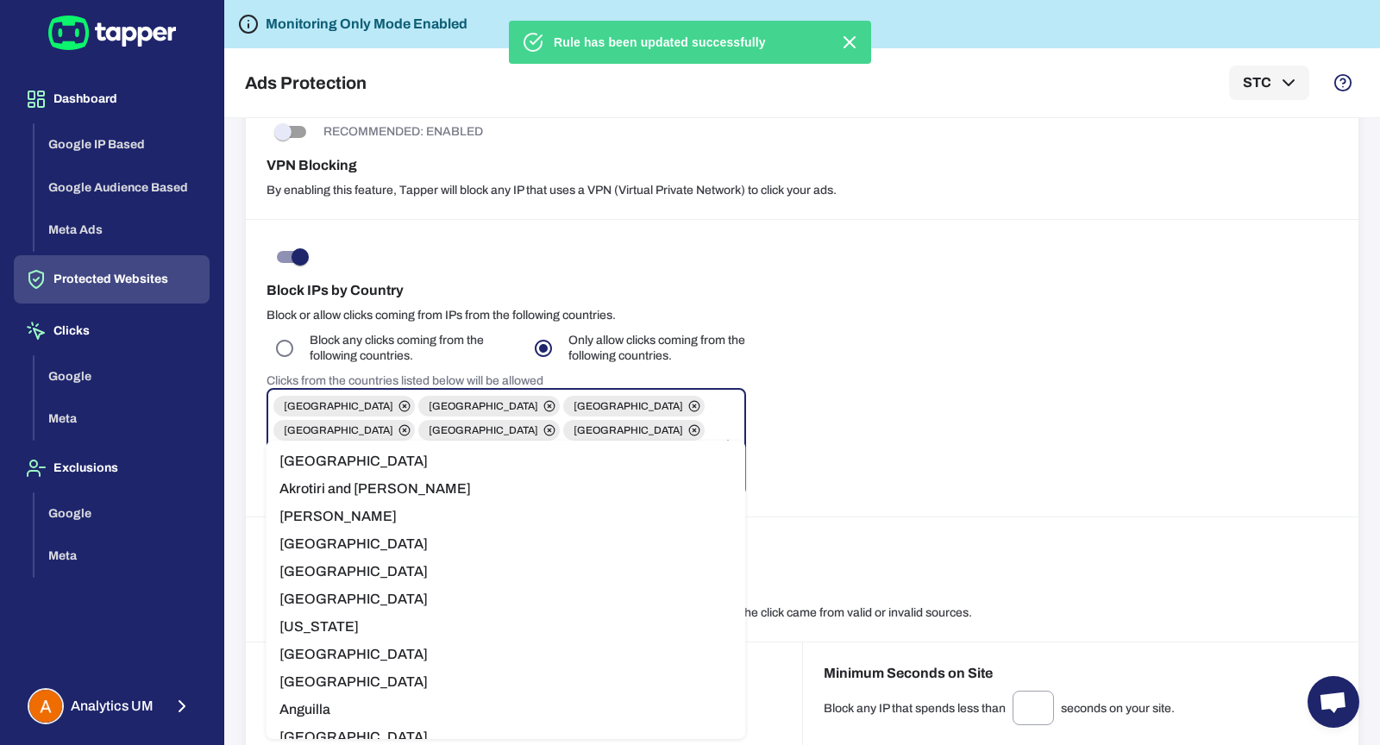
type input "****"
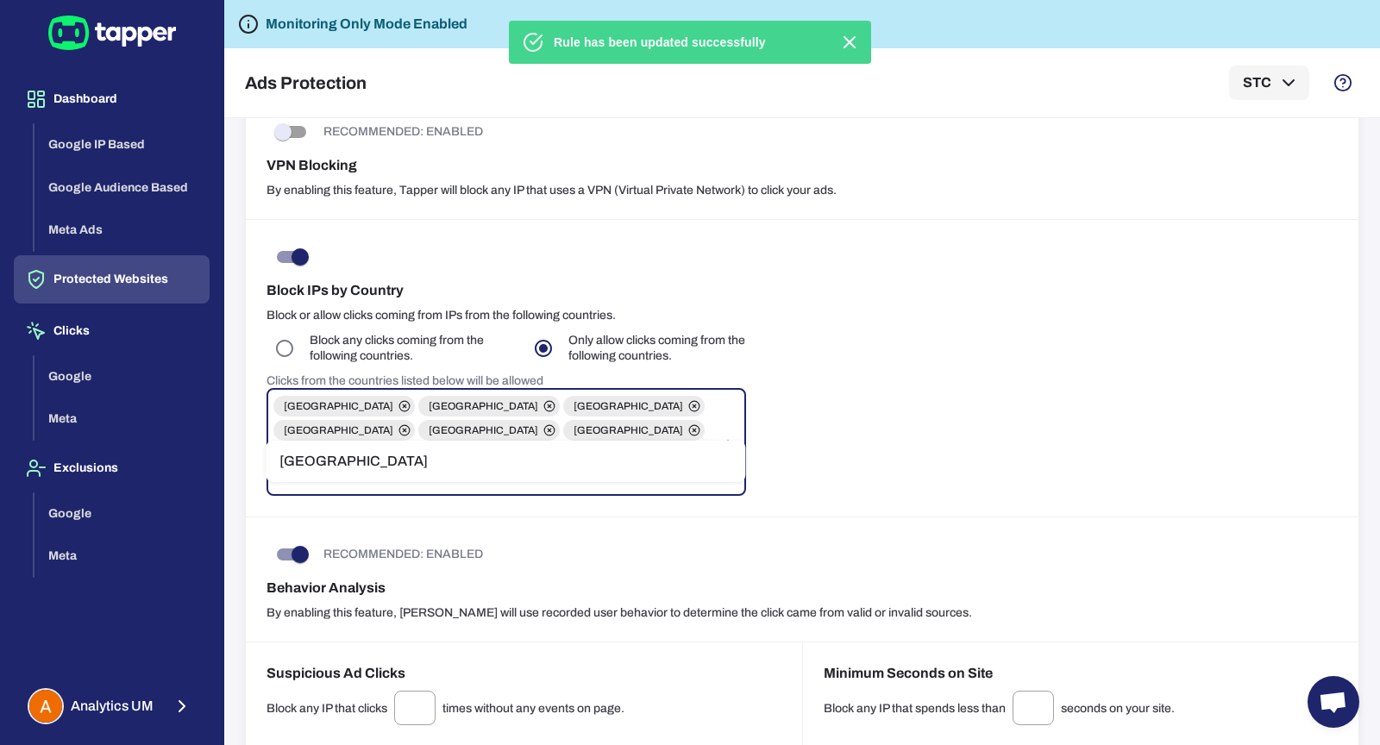
click at [379, 456] on li "Kuwait" at bounding box center [506, 462] width 480 height 28
type input "*****"
click at [377, 461] on li "Libya" at bounding box center [506, 462] width 480 height 28
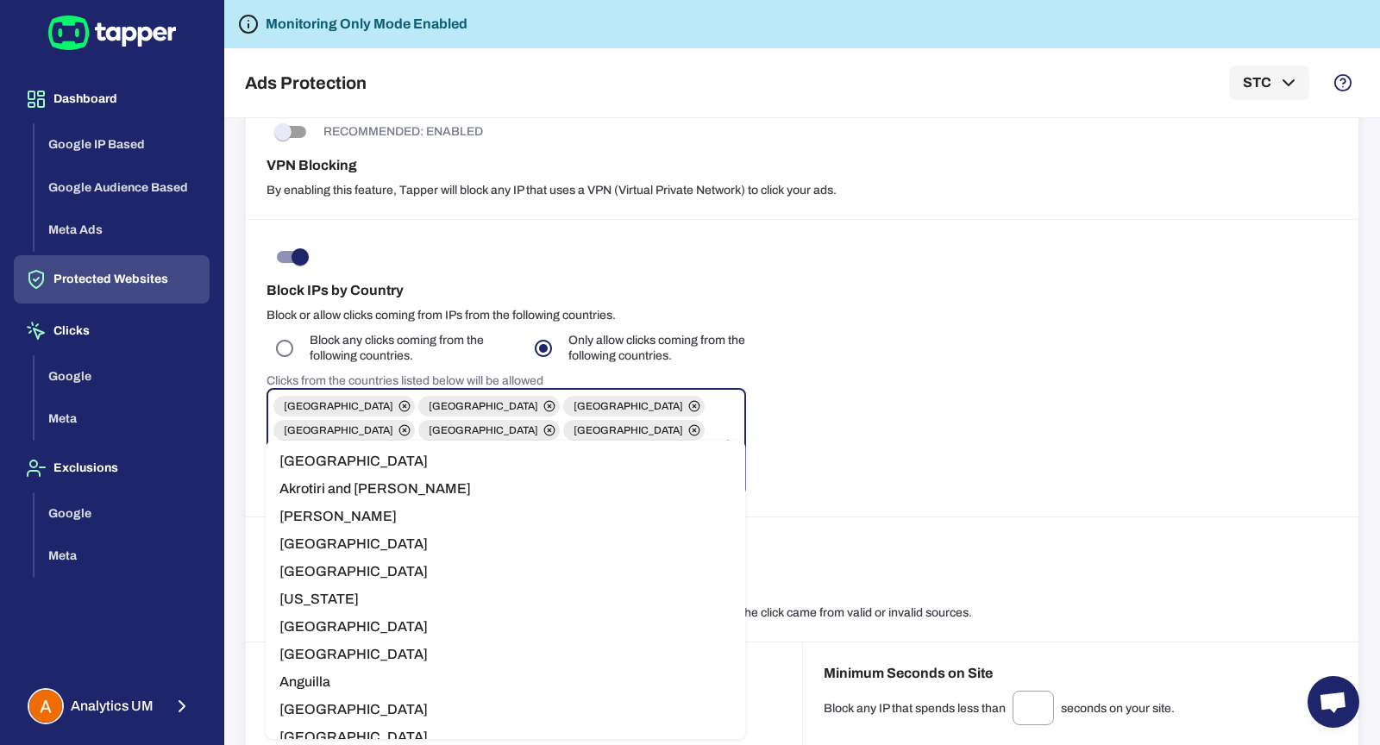
type input "******"
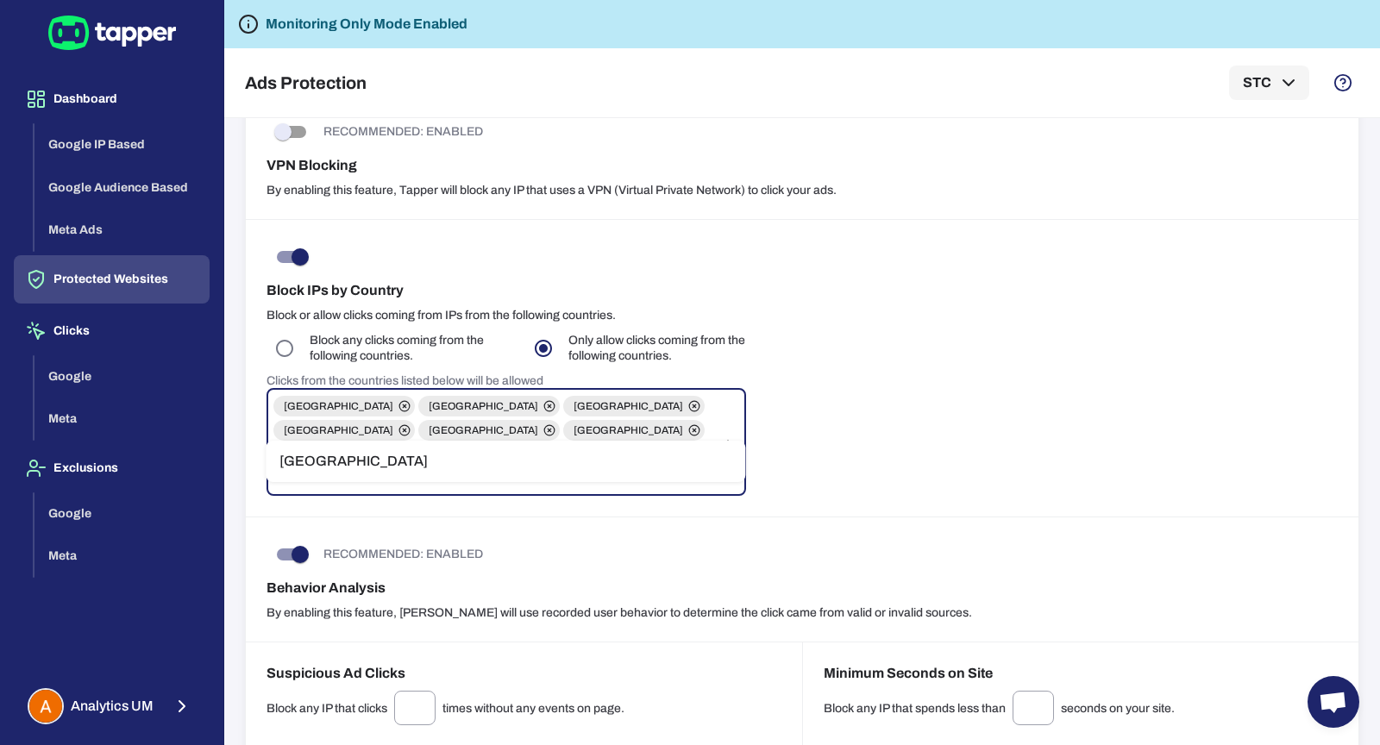
click at [515, 465] on li "Netherlands" at bounding box center [506, 462] width 480 height 28
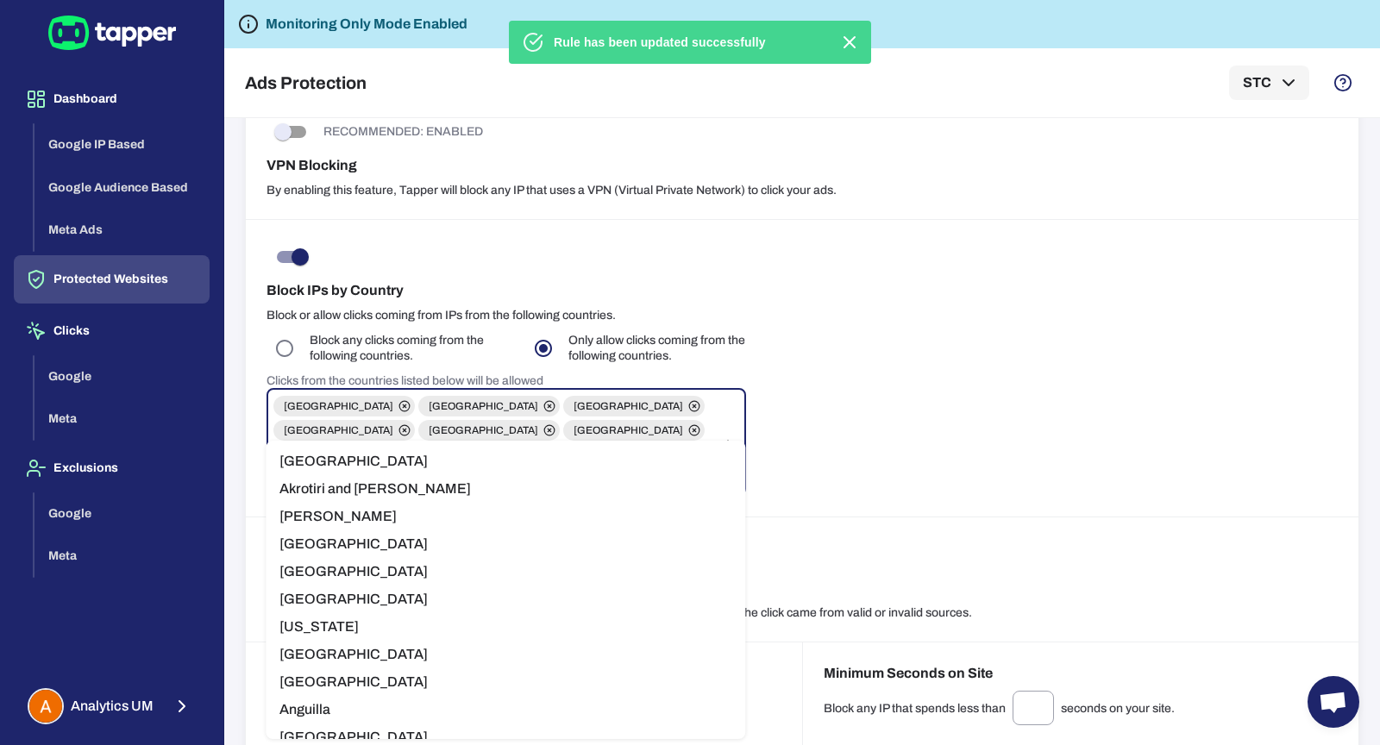
type input "**"
type input "*"
type input "**"
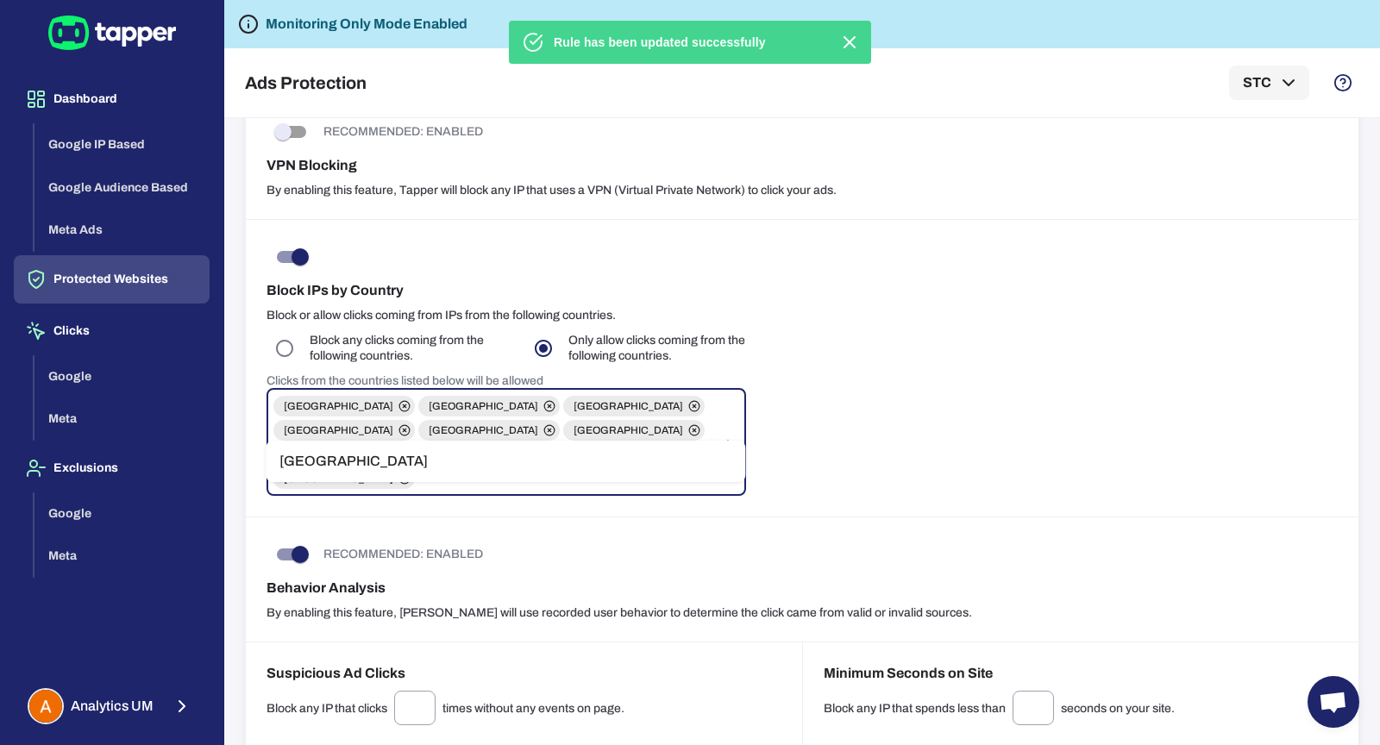
click at [451, 468] on li "Qatar" at bounding box center [506, 462] width 480 height 28
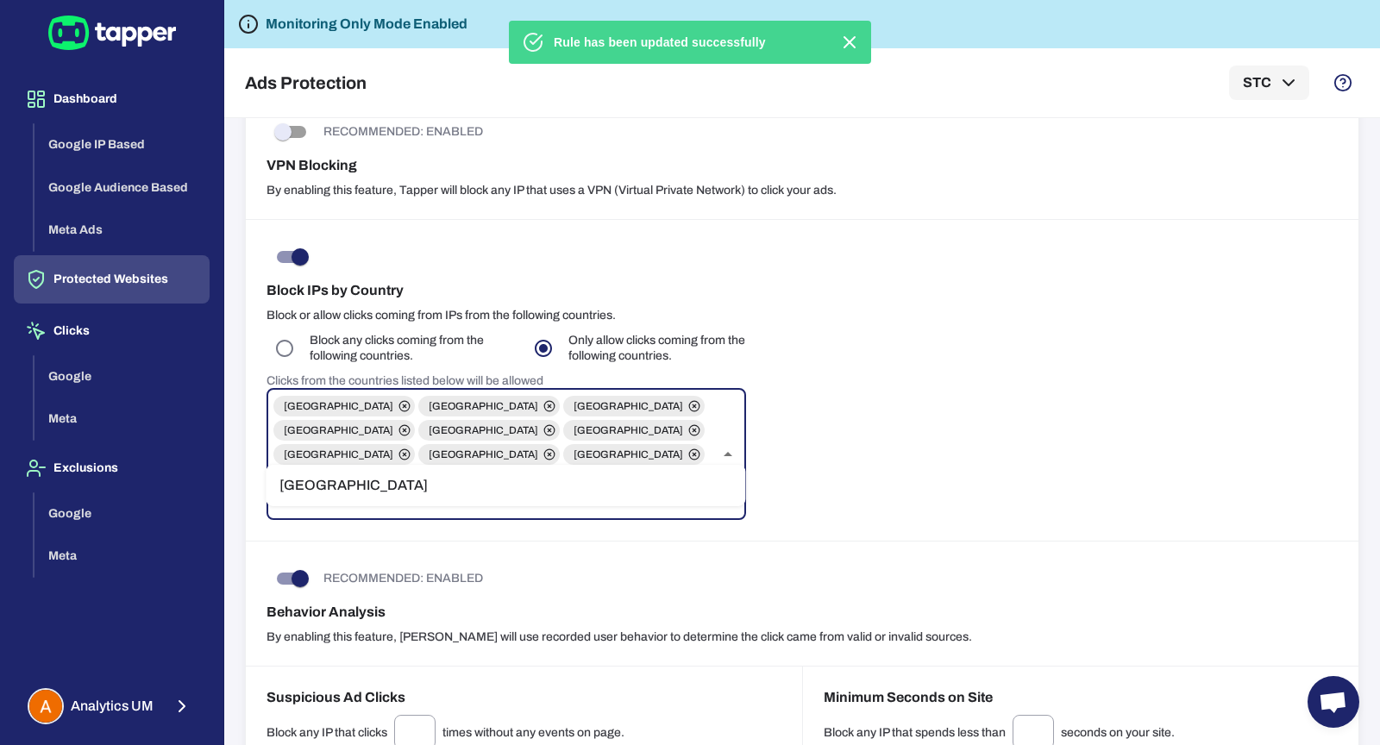
type input "*****"
click at [418, 483] on li "Spain" at bounding box center [506, 486] width 480 height 28
type input "*"
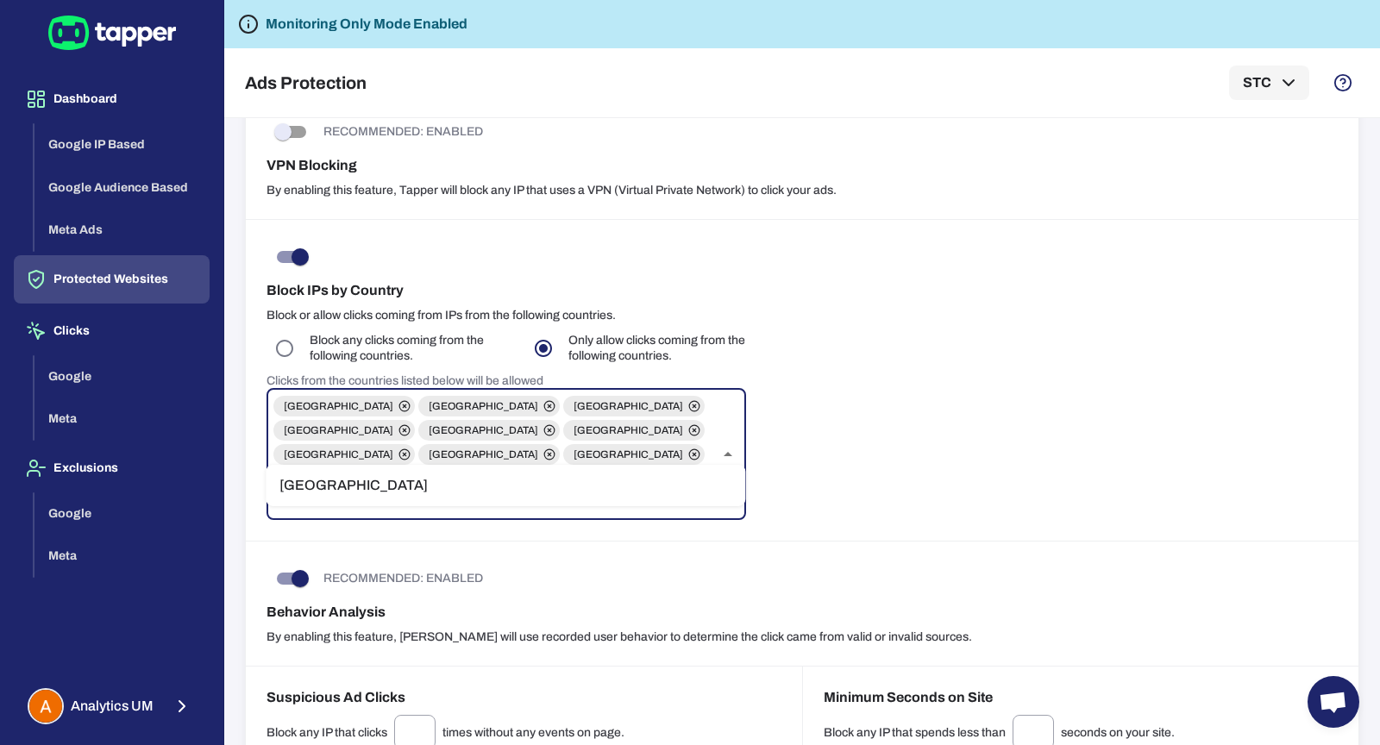
click at [378, 470] on ul "Taiwan" at bounding box center [506, 485] width 480 height 41
type input "***"
type input "******"
click at [370, 485] on li "Taiwan" at bounding box center [506, 486] width 480 height 28
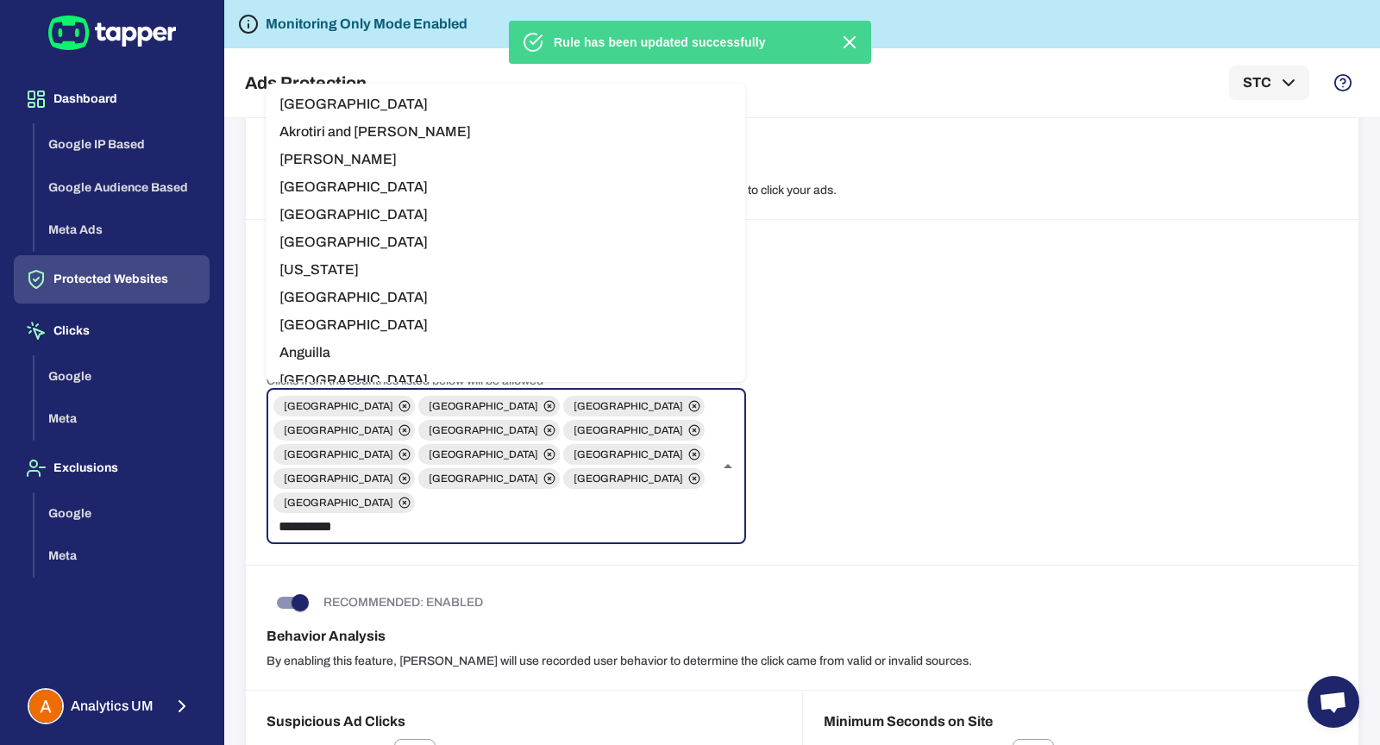
type input "**********"
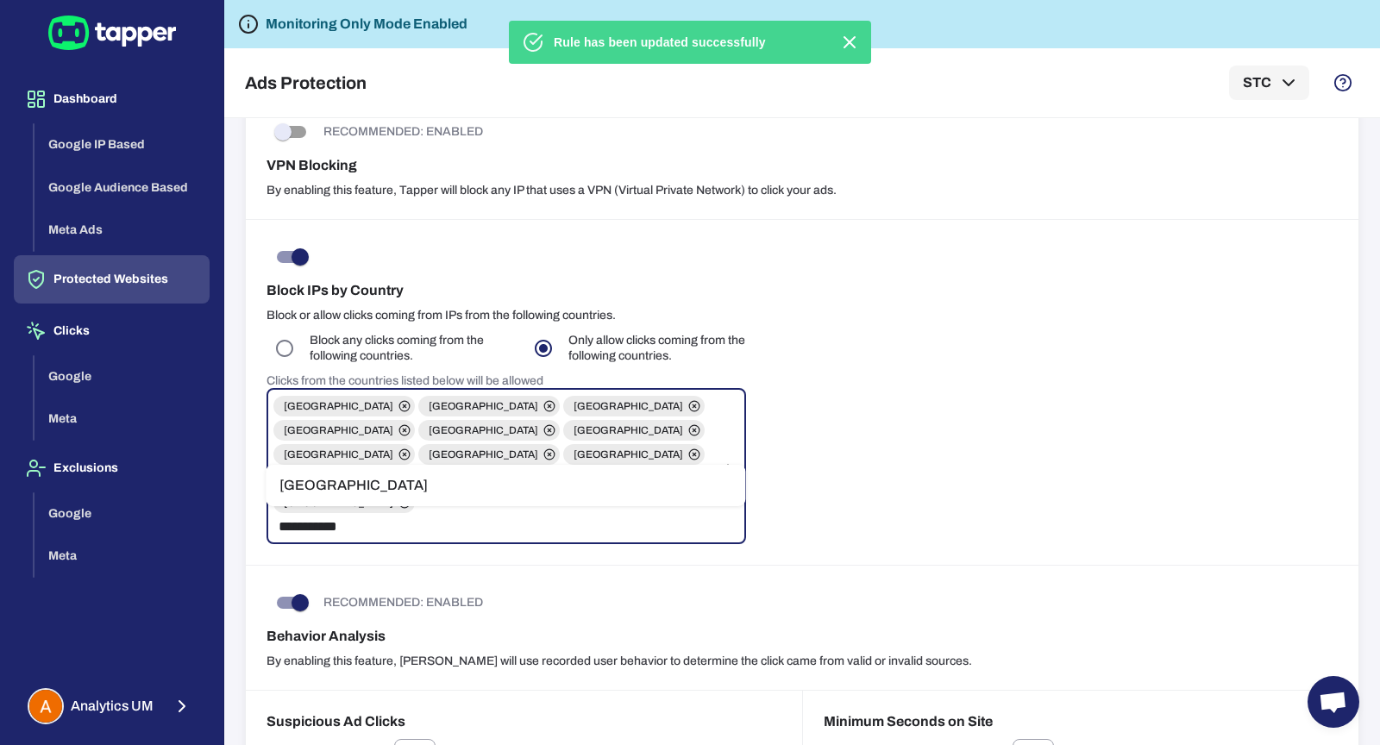
click at [494, 482] on li "United Arab Emirates" at bounding box center [506, 486] width 480 height 28
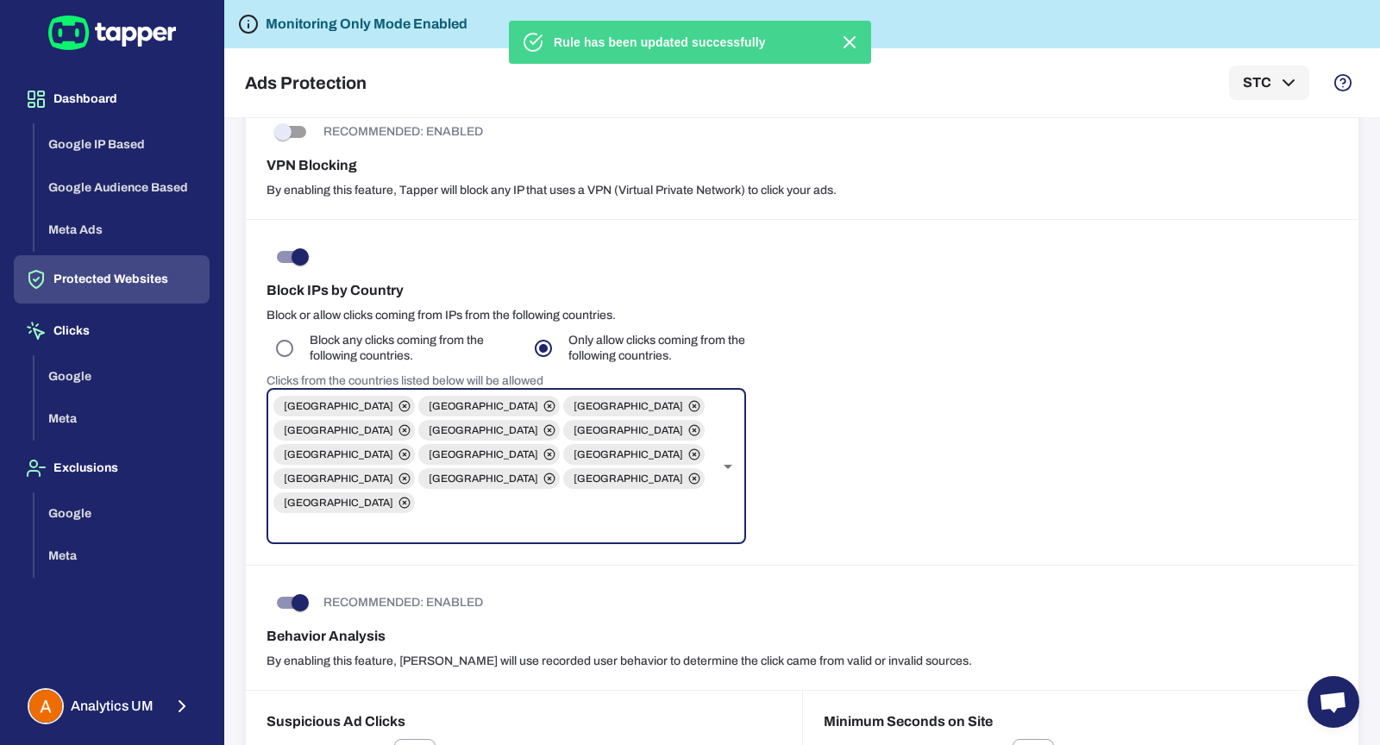
type input "*"
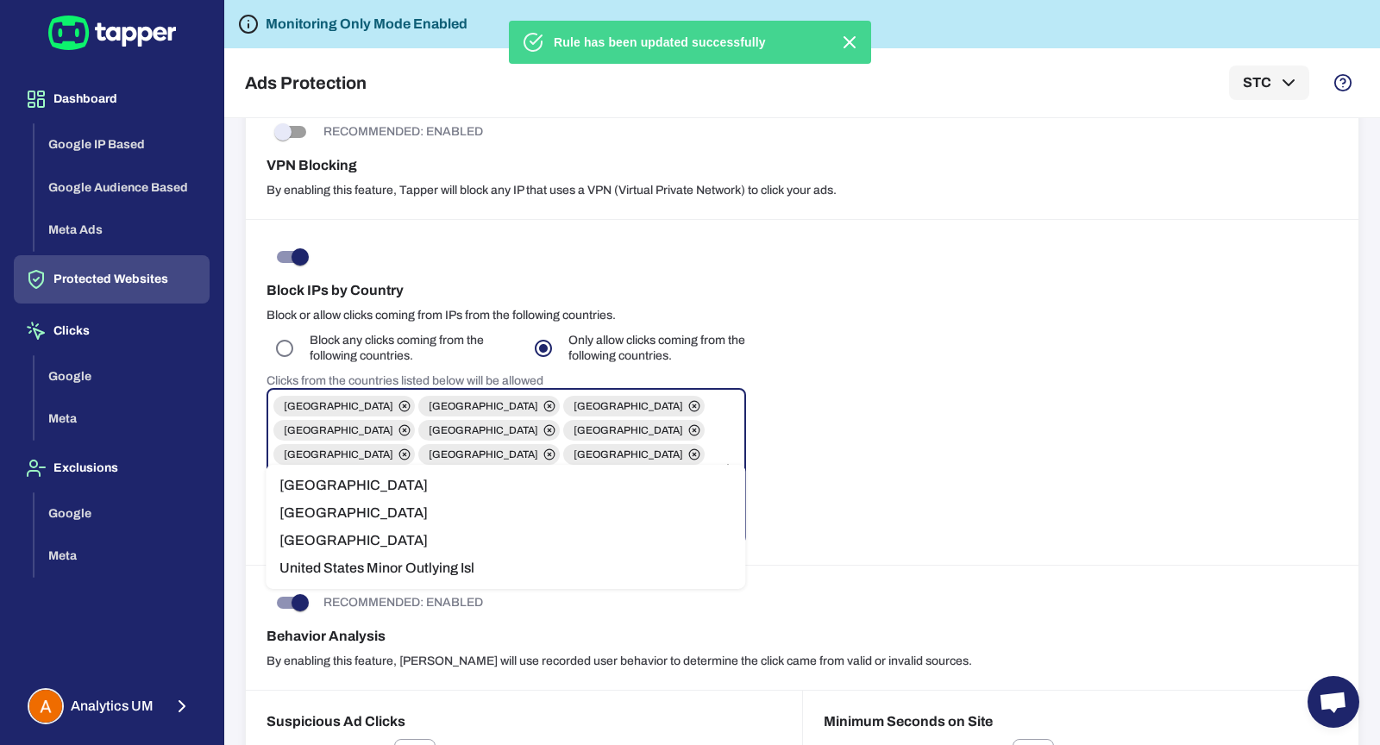
type input "*"
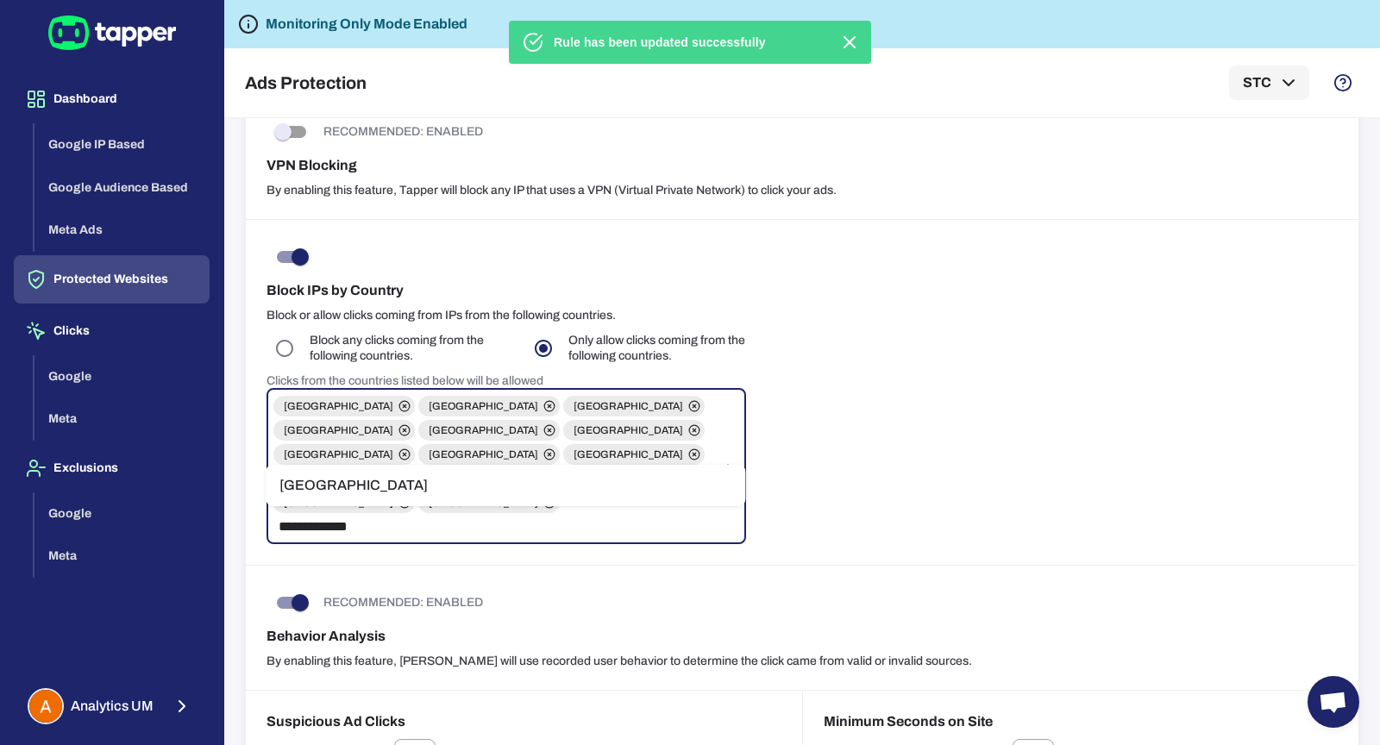
type input "**********"
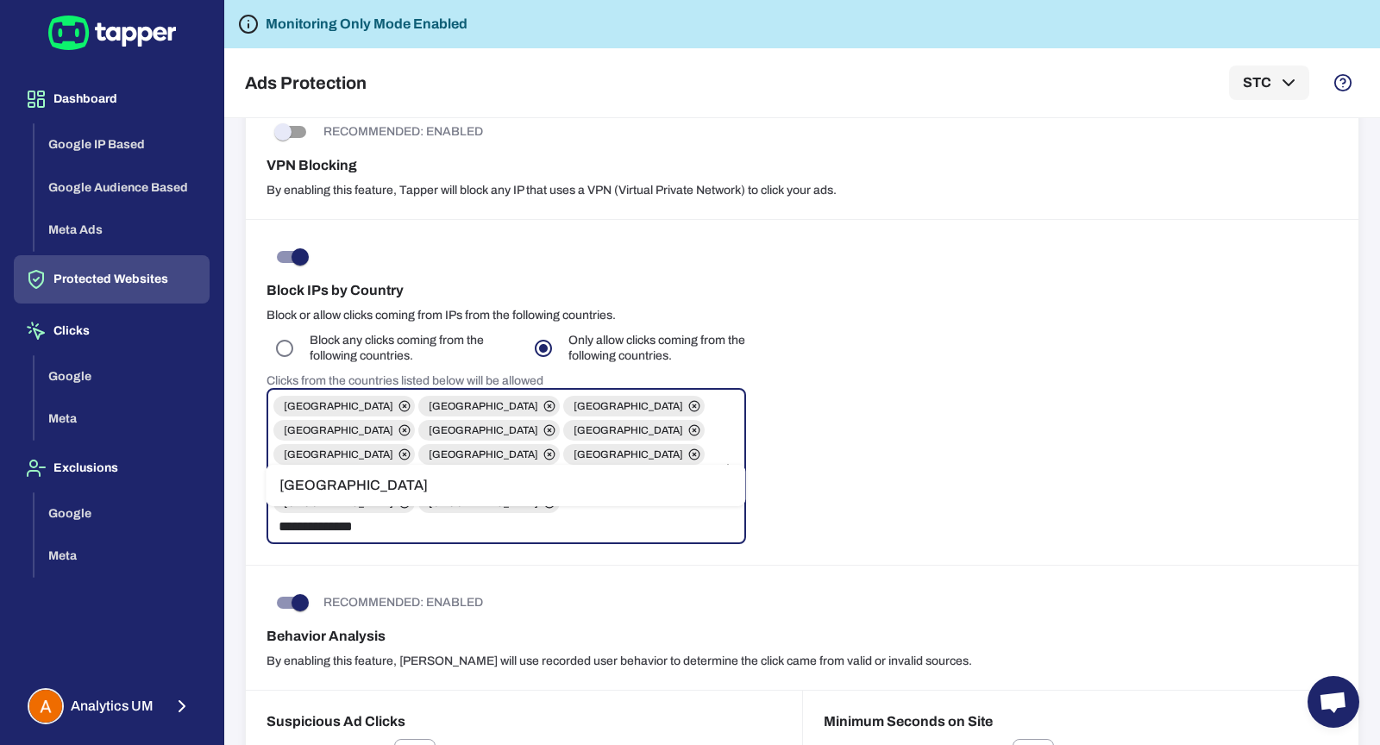
click at [450, 480] on li "United Kingdom" at bounding box center [506, 486] width 480 height 28
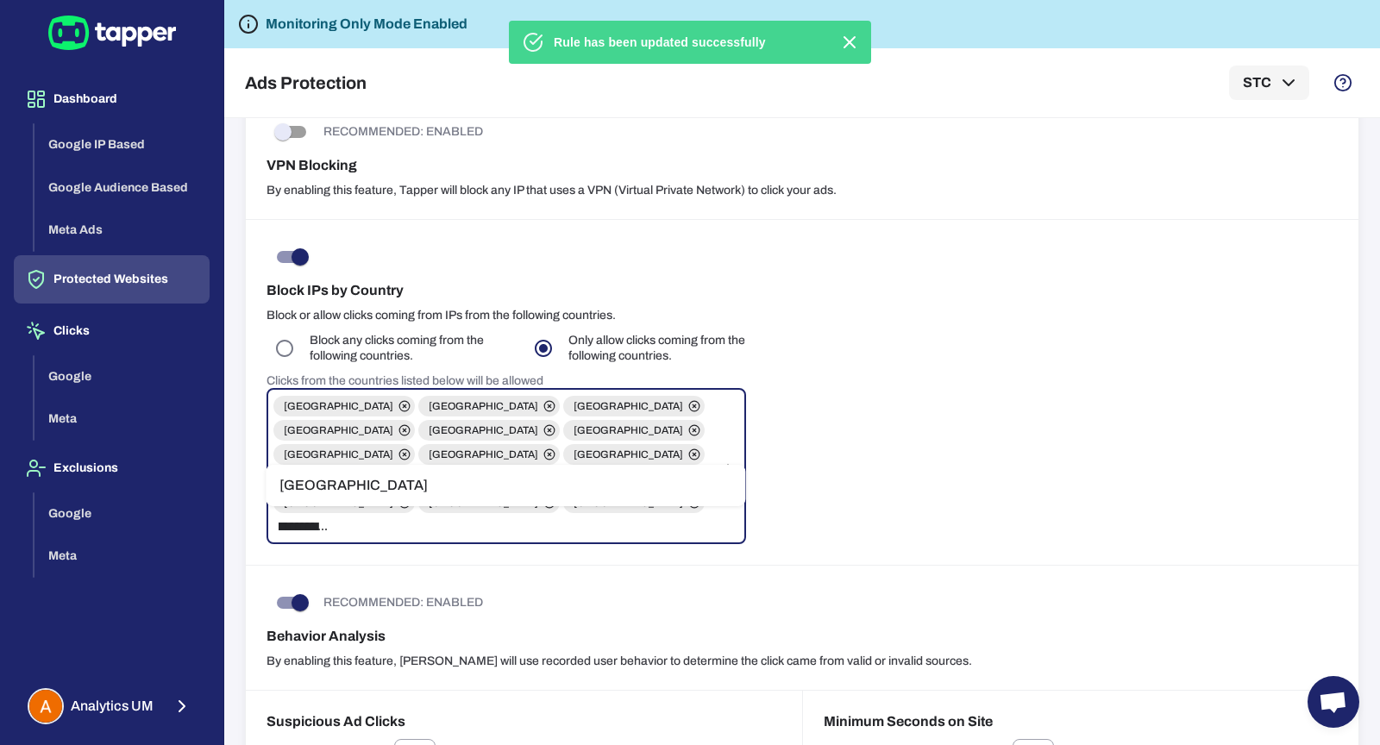
type input "**********"
click at [476, 480] on li "United States" at bounding box center [506, 486] width 480 height 28
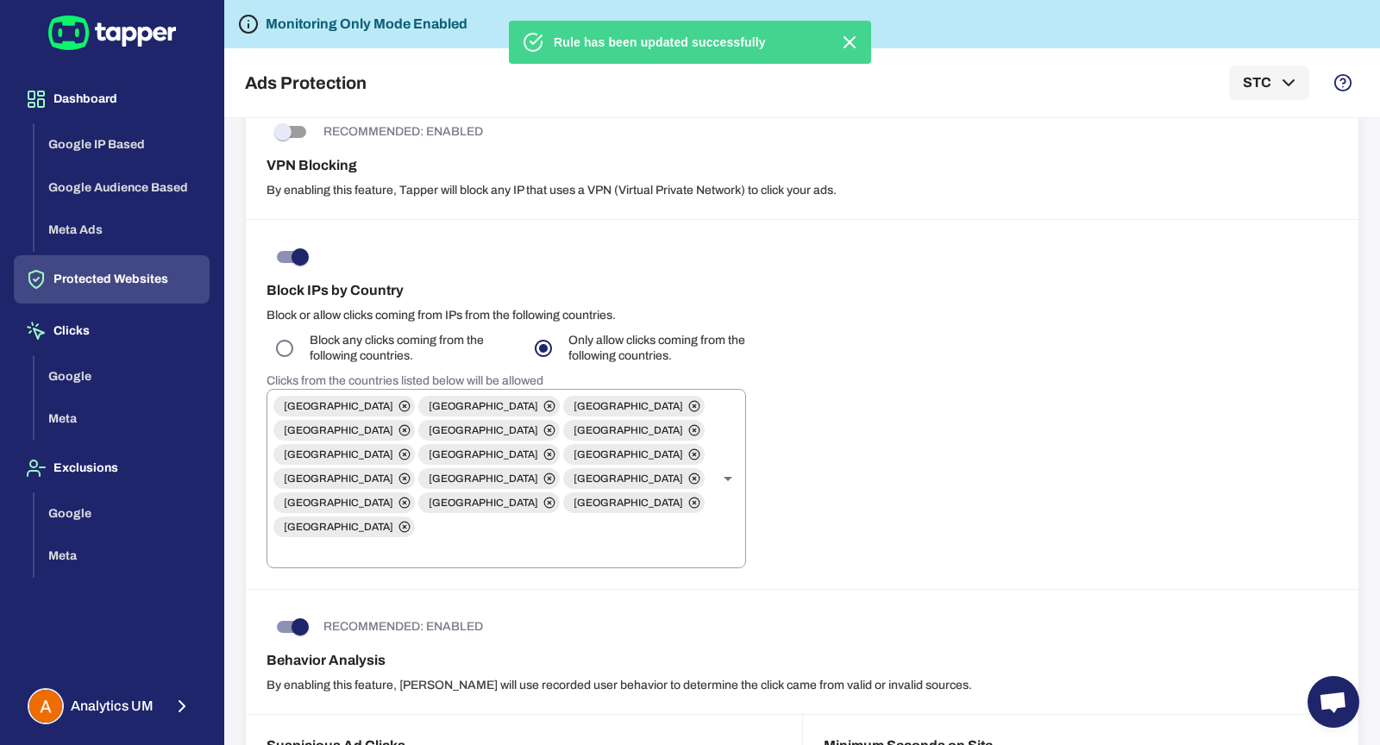
click at [909, 478] on div "Block IPs by Country Block or allow clicks coming from IPs from the following c…" at bounding box center [802, 405] width 1113 height 370
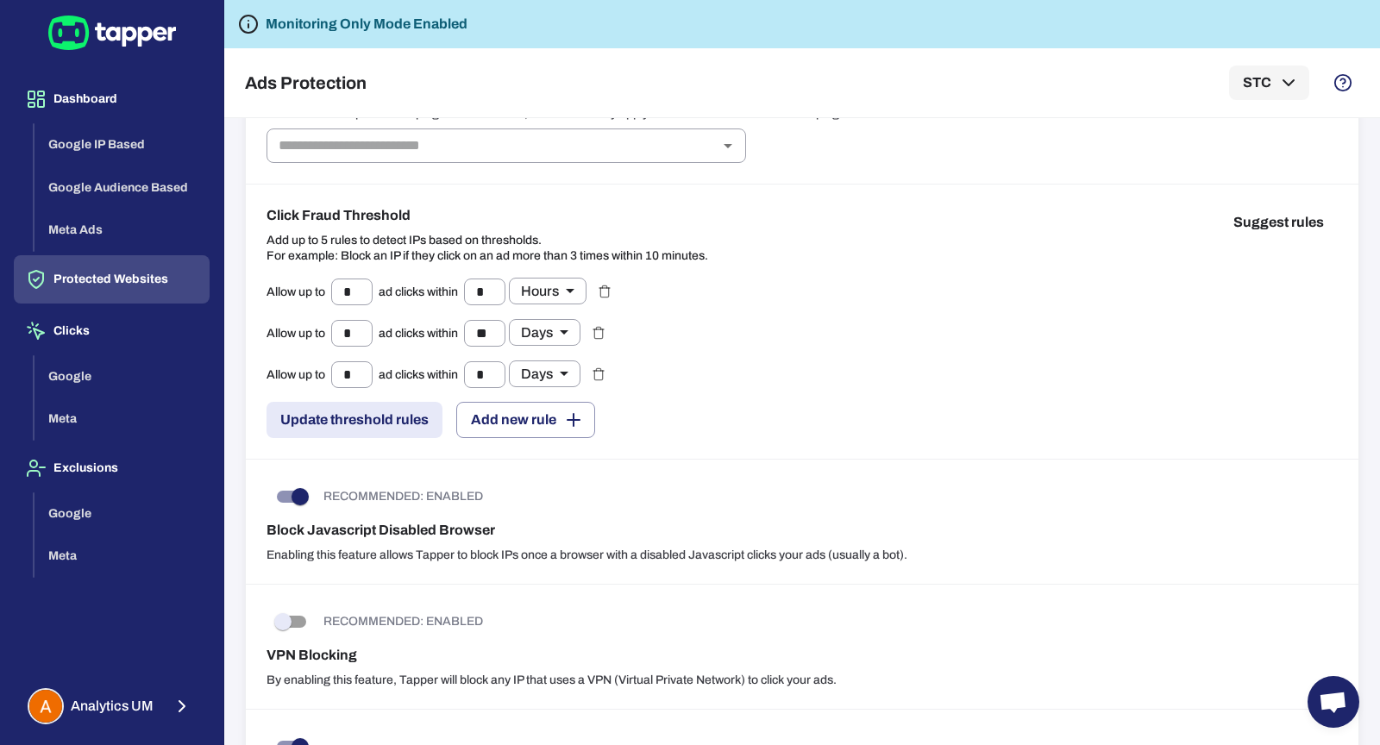
scroll to position [334, 0]
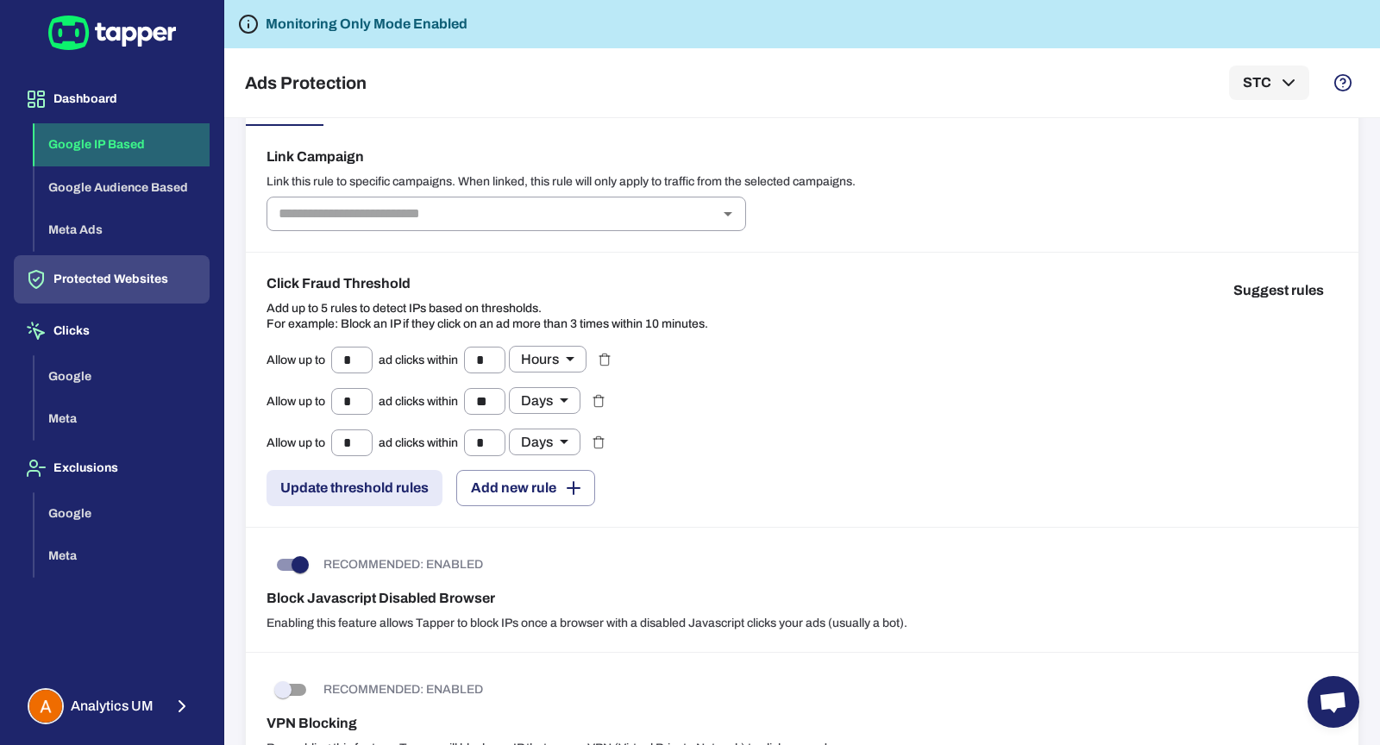
click at [158, 133] on button "Google IP Based" at bounding box center [122, 144] width 175 height 43
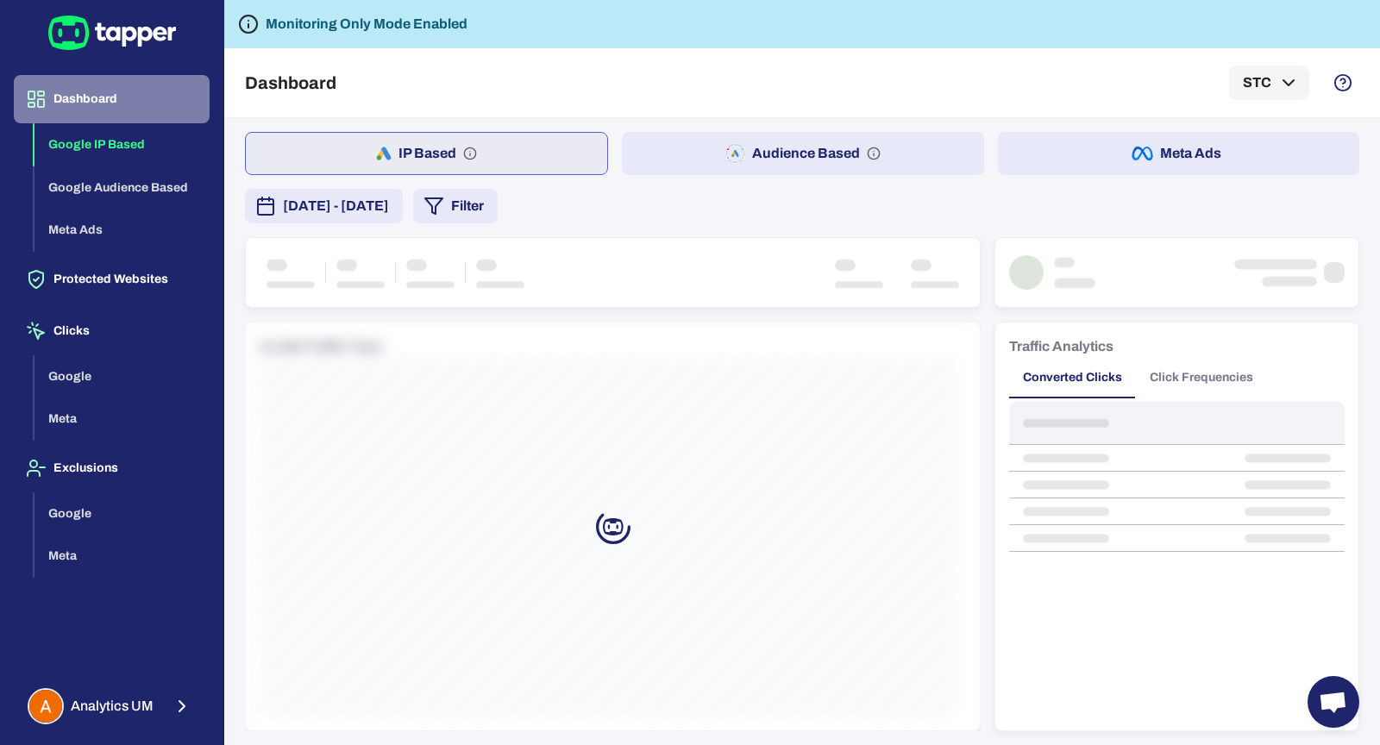
click at [154, 115] on button "Dashboard" at bounding box center [112, 99] width 196 height 48
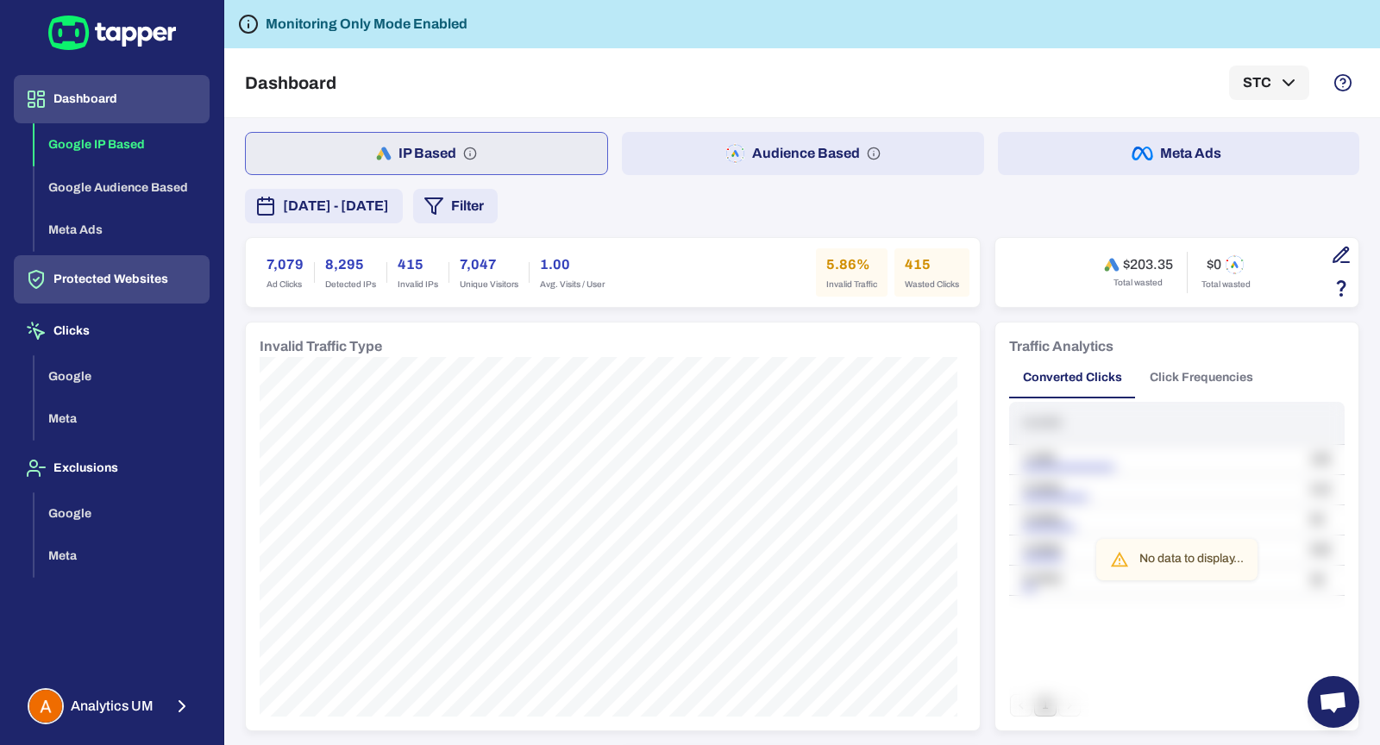
click at [135, 254] on div "Dashboard Google IP Based Google Audience Based Meta Ads Protected Websites Cli…" at bounding box center [112, 368] width 196 height 586
click at [140, 261] on button "Protected Websites" at bounding box center [112, 279] width 196 height 48
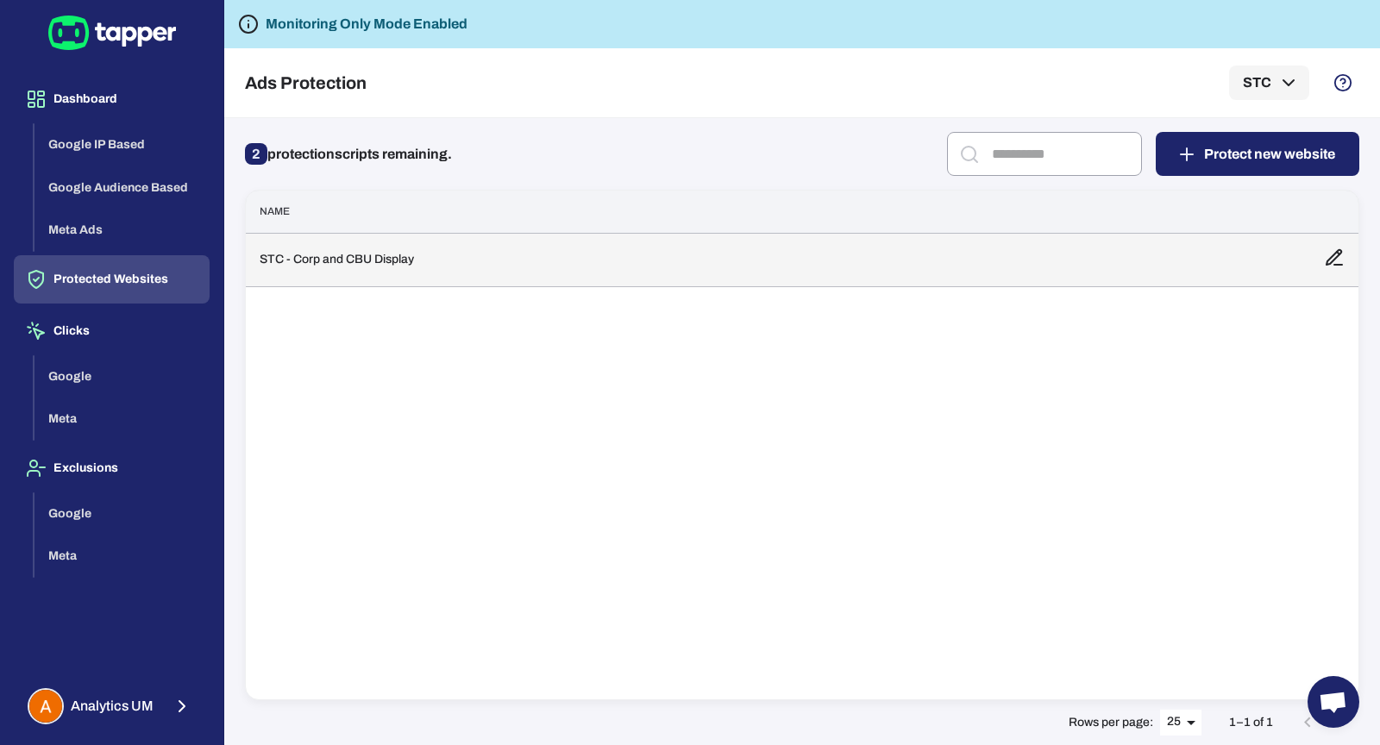
click at [439, 271] on td "STC - Corp and CBU Display" at bounding box center [778, 259] width 1065 height 53
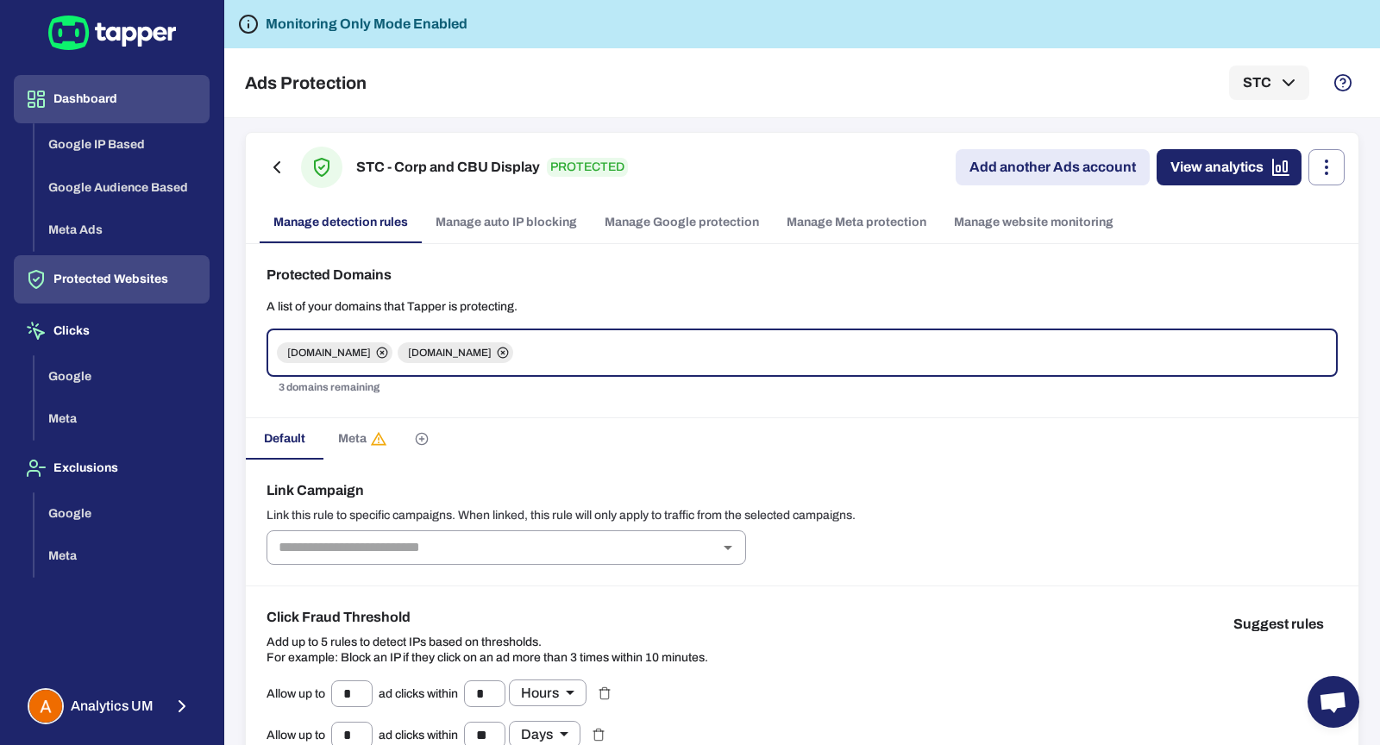
click at [86, 112] on button "Dashboard" at bounding box center [112, 99] width 196 height 48
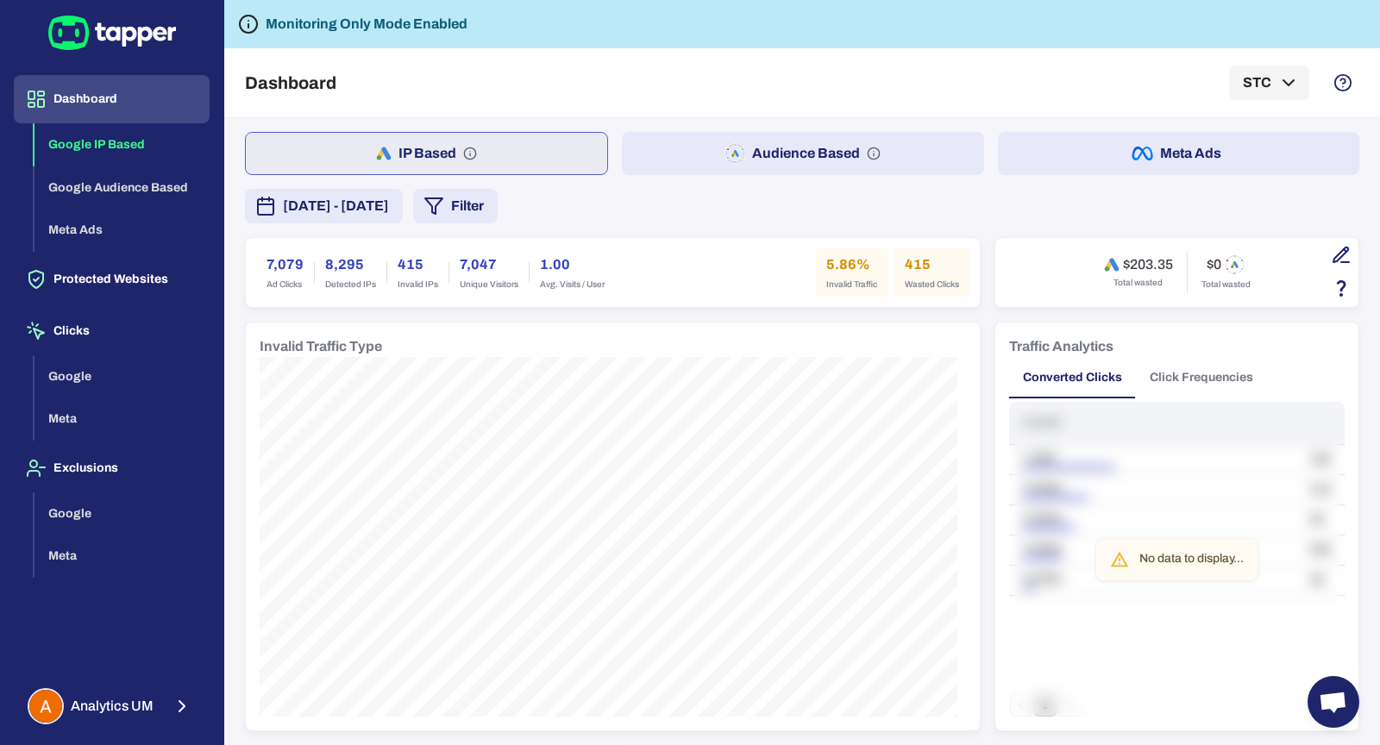
click at [1164, 162] on button "Meta Ads" at bounding box center [1179, 153] width 362 height 43
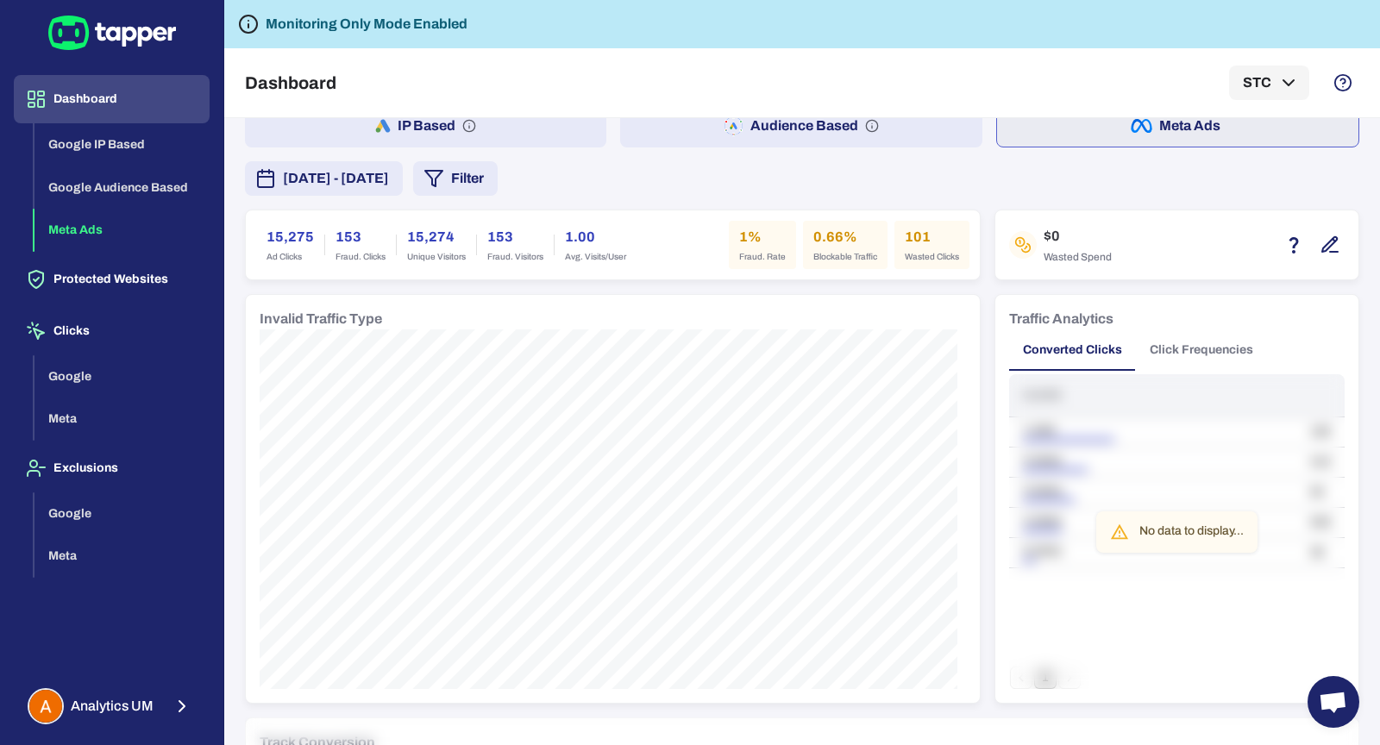
scroll to position [62, 0]
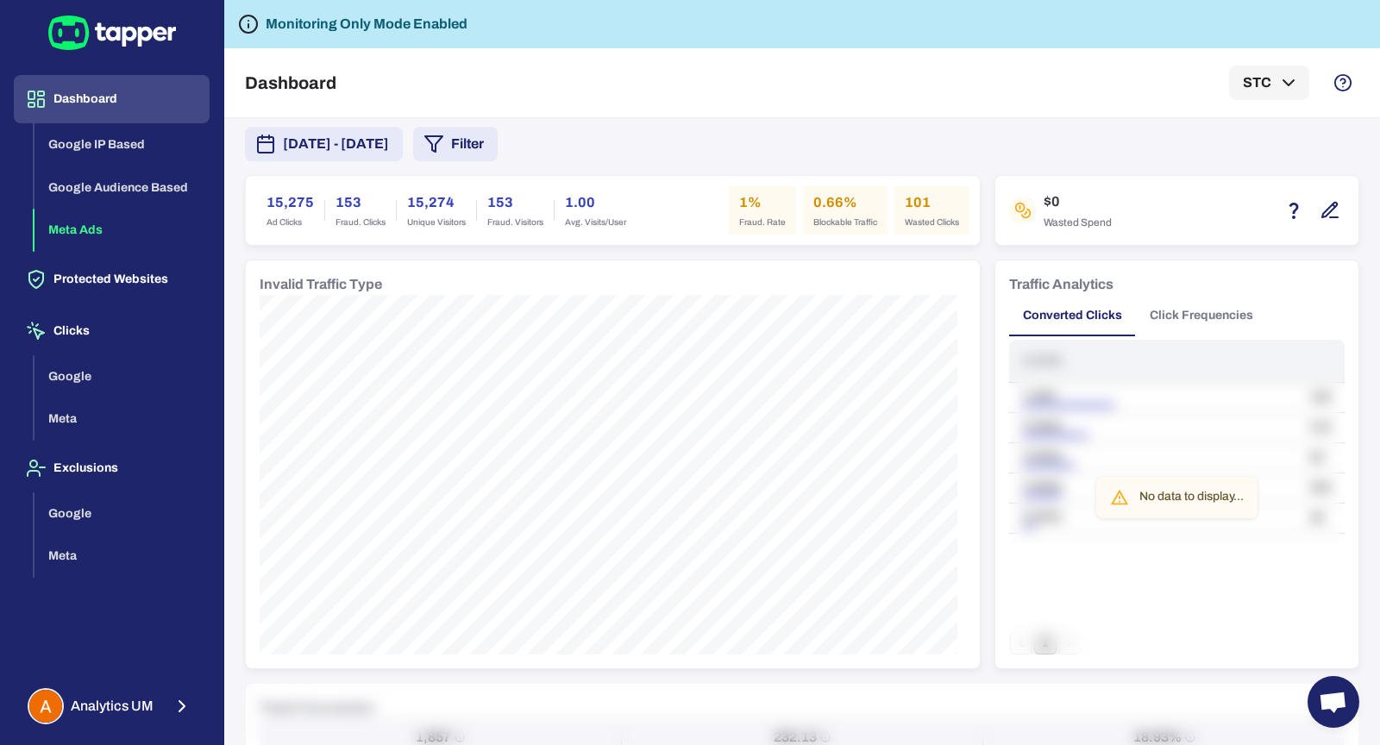
click at [1162, 316] on button "Click Frequencies" at bounding box center [1201, 315] width 131 height 41
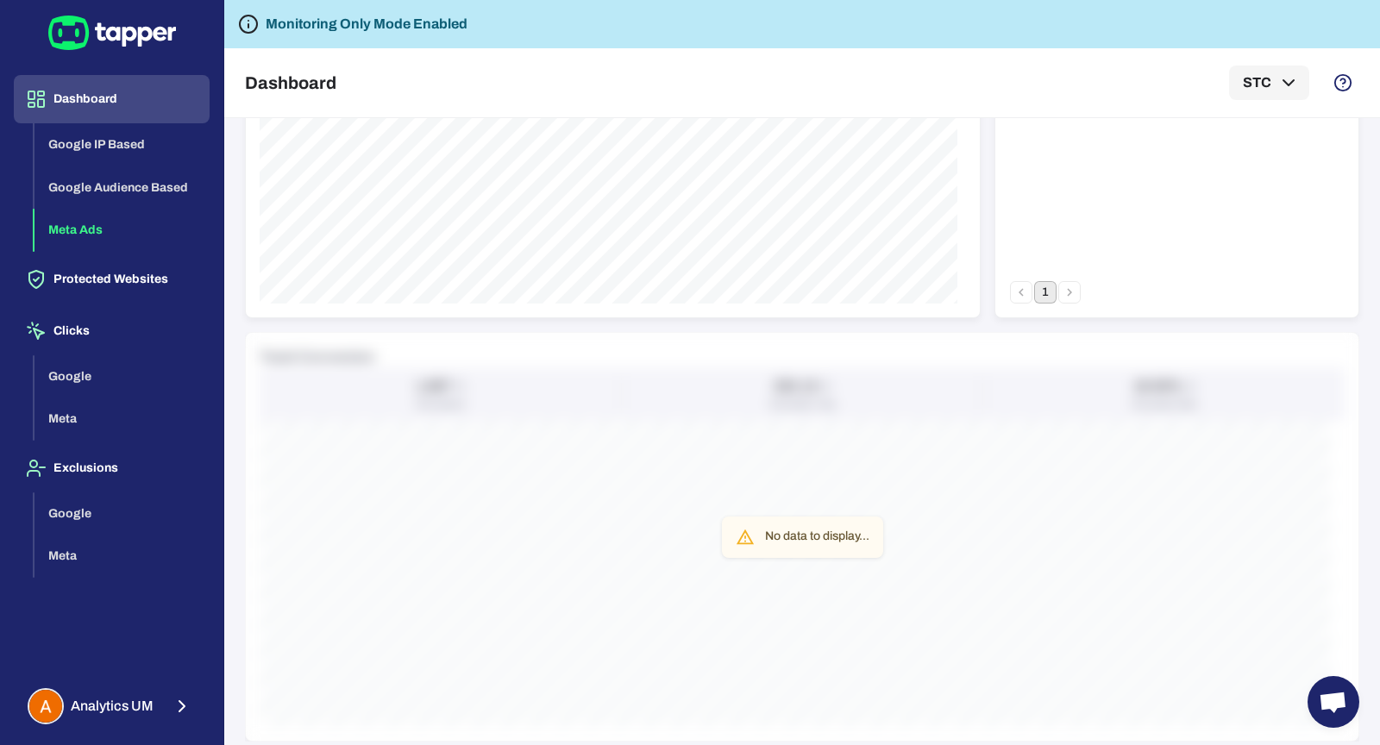
scroll to position [858, 0]
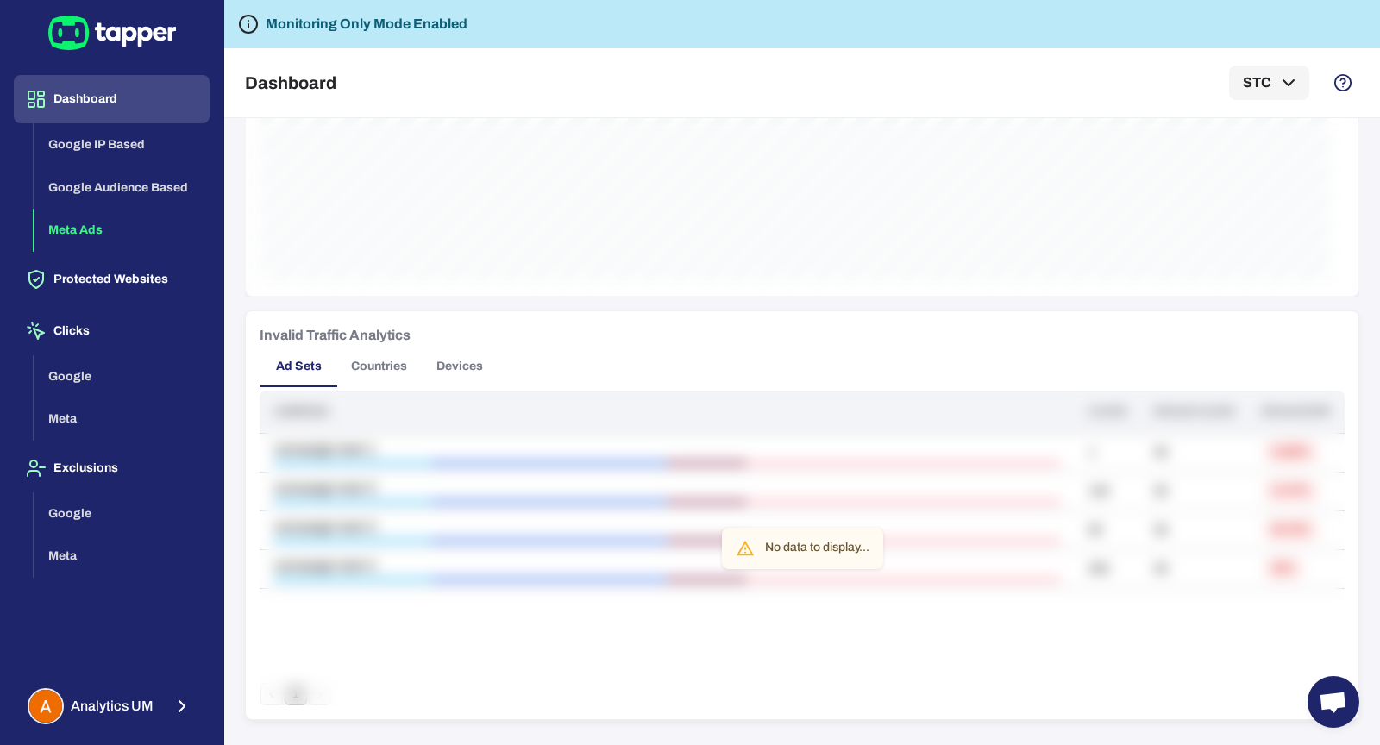
click at [388, 377] on button "Countries" at bounding box center [379, 366] width 84 height 41
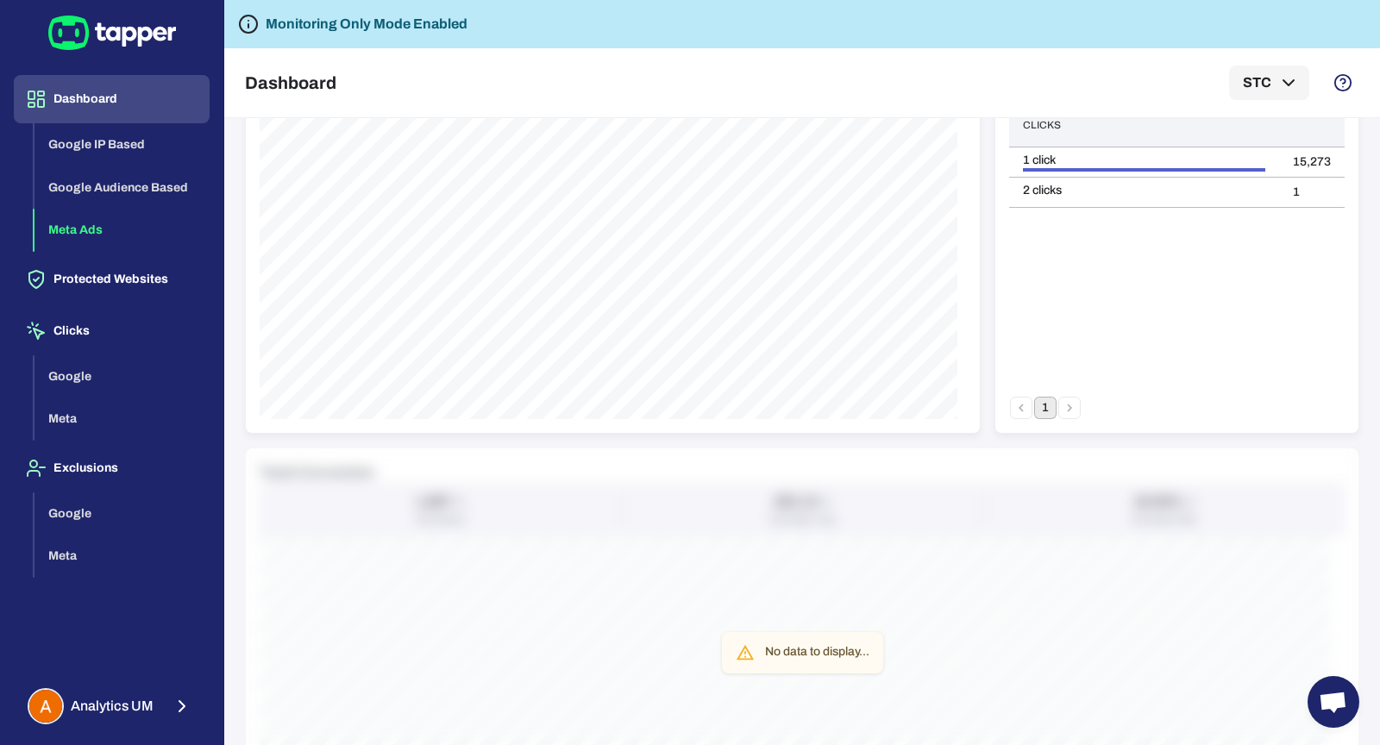
scroll to position [0, 0]
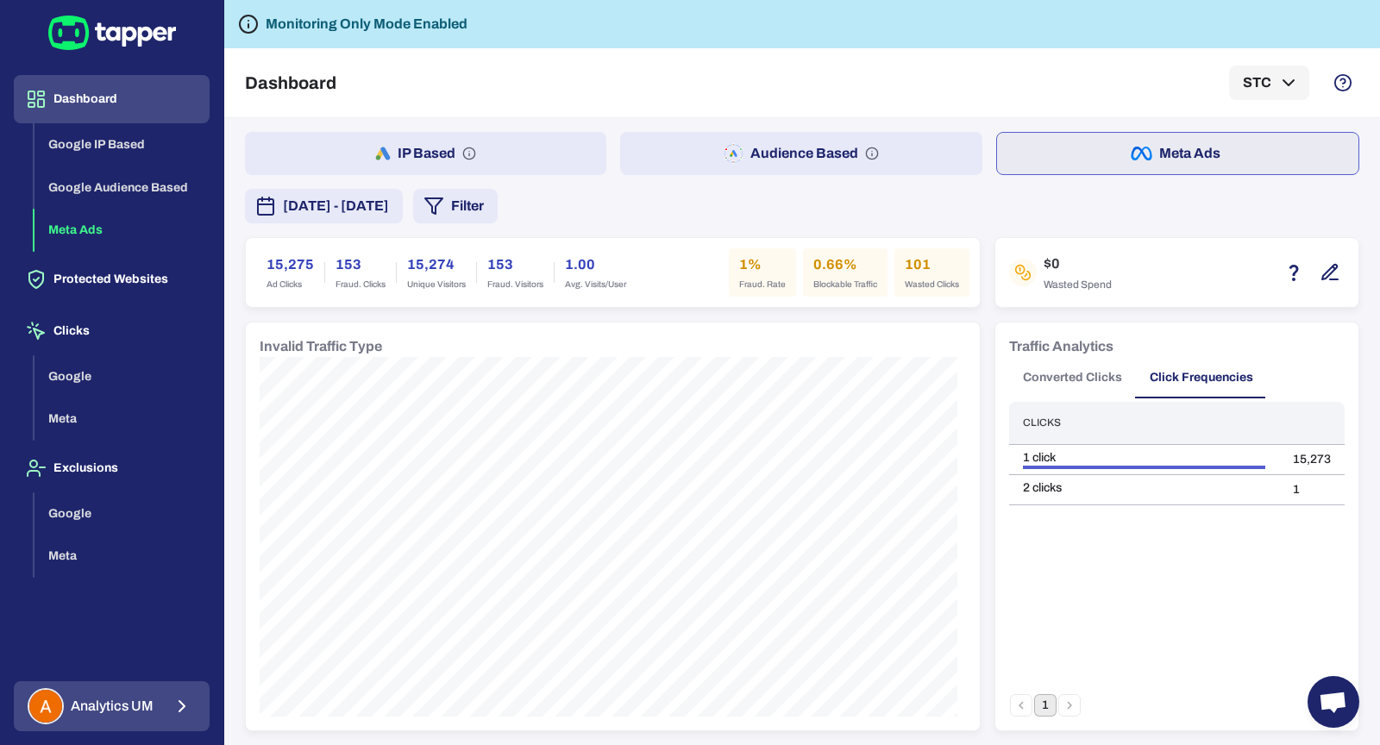
click at [136, 691] on div "Analytics UM" at bounding box center [91, 707] width 126 height 36
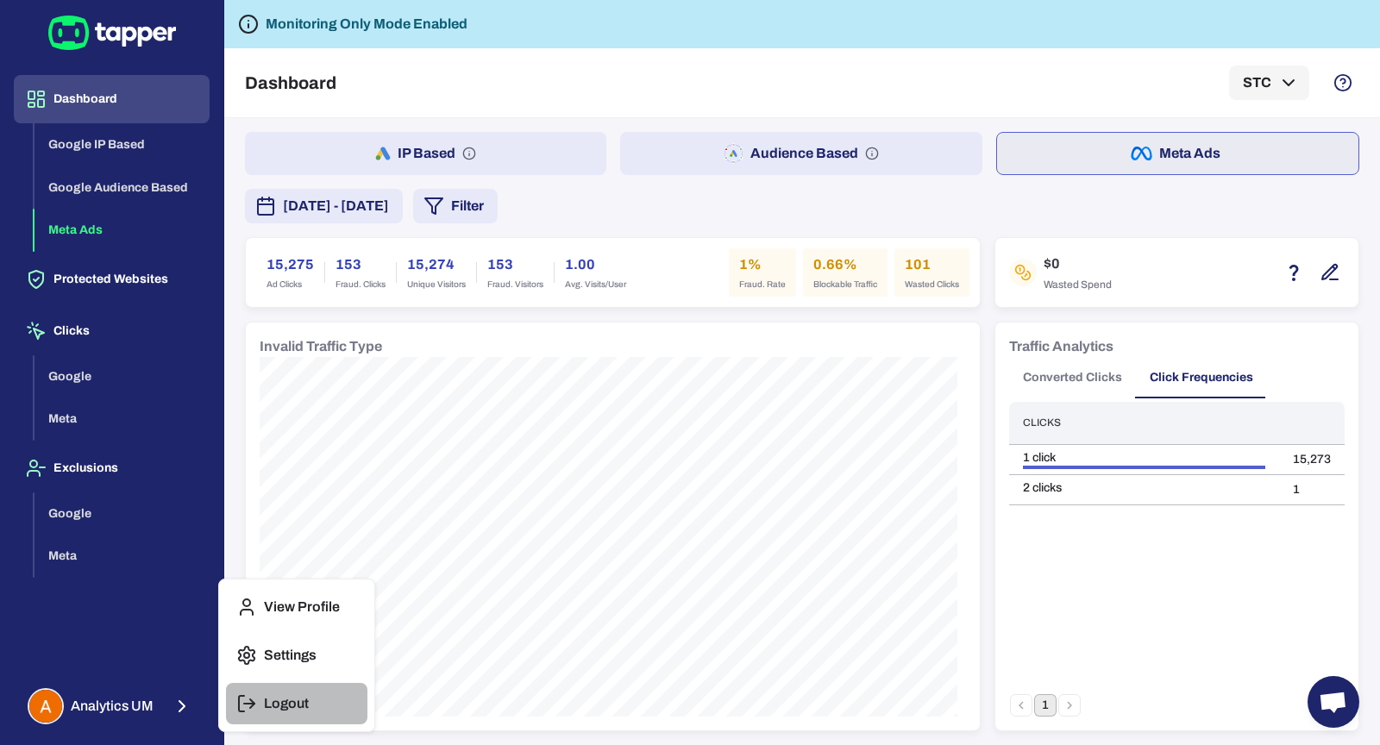
click at [242, 698] on icon "button" at bounding box center [246, 704] width 21 height 21
